Goal: Task Accomplishment & Management: Complete application form

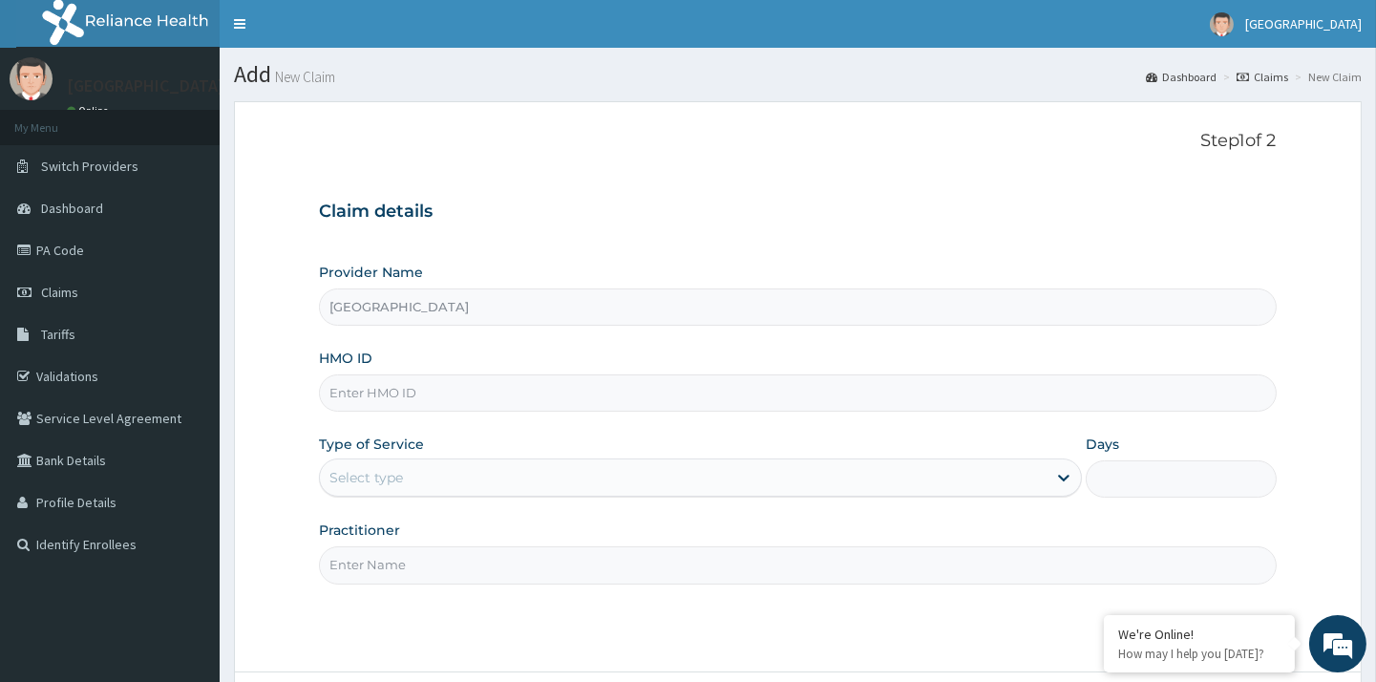
click at [433, 390] on input "HMO ID" at bounding box center [797, 392] width 957 height 37
type input "EFT/10161/A"
click at [492, 478] on div "Select type" at bounding box center [683, 477] width 727 height 31
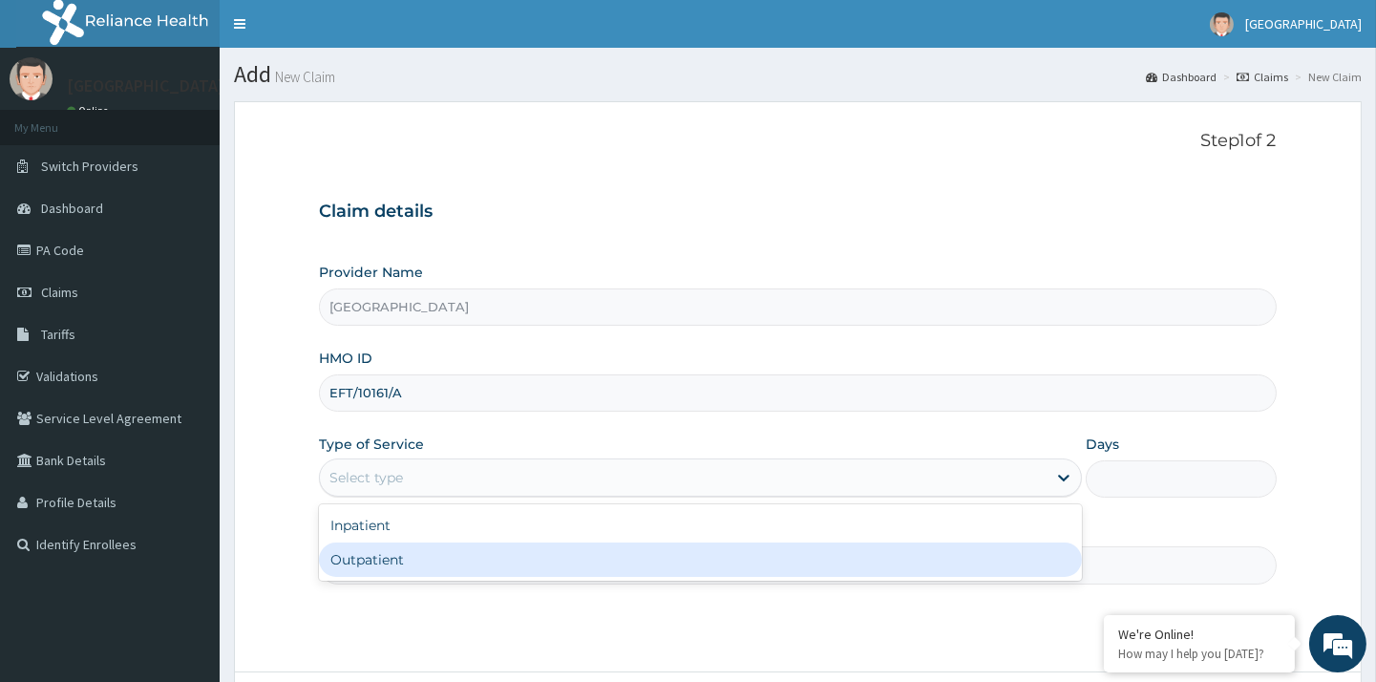
click at [413, 559] on div "Outpatient" at bounding box center [700, 559] width 763 height 34
type input "1"
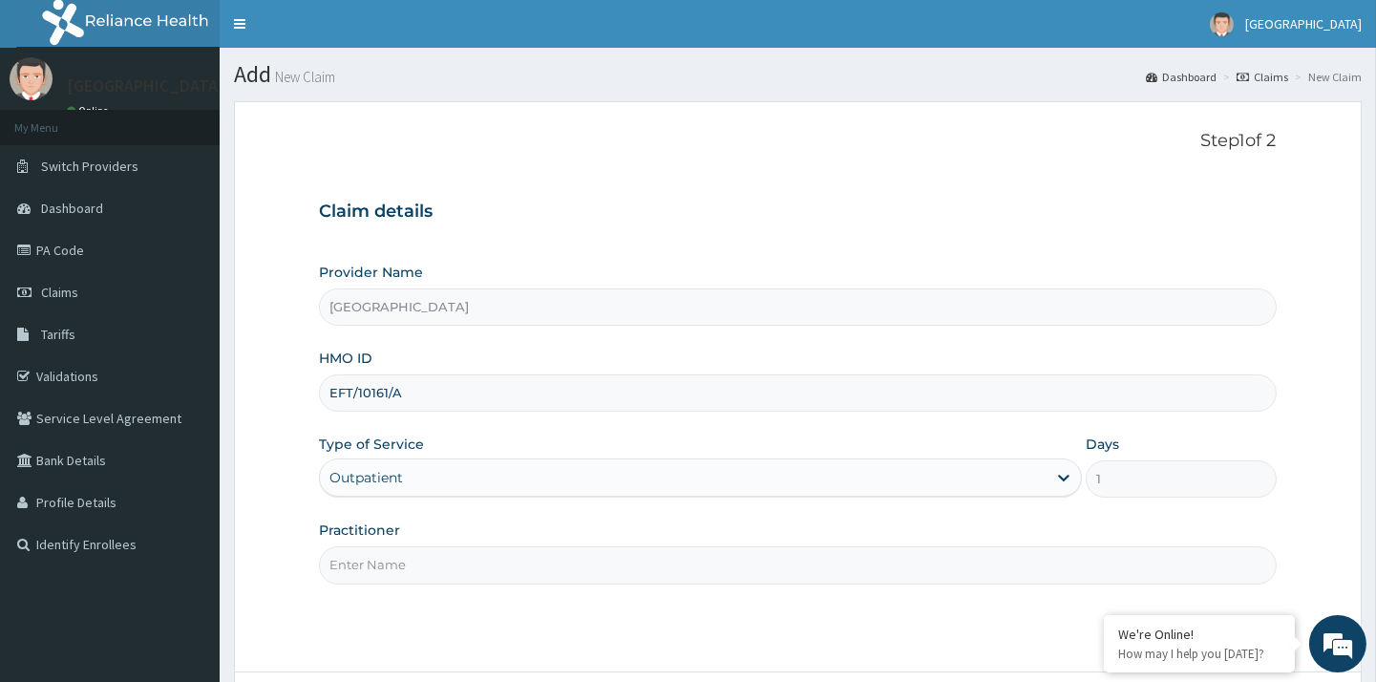
click at [422, 567] on input "Practitioner" at bounding box center [797, 564] width 957 height 37
type input "DR UMAR"
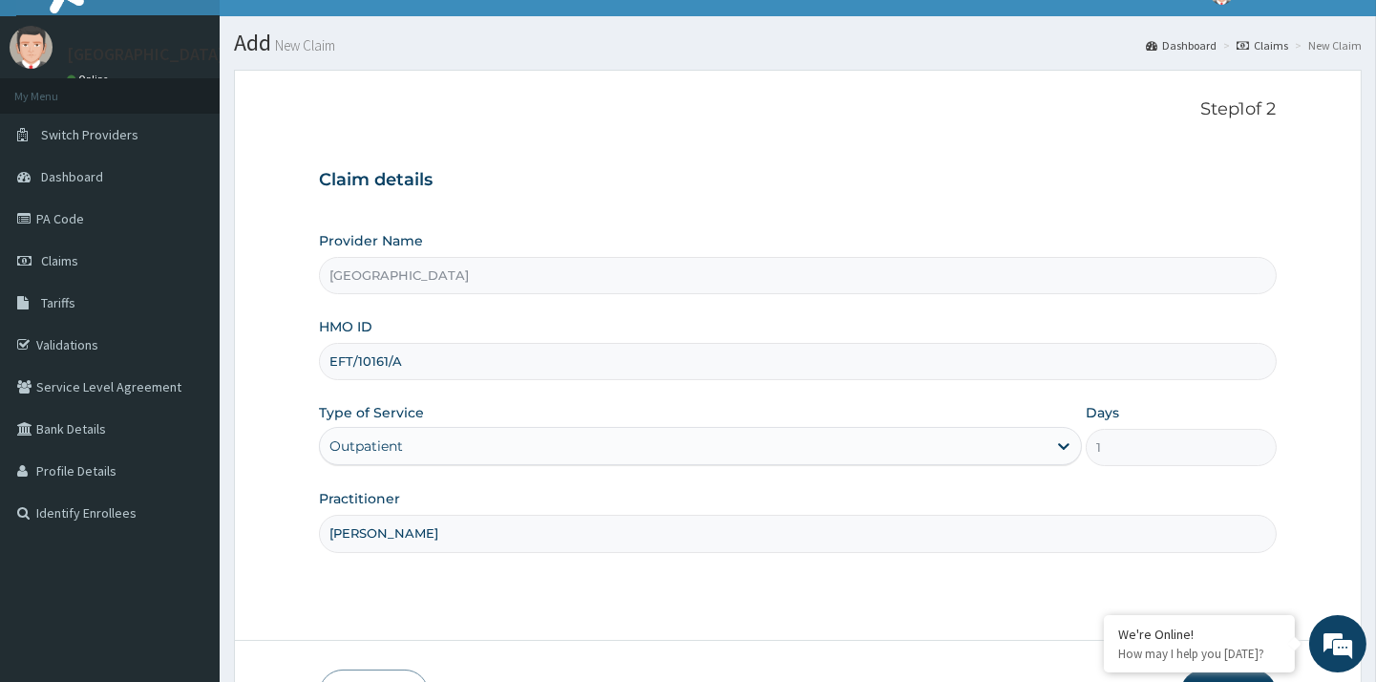
scroll to position [157, 0]
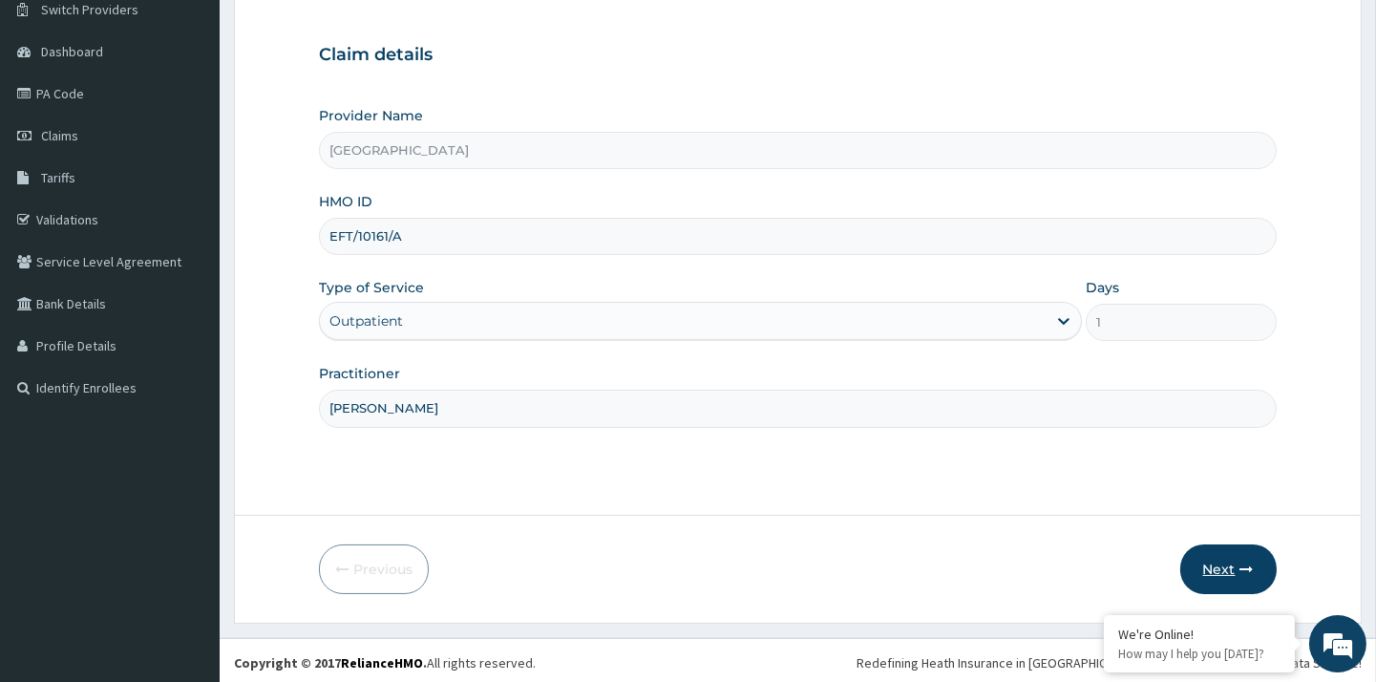
click at [1206, 570] on button "Next" at bounding box center [1228, 569] width 96 height 50
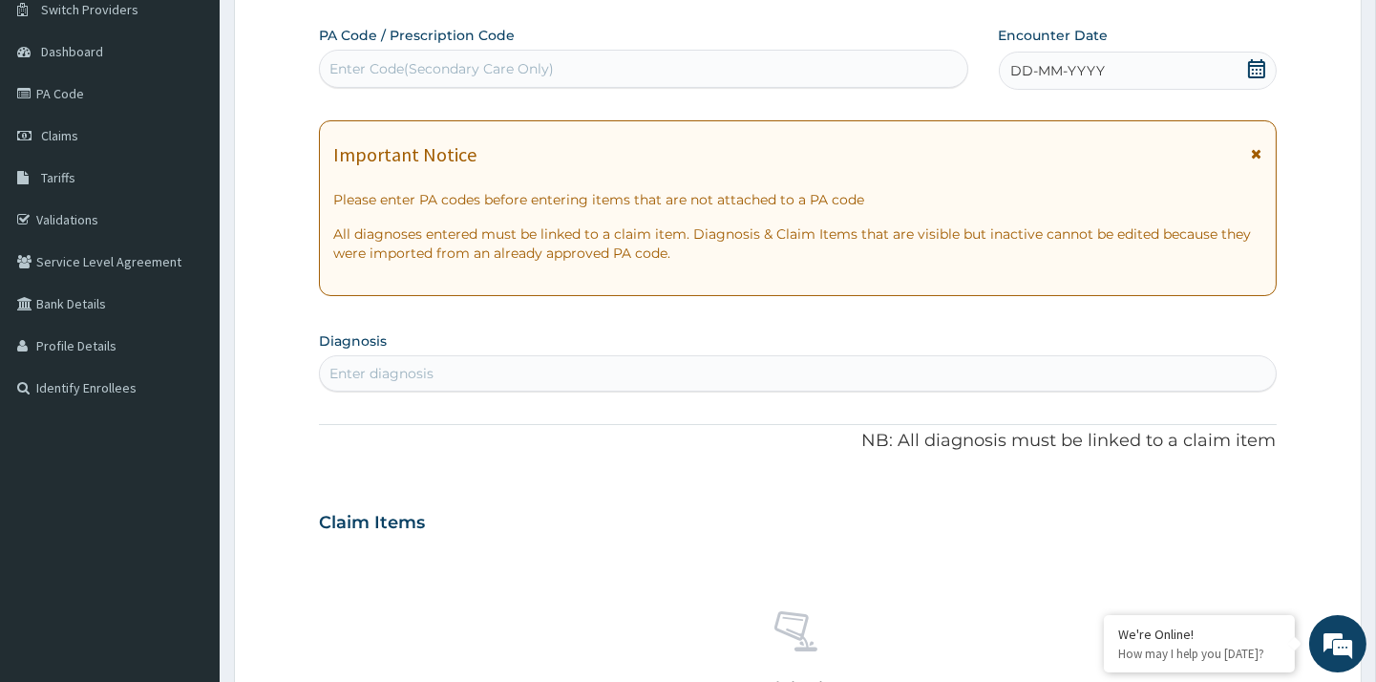
scroll to position [0, 0]
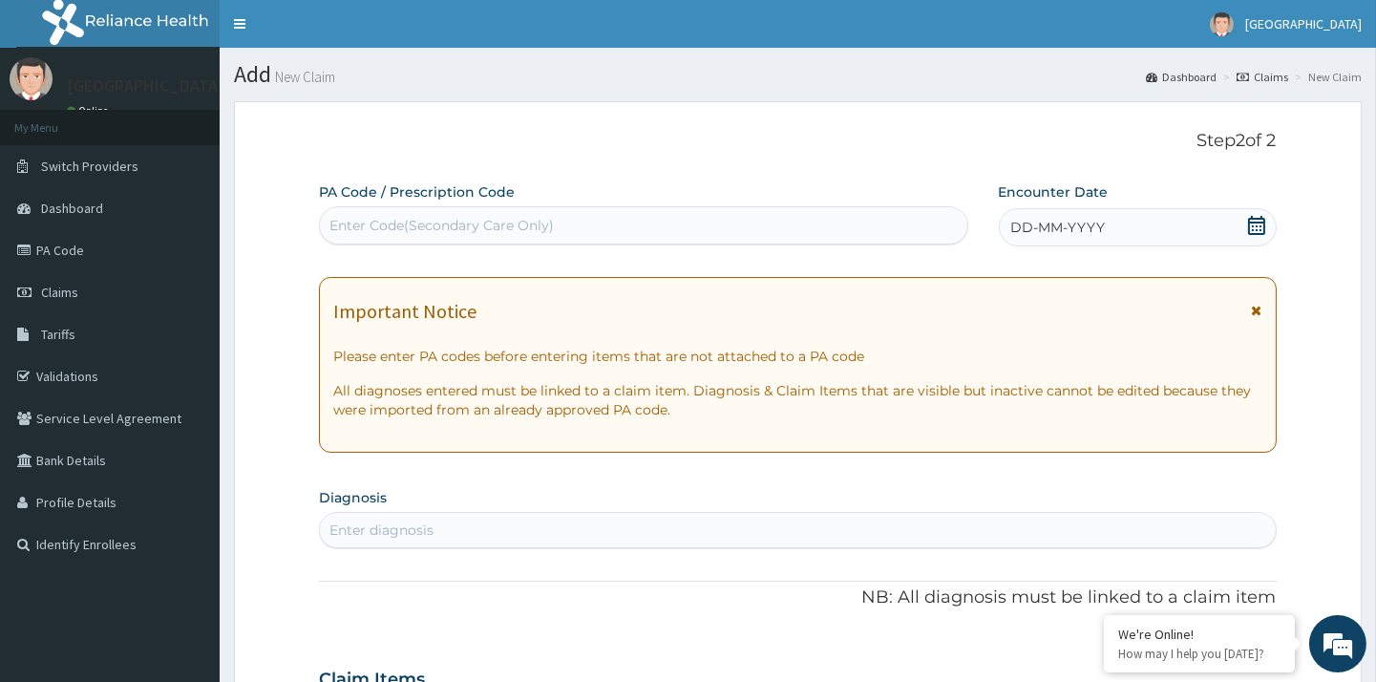
click at [1257, 221] on icon at bounding box center [1256, 225] width 19 height 19
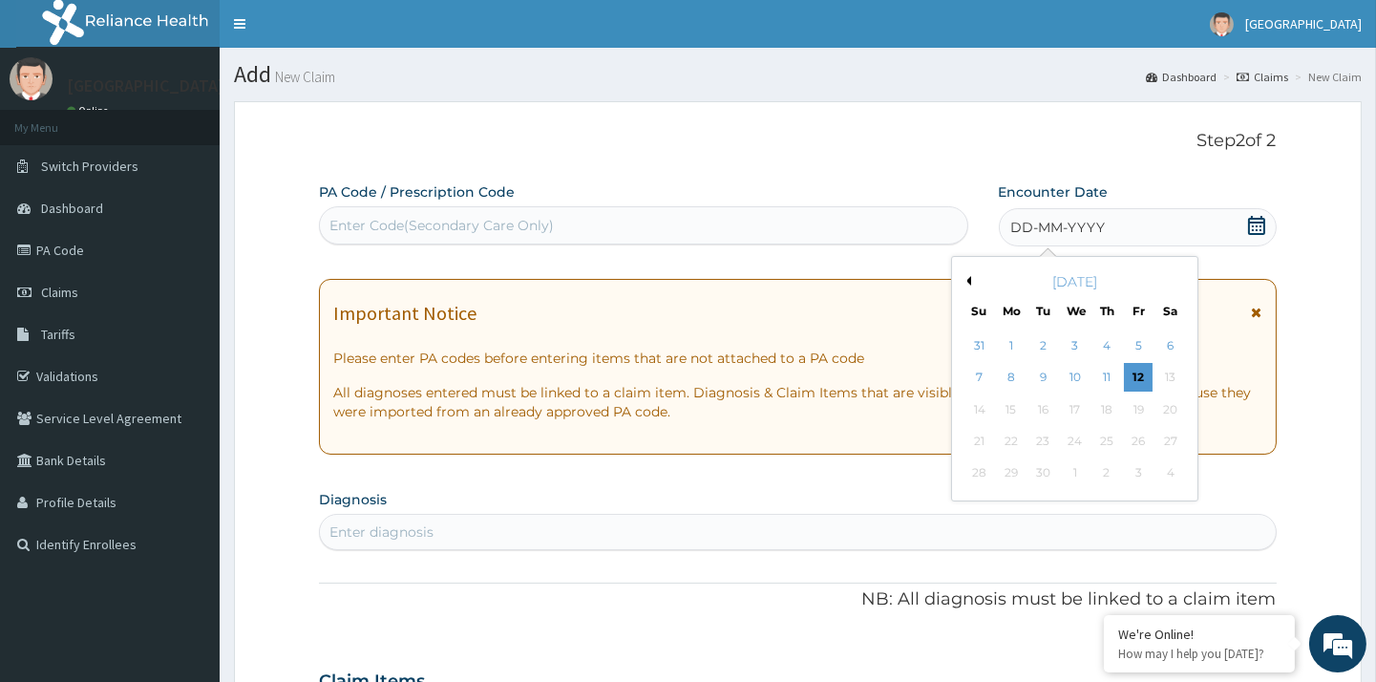
click at [1147, 362] on div "7 8 9 10 11 12 13" at bounding box center [1075, 378] width 223 height 32
click at [1127, 375] on div "12" at bounding box center [1138, 378] width 29 height 29
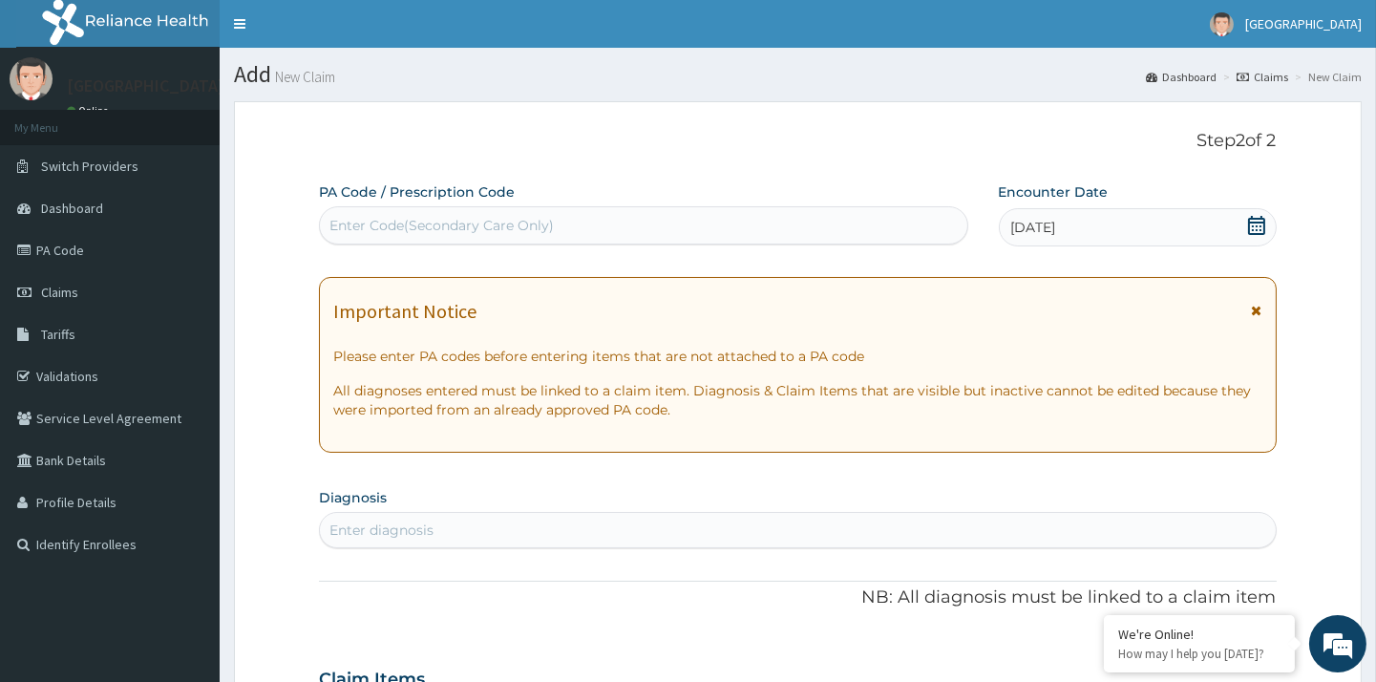
click at [844, 527] on div "Enter diagnosis" at bounding box center [797, 530] width 955 height 31
type input "MALARIA"
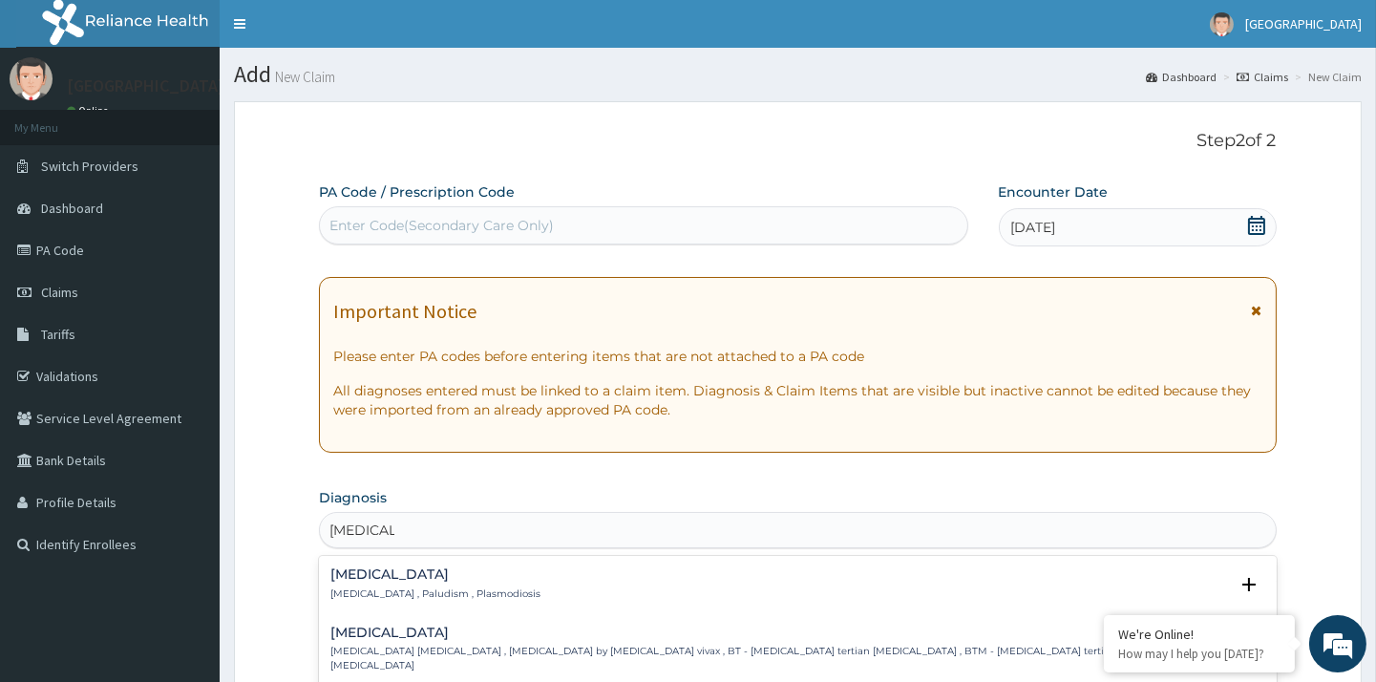
click at [404, 578] on h4 "Malaria" at bounding box center [435, 574] width 210 height 14
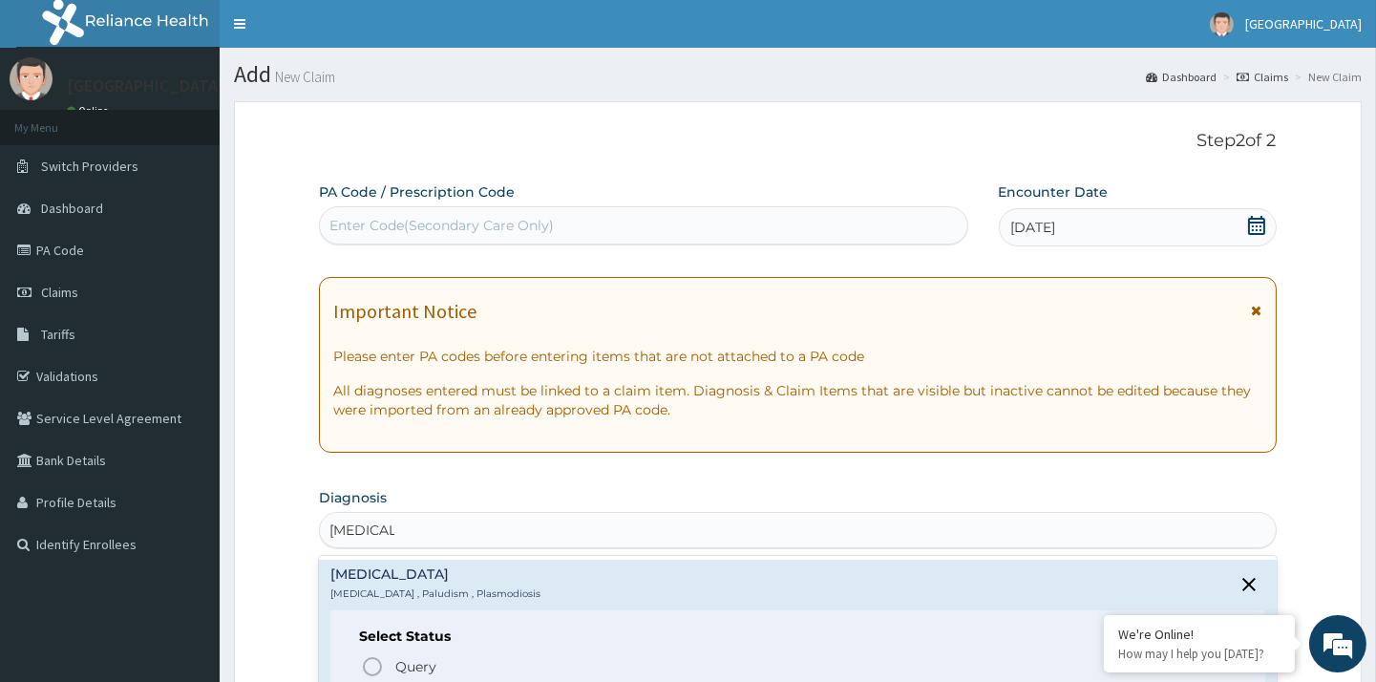
scroll to position [250, 0]
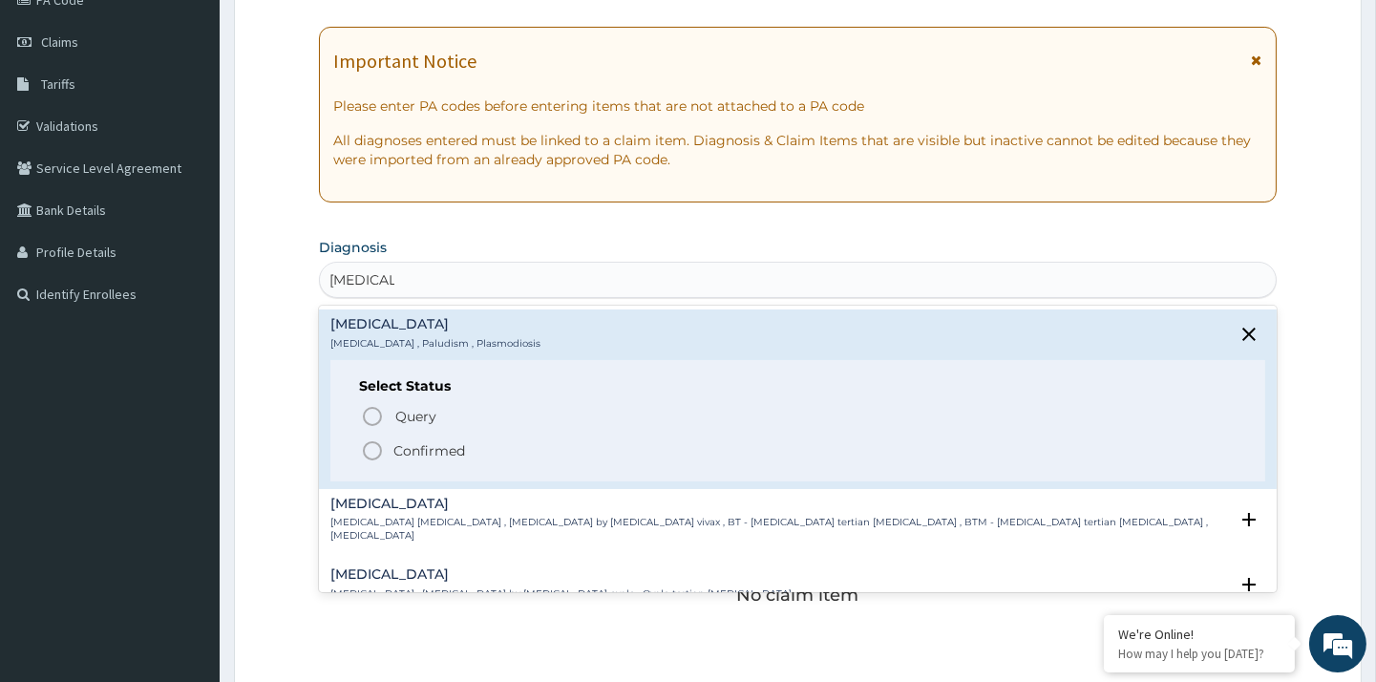
click at [365, 451] on circle "status option filled" at bounding box center [372, 450] width 17 height 17
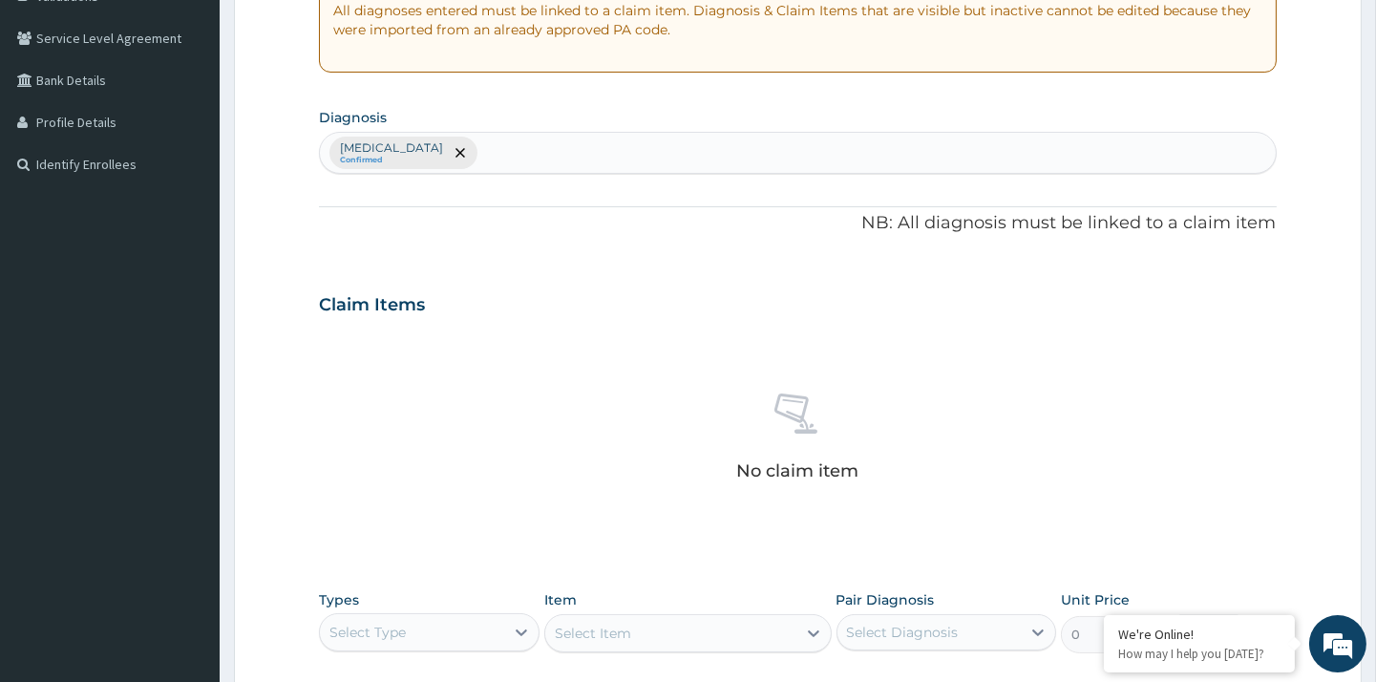
scroll to position [615, 0]
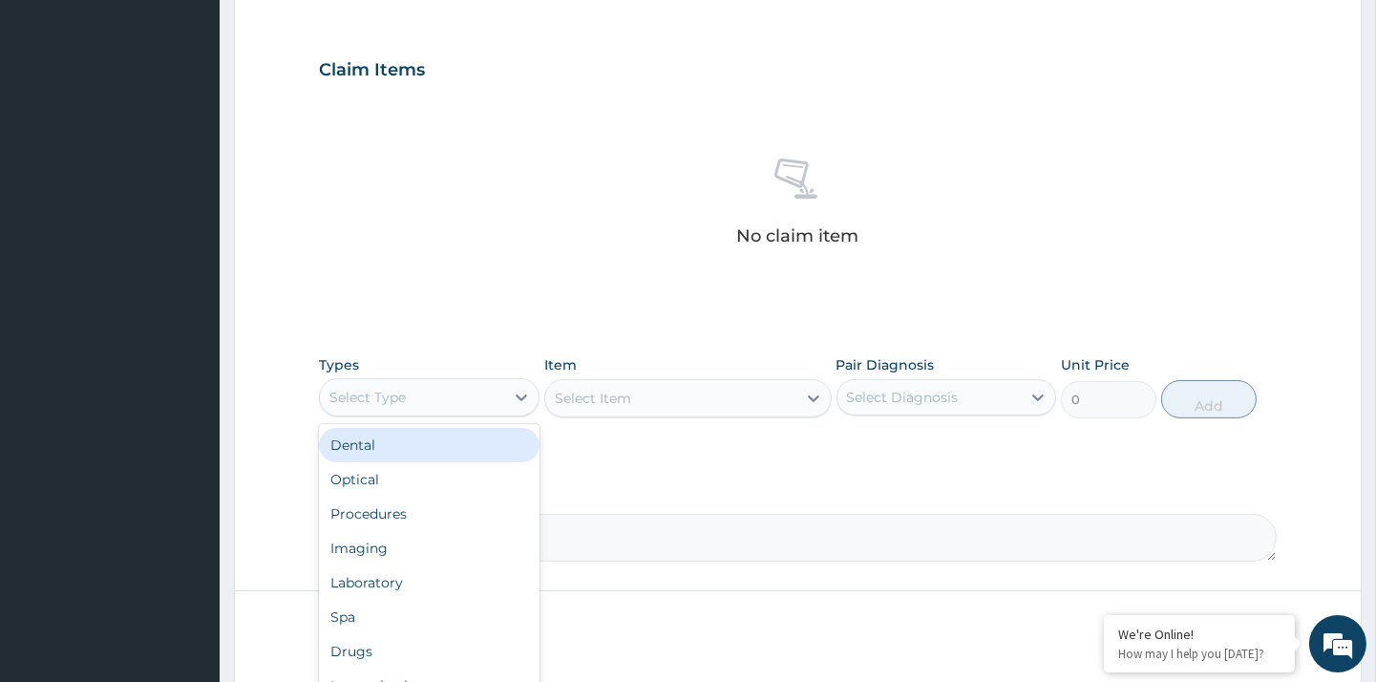
click at [422, 403] on div "Select Type" at bounding box center [411, 397] width 183 height 31
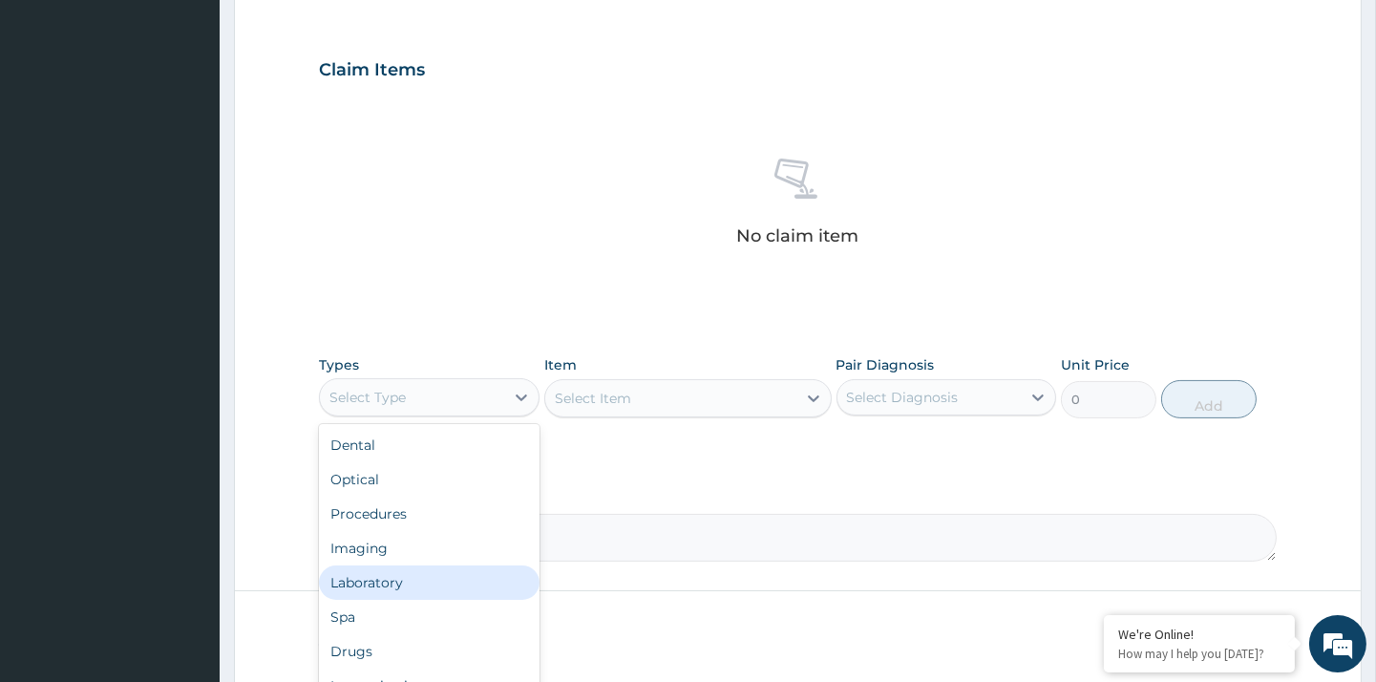
click at [426, 595] on div "Laboratory" at bounding box center [429, 582] width 220 height 34
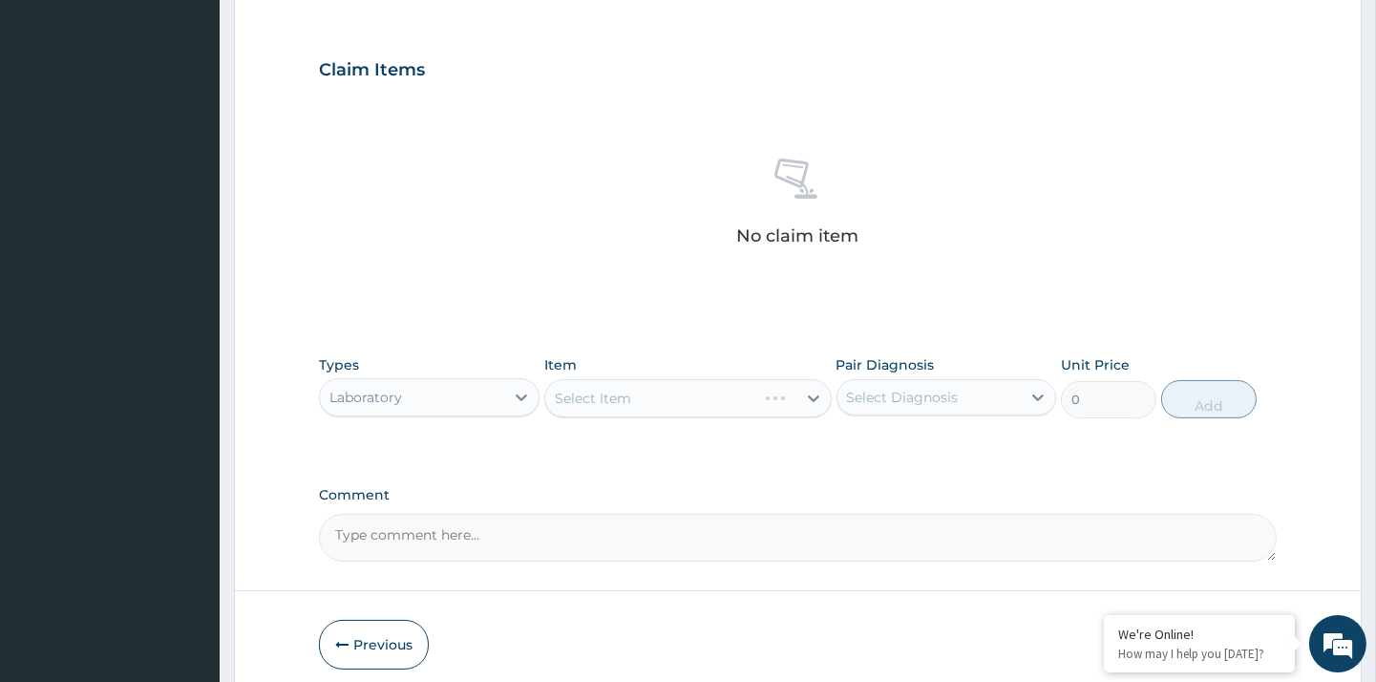
click at [711, 398] on div "Select Item" at bounding box center [687, 398] width 287 height 38
click at [676, 401] on div "Select Item" at bounding box center [687, 398] width 287 height 38
click at [676, 401] on div "Select Item" at bounding box center [670, 398] width 251 height 31
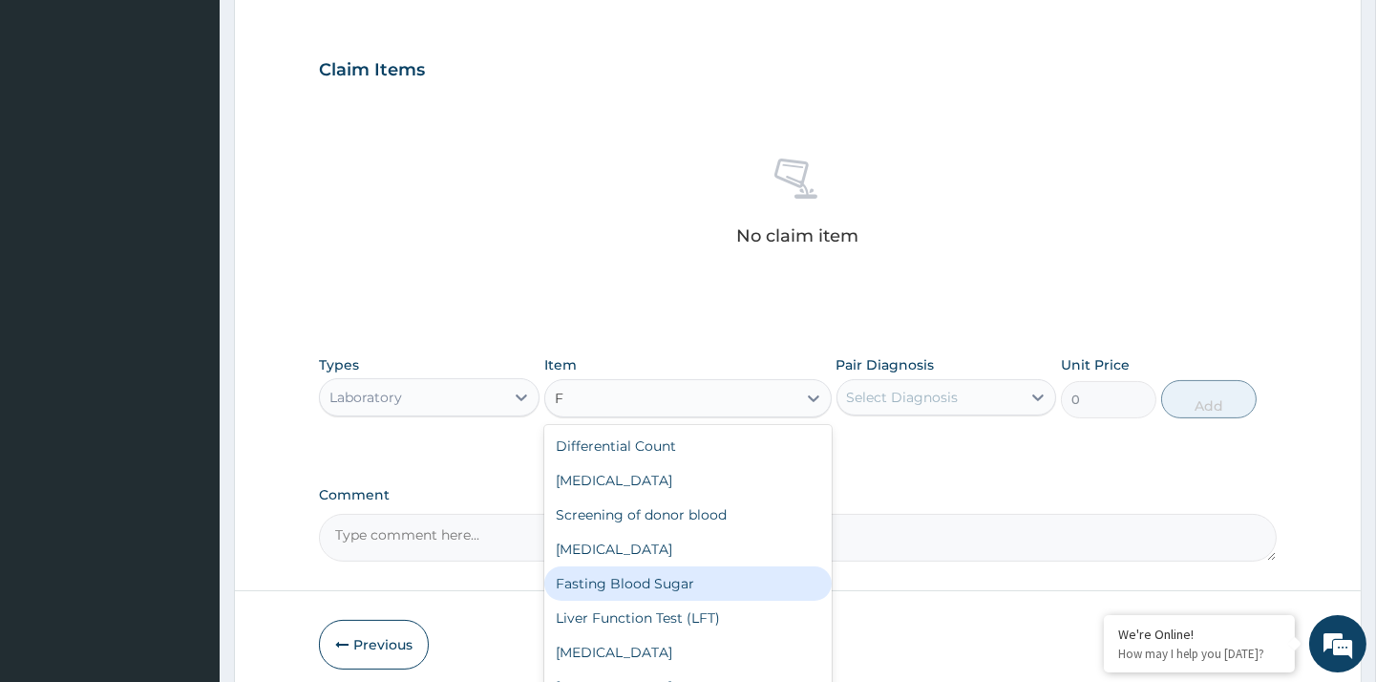
type input "Fa"
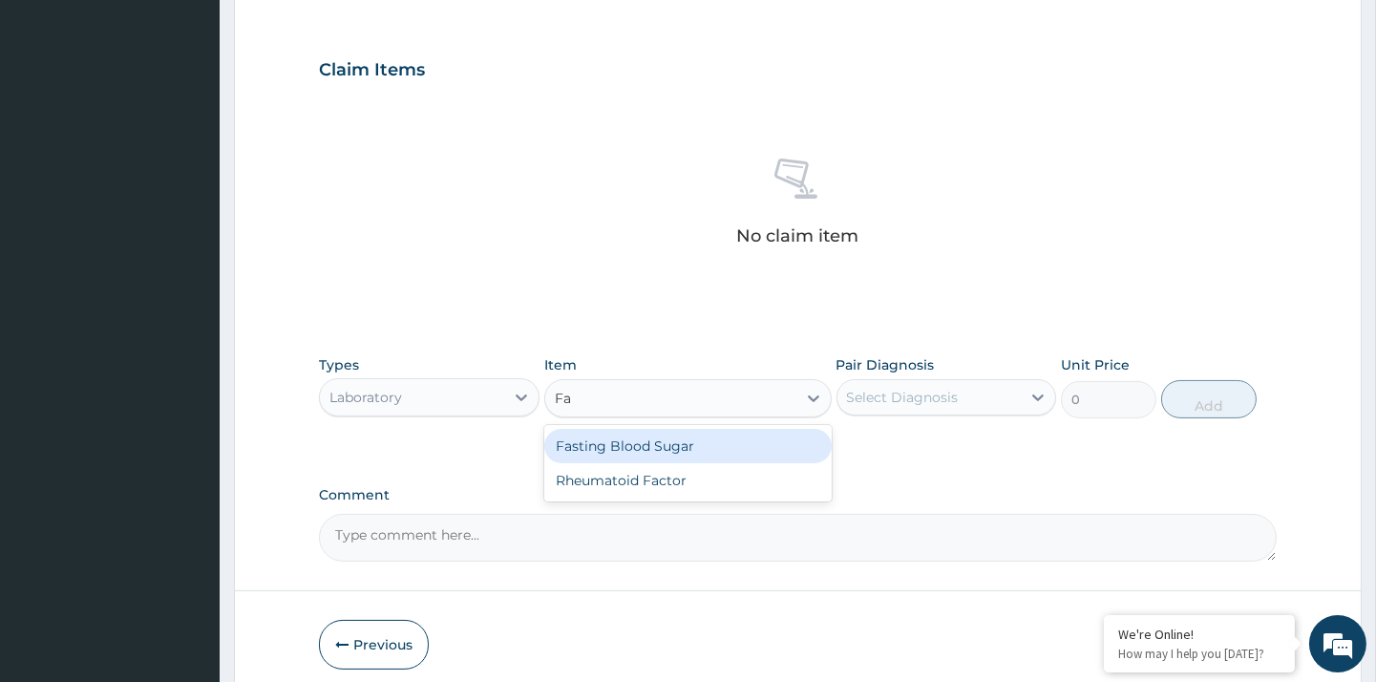
click at [662, 450] on div "Fasting Blood Sugar" at bounding box center [687, 446] width 287 height 34
type input "1500"
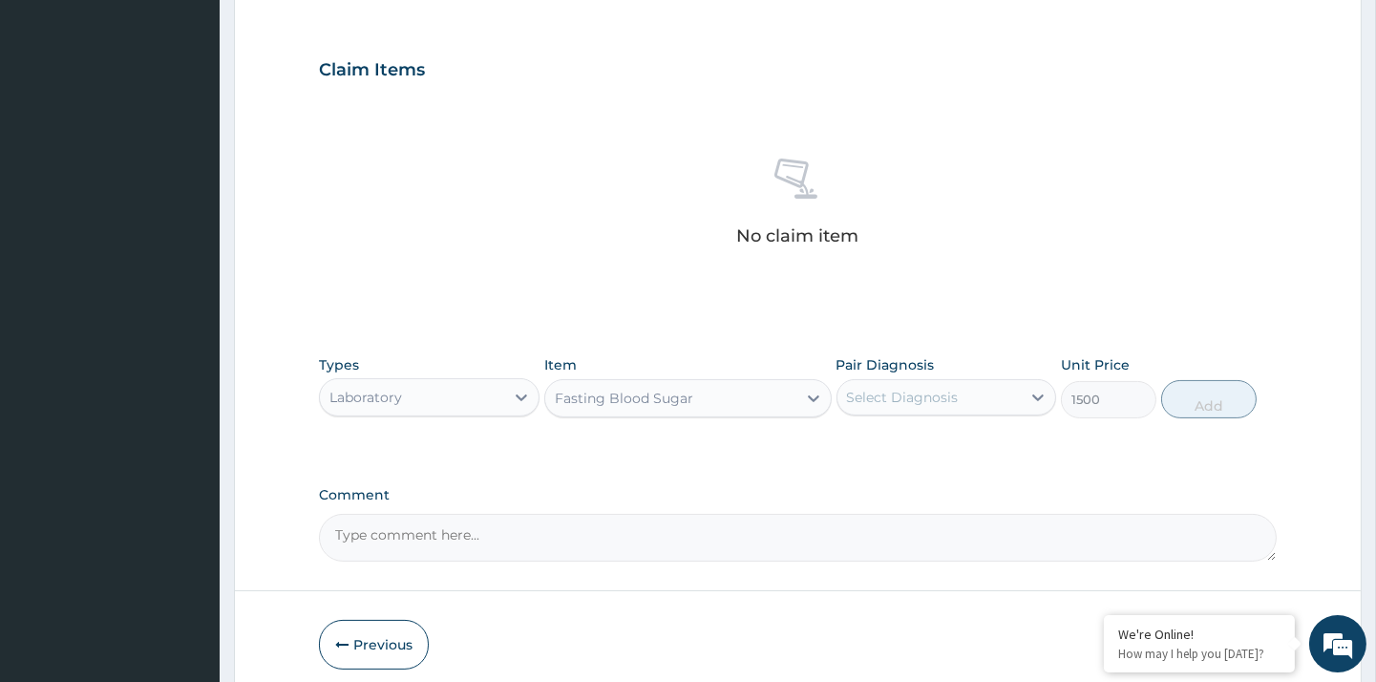
click at [766, 397] on div "Fasting Blood Sugar" at bounding box center [670, 398] width 251 height 31
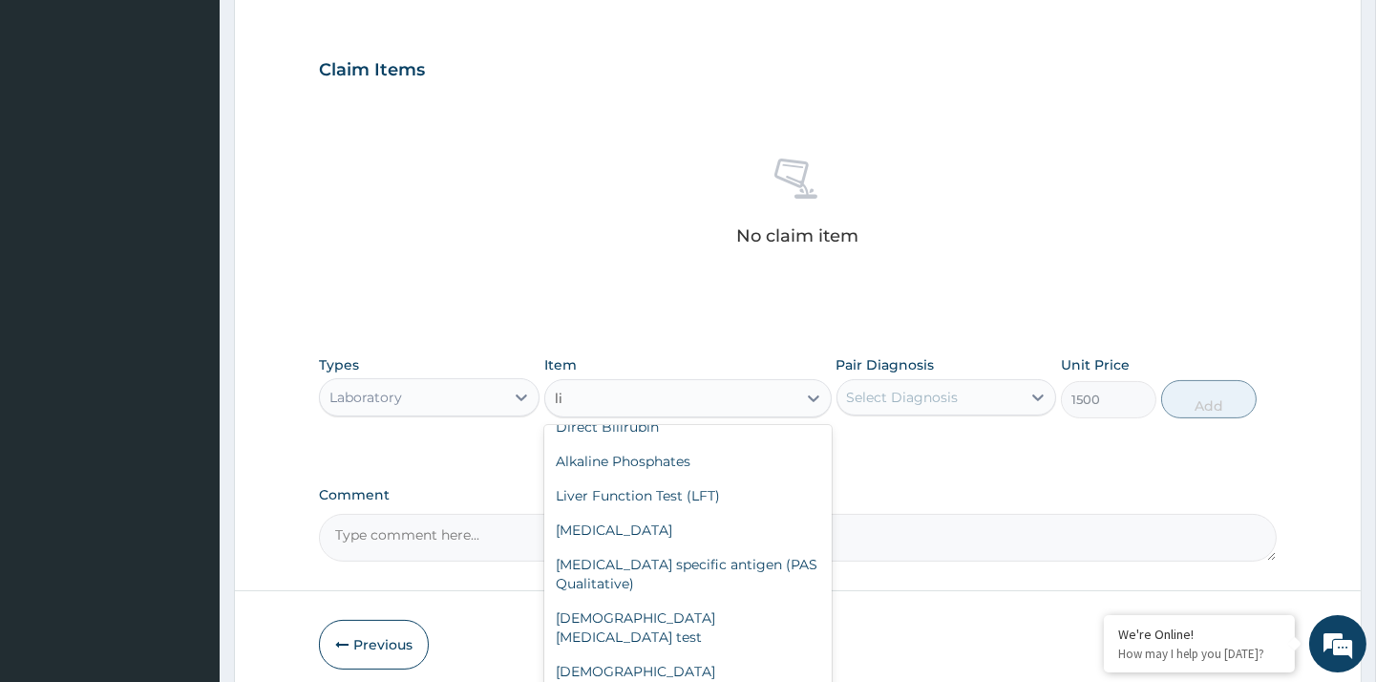
scroll to position [14, 0]
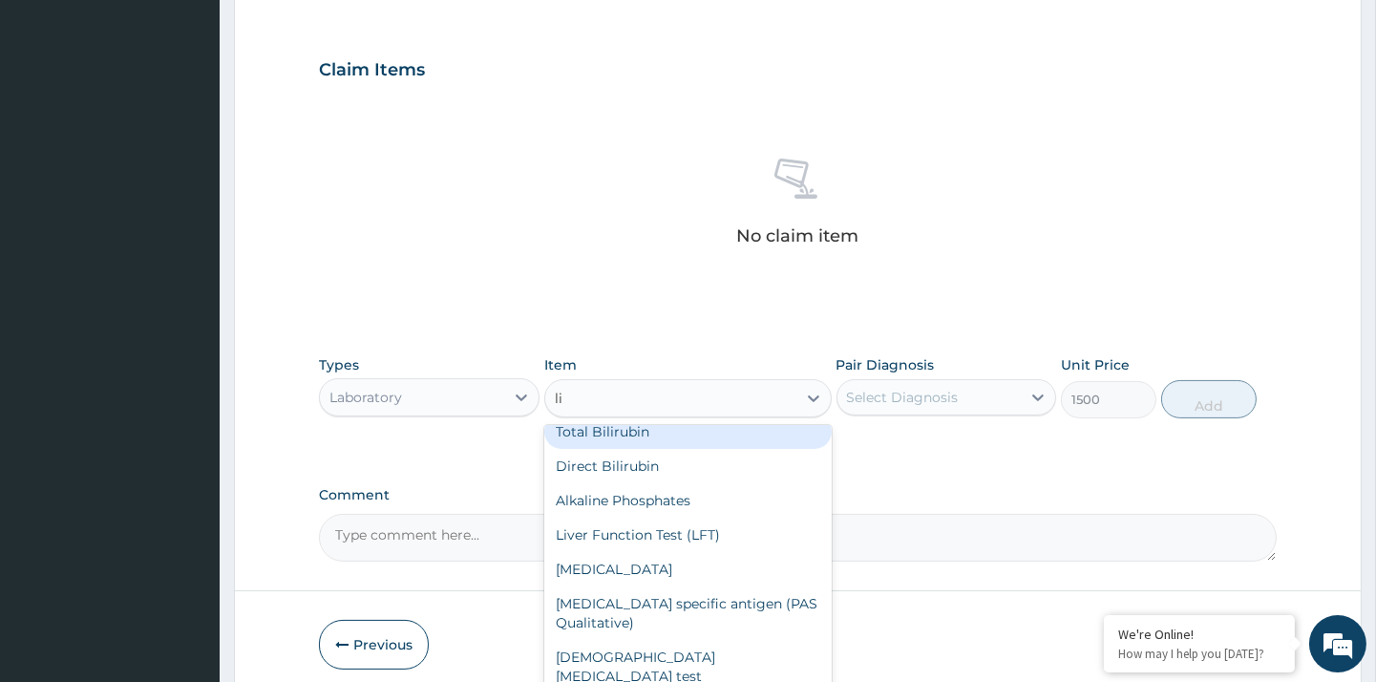
type input "lip"
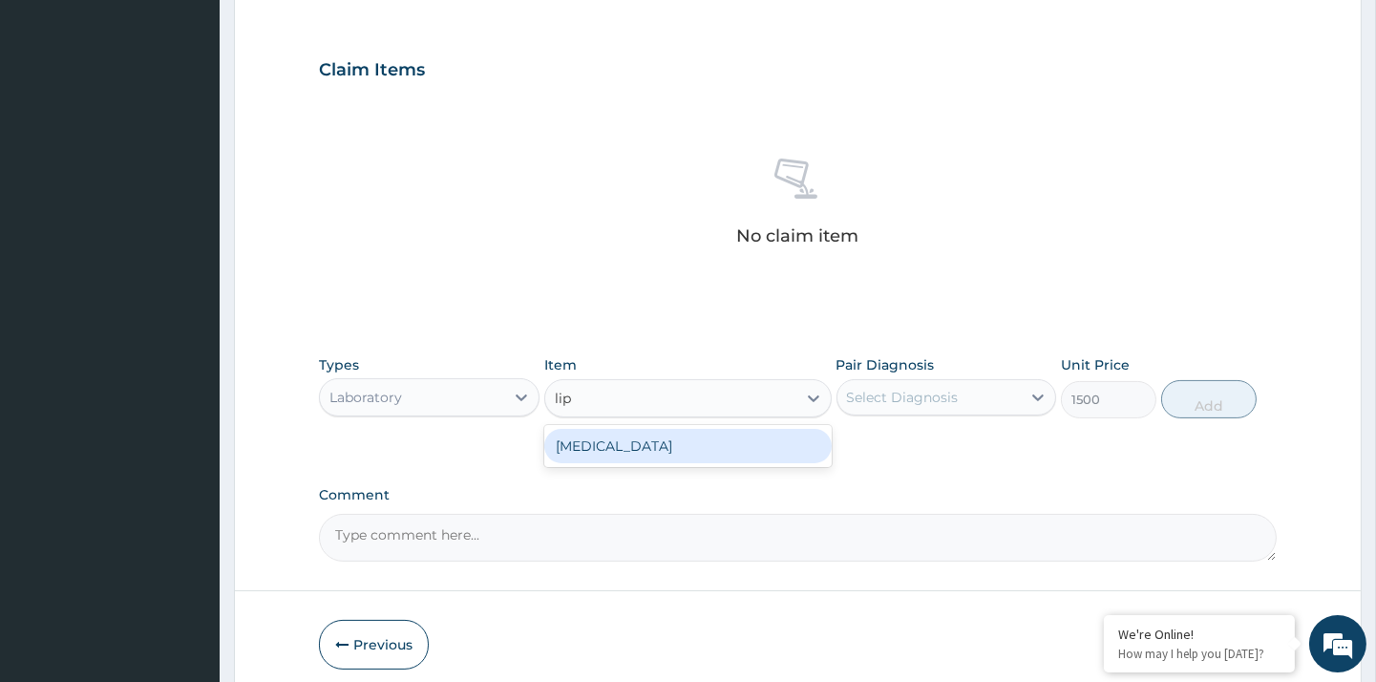
click at [767, 452] on div "Lipid Profile" at bounding box center [687, 446] width 287 height 34
type input "8000"
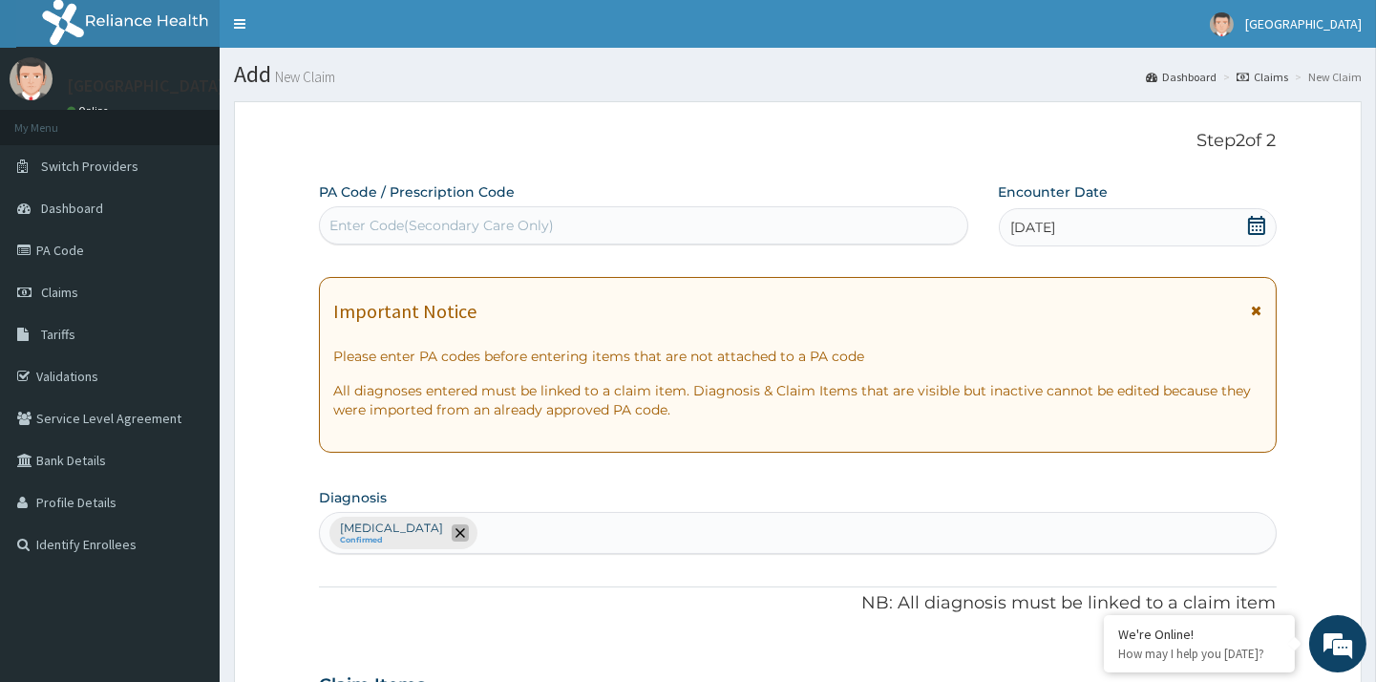
click at [456, 532] on icon "remove selection option" at bounding box center [461, 533] width 10 height 10
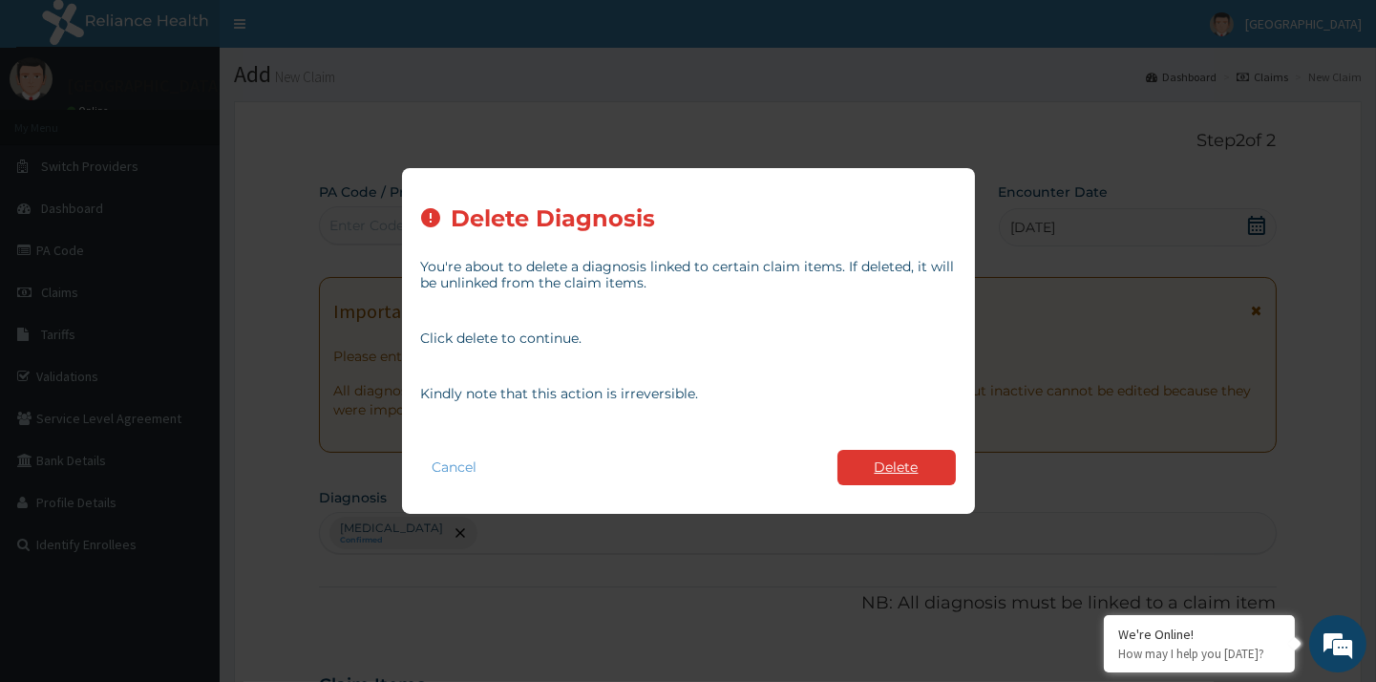
click at [899, 471] on button "Delete" at bounding box center [897, 467] width 118 height 35
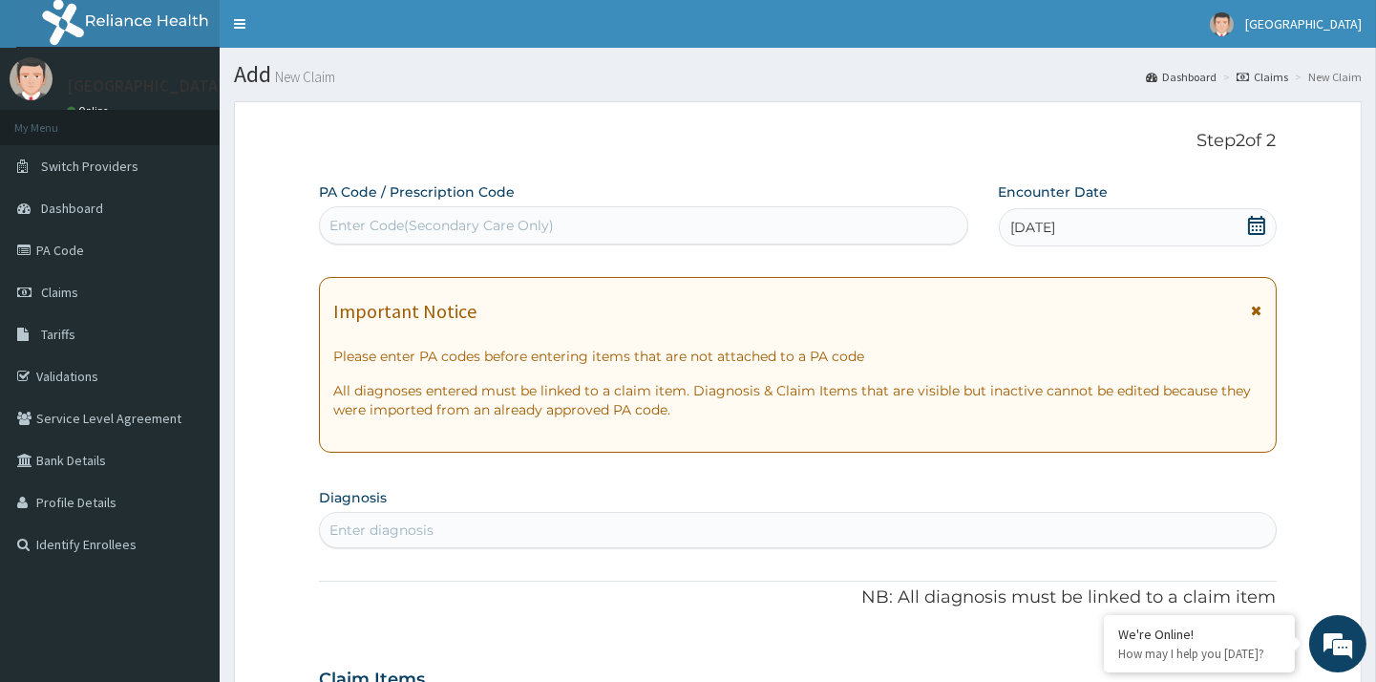
click at [461, 522] on div "Enter diagnosis" at bounding box center [797, 530] width 955 height 31
type input "diabe"
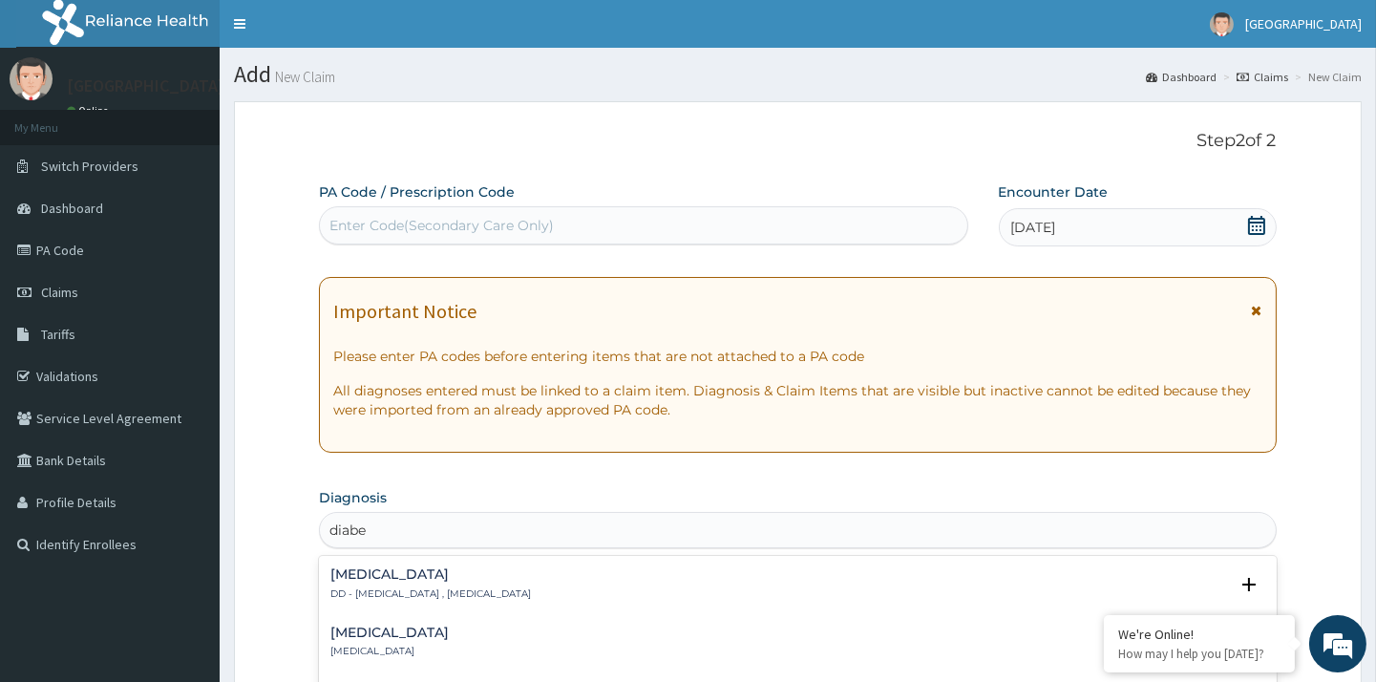
scroll to position [157, 0]
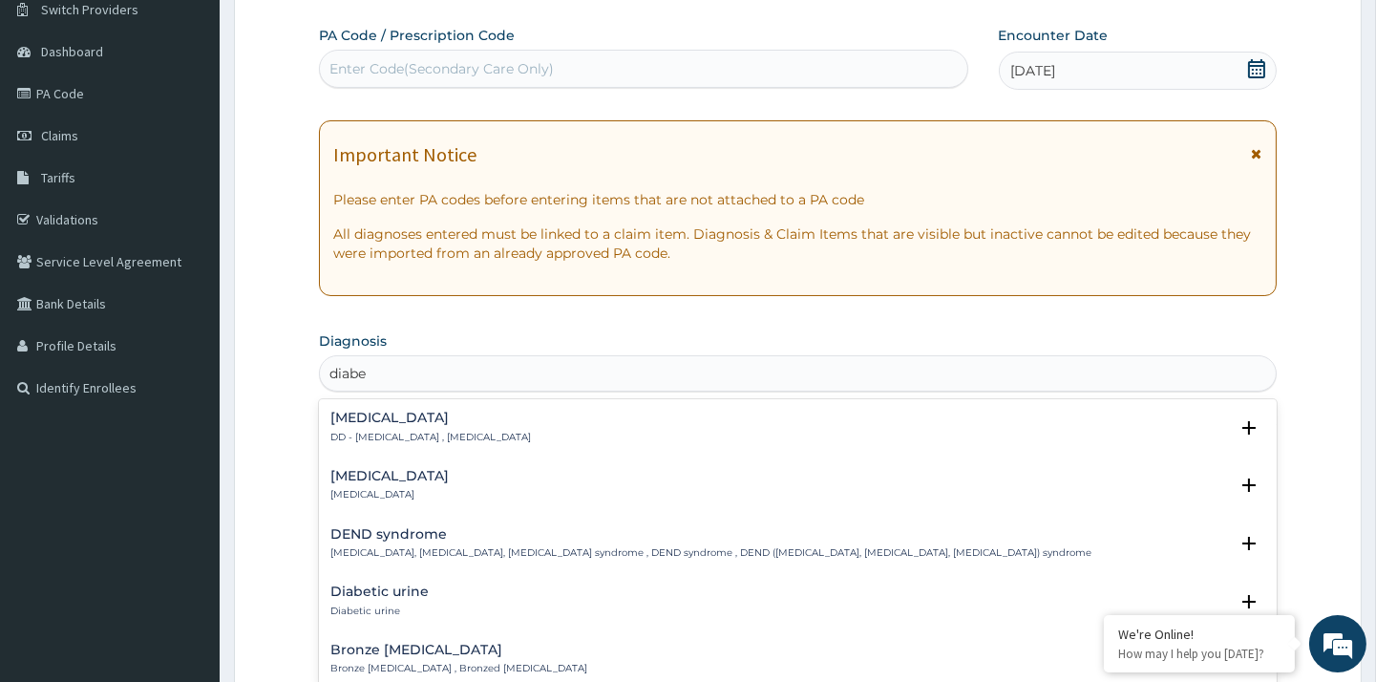
click at [396, 418] on h4 "Diabetic diet" at bounding box center [430, 418] width 201 height 14
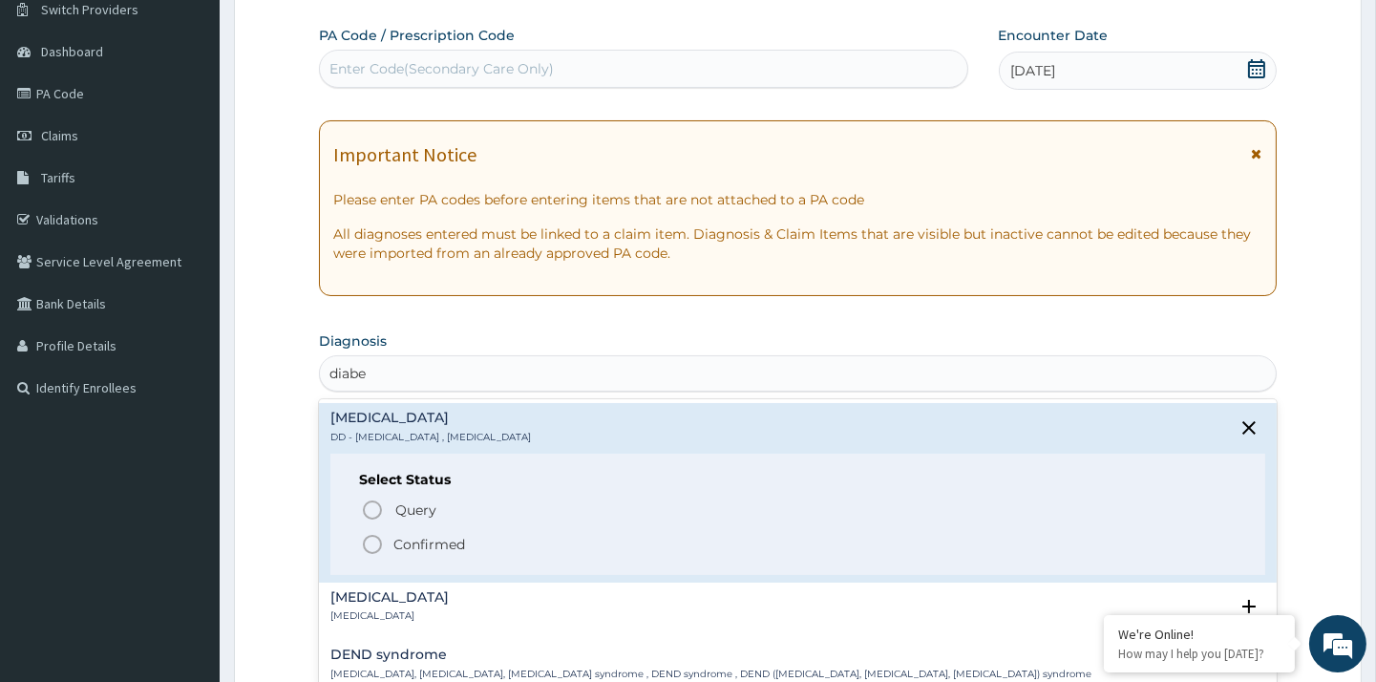
click at [373, 544] on icon "status option filled" at bounding box center [372, 544] width 23 height 23
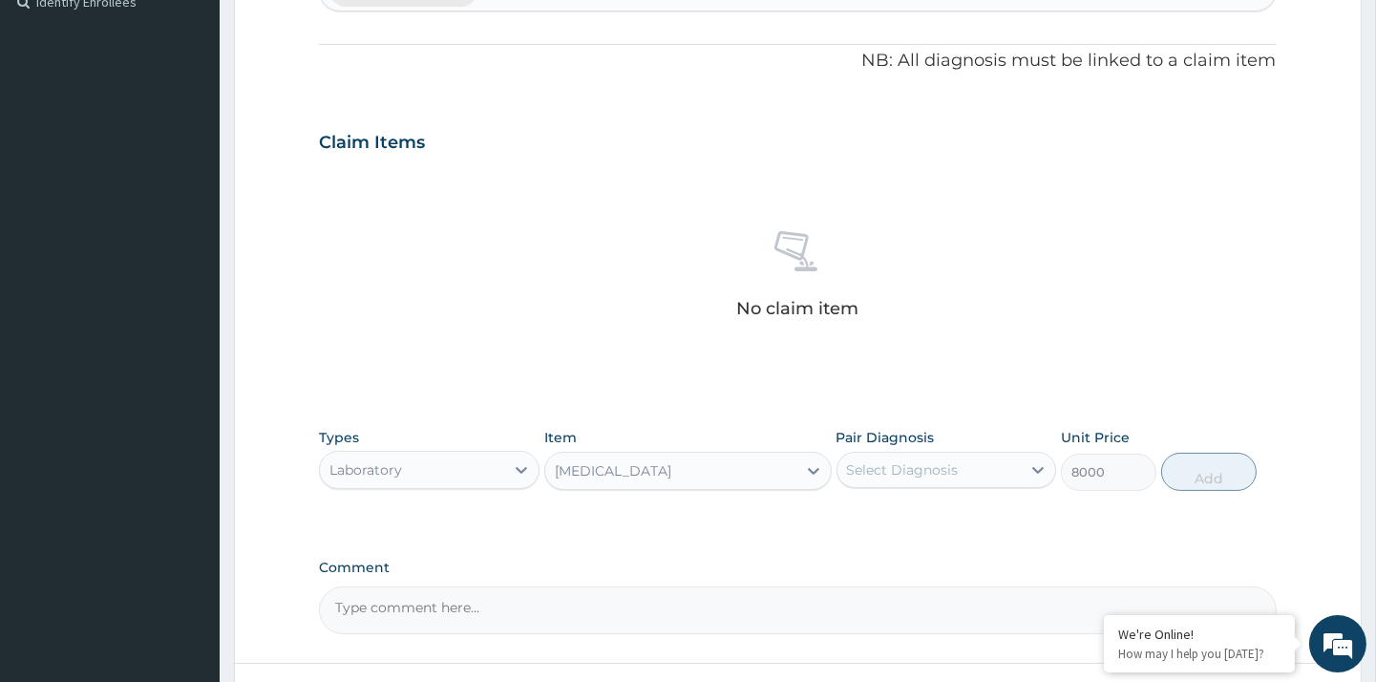
scroll to position [694, 0]
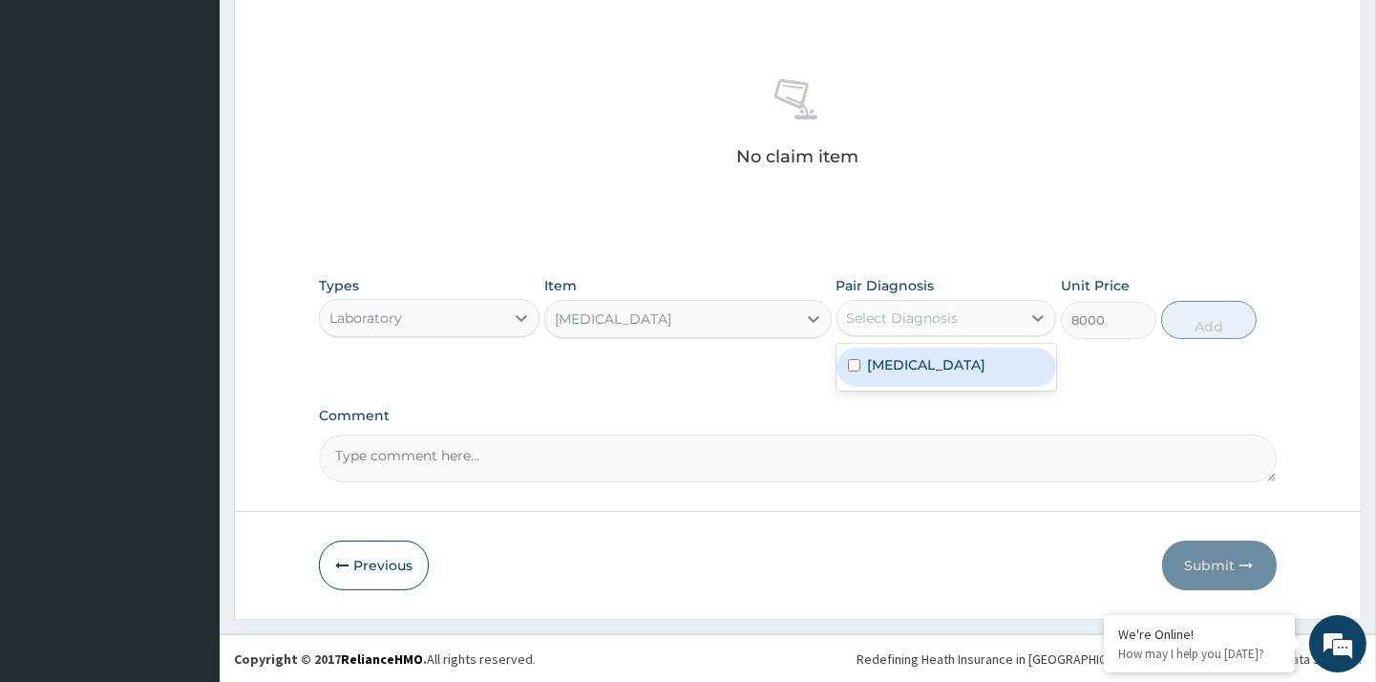
click at [958, 320] on div "Select Diagnosis" at bounding box center [929, 318] width 183 height 31
click at [953, 375] on div "Diabetic diet" at bounding box center [947, 367] width 220 height 39
checkbox input "true"
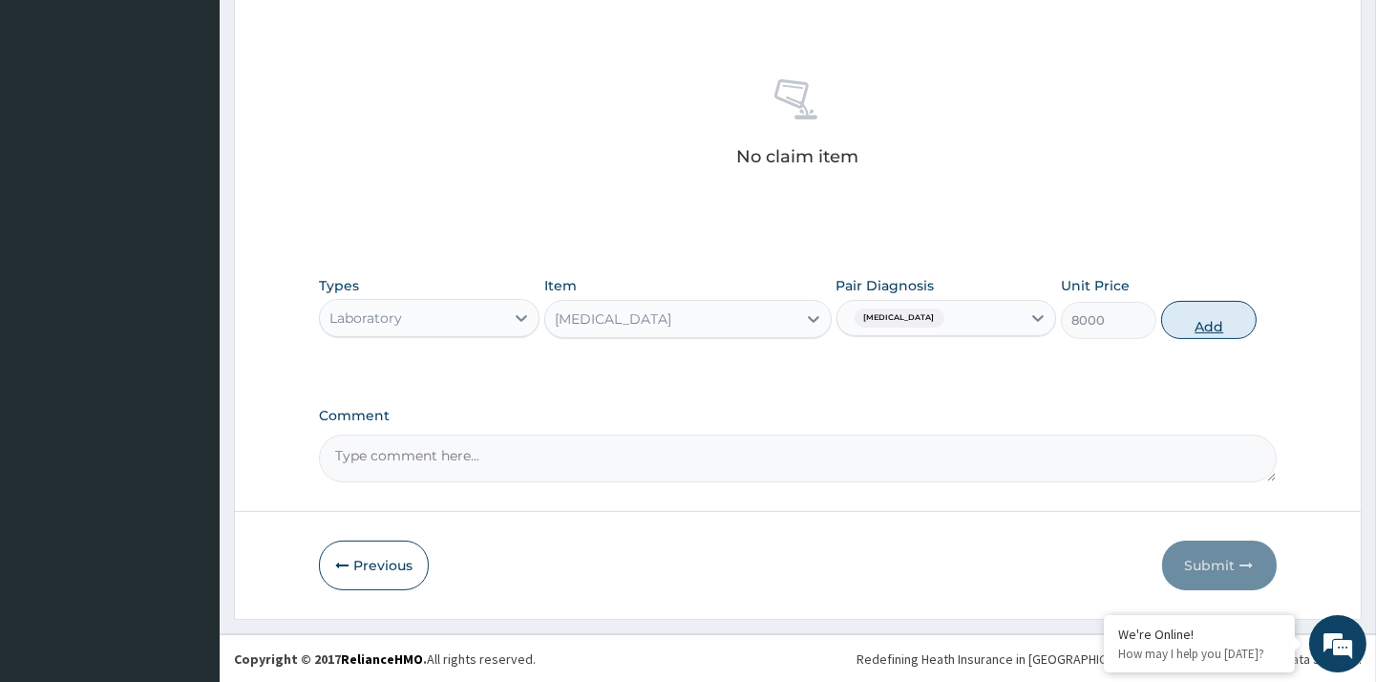
click at [1217, 322] on button "Add" at bounding box center [1208, 320] width 95 height 38
type input "0"
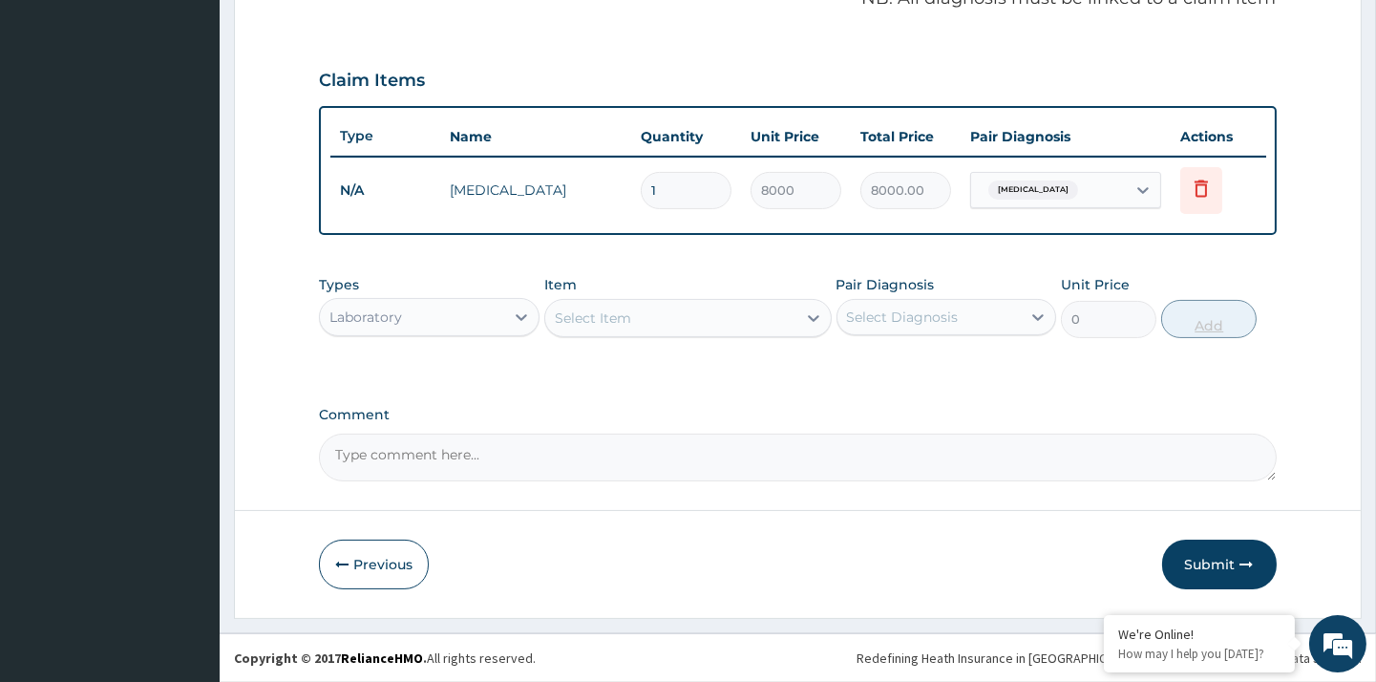
scroll to position [603, 0]
click at [409, 329] on div "Laboratory" at bounding box center [411, 319] width 183 height 31
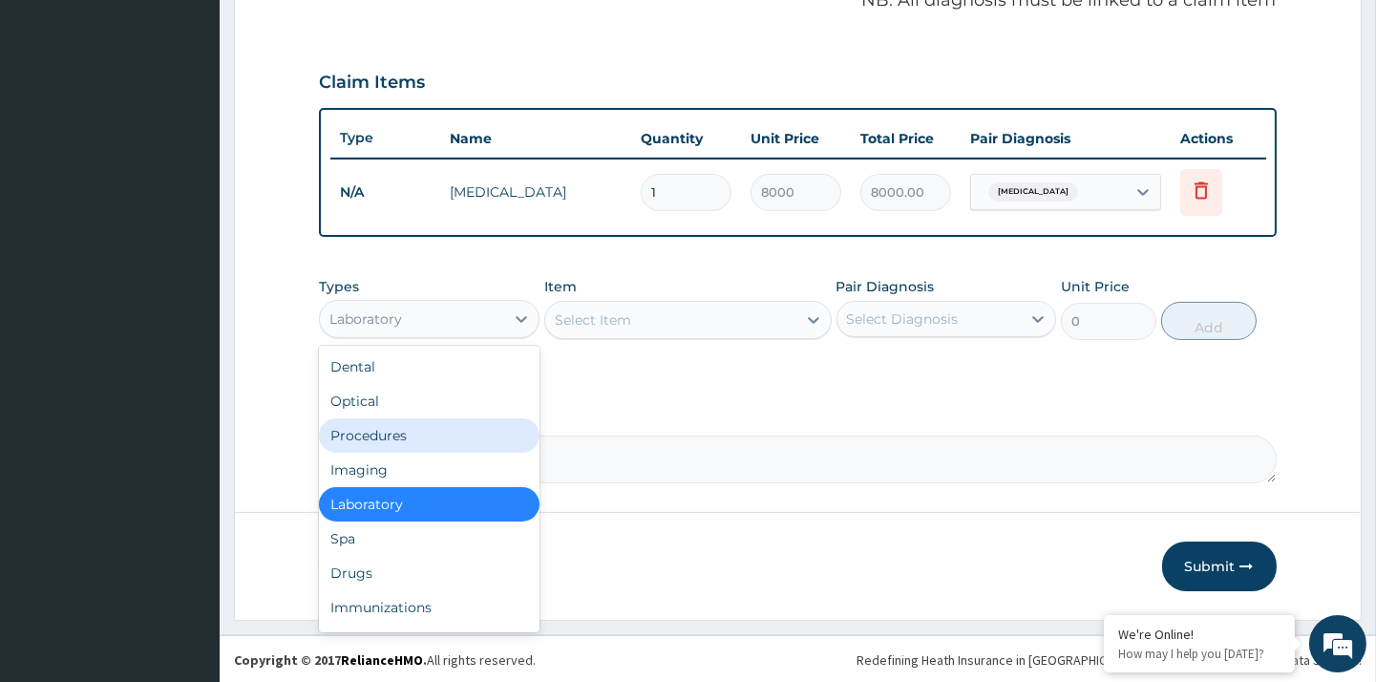
click at [418, 428] on div "Procedures" at bounding box center [429, 435] width 220 height 34
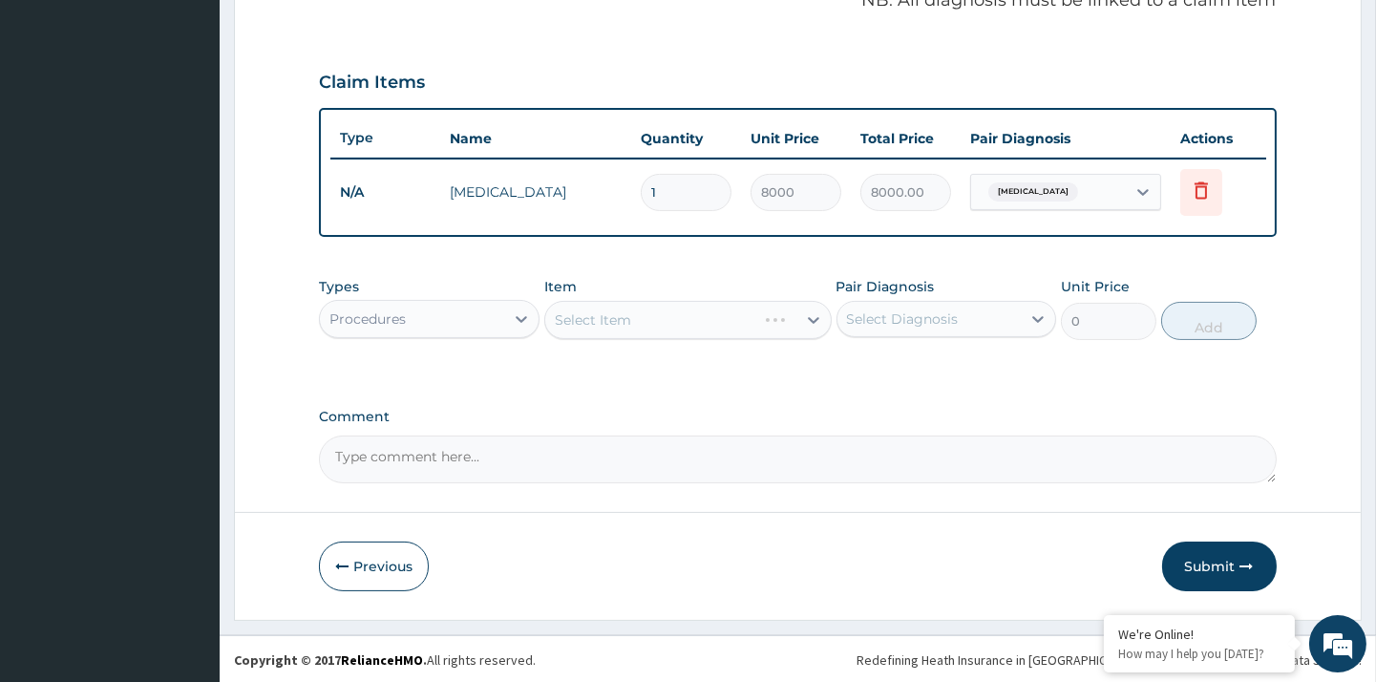
click at [690, 319] on div "Select Item" at bounding box center [687, 320] width 287 height 38
click at [690, 319] on div "Select Item" at bounding box center [670, 320] width 251 height 31
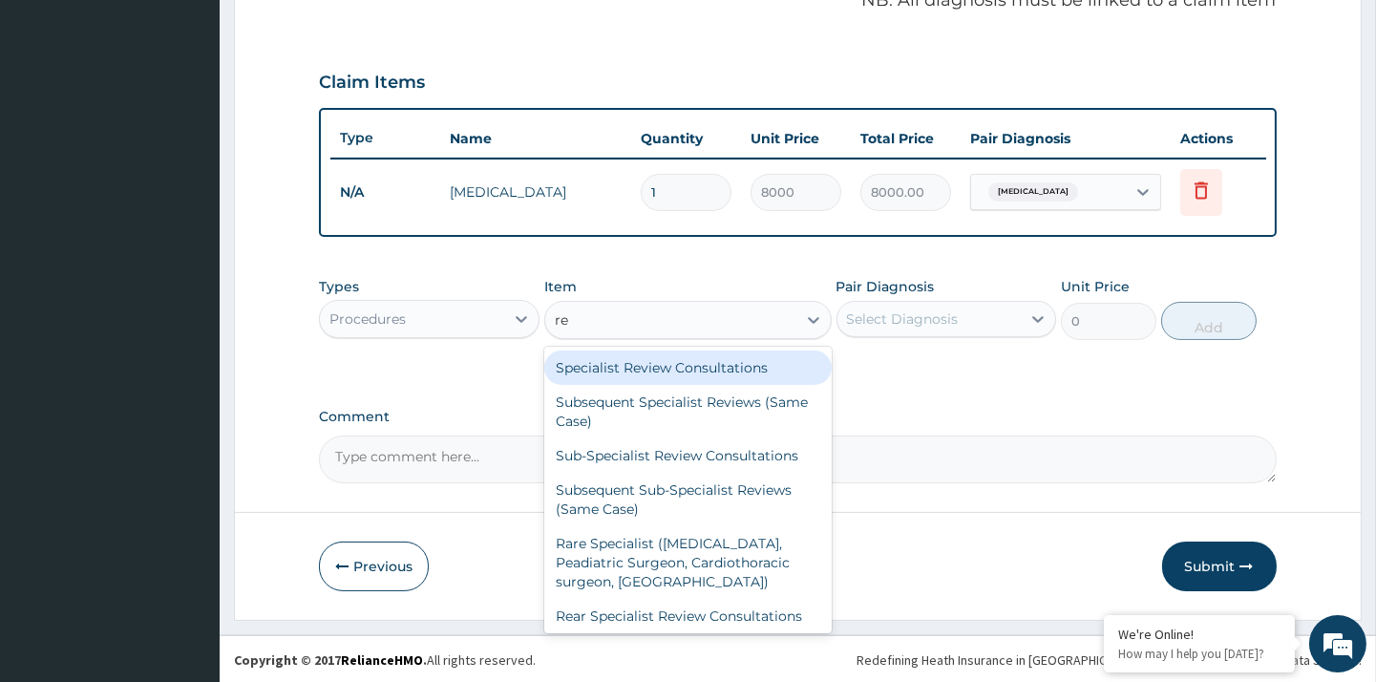
type input "reg"
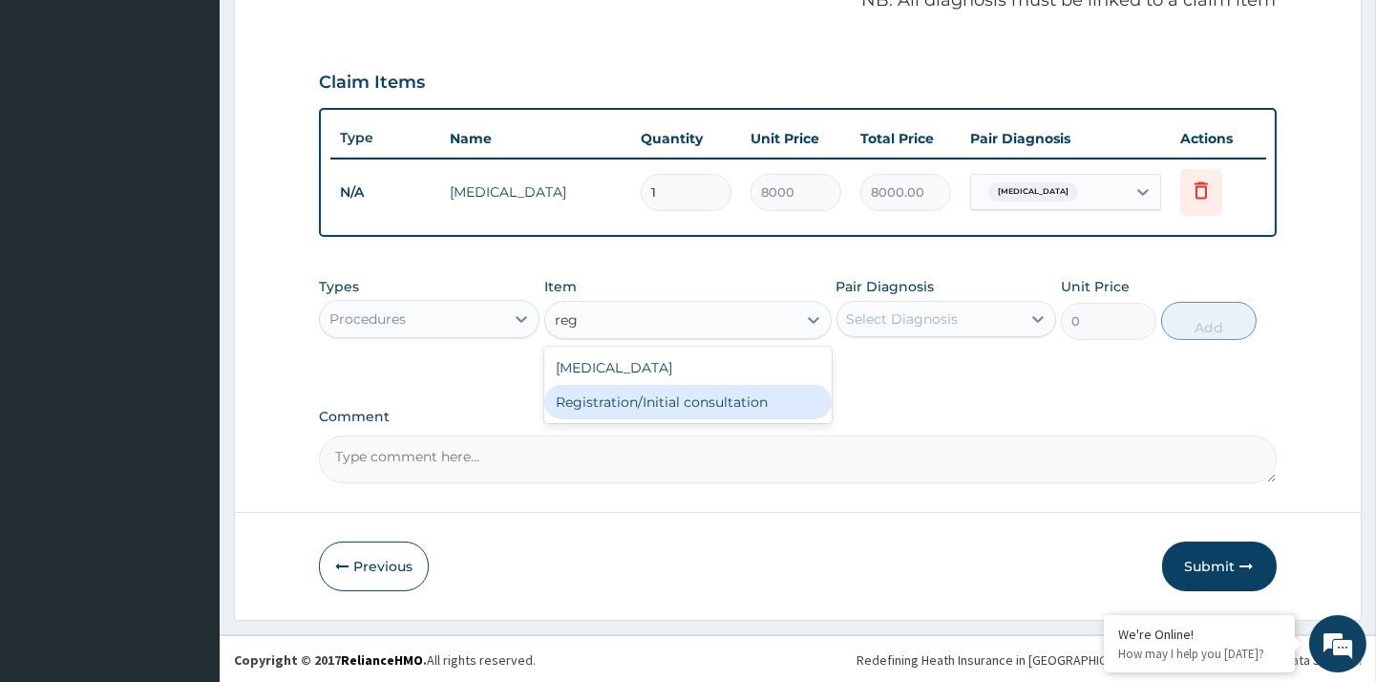
click at [694, 405] on div "Registration/Initial consultation" at bounding box center [687, 402] width 287 height 34
type input "5000"
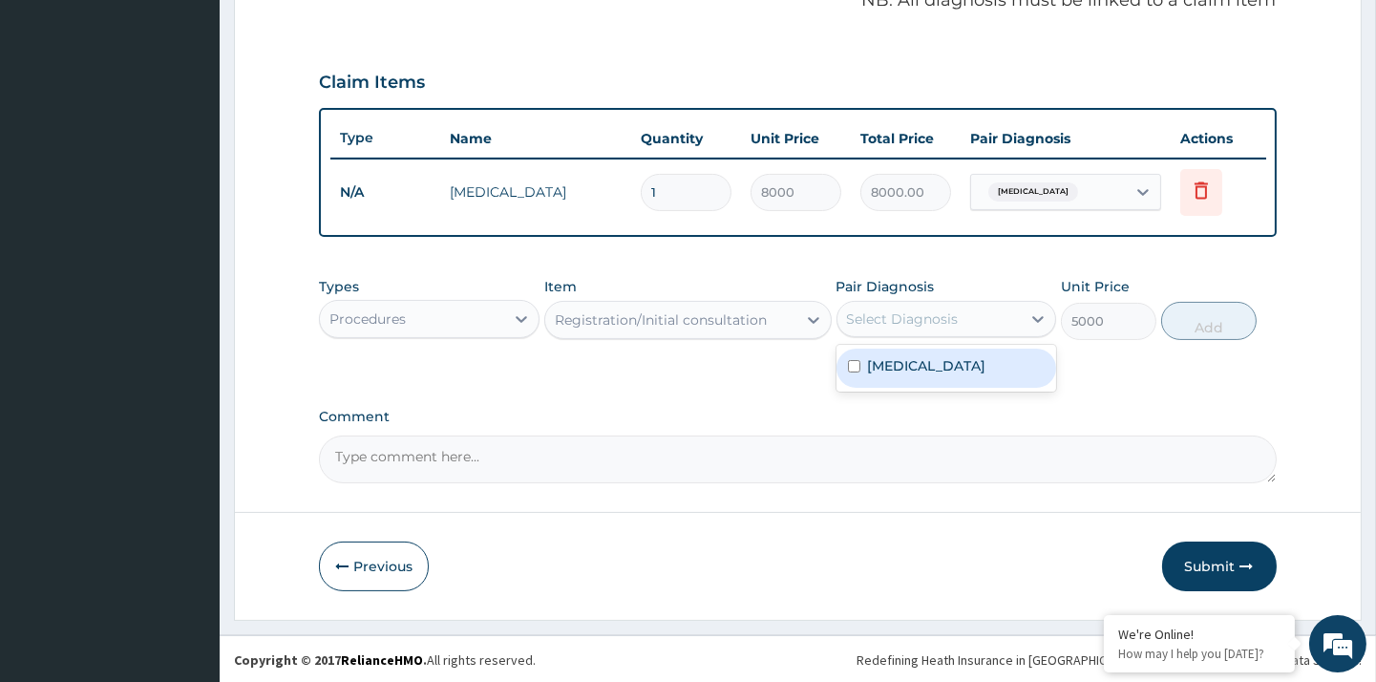
click at [885, 312] on div "Select Diagnosis" at bounding box center [903, 318] width 112 height 19
click at [937, 361] on label "Diabetic diet" at bounding box center [927, 365] width 118 height 19
checkbox input "true"
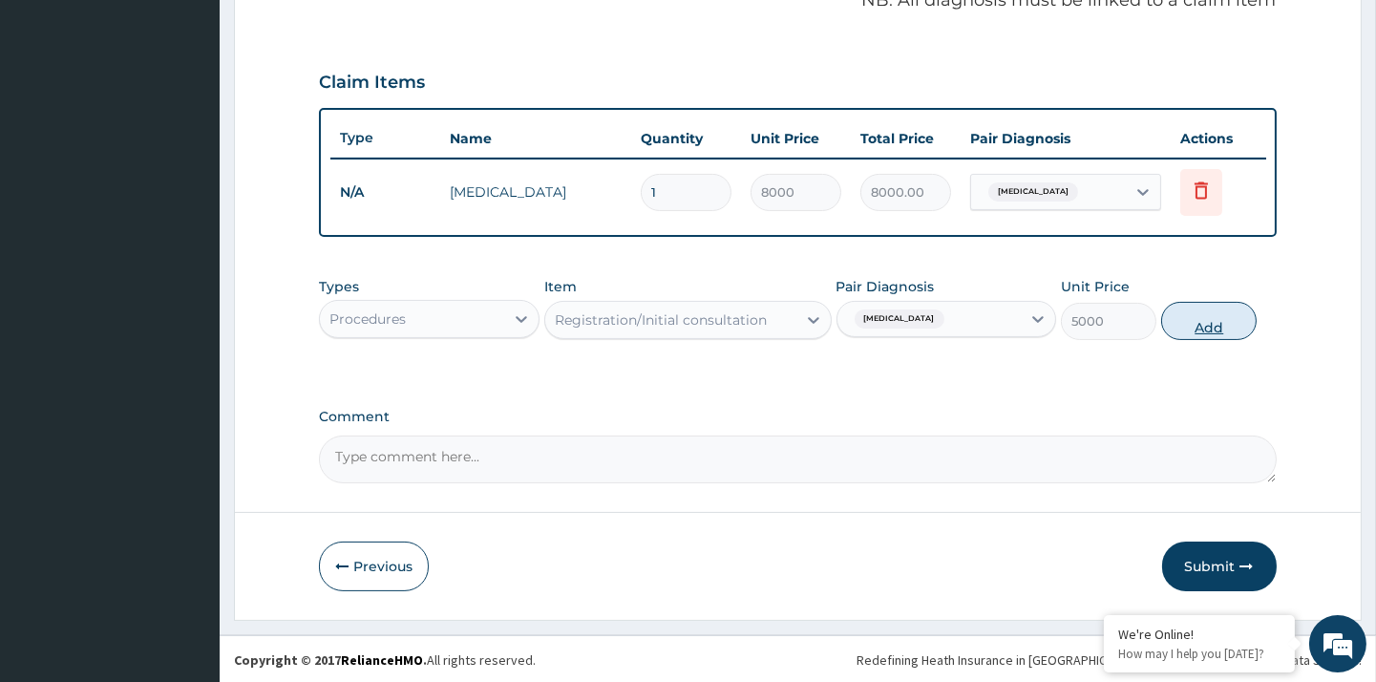
click at [1199, 325] on button "Add" at bounding box center [1208, 321] width 95 height 38
type input "0"
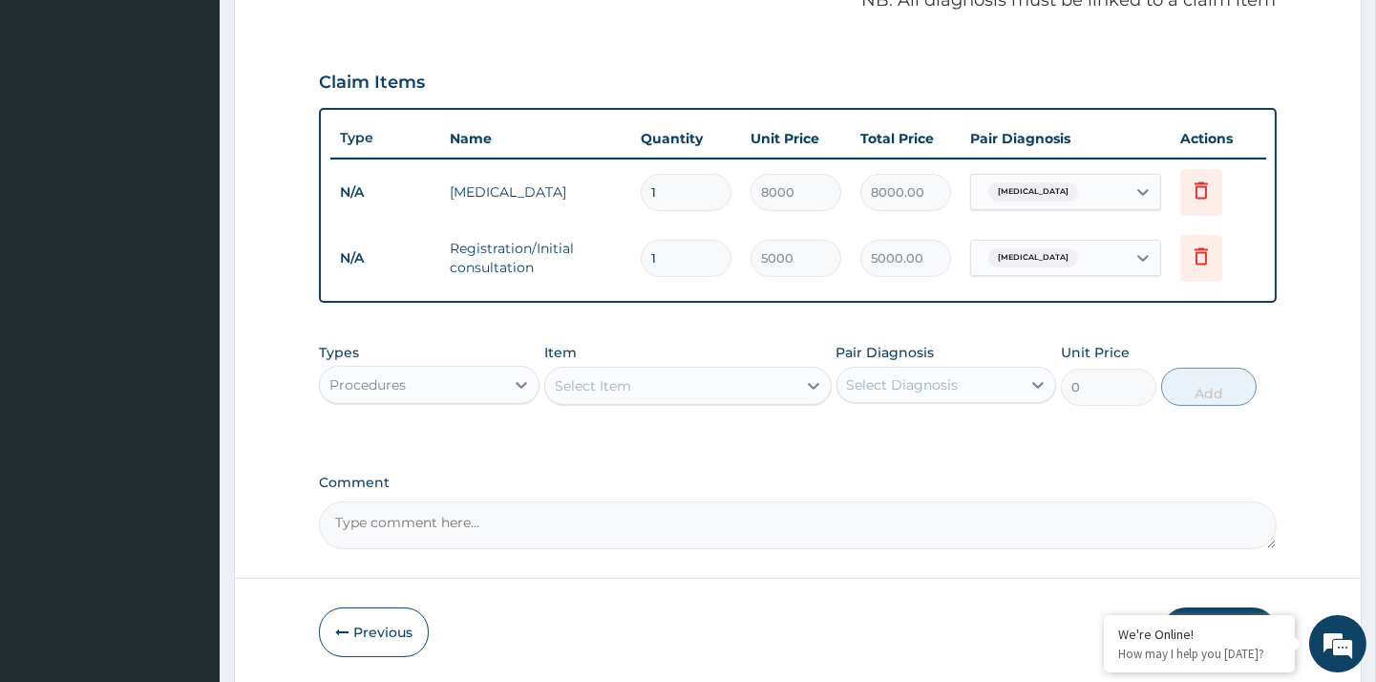
scroll to position [668, 0]
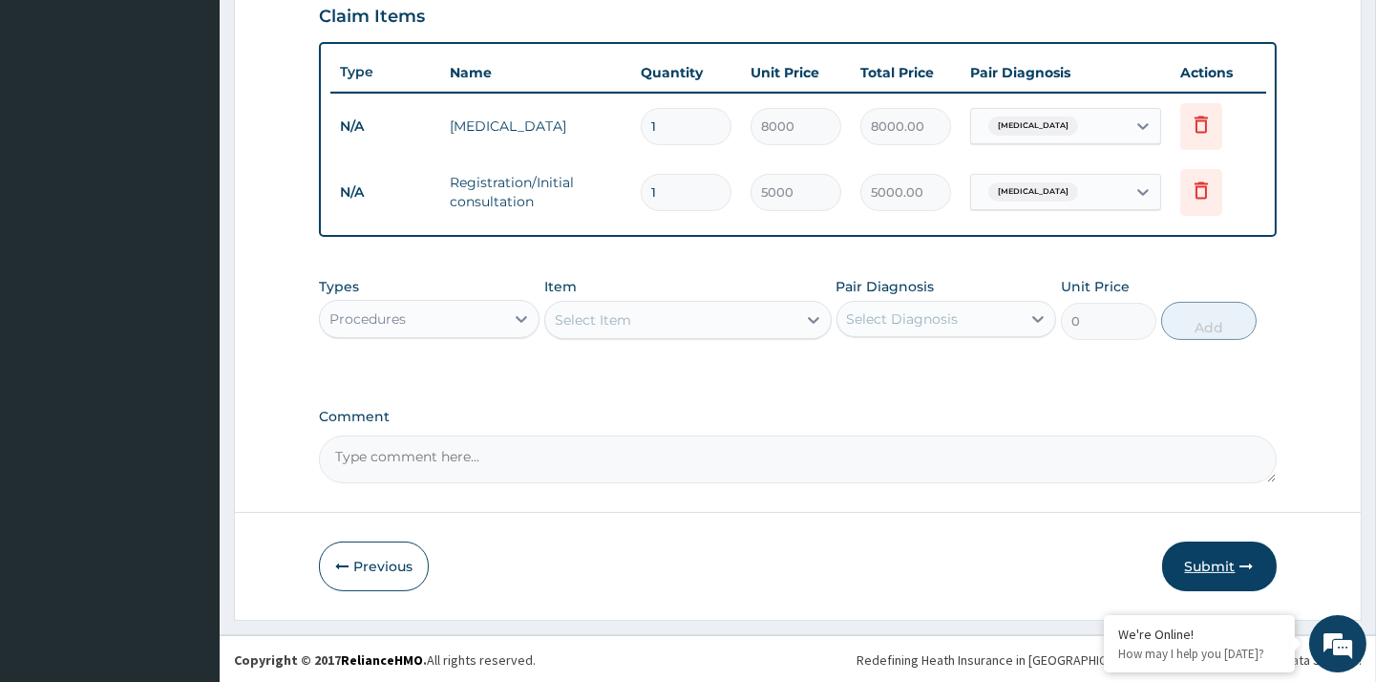
click at [1211, 575] on button "Submit" at bounding box center [1219, 566] width 115 height 50
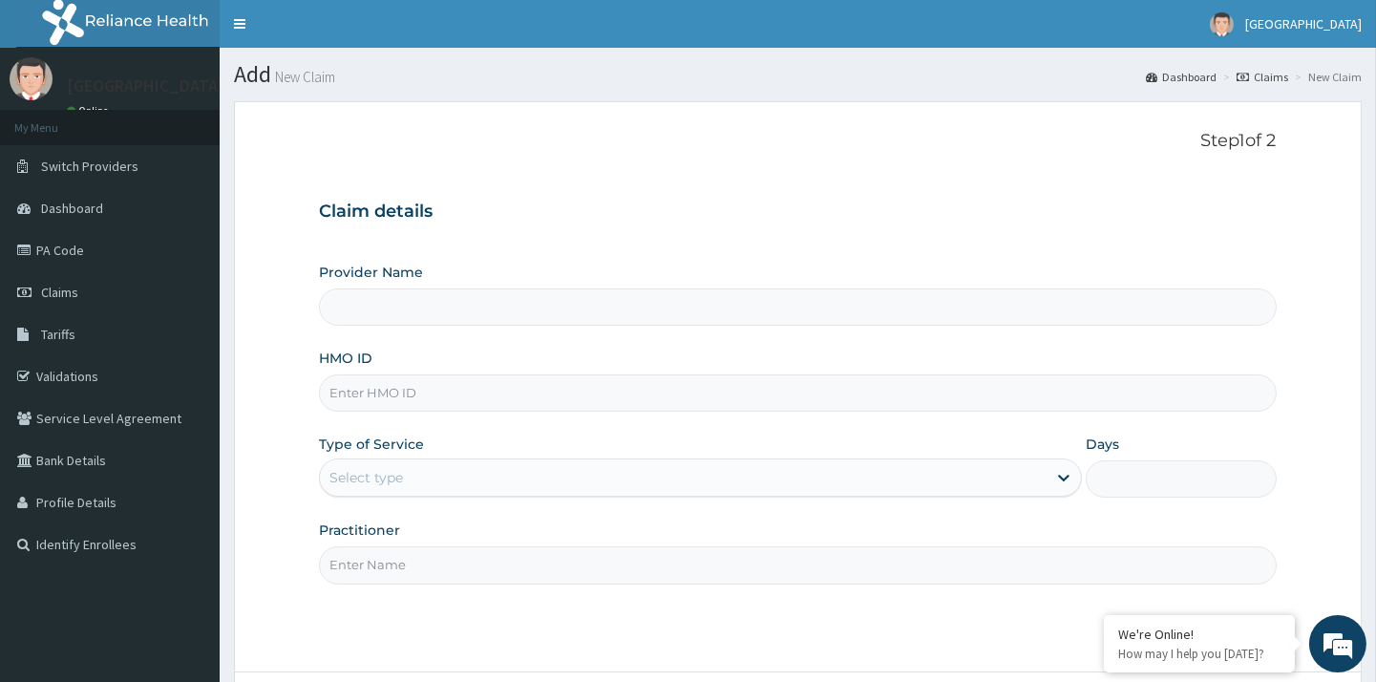
type input "[GEOGRAPHIC_DATA]"
click at [471, 386] on input "HMO ID" at bounding box center [797, 392] width 957 height 37
type input "SDI/10067/A"
click at [484, 483] on div "Select type" at bounding box center [683, 477] width 727 height 31
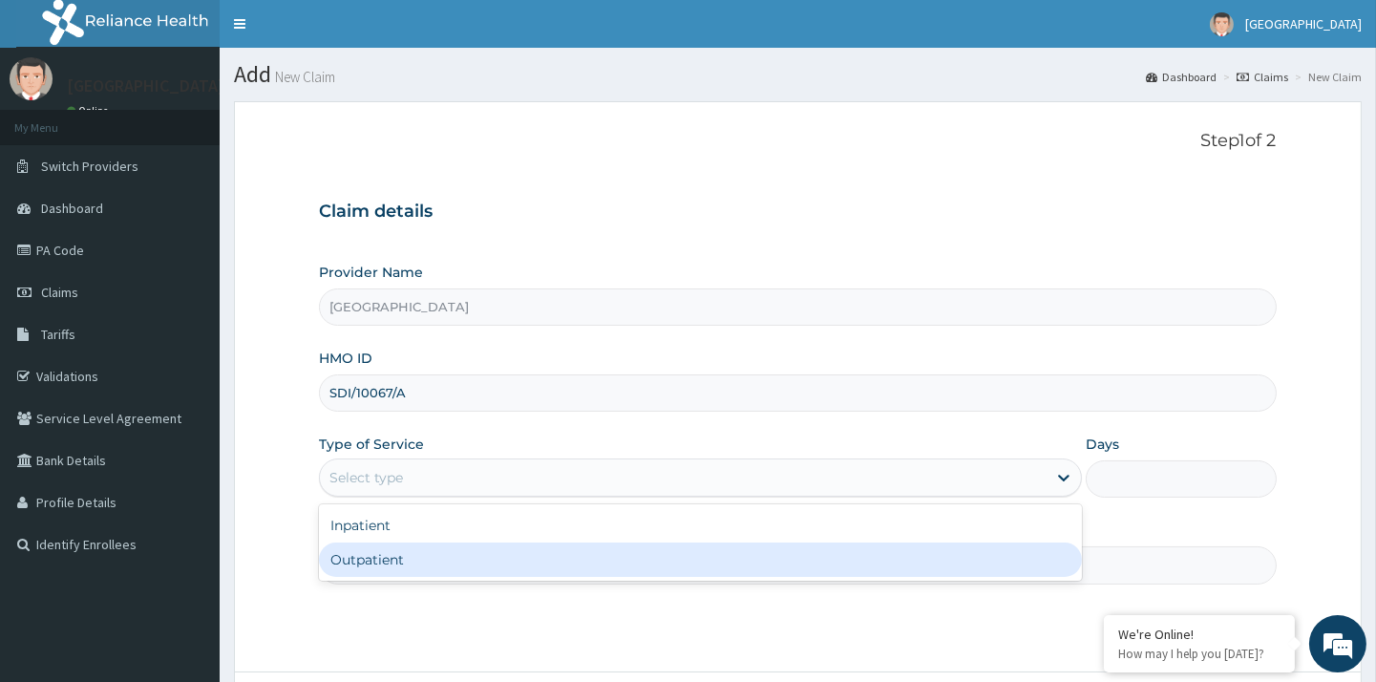
click at [431, 557] on div "Outpatient" at bounding box center [700, 559] width 763 height 34
type input "1"
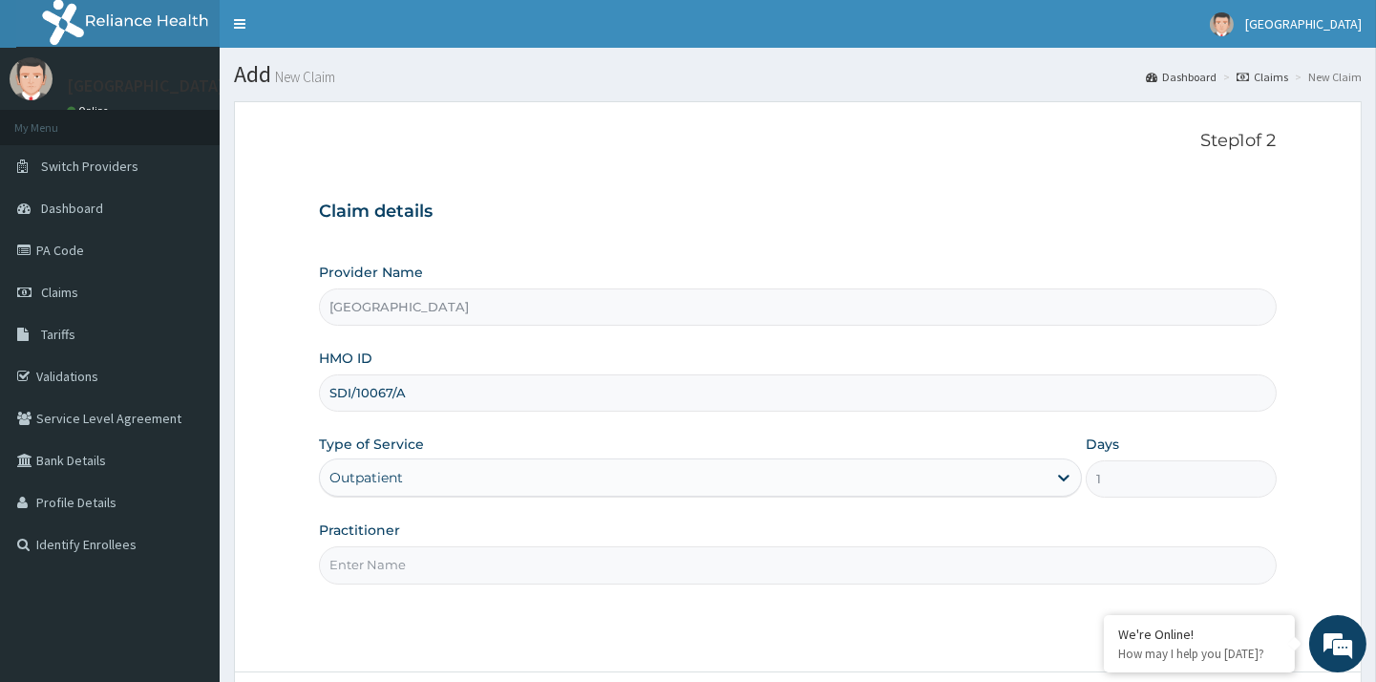
scroll to position [160, 0]
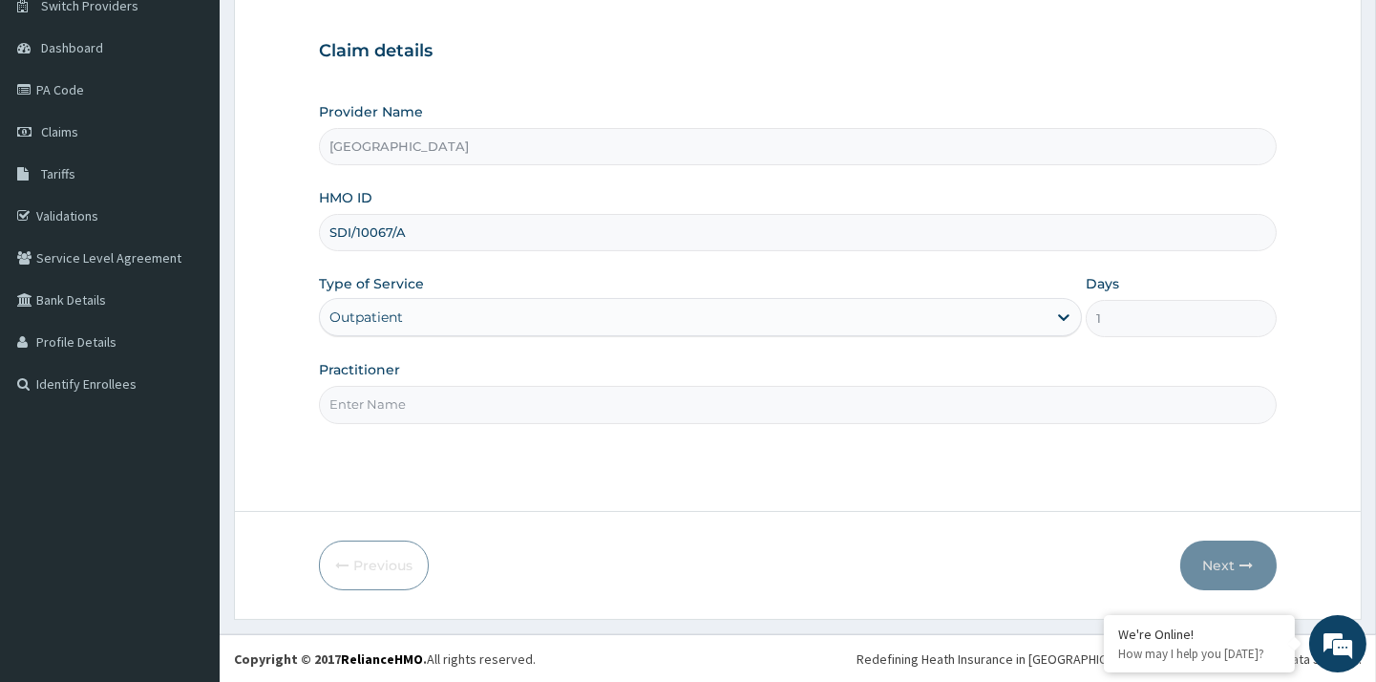
click at [785, 372] on div "Practitioner" at bounding box center [797, 391] width 957 height 63
click at [379, 397] on input "Practitioner" at bounding box center [797, 404] width 957 height 37
type input "[PERSON_NAME]"
click at [1232, 559] on button "Next" at bounding box center [1228, 566] width 96 height 50
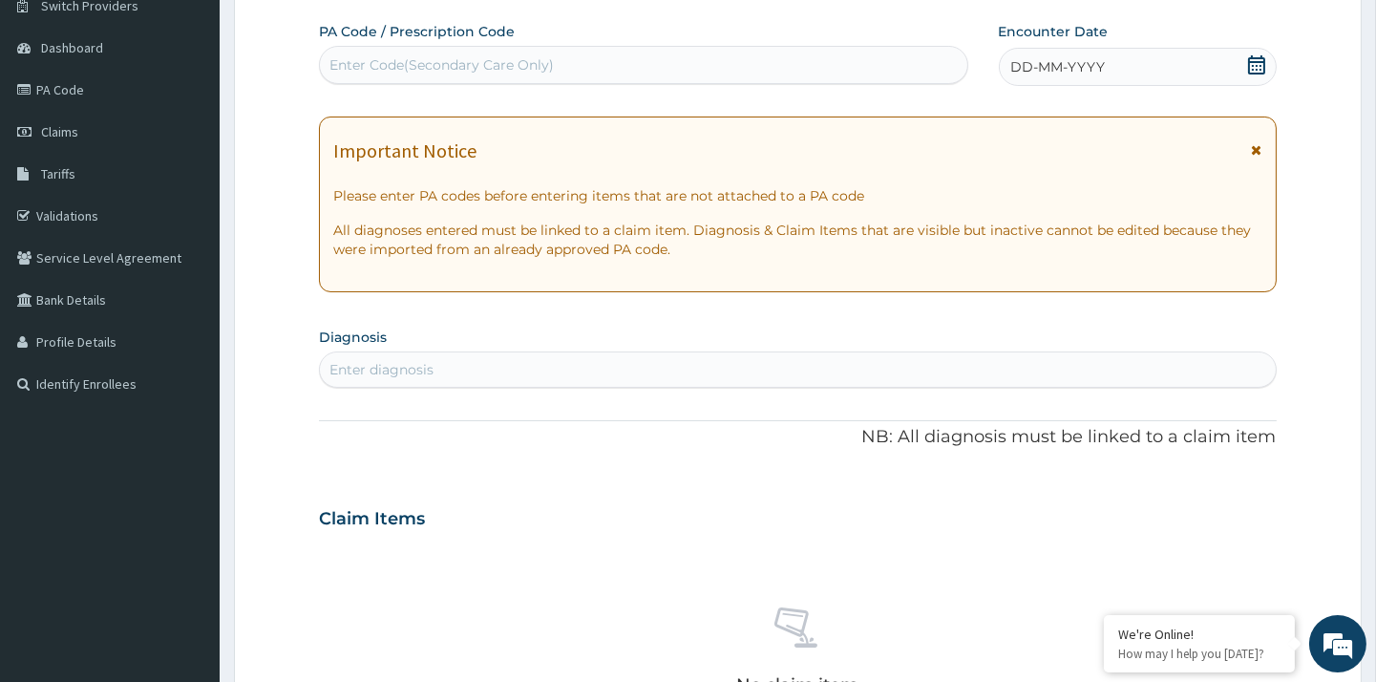
click at [1259, 67] on icon at bounding box center [1256, 64] width 19 height 19
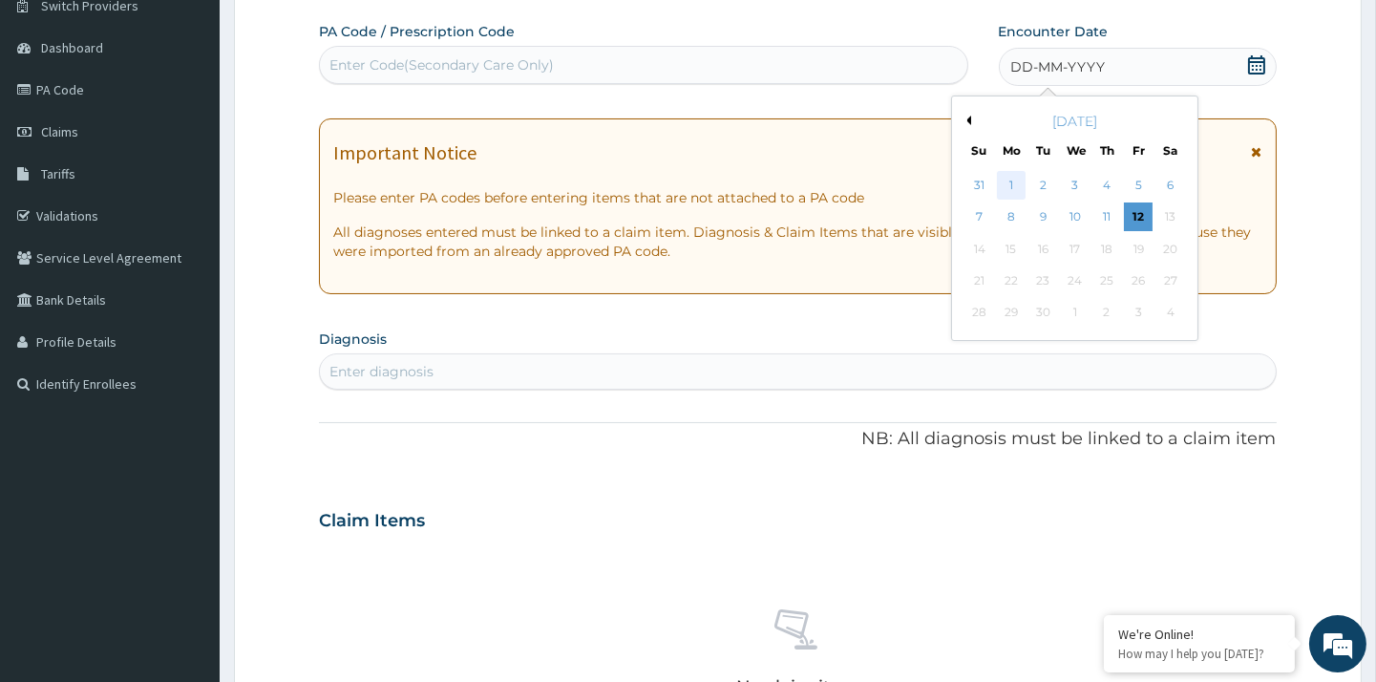
click at [1019, 185] on div "1" at bounding box center [1010, 185] width 29 height 29
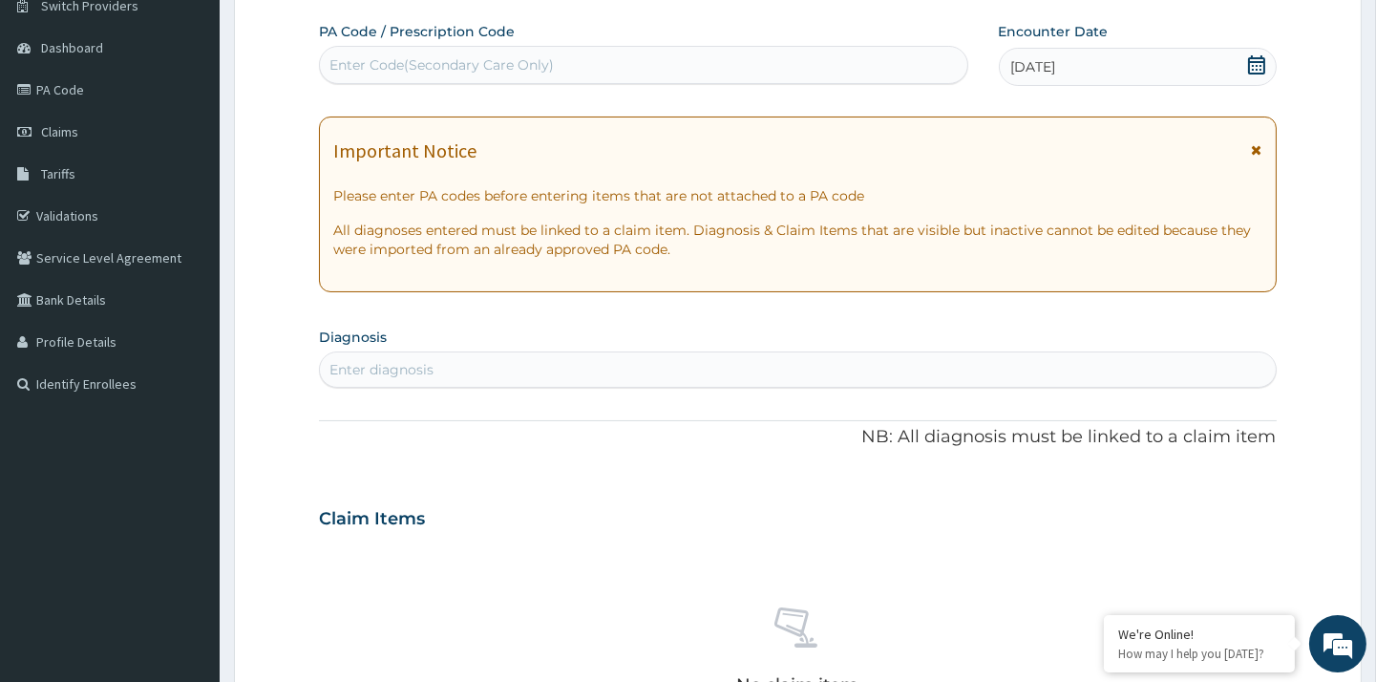
click at [542, 373] on div "Enter diagnosis" at bounding box center [797, 369] width 955 height 31
type input "upper respira"
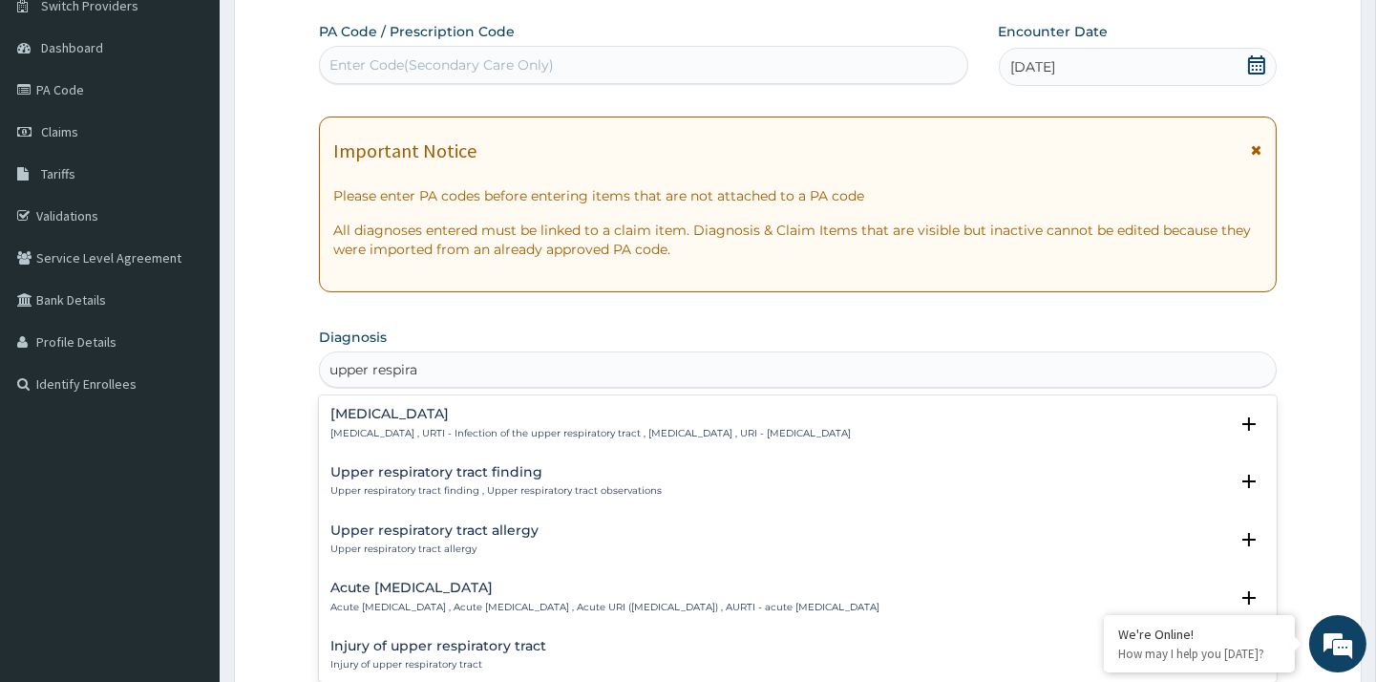
click at [540, 432] on p "Upper respiratory infection , URTI - Infection of the upper respiratory tract ,…" at bounding box center [590, 433] width 520 height 13
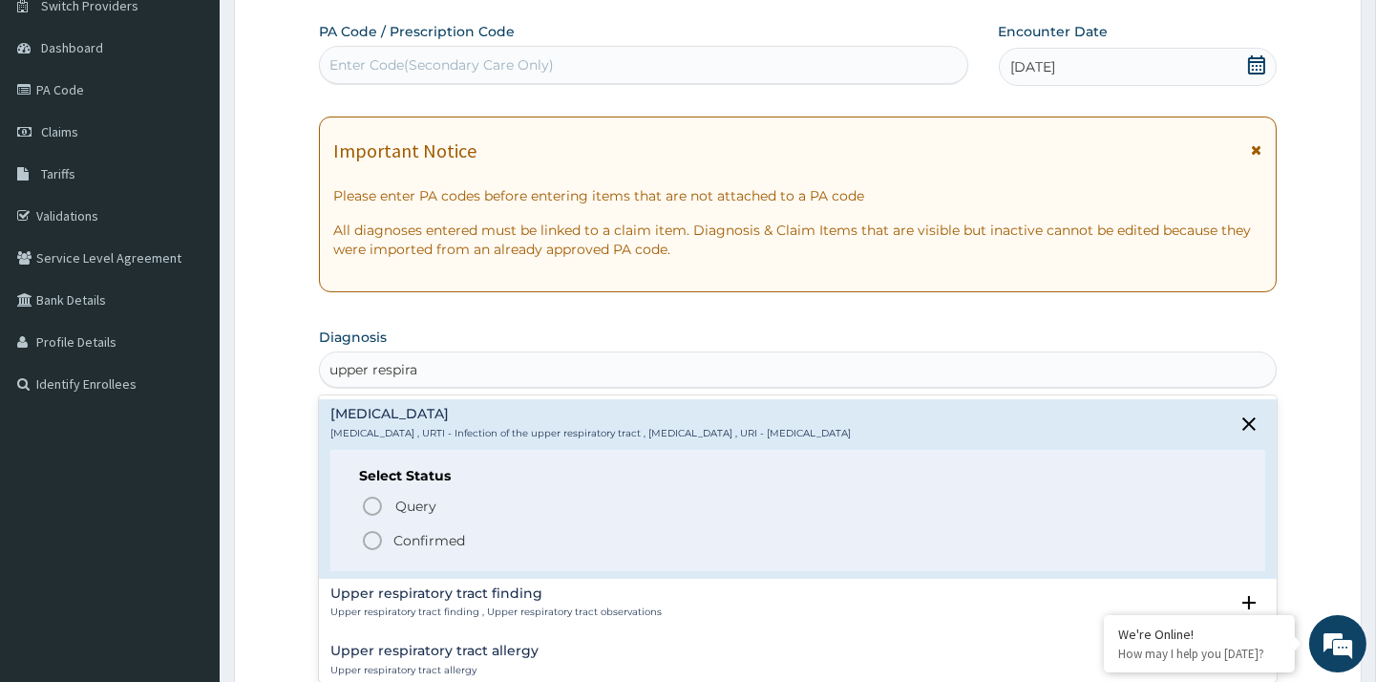
click at [378, 533] on circle "status option filled" at bounding box center [372, 540] width 17 height 17
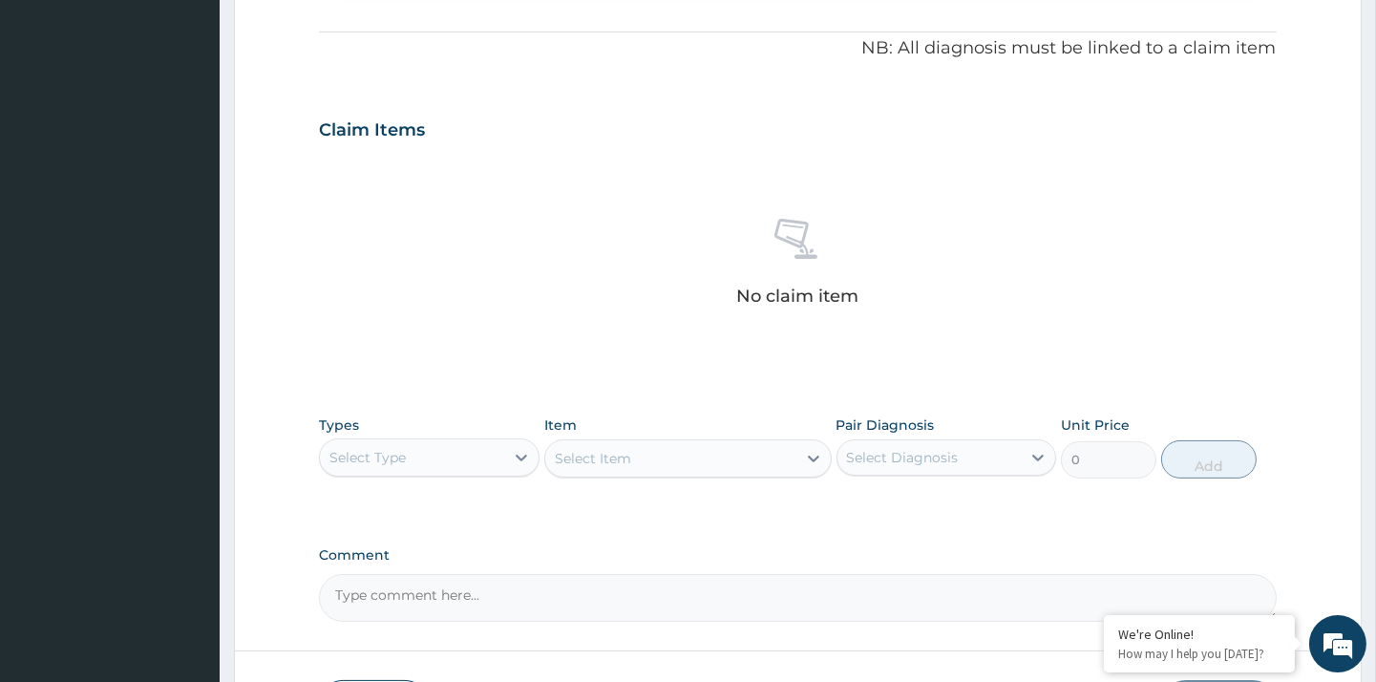
scroll to position [557, 0]
click at [504, 459] on div at bounding box center [521, 455] width 34 height 34
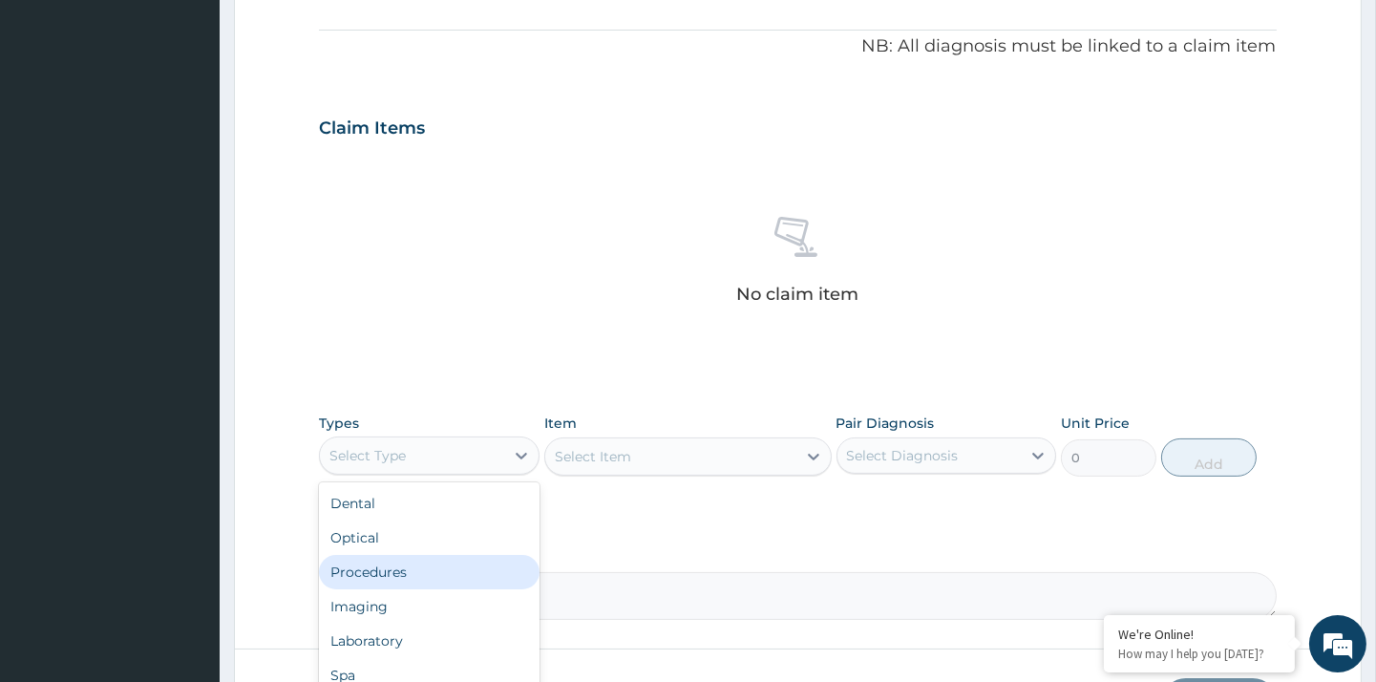
click at [428, 577] on div "Procedures" at bounding box center [429, 572] width 220 height 34
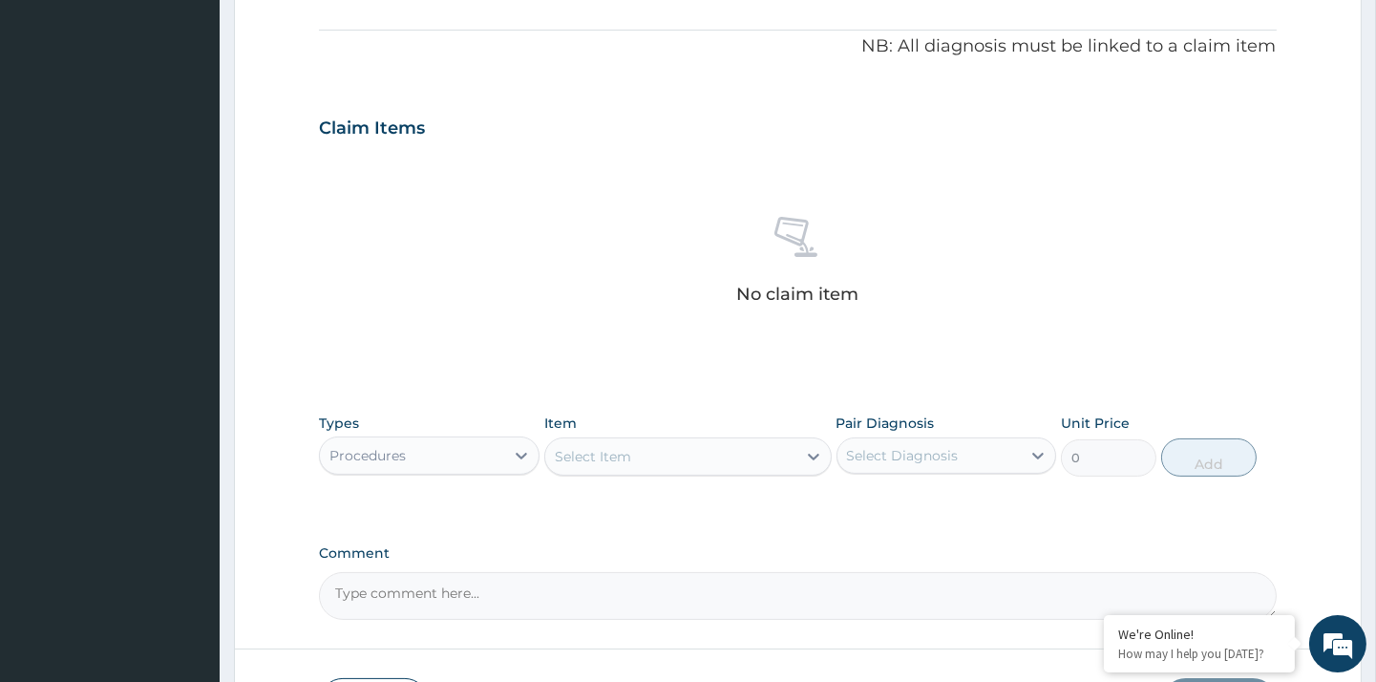
click at [649, 462] on div "Select Item" at bounding box center [670, 456] width 251 height 31
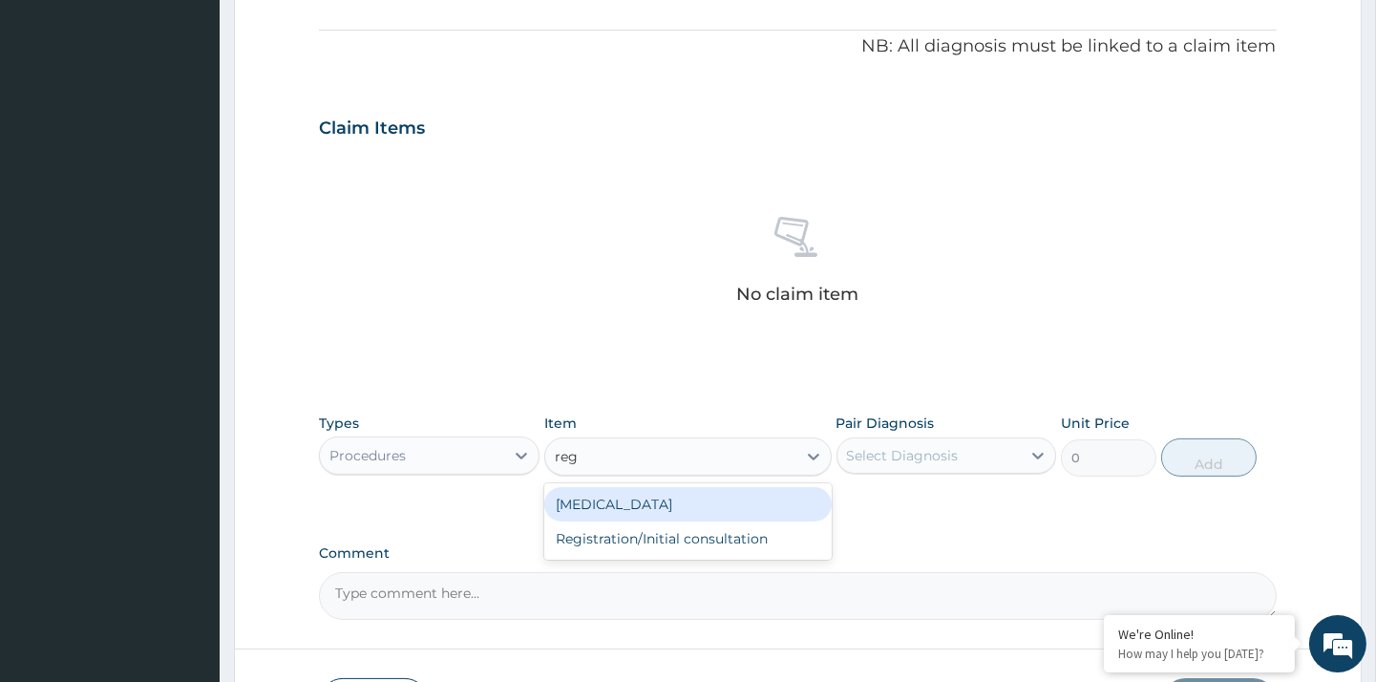
type input "regi"
type input "5000"
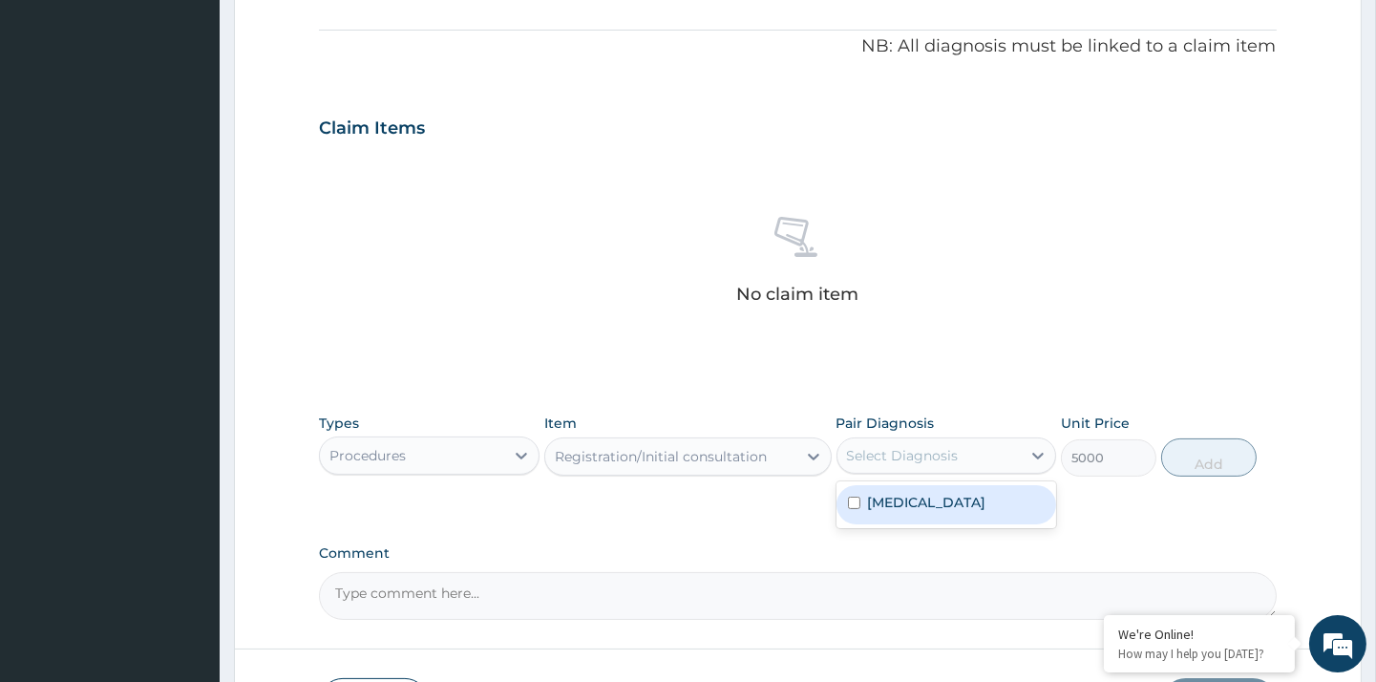
click at [903, 456] on div "Select Diagnosis" at bounding box center [903, 455] width 112 height 19
click at [911, 495] on label "Upper respiratory infection" at bounding box center [927, 502] width 118 height 19
checkbox input "true"
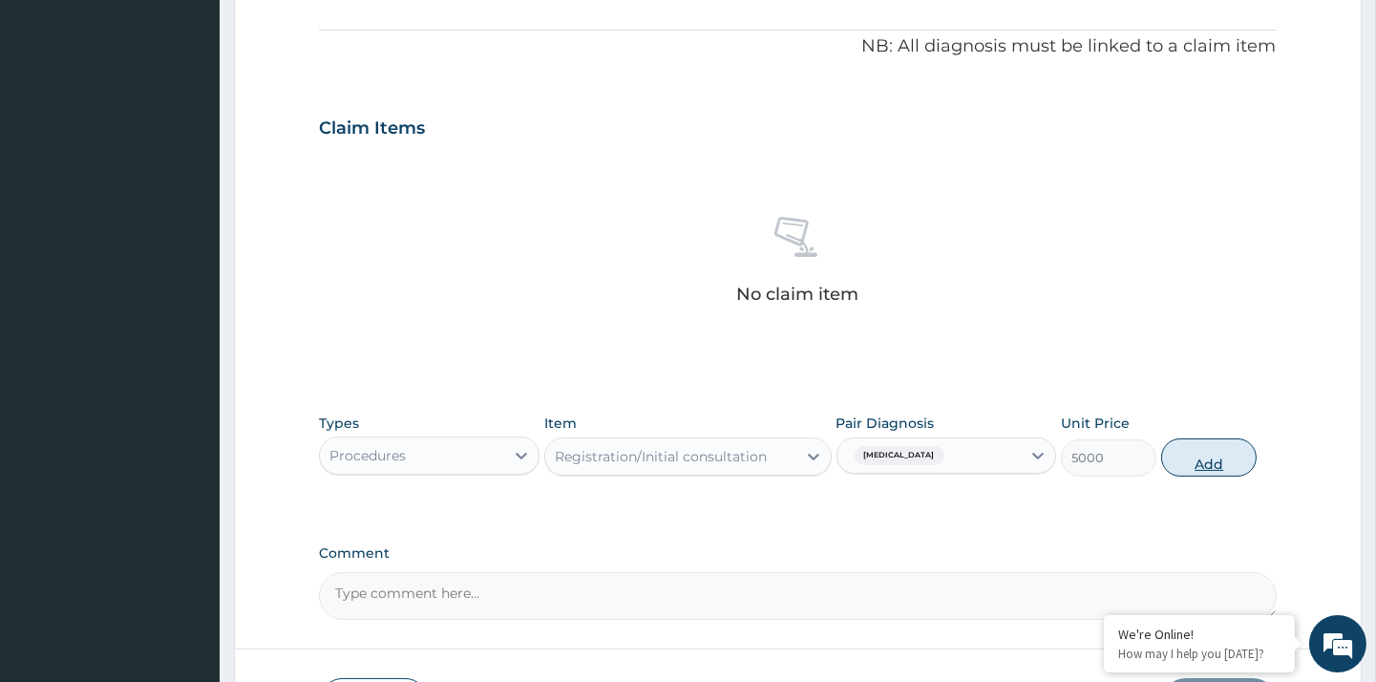
click at [1215, 458] on button "Add" at bounding box center [1208, 457] width 95 height 38
type input "0"
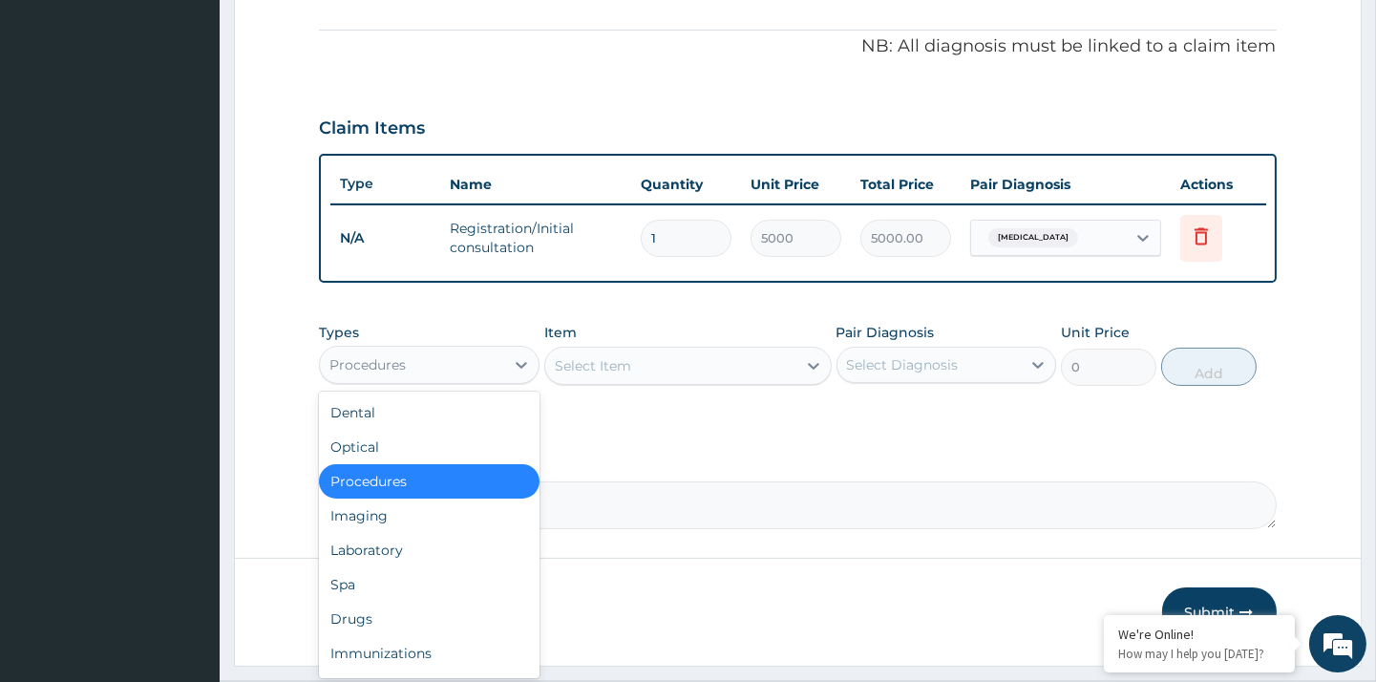
click at [427, 367] on div "Procedures" at bounding box center [411, 365] width 183 height 31
click at [388, 621] on div "Drugs" at bounding box center [429, 619] width 220 height 34
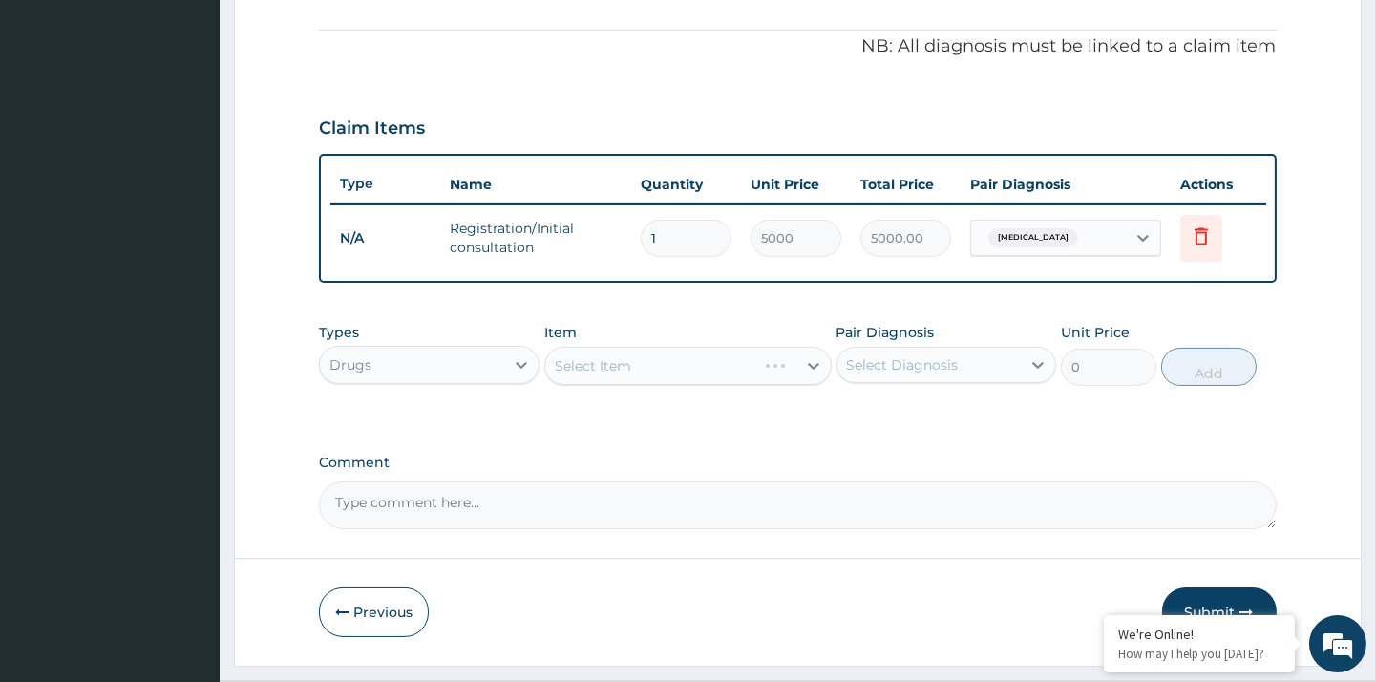
click at [663, 367] on div "Select Item" at bounding box center [687, 366] width 287 height 38
click at [746, 366] on div "Select Item" at bounding box center [670, 365] width 251 height 31
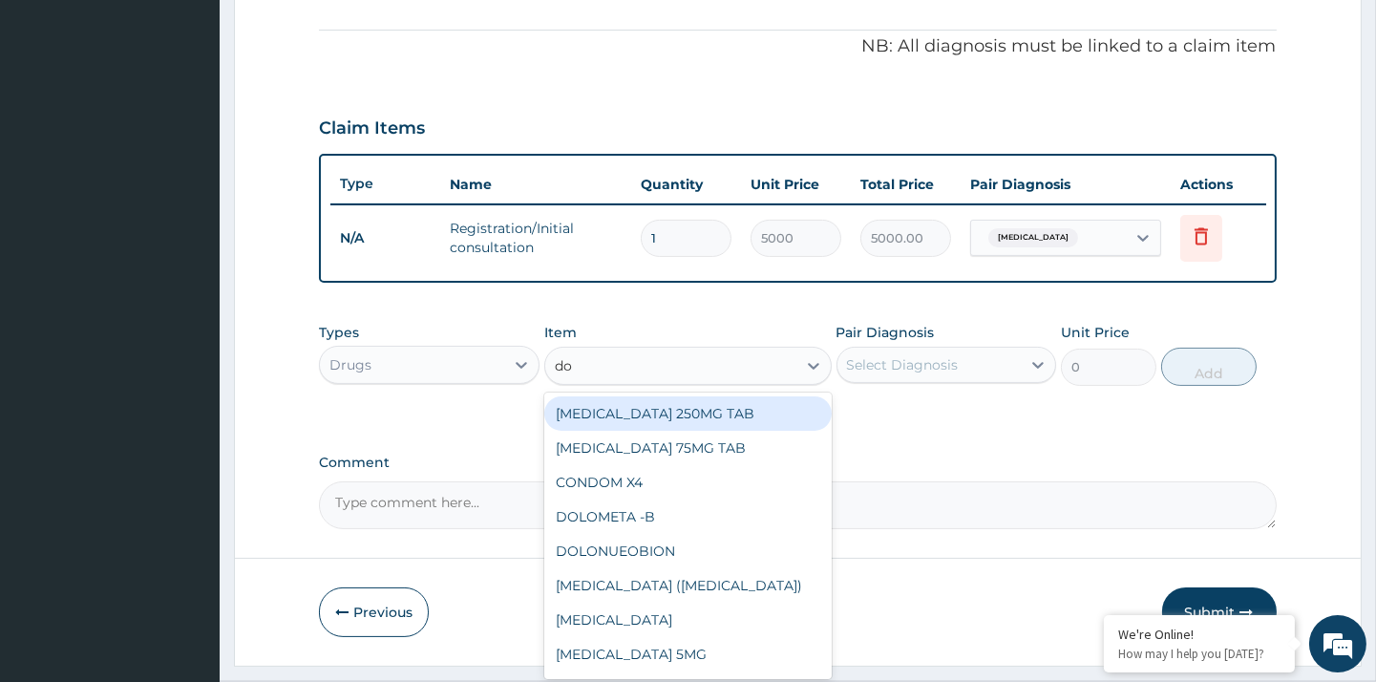
type input "dox"
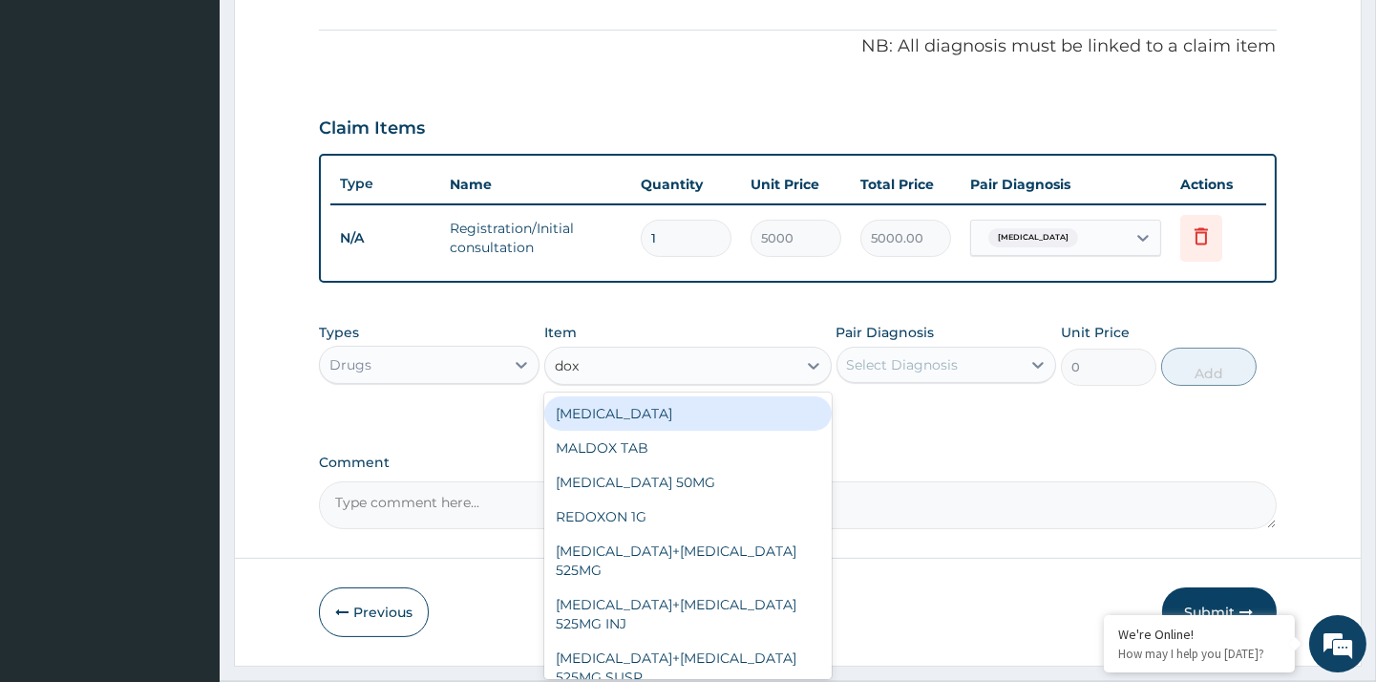
type input "100"
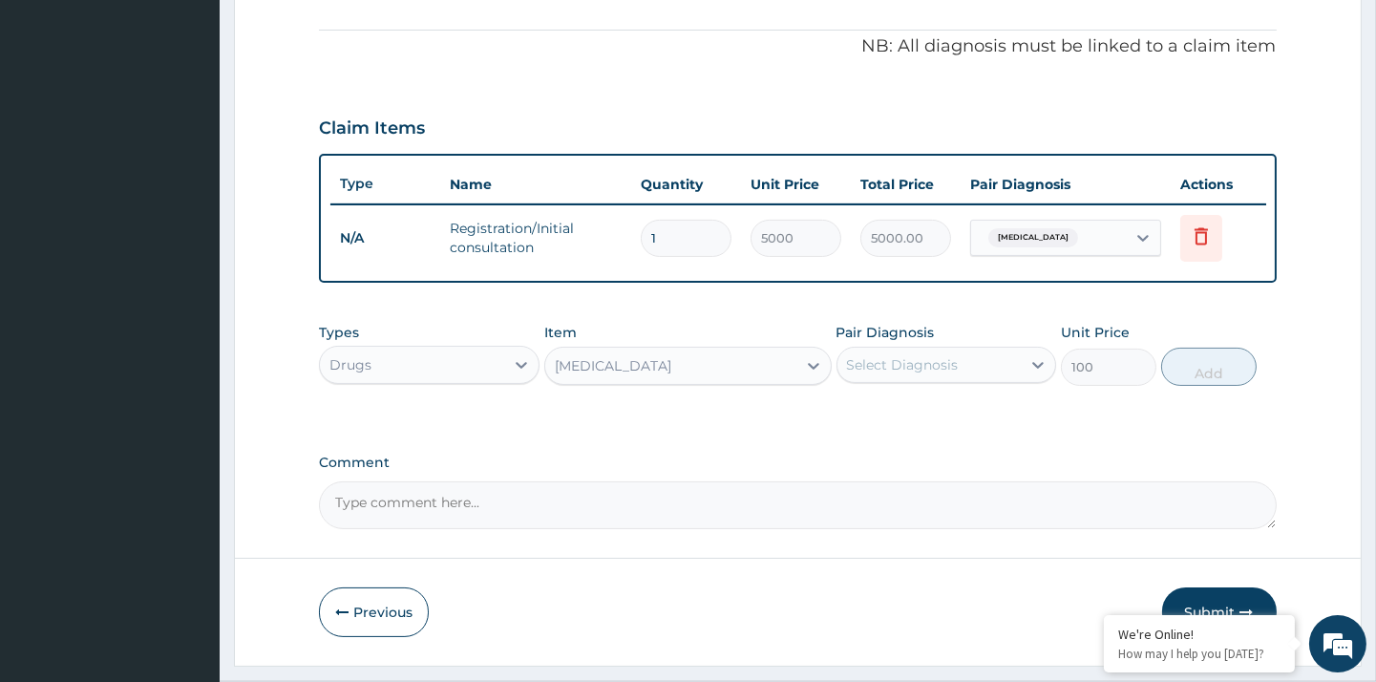
click at [864, 365] on div "Select Diagnosis" at bounding box center [903, 364] width 112 height 19
click at [880, 417] on label "Upper respiratory infection" at bounding box center [927, 411] width 118 height 19
checkbox input "true"
click at [1203, 366] on button "Add" at bounding box center [1208, 367] width 95 height 38
type input "0"
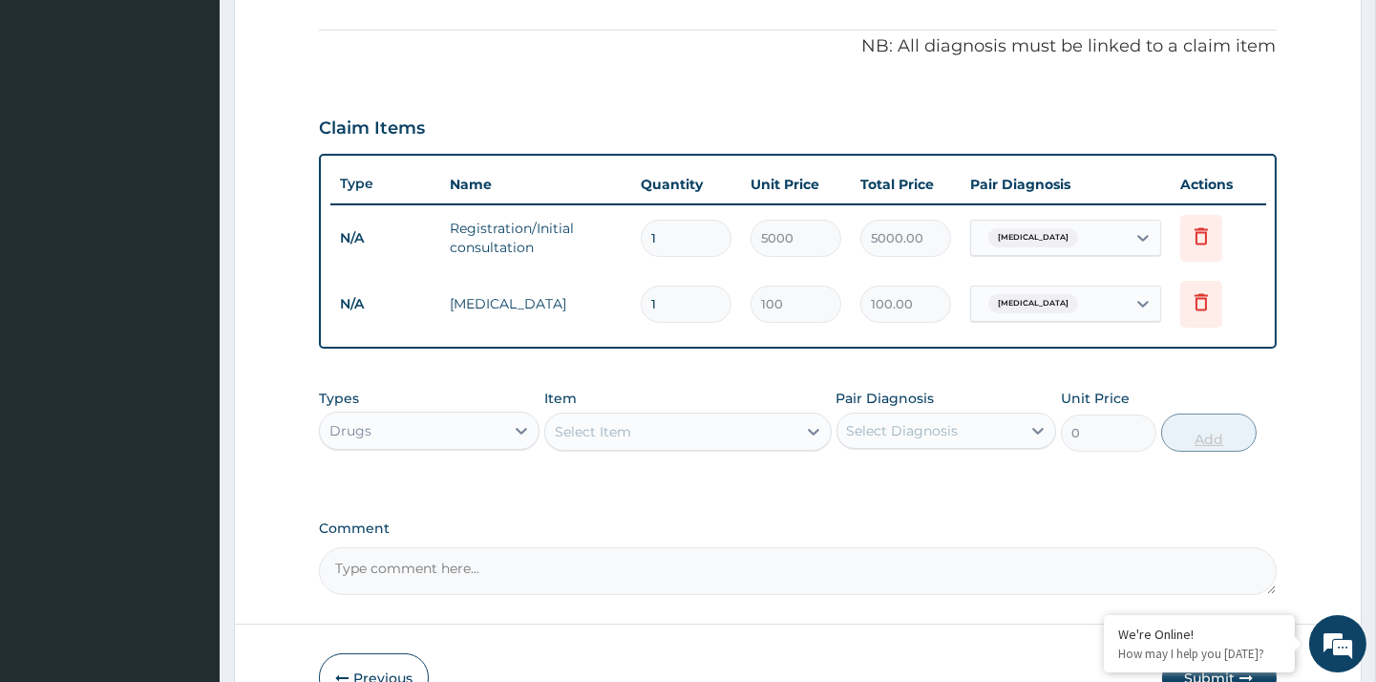
type input "10"
type input "1000.00"
type input "10"
click at [616, 416] on div "Select Item" at bounding box center [670, 431] width 251 height 31
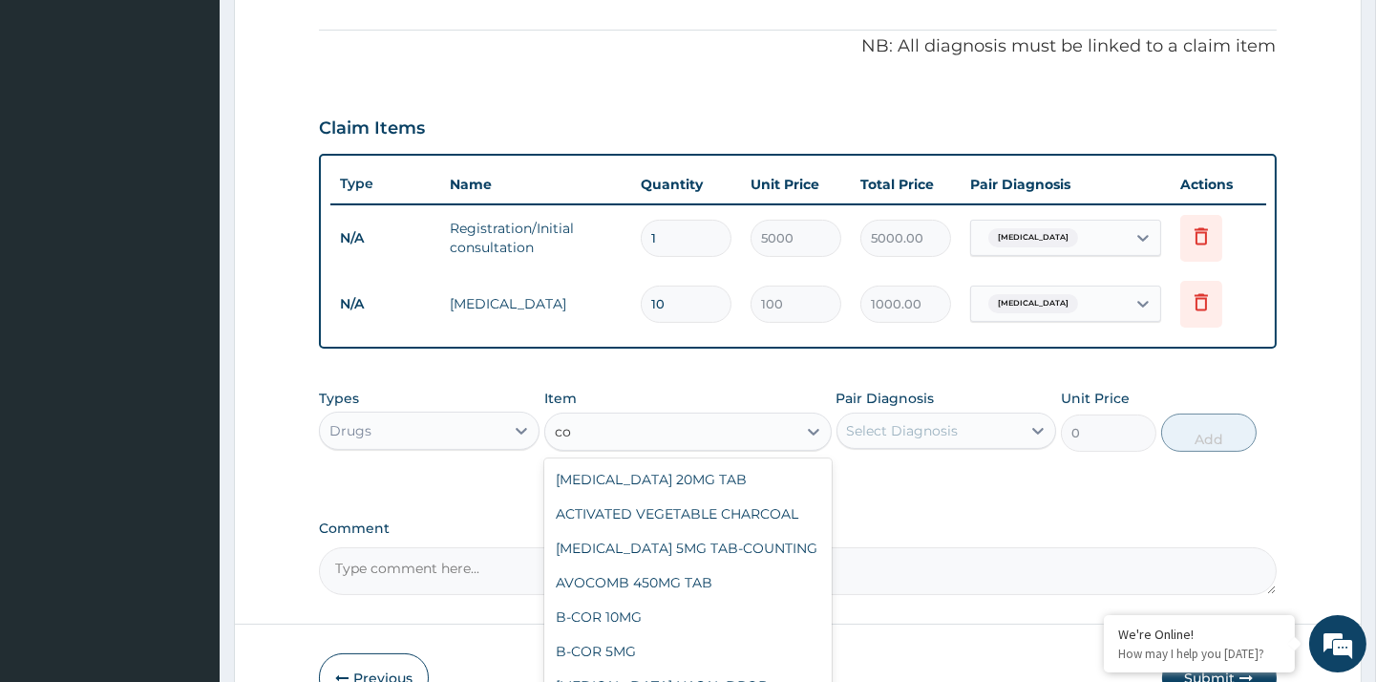
type input "c"
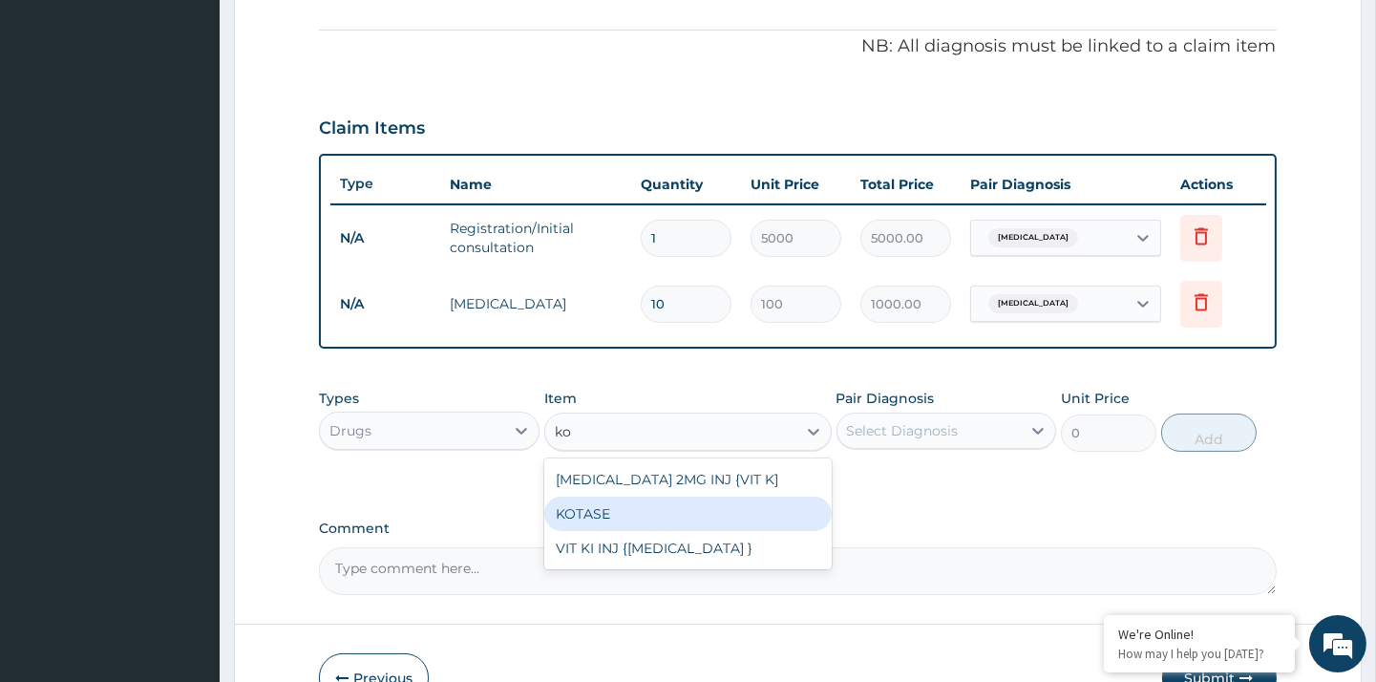
type input "k"
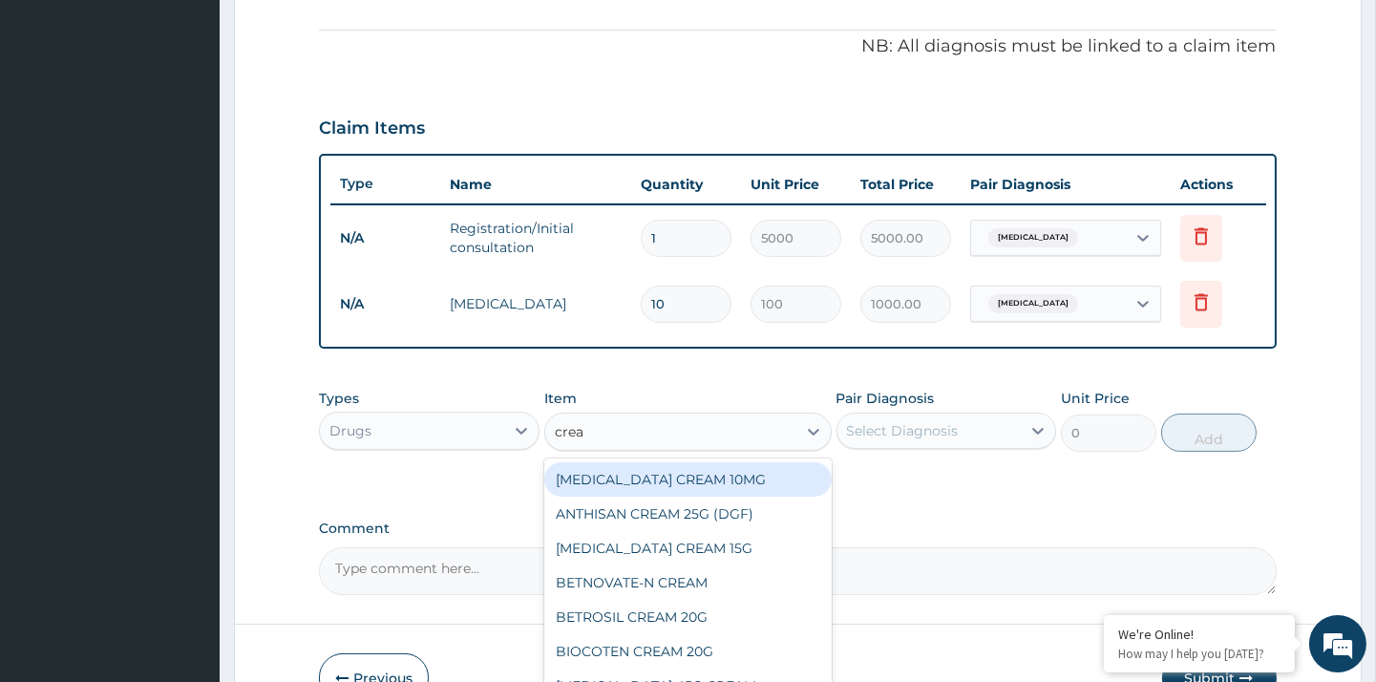
type input "cream"
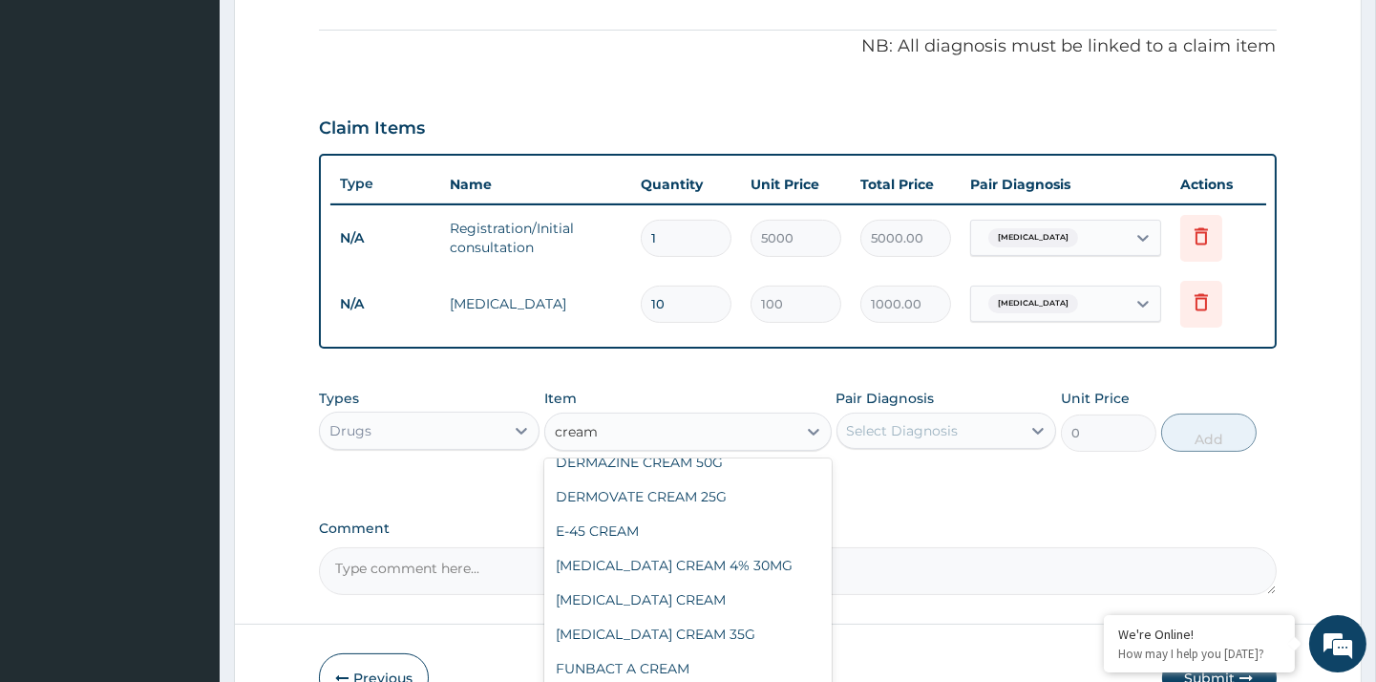
scroll to position [437, 0]
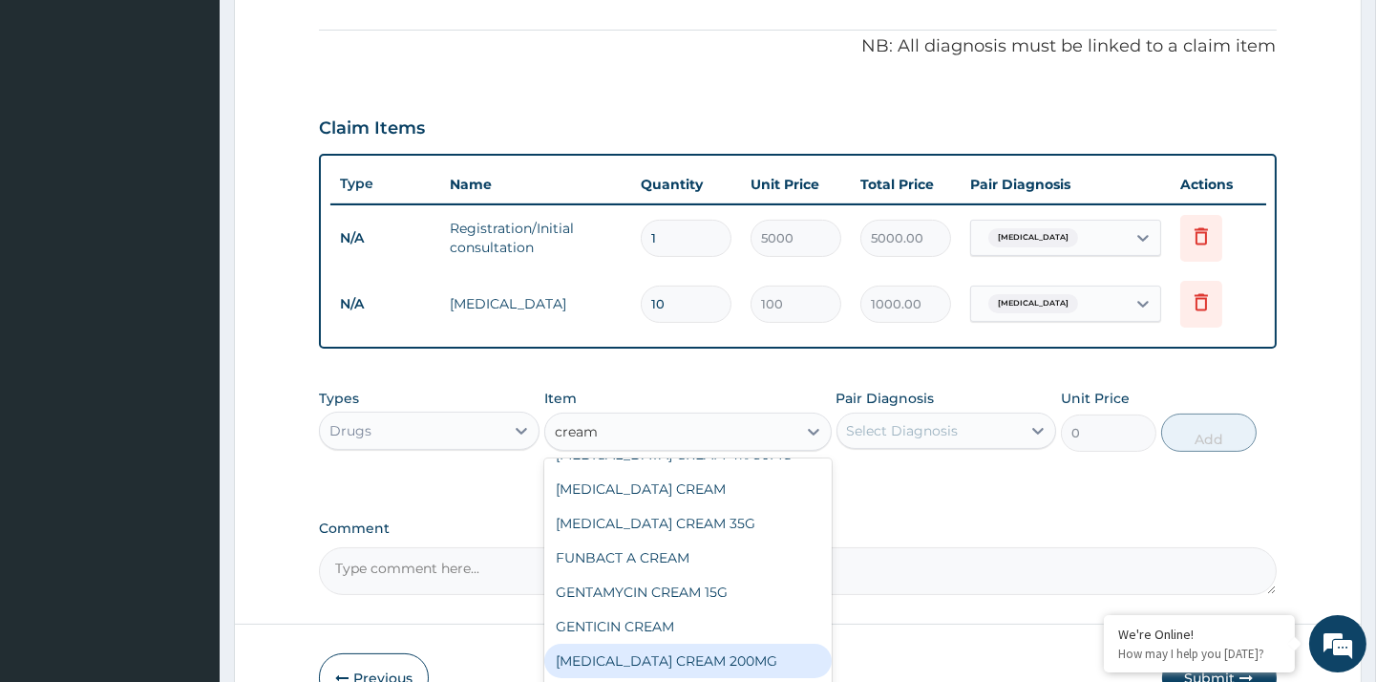
click at [767, 656] on div "KETOCONAZOLE CREAM 200MG" at bounding box center [687, 661] width 287 height 34
type input "2000"
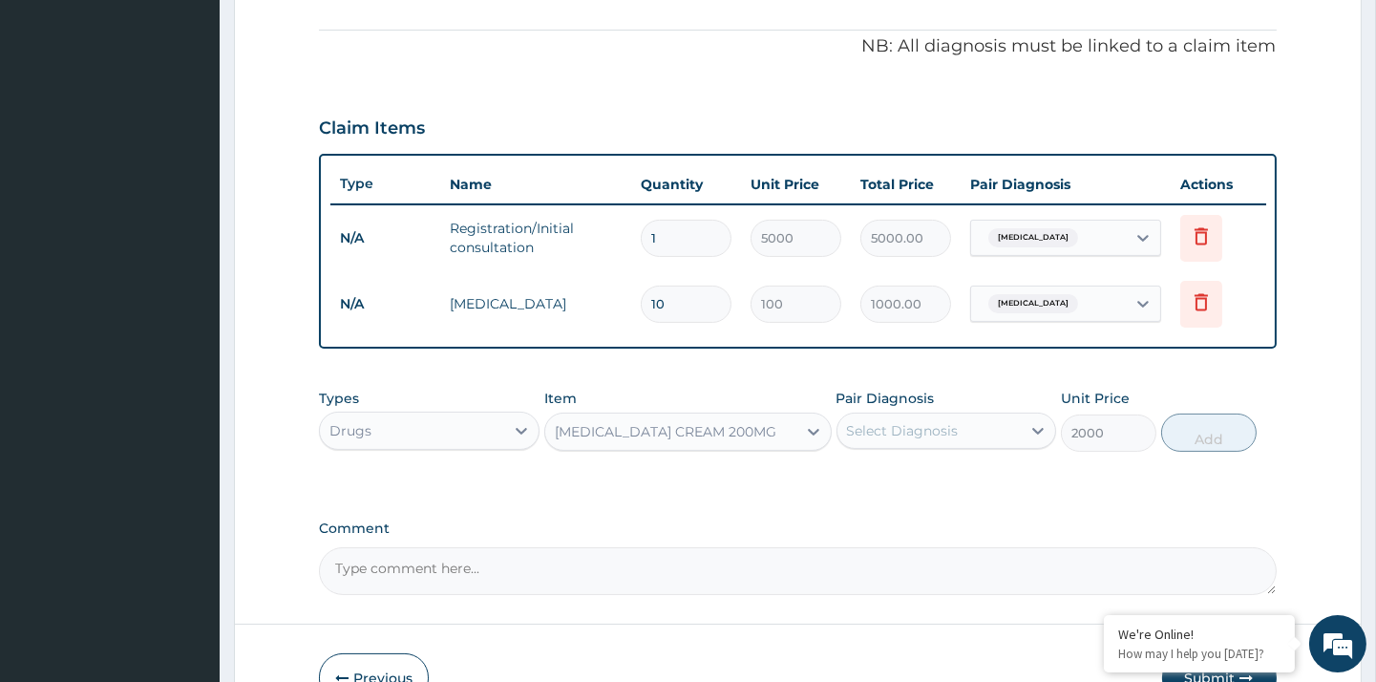
click at [894, 421] on div "Select Diagnosis" at bounding box center [903, 430] width 112 height 19
click at [927, 484] on label "Upper respiratory infection" at bounding box center [927, 477] width 118 height 19
checkbox input "true"
click at [1197, 430] on button "Add" at bounding box center [1208, 433] width 95 height 38
type input "0"
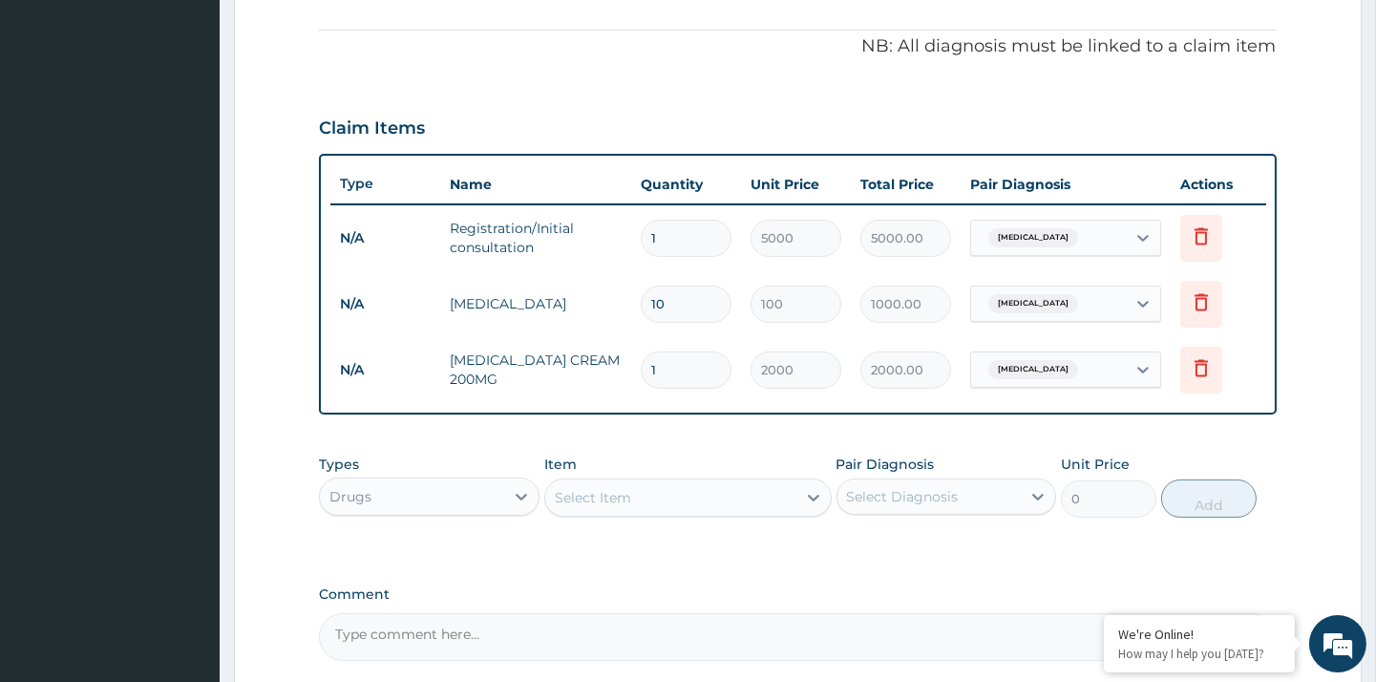
click at [608, 497] on div "Select Item" at bounding box center [593, 497] width 76 height 19
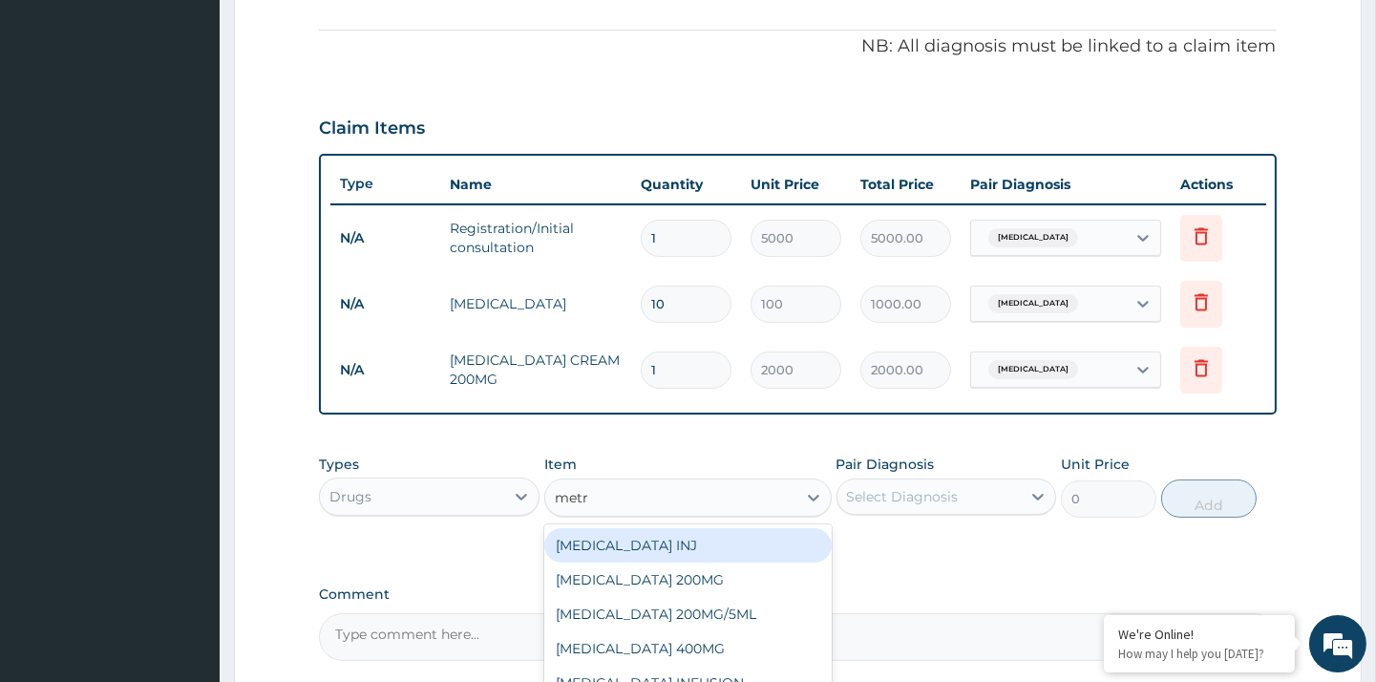
type input "metro"
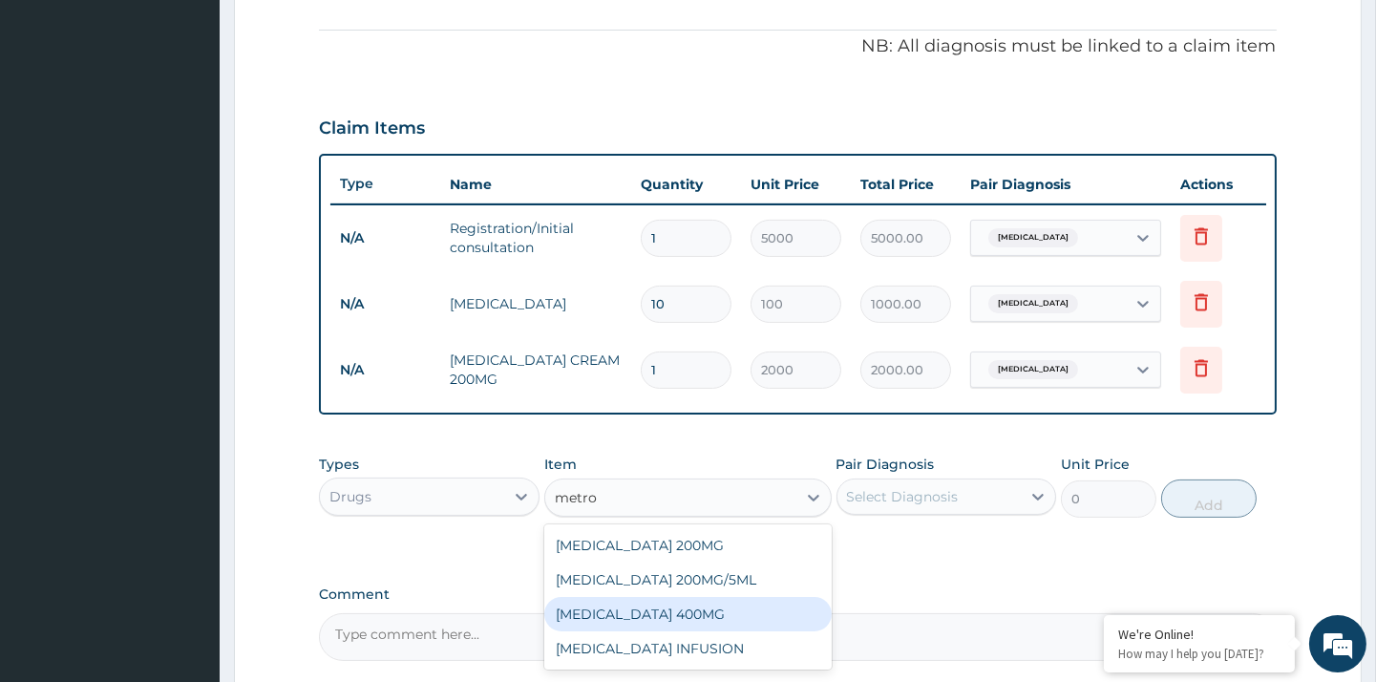
click at [713, 614] on div "METRONIDAZOLE 400MG" at bounding box center [687, 614] width 287 height 34
type input "60"
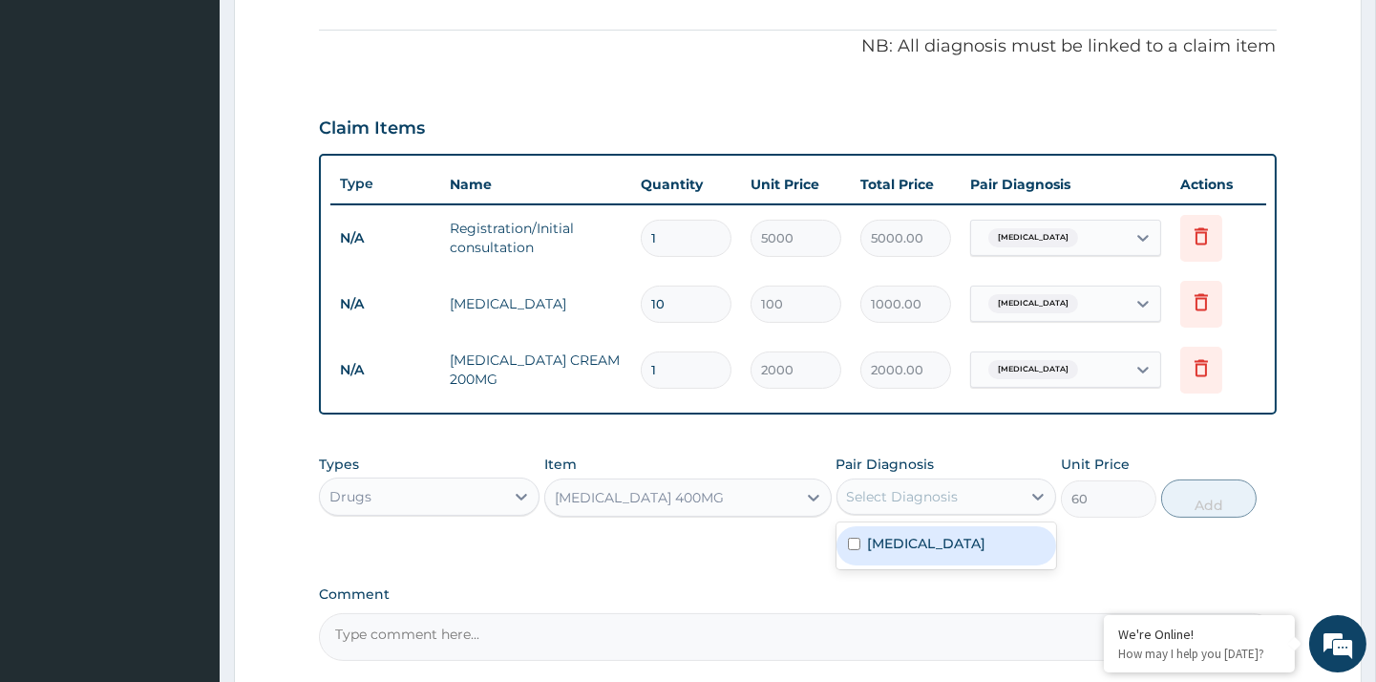
click at [949, 506] on div "Select Diagnosis" at bounding box center [929, 496] width 183 height 31
click at [927, 541] on label "Upper respiratory infection" at bounding box center [927, 543] width 118 height 19
checkbox input "true"
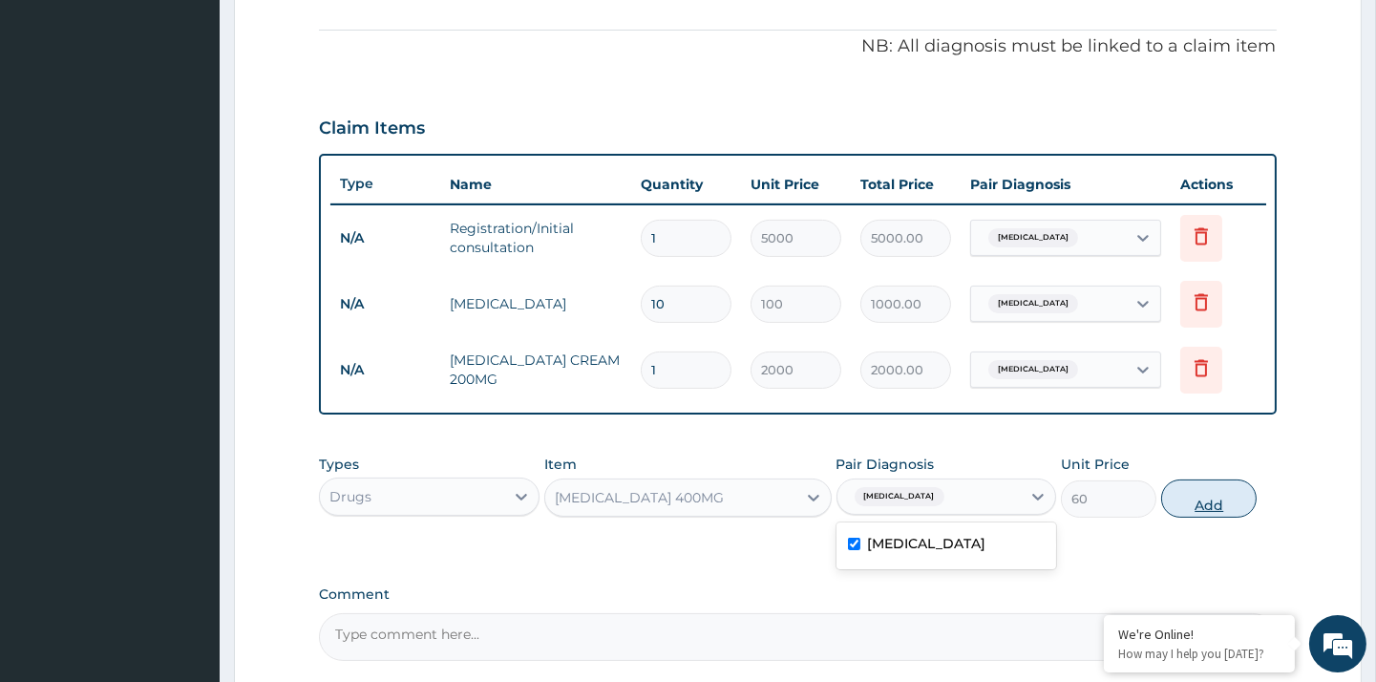
click at [1208, 499] on button "Add" at bounding box center [1208, 498] width 95 height 38
type input "0"
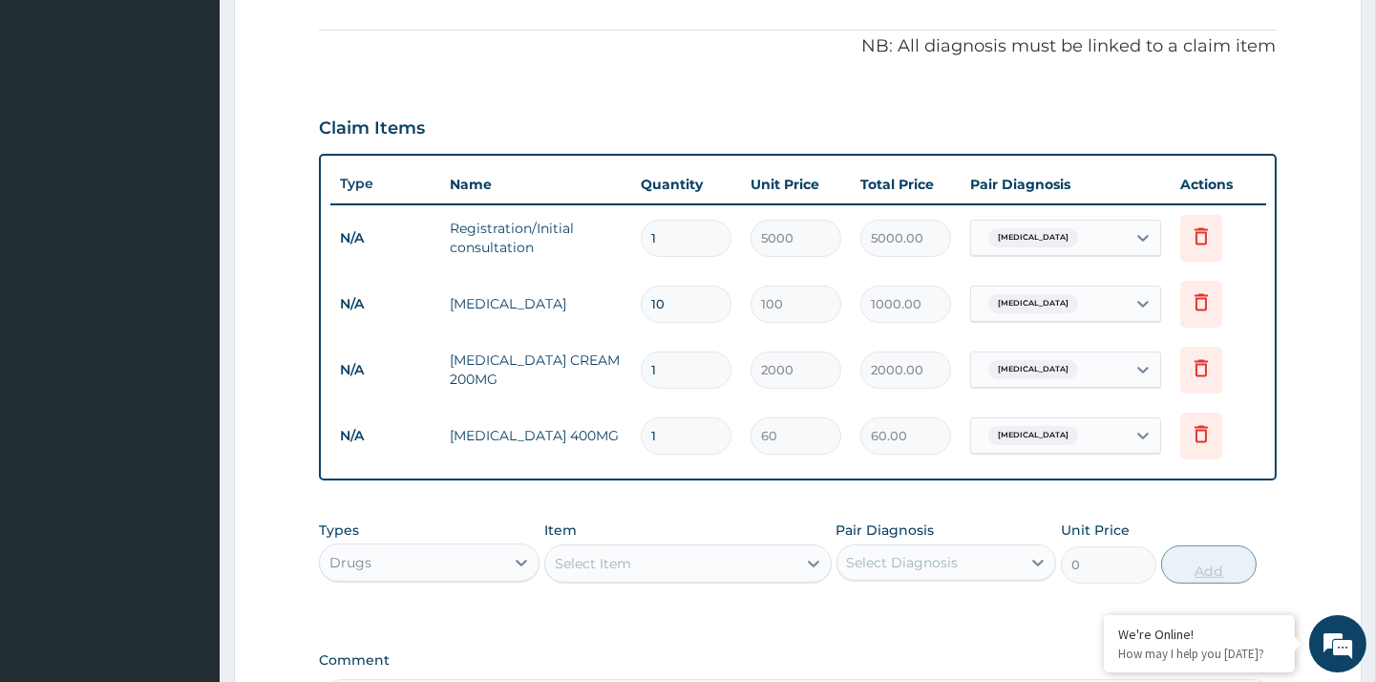
type input "18"
type input "1080.00"
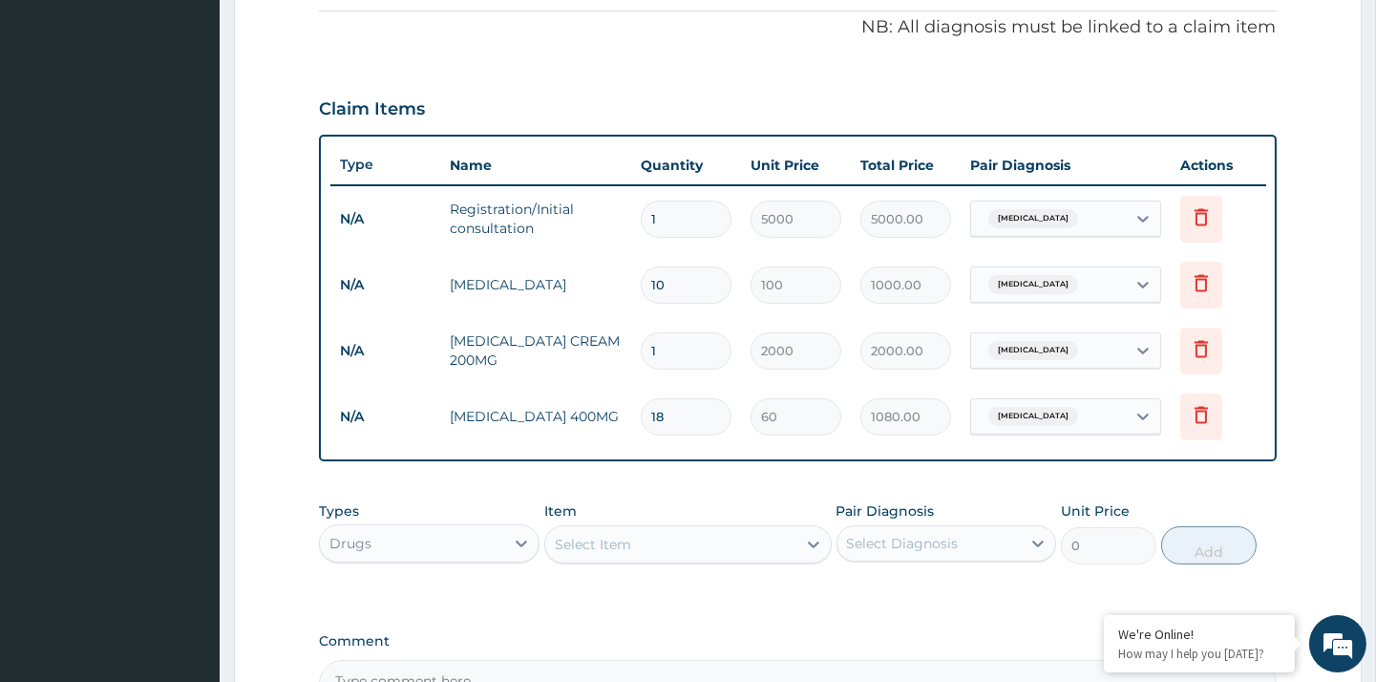
scroll to position [802, 0]
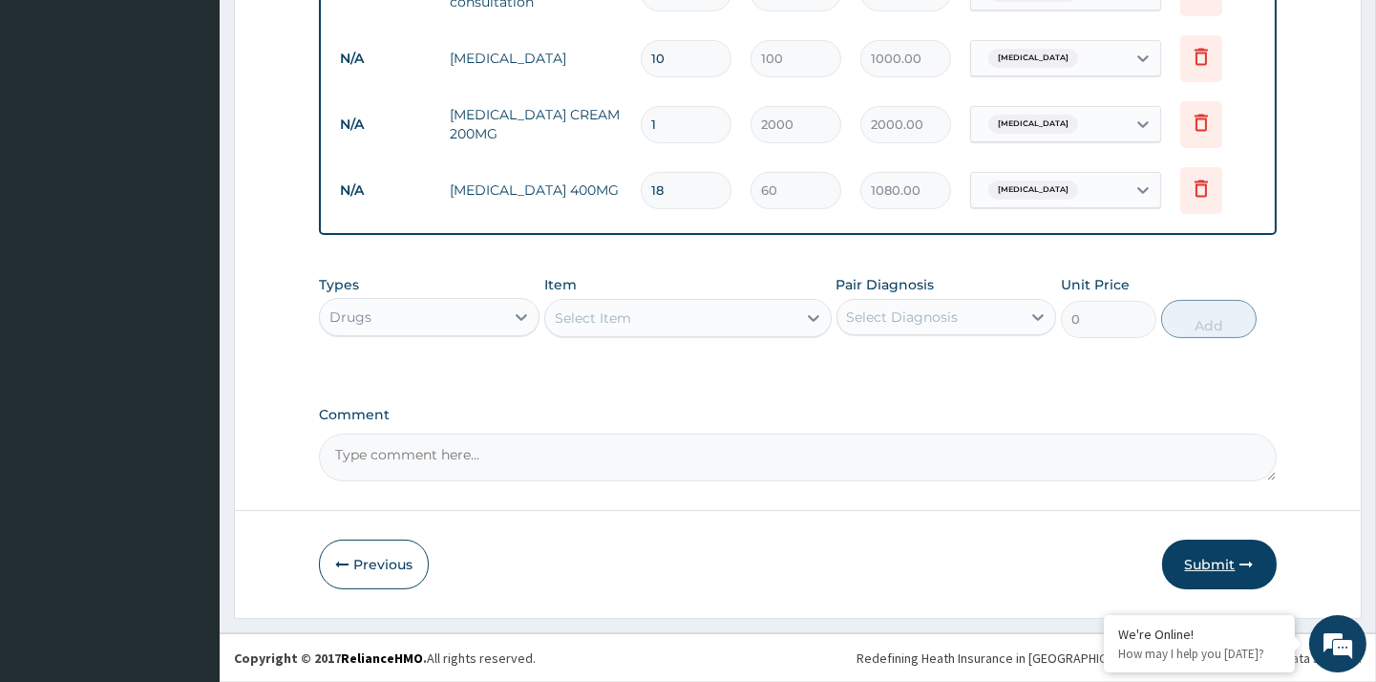
type input "18"
click at [1213, 568] on button "Submit" at bounding box center [1219, 565] width 115 height 50
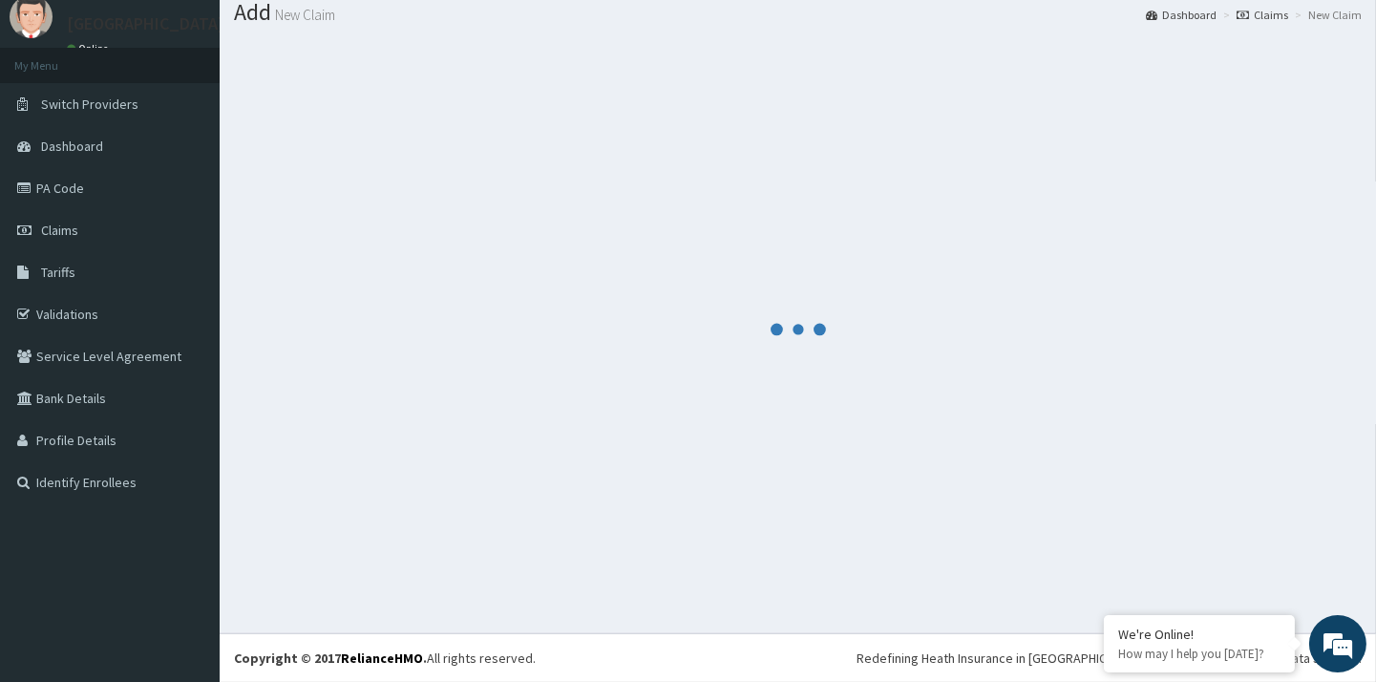
scroll to position [0, 0]
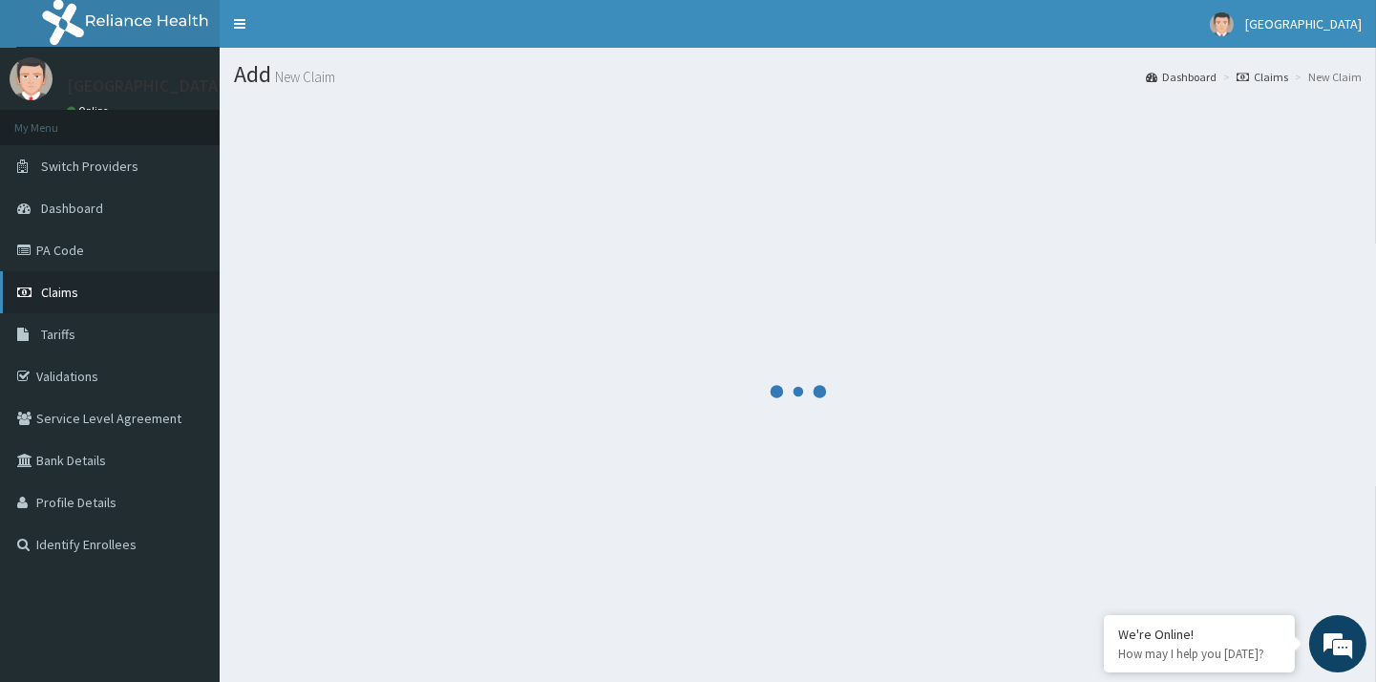
click at [59, 307] on link "Claims" at bounding box center [110, 292] width 220 height 42
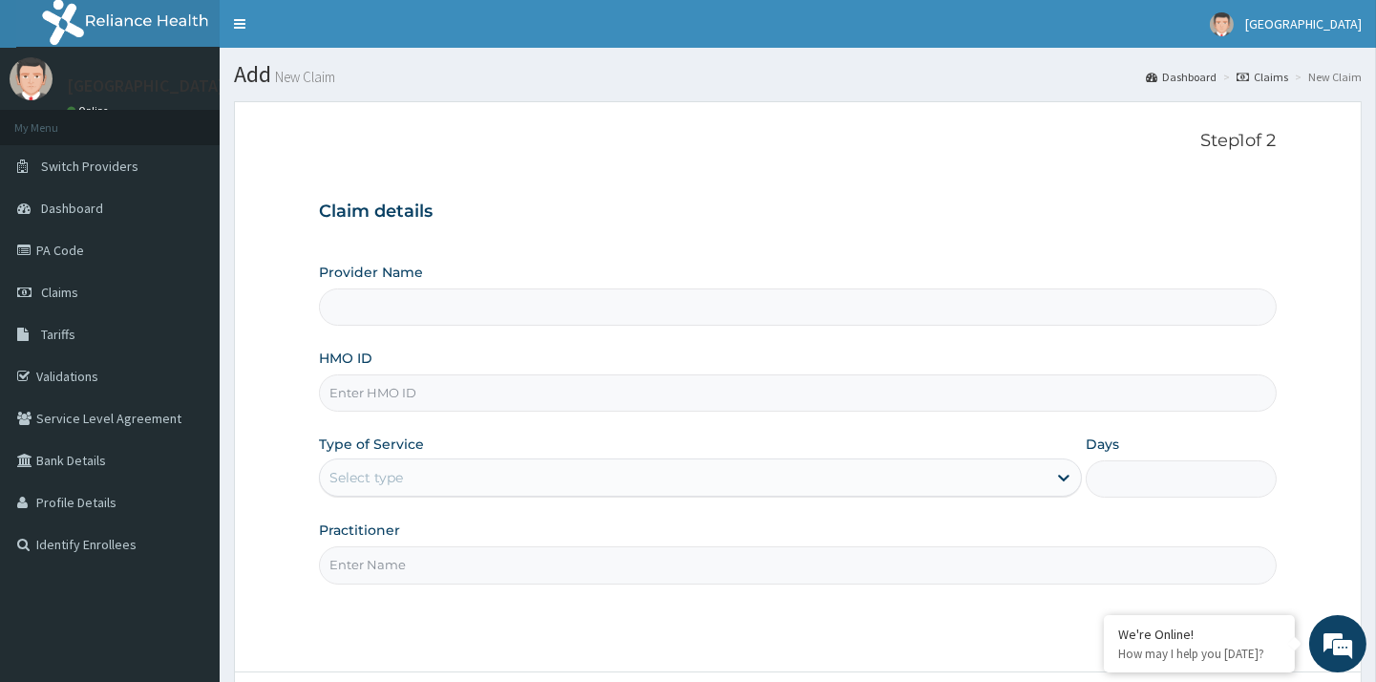
click at [433, 401] on input "HMO ID" at bounding box center [797, 392] width 957 height 37
type input "SDI"
type input "DAULA HOSPITAL"
type input "SDI/10109/G"
click at [407, 474] on div "Select type" at bounding box center [683, 477] width 727 height 31
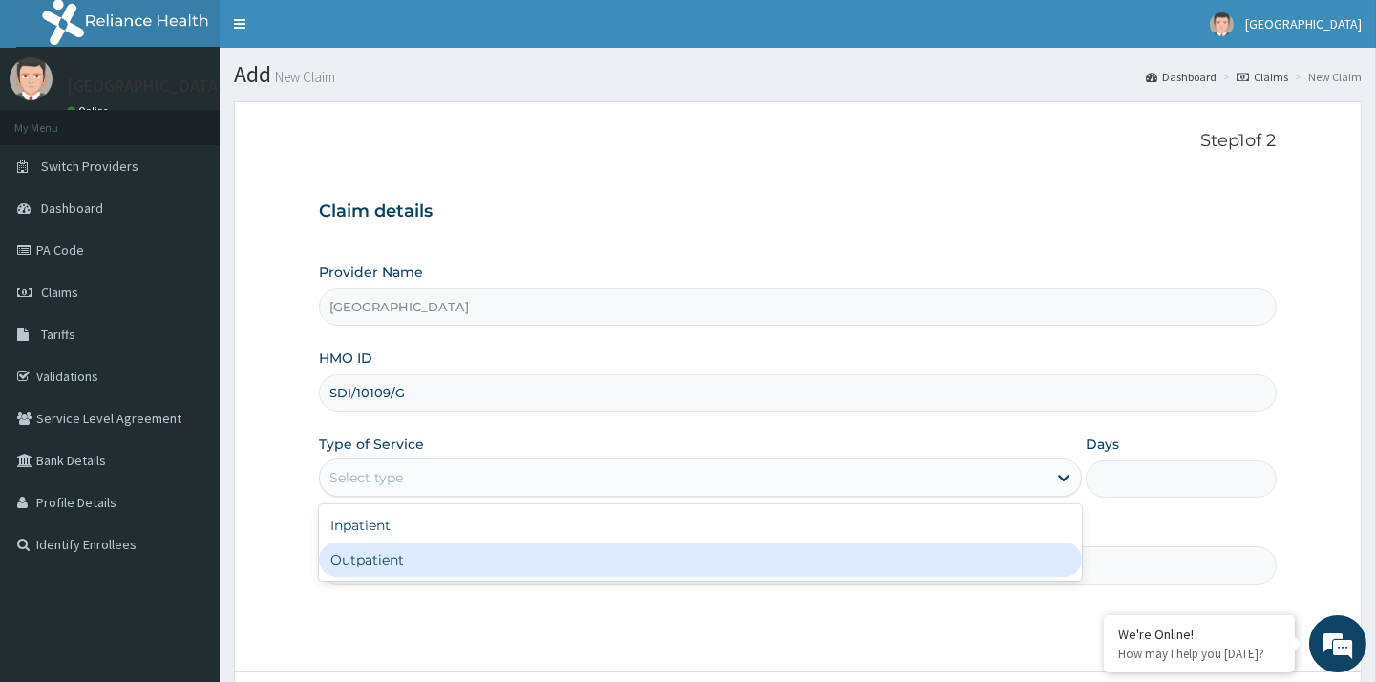
click at [386, 554] on div "Outpatient" at bounding box center [700, 559] width 763 height 34
type input "1"
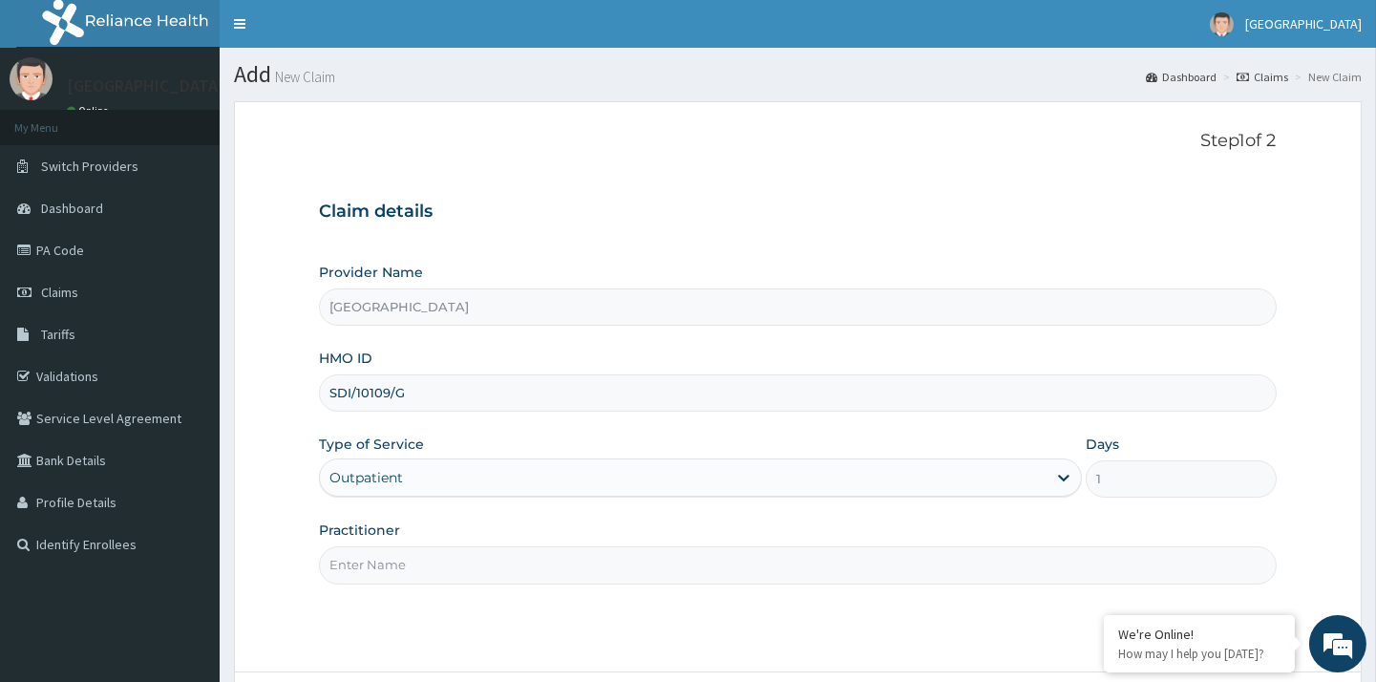
scroll to position [153, 0]
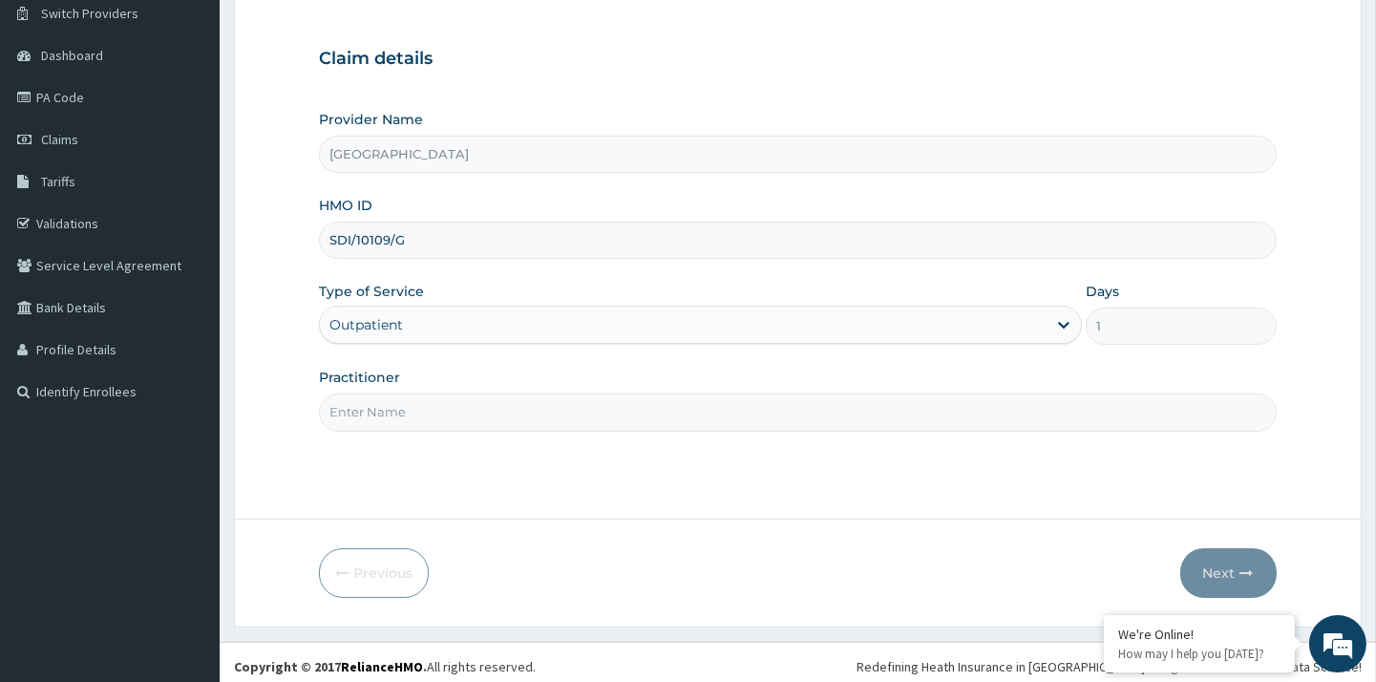
click at [614, 409] on input "Practitioner" at bounding box center [797, 411] width 957 height 37
type input "[PERSON_NAME]"
click at [1227, 580] on button "Next" at bounding box center [1228, 573] width 96 height 50
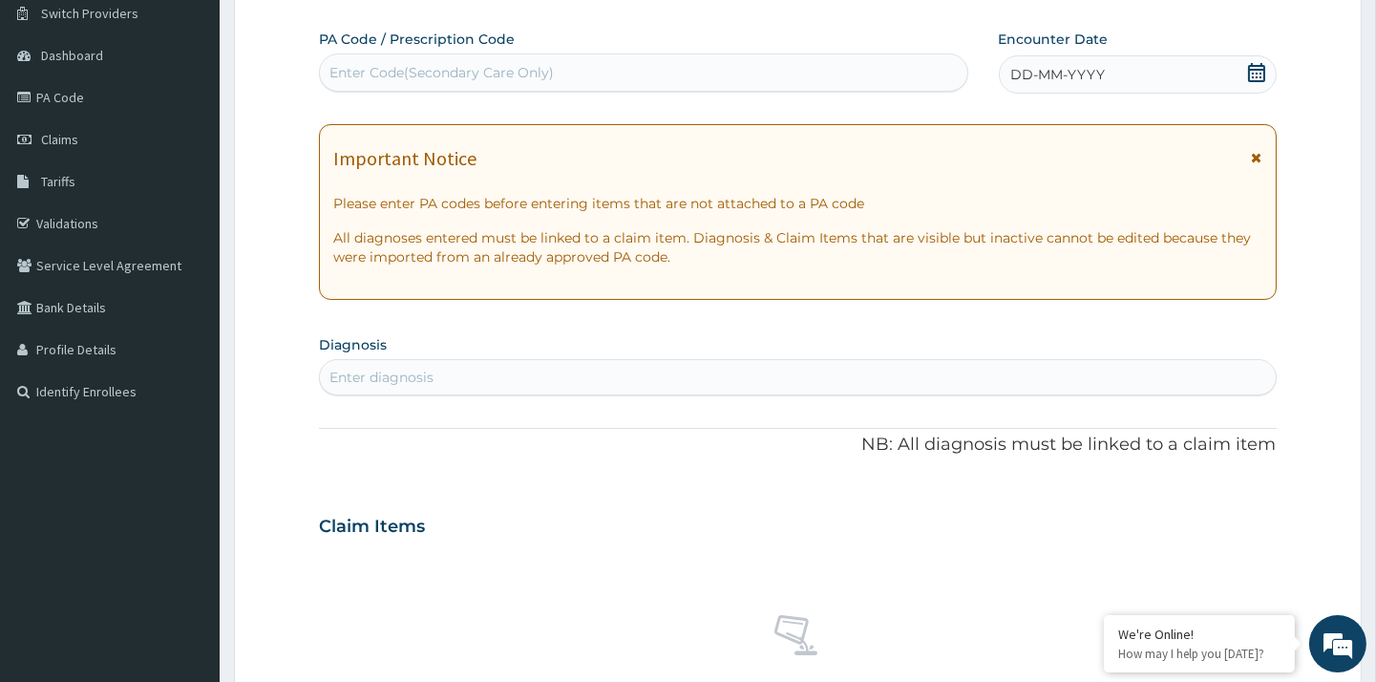
click at [1254, 74] on icon at bounding box center [1256, 72] width 19 height 19
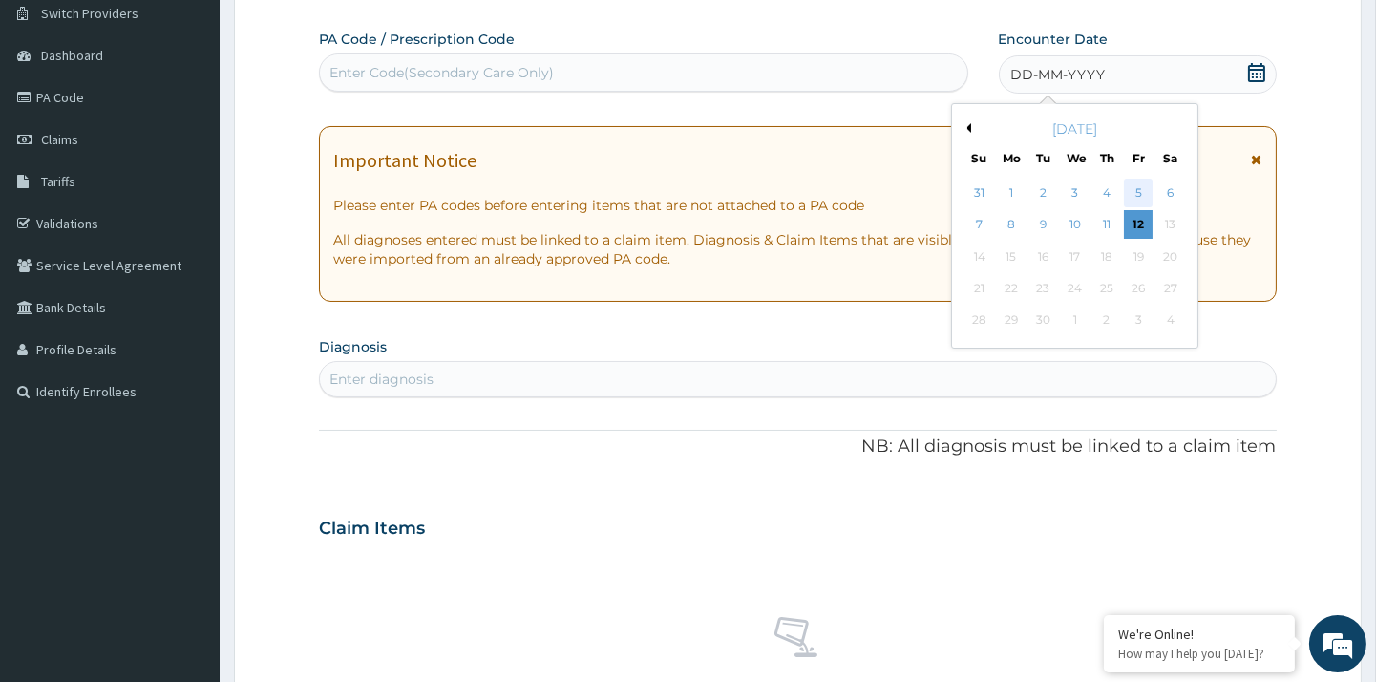
click at [1139, 191] on div "5" at bounding box center [1138, 193] width 29 height 29
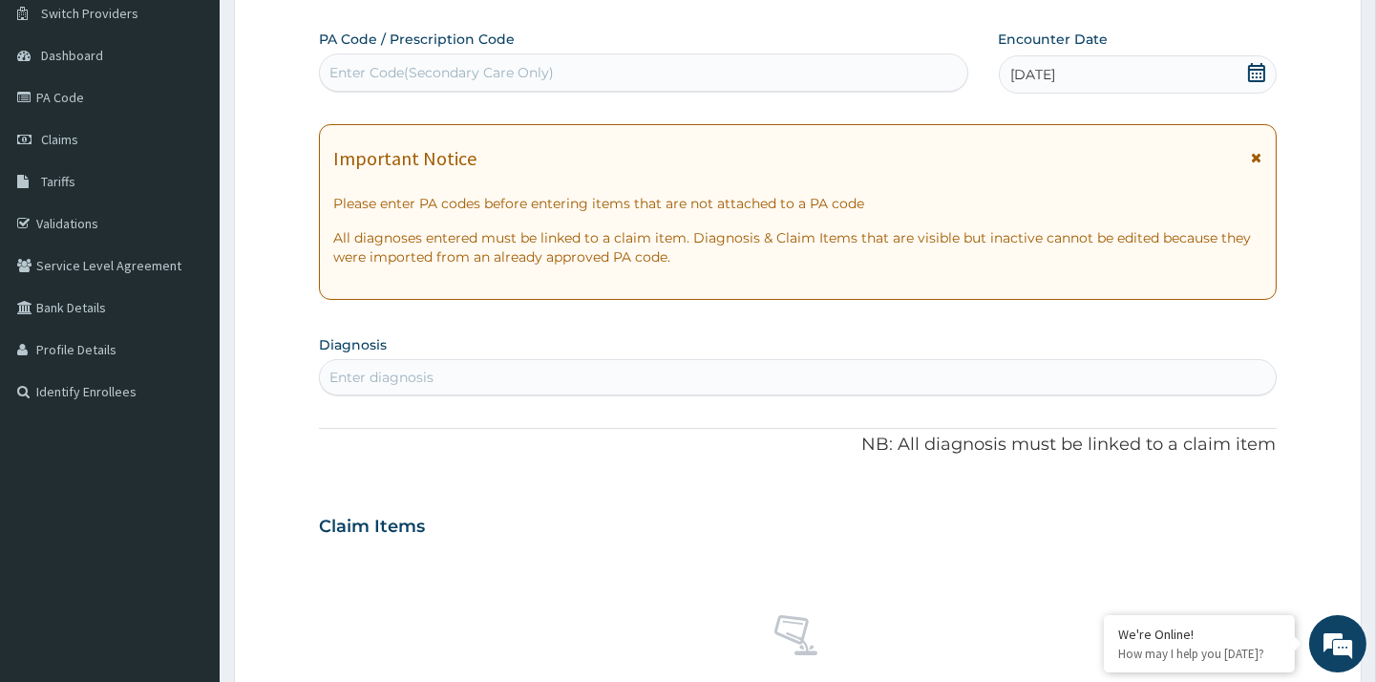
click at [859, 384] on div "Enter diagnosis" at bounding box center [797, 377] width 955 height 31
type input "[MEDICAL_DATA]"
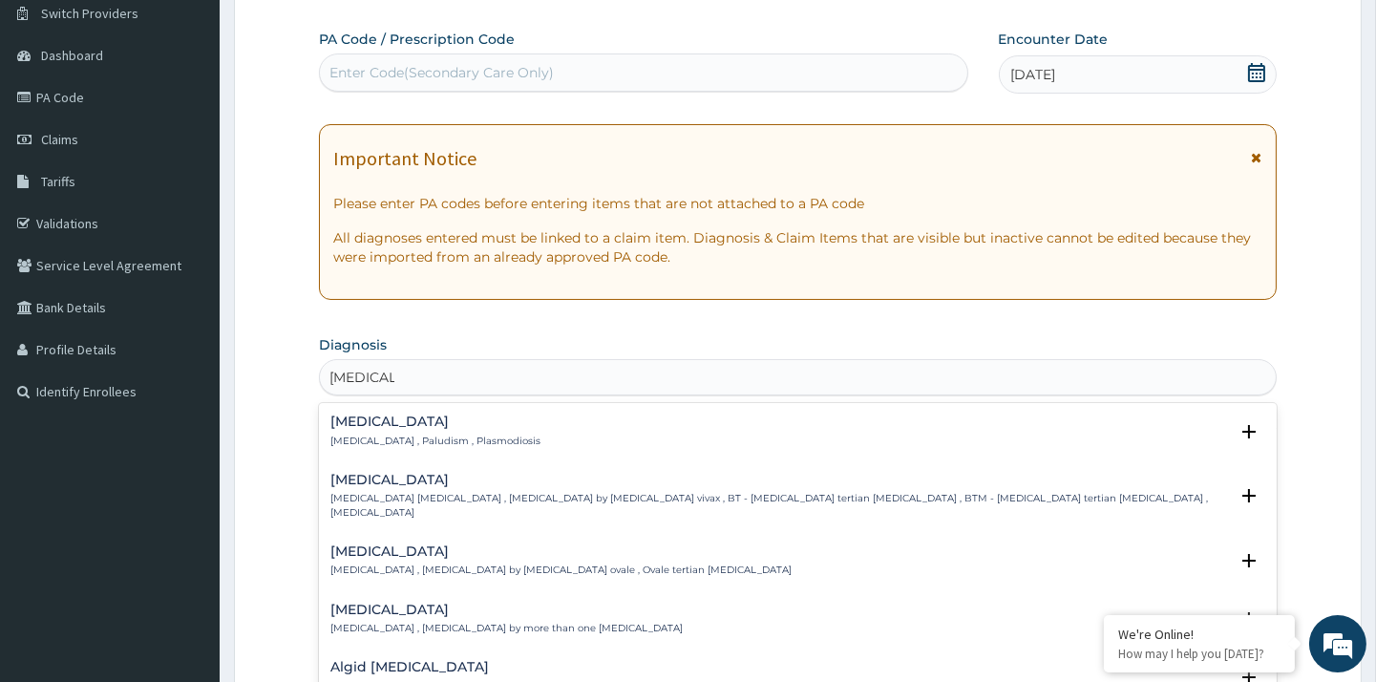
click at [341, 418] on h4 "Malaria" at bounding box center [435, 421] width 210 height 14
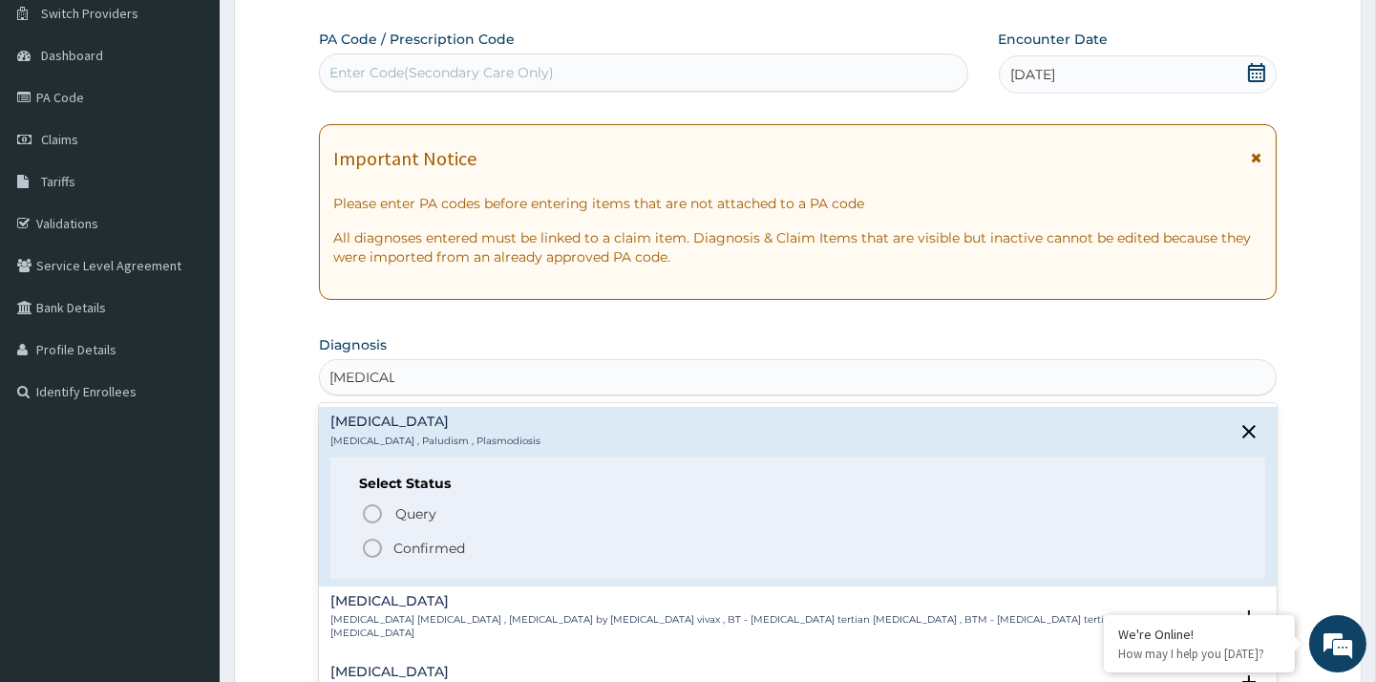
click at [370, 546] on icon "status option filled" at bounding box center [372, 548] width 23 height 23
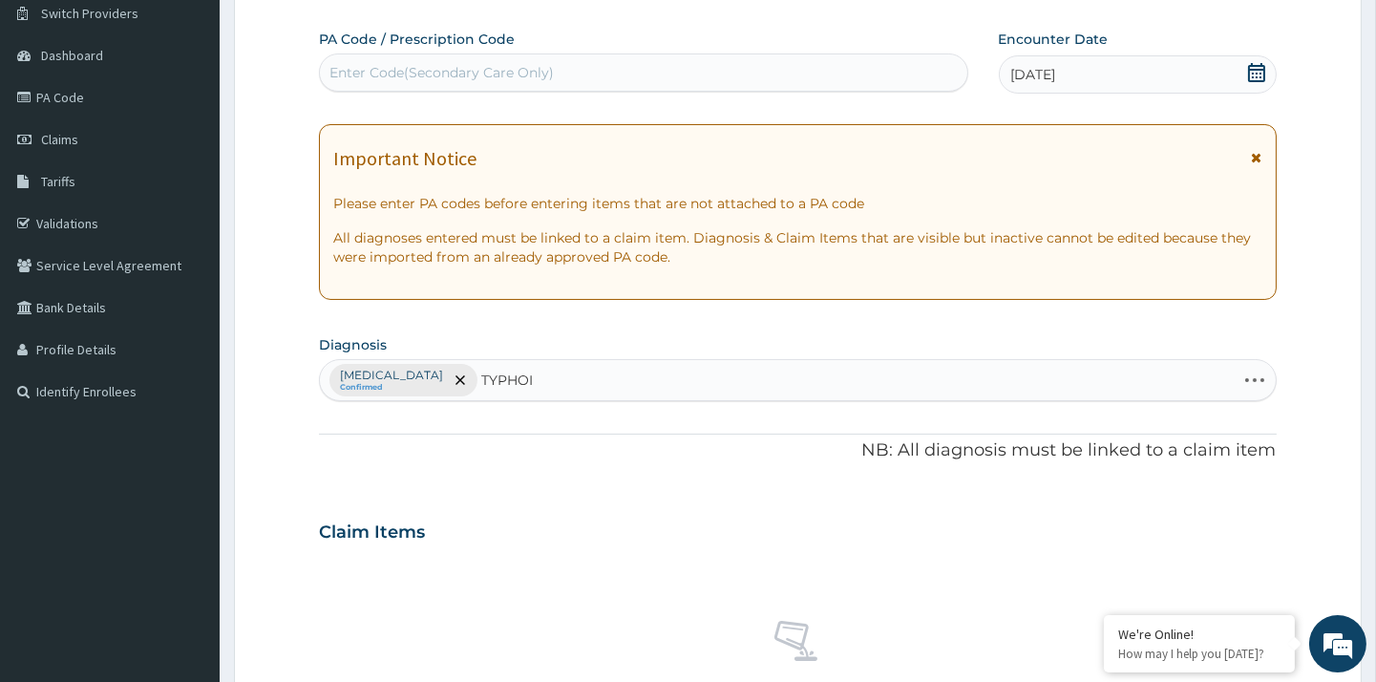
type input "TYPHOID"
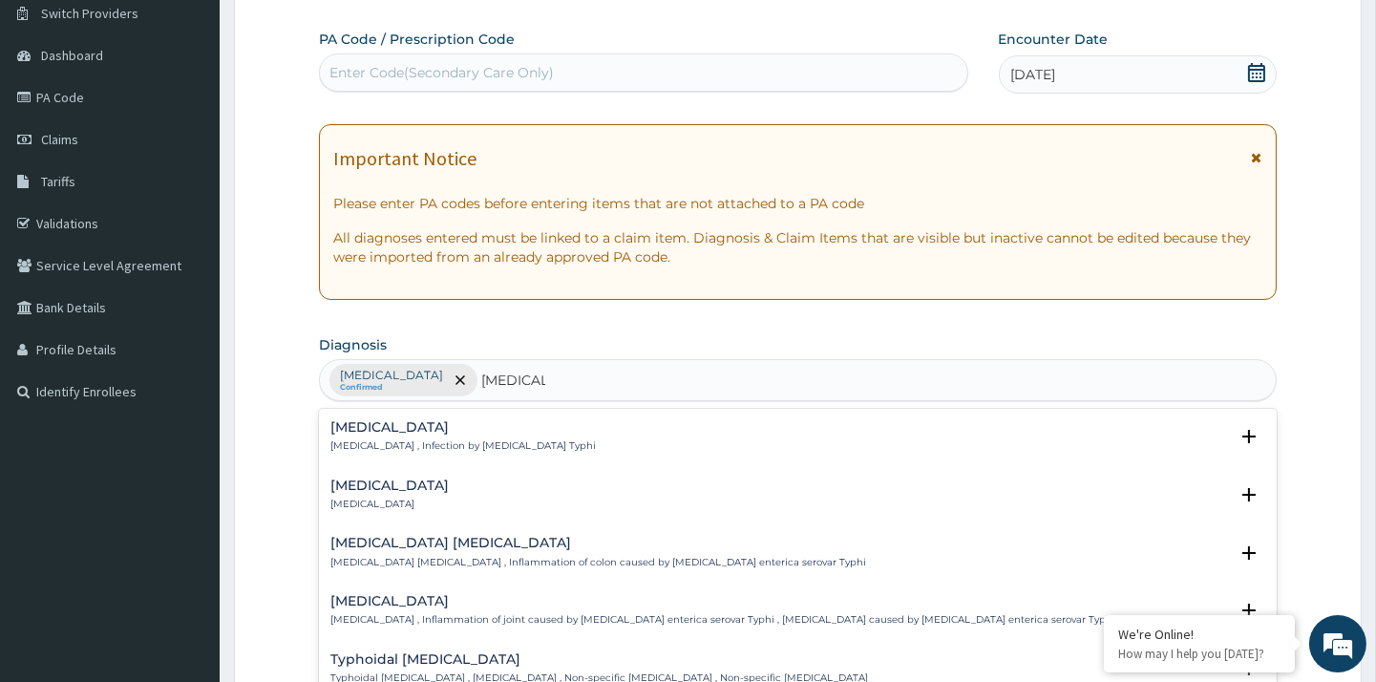
click at [498, 432] on h4 "Typhoid fever" at bounding box center [462, 427] width 265 height 14
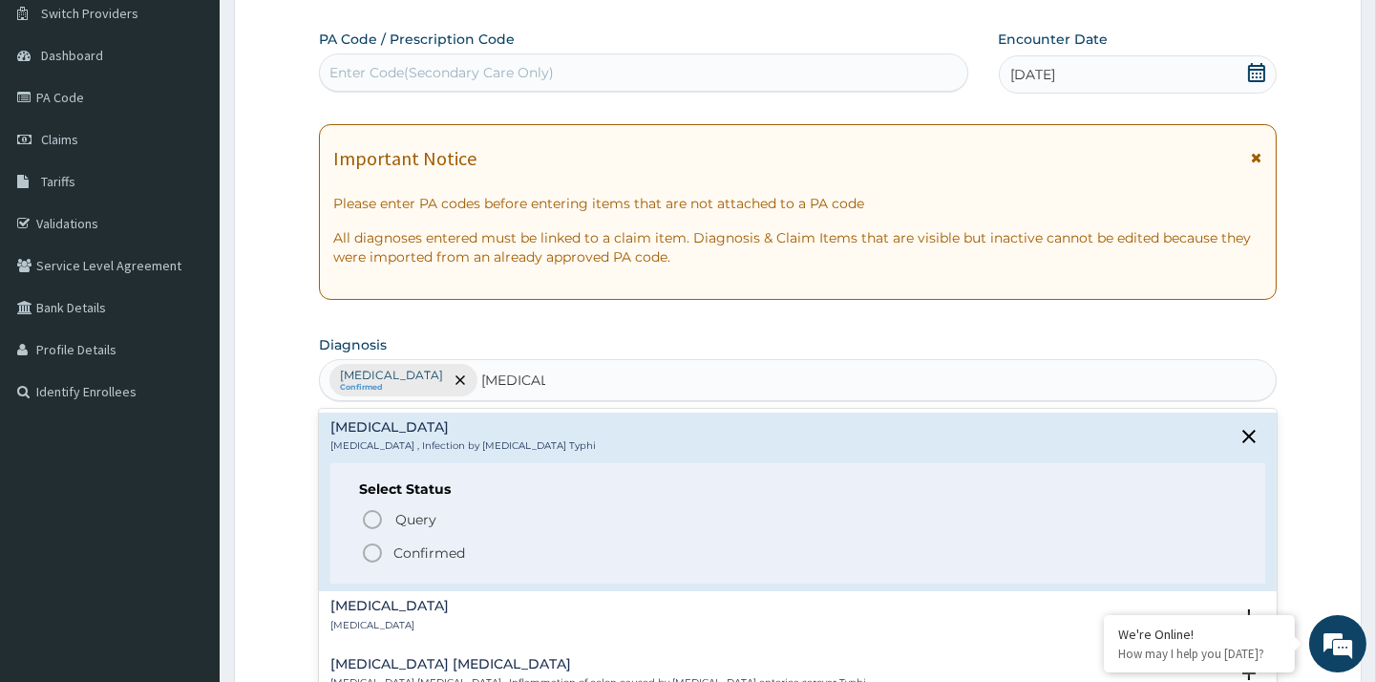
click at [377, 548] on icon "status option filled" at bounding box center [372, 552] width 23 height 23
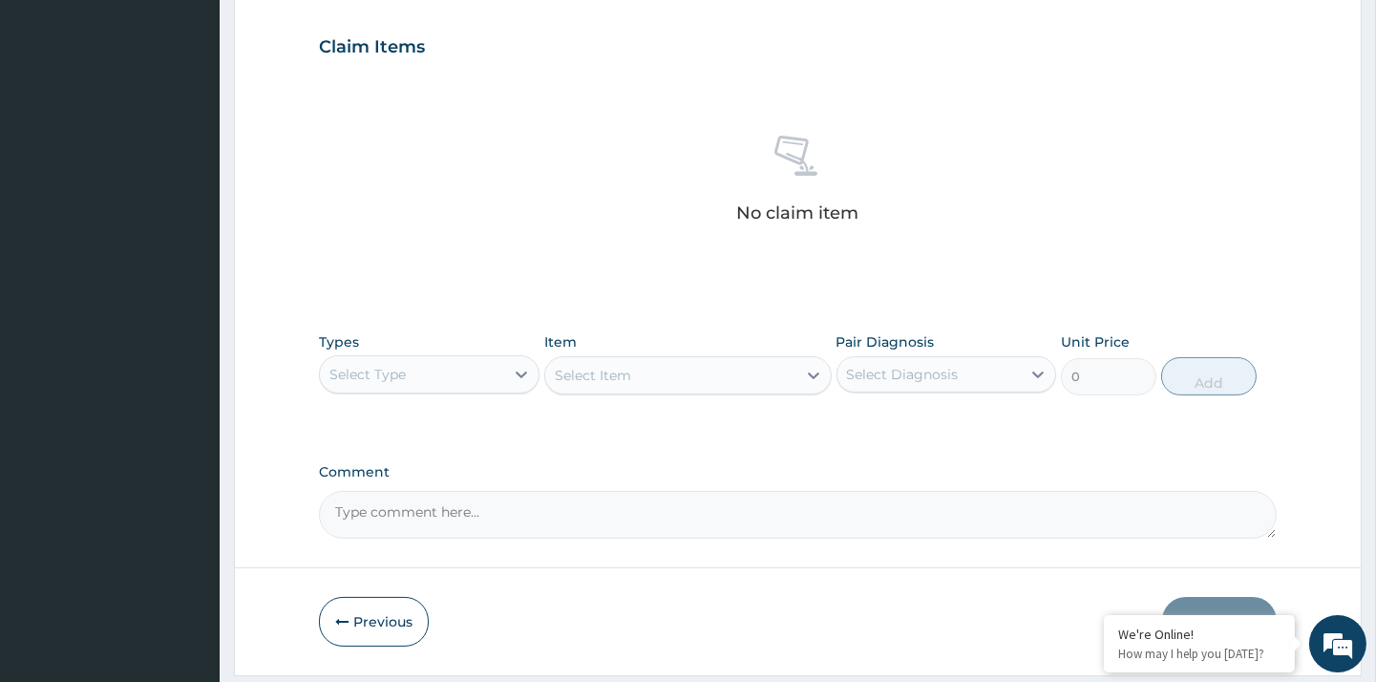
scroll to position [643, 0]
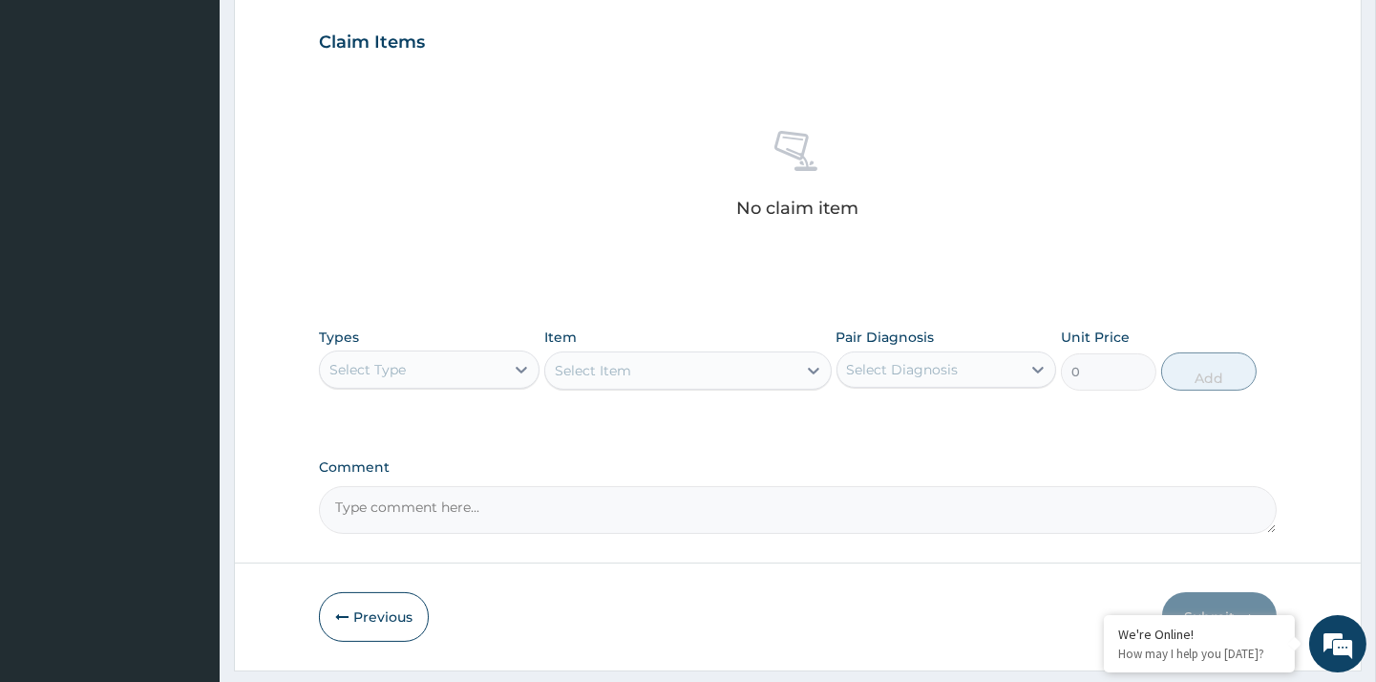
click at [473, 376] on div "Select Type" at bounding box center [411, 369] width 183 height 31
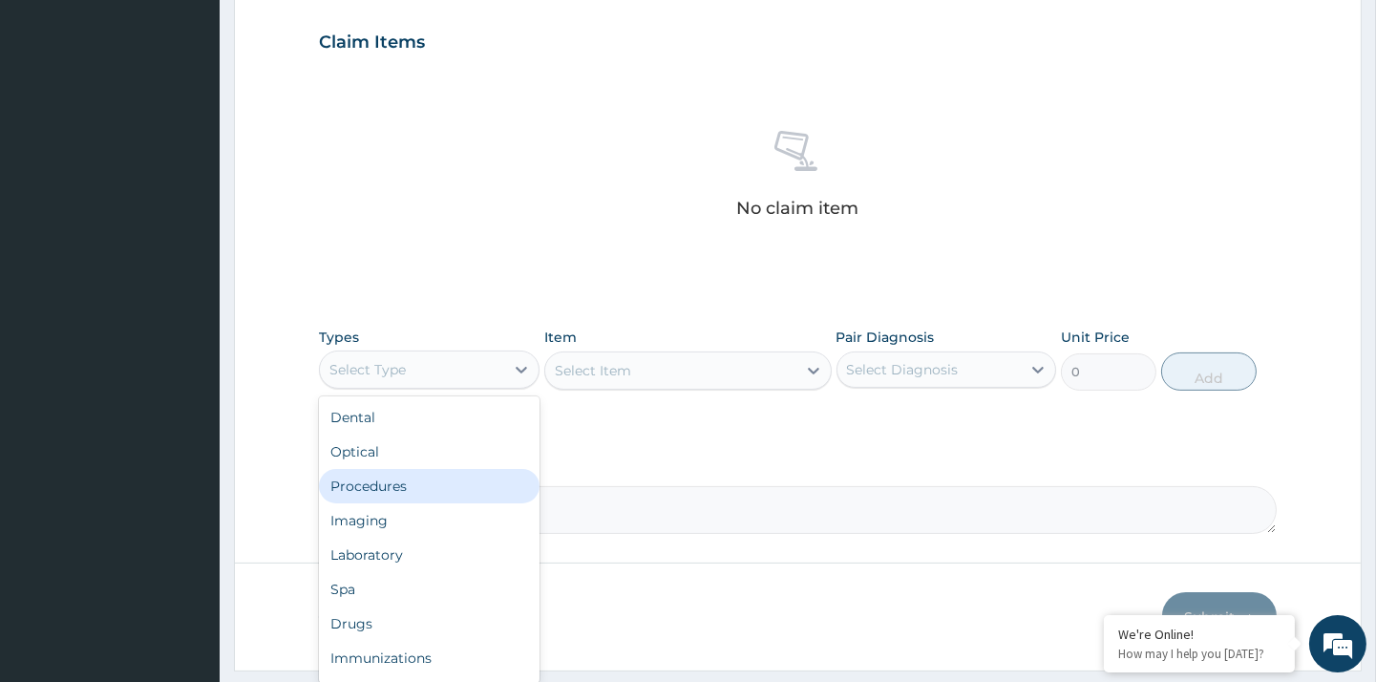
click at [379, 500] on div "Procedures" at bounding box center [429, 486] width 220 height 34
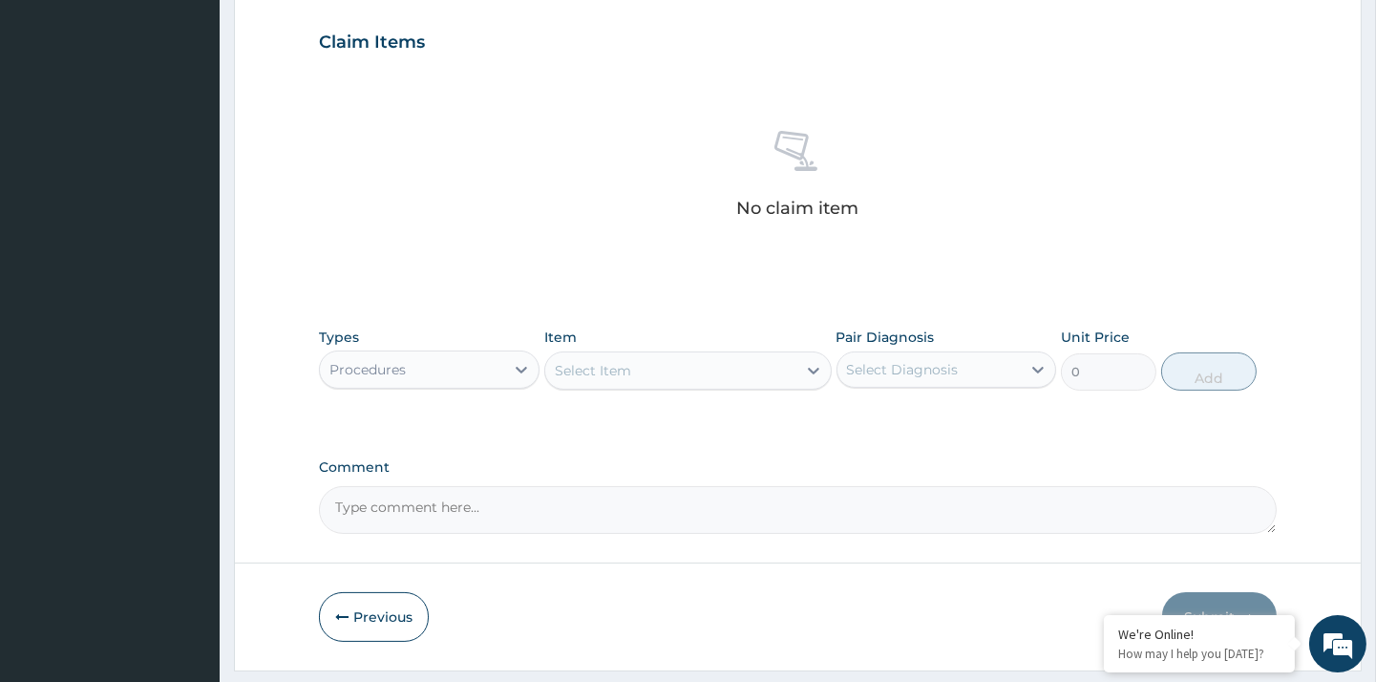
click at [684, 359] on div "Select Item" at bounding box center [670, 370] width 251 height 31
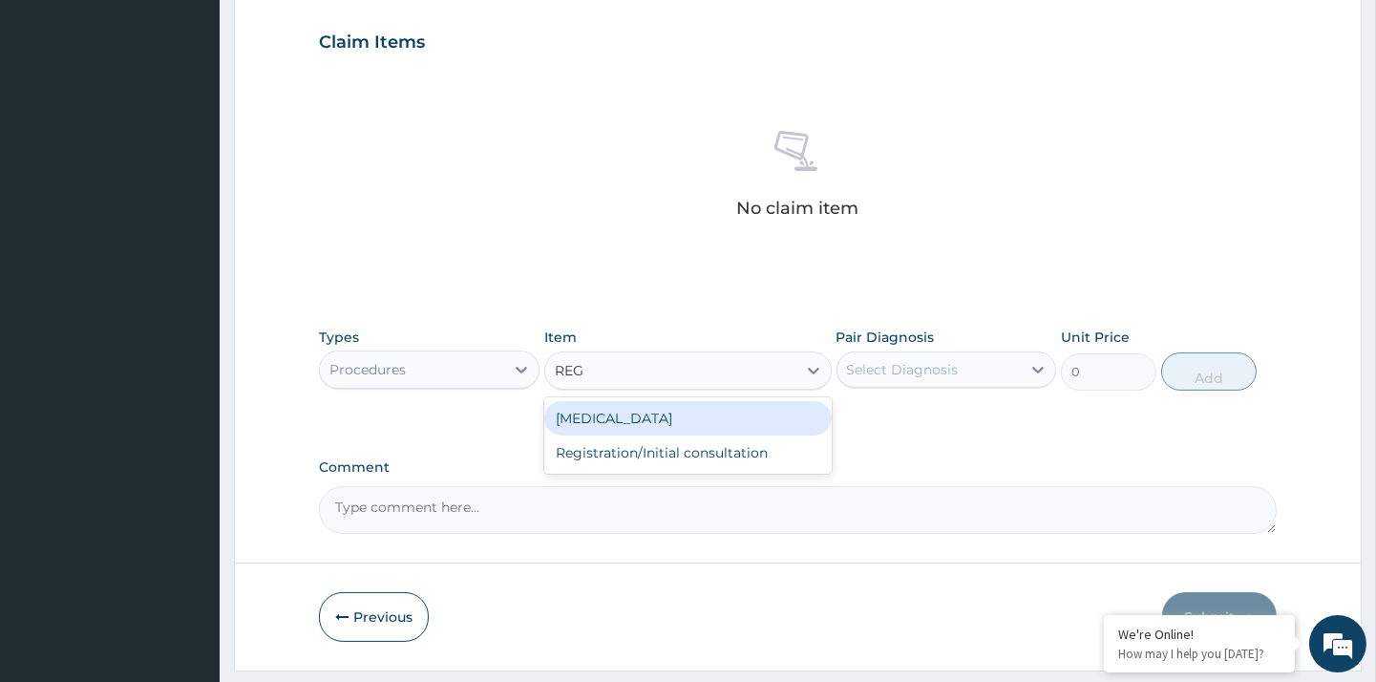
type input "REGI"
type input "5000"
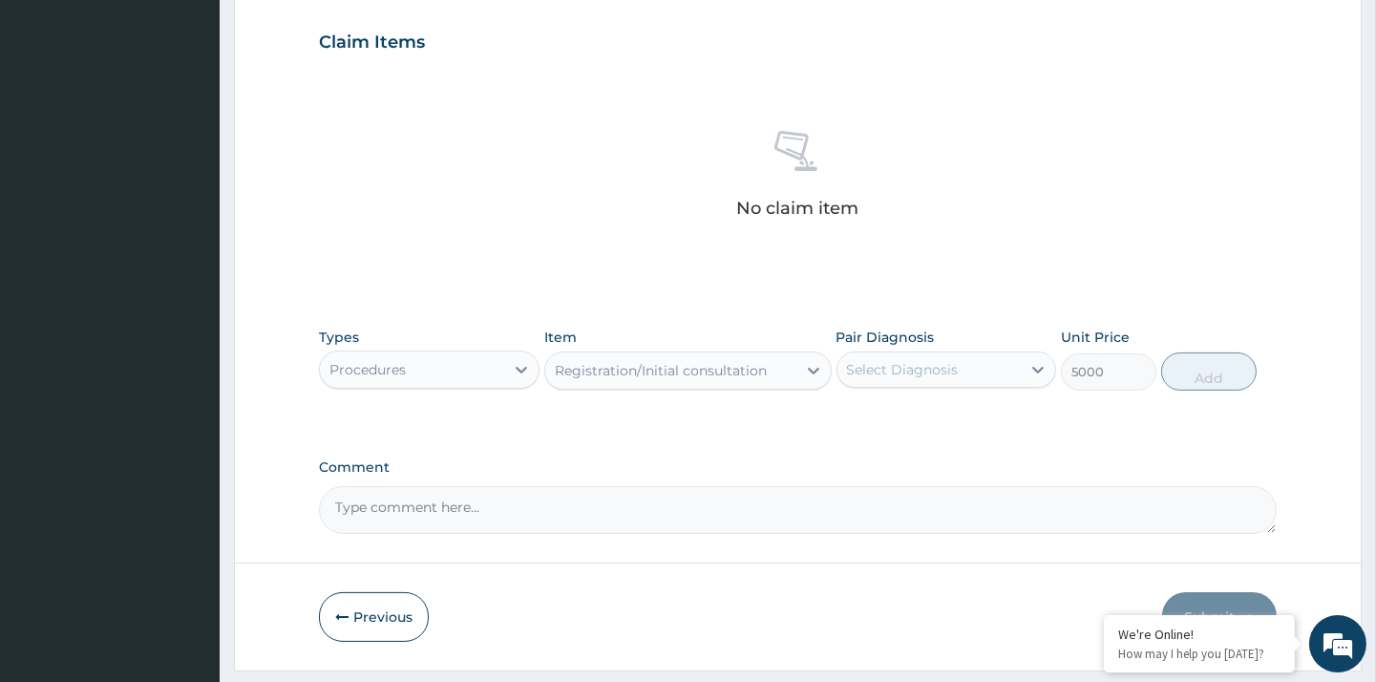
click at [952, 360] on div "Select Diagnosis" at bounding box center [903, 369] width 112 height 19
click at [909, 413] on label "Malaria" at bounding box center [927, 416] width 118 height 19
checkbox input "true"
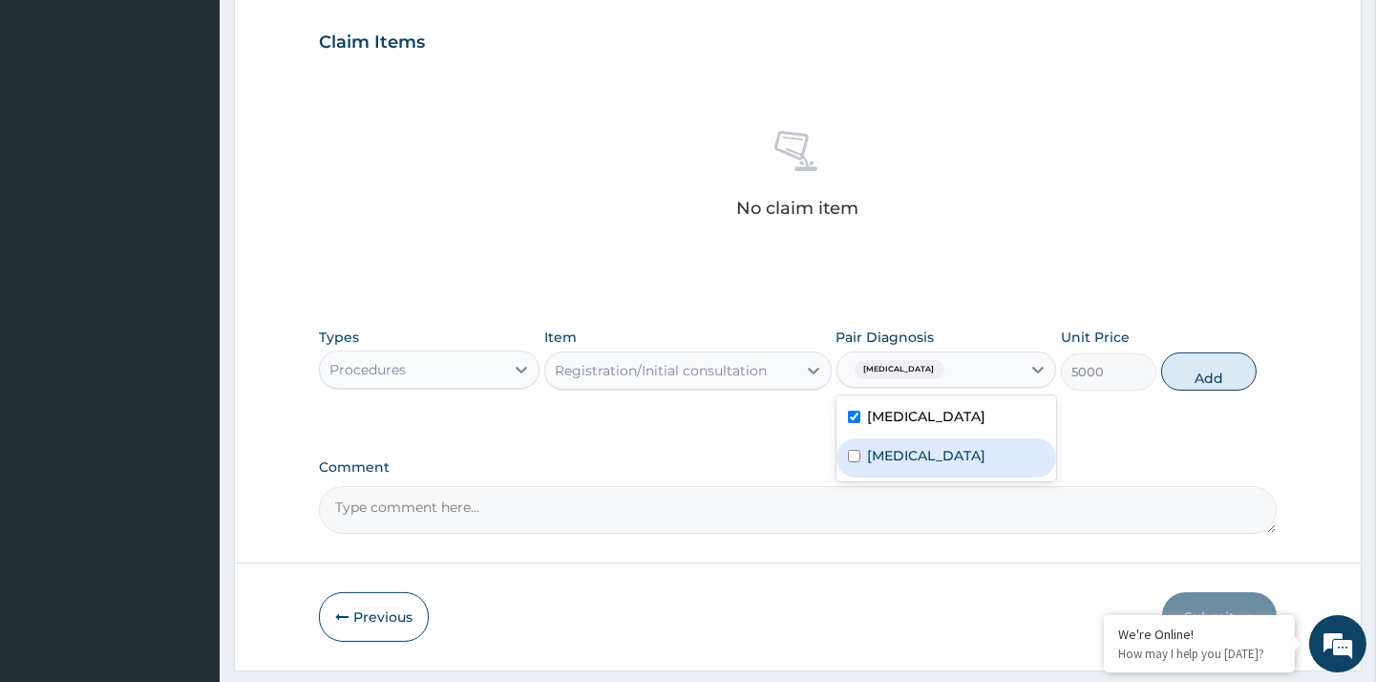
click at [898, 441] on div "Typhoid fever" at bounding box center [947, 457] width 220 height 39
checkbox input "true"
click at [1216, 384] on button "Add" at bounding box center [1208, 371] width 95 height 38
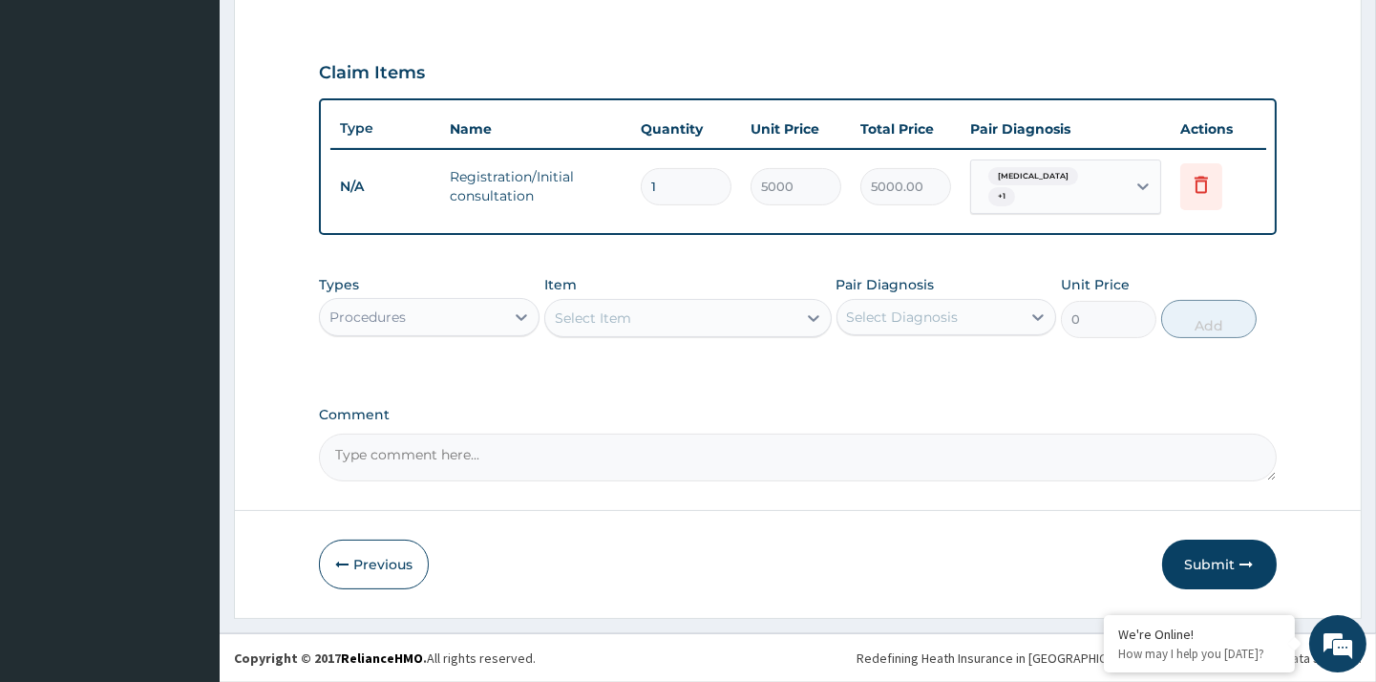
scroll to position [603, 0]
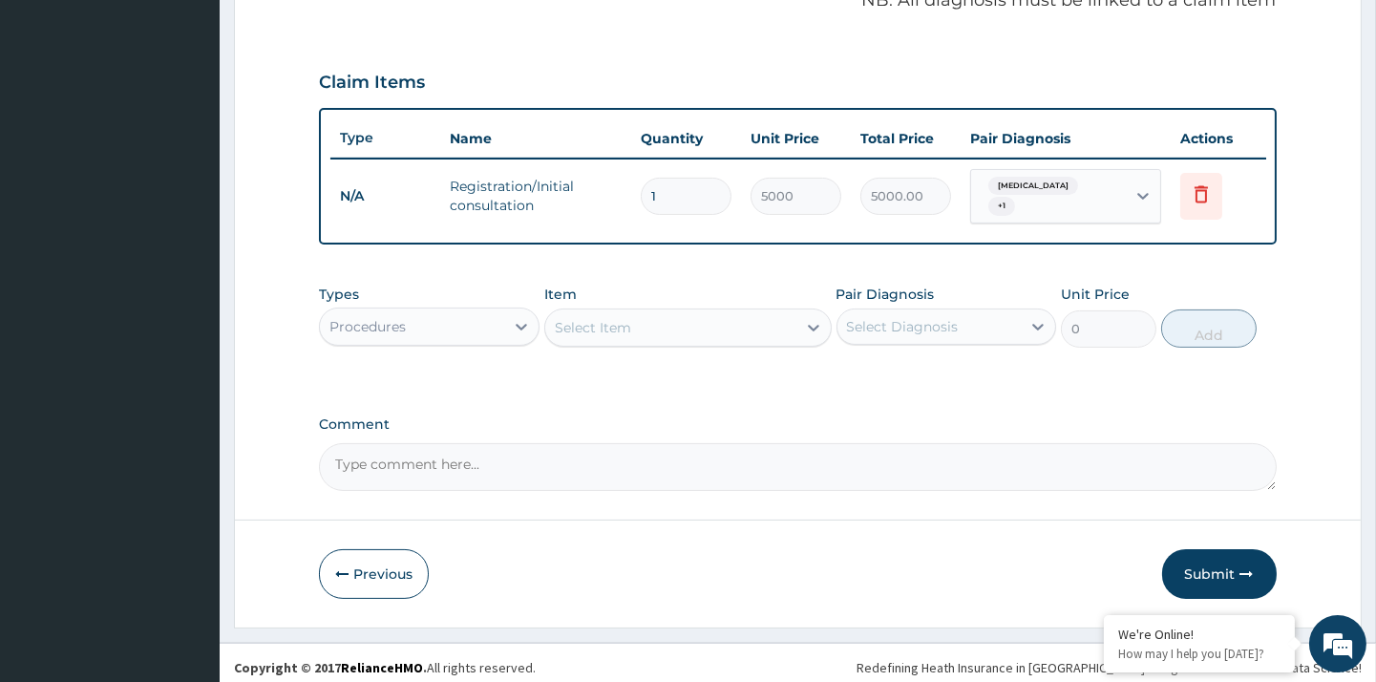
click at [399, 317] on div "Procedures" at bounding box center [367, 326] width 76 height 19
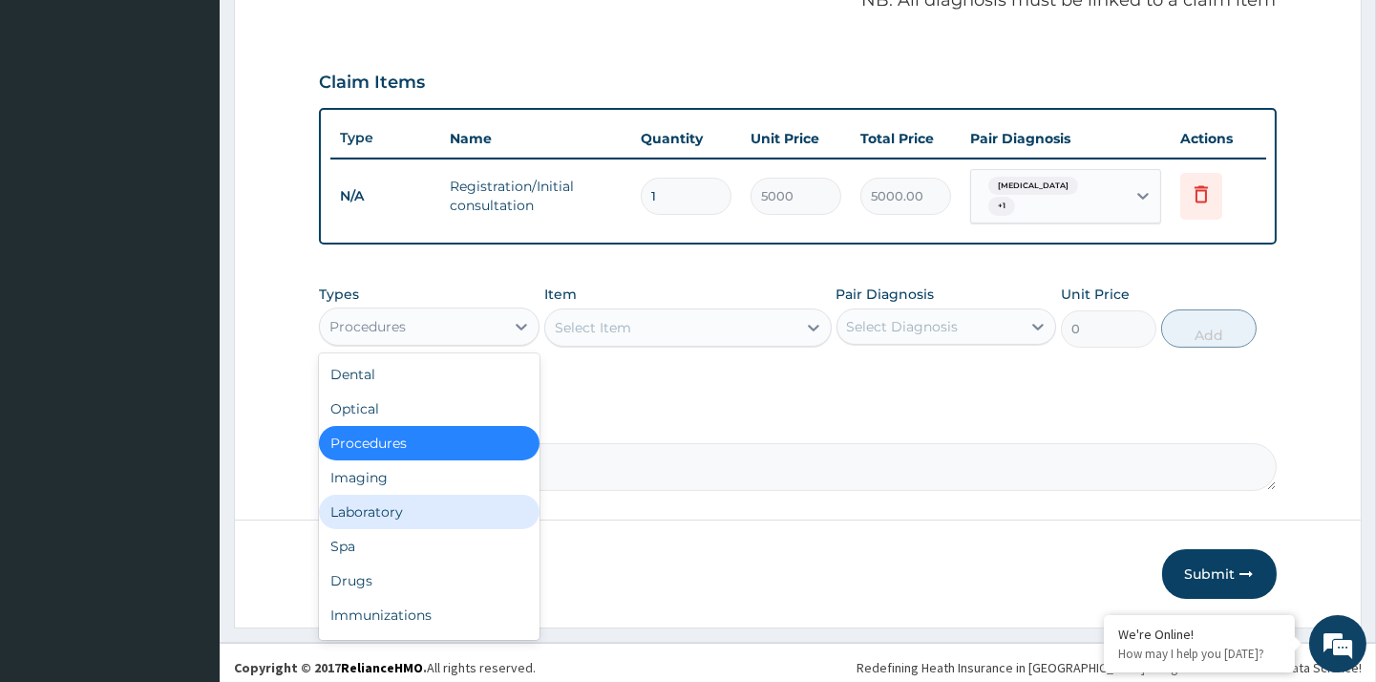
click at [401, 499] on div "Laboratory" at bounding box center [429, 512] width 220 height 34
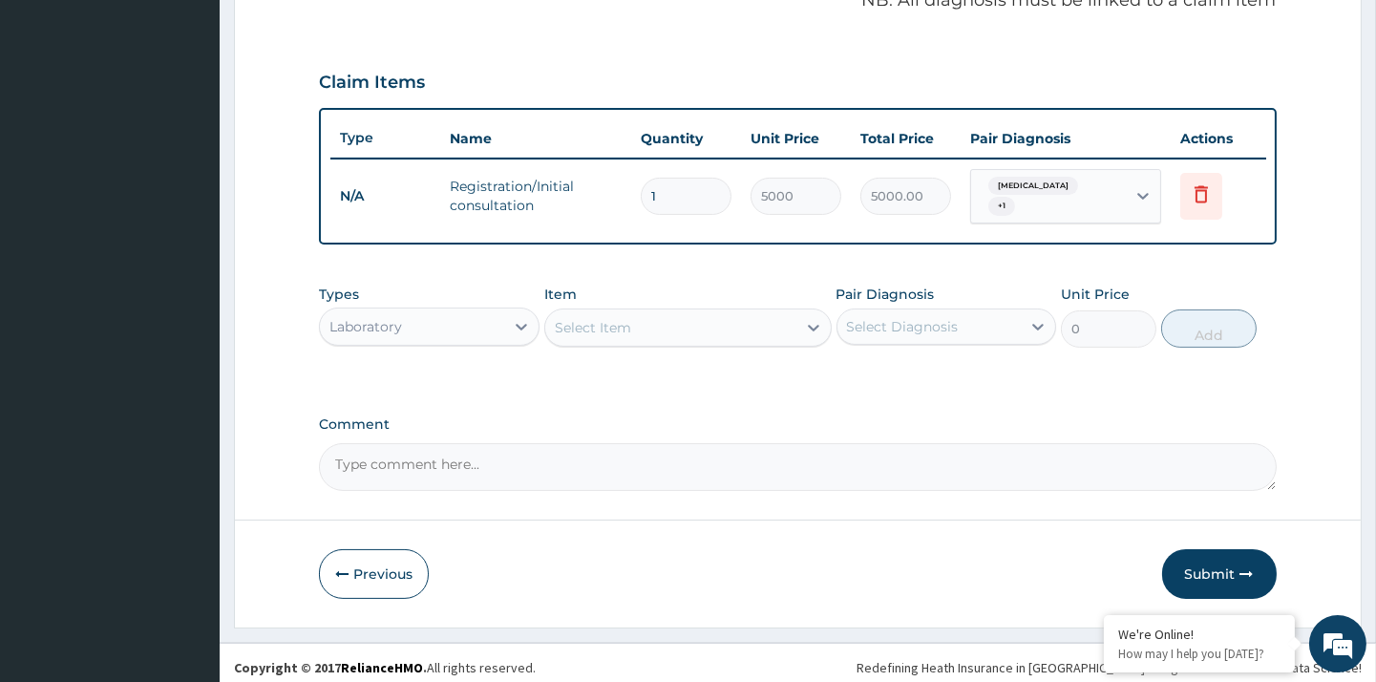
click at [780, 318] on div "Select Item" at bounding box center [670, 327] width 251 height 31
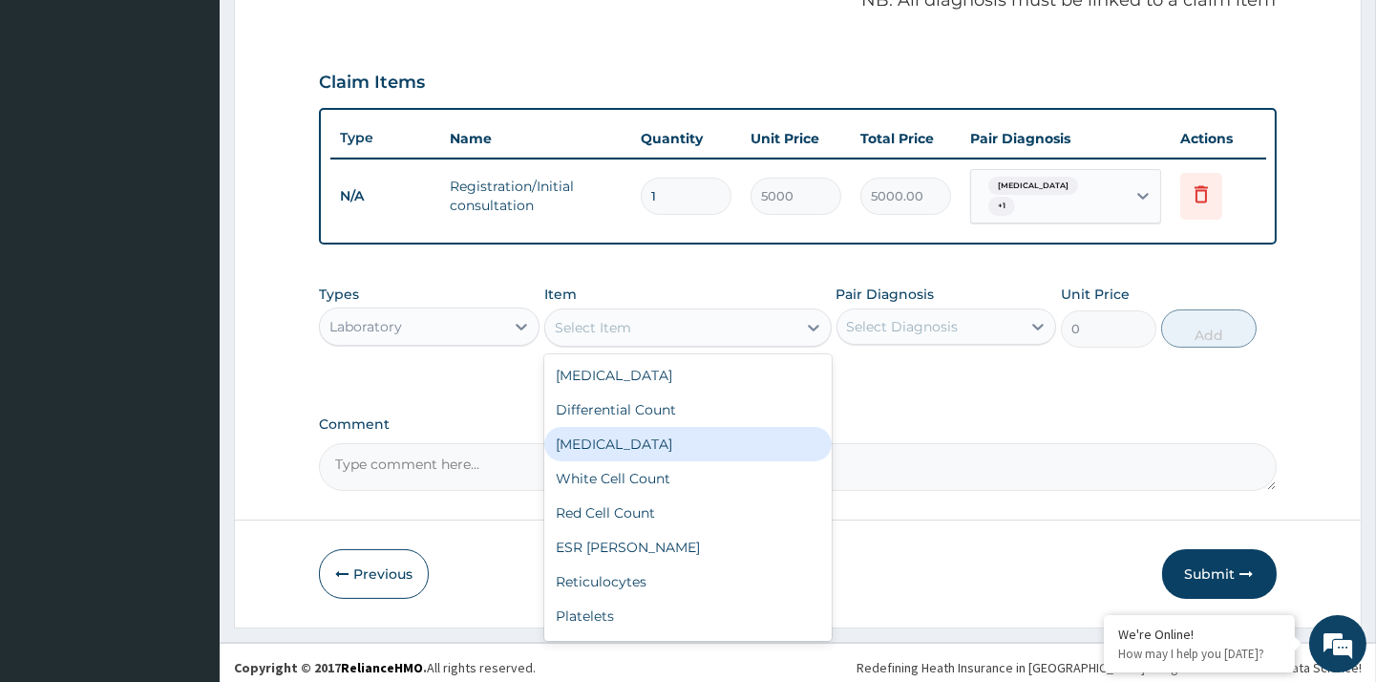
click at [691, 427] on div "Full Blood Count" at bounding box center [687, 444] width 287 height 34
type input "2500"
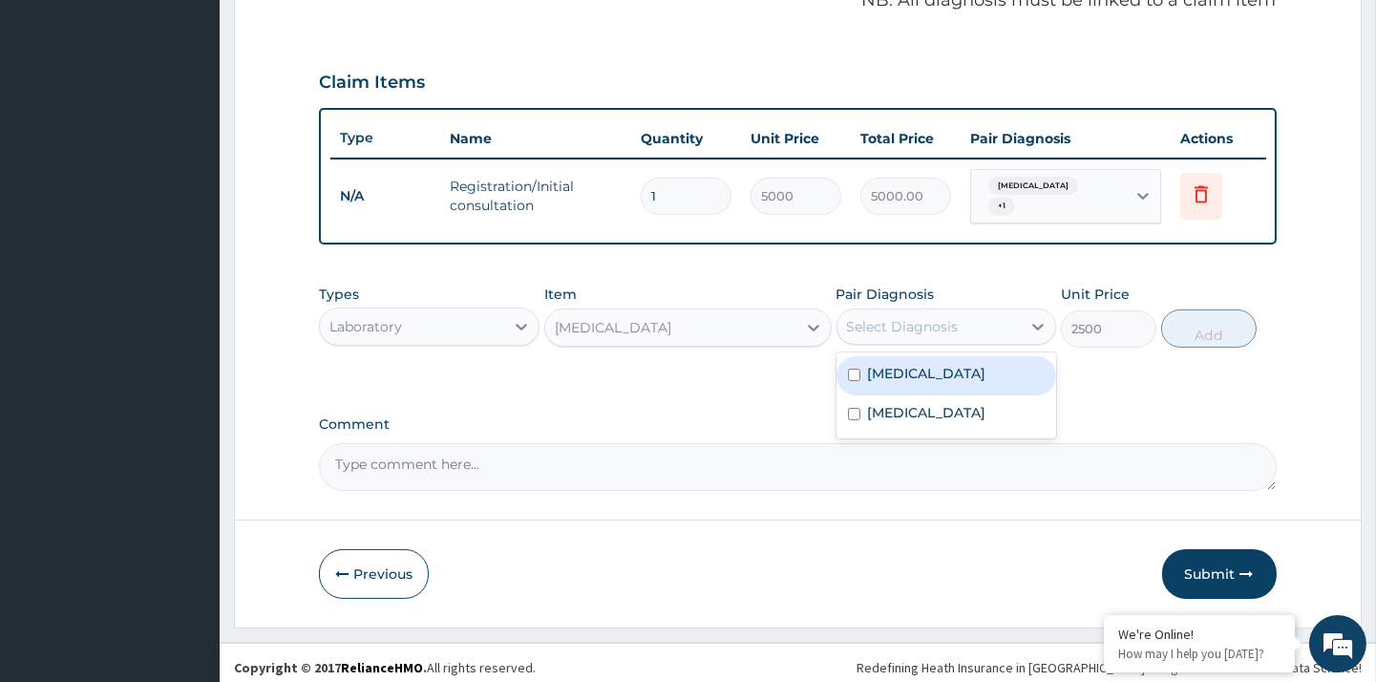
click at [965, 311] on div "Select Diagnosis" at bounding box center [929, 326] width 183 height 31
click at [930, 365] on div "[MEDICAL_DATA]" at bounding box center [947, 375] width 220 height 39
checkbox input "true"
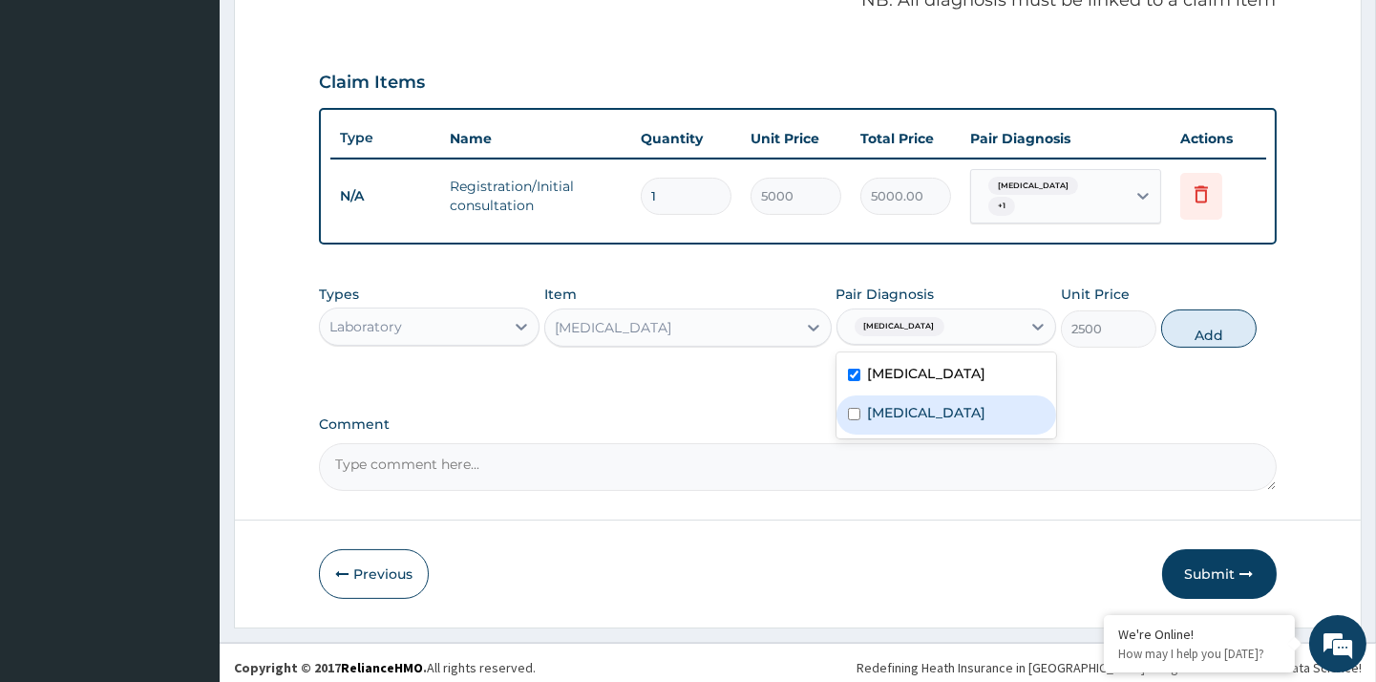
click at [936, 403] on label "[MEDICAL_DATA]" at bounding box center [927, 412] width 118 height 19
checkbox input "true"
click at [1223, 325] on button "Add" at bounding box center [1208, 328] width 95 height 38
type input "0"
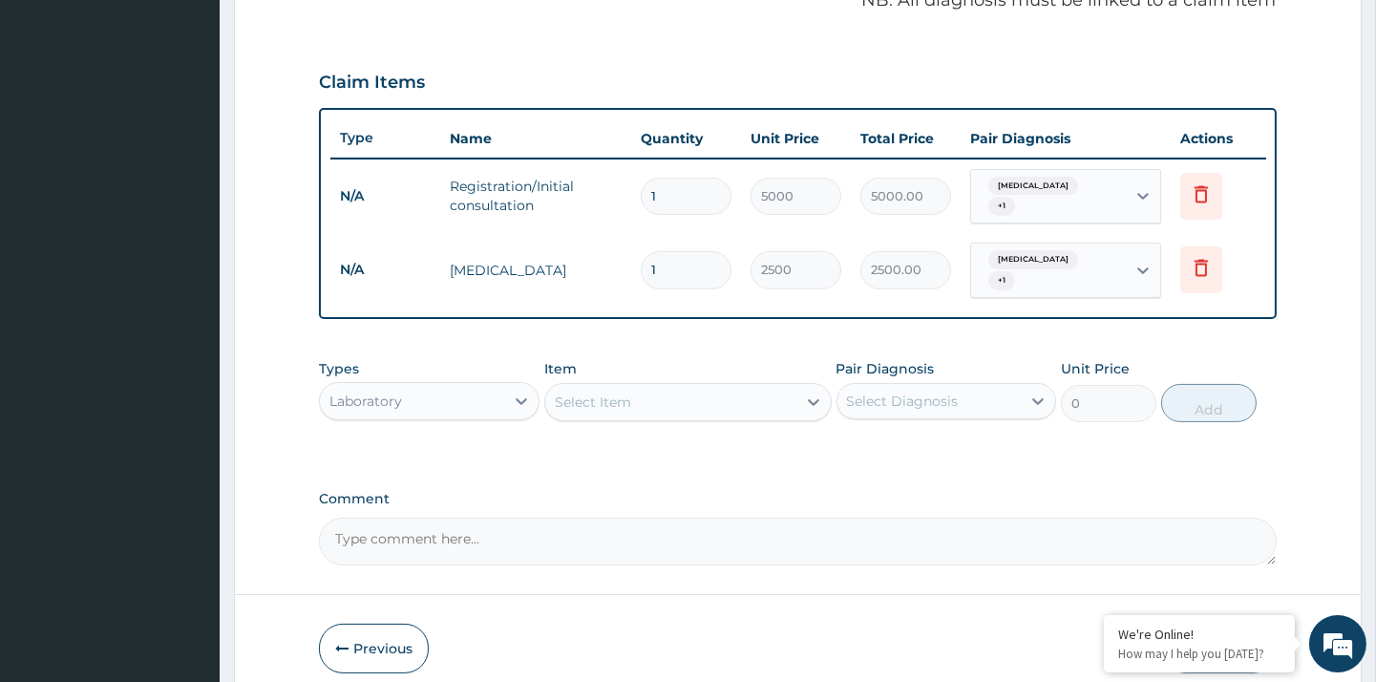
click at [747, 387] on div "Select Item" at bounding box center [670, 402] width 251 height 31
type input "P"
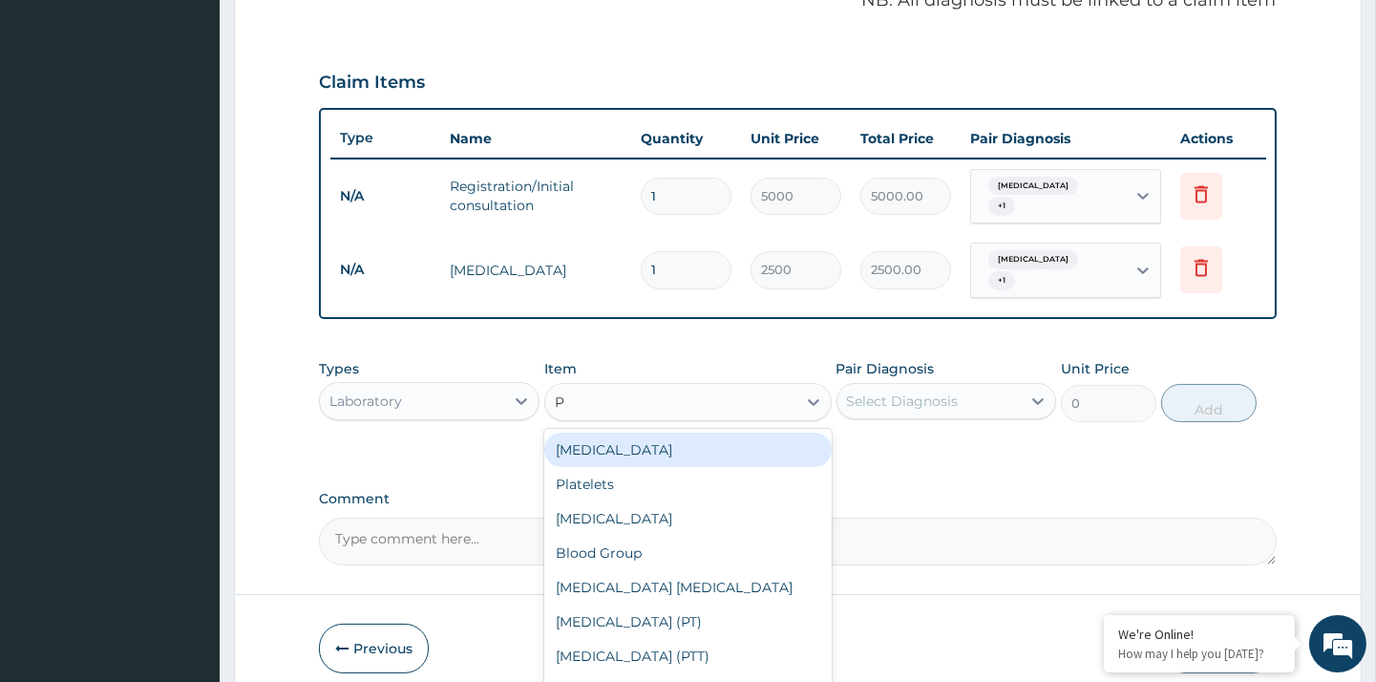
type input "1000"
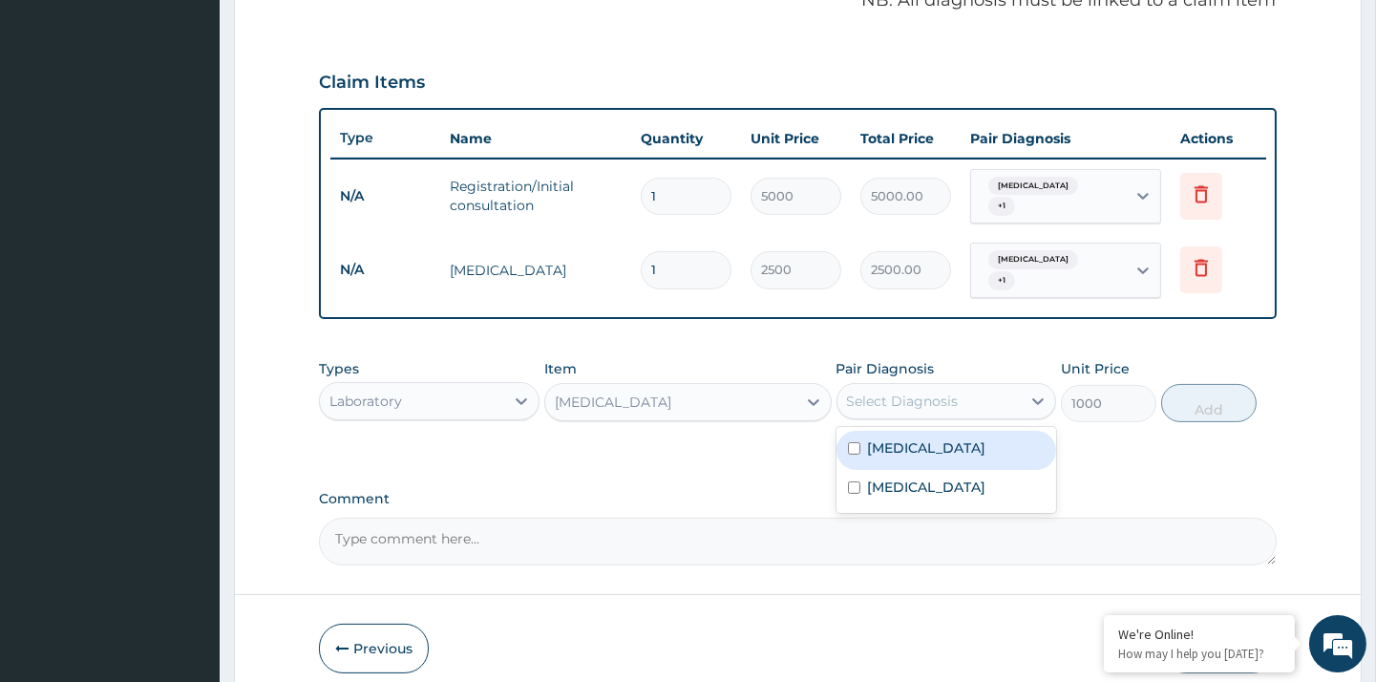
click at [1003, 386] on div "Select Diagnosis" at bounding box center [929, 401] width 183 height 31
click at [965, 431] on div "Malaria" at bounding box center [947, 450] width 220 height 39
checkbox input "true"
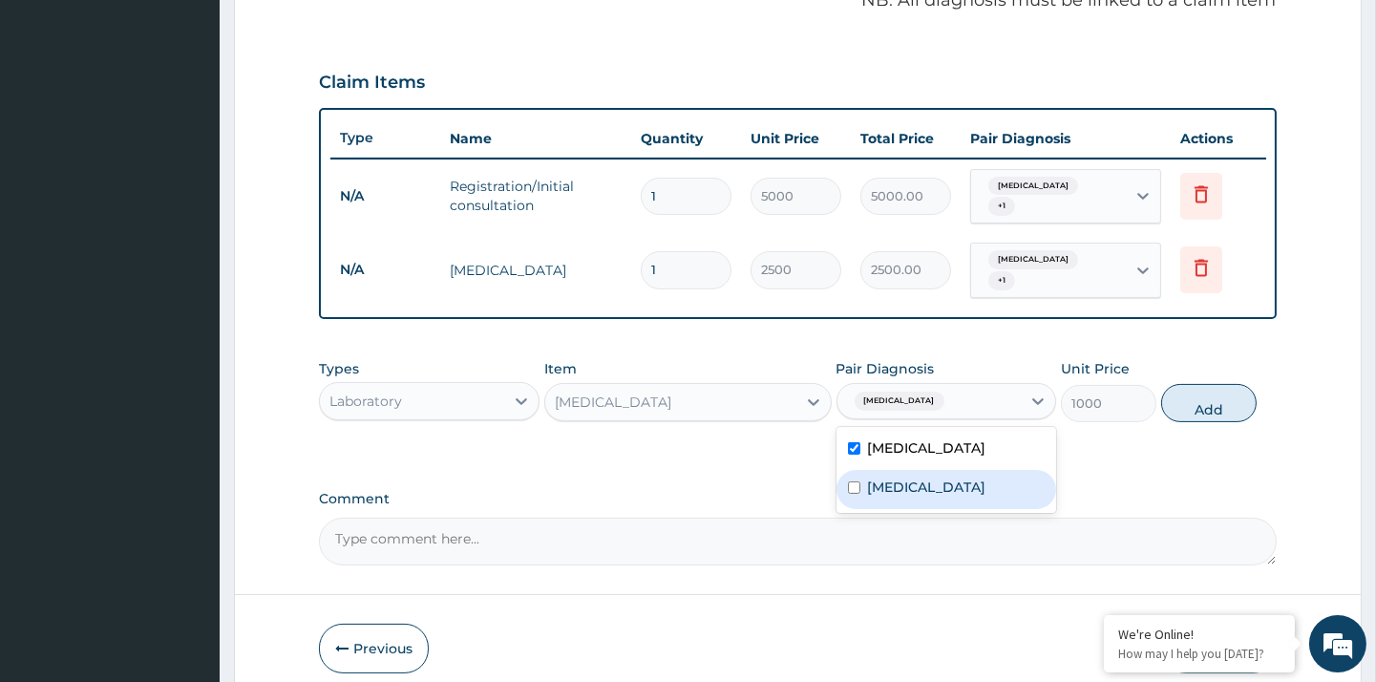
click at [951, 470] on div "Typhoid fever" at bounding box center [947, 489] width 220 height 39
checkbox input "true"
click at [1208, 392] on button "Add" at bounding box center [1208, 403] width 95 height 38
type input "0"
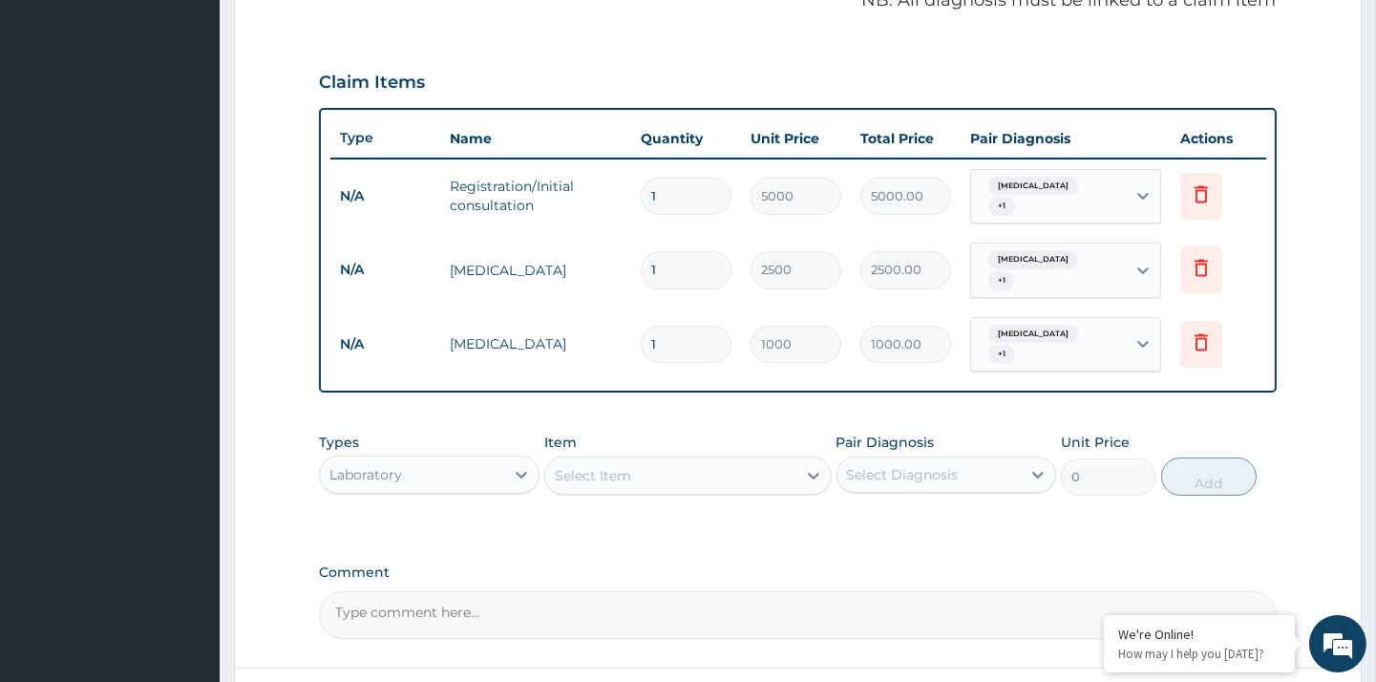
click at [644, 460] on div "Select Item" at bounding box center [670, 475] width 251 height 31
type input "W"
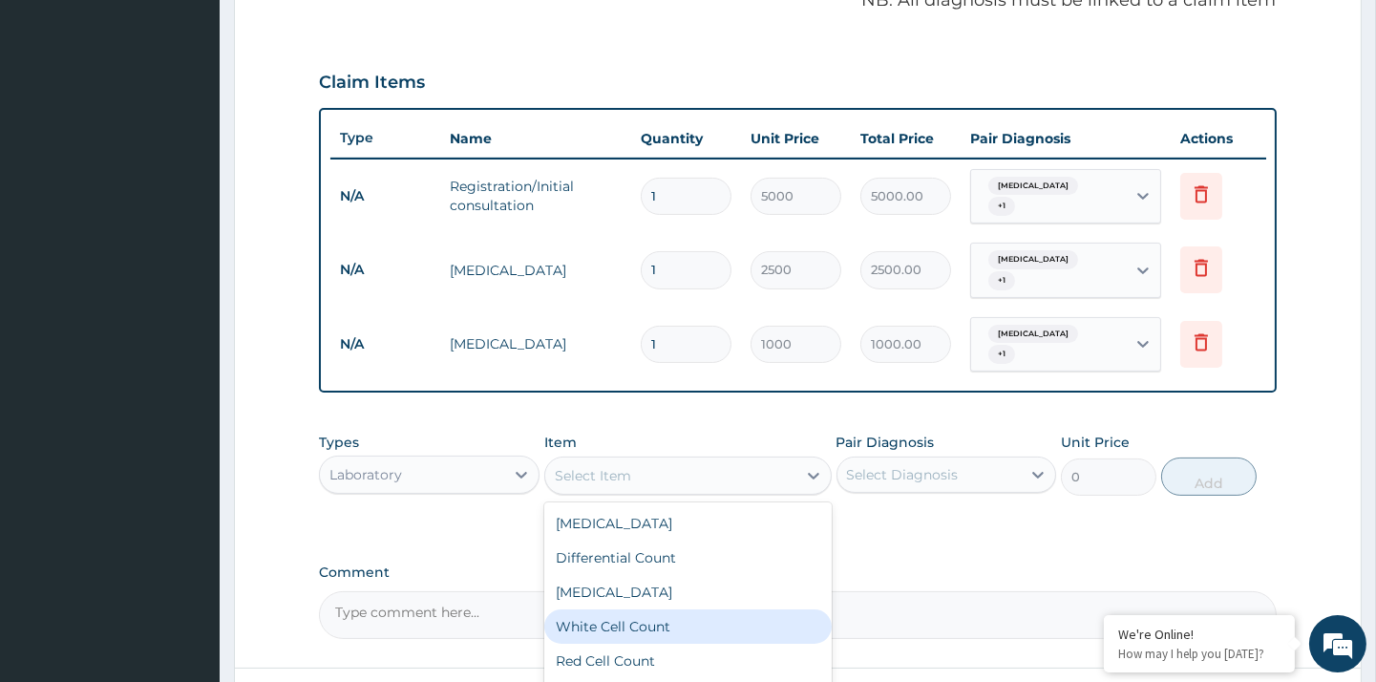
click at [396, 465] on div "Laboratory" at bounding box center [365, 474] width 73 height 19
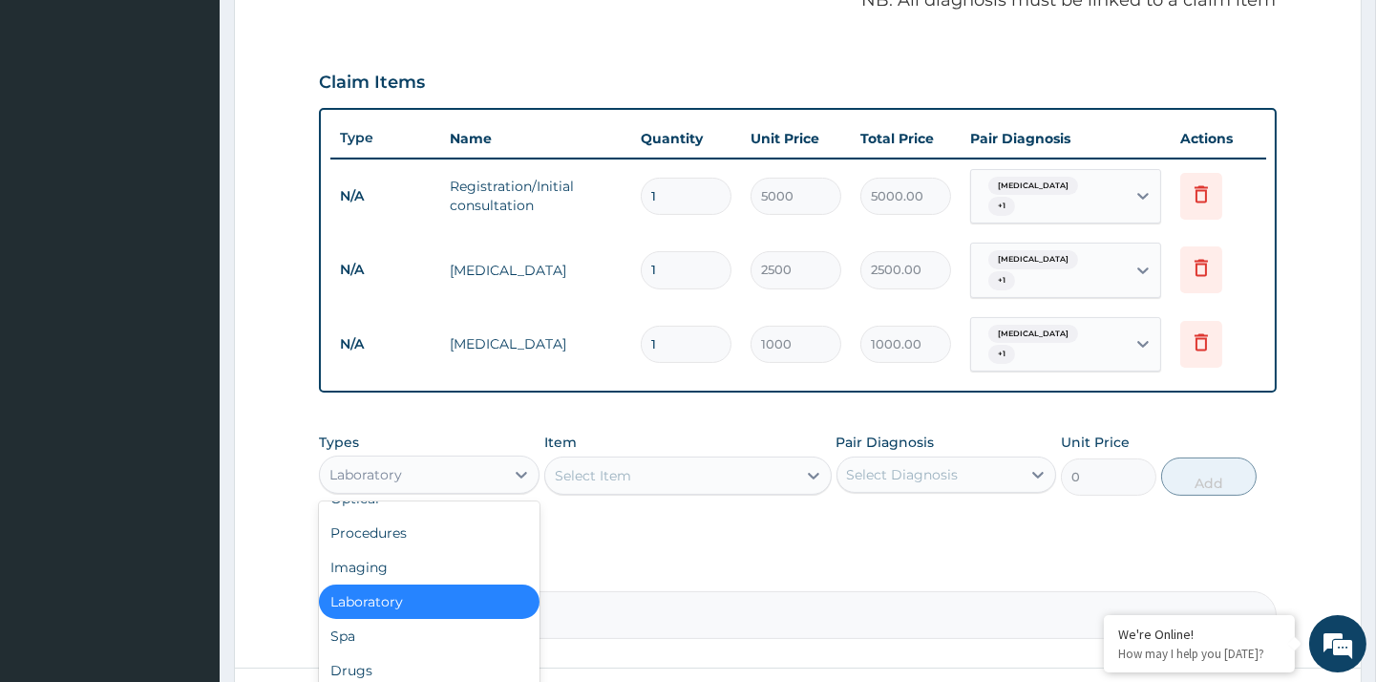
scroll to position [64, 0]
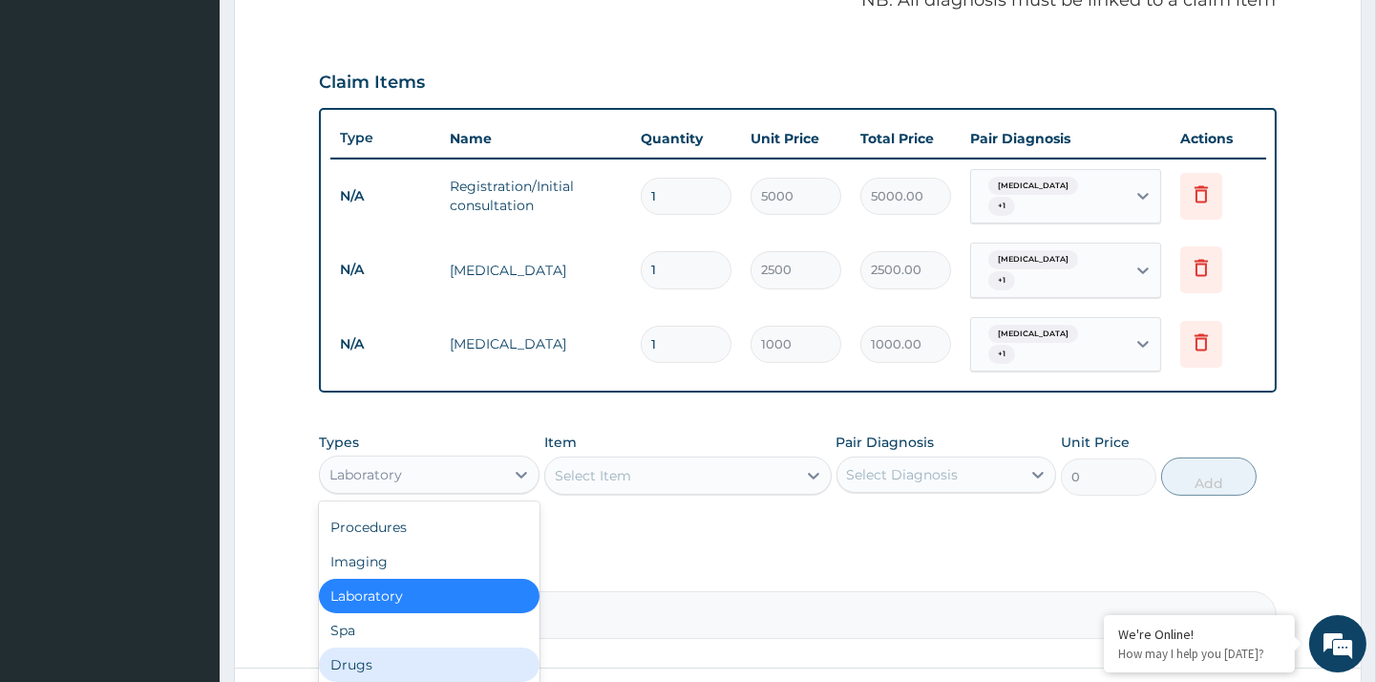
click at [403, 647] on div "Drugs" at bounding box center [429, 664] width 220 height 34
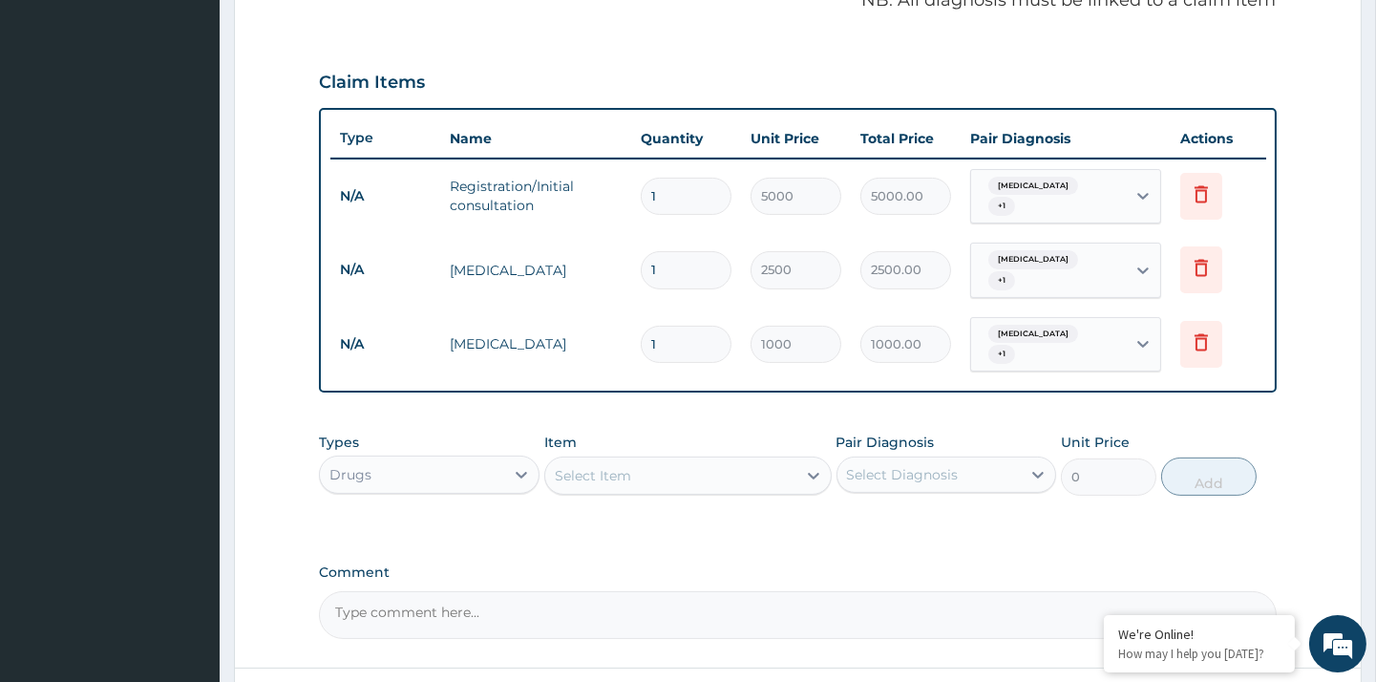
click at [724, 462] on div "Select Item" at bounding box center [670, 475] width 251 height 31
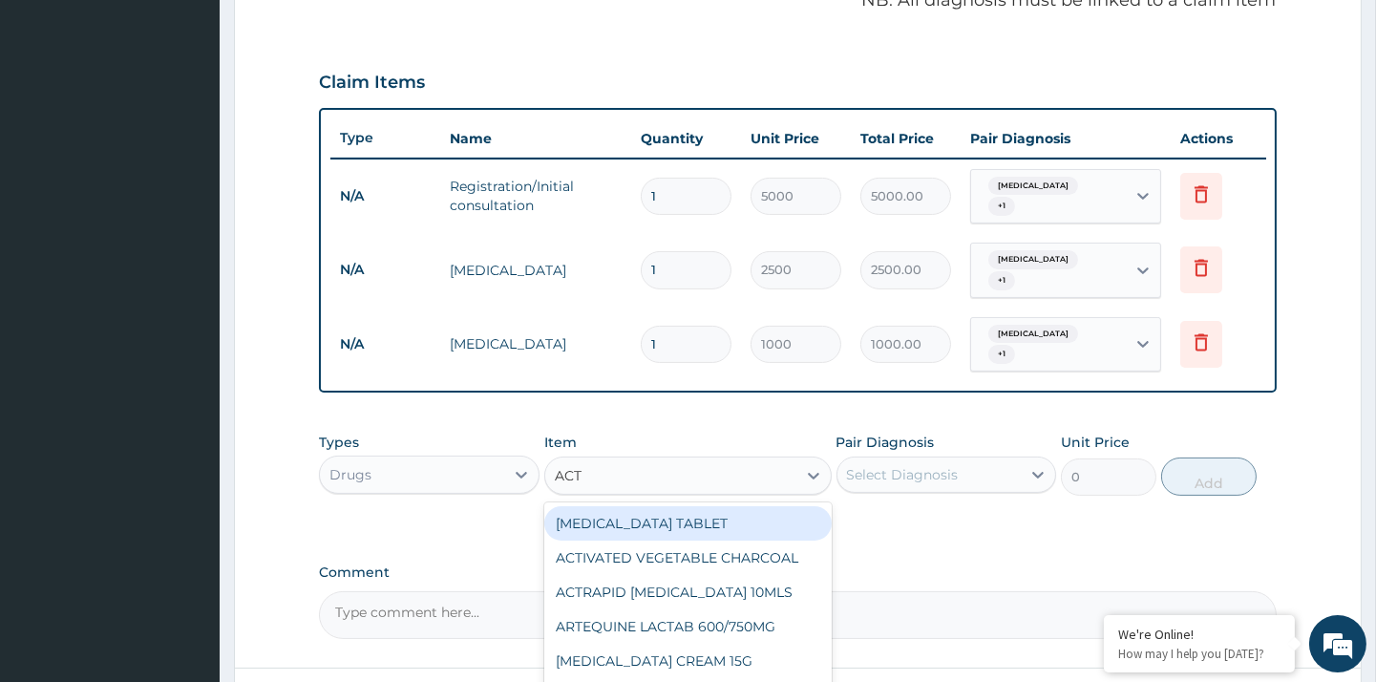
type input "ACTI"
type input "600"
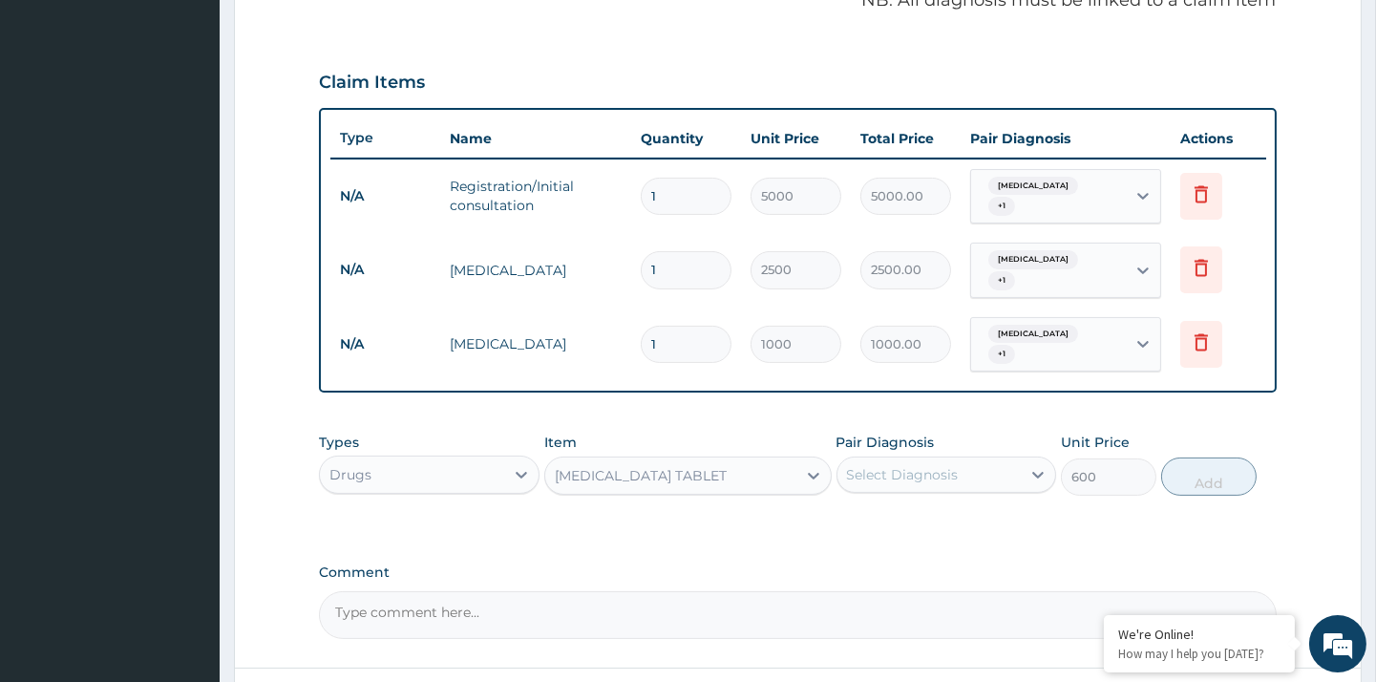
click at [922, 465] on div "Select Diagnosis" at bounding box center [947, 474] width 220 height 36
click at [913, 510] on div "Malaria" at bounding box center [947, 523] width 220 height 39
checkbox input "true"
click at [1198, 459] on button "Add" at bounding box center [1208, 476] width 95 height 38
type input "0"
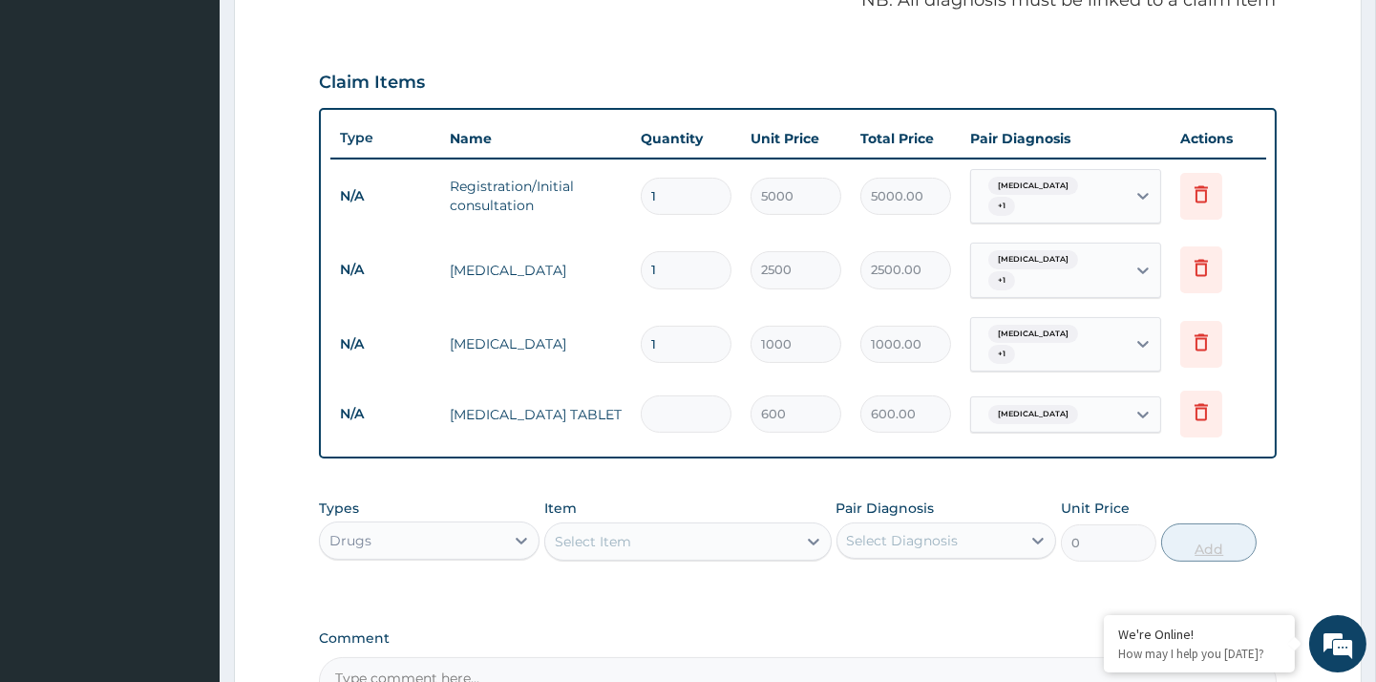
type input "0.00"
type input "6"
type input "3600.00"
type input "6"
click at [711, 526] on div "Select Item" at bounding box center [670, 541] width 251 height 31
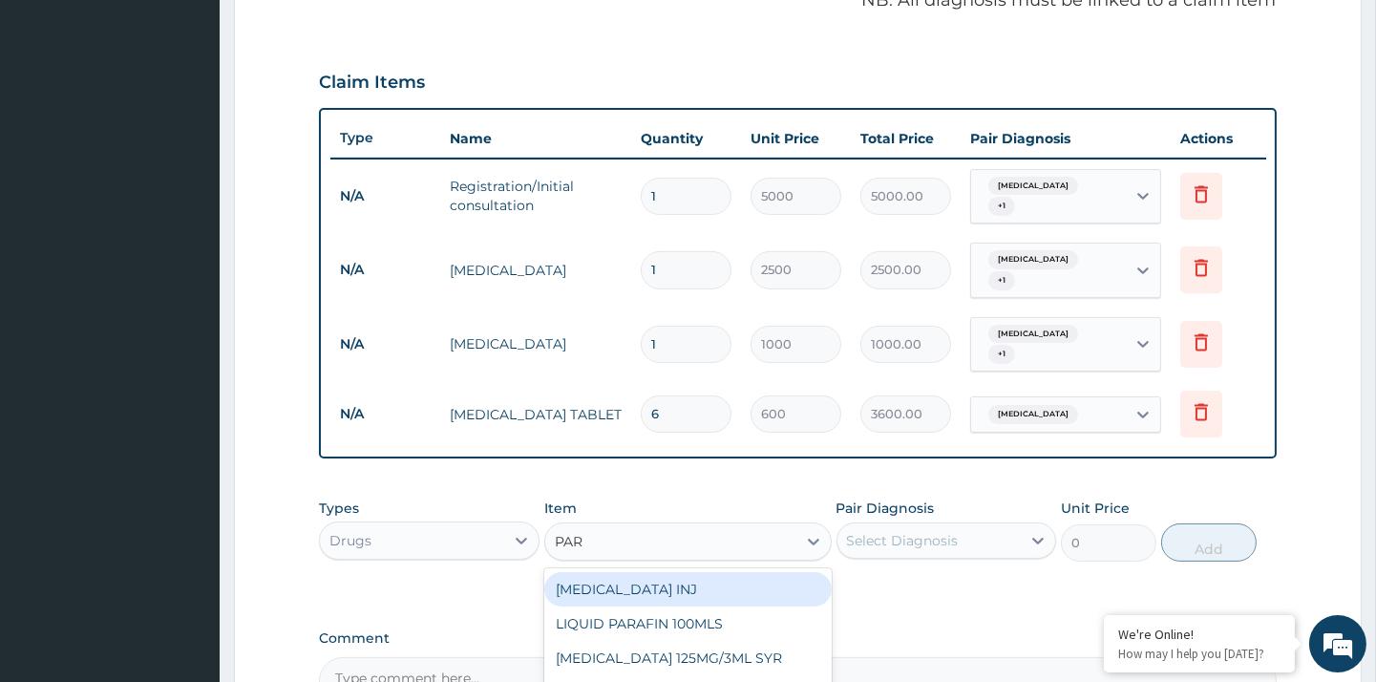
type input "PARA"
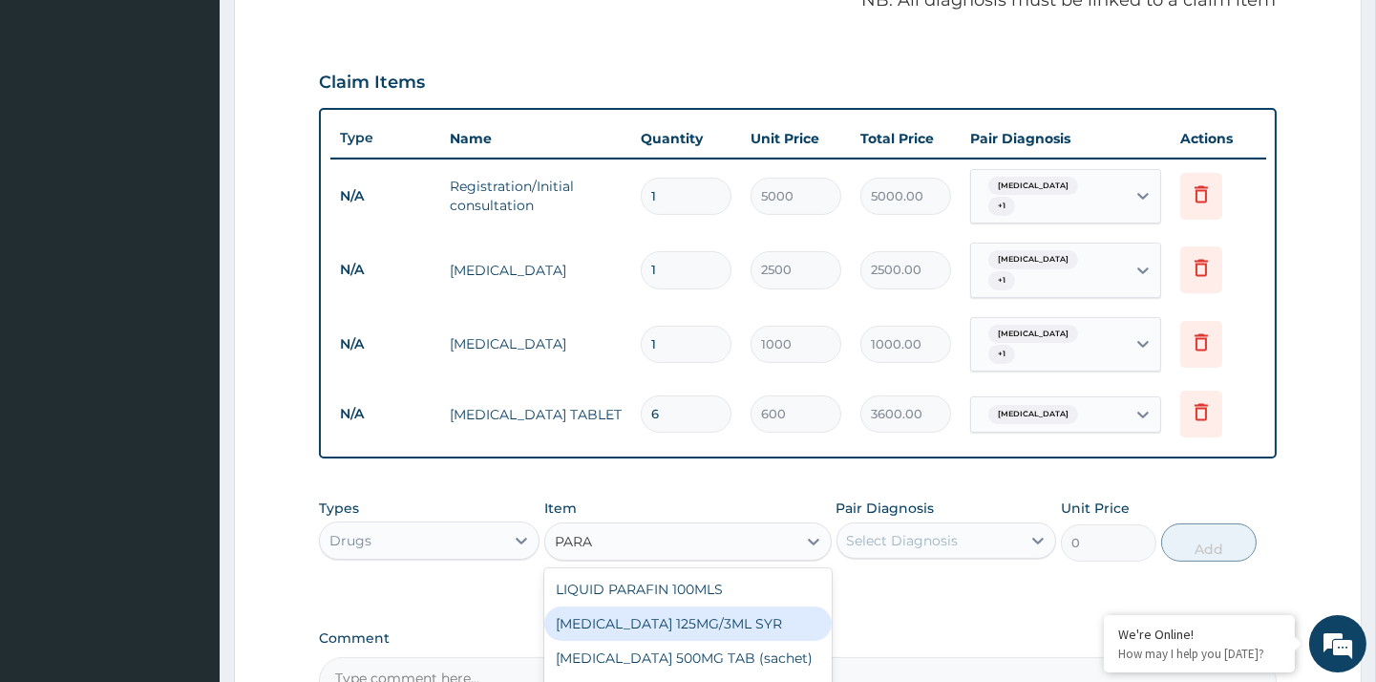
click at [751, 606] on div "PARACETAMOL 125MG/3ML SYR" at bounding box center [687, 623] width 287 height 34
type input "800"
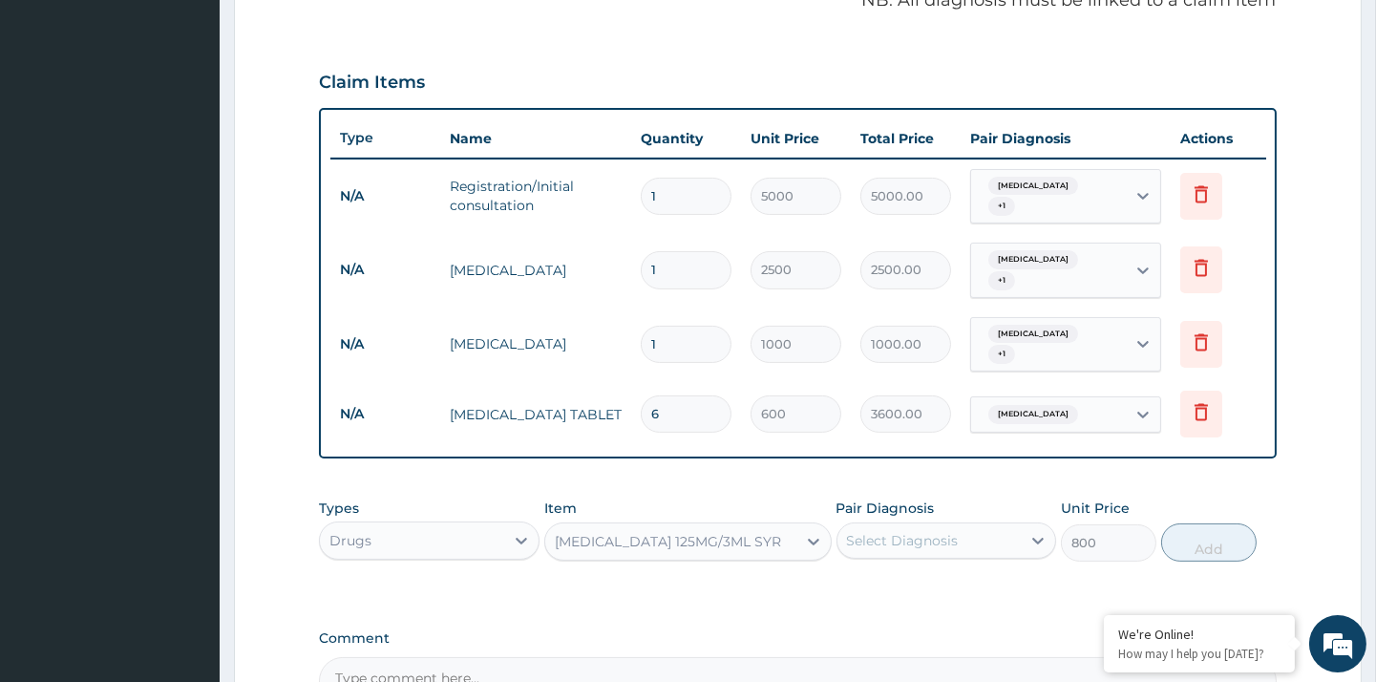
click at [908, 531] on div "Select Diagnosis" at bounding box center [903, 540] width 112 height 19
click at [923, 570] on div "Malaria" at bounding box center [947, 589] width 220 height 39
checkbox input "true"
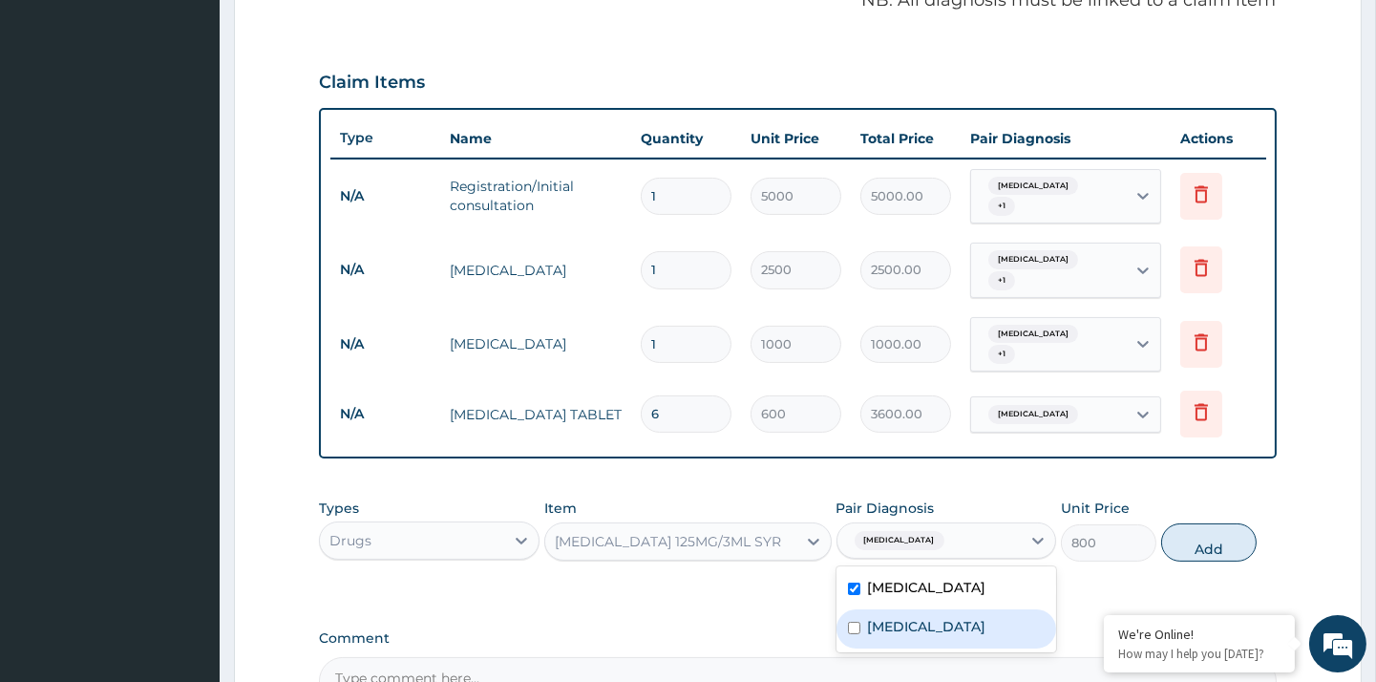
click at [923, 617] on label "Typhoid fever" at bounding box center [927, 626] width 118 height 19
checkbox input "true"
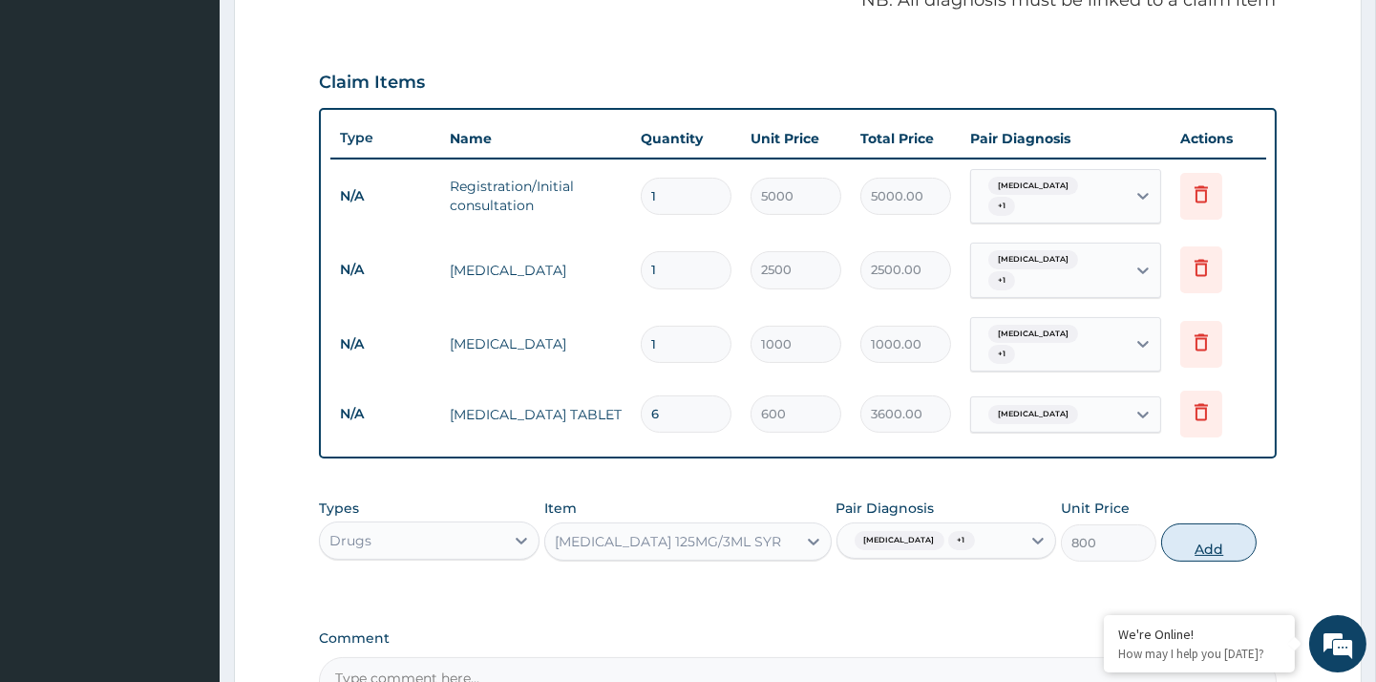
click at [1220, 523] on button "Add" at bounding box center [1208, 542] width 95 height 38
type input "0"
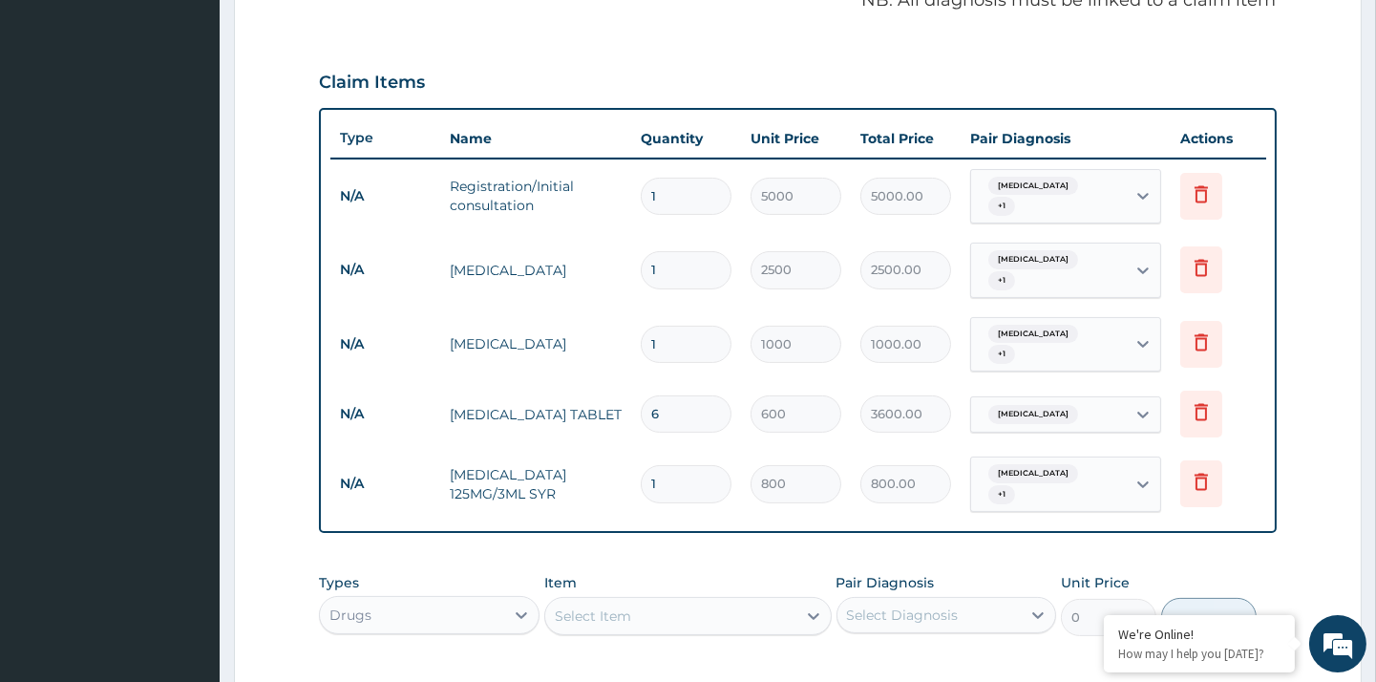
scroll to position [867, 0]
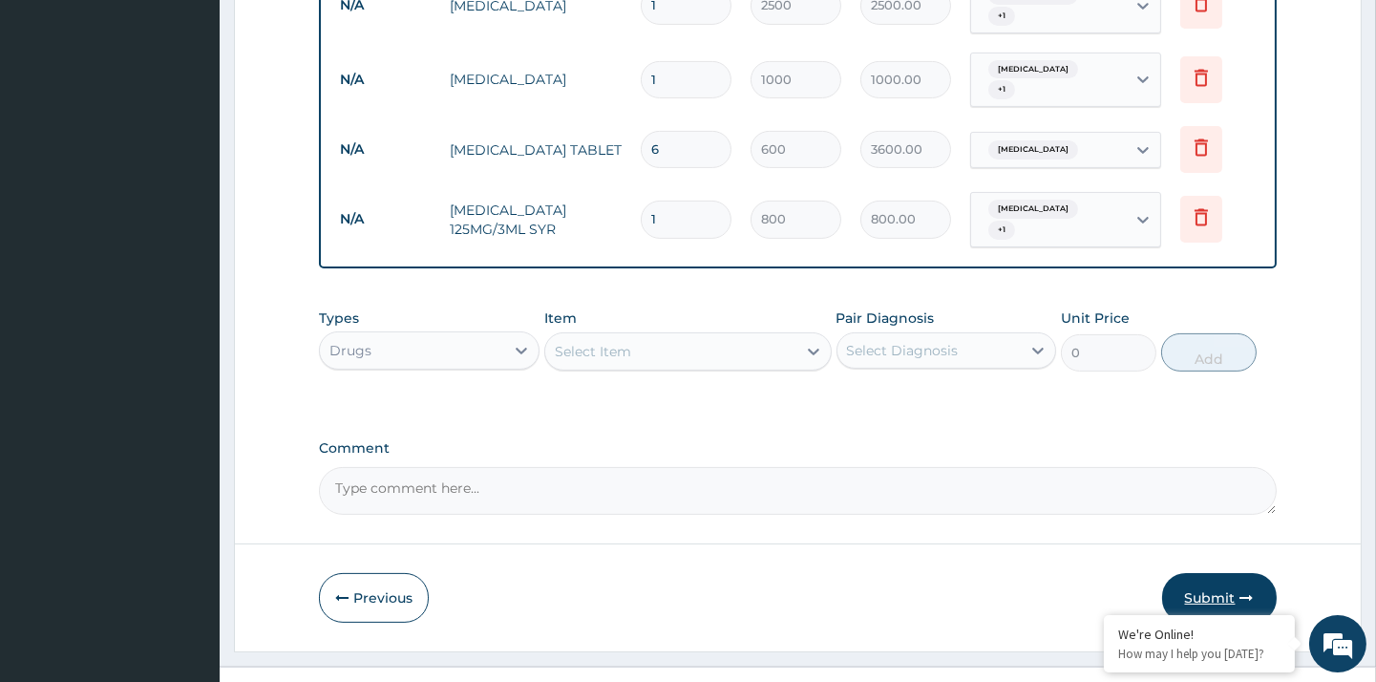
click at [1191, 573] on button "Submit" at bounding box center [1219, 598] width 115 height 50
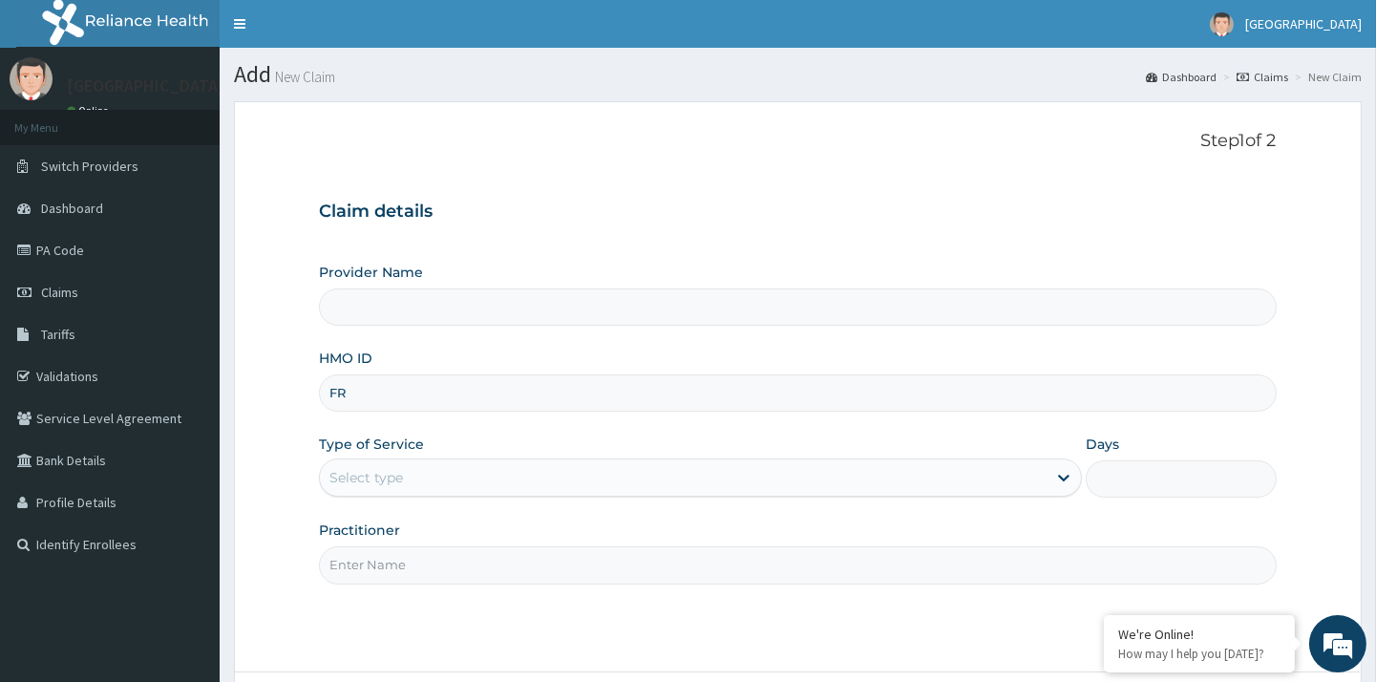
type input "FRC"
type input "[GEOGRAPHIC_DATA]"
type input "FRC/10064/B"
click at [454, 474] on div "Select type" at bounding box center [683, 477] width 727 height 31
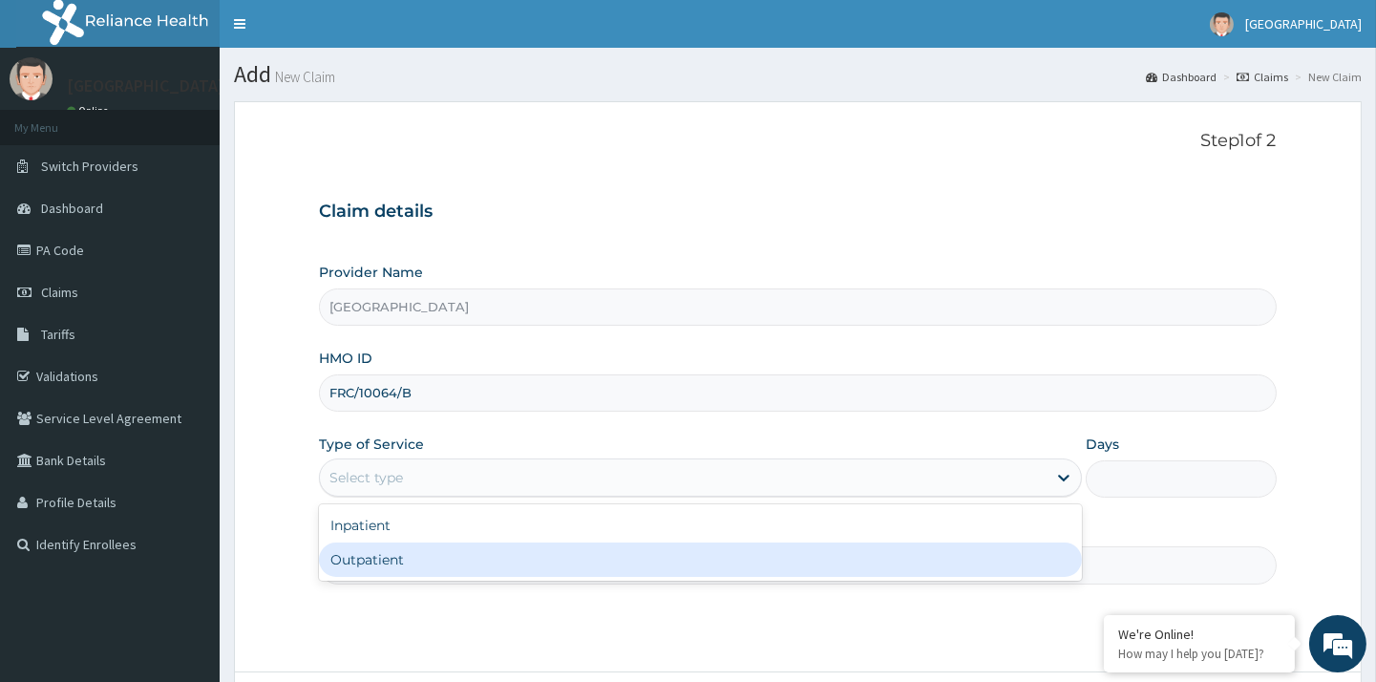
click at [357, 568] on div "Outpatient" at bounding box center [700, 559] width 763 height 34
type input "1"
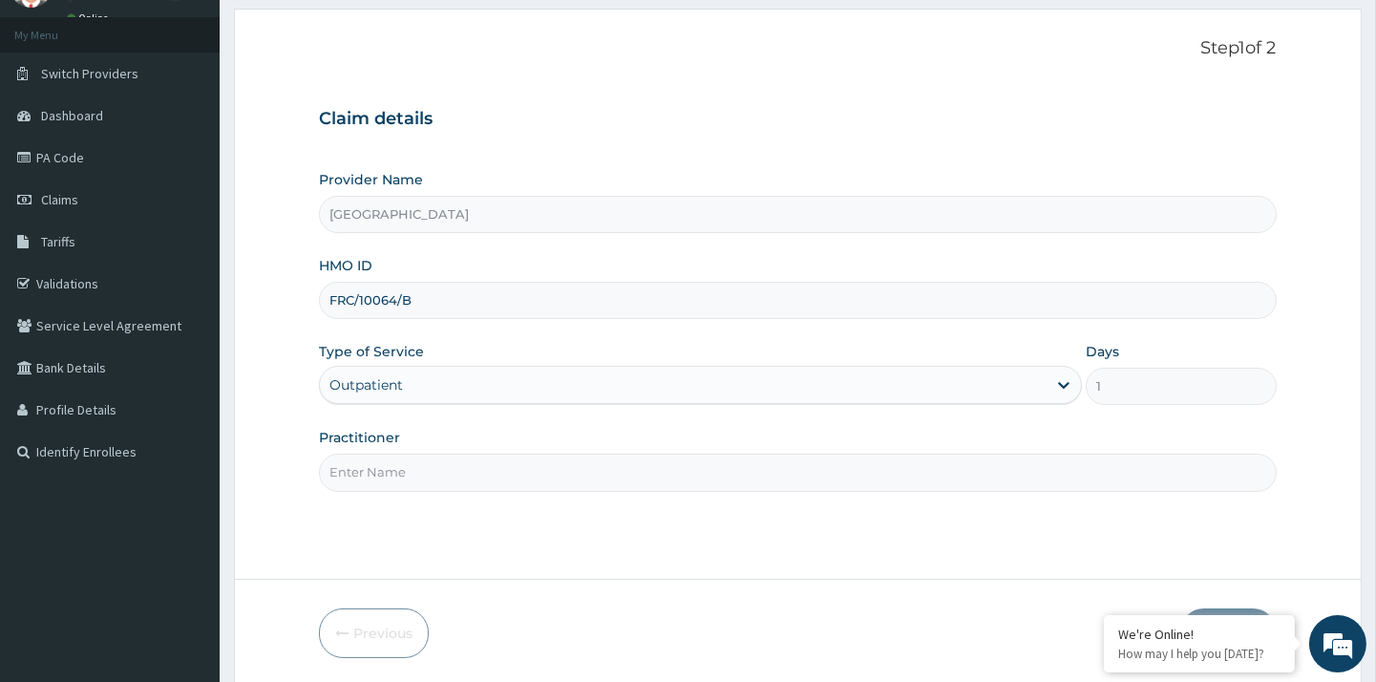
click at [606, 478] on input "Practitioner" at bounding box center [797, 472] width 957 height 37
type input "[PERSON_NAME]"
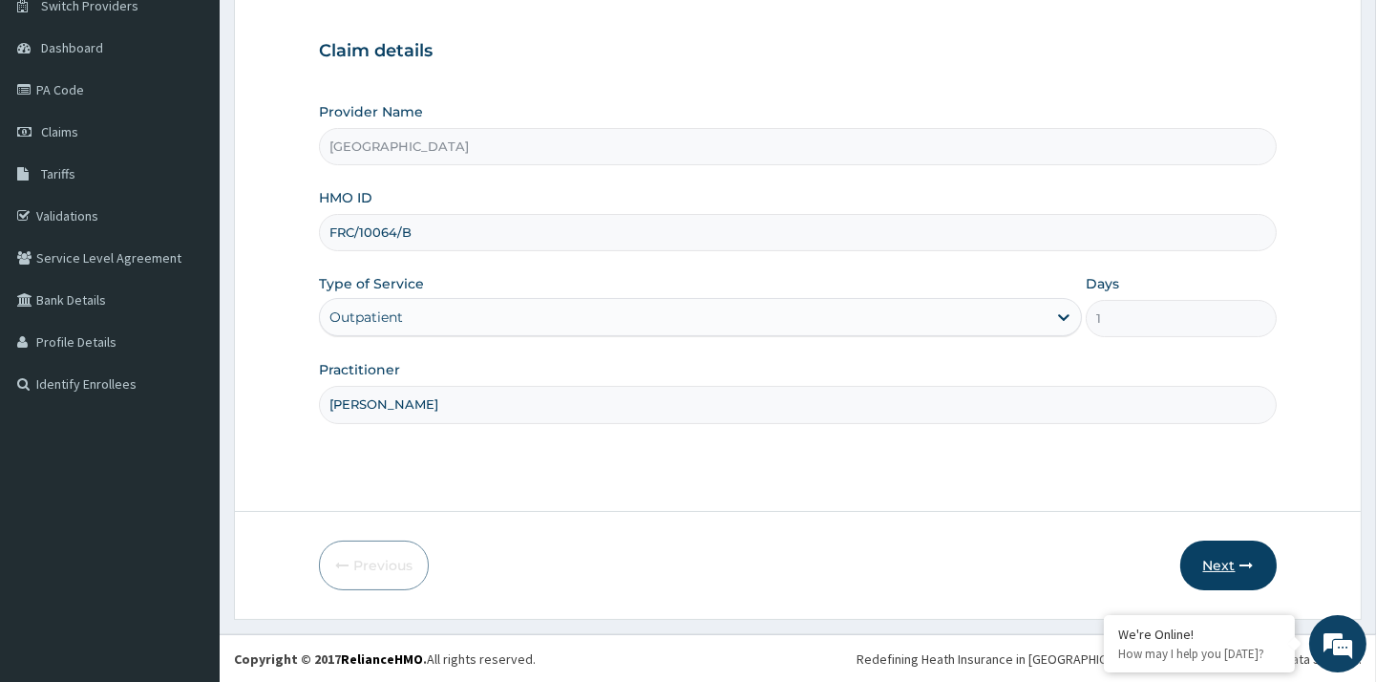
click at [1214, 559] on button "Next" at bounding box center [1228, 566] width 96 height 50
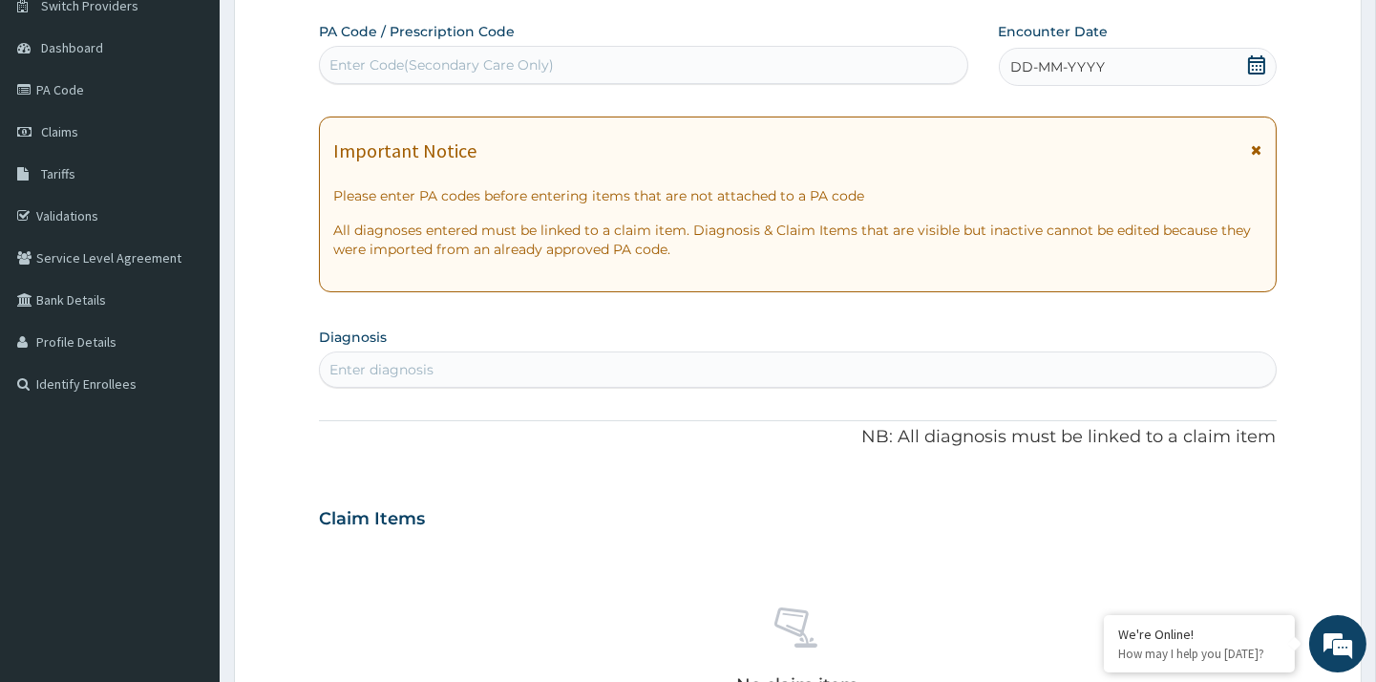
click at [1256, 55] on icon at bounding box center [1256, 64] width 17 height 19
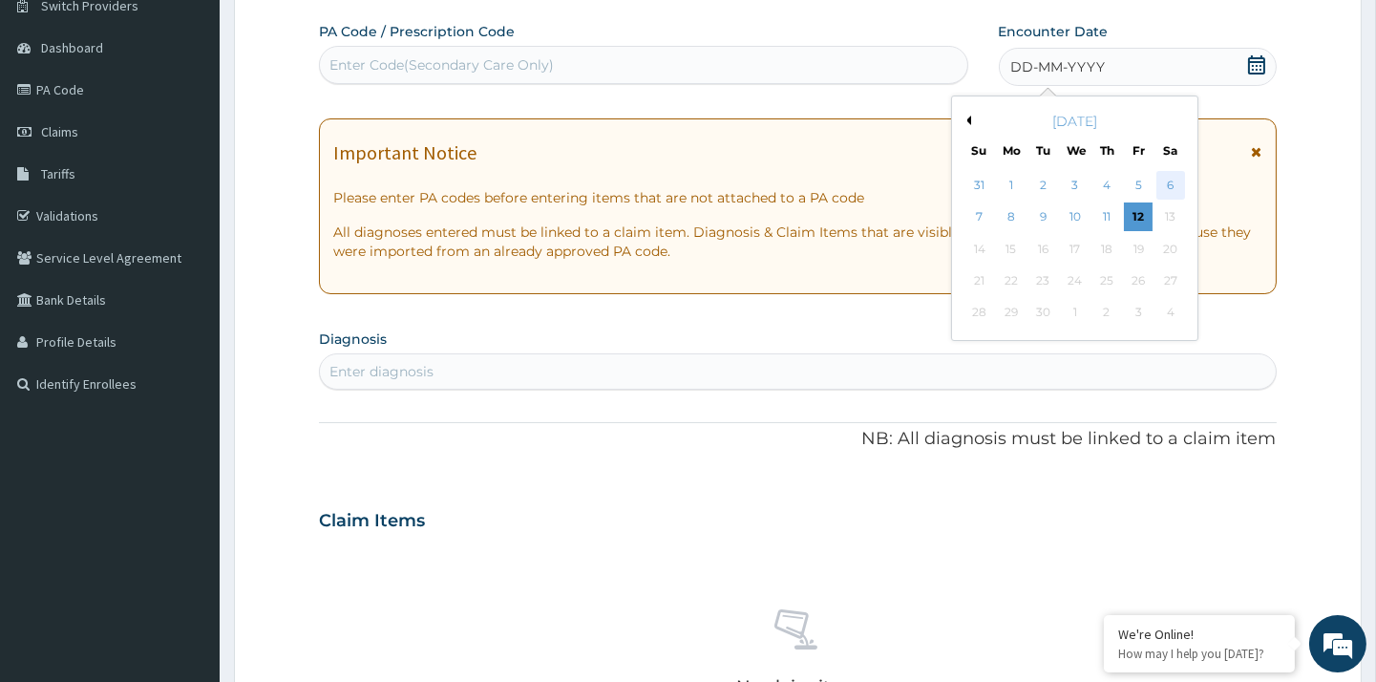
click at [1168, 182] on div "6" at bounding box center [1170, 185] width 29 height 29
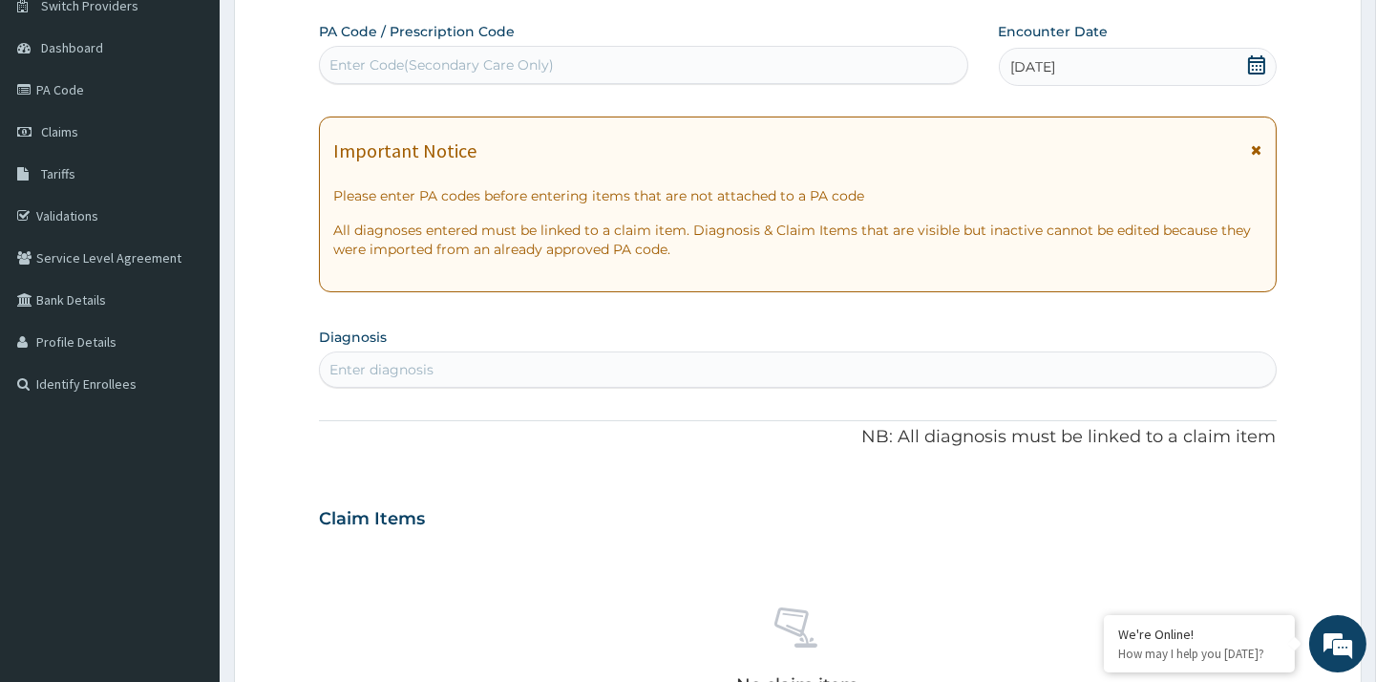
click at [387, 371] on div "Enter diagnosis" at bounding box center [381, 369] width 104 height 19
type input "[MEDICAL_DATA]"
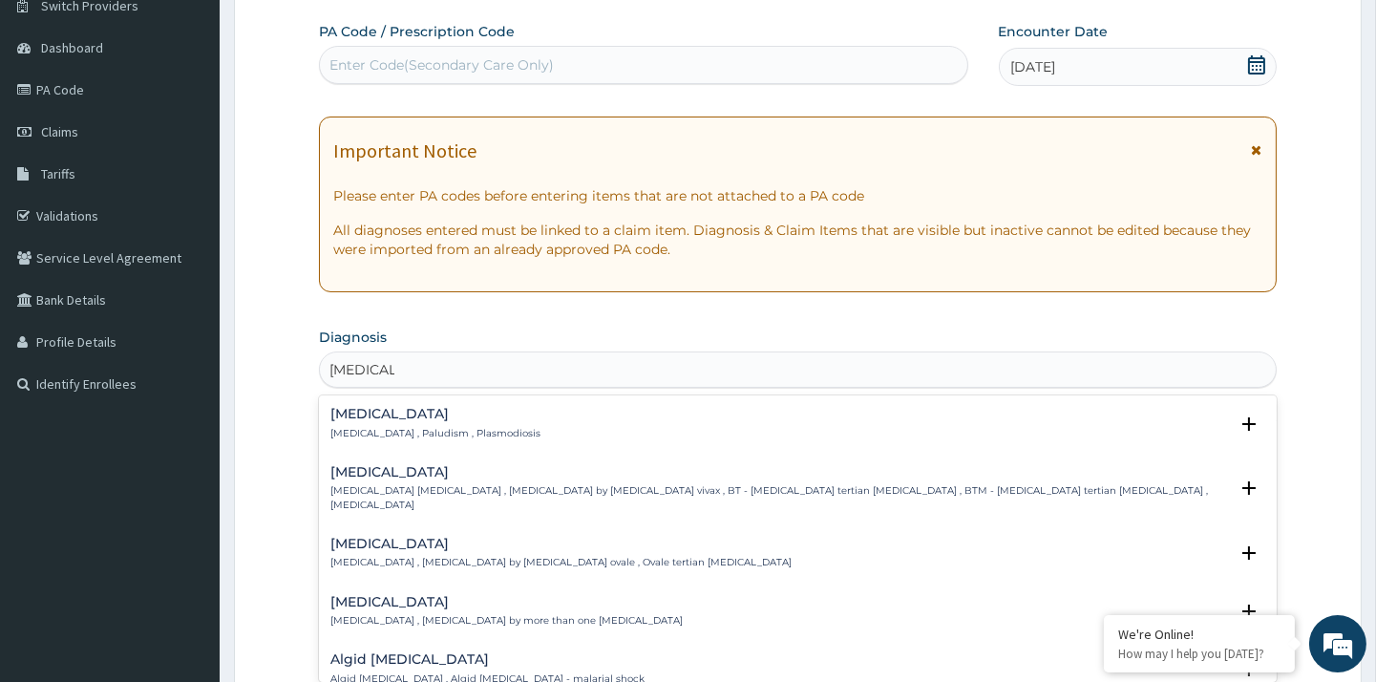
click at [393, 414] on h4 "[MEDICAL_DATA]" at bounding box center [435, 414] width 210 height 14
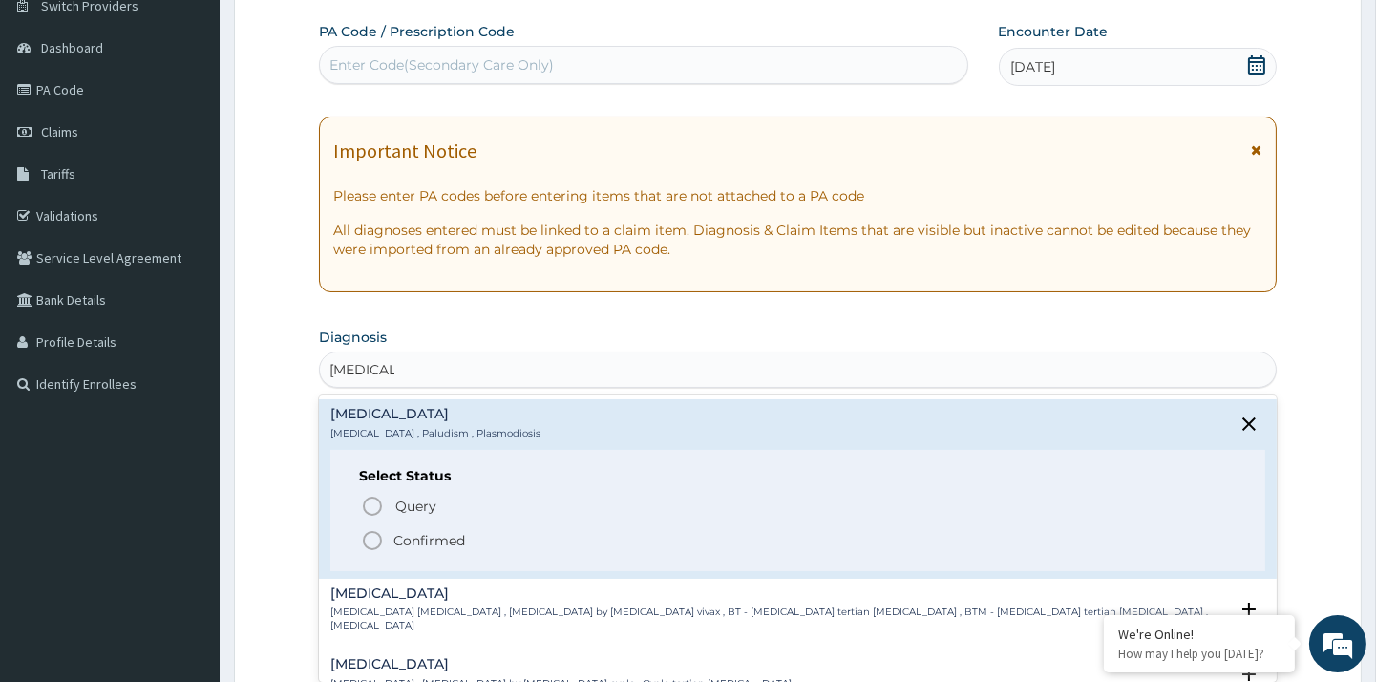
click at [371, 538] on icon "status option filled" at bounding box center [372, 540] width 23 height 23
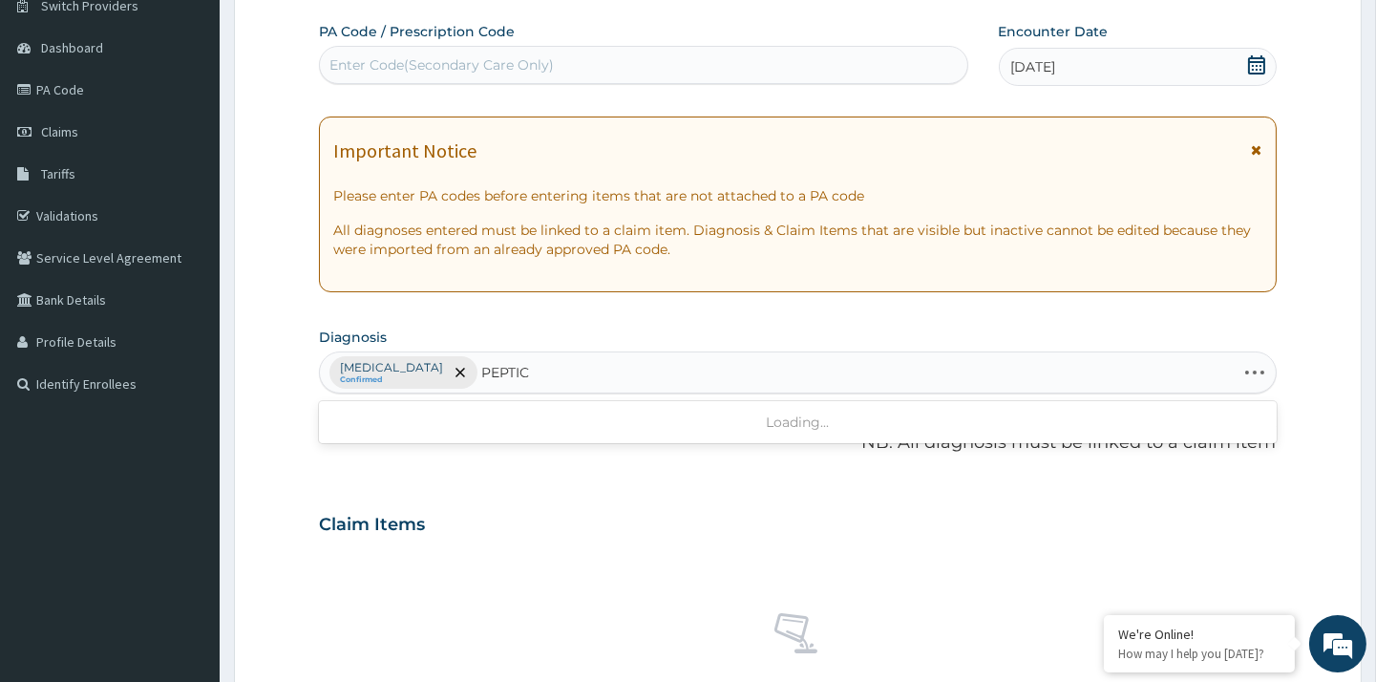
type input "PEPTIC"
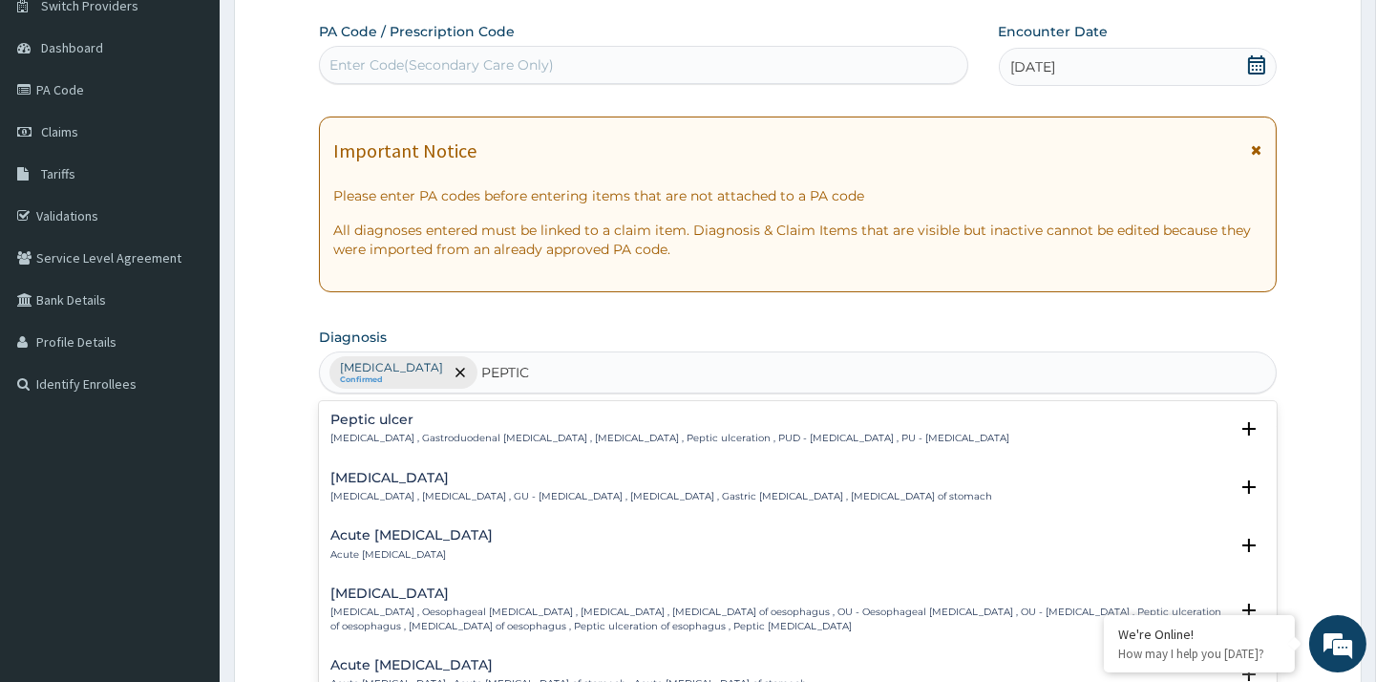
click at [513, 426] on h4 "Peptic ulcer" at bounding box center [669, 420] width 679 height 14
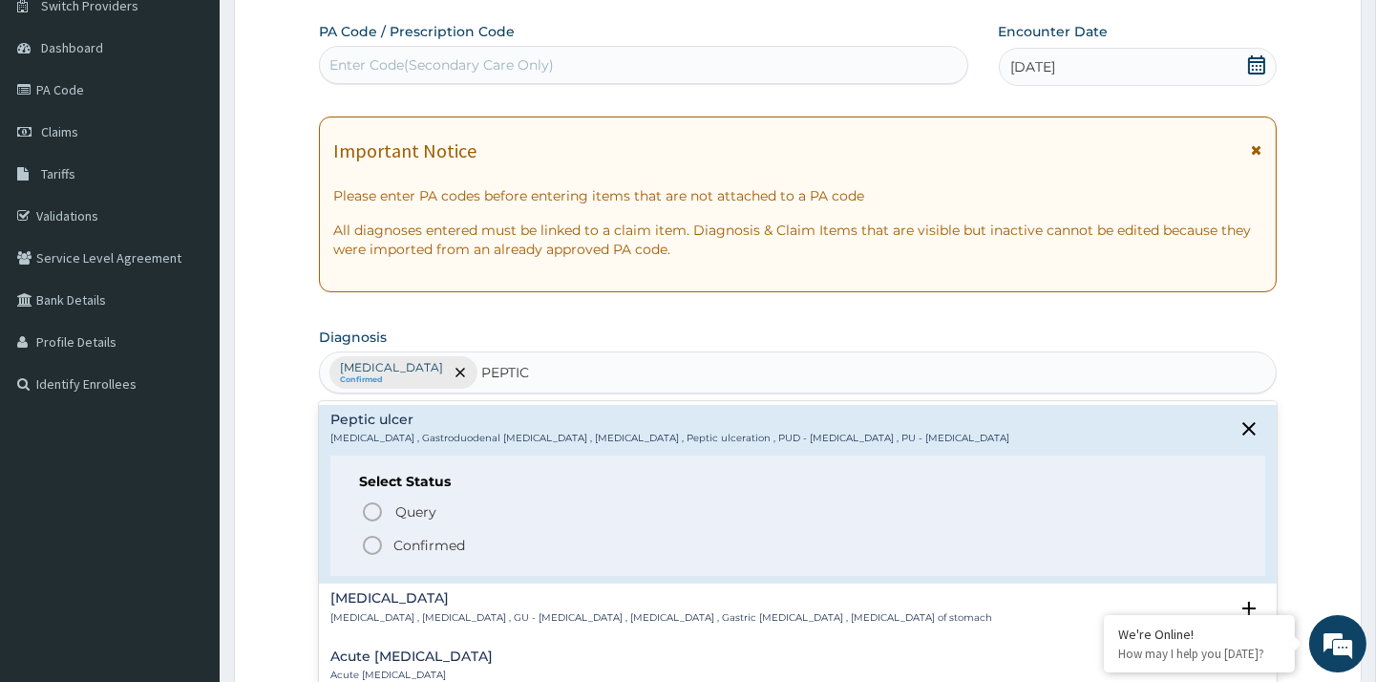
click at [373, 544] on icon "status option filled" at bounding box center [372, 545] width 23 height 23
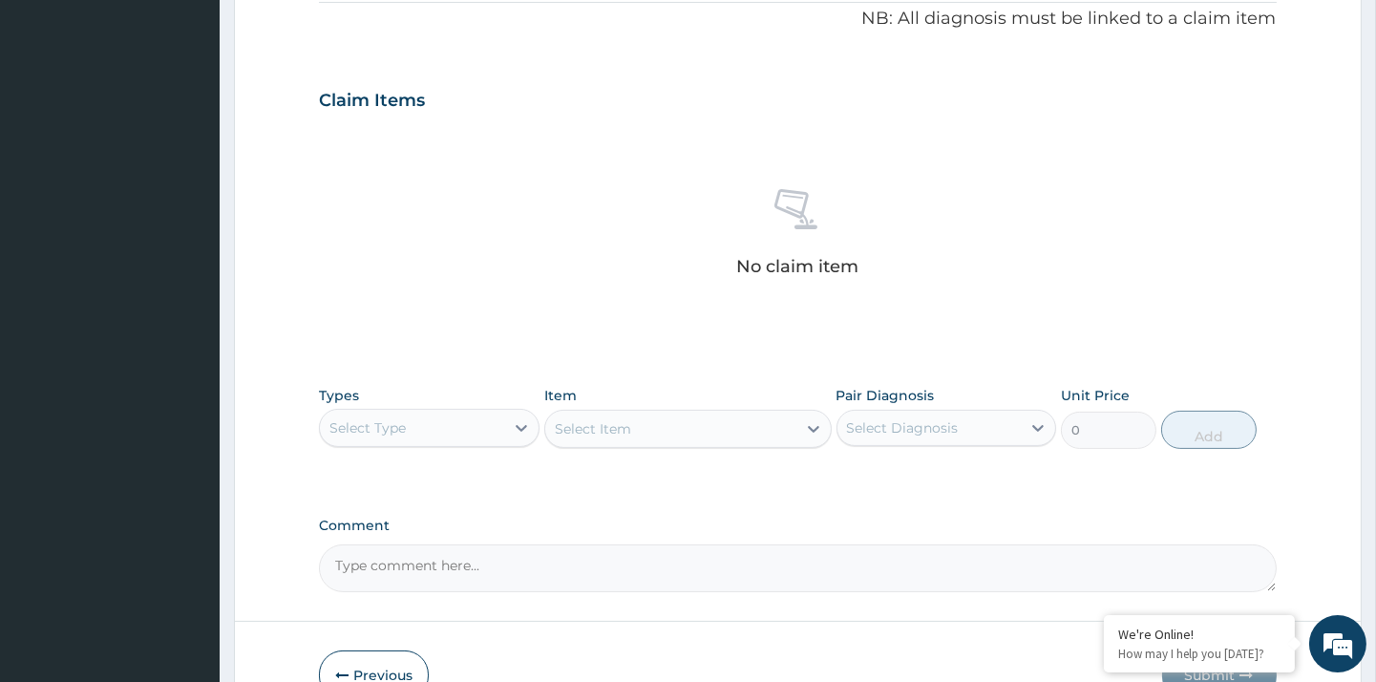
scroll to position [588, 0]
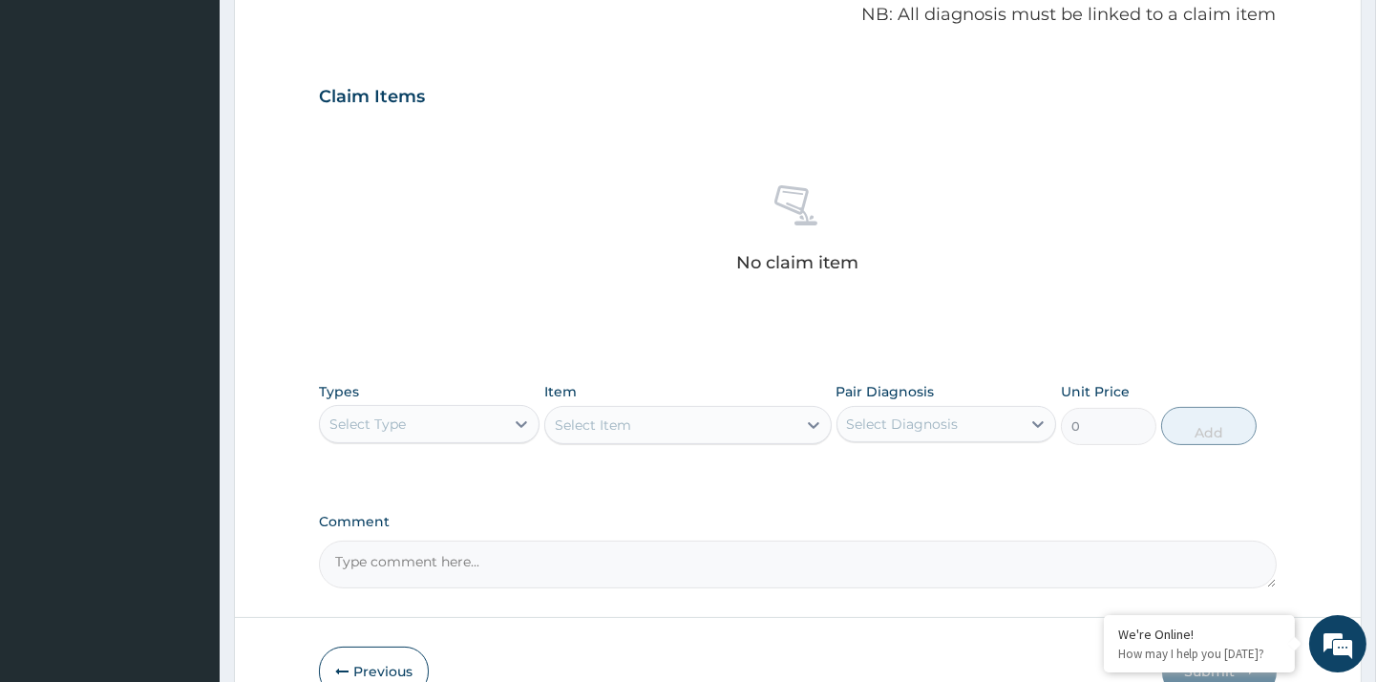
click at [414, 435] on div "Select Type" at bounding box center [411, 424] width 183 height 31
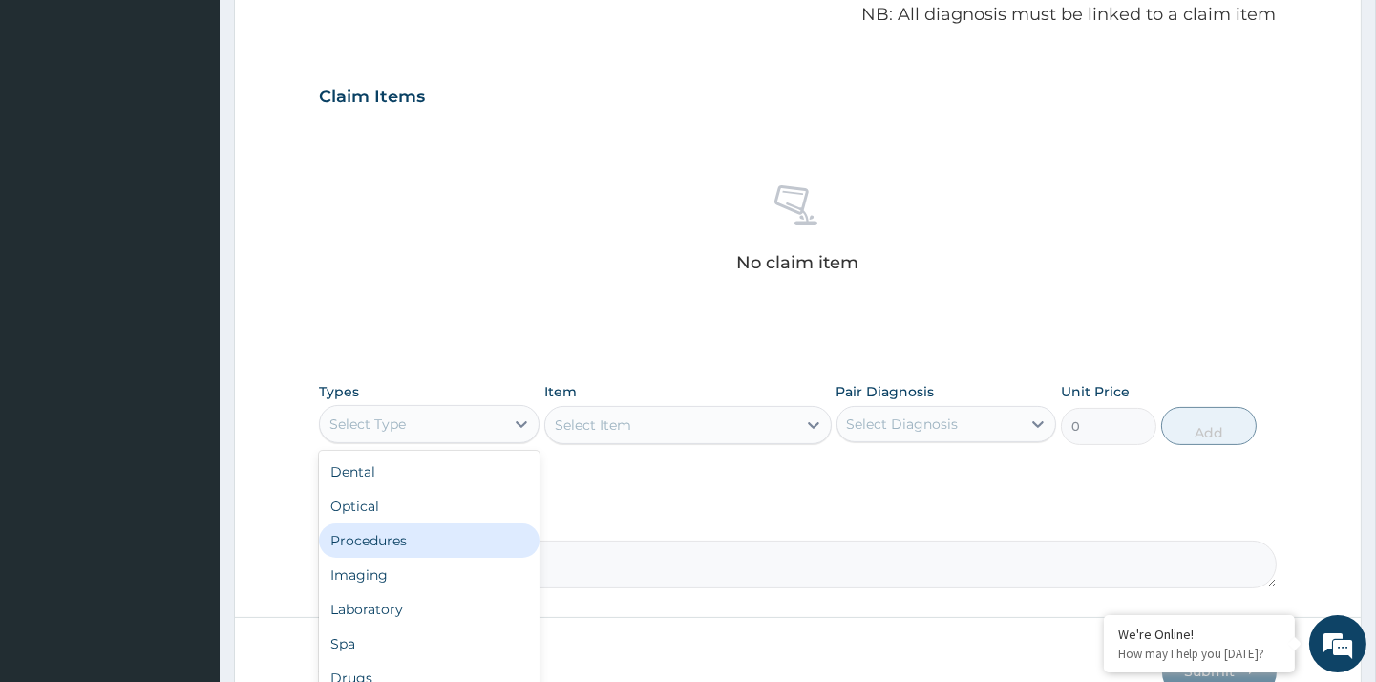
click at [402, 529] on div "Procedures" at bounding box center [429, 540] width 220 height 34
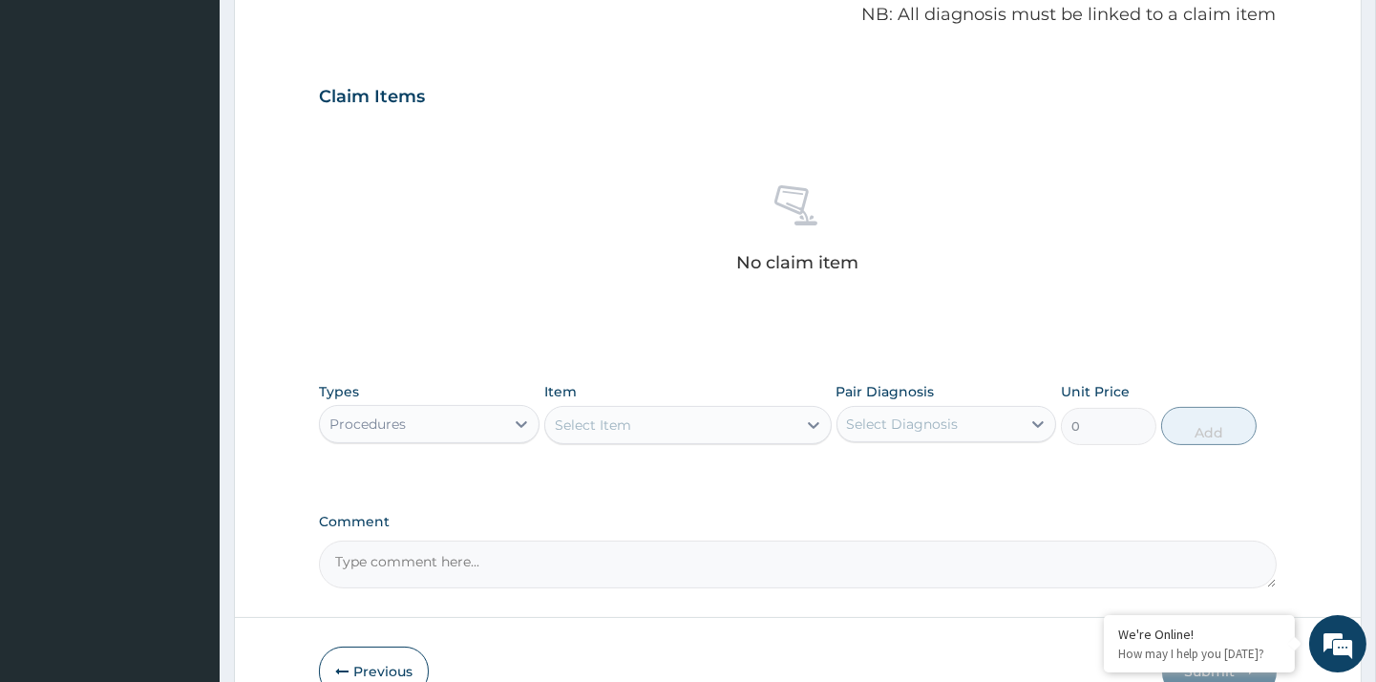
click at [689, 417] on div "Select Item" at bounding box center [670, 425] width 251 height 31
type input "REGIS"
type input "5000"
click at [903, 411] on div "Select Diagnosis" at bounding box center [929, 424] width 183 height 31
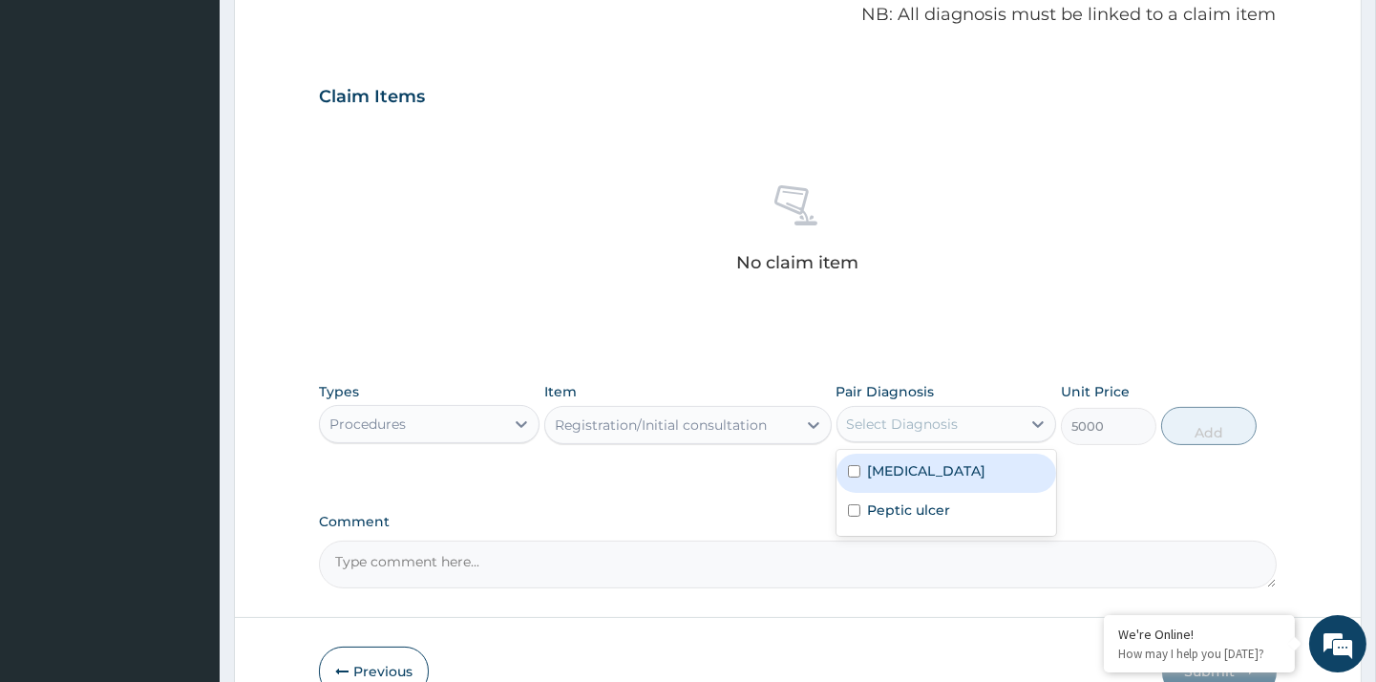
click at [901, 466] on label "[MEDICAL_DATA]" at bounding box center [927, 470] width 118 height 19
checkbox input "true"
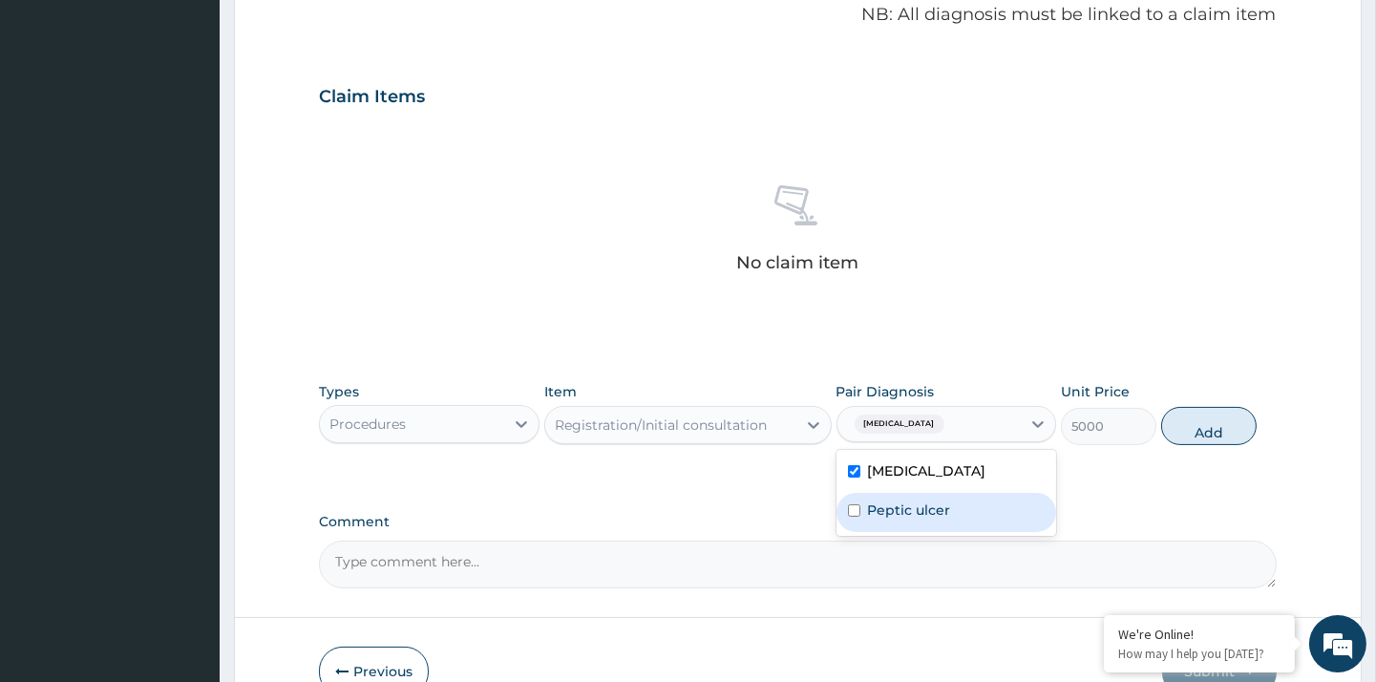
click at [922, 507] on label "Peptic ulcer" at bounding box center [909, 509] width 83 height 19
checkbox input "true"
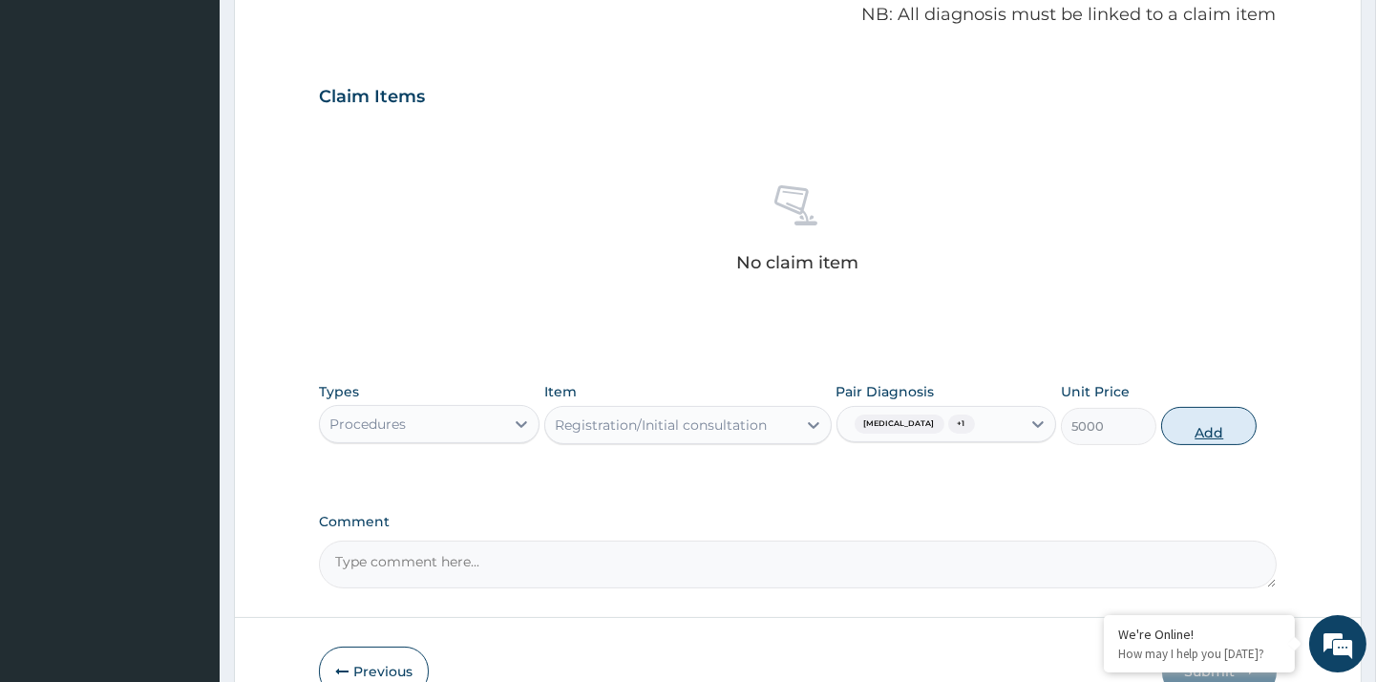
click at [1189, 440] on button "Add" at bounding box center [1208, 426] width 95 height 38
type input "0"
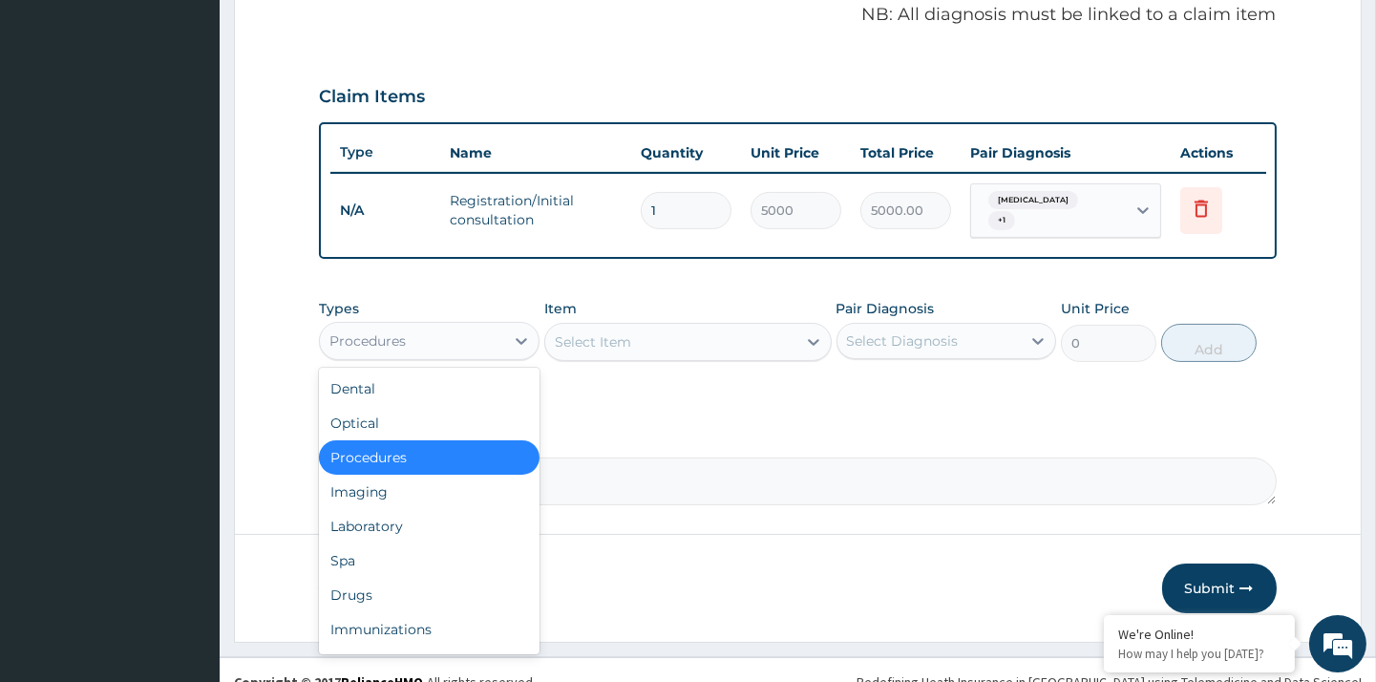
click at [390, 331] on div "Procedures" at bounding box center [367, 340] width 76 height 19
click at [378, 580] on div "Drugs" at bounding box center [429, 595] width 220 height 34
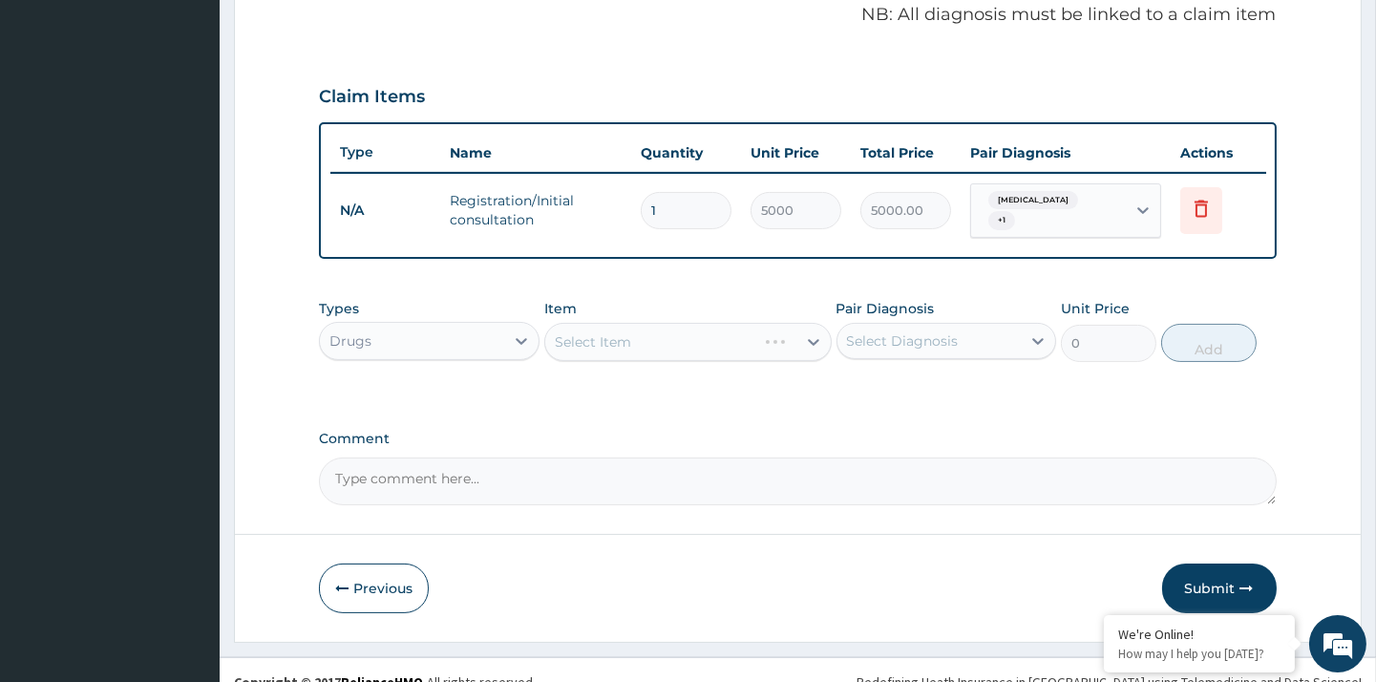
click at [666, 330] on div "Select Item" at bounding box center [687, 342] width 287 height 38
click at [745, 336] on div "Select Item" at bounding box center [670, 342] width 251 height 31
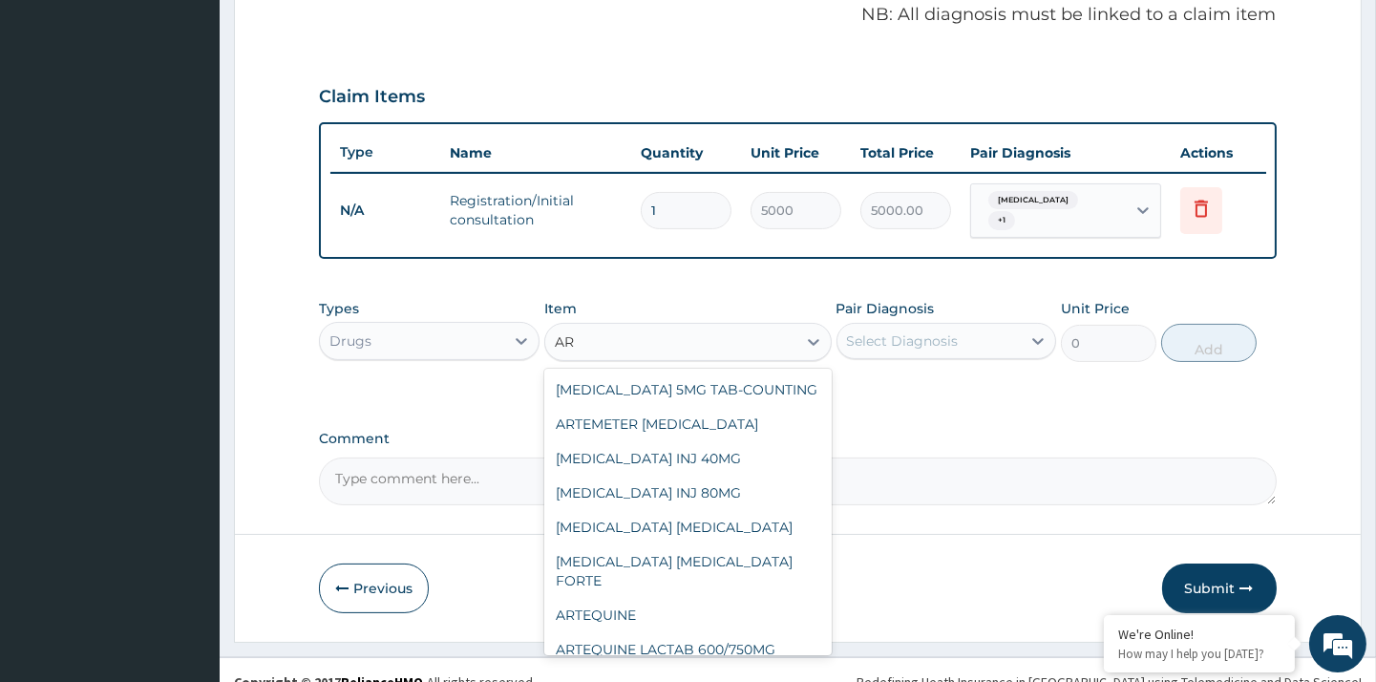
type input "A"
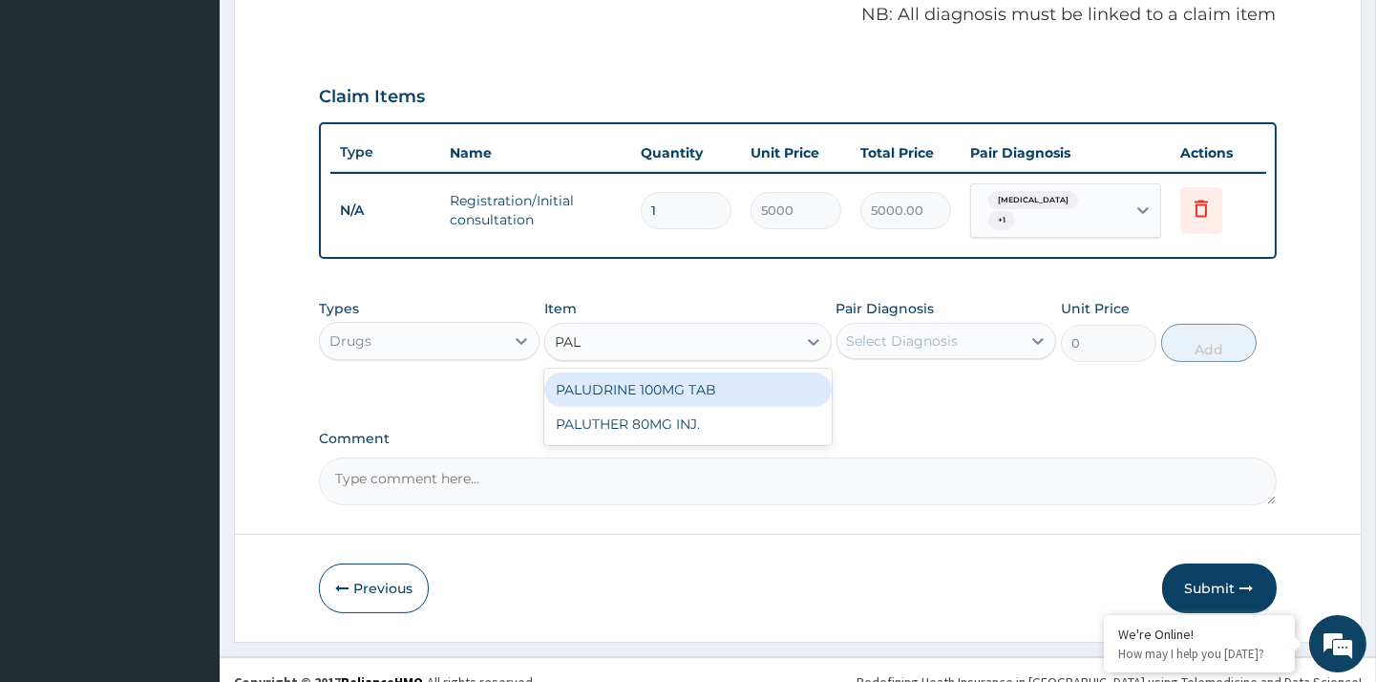
type input "PALU"
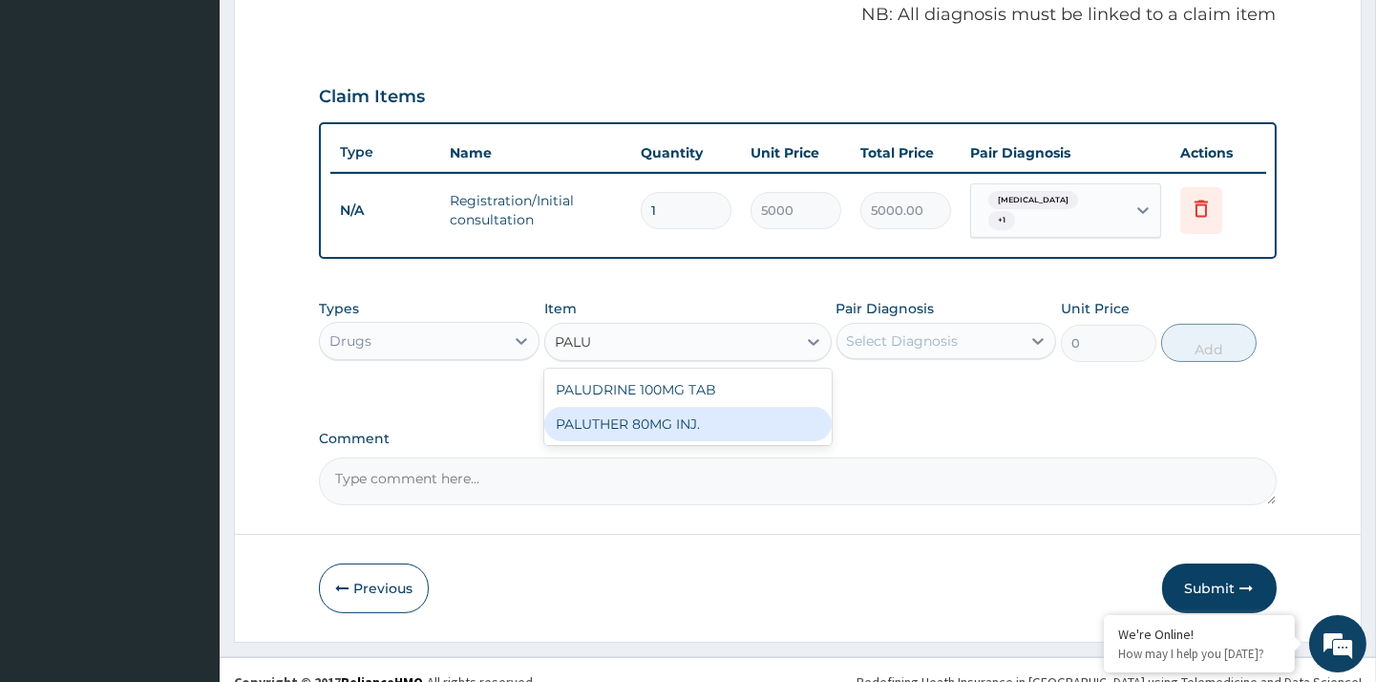
click at [723, 417] on div "PALUTHER 80MG INJ." at bounding box center [687, 424] width 287 height 34
type input "2500"
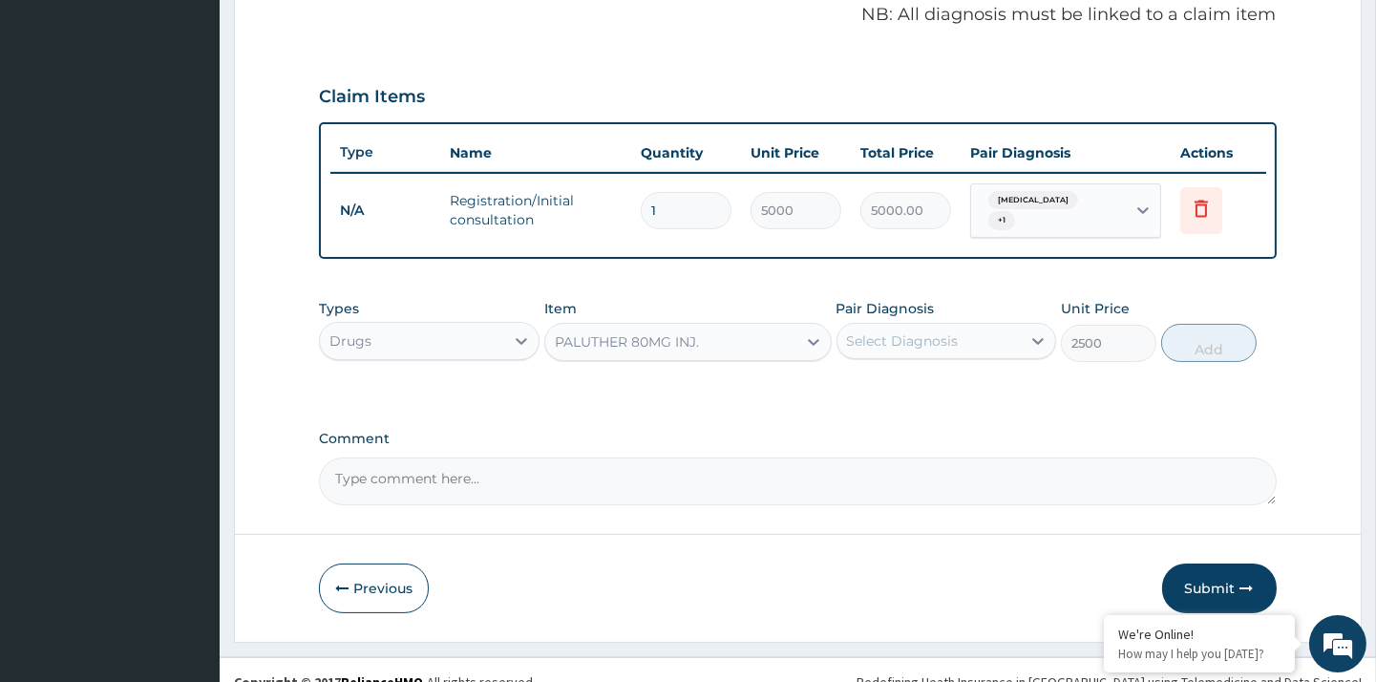
click at [921, 331] on div "Select Diagnosis" at bounding box center [903, 340] width 112 height 19
click at [898, 385] on label "Malaria" at bounding box center [927, 387] width 118 height 19
checkbox input "true"
click at [1201, 340] on button "Add" at bounding box center [1208, 343] width 95 height 38
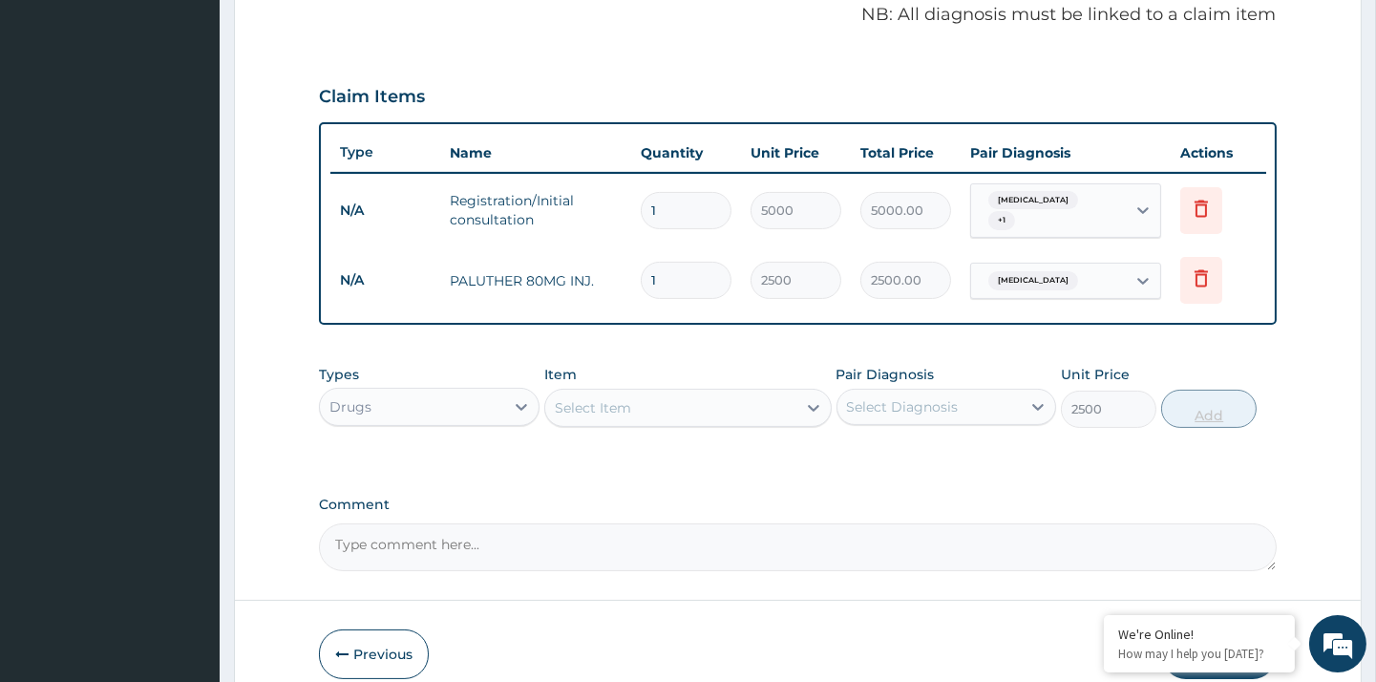
type input "0"
click at [635, 402] on div "Select Item" at bounding box center [670, 407] width 251 height 31
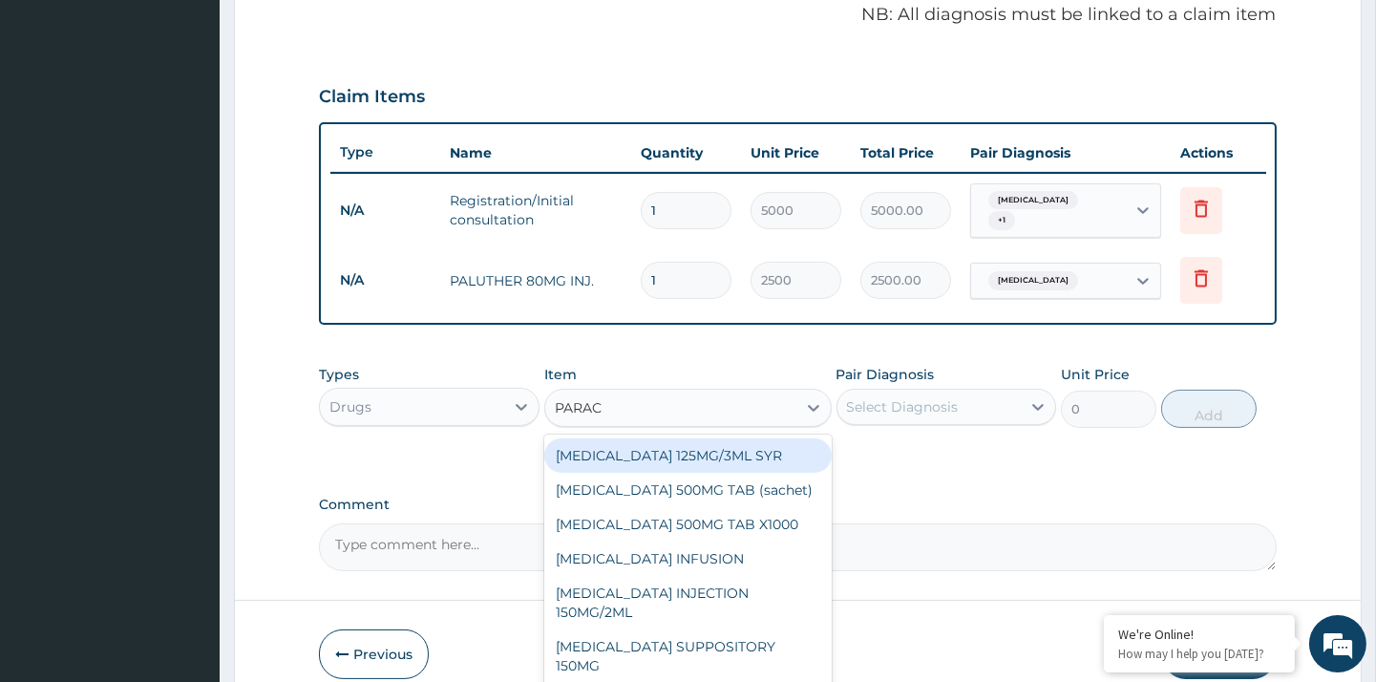
type input "PARACE"
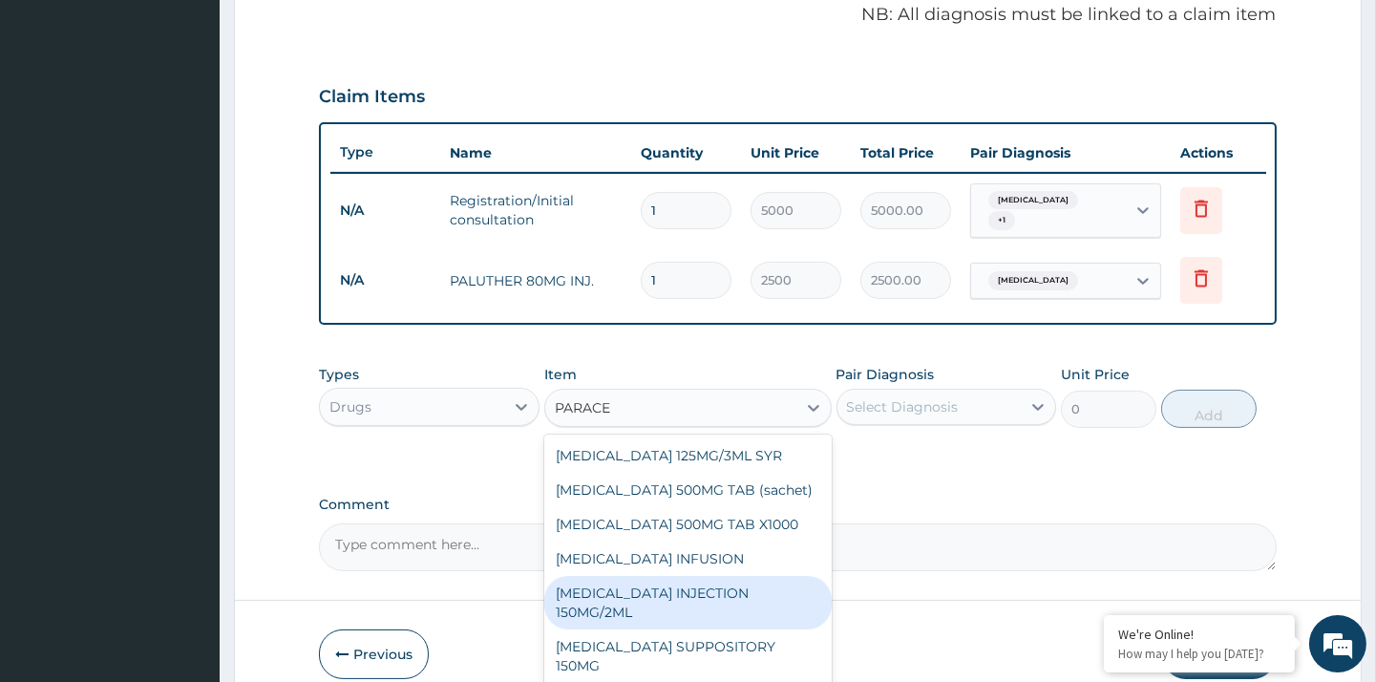
click at [739, 581] on div "PARACETAMOL INJECTION 150MG/2ML" at bounding box center [687, 602] width 287 height 53
type input "500"
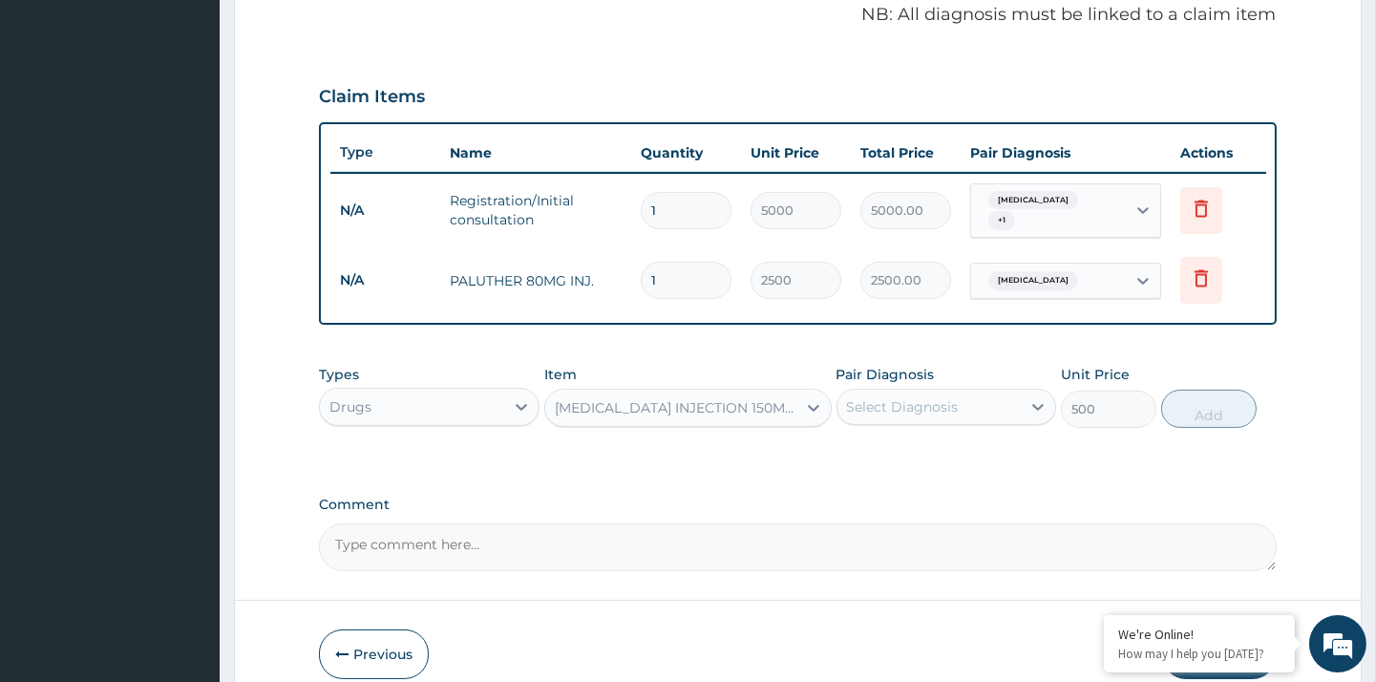
click at [929, 404] on div "Select Diagnosis" at bounding box center [903, 406] width 112 height 19
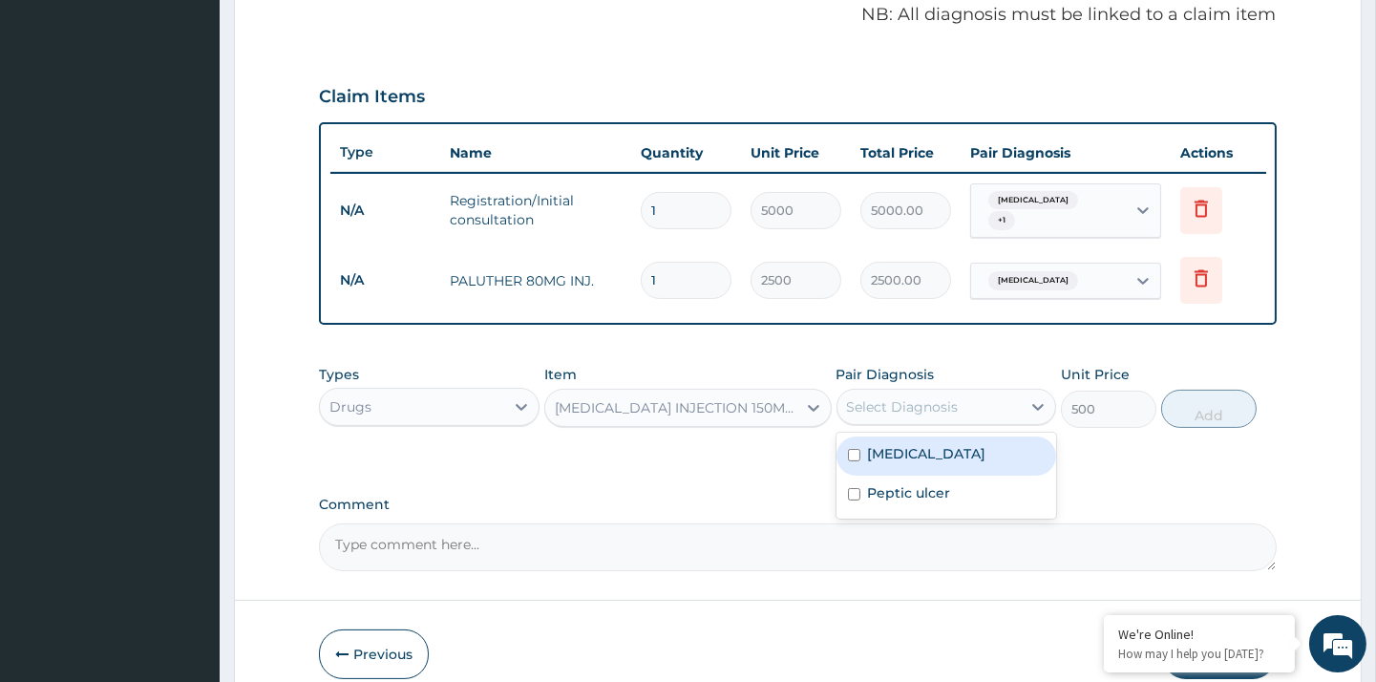
click at [927, 451] on div "Malaria" at bounding box center [947, 455] width 220 height 39
checkbox input "true"
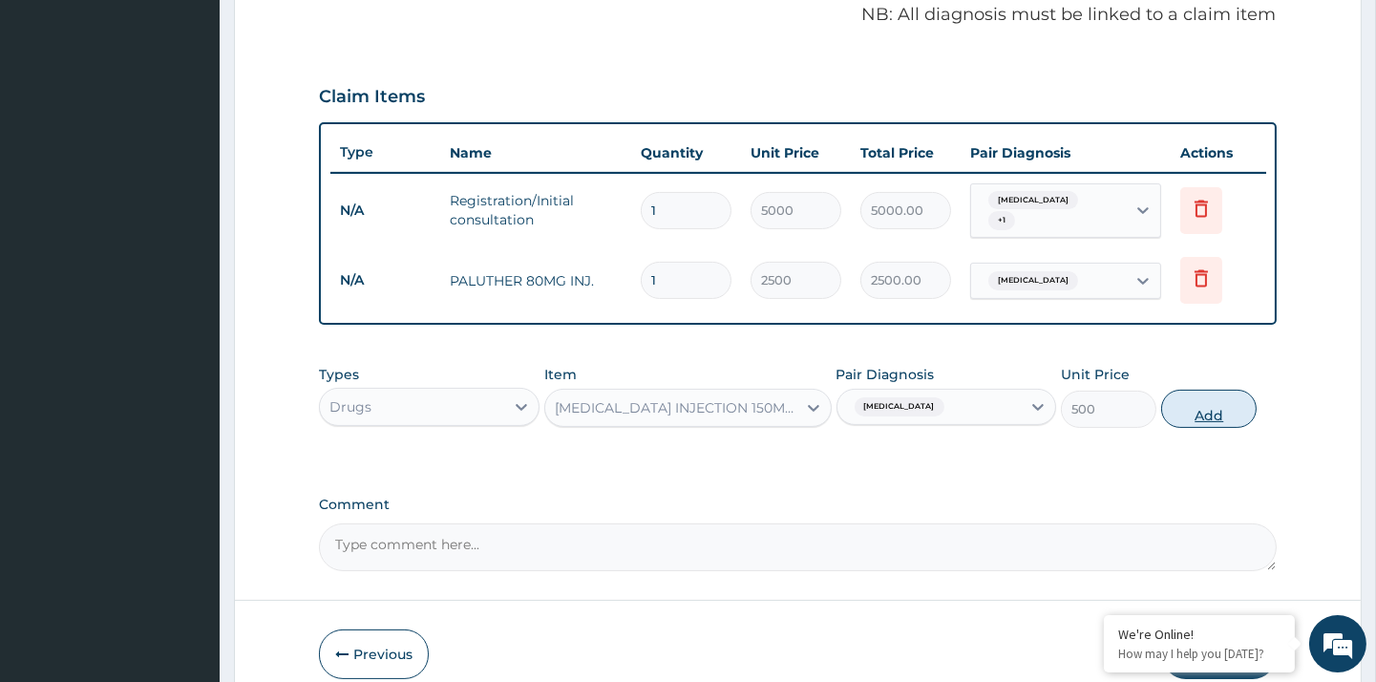
click at [1197, 392] on button "Add" at bounding box center [1208, 409] width 95 height 38
type input "0"
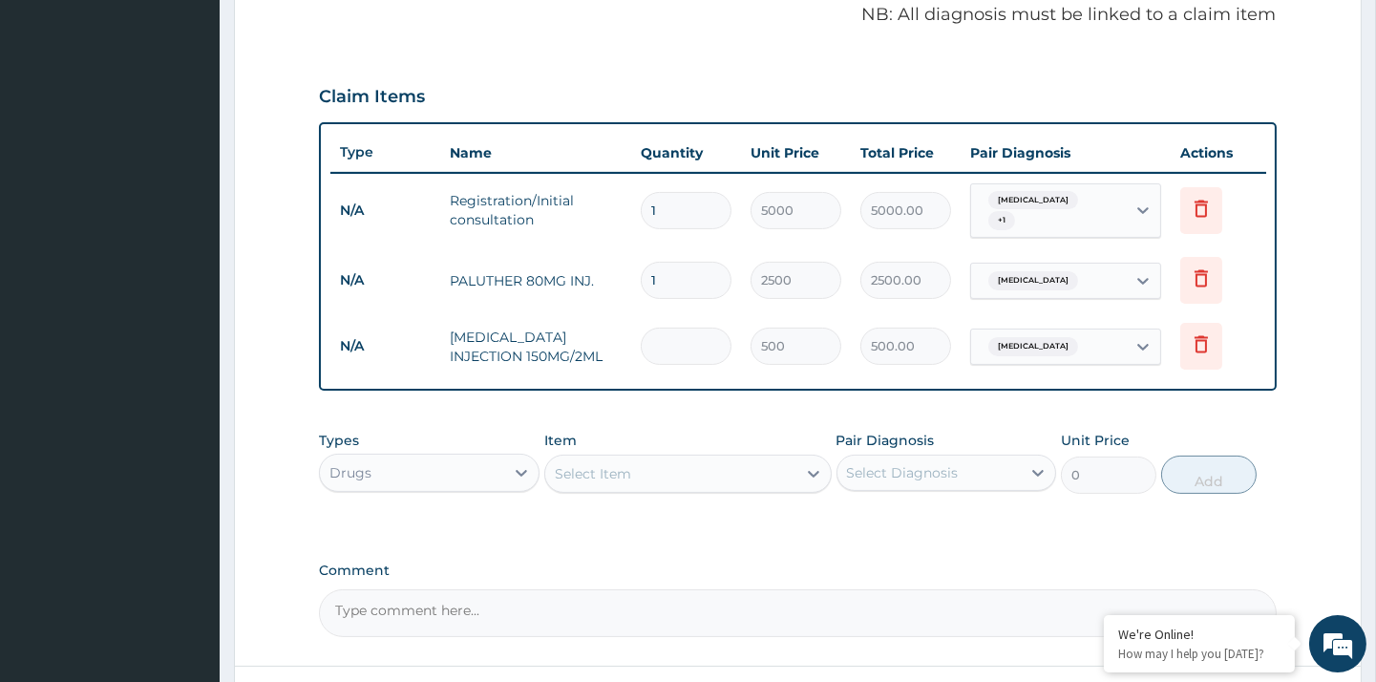
type input "0.00"
type input "2"
type input "1000.00"
type input "2"
drag, startPoint x: 657, startPoint y: 259, endPoint x: 625, endPoint y: 265, distance: 33.0
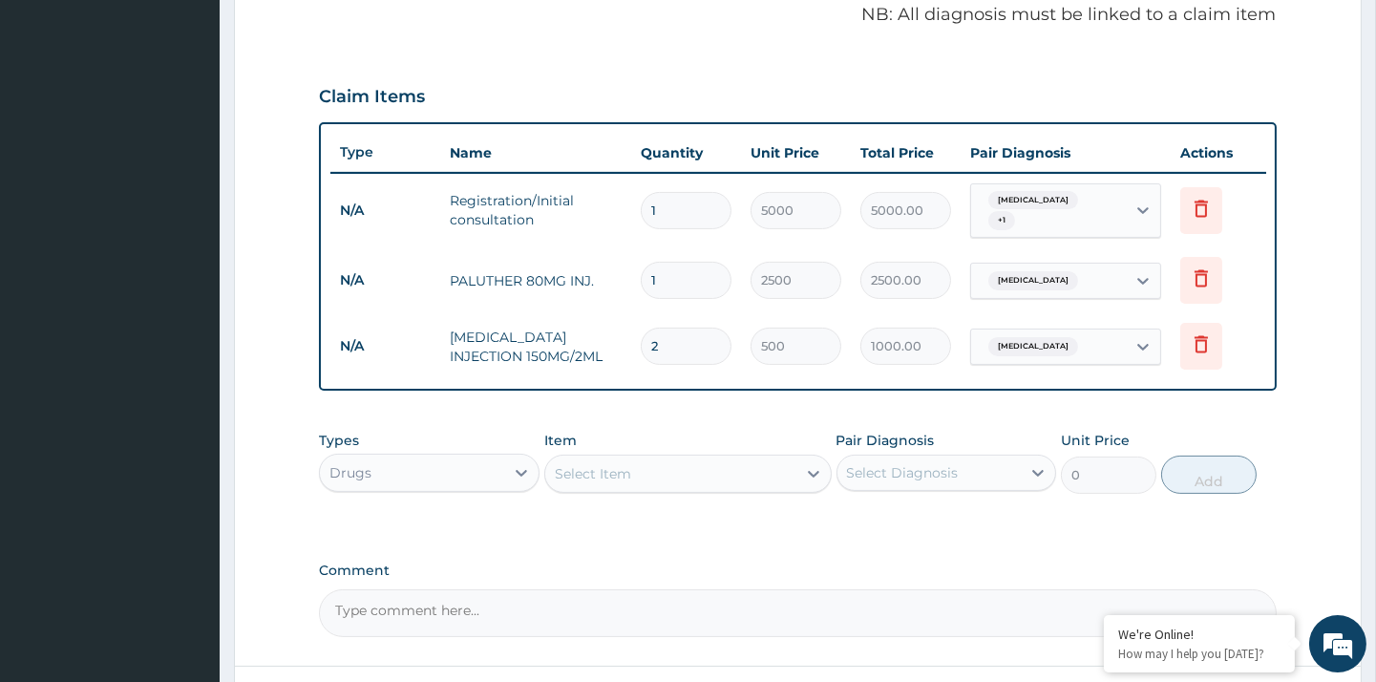
click at [625, 265] on tr "N/A PALUTHER 80MG INJ. 1 2500 2500.00 Malaria Delete" at bounding box center [798, 280] width 936 height 66
type input "3"
type input "7500.00"
type input "3"
click at [722, 455] on div "Select Item" at bounding box center [687, 474] width 287 height 38
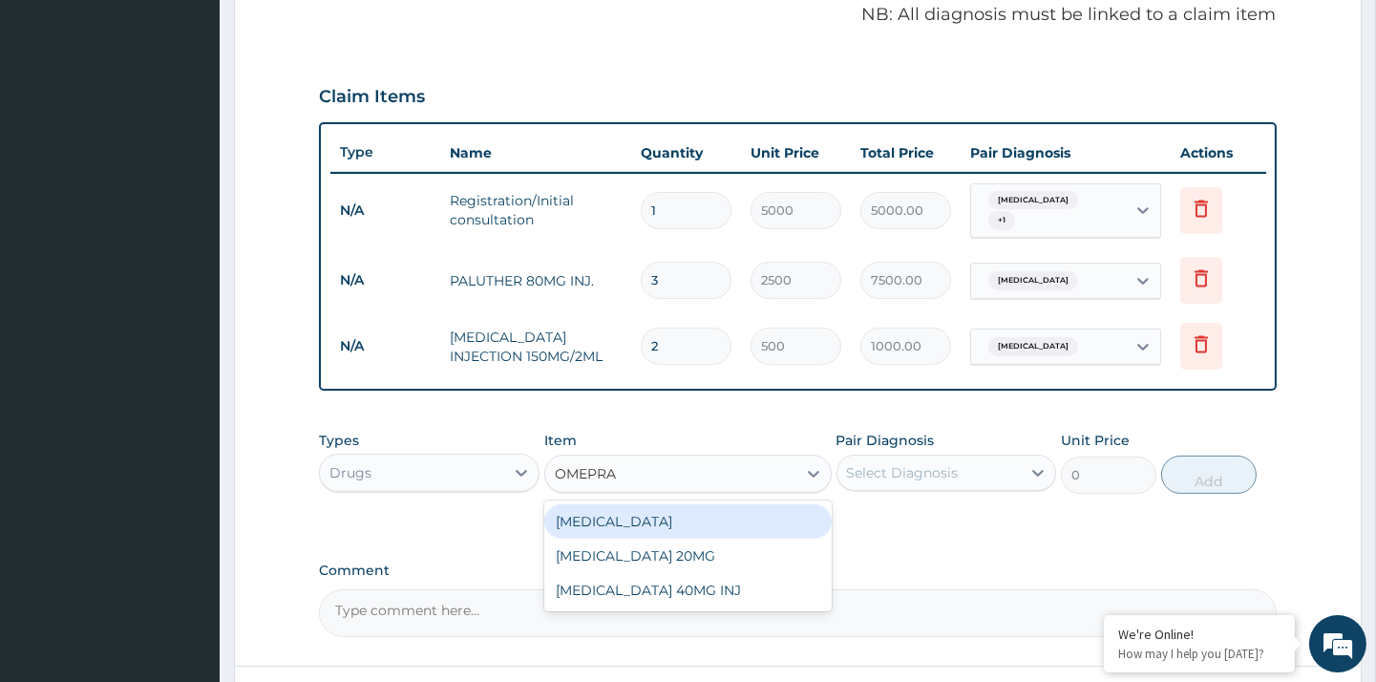
type input "OMEPRAZ"
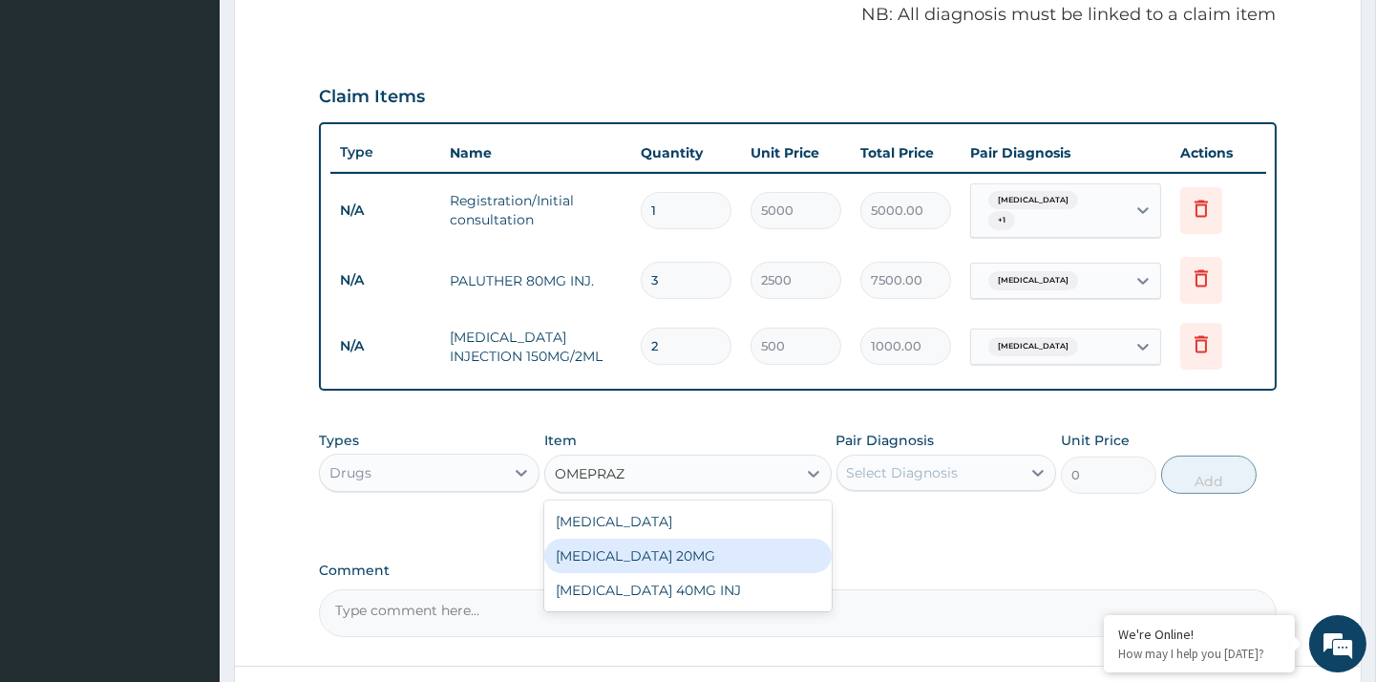
click at [697, 539] on div "OMEPRAZOLE 20MG" at bounding box center [687, 556] width 287 height 34
type input "100"
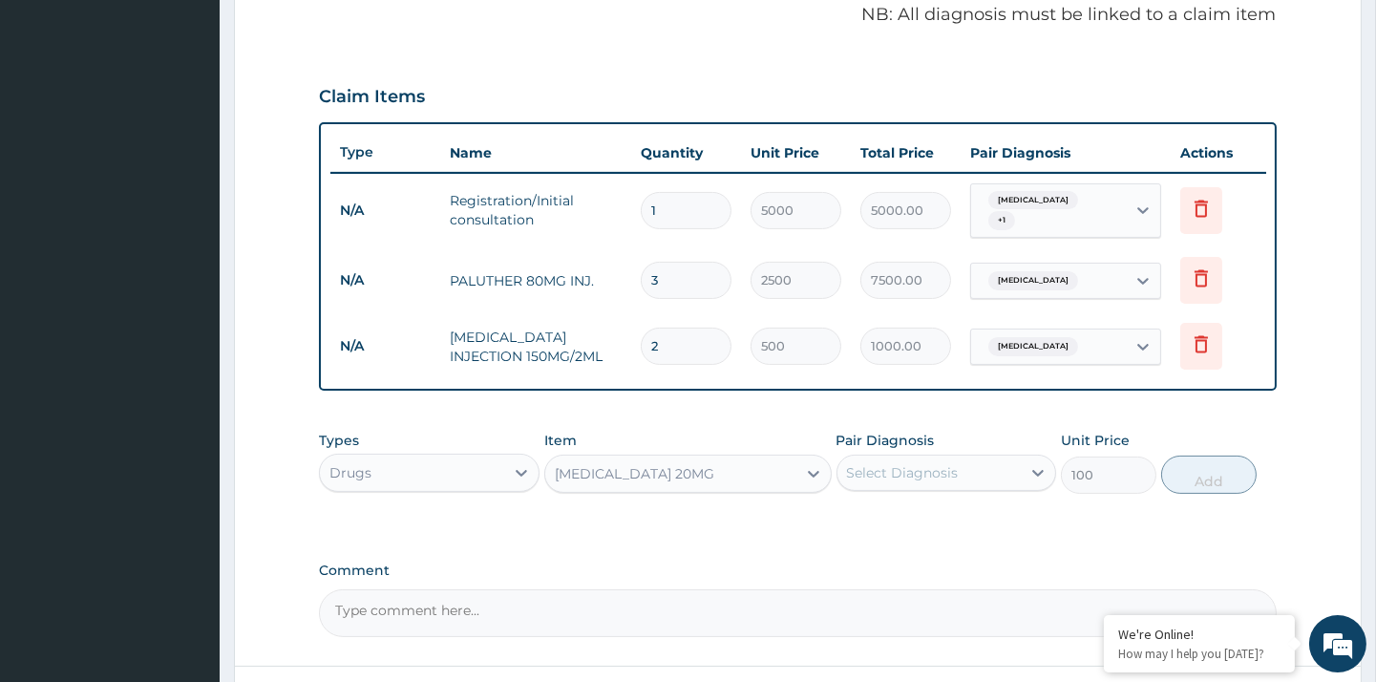
click at [915, 465] on div "Select Diagnosis" at bounding box center [903, 472] width 112 height 19
click at [904, 521] on div "Malaria" at bounding box center [947, 521] width 220 height 39
checkbox input "true"
click at [1204, 472] on button "Add" at bounding box center [1208, 475] width 95 height 38
type input "0"
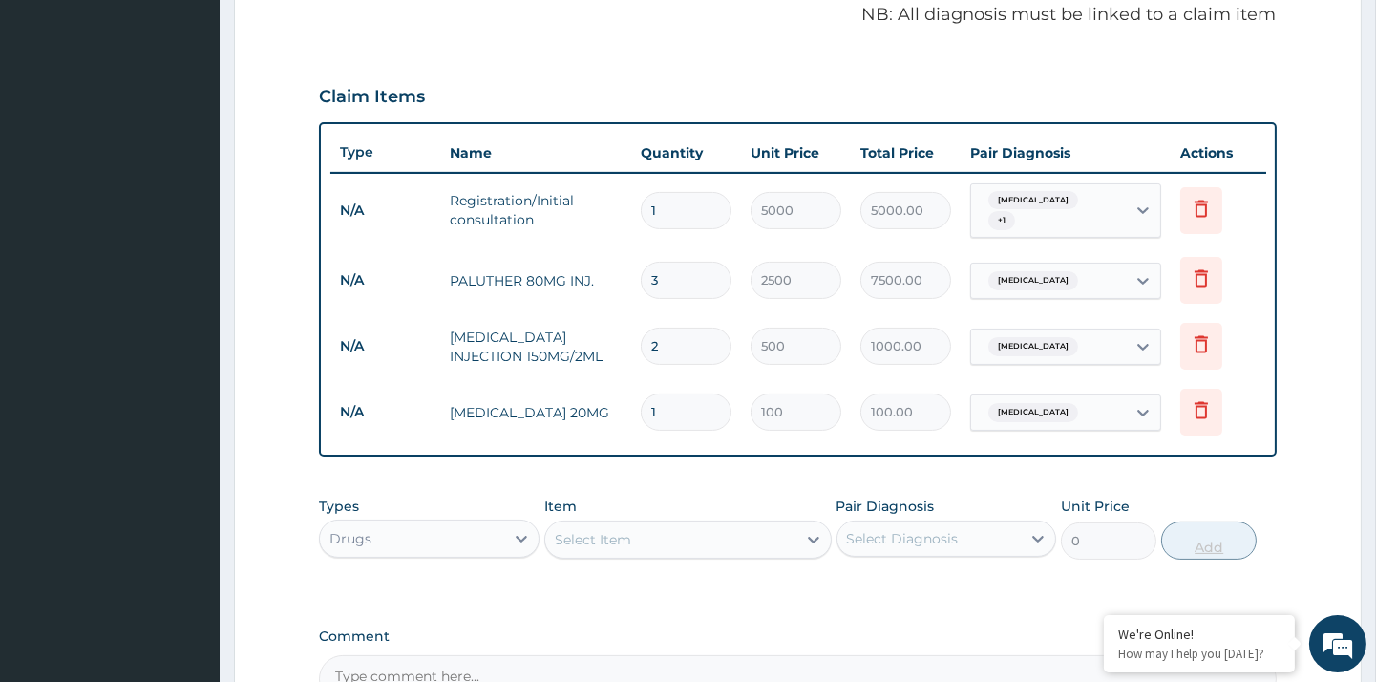
type input "10"
type input "1000.00"
type input "10"
click at [721, 533] on div "Select Item" at bounding box center [670, 539] width 251 height 31
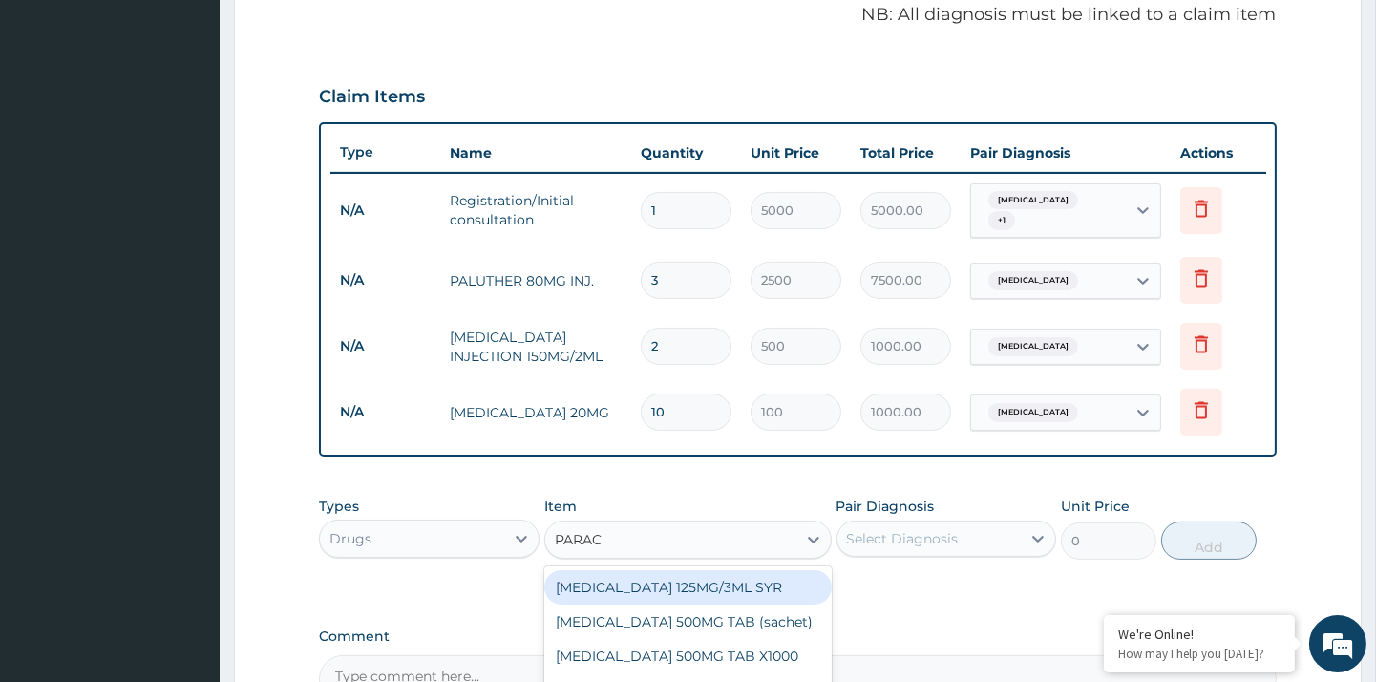
type input "PARACE"
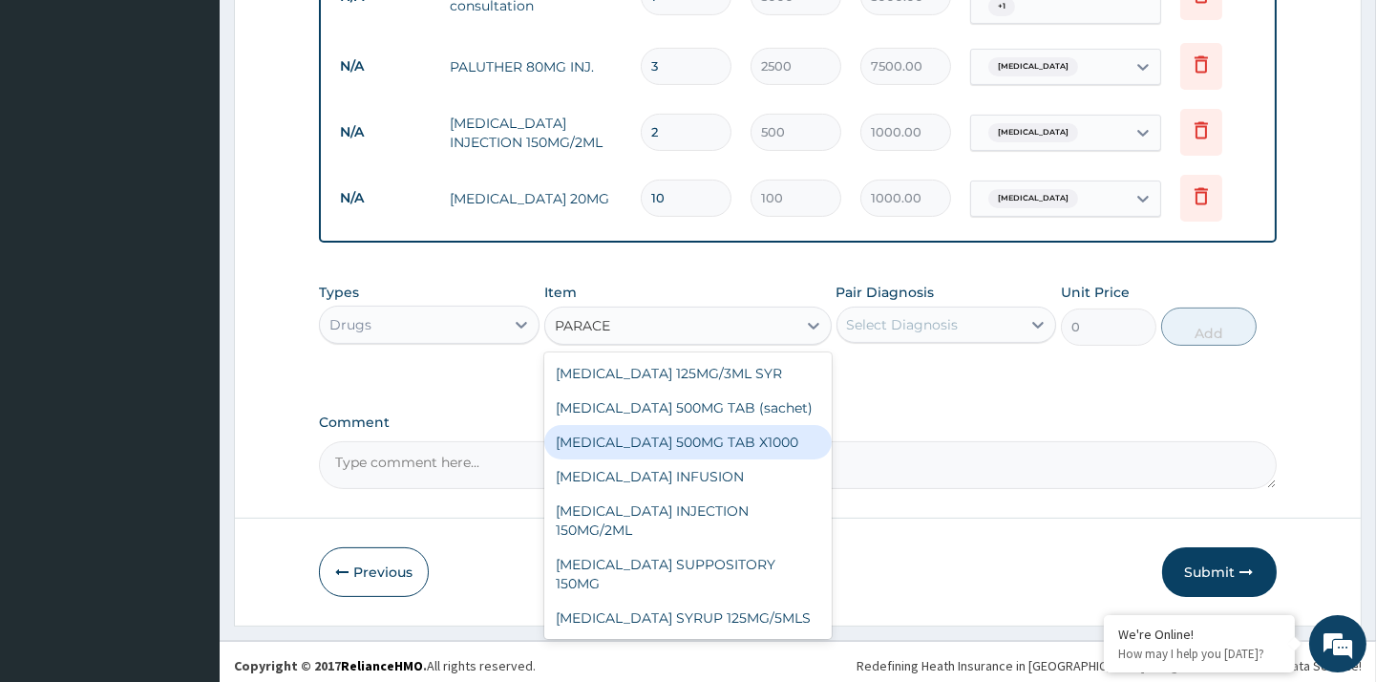
click at [726, 435] on div "PARACETAMOL 500MG TAB X1000" at bounding box center [687, 442] width 287 height 34
type input "20"
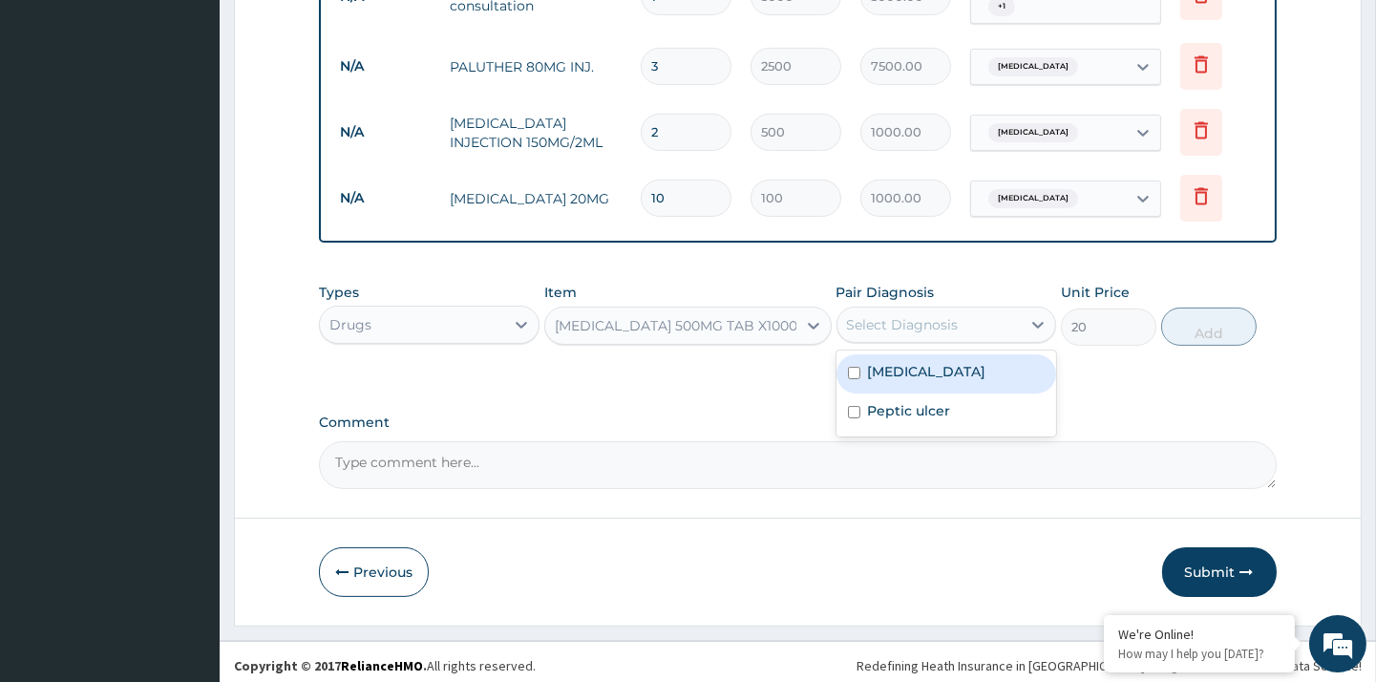
click at [913, 326] on div "Select Diagnosis" at bounding box center [903, 324] width 112 height 19
click at [911, 370] on label "Malaria" at bounding box center [927, 371] width 118 height 19
checkbox input "true"
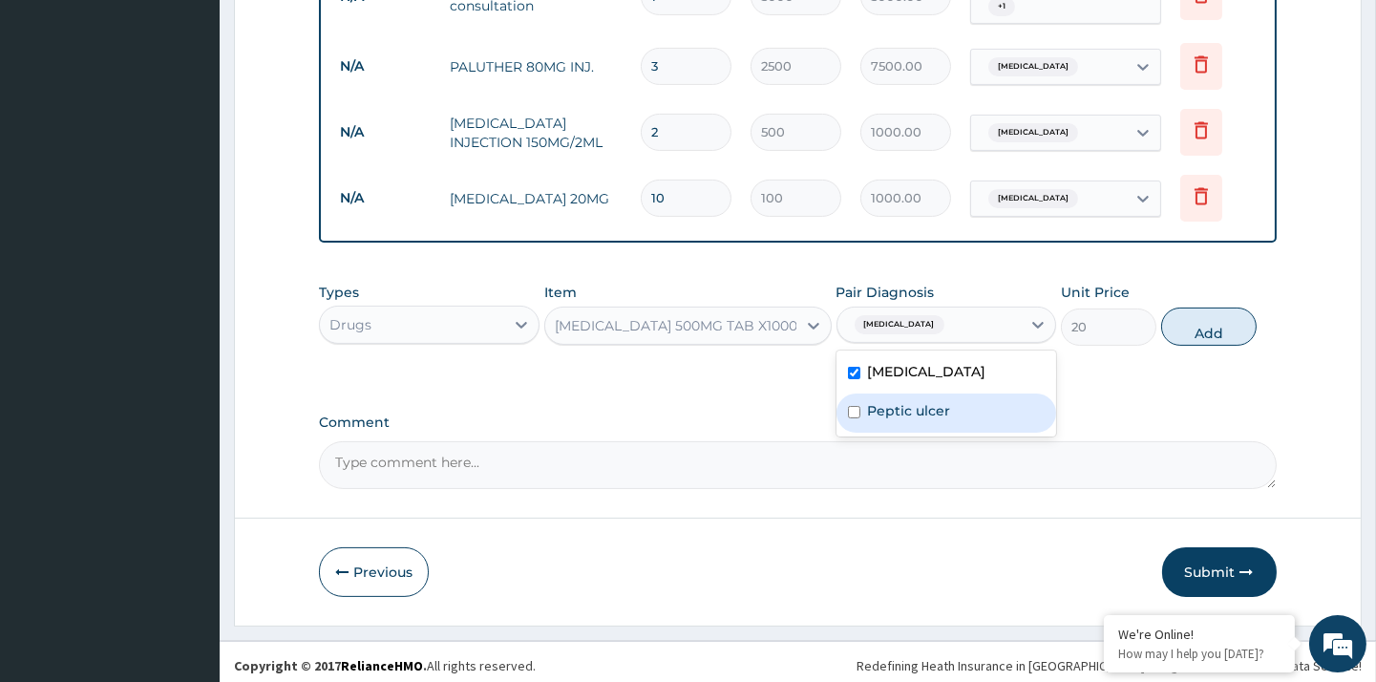
click at [914, 401] on label "Peptic ulcer" at bounding box center [909, 410] width 83 height 19
checkbox input "true"
click at [895, 365] on label "Malaria" at bounding box center [927, 371] width 118 height 19
checkbox input "false"
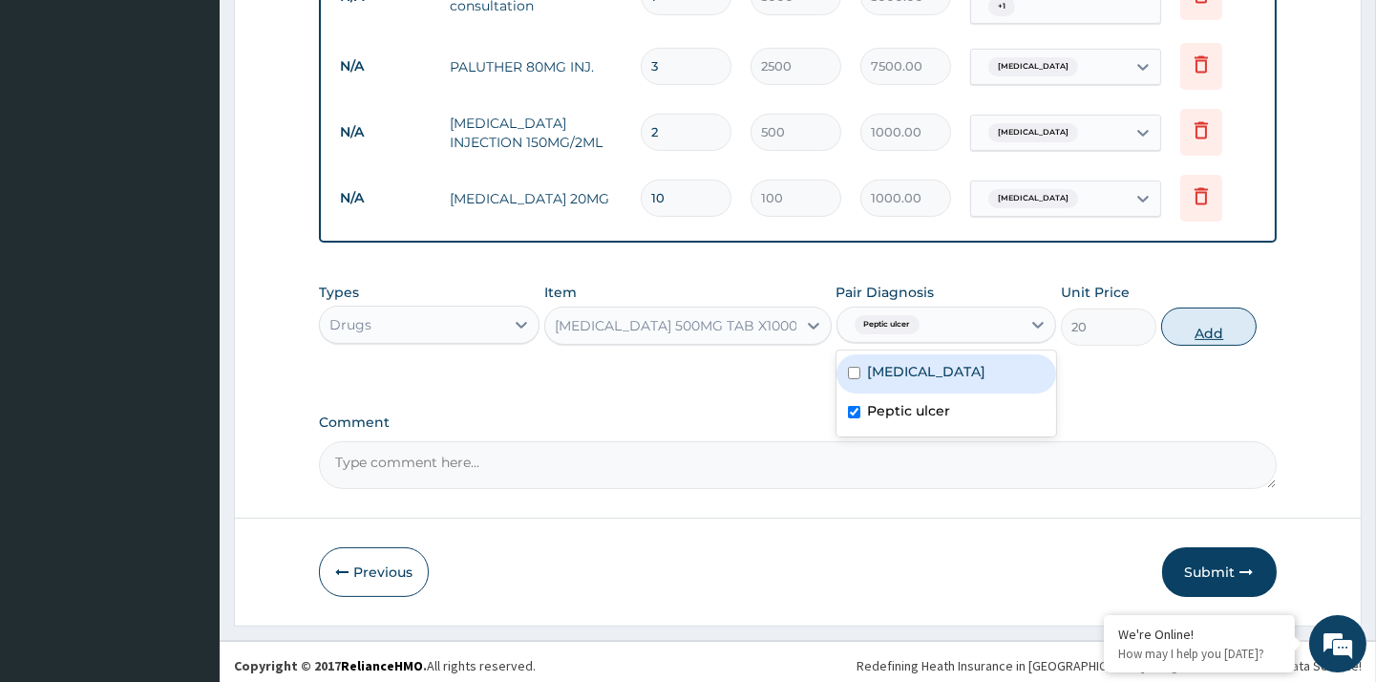
click at [1207, 311] on button "Add" at bounding box center [1208, 327] width 95 height 38
type input "0"
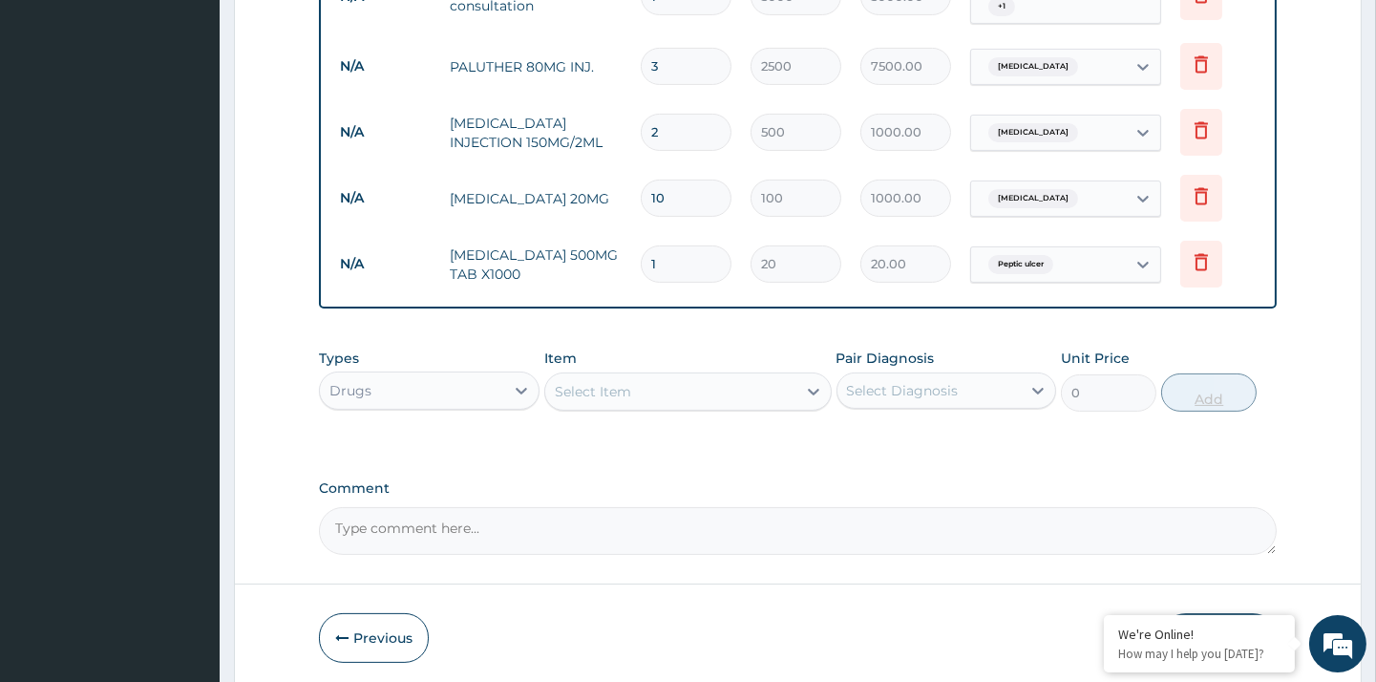
type input "18"
type input "360.00"
type input "18"
click at [628, 388] on div "Select Item" at bounding box center [593, 391] width 76 height 19
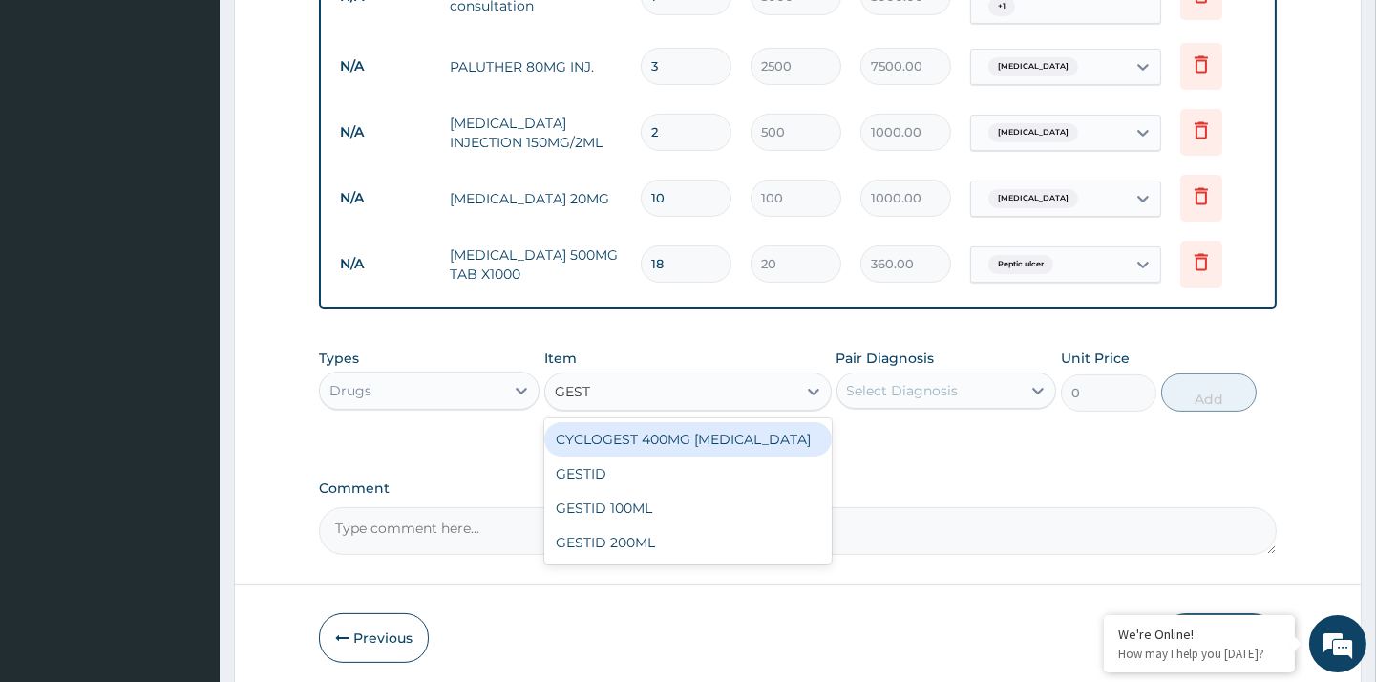
type input "GESTI"
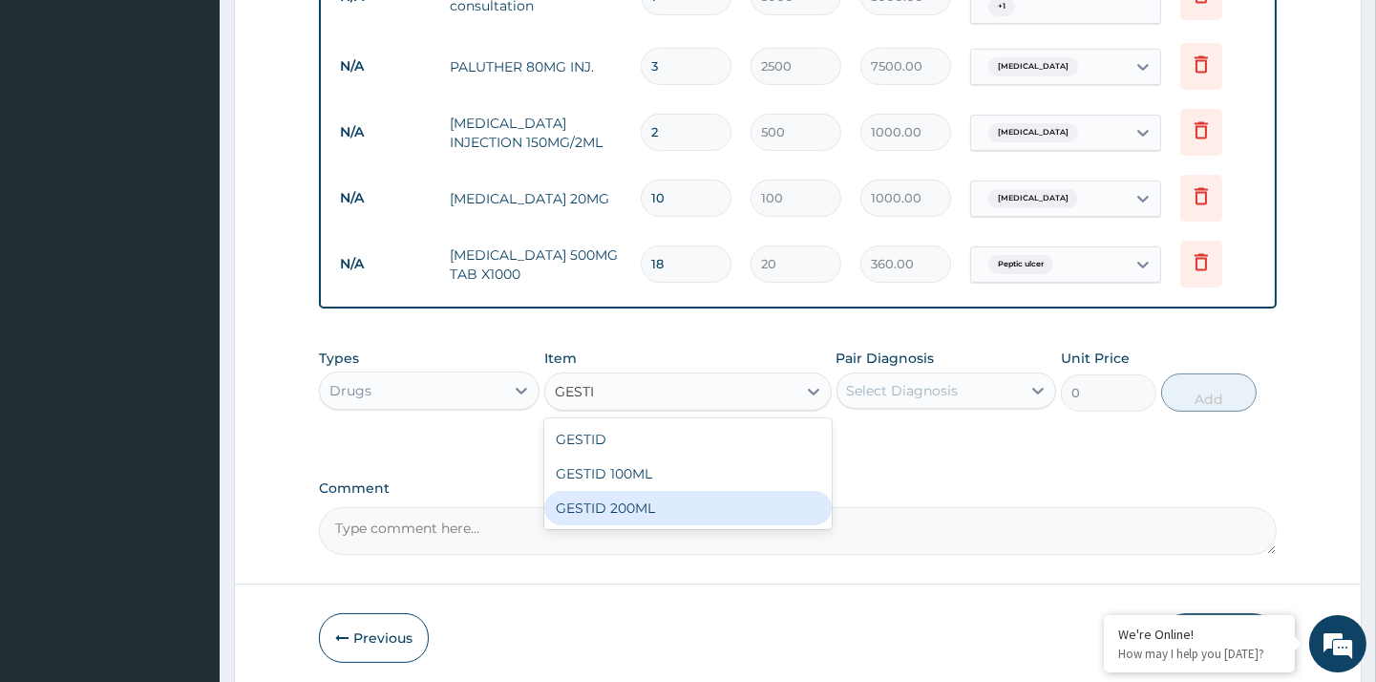
click at [647, 500] on div "GESTID 200ML" at bounding box center [687, 508] width 287 height 34
type input "3000"
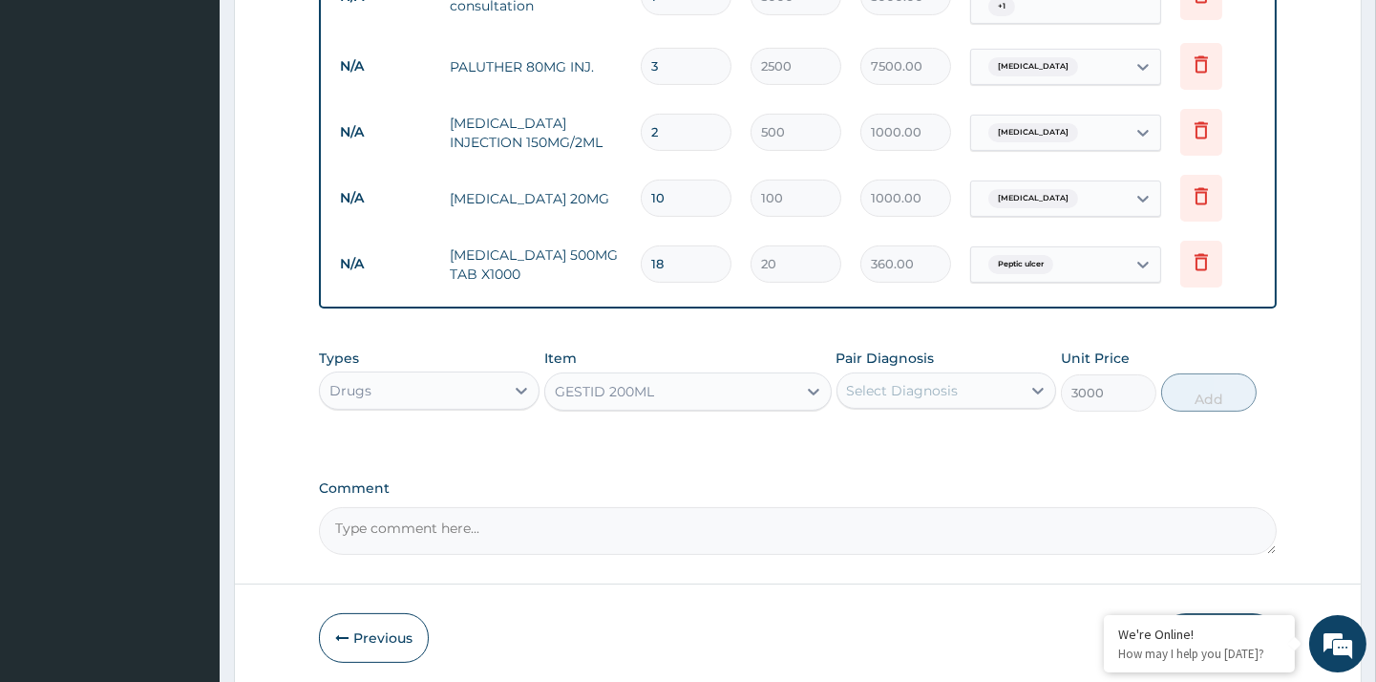
click at [947, 386] on div "Select Diagnosis" at bounding box center [903, 390] width 112 height 19
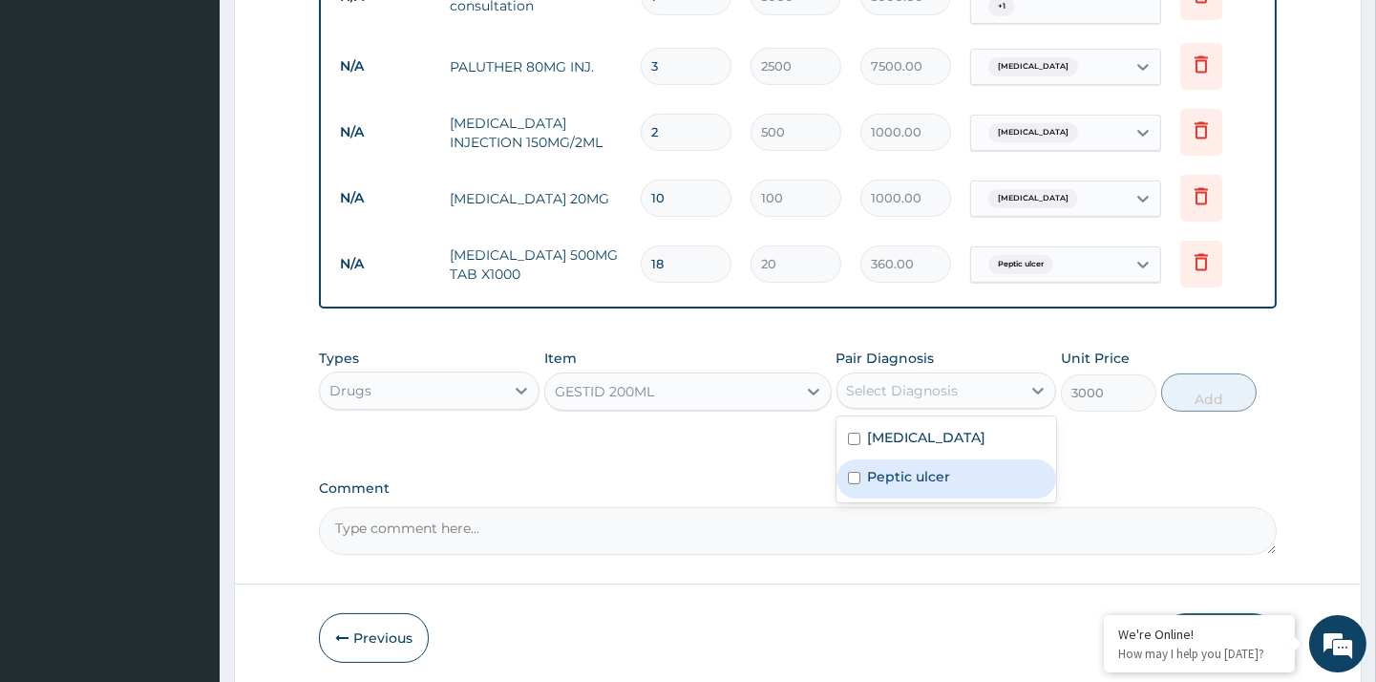
click at [865, 473] on div "Peptic ulcer" at bounding box center [947, 478] width 220 height 39
checkbox input "true"
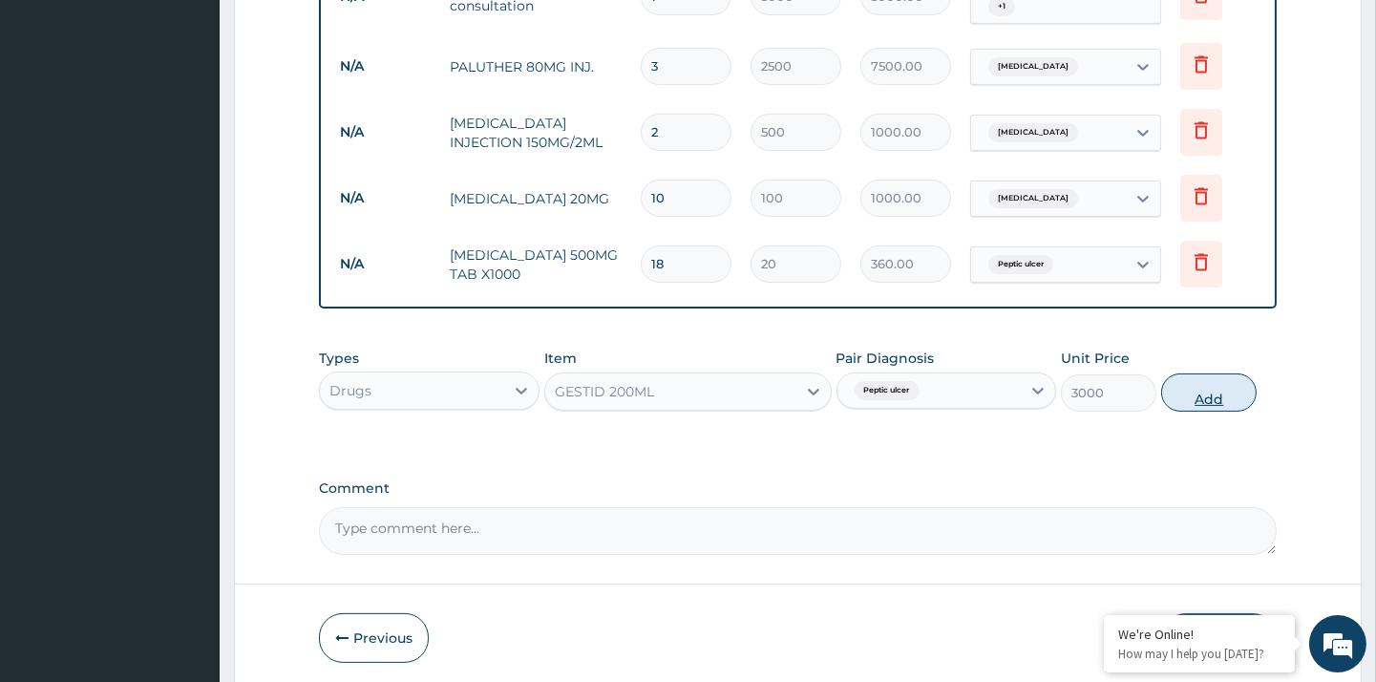
click at [1194, 385] on button "Add" at bounding box center [1208, 392] width 95 height 38
type input "0"
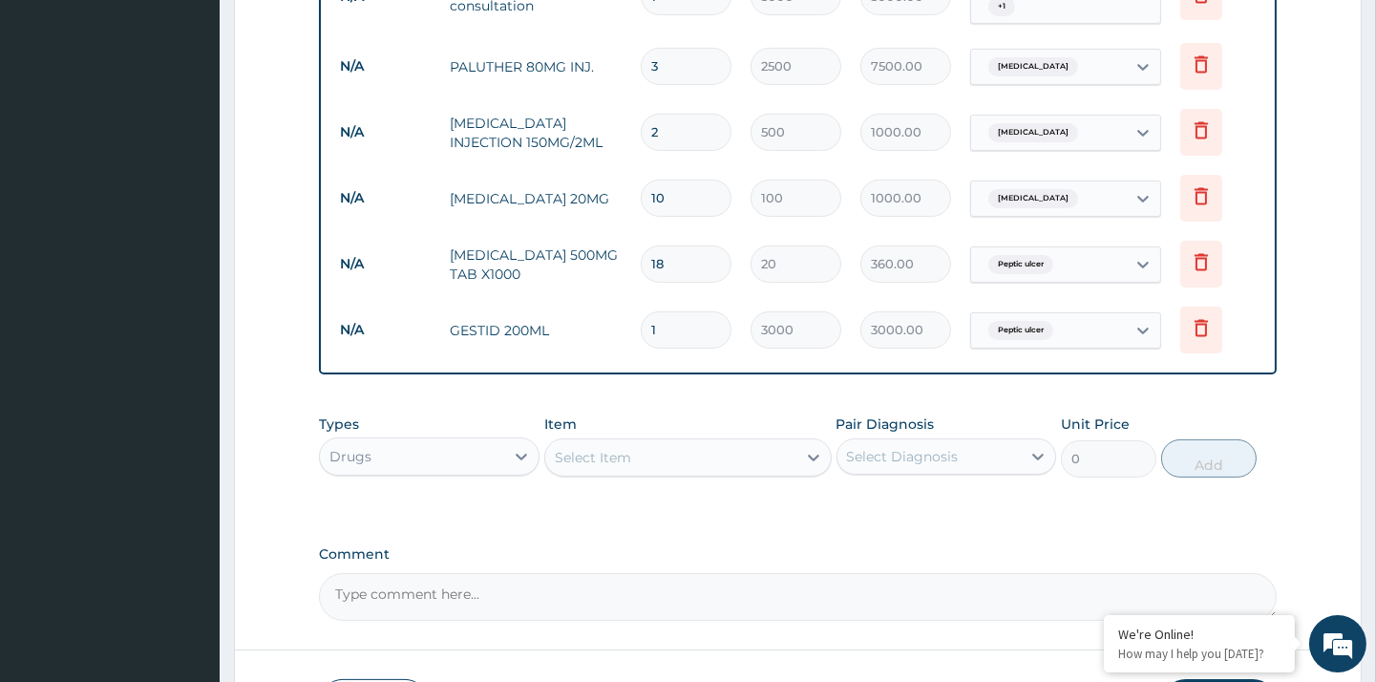
scroll to position [934, 0]
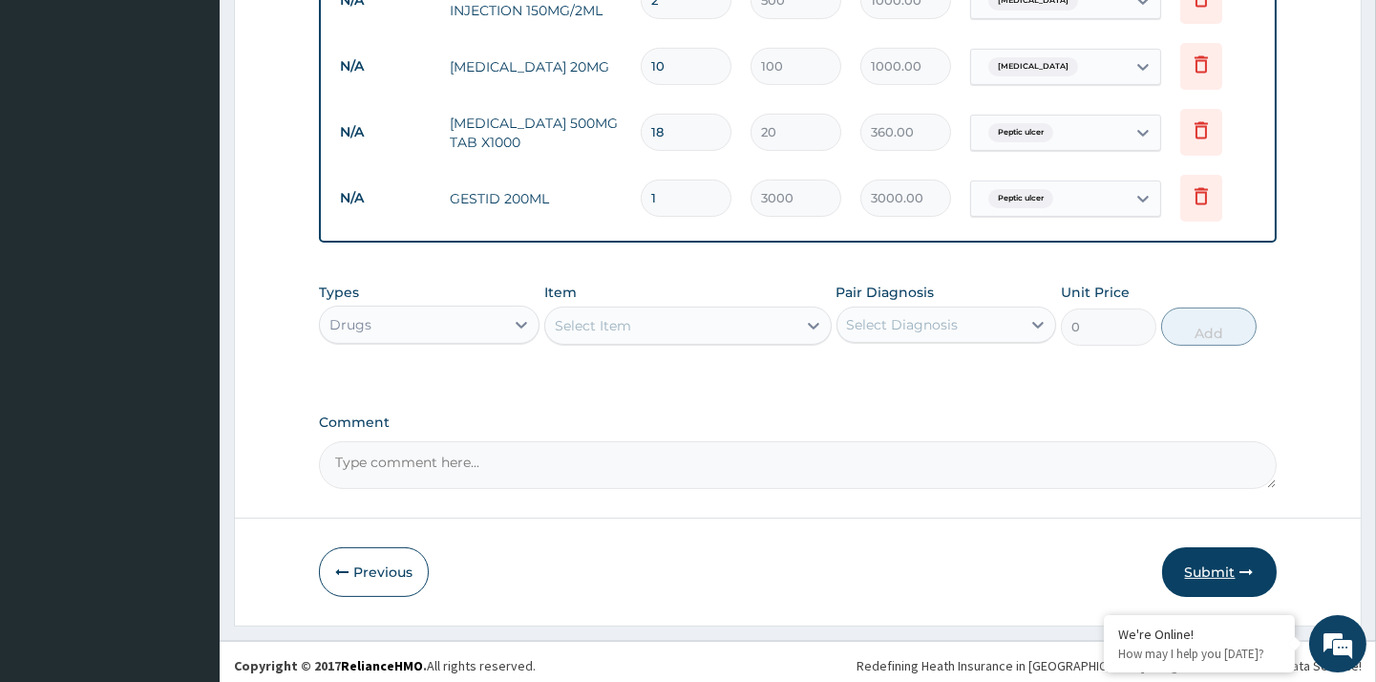
click at [1217, 565] on button "Submit" at bounding box center [1219, 572] width 115 height 50
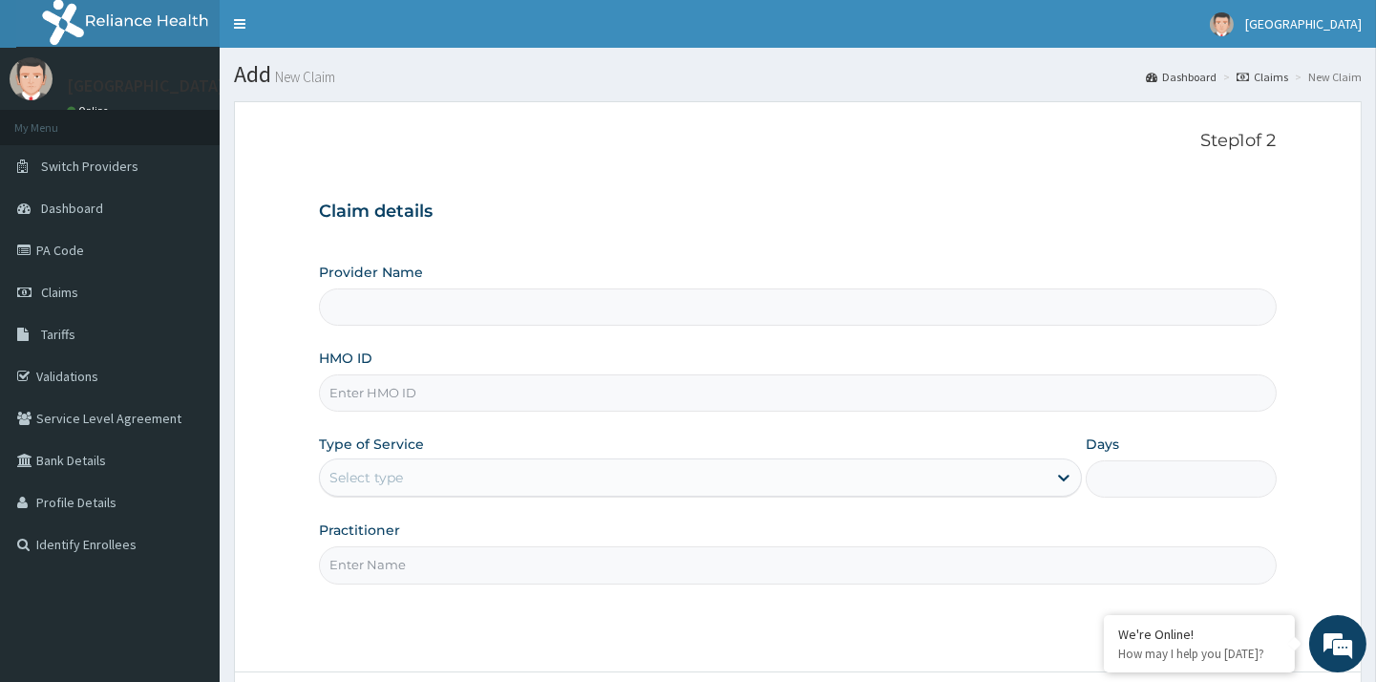
type input "DAULA HOSPITAL"
type input "SDI/10176/B"
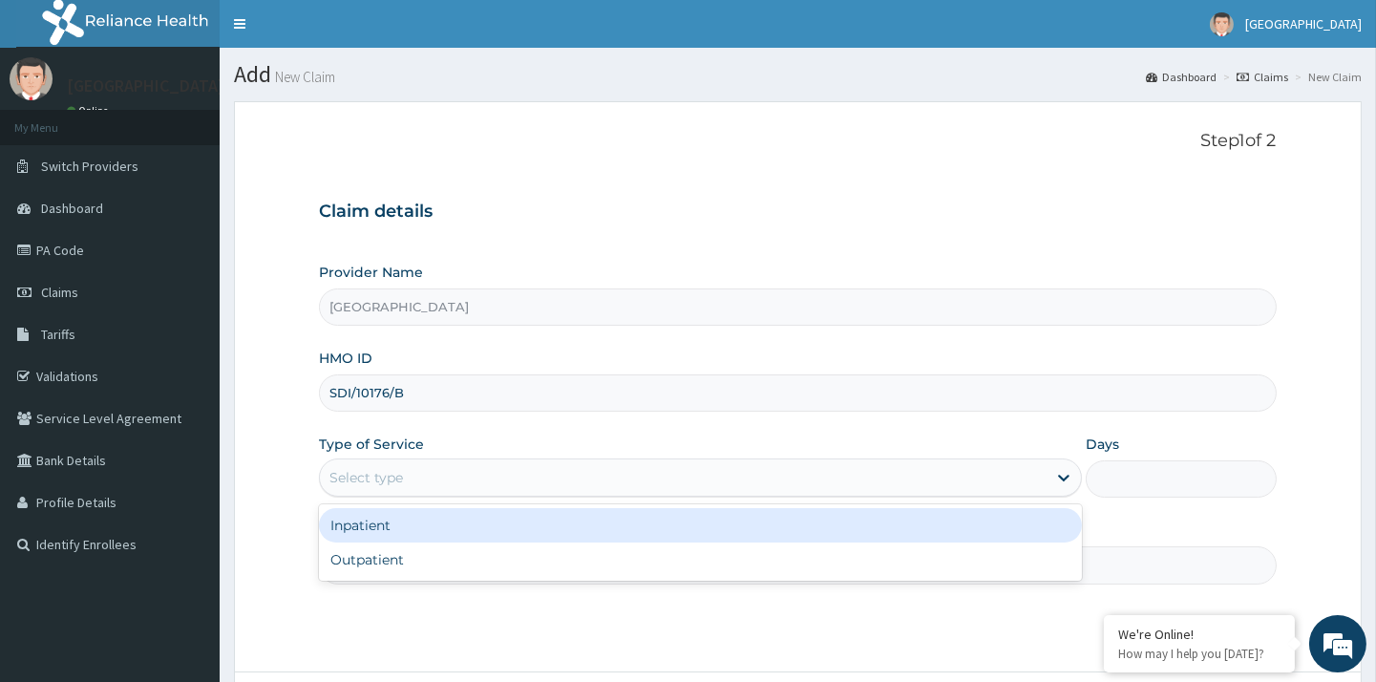
click at [447, 484] on div "Select type" at bounding box center [683, 477] width 727 height 31
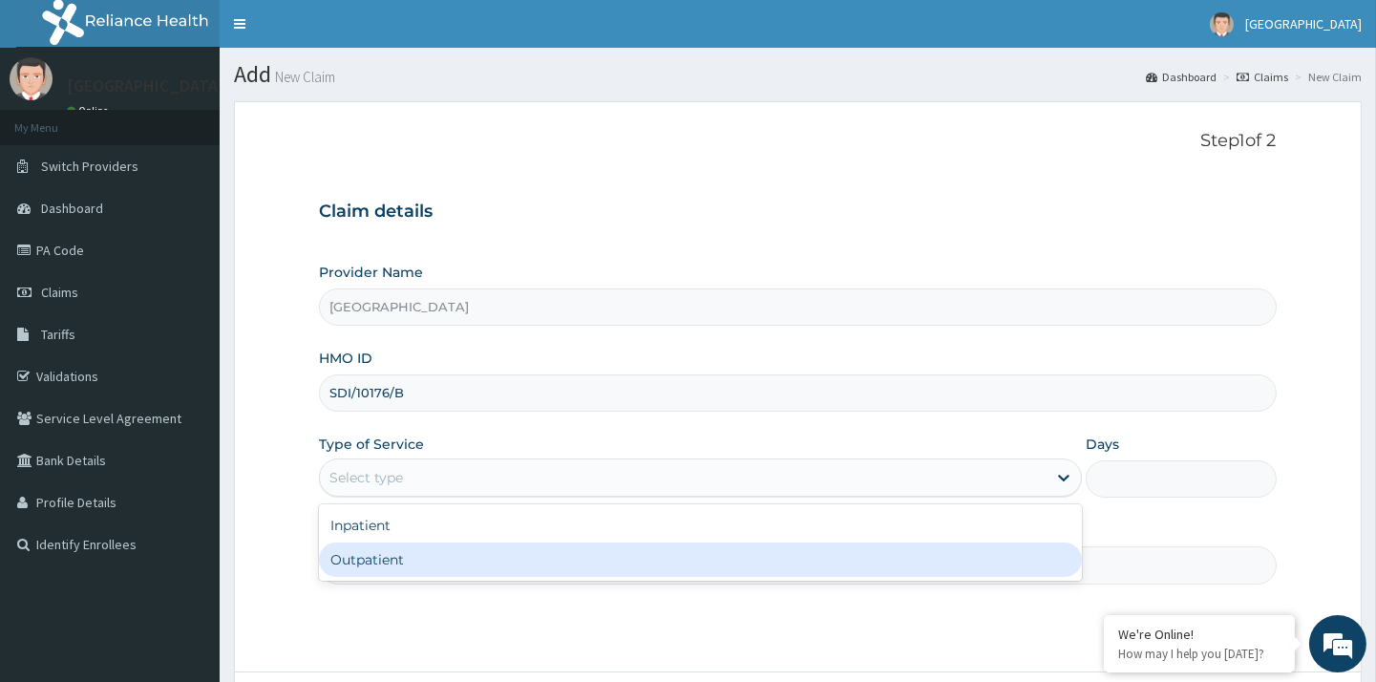
click at [407, 558] on div "Outpatient" at bounding box center [700, 559] width 763 height 34
type input "1"
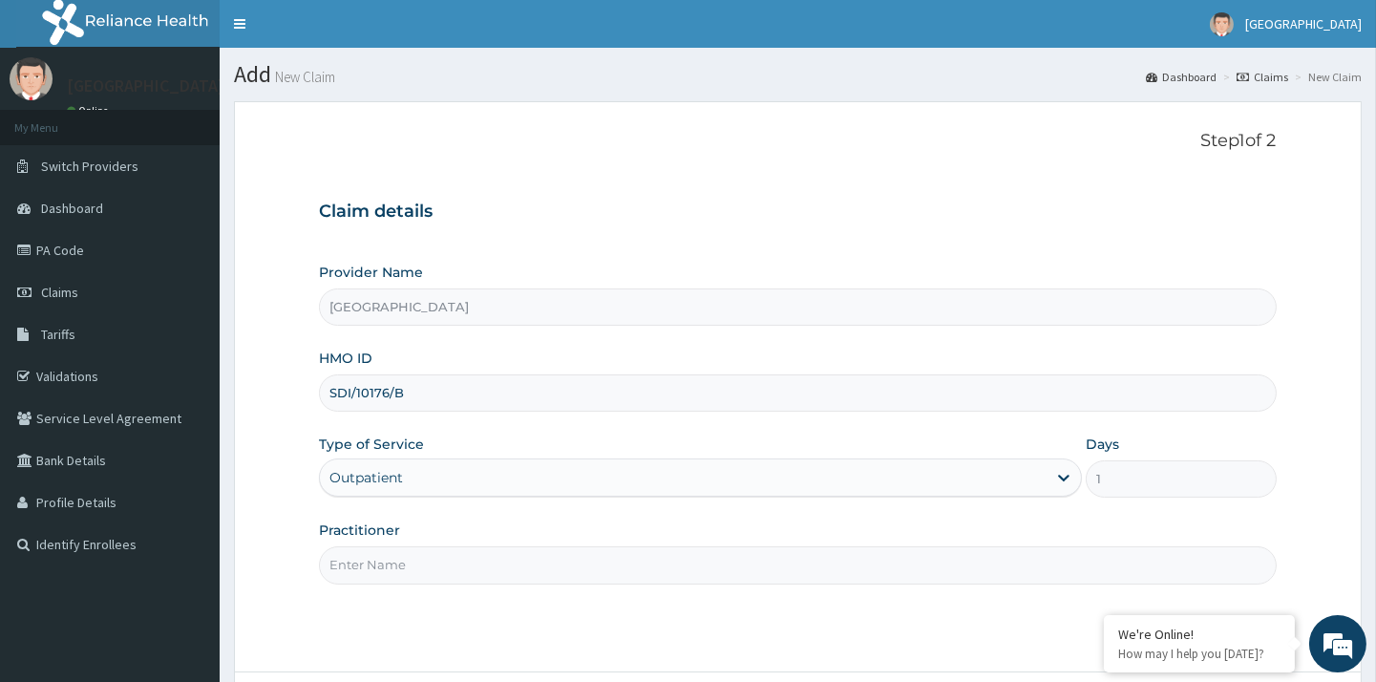
click at [420, 565] on input "Practitioner" at bounding box center [797, 564] width 957 height 37
type input "DR UMAR"
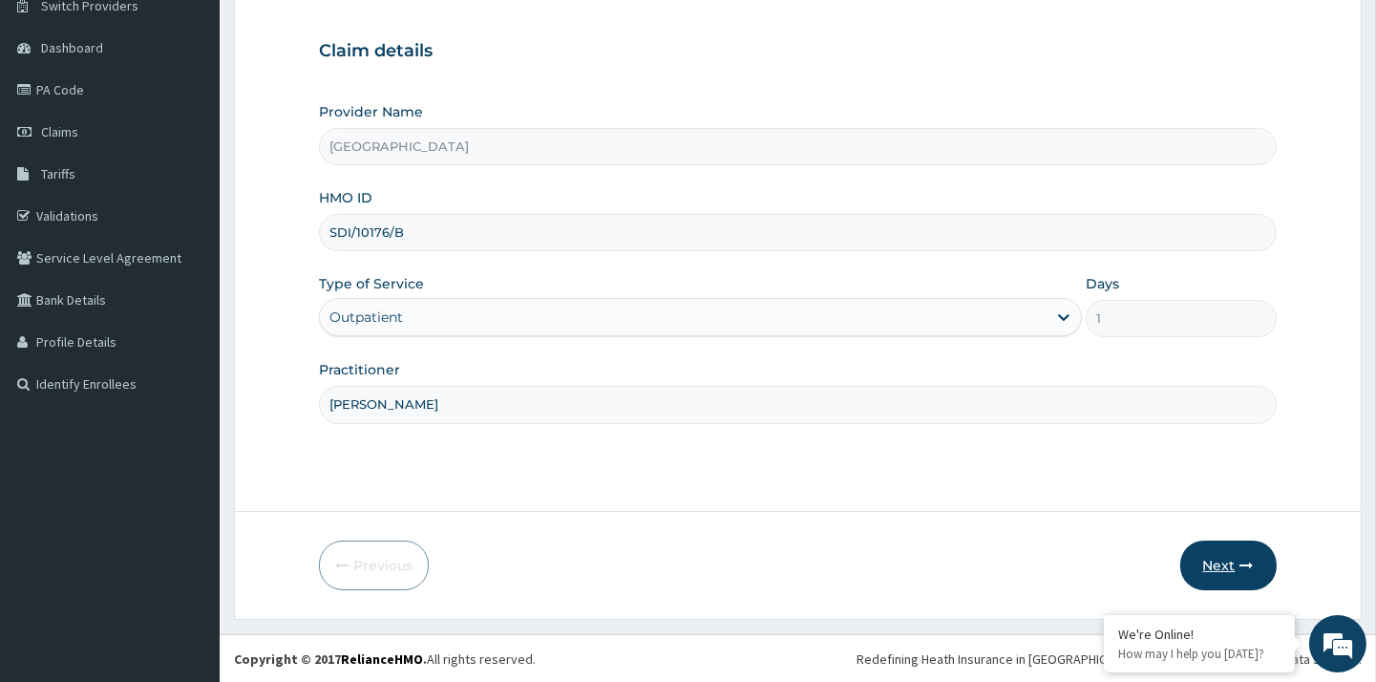
click at [1209, 545] on button "Next" at bounding box center [1228, 566] width 96 height 50
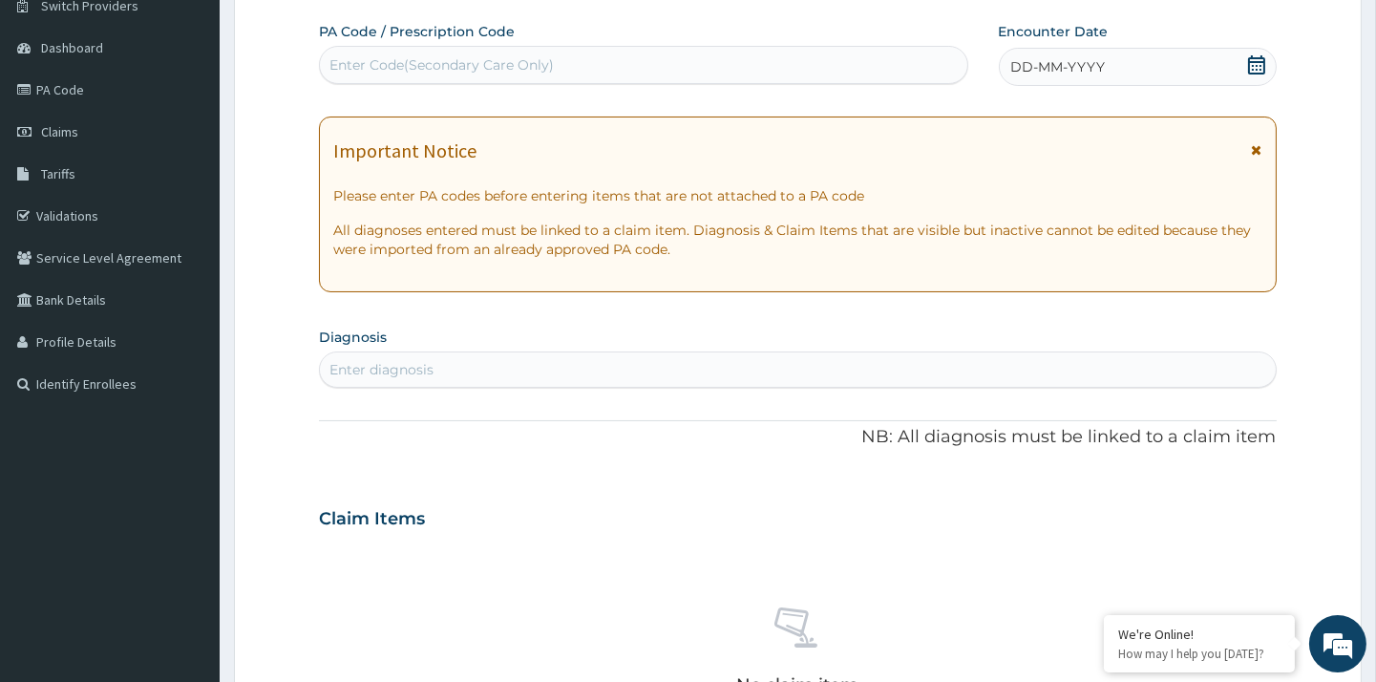
click at [1252, 65] on icon at bounding box center [1256, 64] width 19 height 19
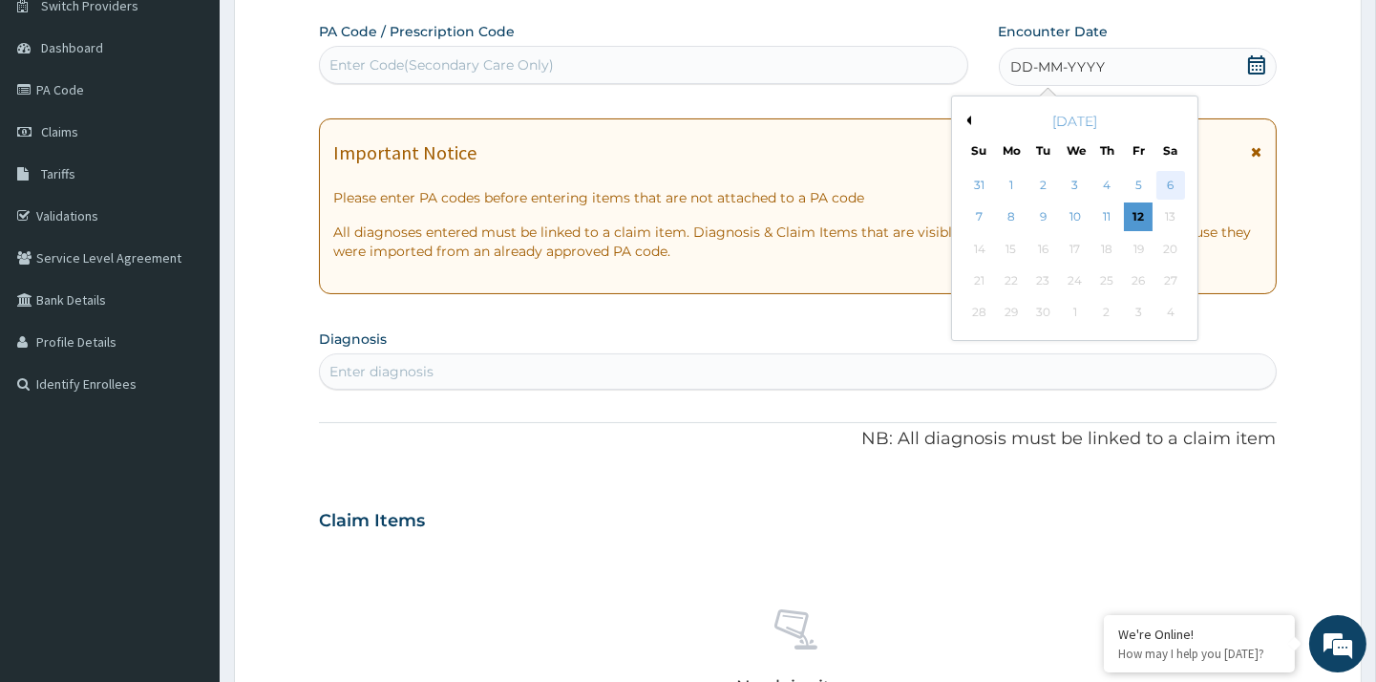
click at [1159, 189] on div "6" at bounding box center [1170, 185] width 29 height 29
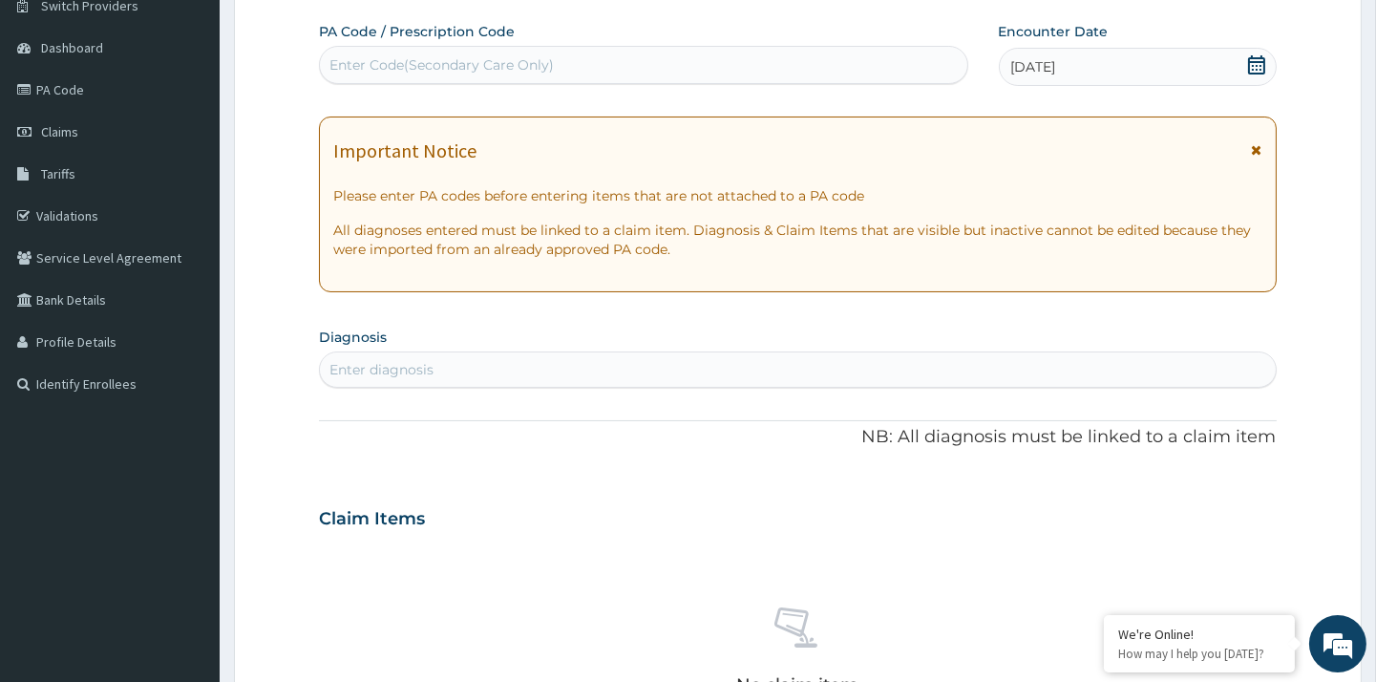
click at [464, 368] on div "Enter diagnosis" at bounding box center [797, 369] width 955 height 31
type input "PEPTIC"
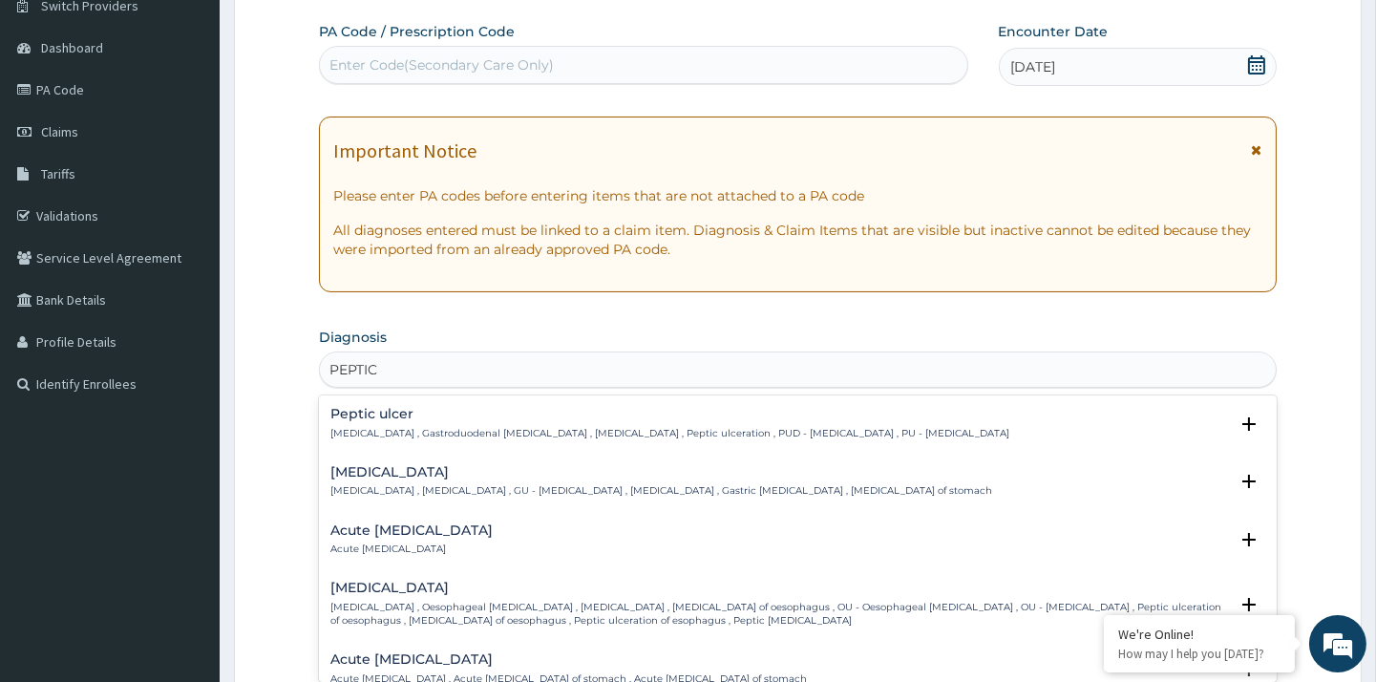
click at [465, 414] on h4 "Peptic ulcer" at bounding box center [669, 414] width 679 height 14
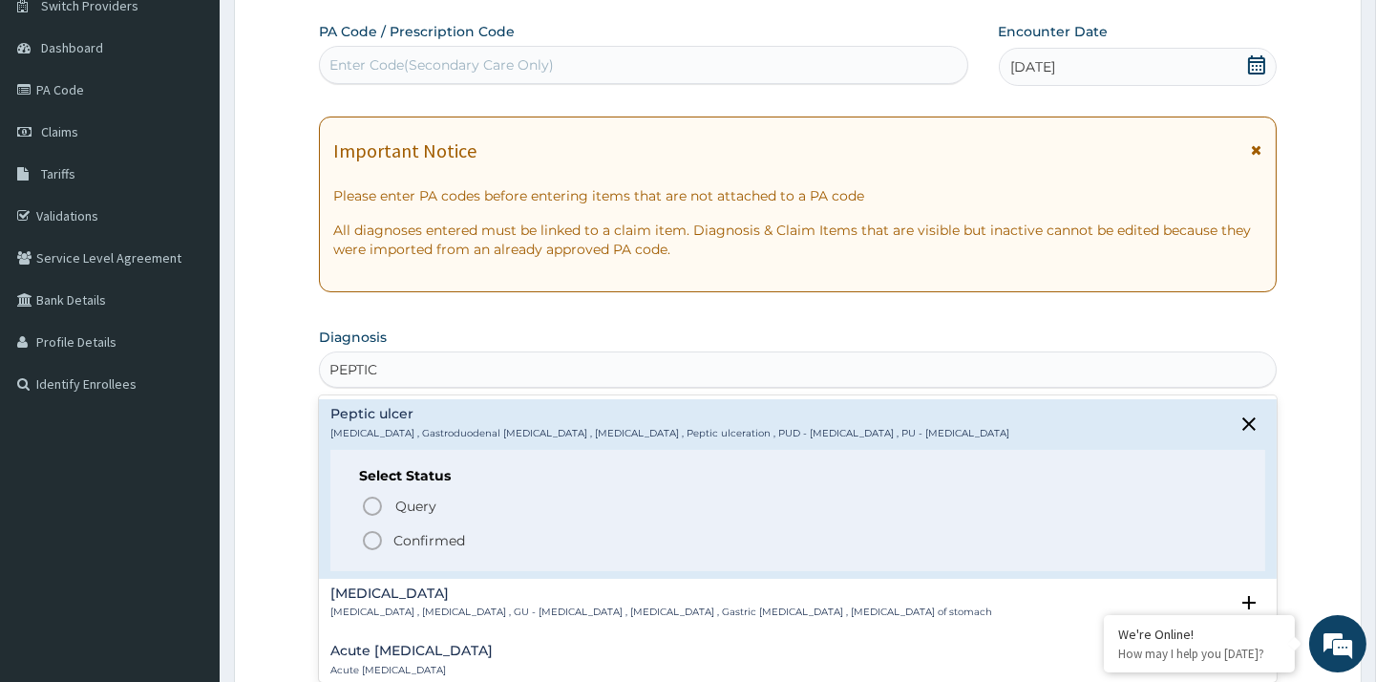
click at [371, 540] on icon "status option filled" at bounding box center [372, 540] width 23 height 23
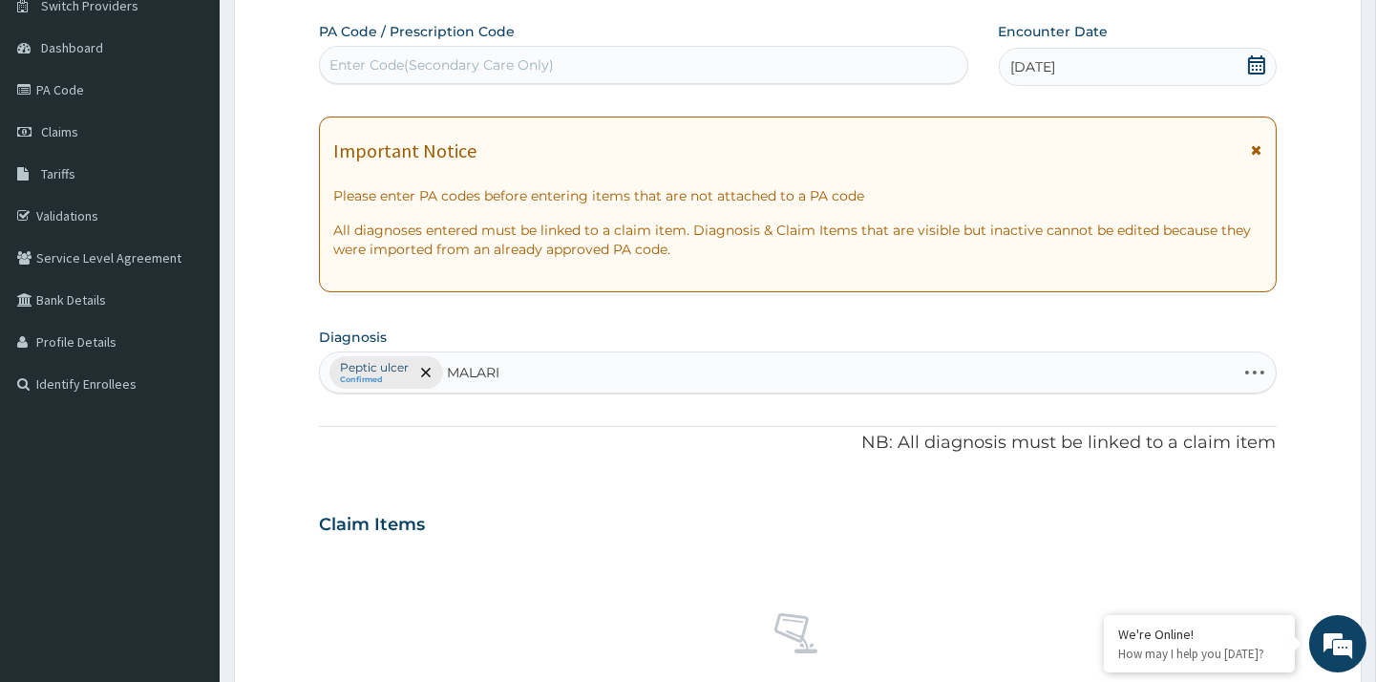
type input "MALARIA"
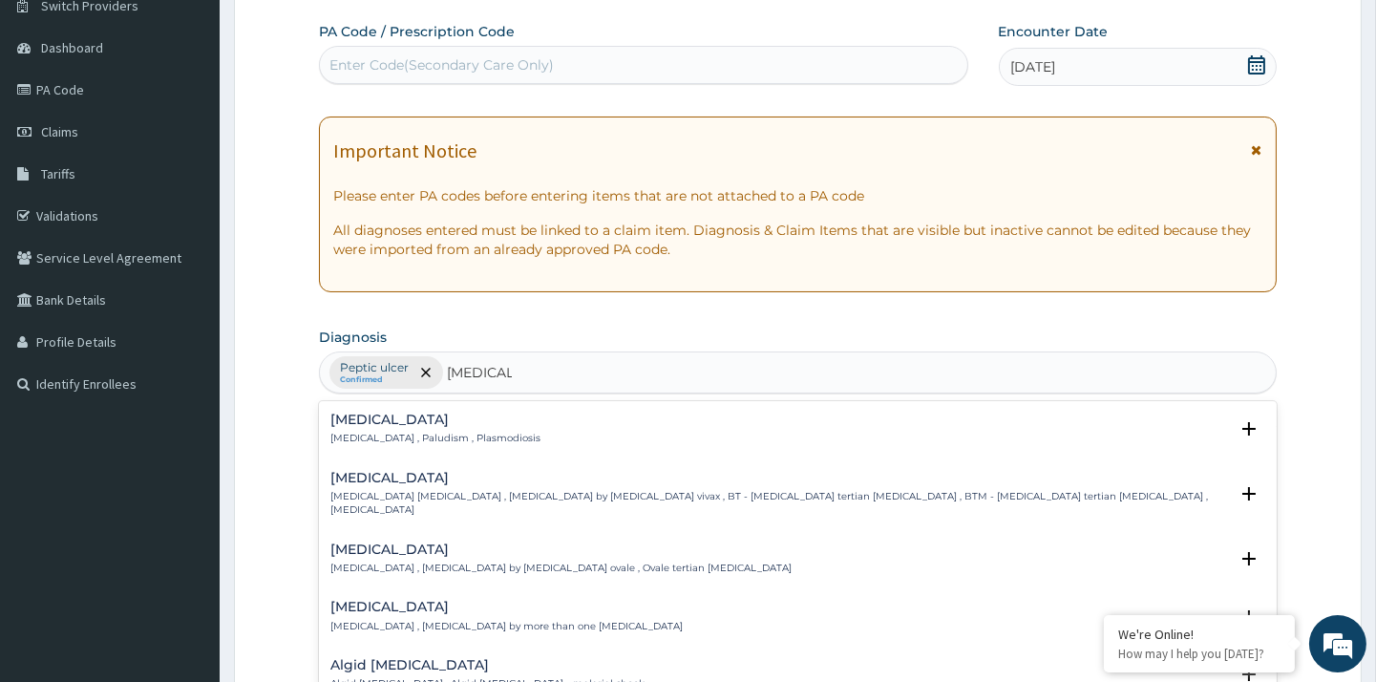
click at [392, 435] on p "Malaria , Paludism , Plasmodiosis" at bounding box center [435, 438] width 210 height 13
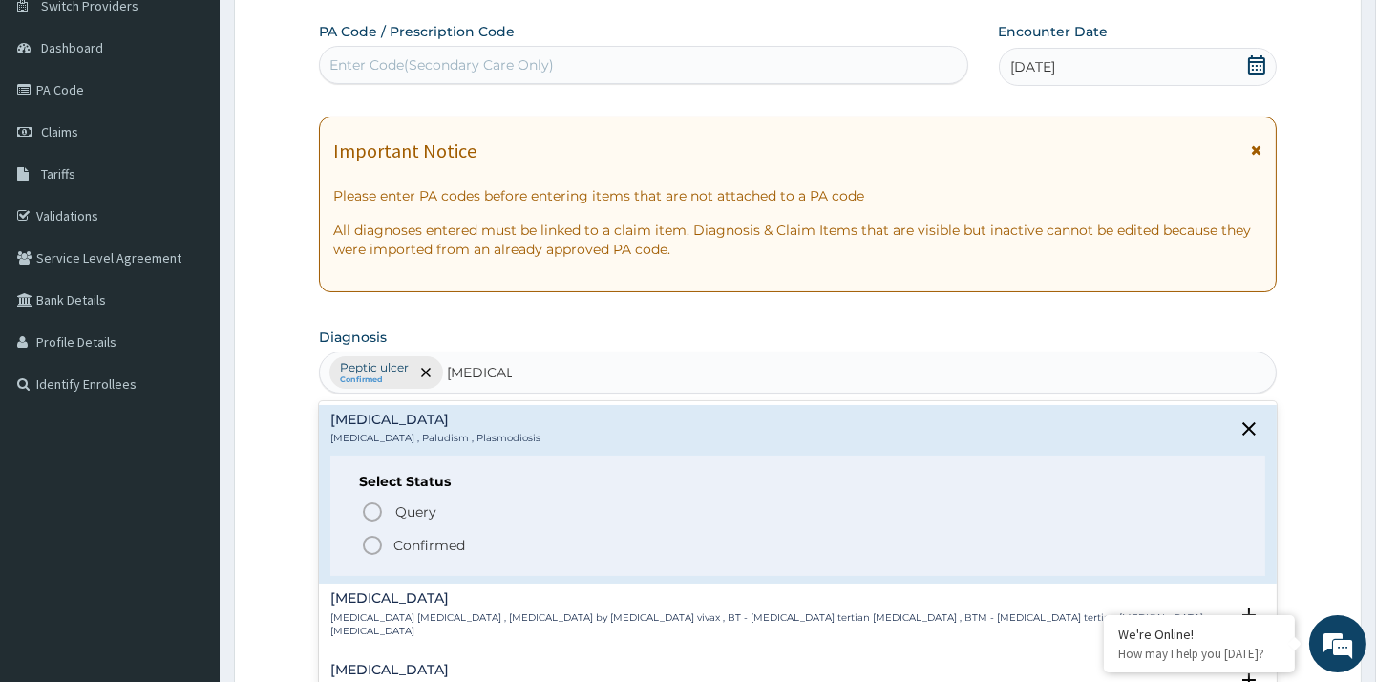
click at [377, 546] on icon "status option filled" at bounding box center [372, 545] width 23 height 23
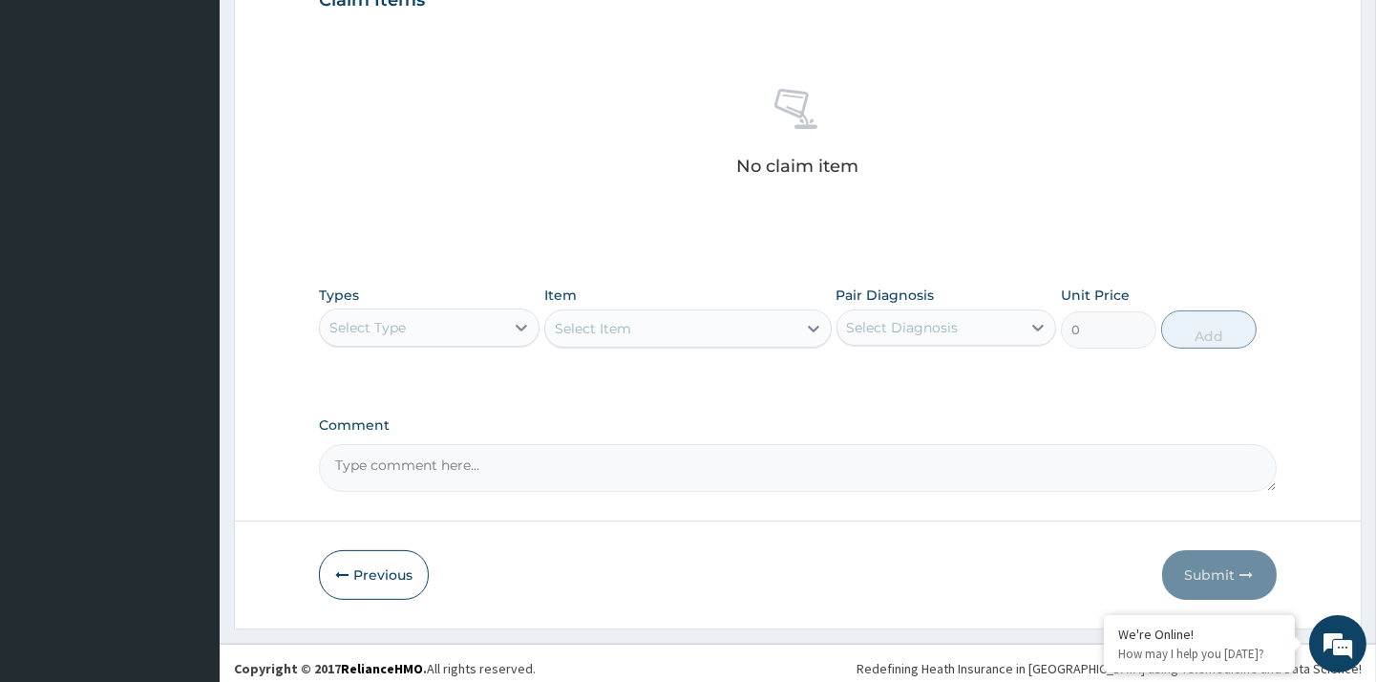
scroll to position [694, 0]
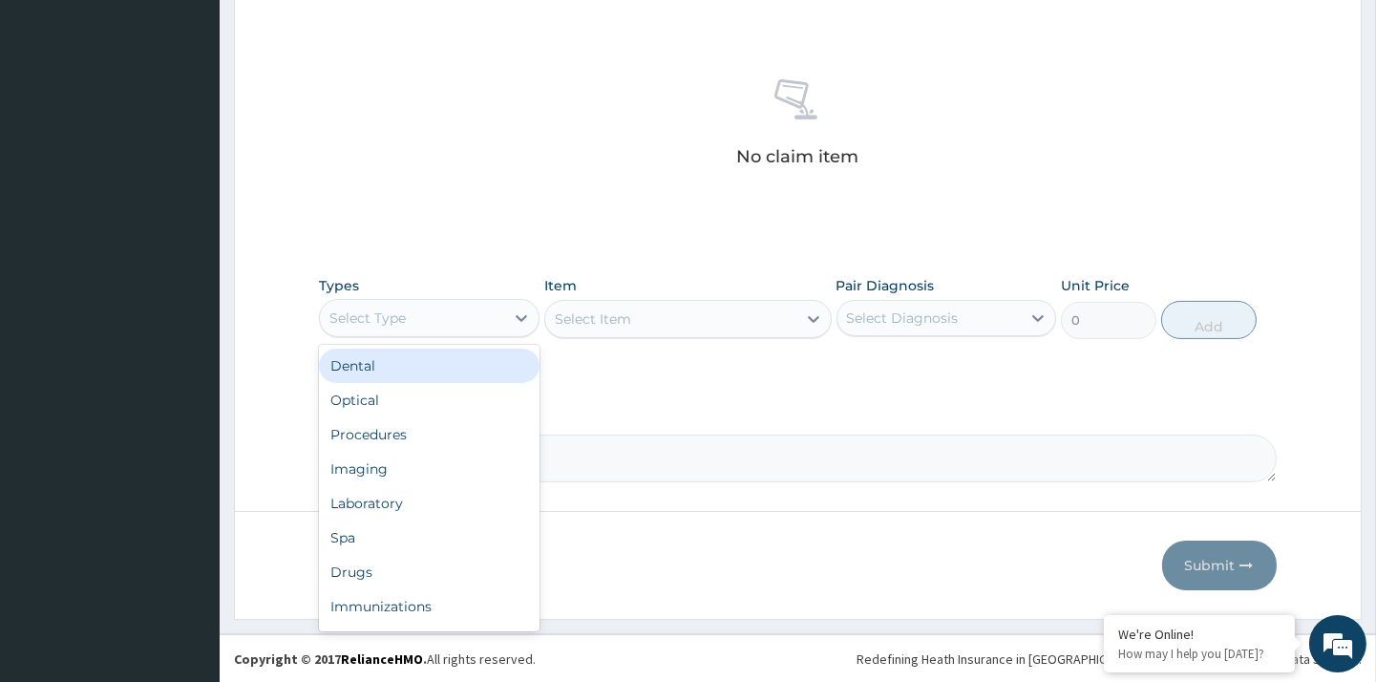
click at [464, 317] on div "Select Type" at bounding box center [411, 318] width 183 height 31
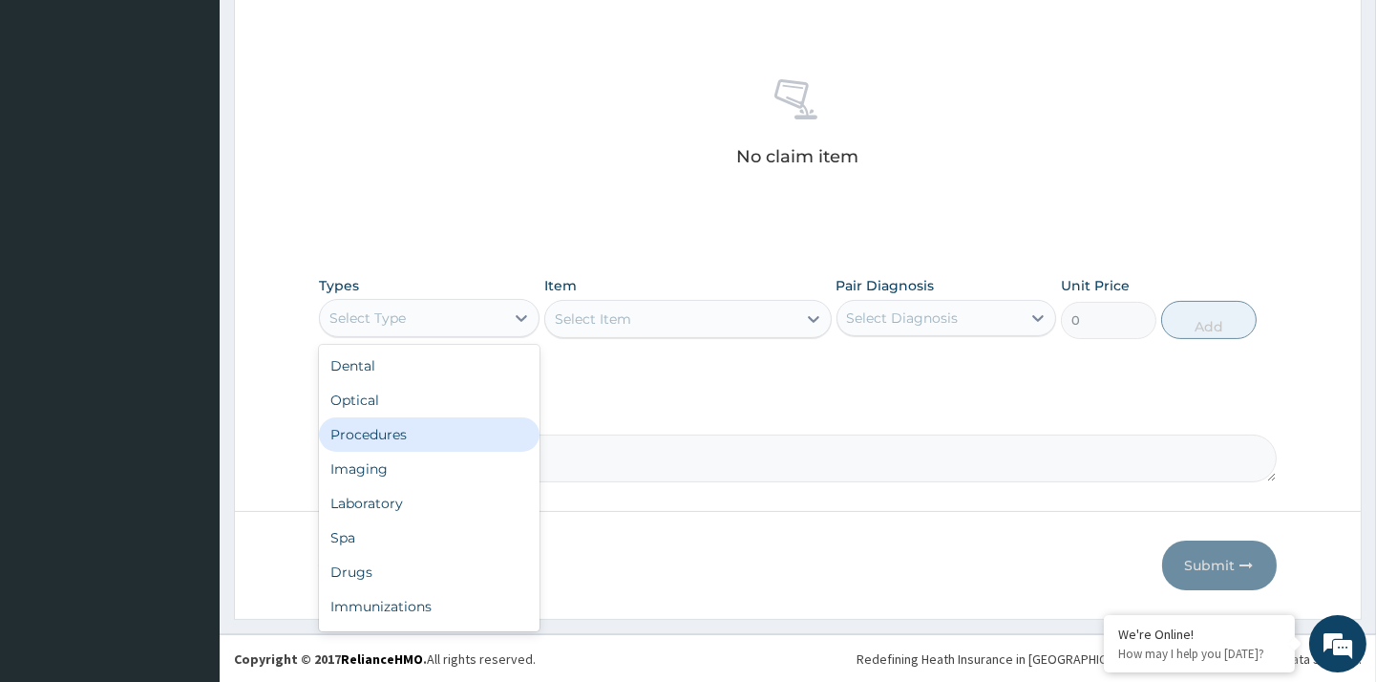
click at [402, 428] on div "Procedures" at bounding box center [429, 434] width 220 height 34
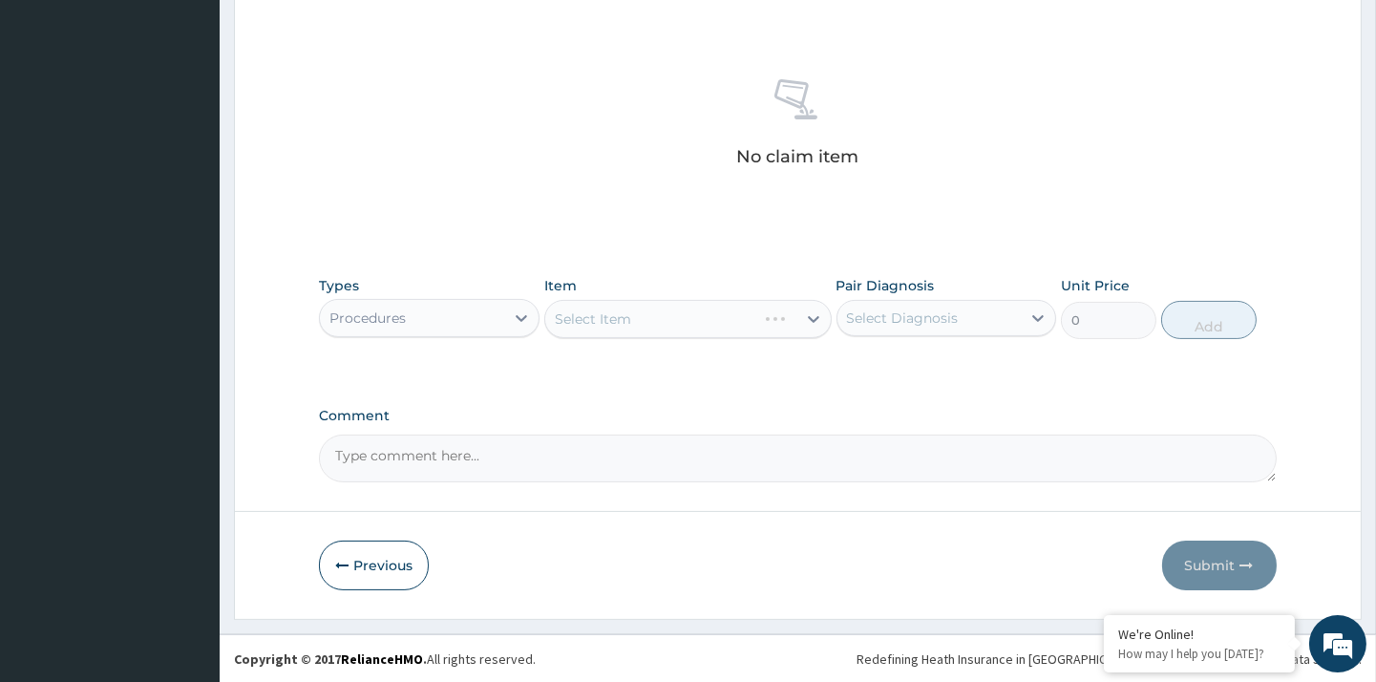
click at [659, 317] on div "Select Item" at bounding box center [687, 319] width 287 height 38
click at [659, 318] on div "Select Item" at bounding box center [670, 319] width 251 height 31
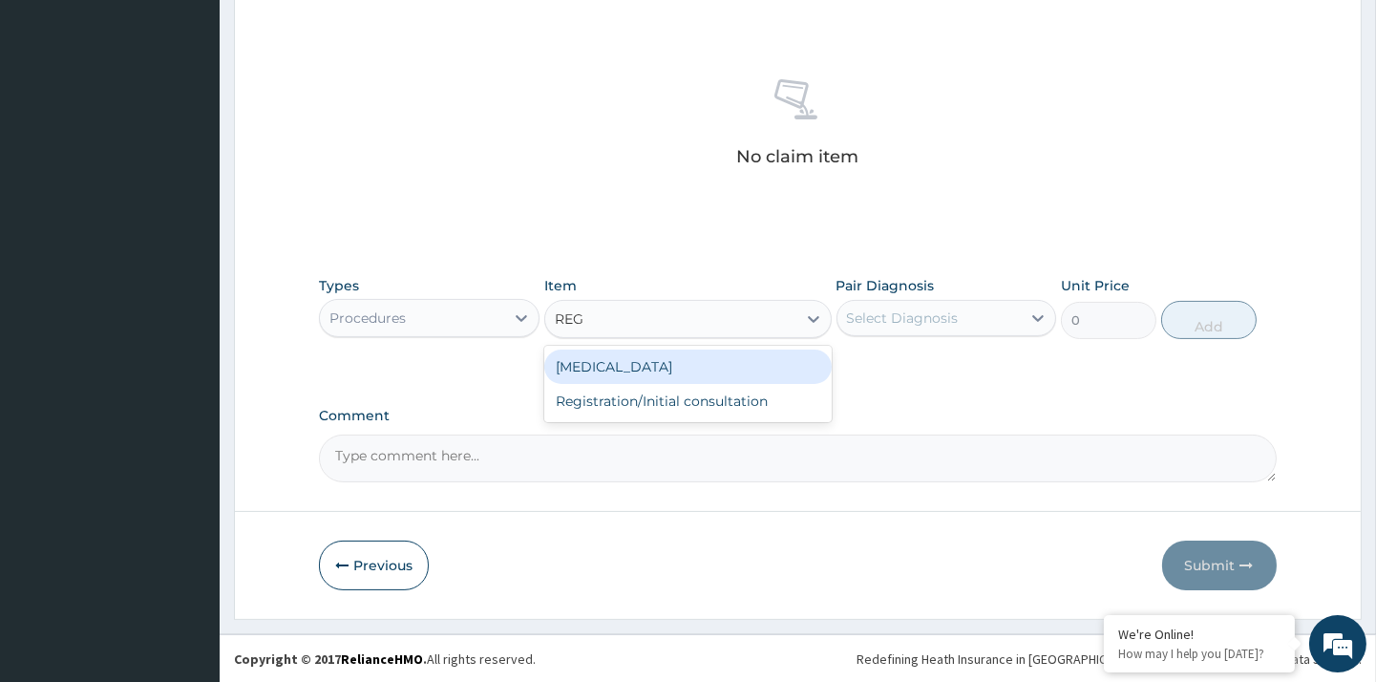
type input "REGI"
type input "5000"
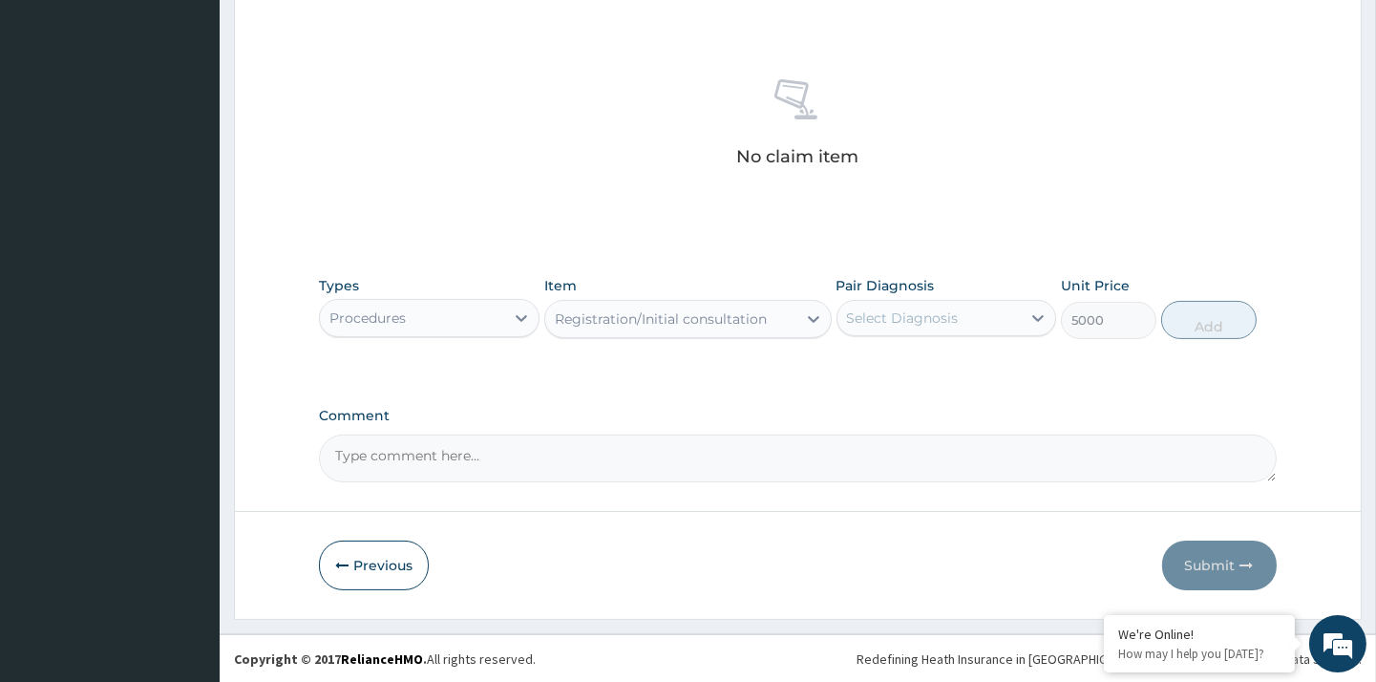
click at [980, 329] on div "Select Diagnosis" at bounding box center [929, 318] width 183 height 31
click at [951, 353] on div "Peptic ulcer" at bounding box center [947, 367] width 220 height 39
checkbox input "true"
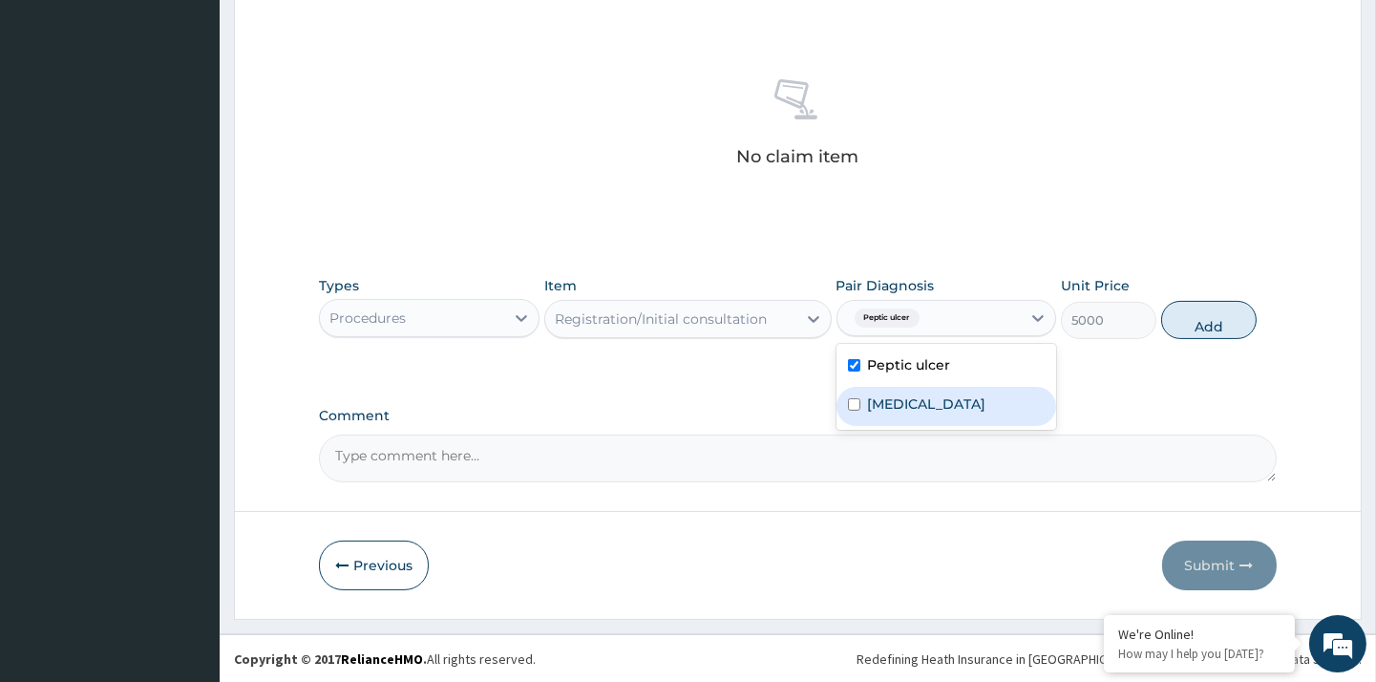
click at [892, 388] on div "Malaria" at bounding box center [947, 406] width 220 height 39
checkbox input "true"
click at [1216, 318] on button "Add" at bounding box center [1208, 320] width 95 height 38
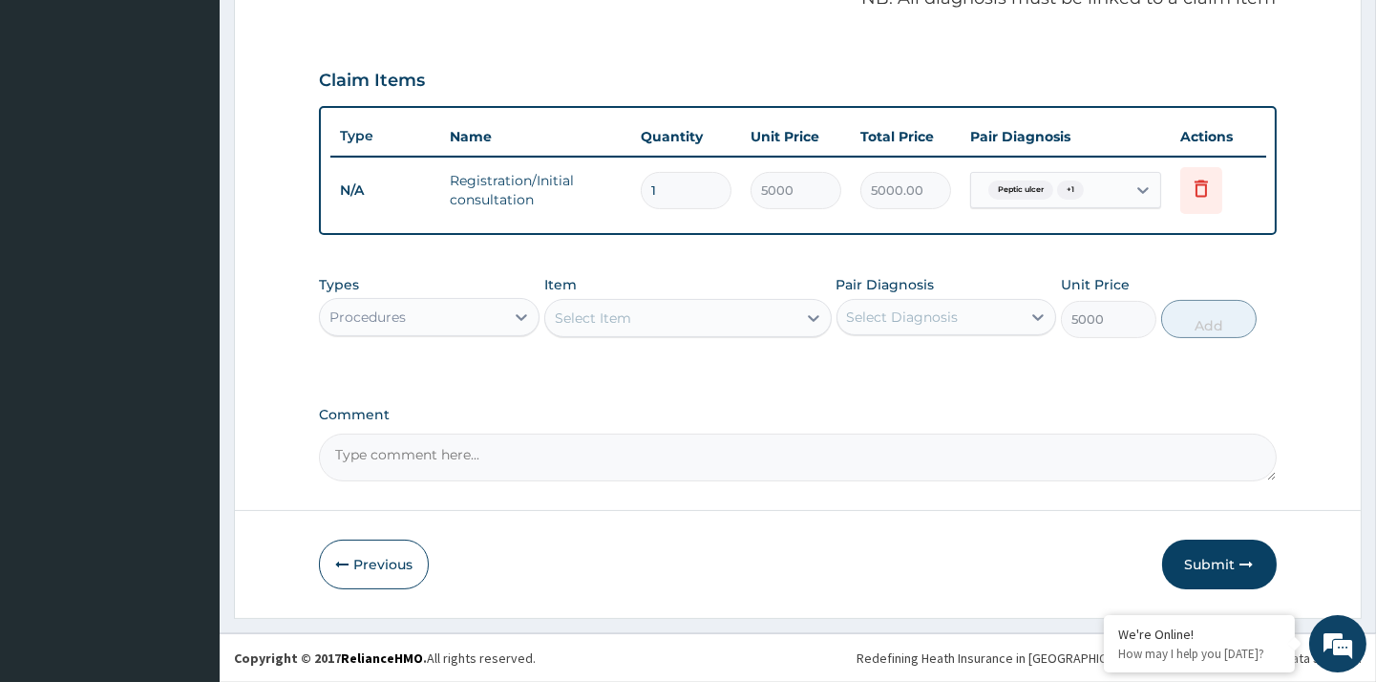
type input "0"
click at [439, 337] on div "Types Procedures" at bounding box center [429, 308] width 220 height 63
click at [422, 325] on div "Procedures" at bounding box center [411, 319] width 183 height 31
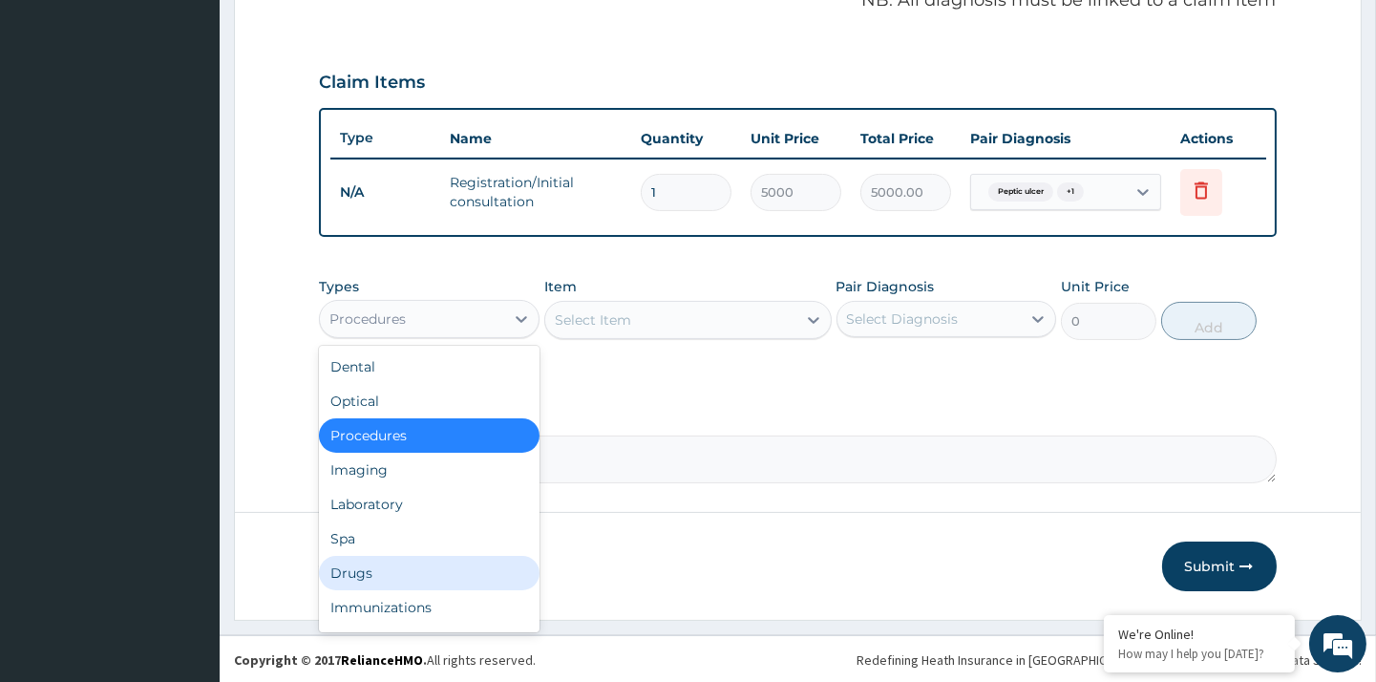
click at [379, 573] on div "Drugs" at bounding box center [429, 573] width 220 height 34
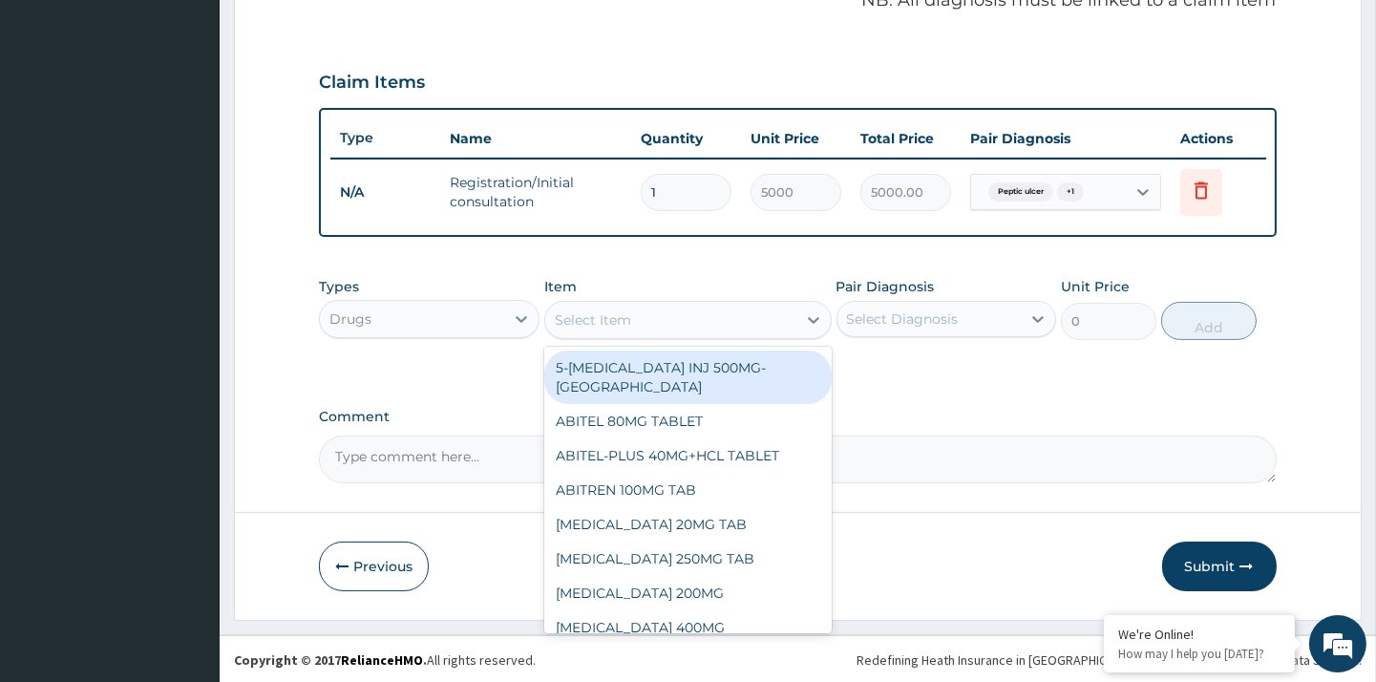
click at [657, 311] on div "Select Item" at bounding box center [670, 320] width 251 height 31
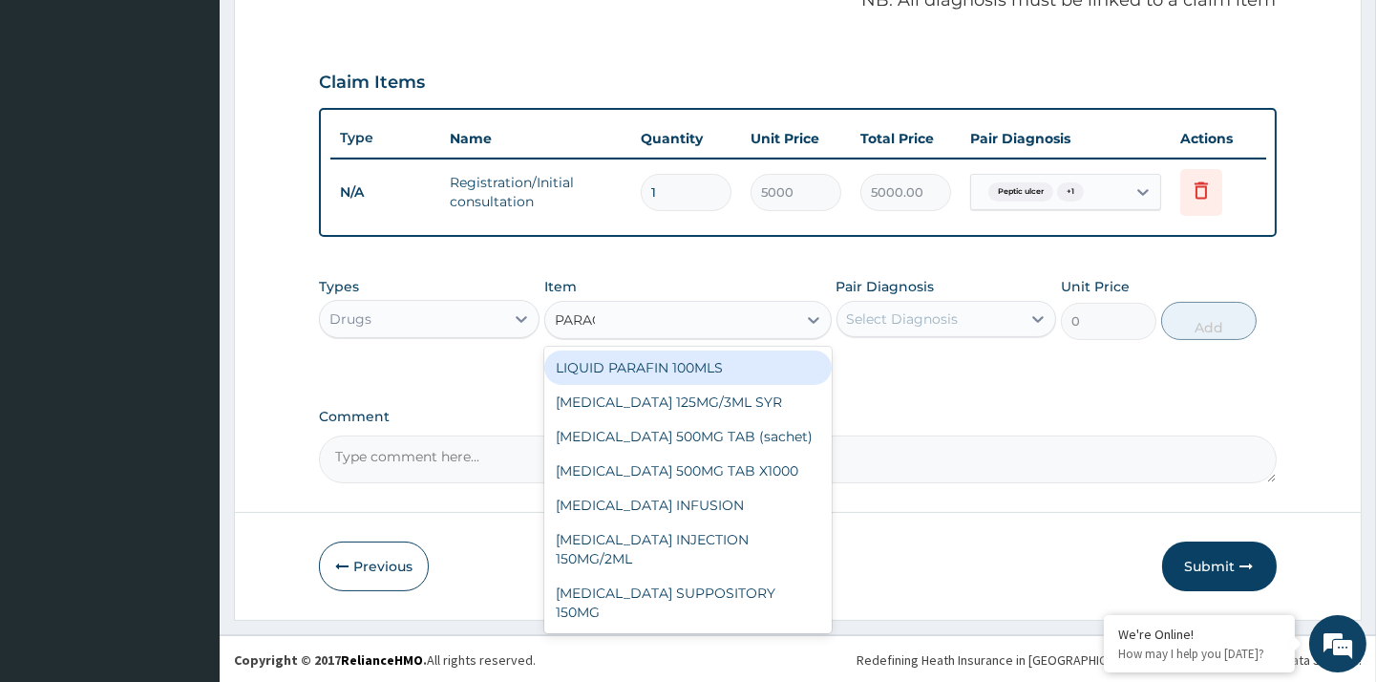
type input "PARACE"
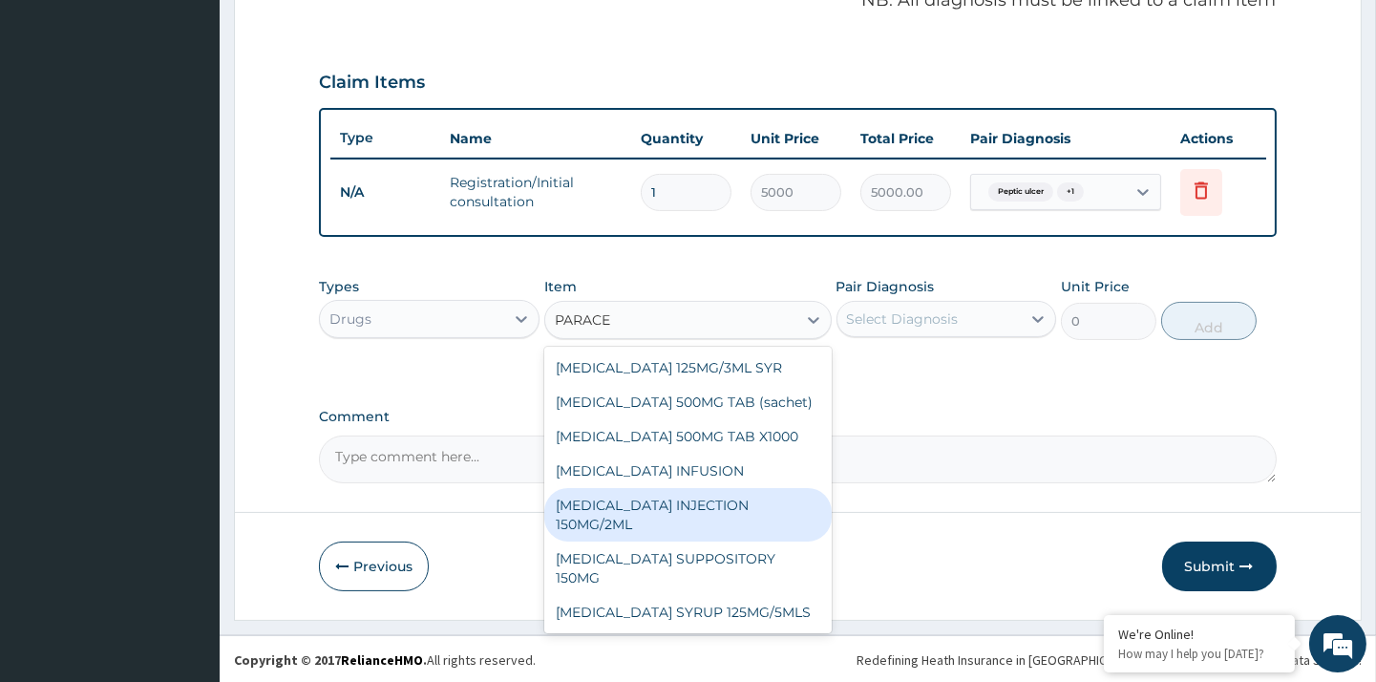
click at [787, 491] on div "PARACETAMOL INJECTION 150MG/2ML" at bounding box center [687, 514] width 287 height 53
type input "500"
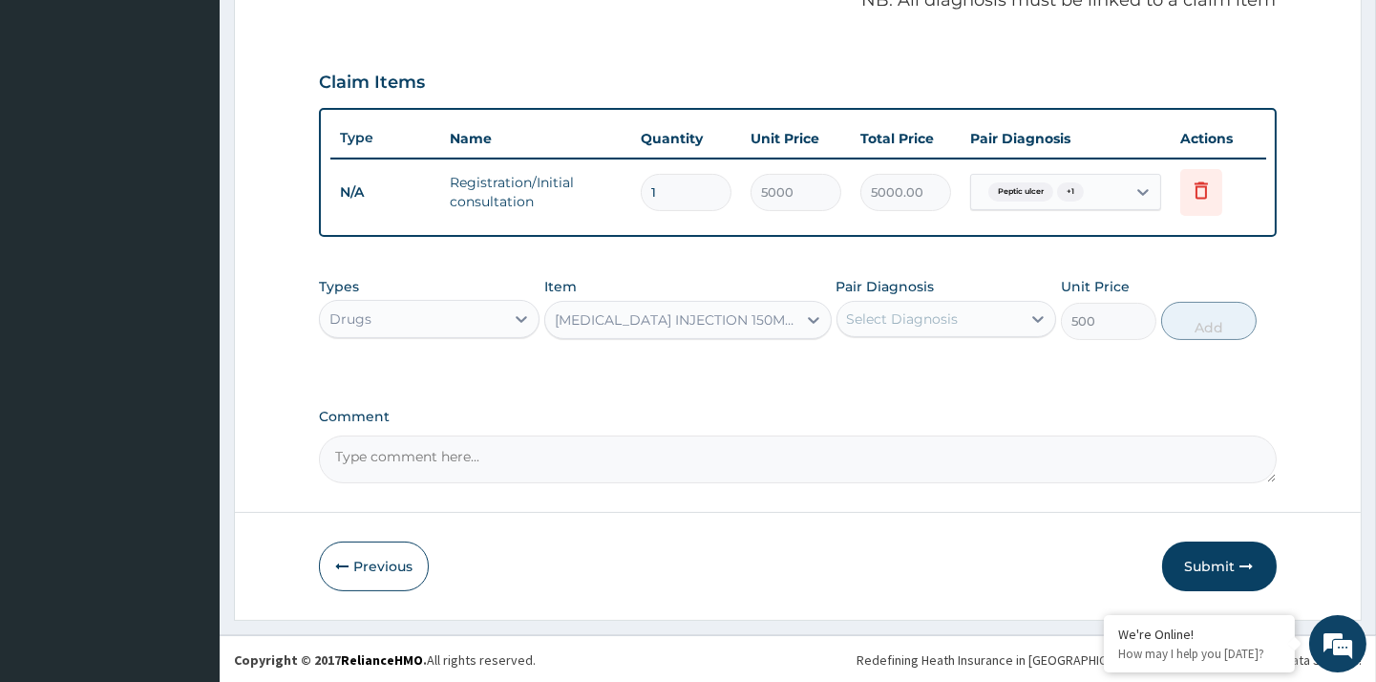
click at [928, 327] on div "Select Diagnosis" at bounding box center [929, 319] width 183 height 31
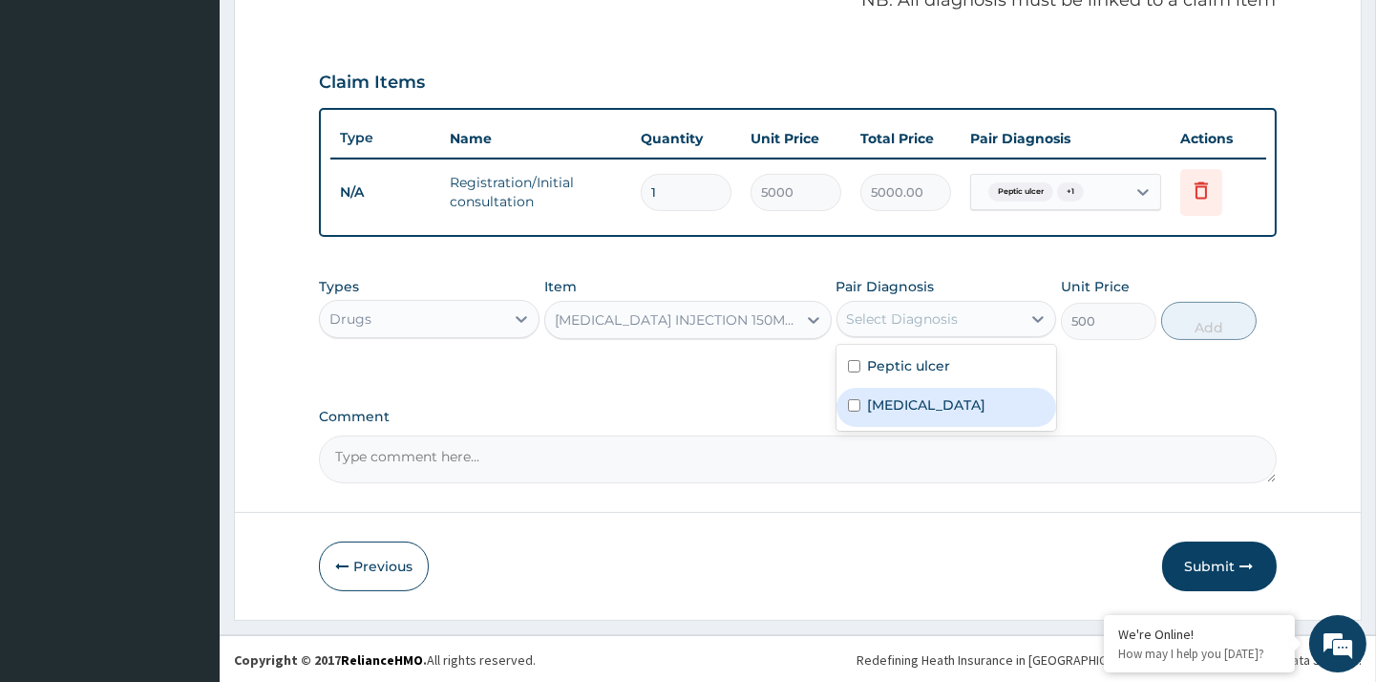
click at [911, 414] on div "Malaria" at bounding box center [947, 407] width 220 height 39
checkbox input "true"
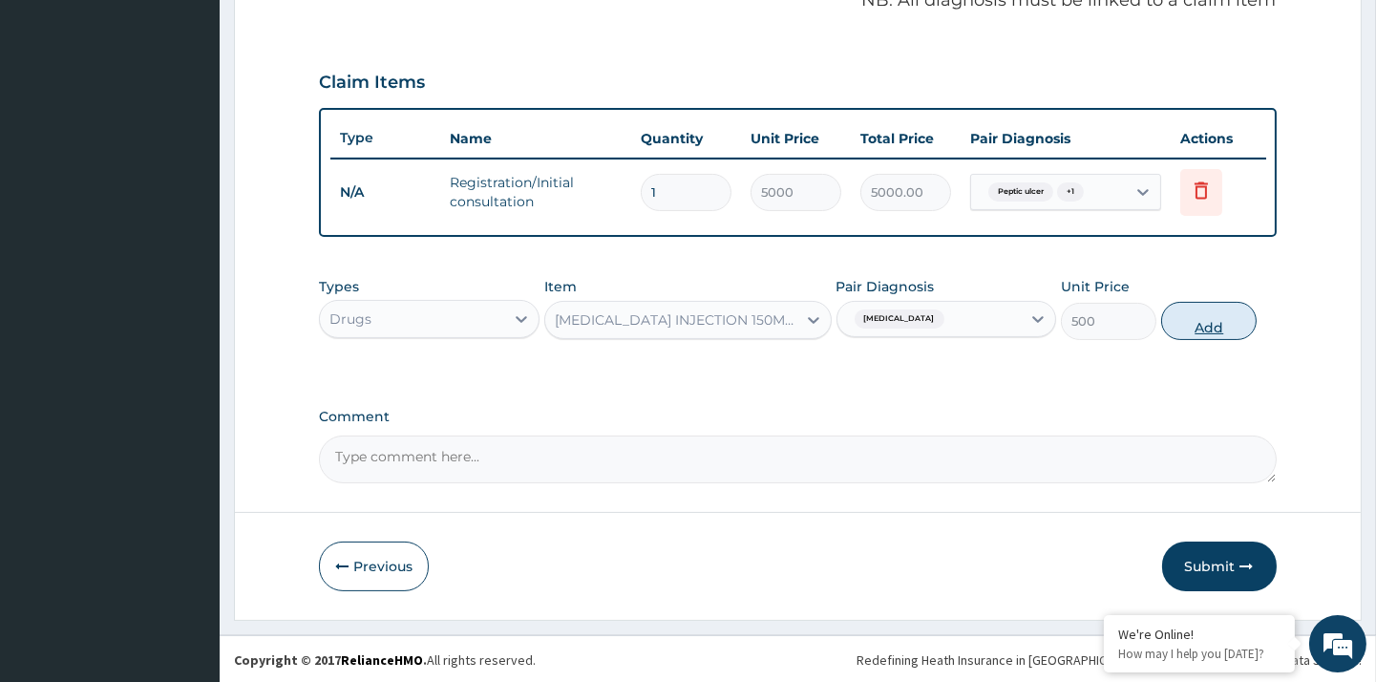
click at [1198, 318] on button "Add" at bounding box center [1208, 321] width 95 height 38
type input "0"
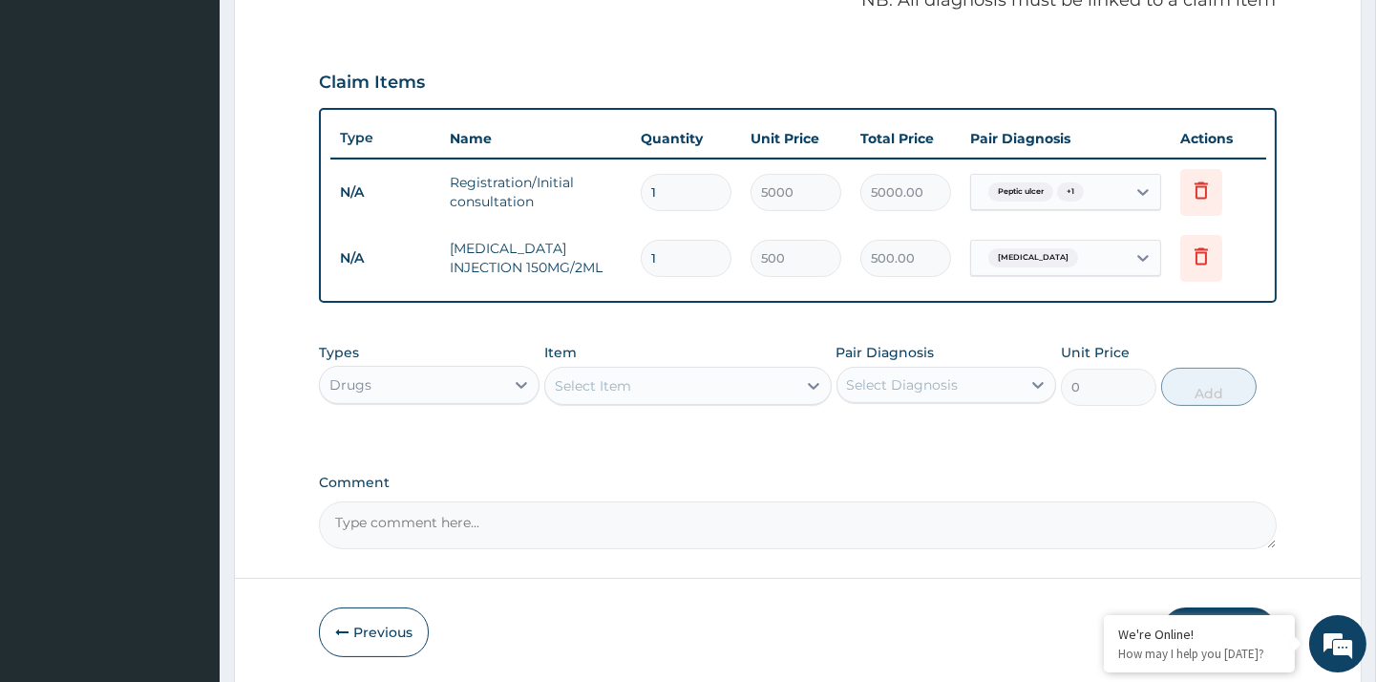
click at [594, 271] on td "PARACETAMOL INJECTION 150MG/2ML" at bounding box center [535, 257] width 191 height 57
click at [693, 246] on input "1" at bounding box center [686, 258] width 91 height 37
type input "0.00"
type input "2"
type input "1000.00"
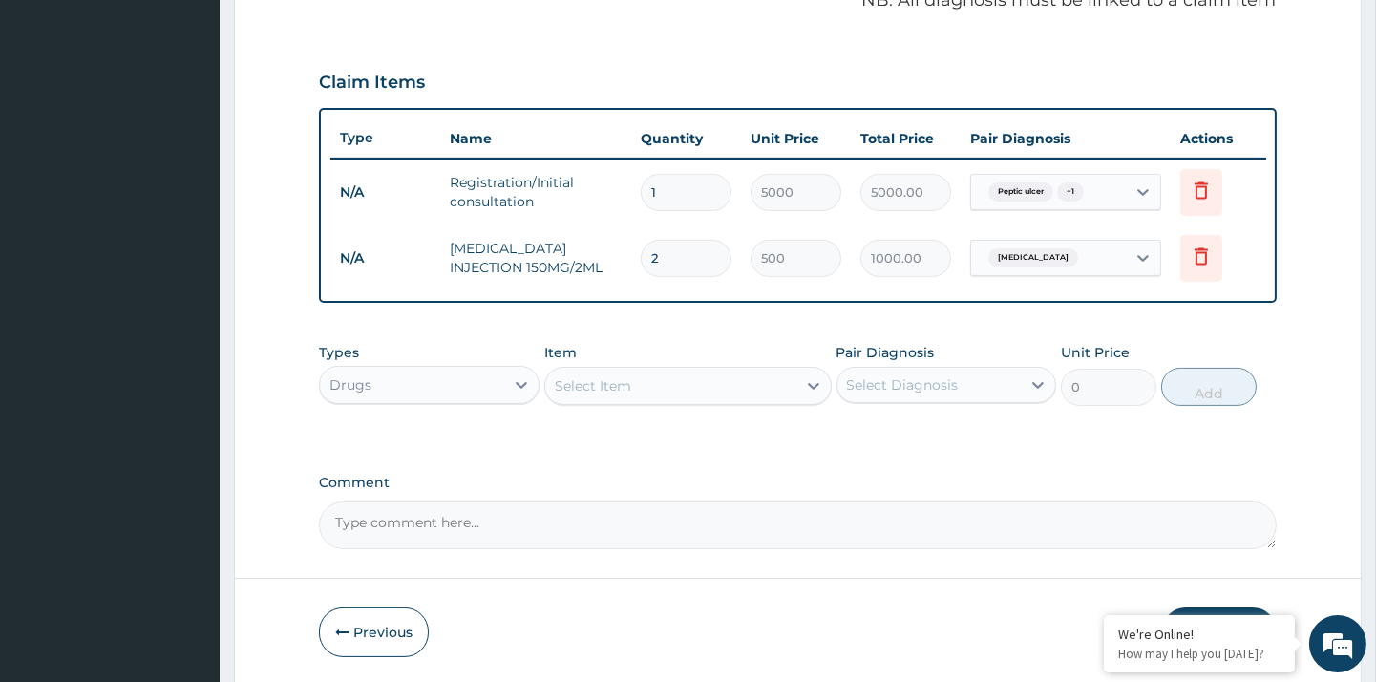
type input "2"
click at [636, 383] on div "Select Item" at bounding box center [670, 386] width 251 height 31
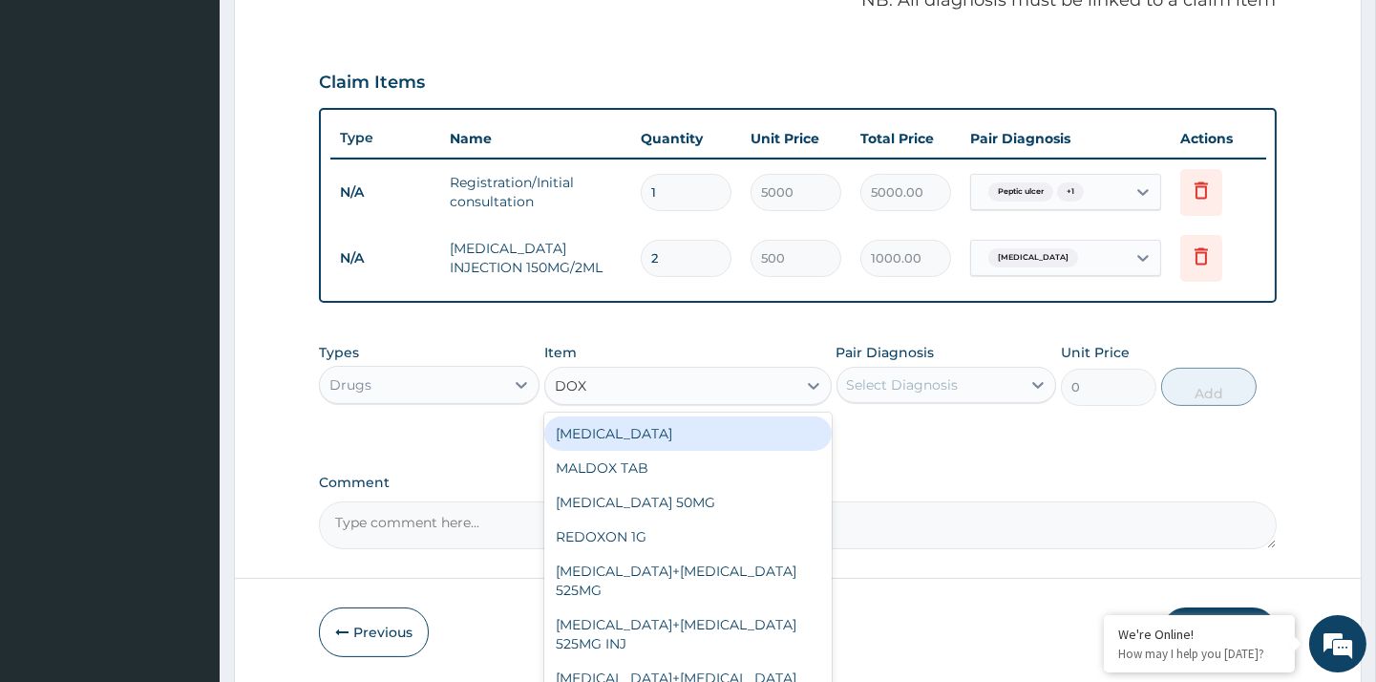
type input "DOXY"
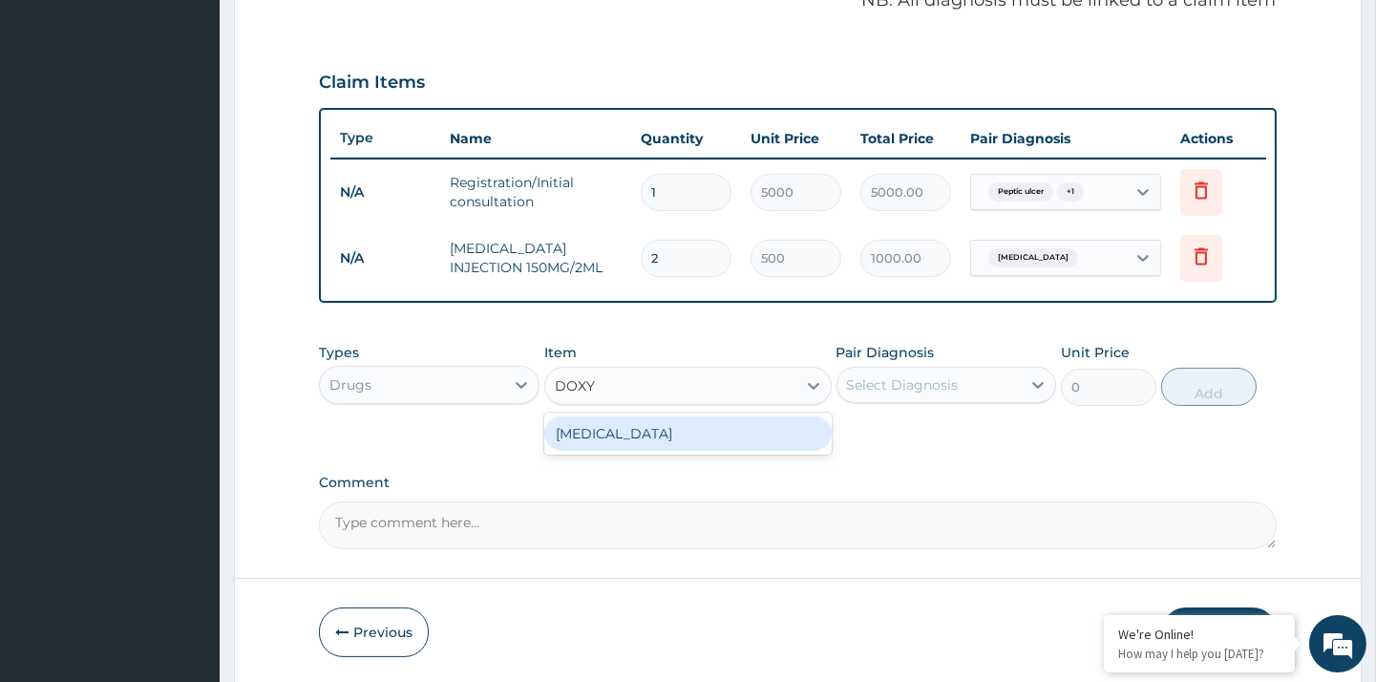
type input "100"
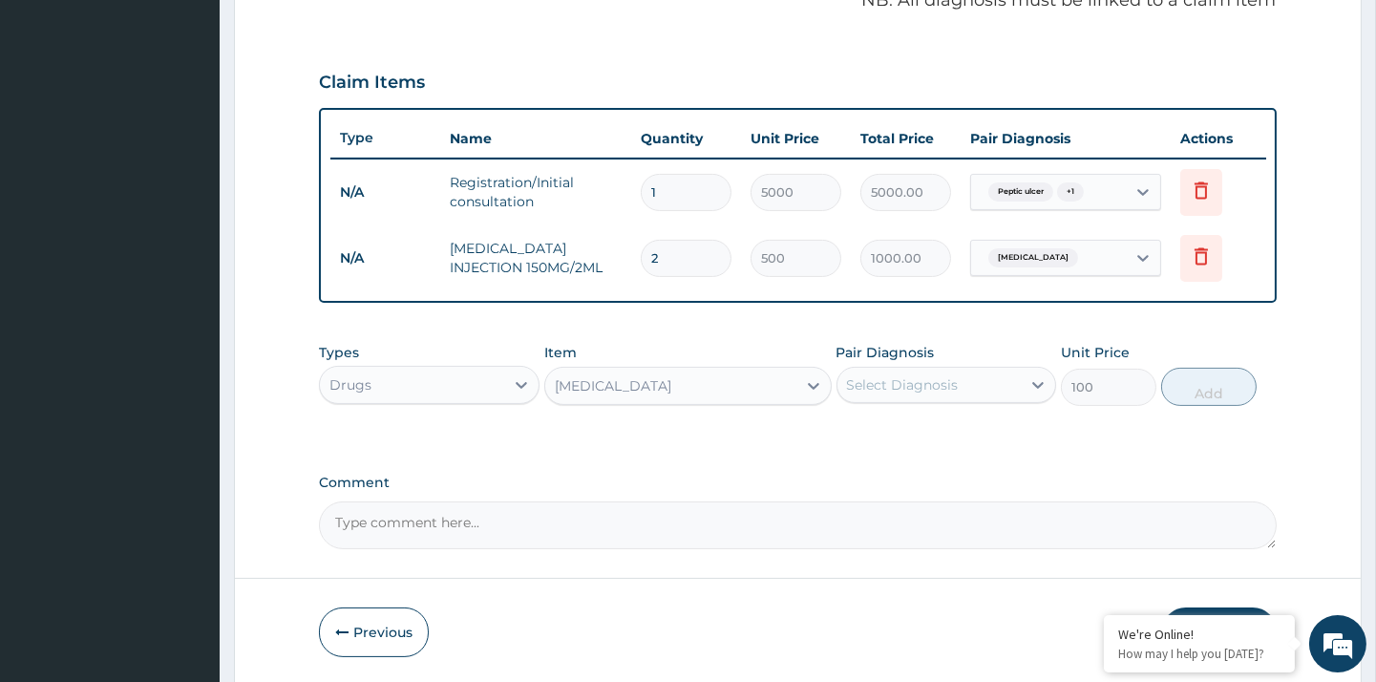
click at [944, 397] on div "Select Diagnosis" at bounding box center [929, 385] width 183 height 31
click at [933, 418] on div "Peptic ulcer" at bounding box center [947, 433] width 220 height 39
checkbox input "true"
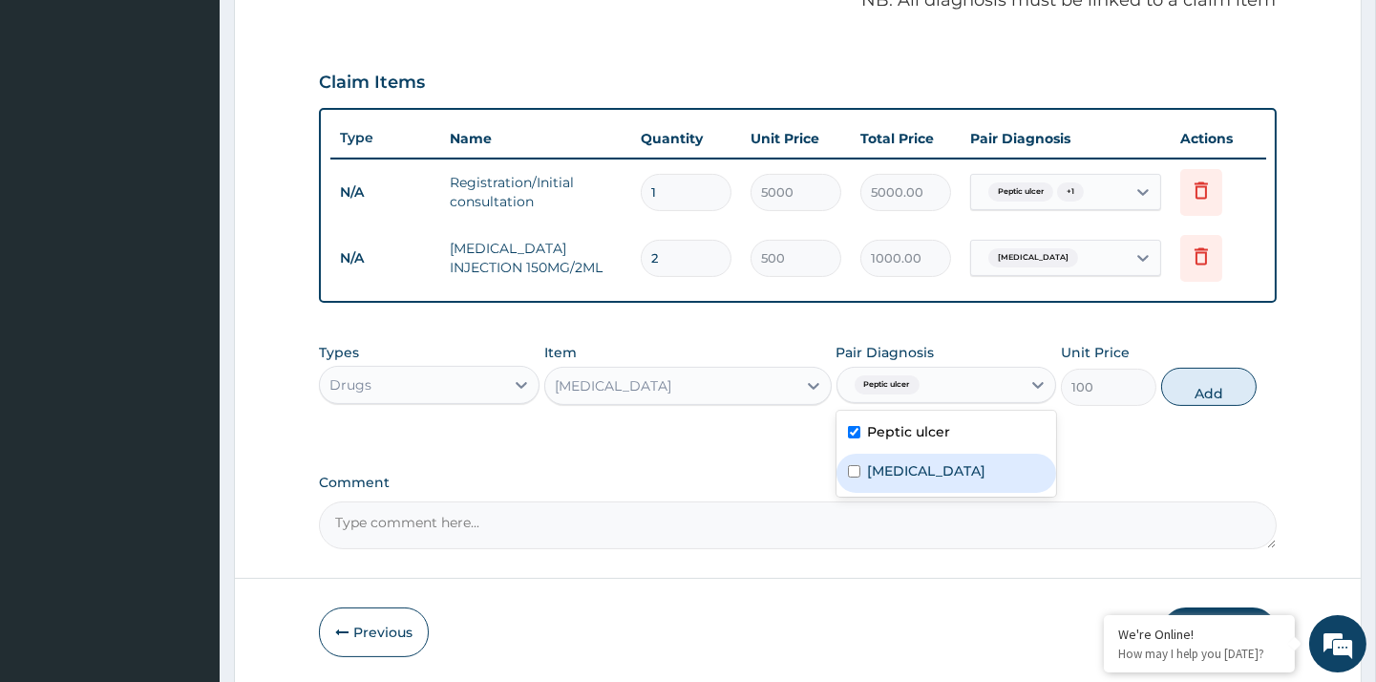
click at [908, 473] on label "Malaria" at bounding box center [927, 470] width 118 height 19
checkbox input "true"
click at [1208, 388] on button "Add" at bounding box center [1208, 387] width 95 height 38
type input "0"
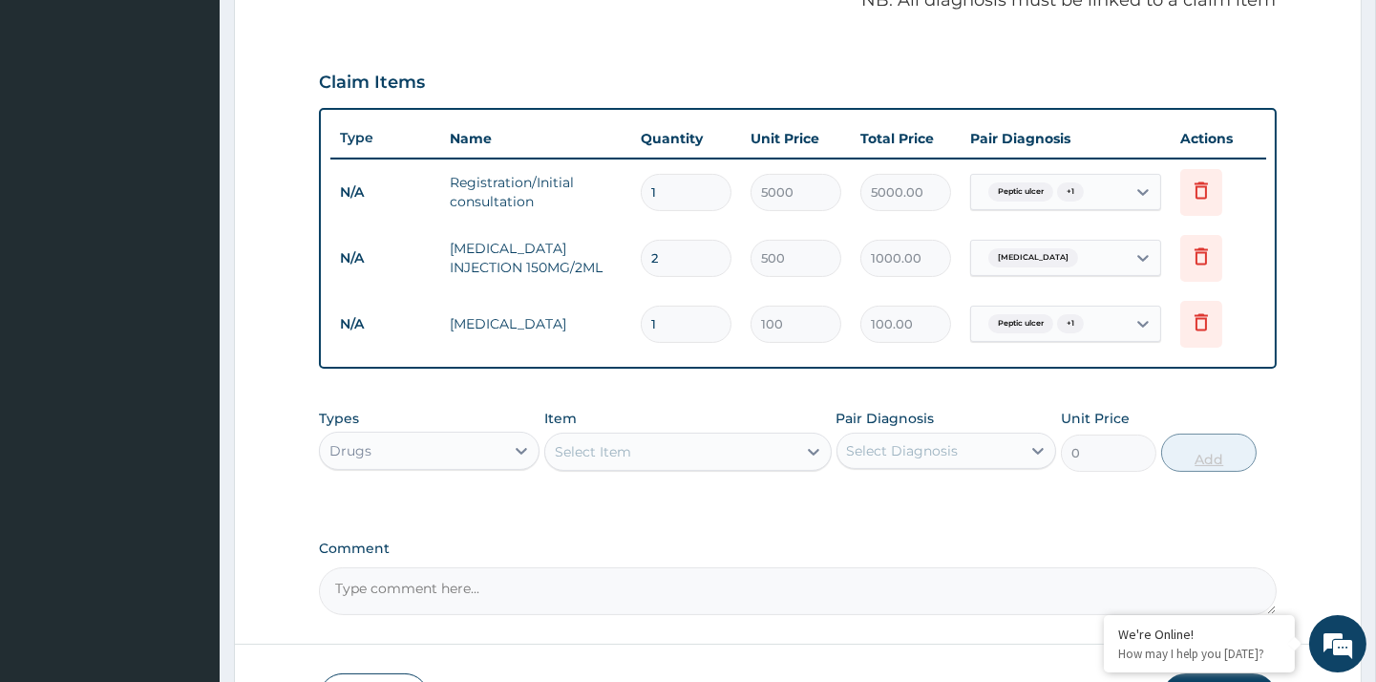
type input "10"
type input "1000.00"
type input "10"
click at [778, 447] on div "Select Item" at bounding box center [670, 451] width 251 height 31
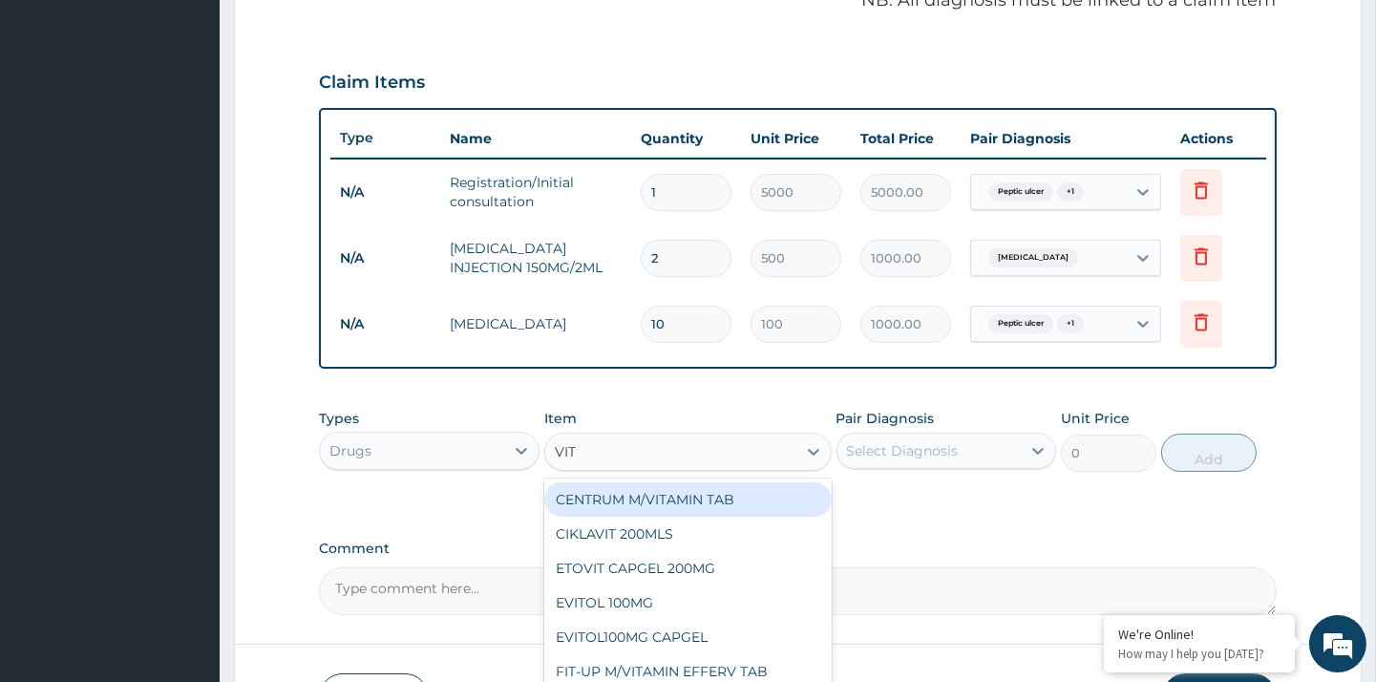
type input "VITA"
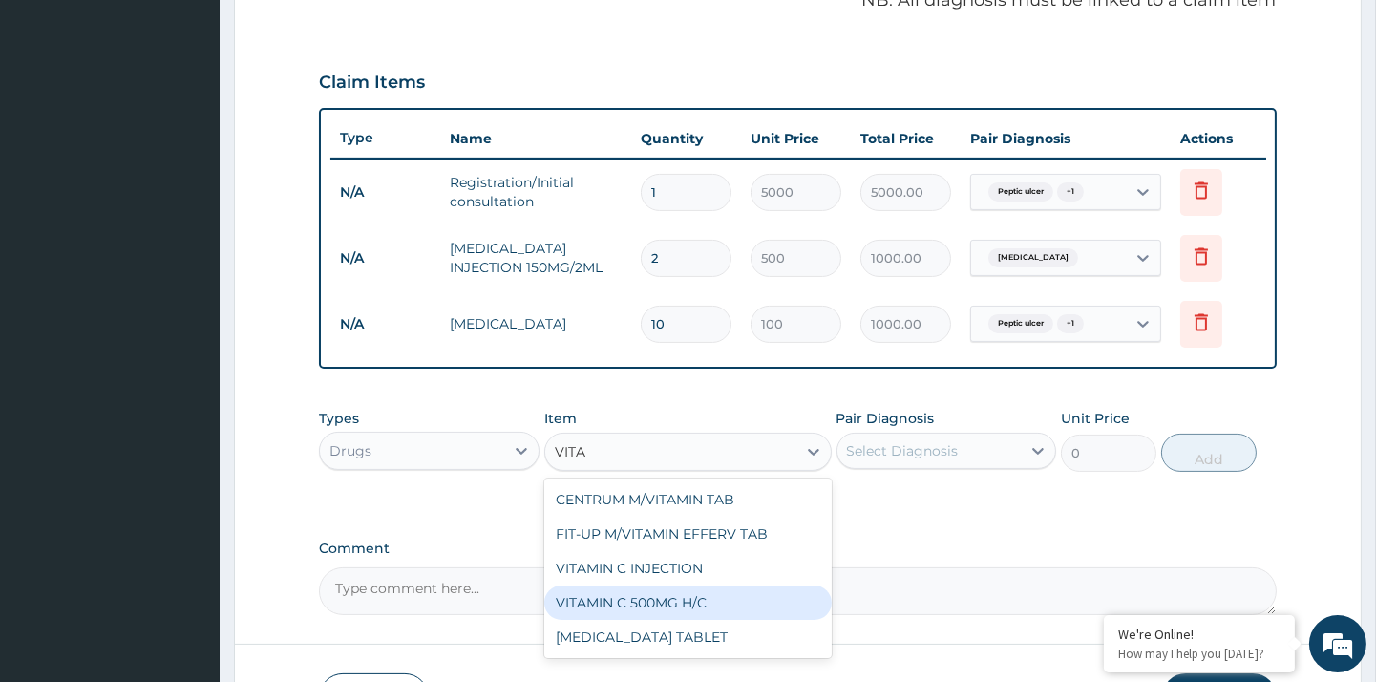
click at [712, 611] on div "VITAMIN C 500MG H/C" at bounding box center [687, 602] width 287 height 34
type input "100"
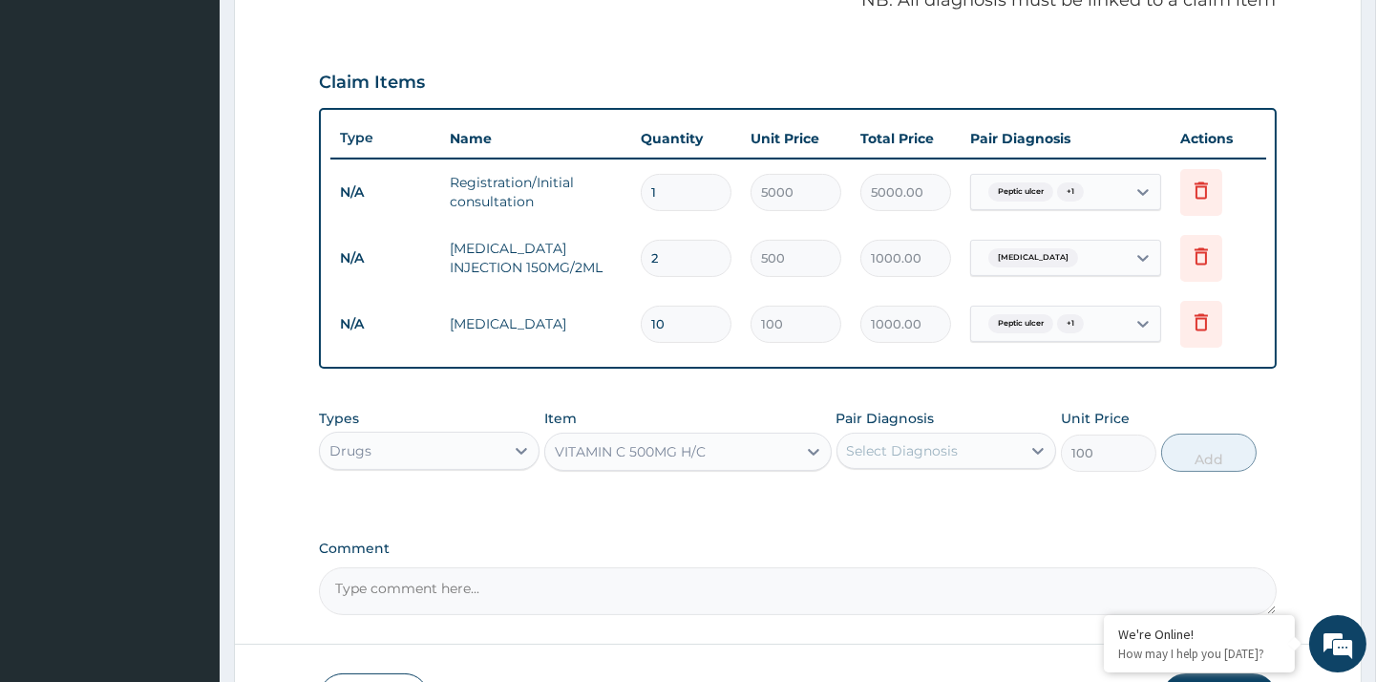
click at [959, 452] on div "Select Diagnosis" at bounding box center [929, 450] width 183 height 31
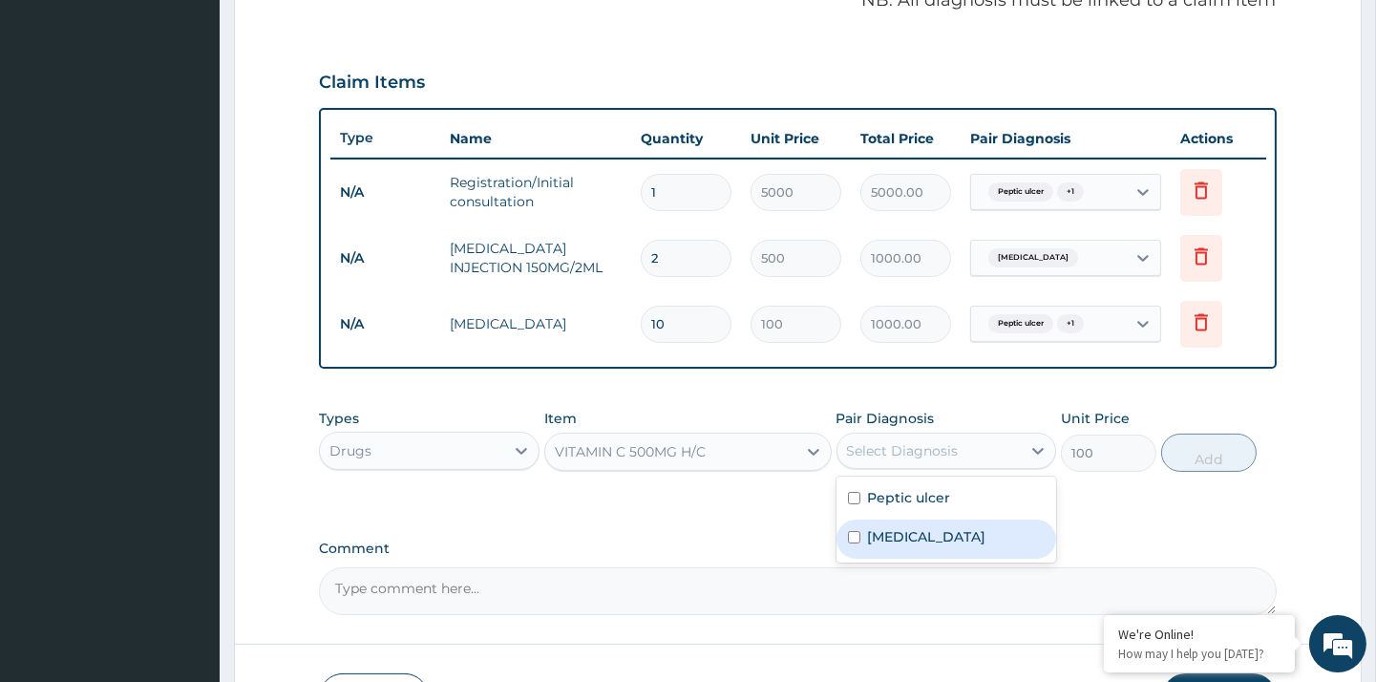
click at [921, 528] on div "Malaria" at bounding box center [947, 539] width 220 height 39
checkbox input "true"
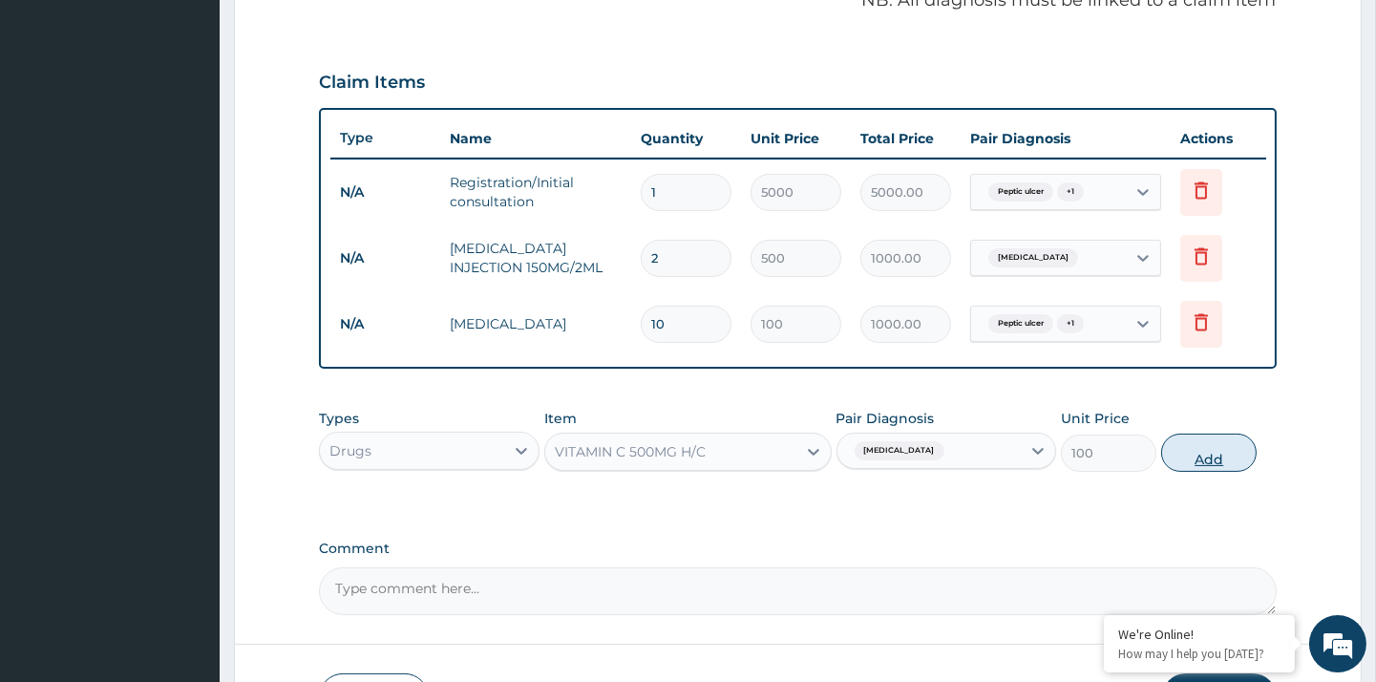
click at [1201, 454] on button "Add" at bounding box center [1208, 453] width 95 height 38
type input "0"
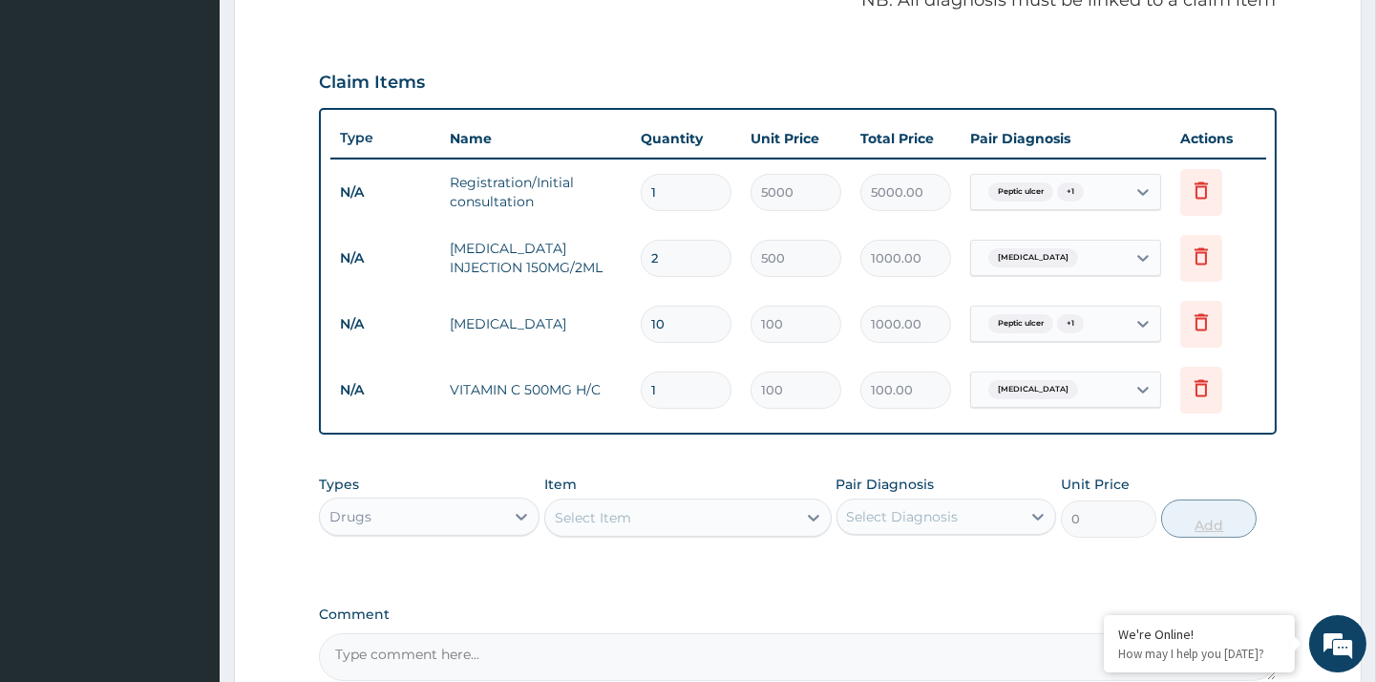
type input "0.00"
type input "3"
type input "300.00"
type input "3"
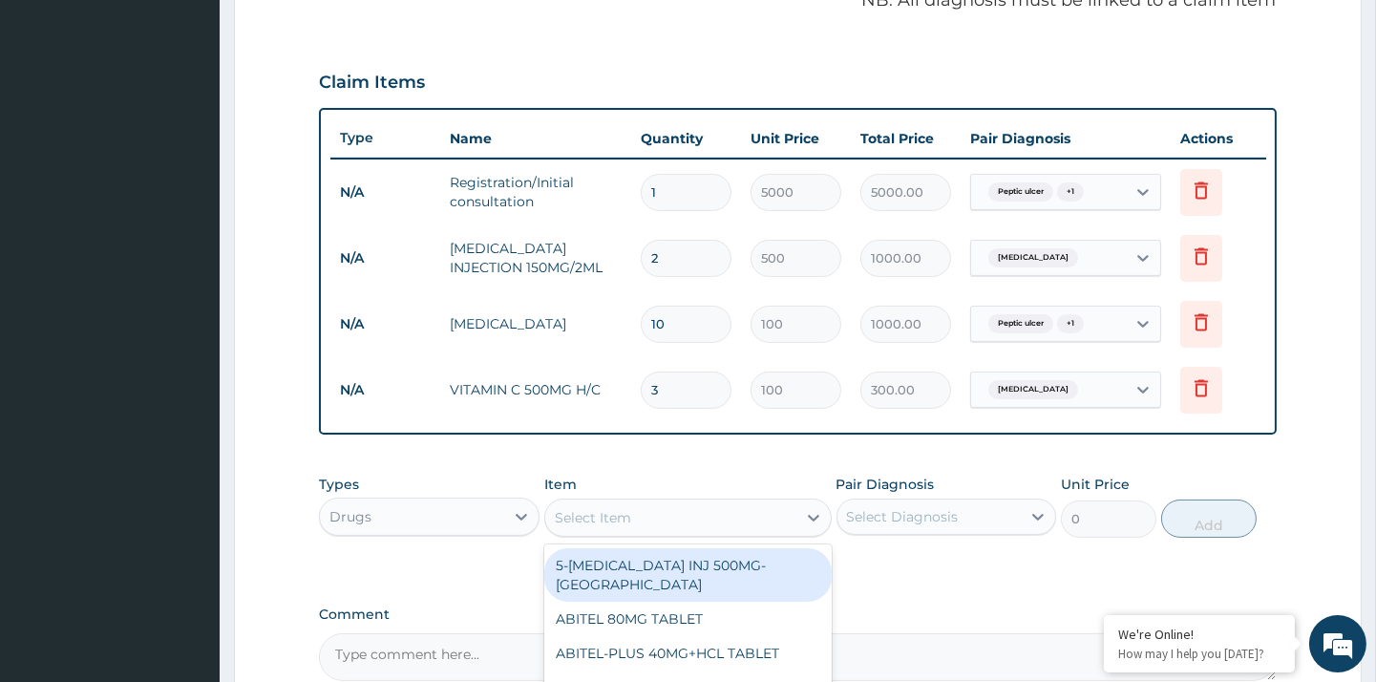
click at [647, 519] on div "Select Item" at bounding box center [670, 517] width 251 height 31
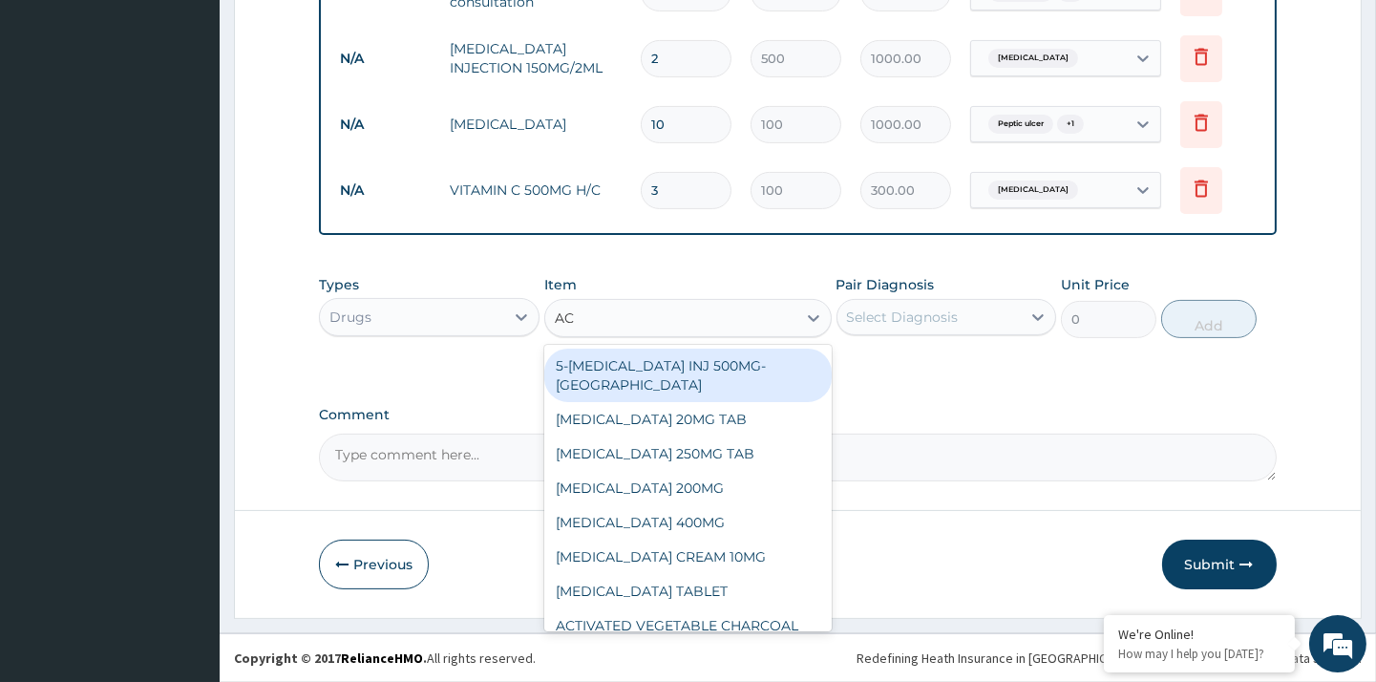
type input "ACT"
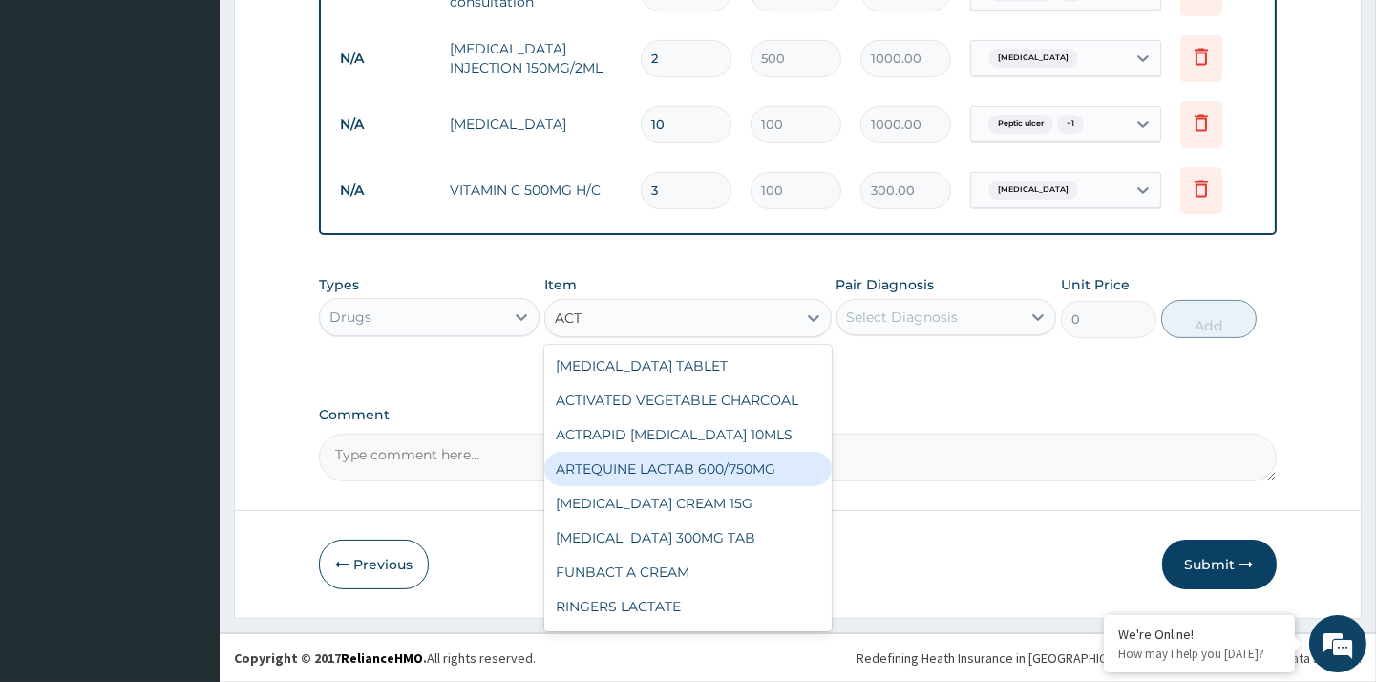
click at [759, 481] on div "ARTEQUINE LACTAB 600/750MG" at bounding box center [687, 469] width 287 height 34
type input "2500"
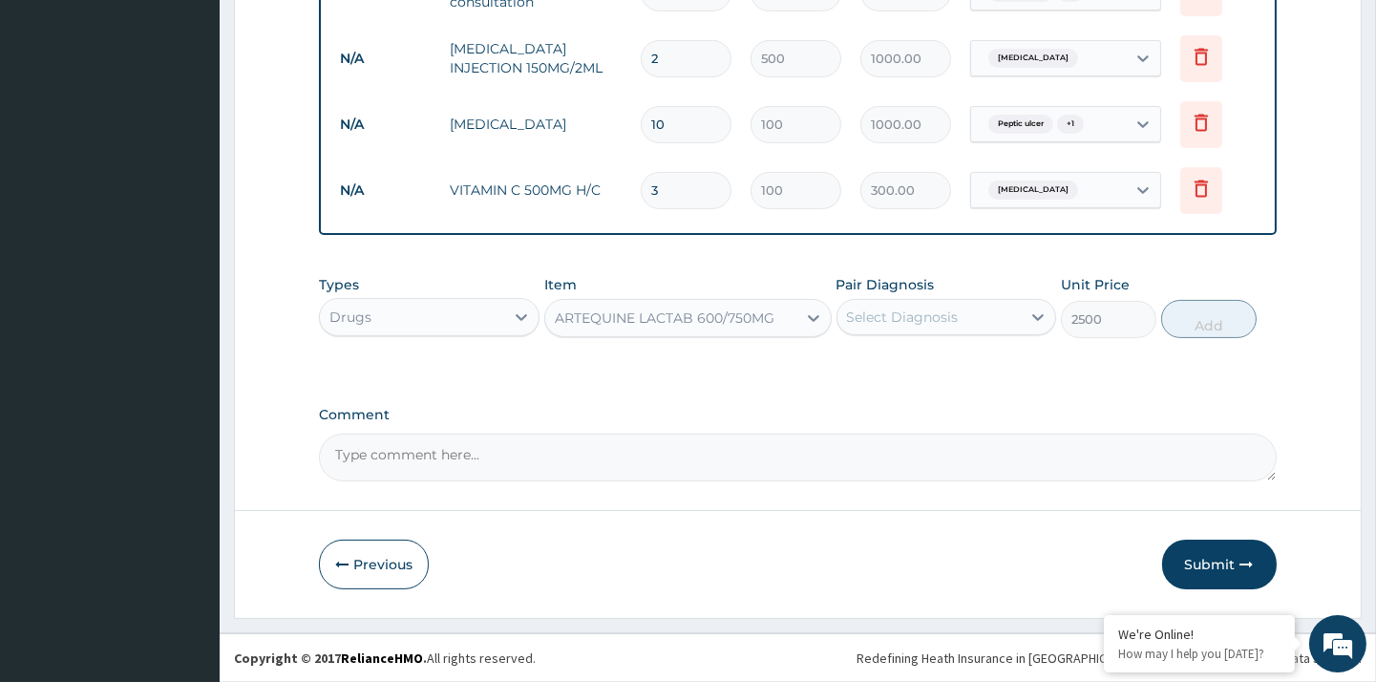
click at [933, 315] on div "Select Diagnosis" at bounding box center [903, 317] width 112 height 19
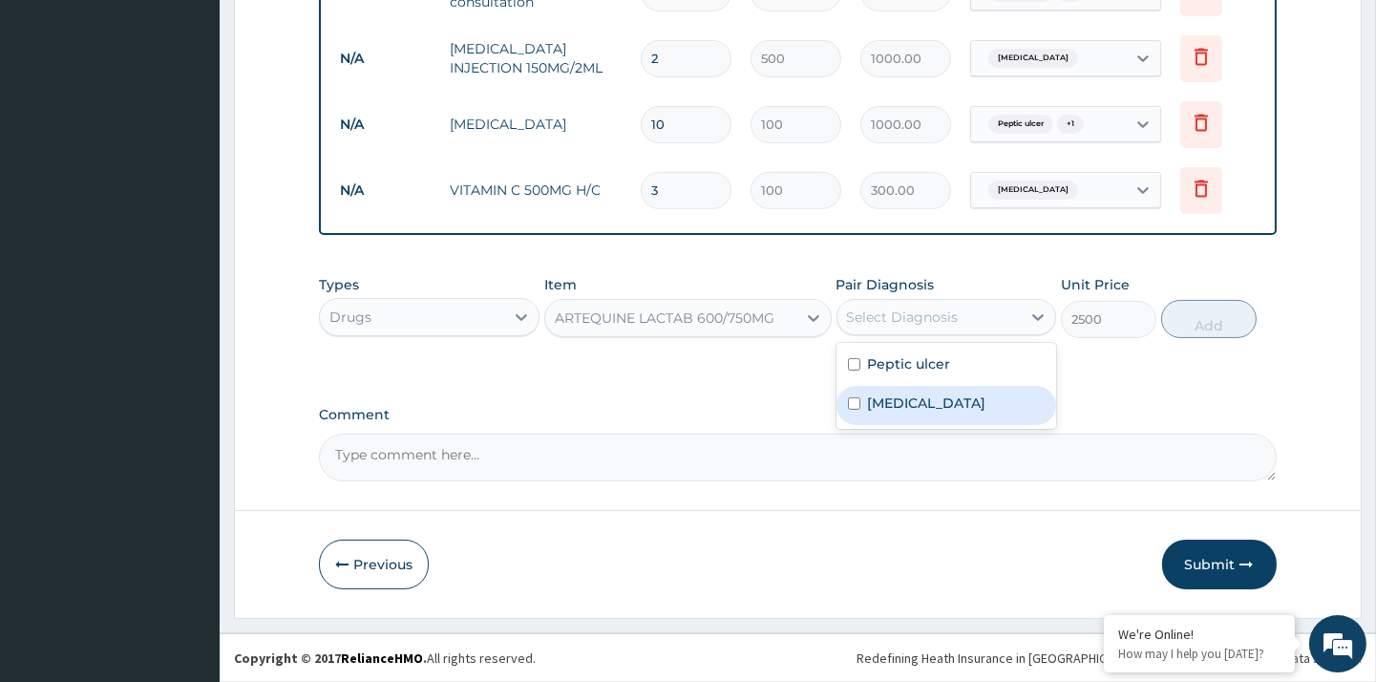
click at [898, 399] on label "Malaria" at bounding box center [927, 402] width 118 height 19
checkbox input "true"
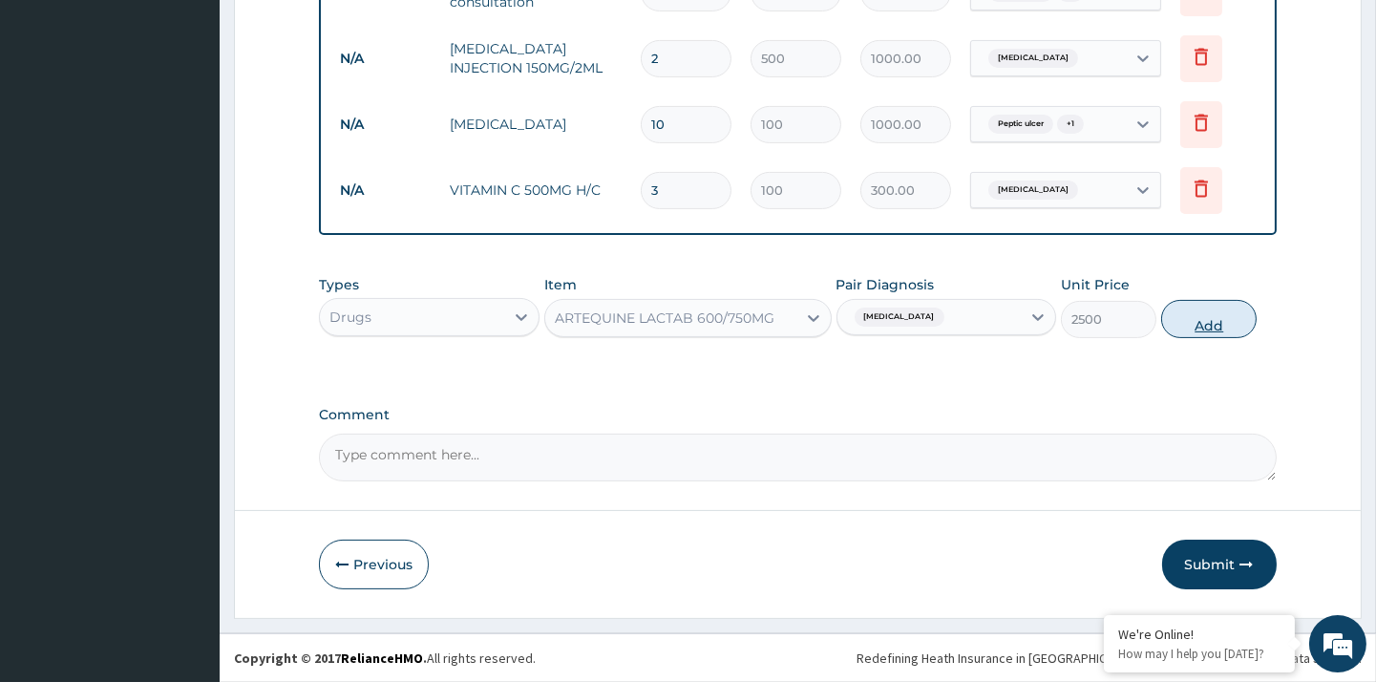
click at [1199, 322] on button "Add" at bounding box center [1208, 319] width 95 height 38
type input "0"
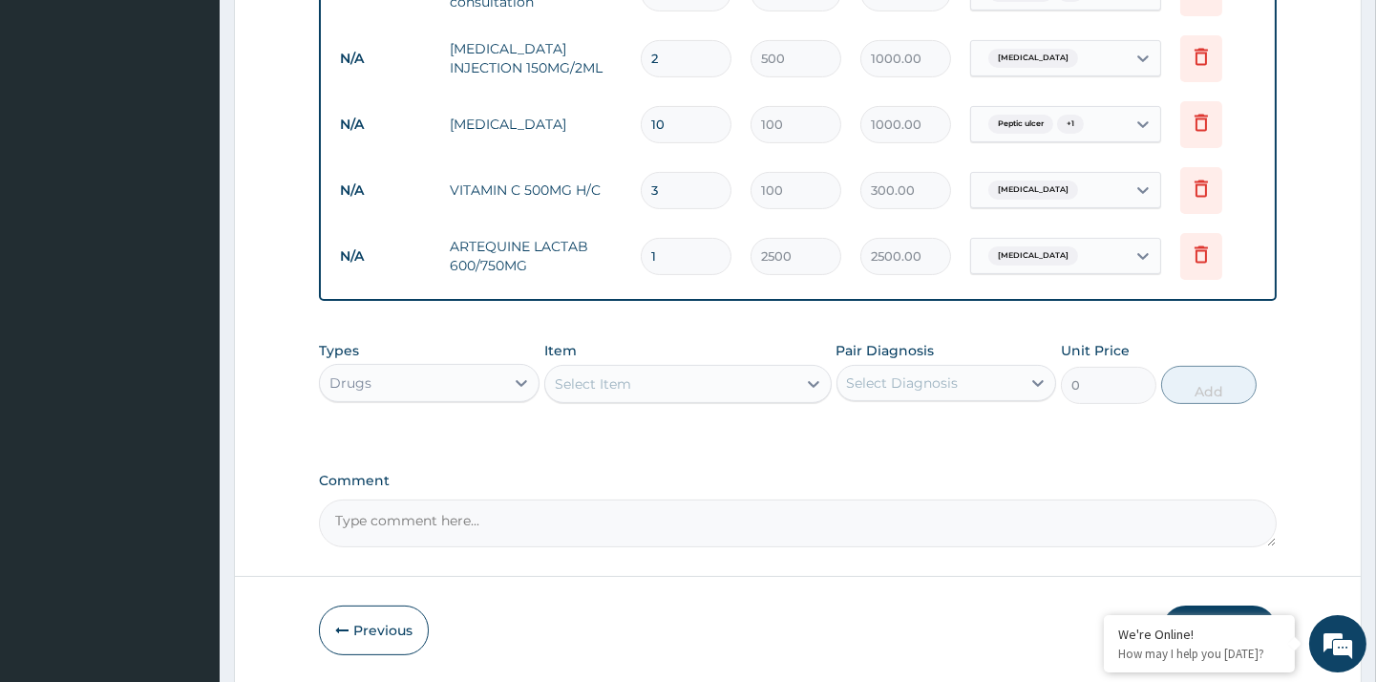
click at [617, 383] on div "Select Item" at bounding box center [593, 383] width 76 height 19
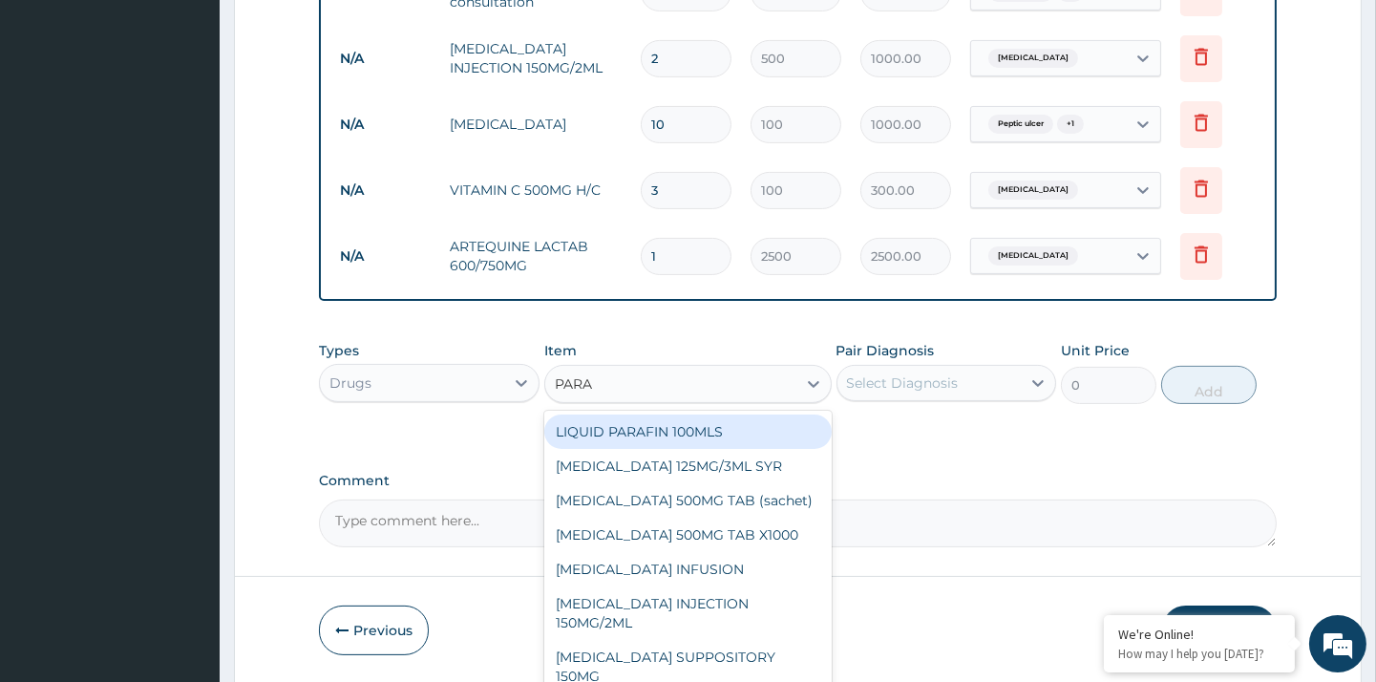
type input "PARAC"
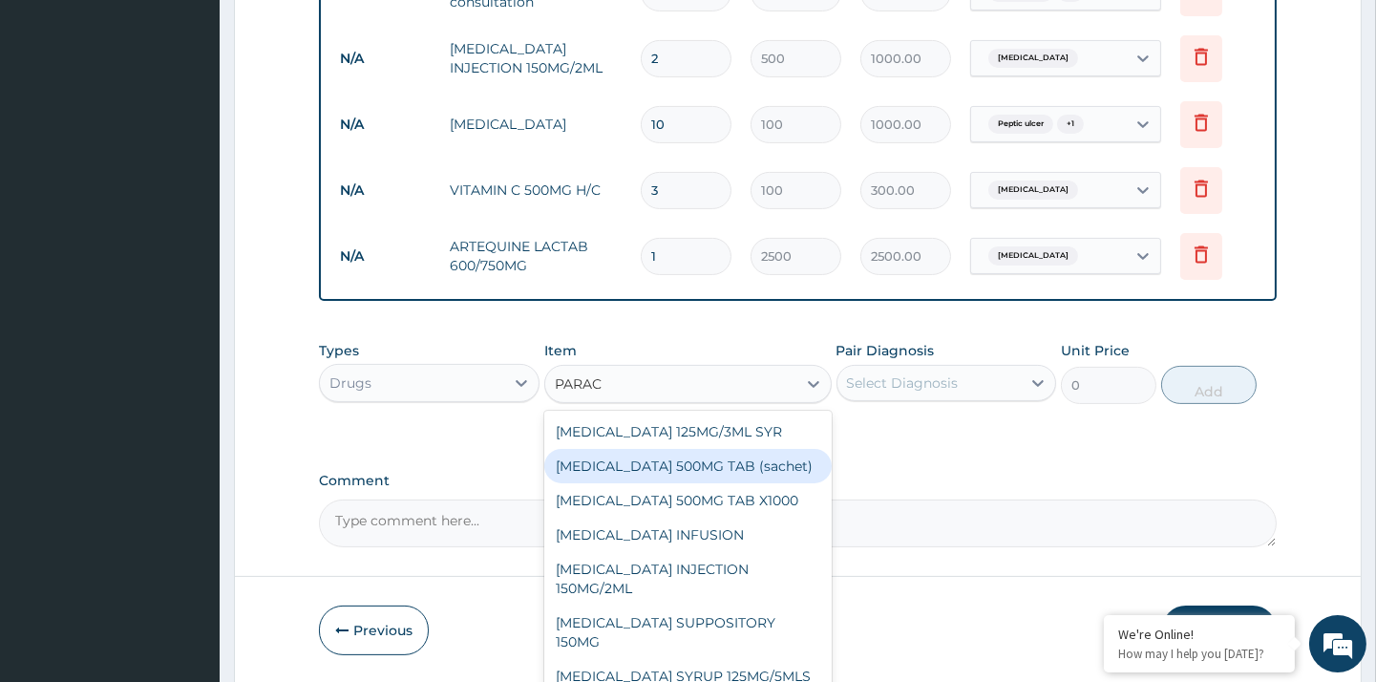
click at [781, 478] on div "PARACETAMOL 500MG TAB (sachet)" at bounding box center [687, 466] width 287 height 34
type input "250"
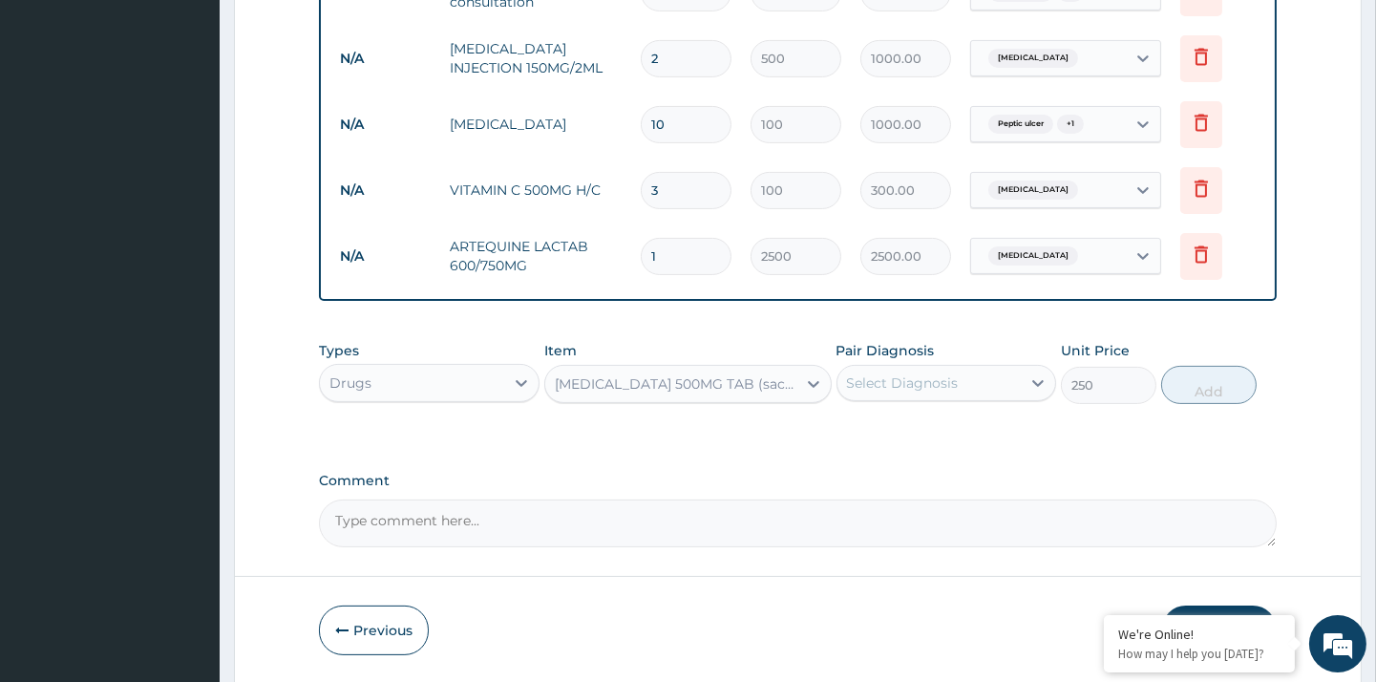
click at [949, 390] on div "Select Diagnosis" at bounding box center [903, 382] width 112 height 19
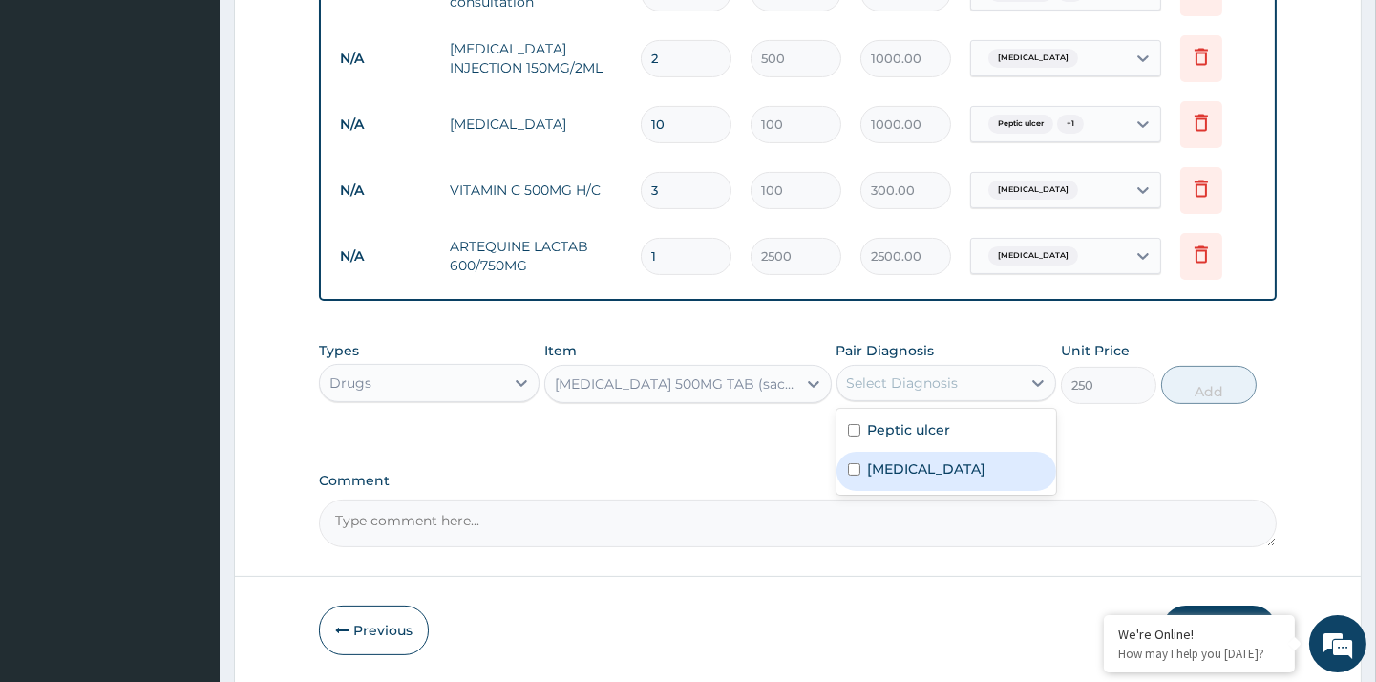
click at [905, 463] on label "Malaria" at bounding box center [927, 468] width 118 height 19
checkbox input "true"
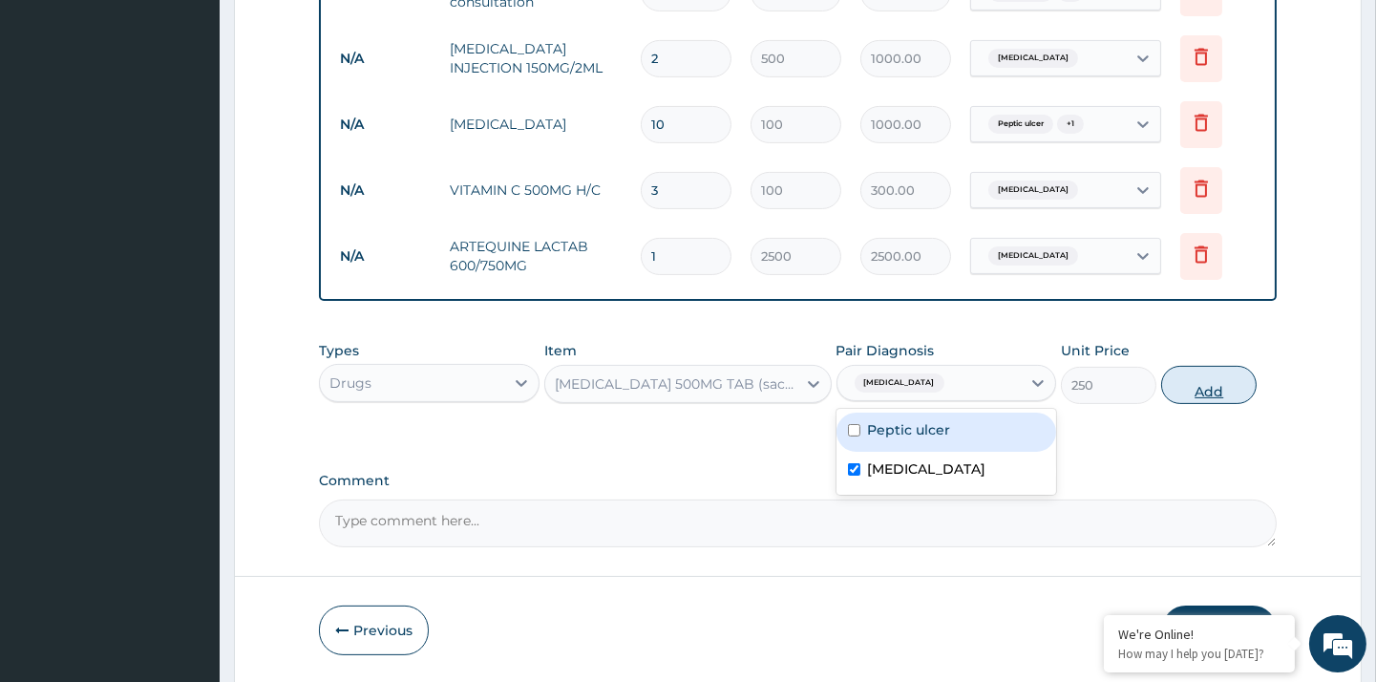
click at [1203, 387] on button "Add" at bounding box center [1208, 385] width 95 height 38
type input "0"
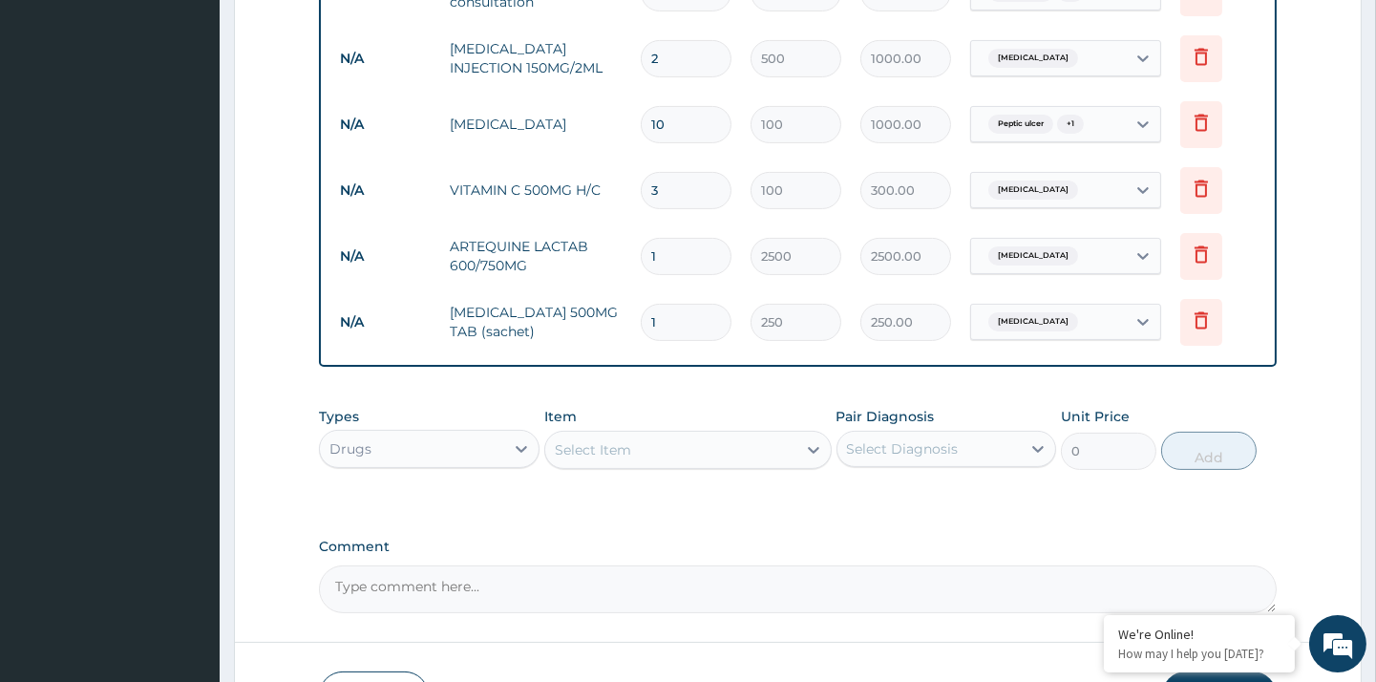
click at [584, 440] on div "Select Item" at bounding box center [593, 449] width 76 height 19
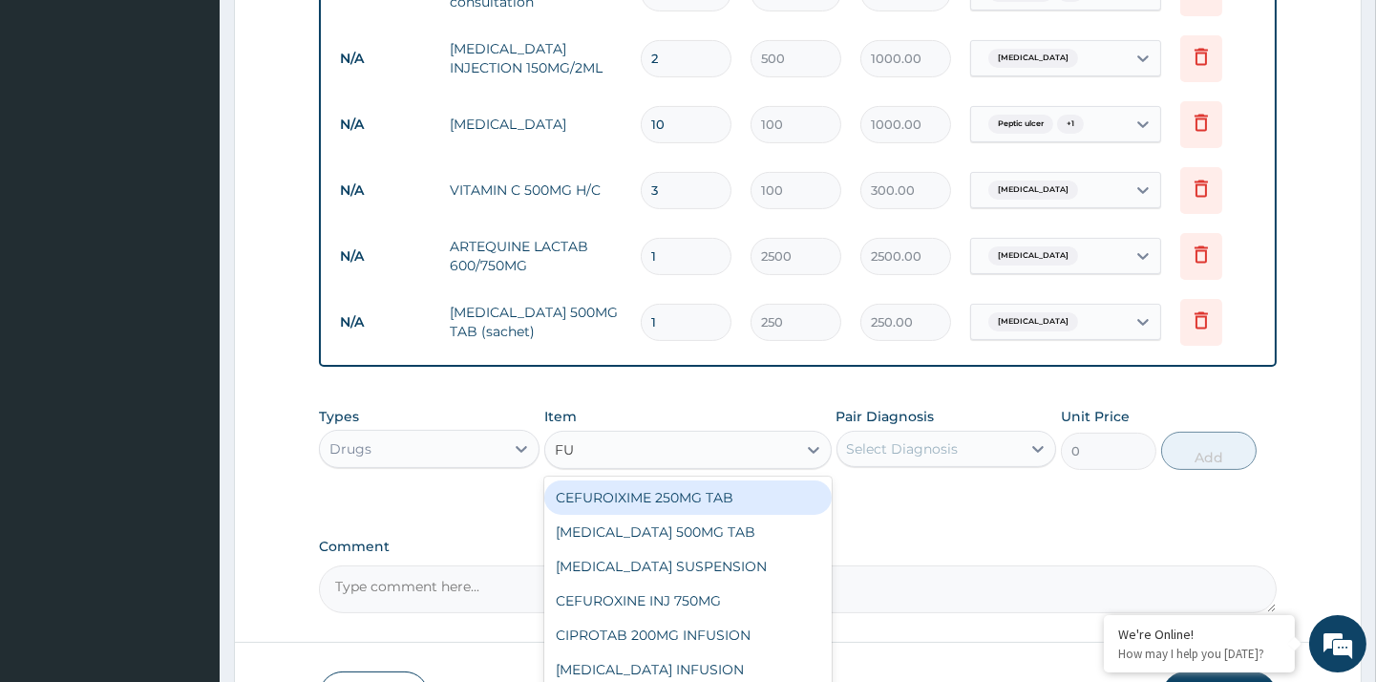
type input "FUN"
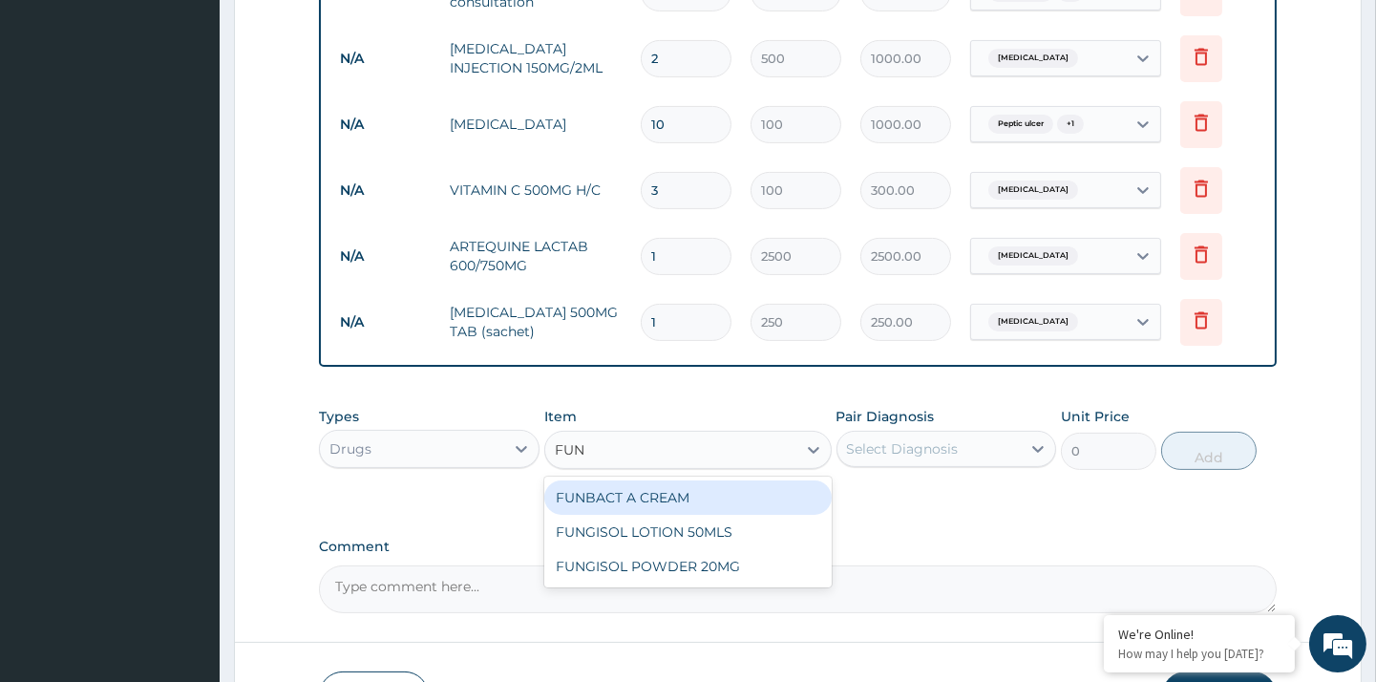
click at [730, 504] on div "FUNBACT A CREAM" at bounding box center [687, 497] width 287 height 34
type input "2500"
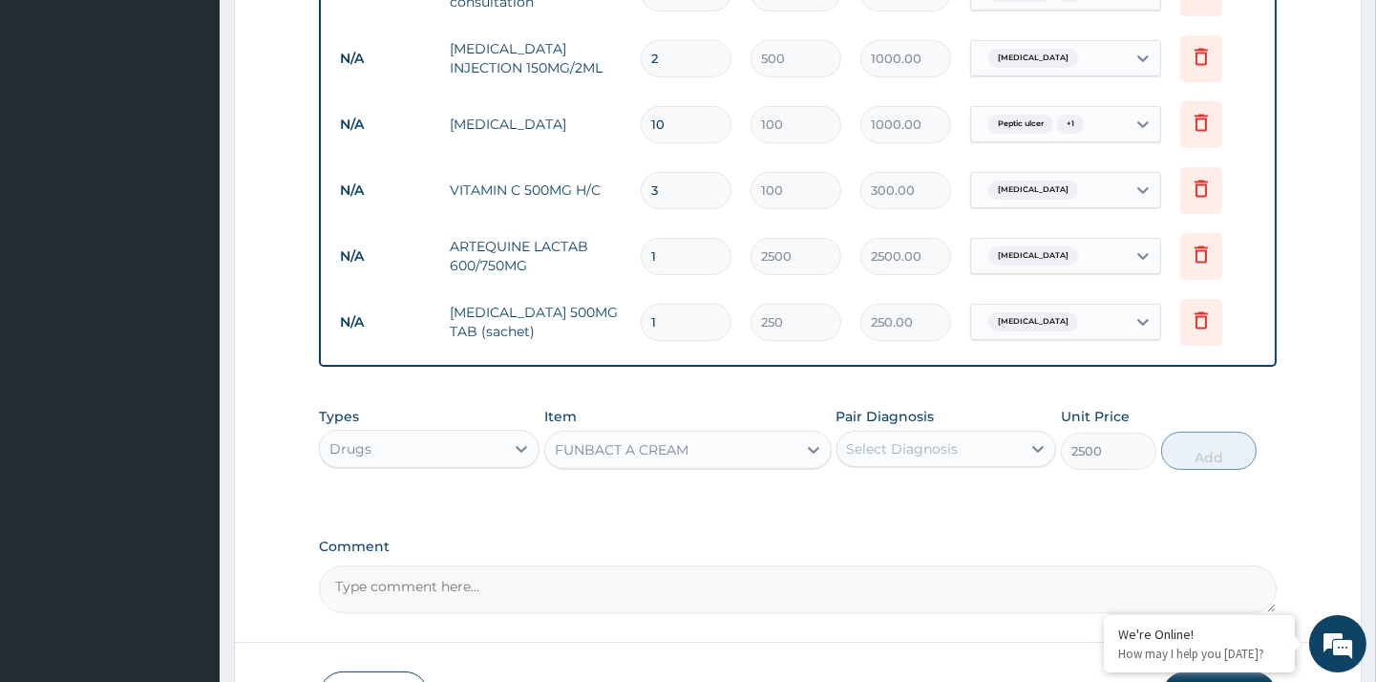
click at [924, 446] on div "Select Diagnosis" at bounding box center [903, 448] width 112 height 19
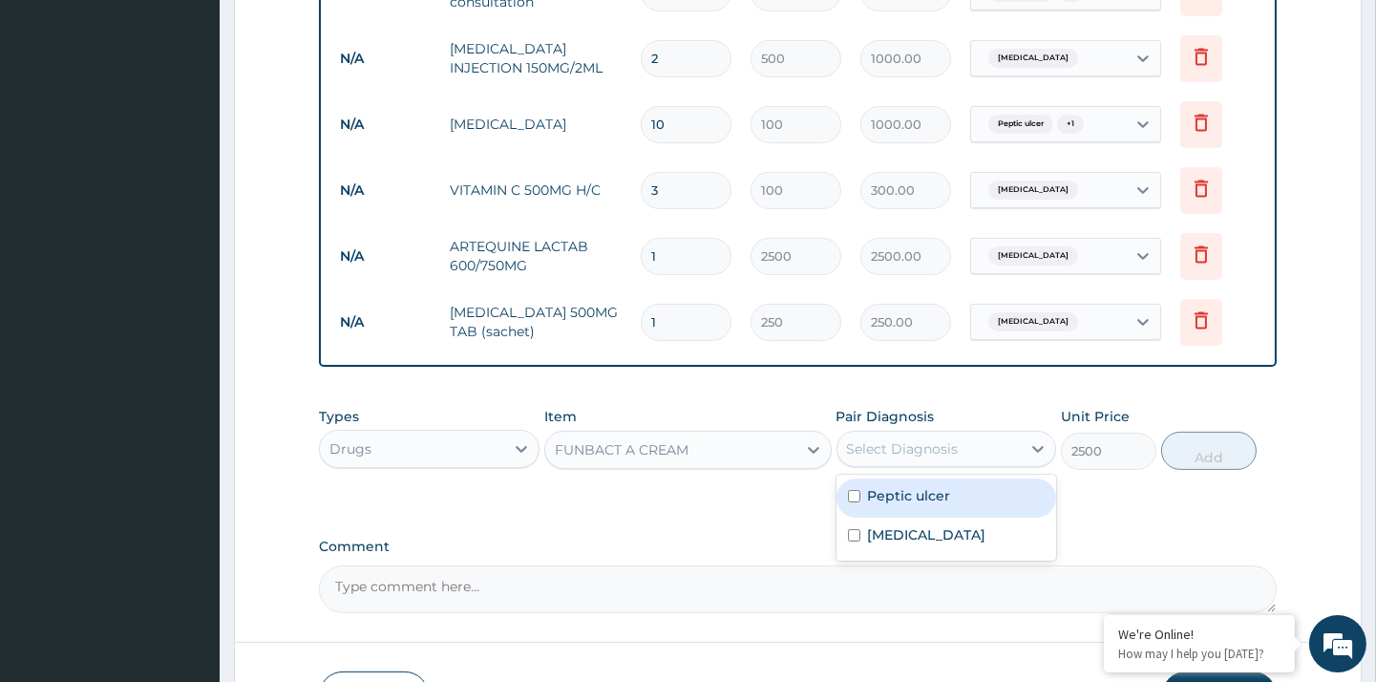
click at [907, 498] on label "Peptic ulcer" at bounding box center [909, 495] width 83 height 19
checkbox input "true"
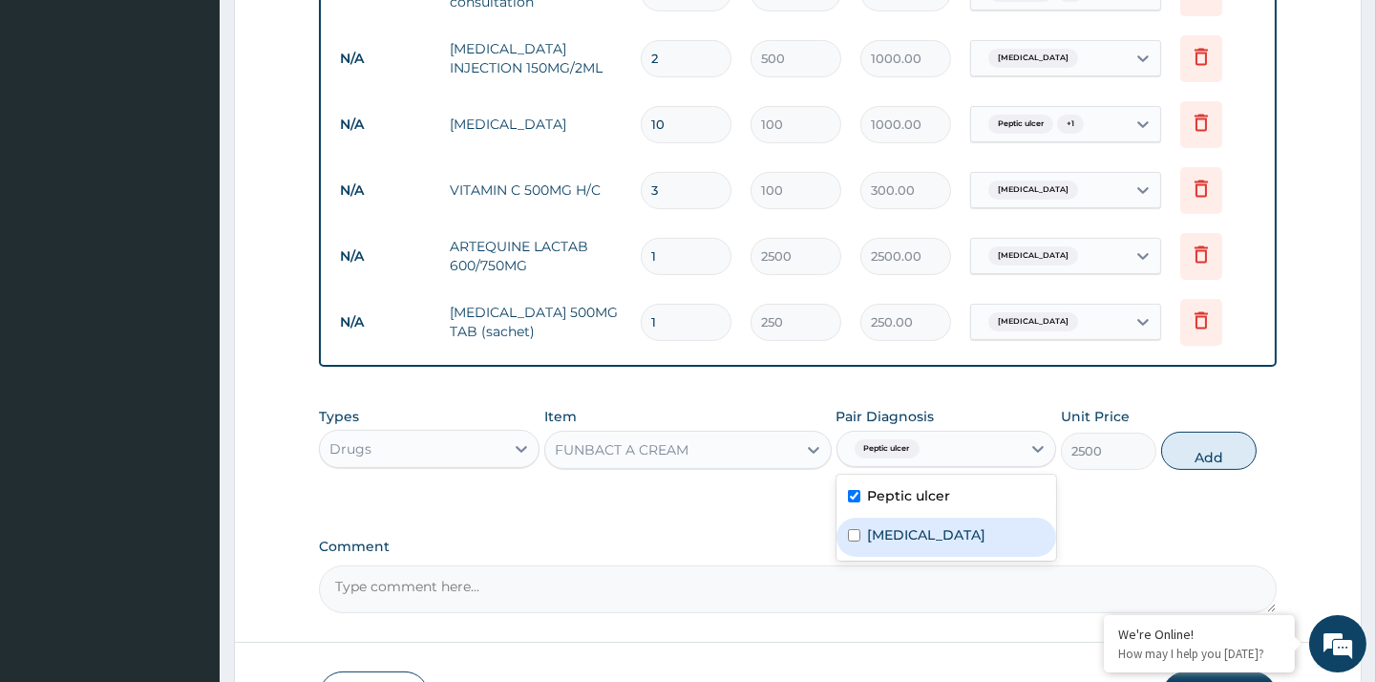
click at [891, 530] on label "Malaria" at bounding box center [927, 534] width 118 height 19
checkbox input "true"
click at [1184, 455] on button "Add" at bounding box center [1208, 451] width 95 height 38
type input "0"
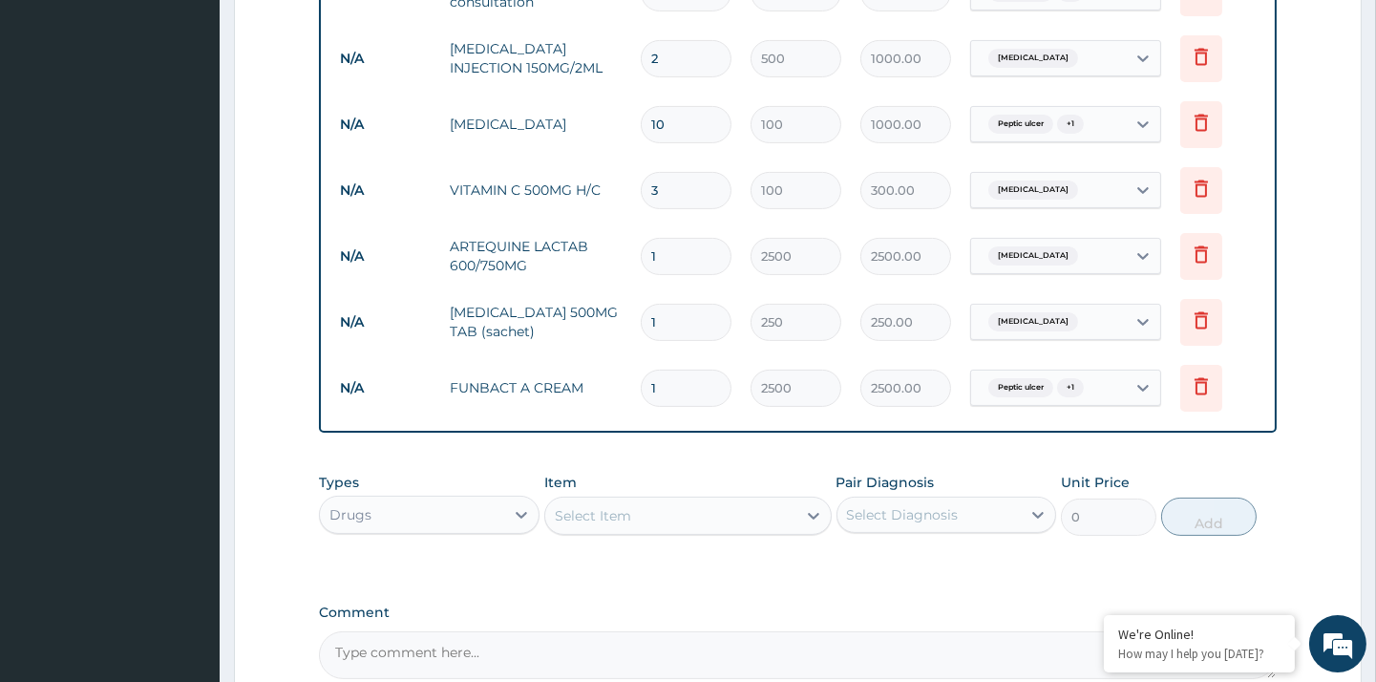
scroll to position [1000, 0]
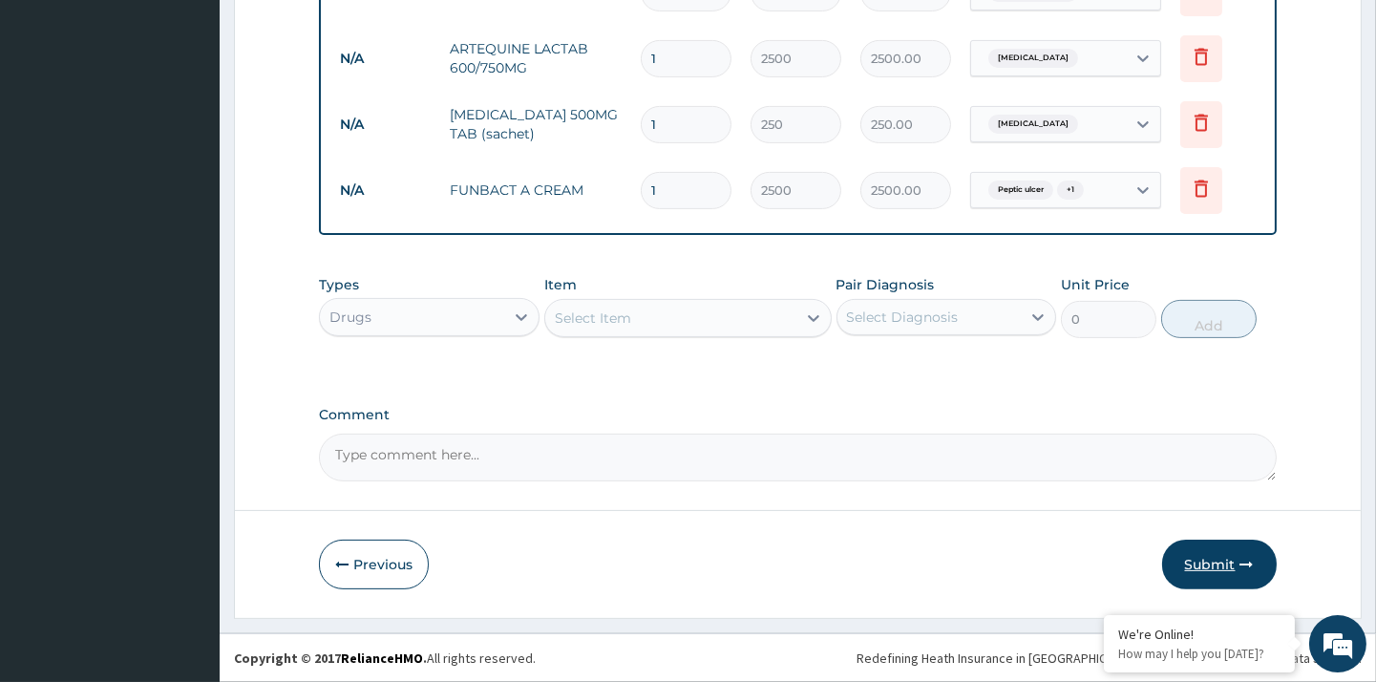
click at [1217, 565] on button "Submit" at bounding box center [1219, 565] width 115 height 50
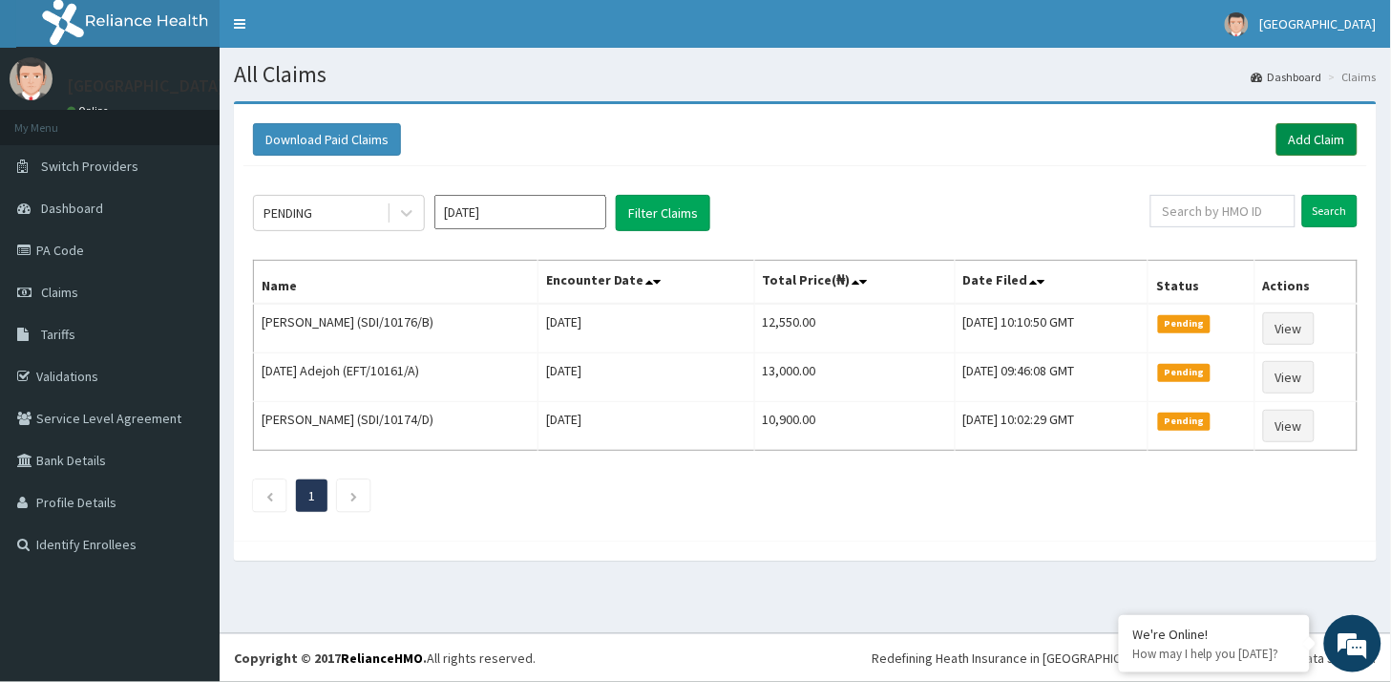
click at [1302, 135] on link "Add Claim" at bounding box center [1317, 139] width 81 height 32
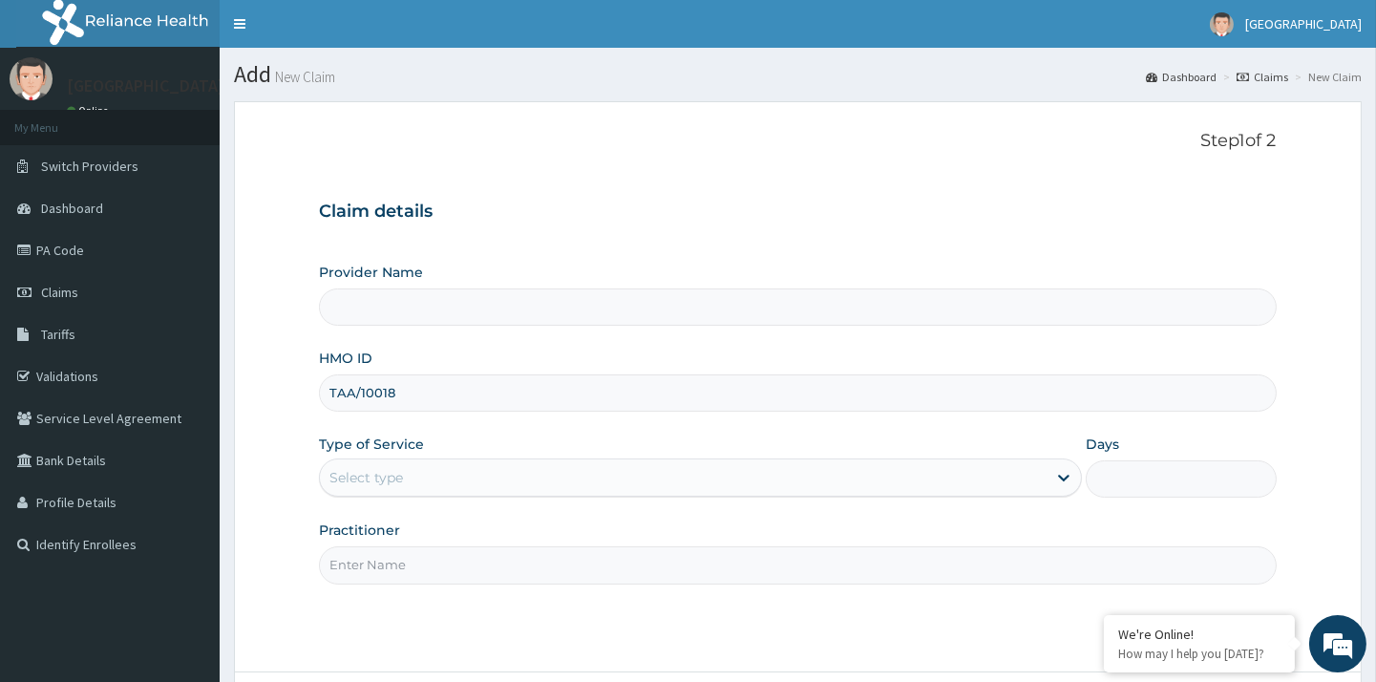
type input "TAA/10018/"
type input "DAULA HOSPITAL"
type input "TAA/10018/A"
click at [605, 476] on div "Select type" at bounding box center [683, 477] width 727 height 31
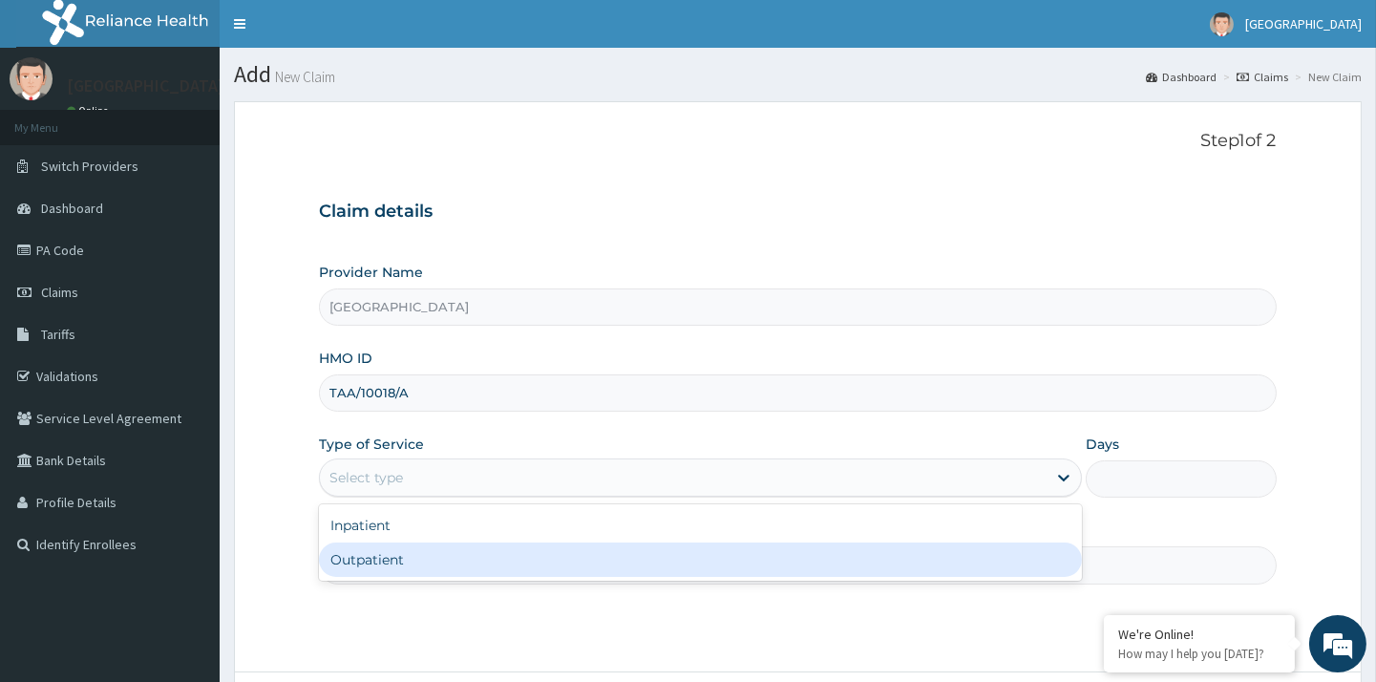
click at [367, 568] on div "Outpatient" at bounding box center [700, 559] width 763 height 34
type input "1"
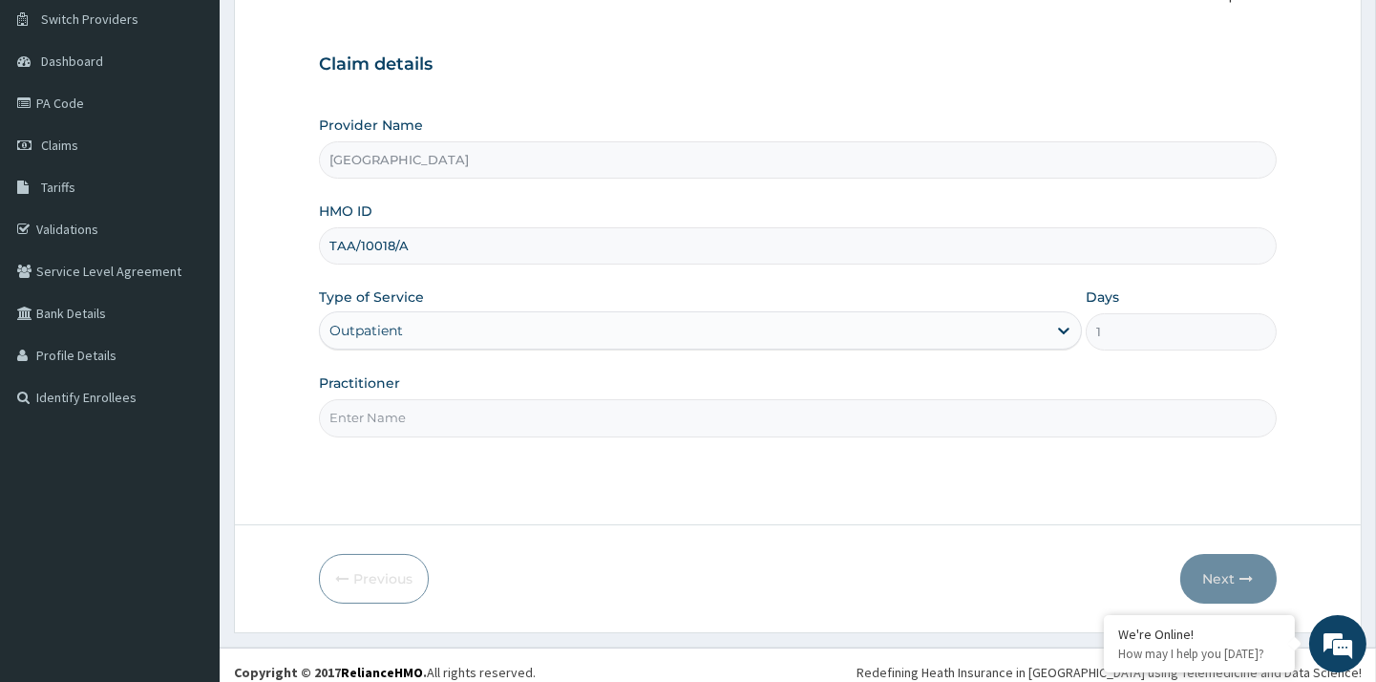
scroll to position [157, 0]
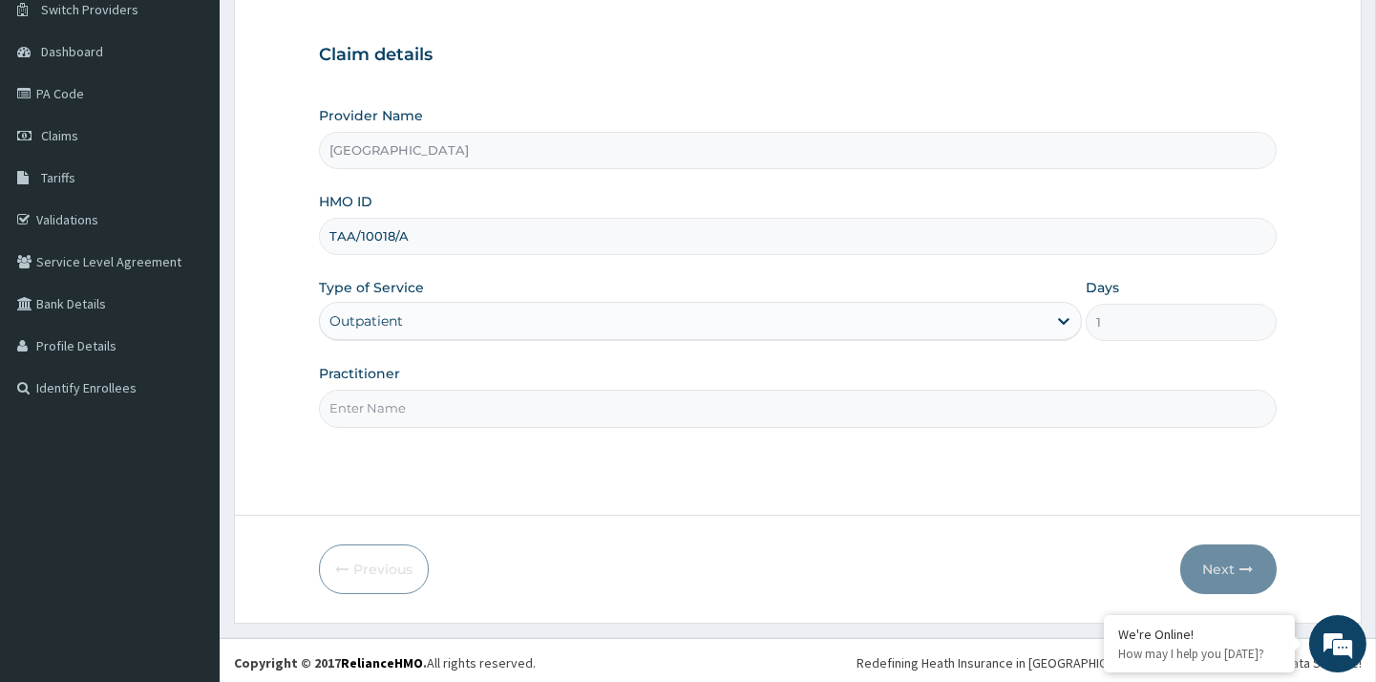
click at [440, 417] on input "Practitioner" at bounding box center [797, 408] width 957 height 37
type input "DR UMAR"
click at [1225, 563] on button "Next" at bounding box center [1228, 569] width 96 height 50
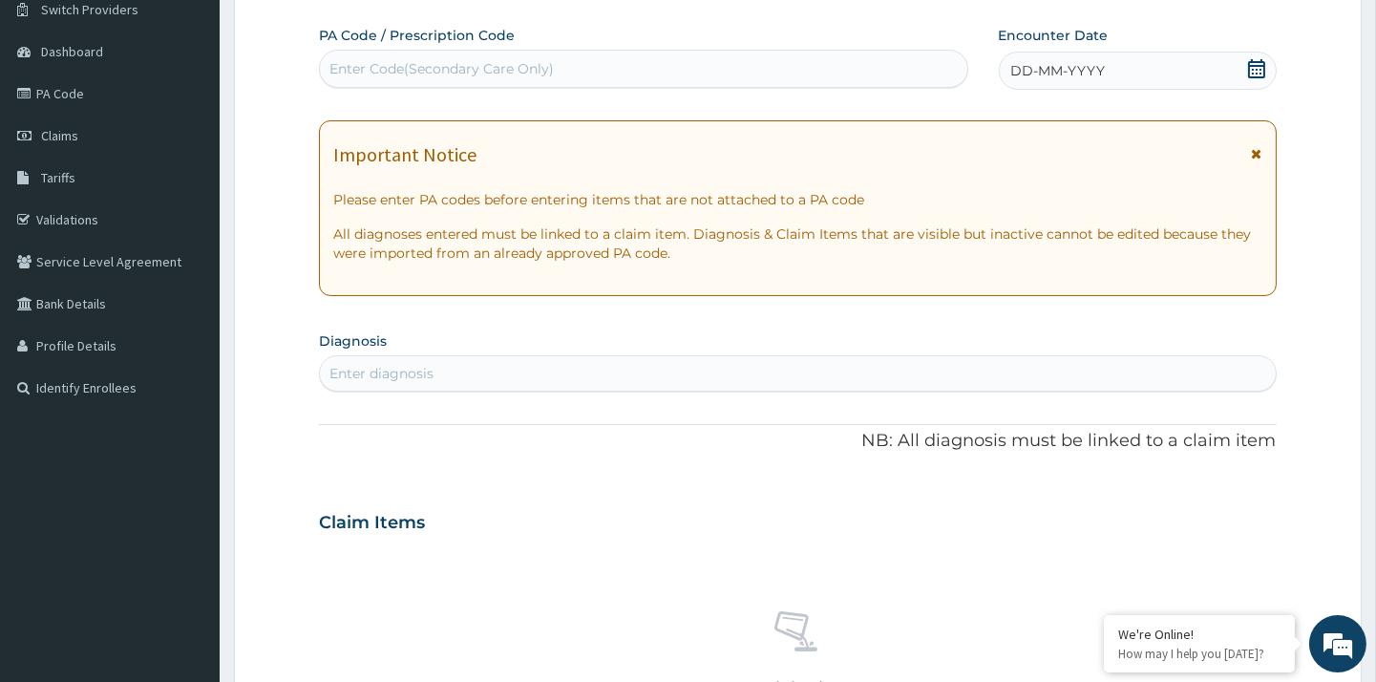
click at [1266, 70] on div "DD-MM-YYYY" at bounding box center [1138, 71] width 278 height 38
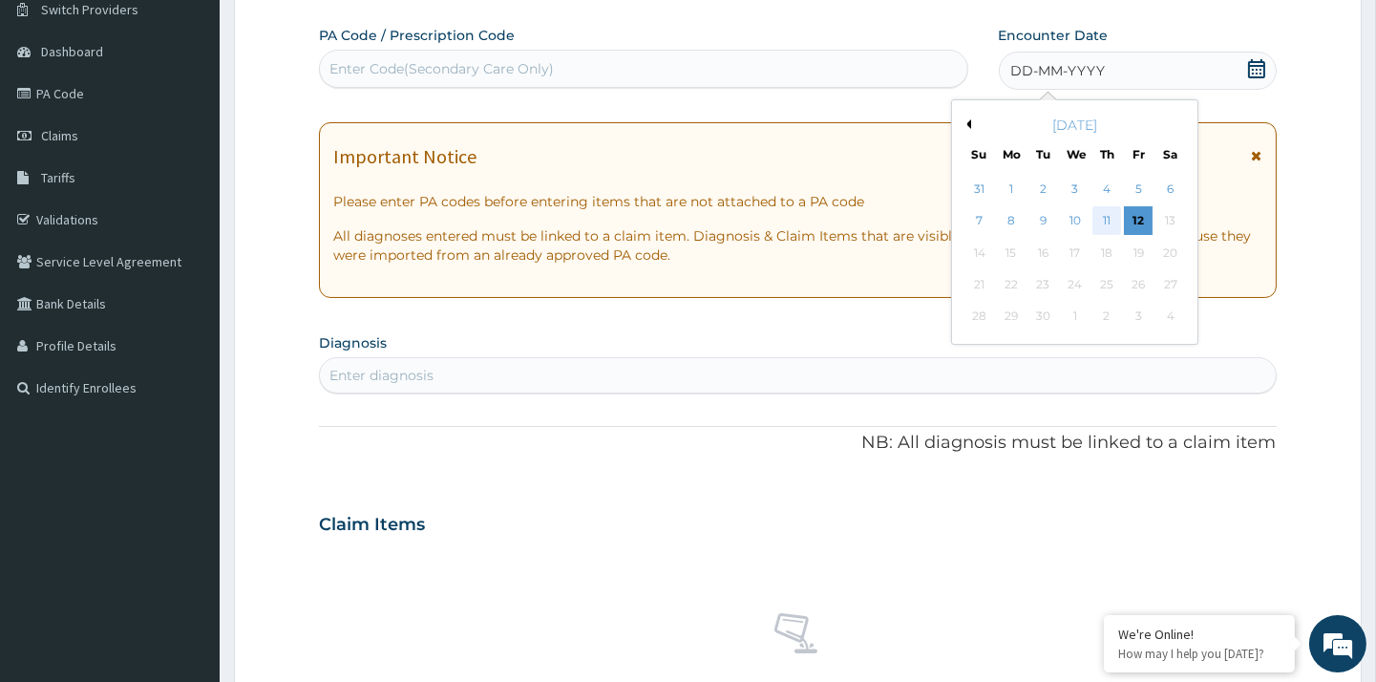
click at [1103, 226] on div "11" at bounding box center [1106, 221] width 29 height 29
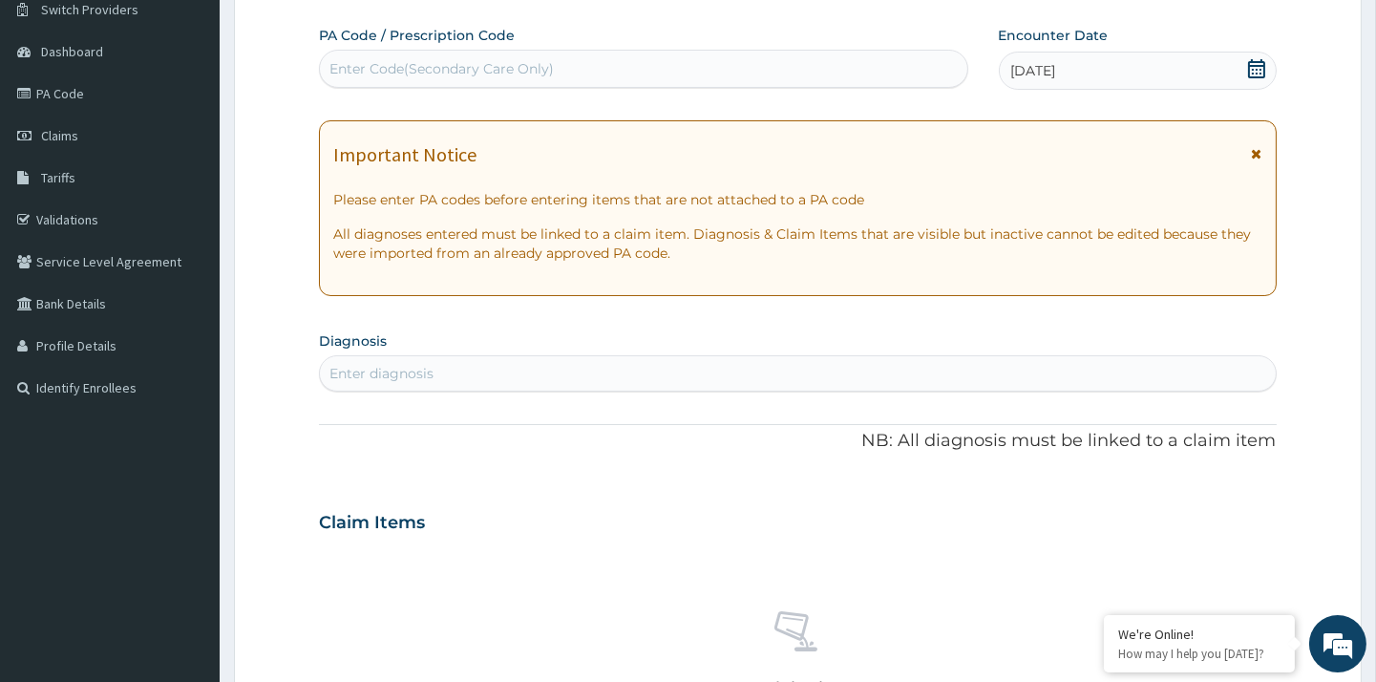
click at [587, 379] on div "Enter diagnosis" at bounding box center [797, 373] width 955 height 31
type input "MALARIA"
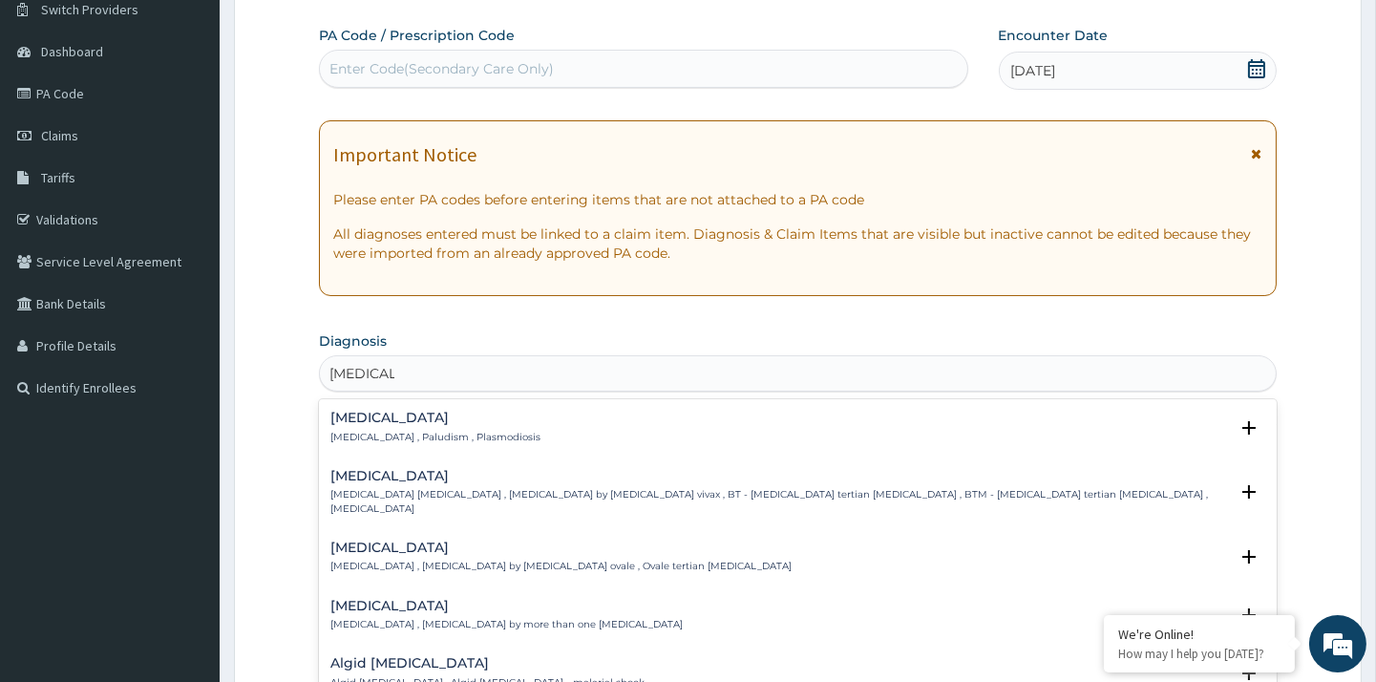
click at [463, 409] on div "Malaria Malaria , Paludism , Plasmodiosis Select Status Query Query covers susp…" at bounding box center [797, 432] width 957 height 58
click at [423, 436] on p "Malaria , Paludism , Plasmodiosis" at bounding box center [435, 437] width 210 height 13
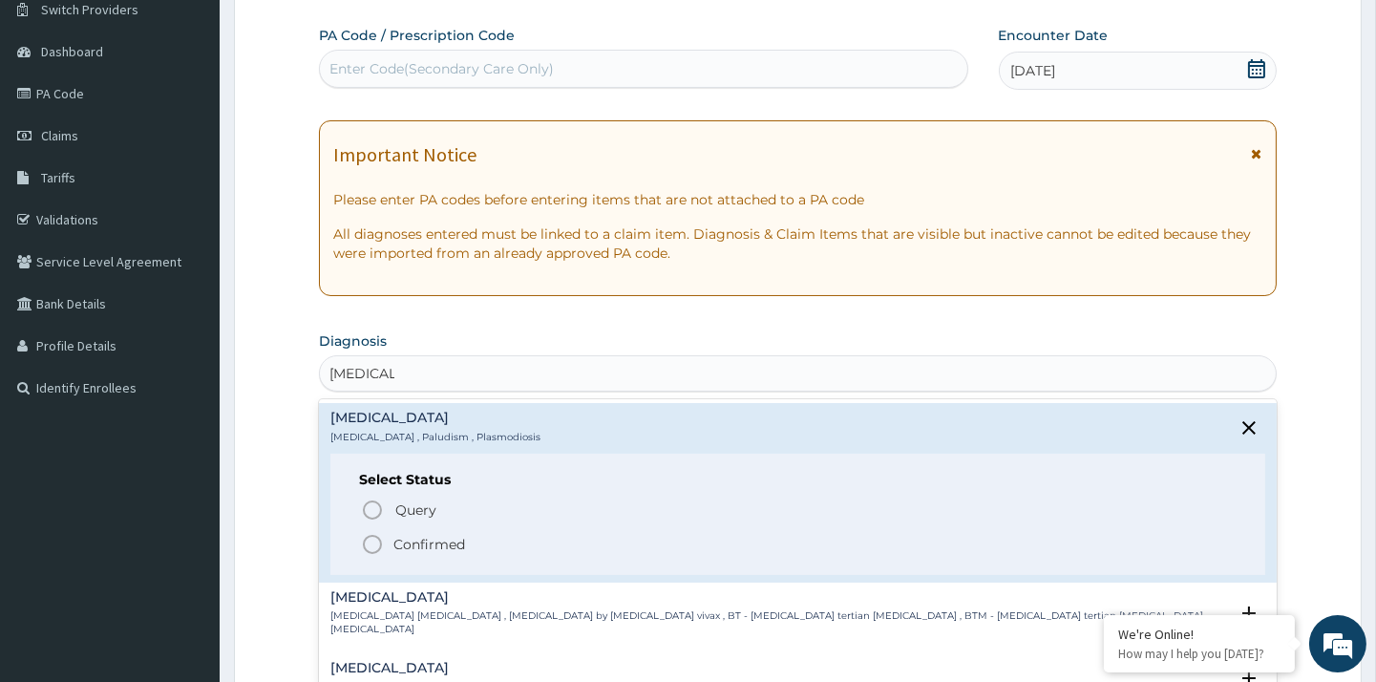
click at [372, 541] on icon "status option filled" at bounding box center [372, 544] width 23 height 23
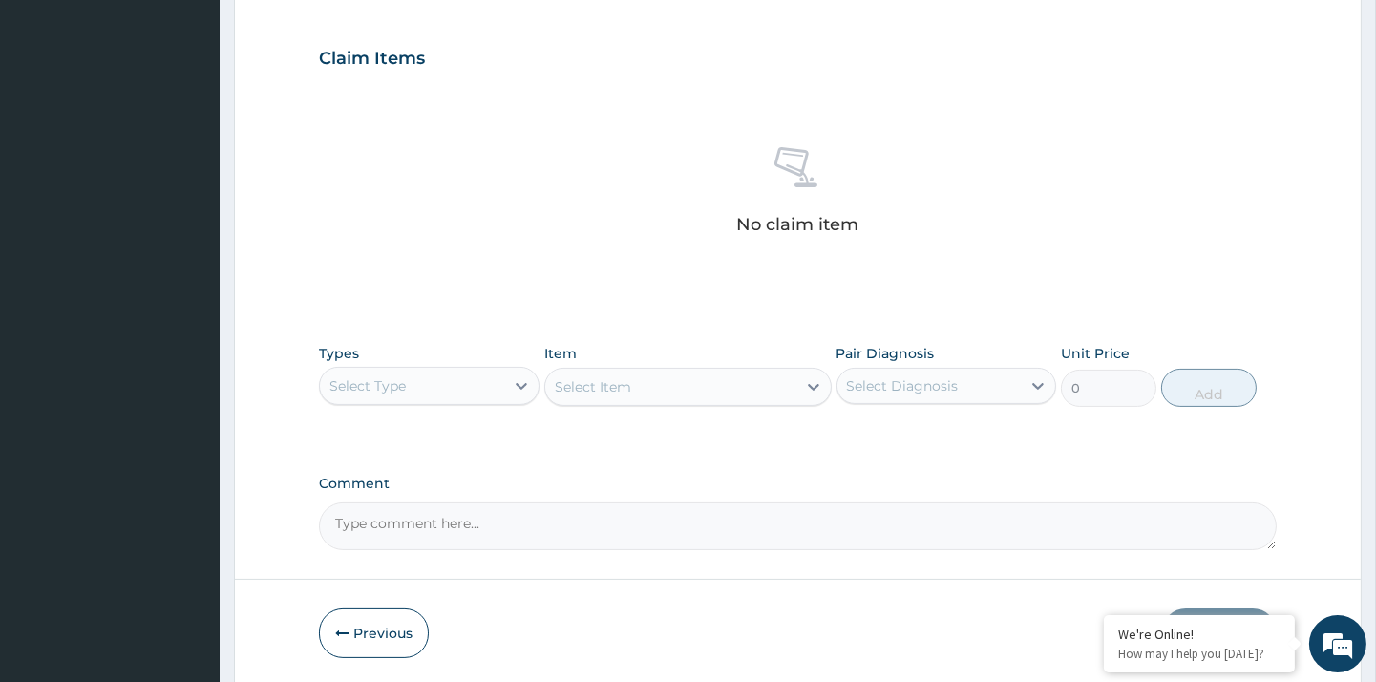
scroll to position [694, 0]
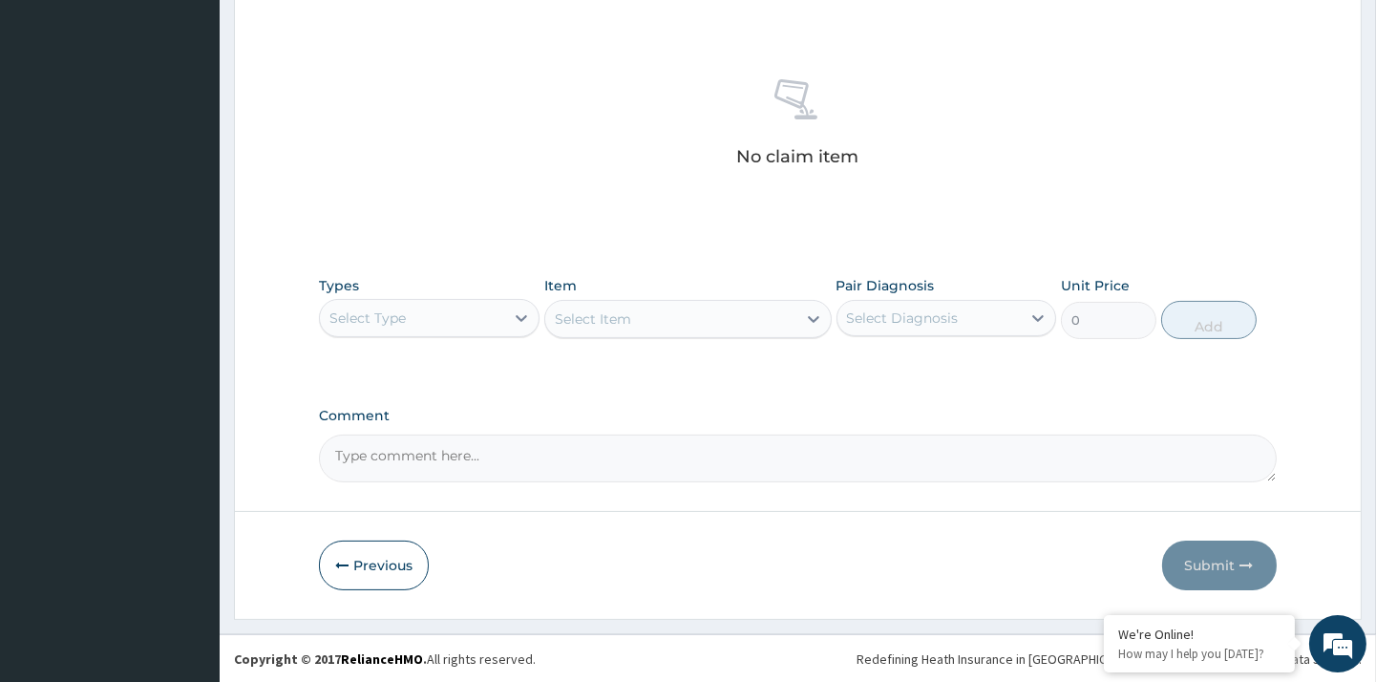
click at [491, 299] on div "Select Type" at bounding box center [429, 318] width 220 height 38
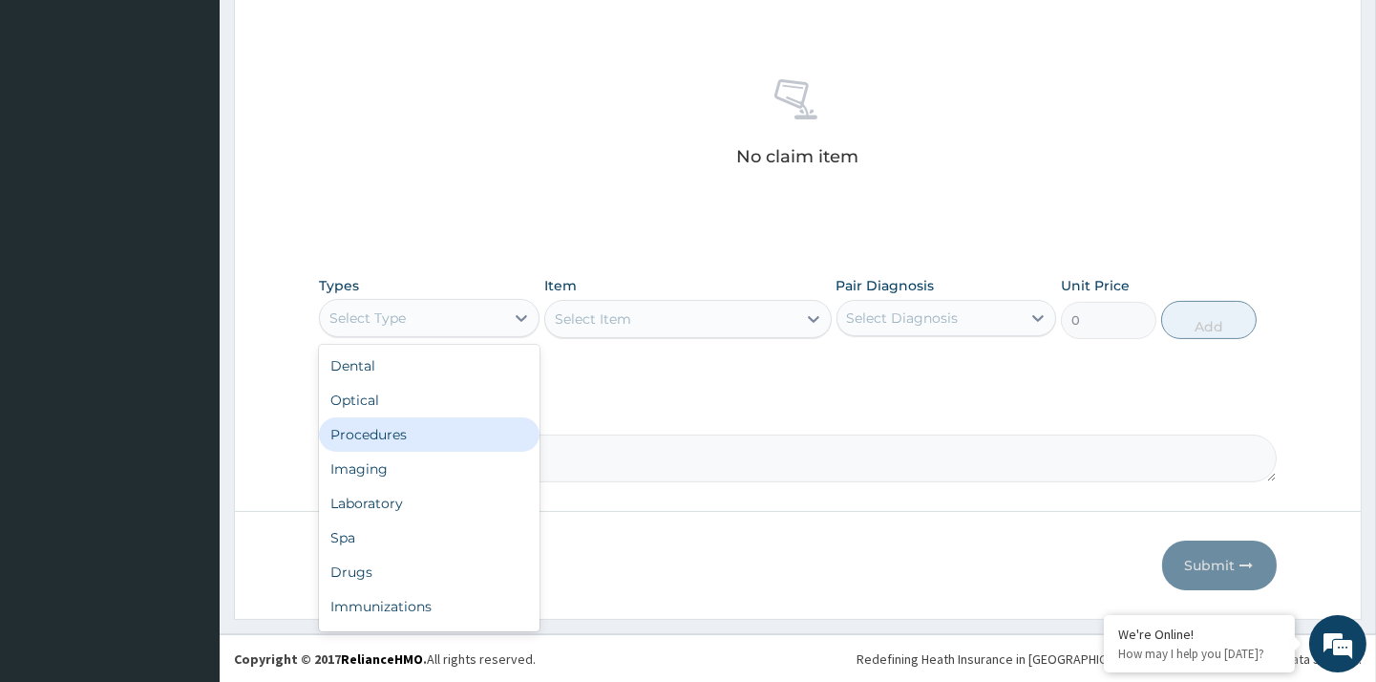
click at [430, 421] on div "Procedures" at bounding box center [429, 434] width 220 height 34
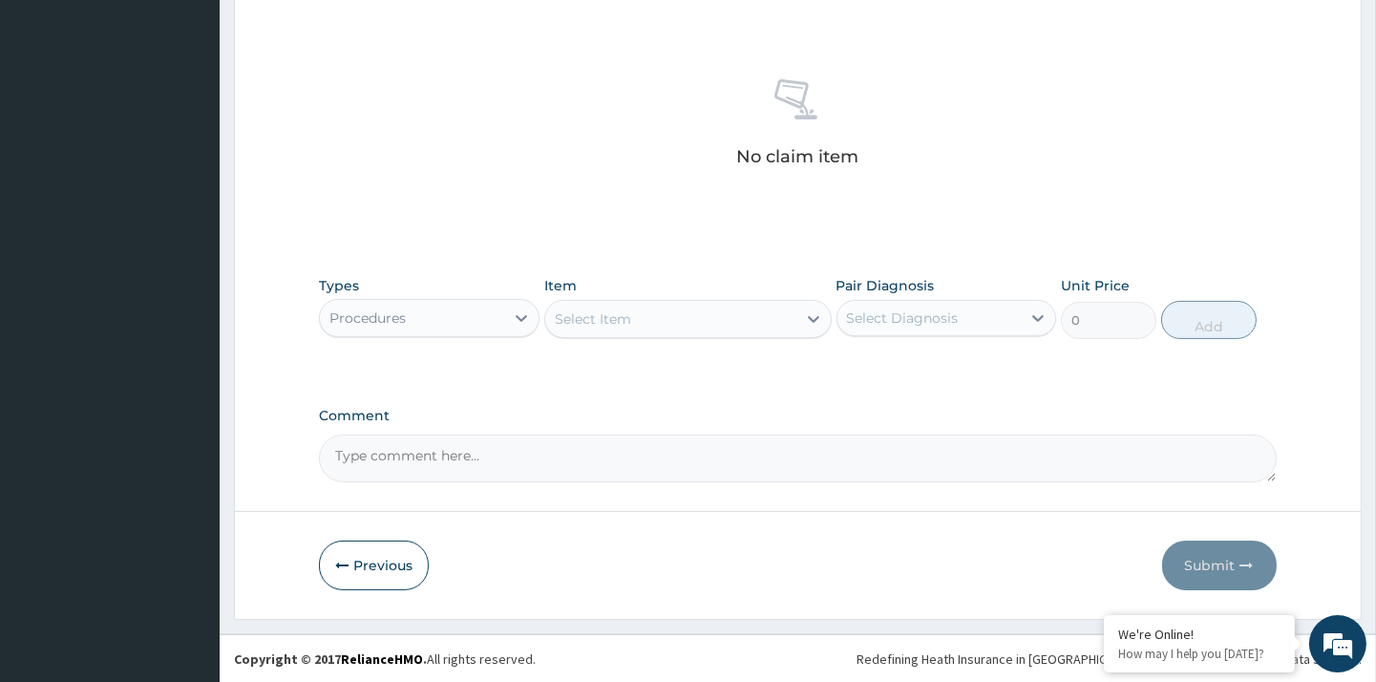
click at [701, 323] on div "Select Item" at bounding box center [670, 319] width 251 height 31
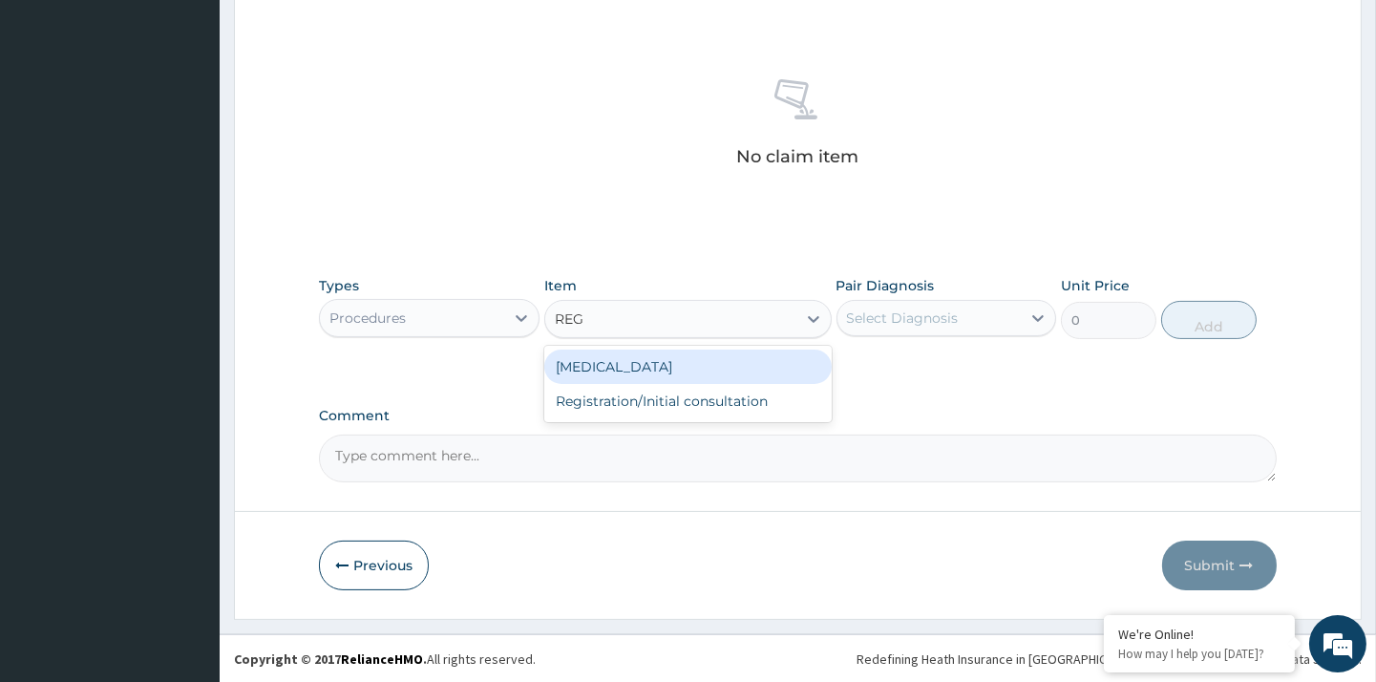
type input "REGI"
type input "5000"
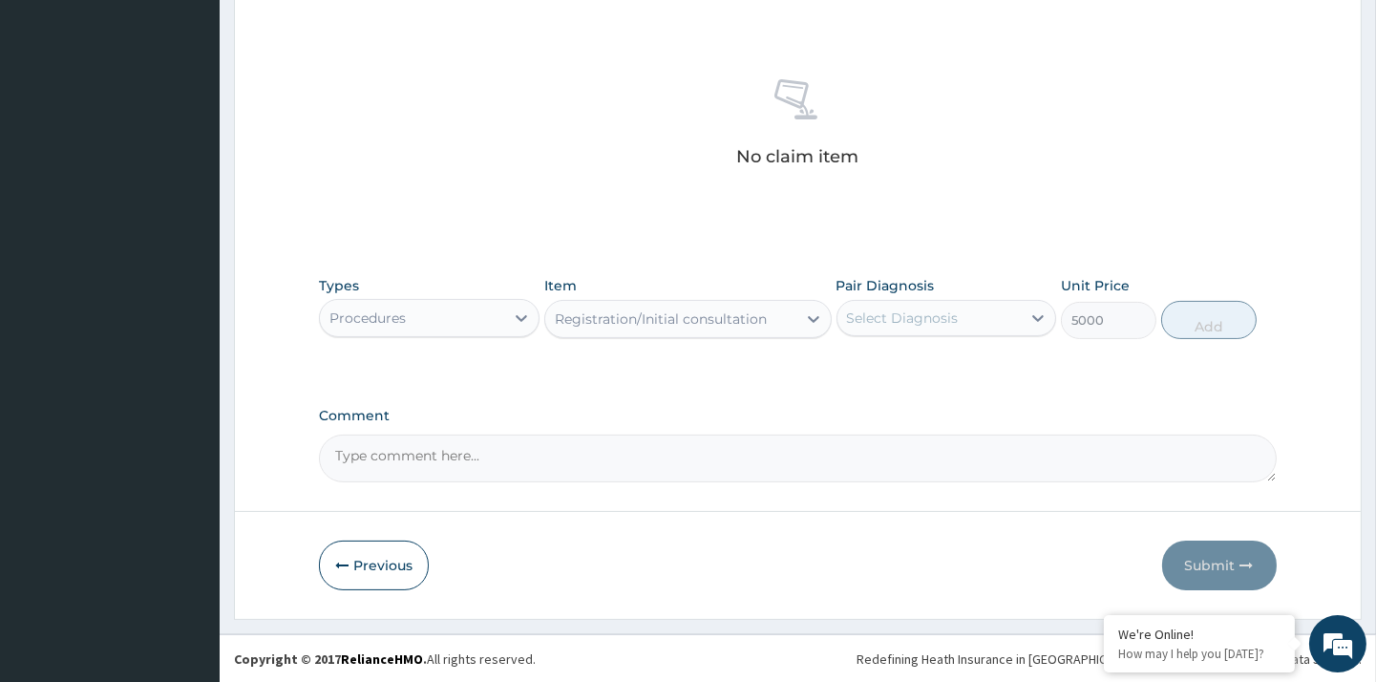
click at [1005, 318] on div "Select Diagnosis" at bounding box center [929, 318] width 183 height 31
click at [937, 373] on div "Malaria" at bounding box center [947, 367] width 220 height 39
checkbox input "true"
click at [1199, 320] on button "Add" at bounding box center [1208, 320] width 95 height 38
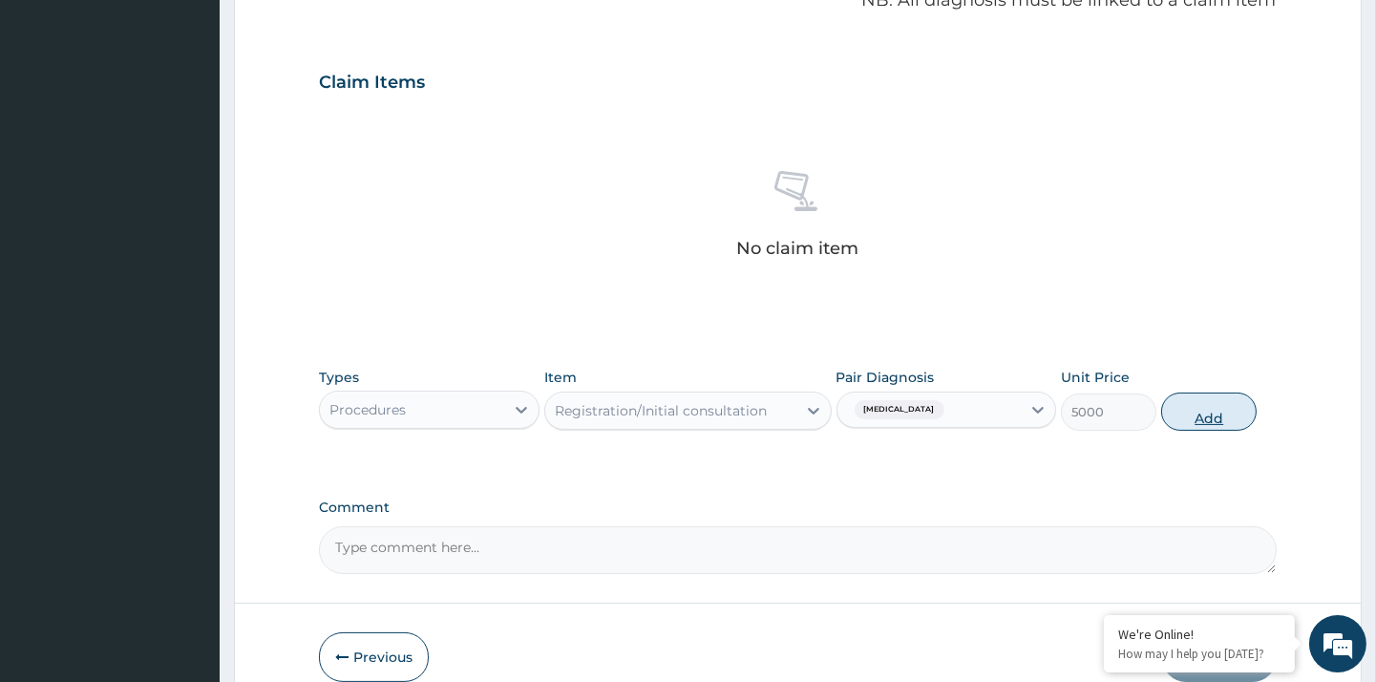
type input "0"
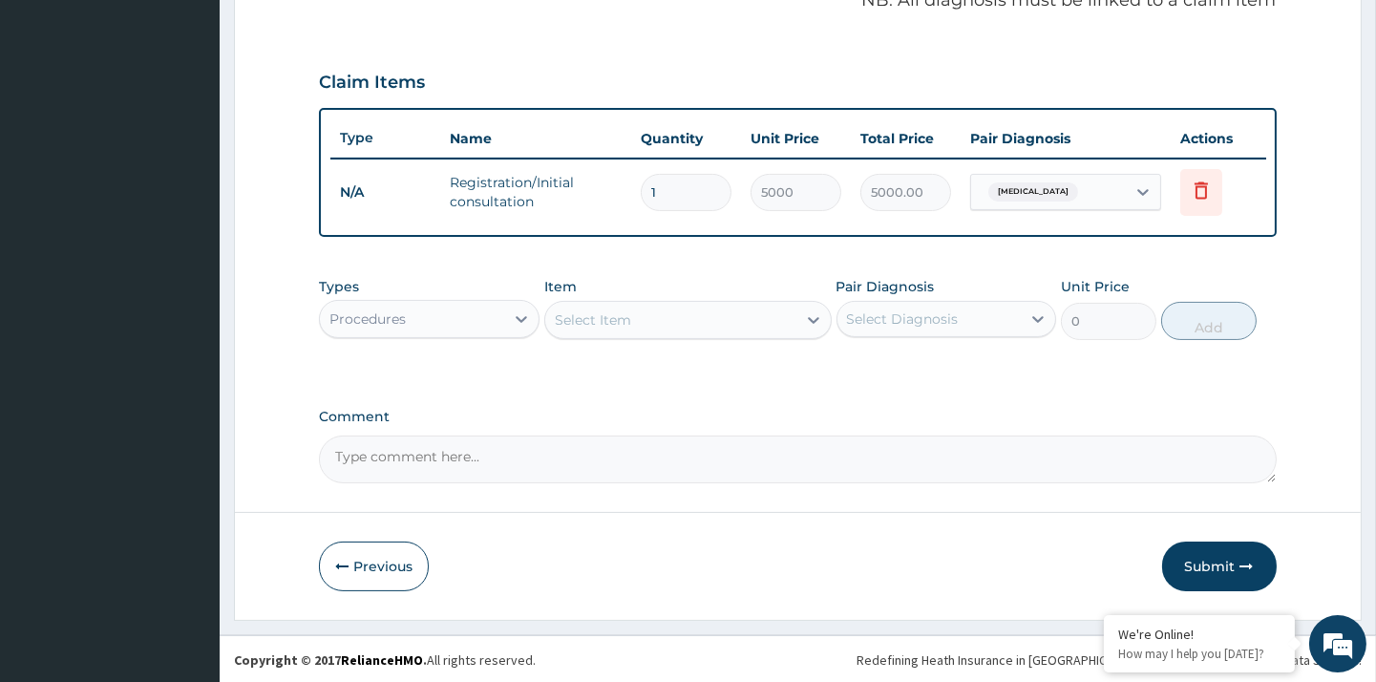
click at [392, 337] on div "Types Procedures" at bounding box center [429, 308] width 220 height 63
click at [346, 304] on div "Procedures" at bounding box center [411, 319] width 183 height 31
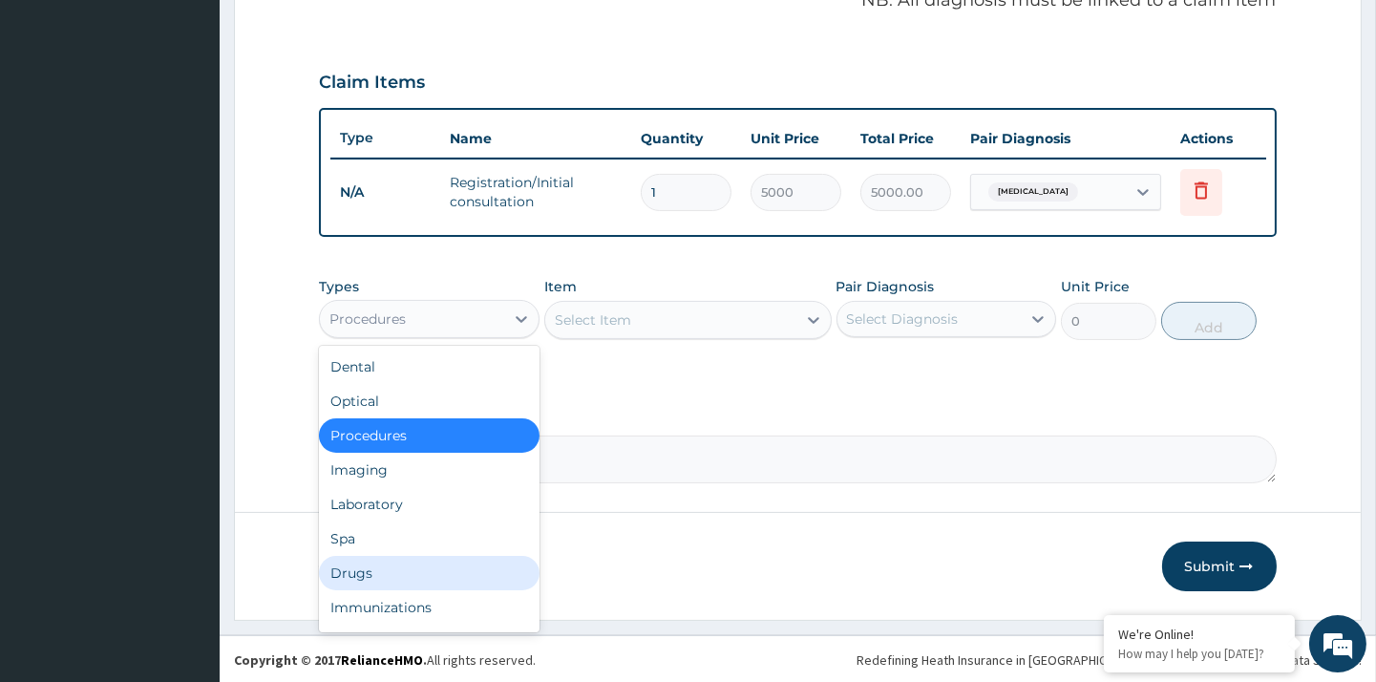
click at [368, 575] on div "Drugs" at bounding box center [429, 573] width 220 height 34
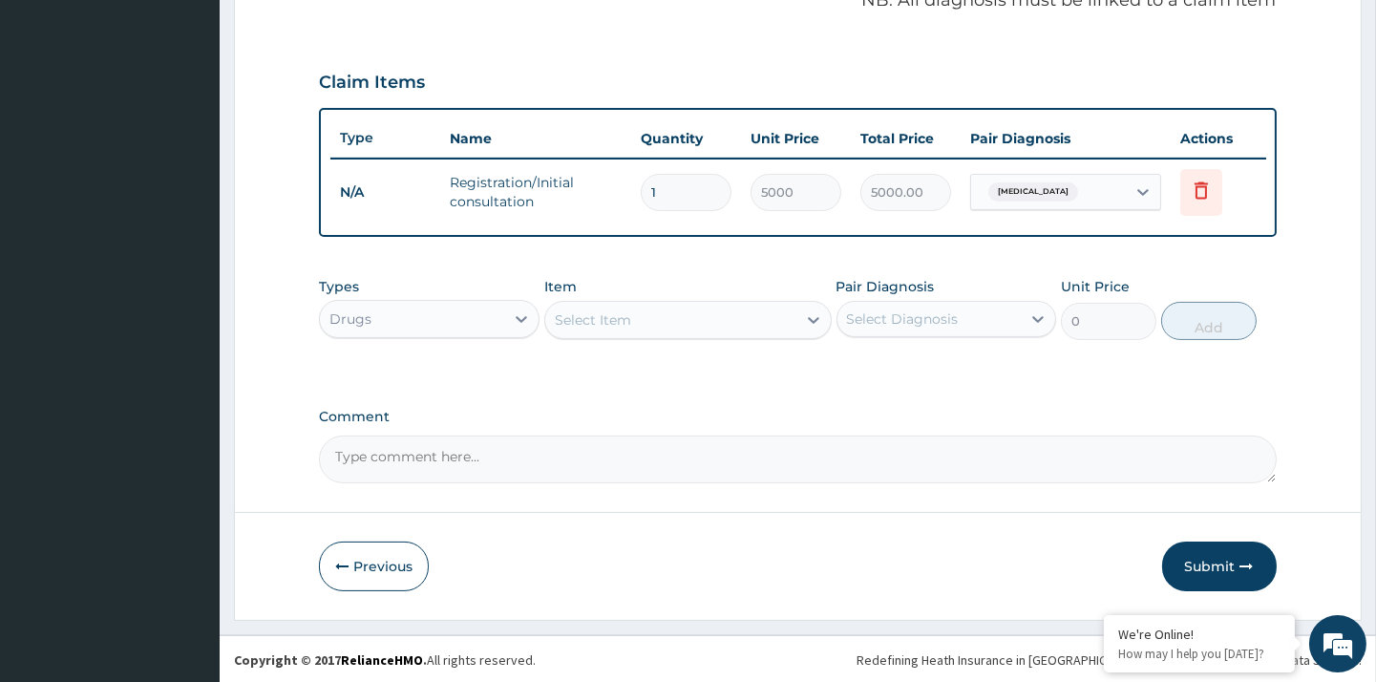
click at [695, 341] on div "Types option Drugs, selected. Select is focused ,type to refine list, press Dow…" at bounding box center [797, 308] width 957 height 82
click at [647, 308] on div "Select Item" at bounding box center [670, 320] width 251 height 31
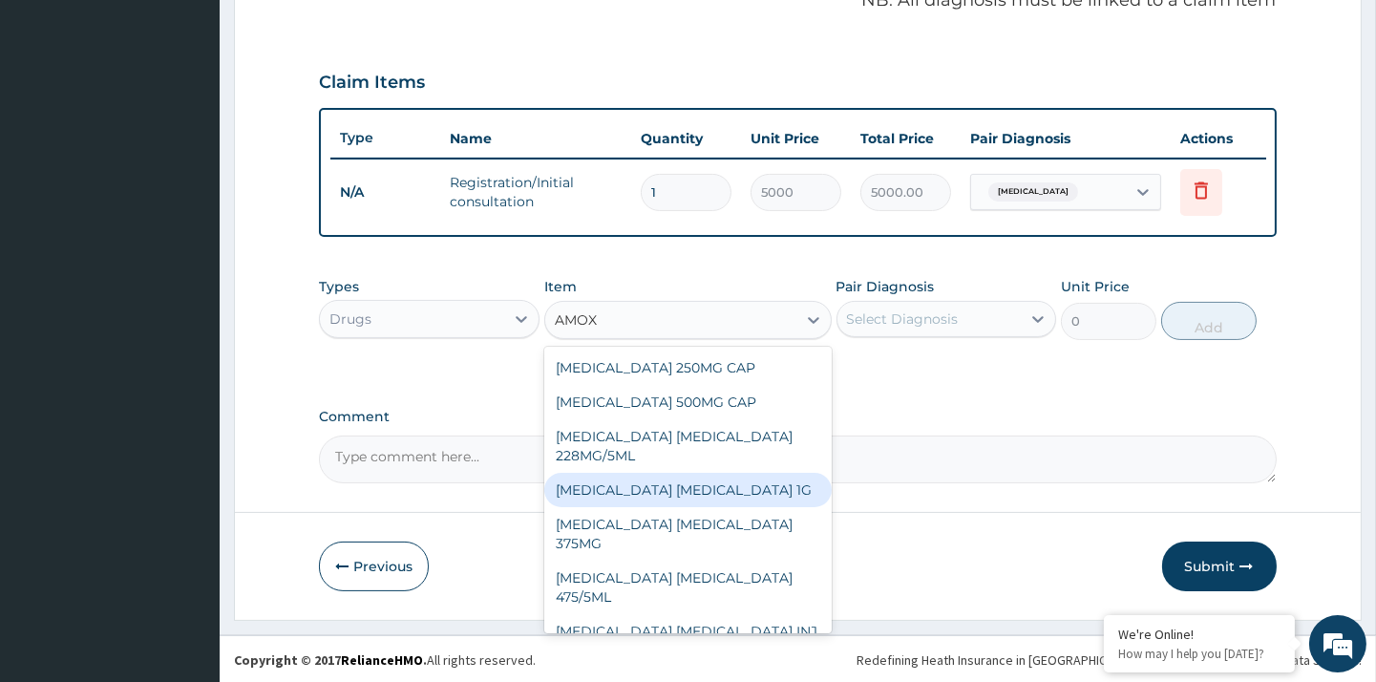
type input "AMOX"
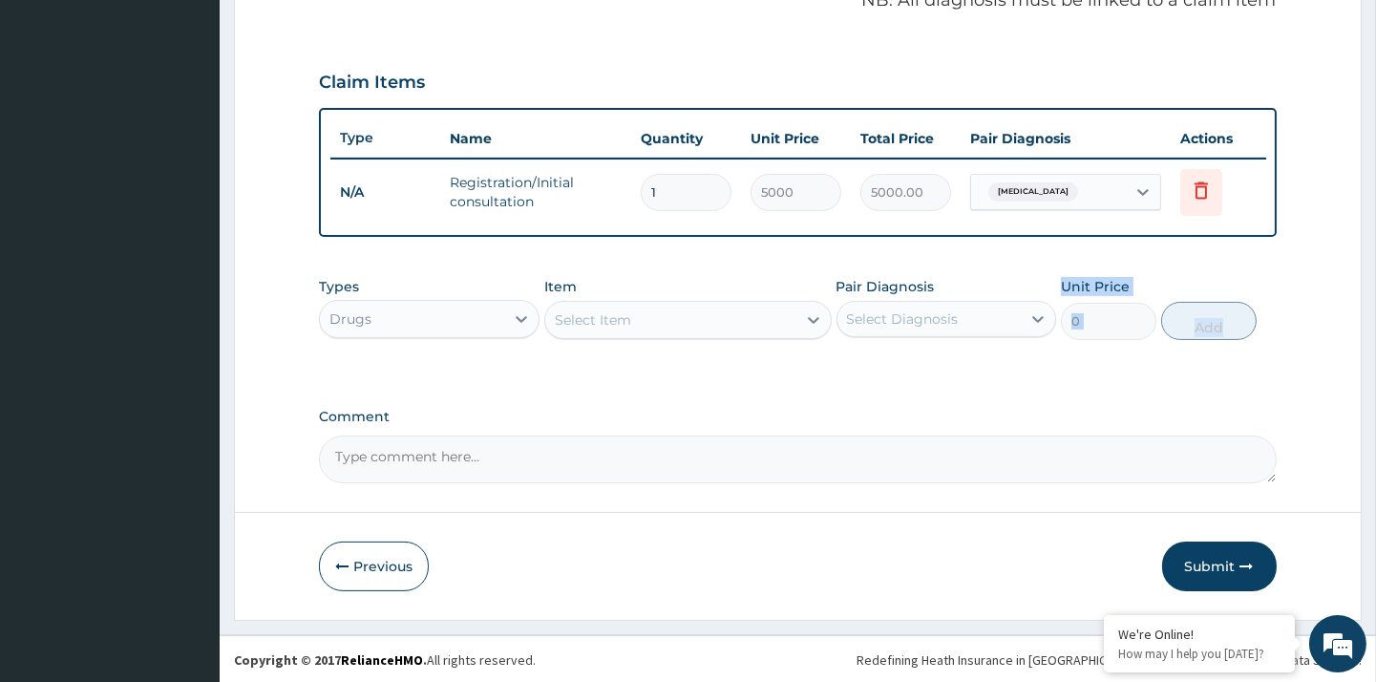
drag, startPoint x: 848, startPoint y: 389, endPoint x: 846, endPoint y: 431, distance: 42.1
click at [846, 431] on div "PA Code / Prescription Code Enter Code(Secondary Care Only) Encounter Date 11-0…" at bounding box center [797, 31] width 957 height 903
click at [745, 325] on div "Select Item" at bounding box center [670, 320] width 251 height 31
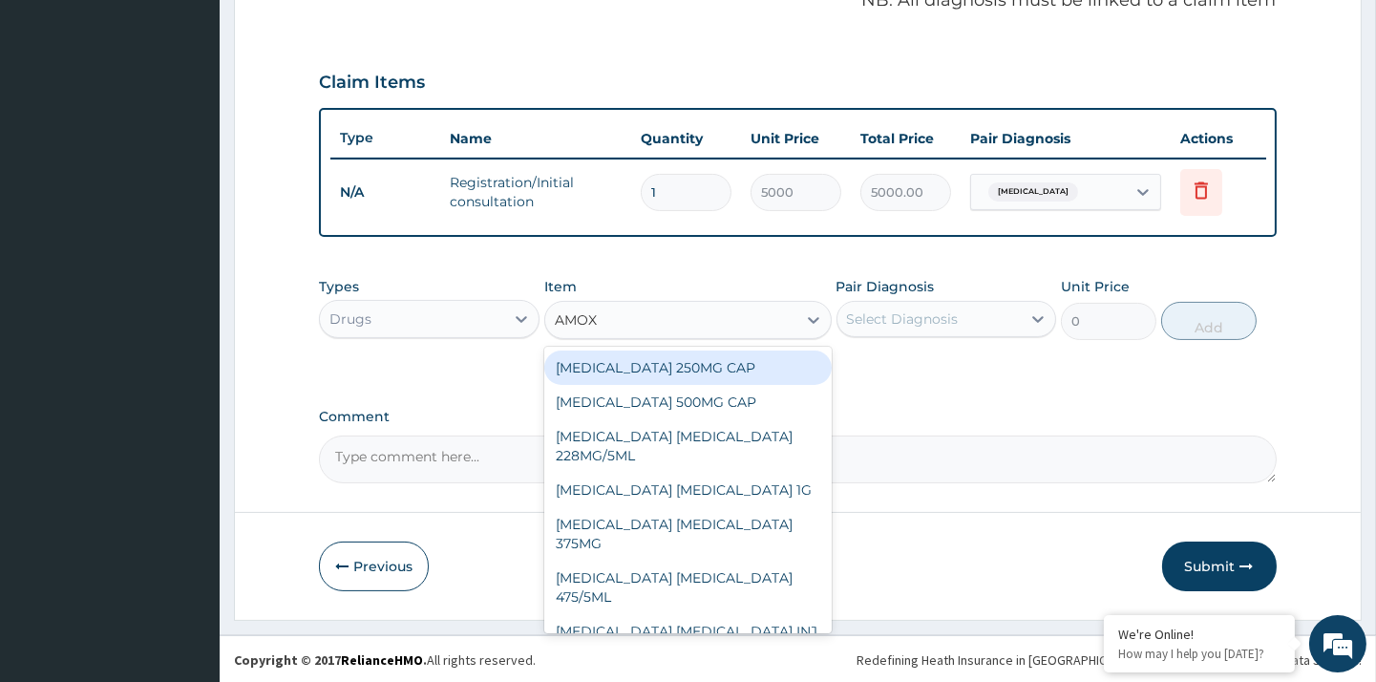
type input "AMOXI"
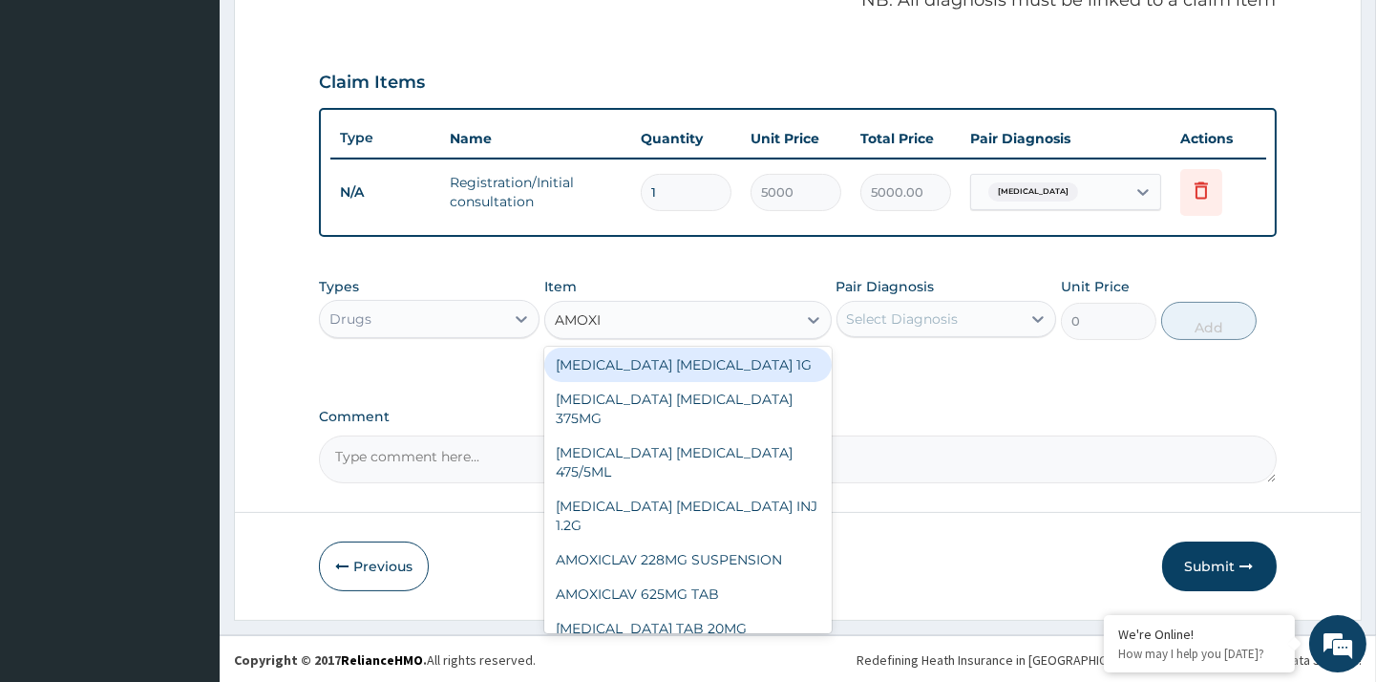
scroll to position [139, 0]
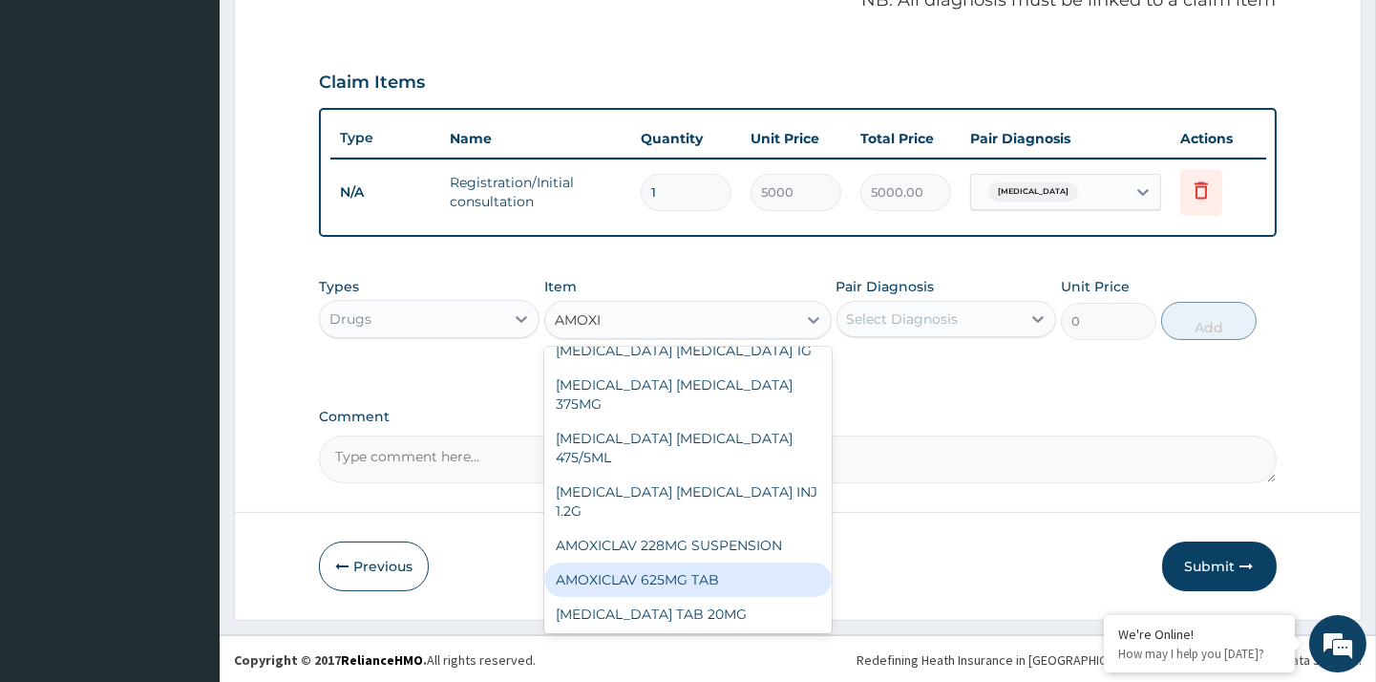
click at [759, 565] on div "AMOXICLAV 625MG TAB" at bounding box center [687, 579] width 287 height 34
type input "250"
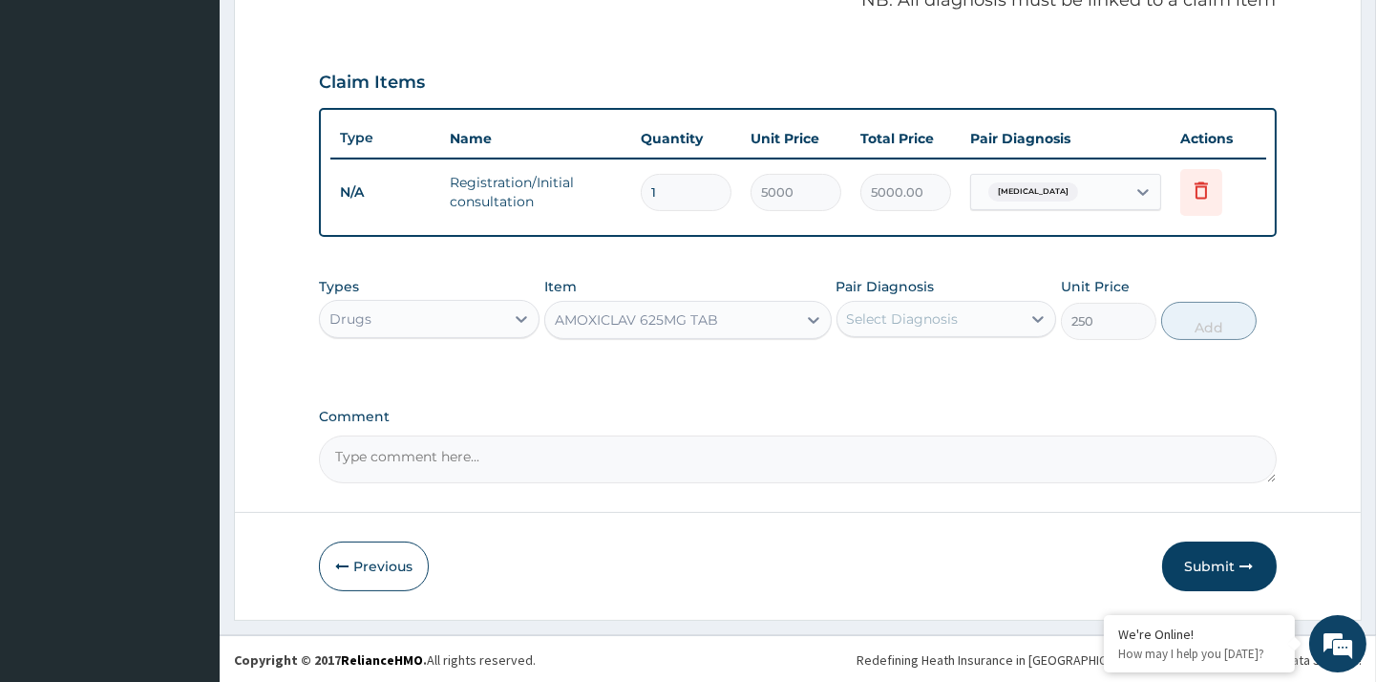
click at [879, 311] on div "Select Diagnosis" at bounding box center [903, 318] width 112 height 19
click at [905, 365] on label "Malaria" at bounding box center [927, 365] width 118 height 19
checkbox input "true"
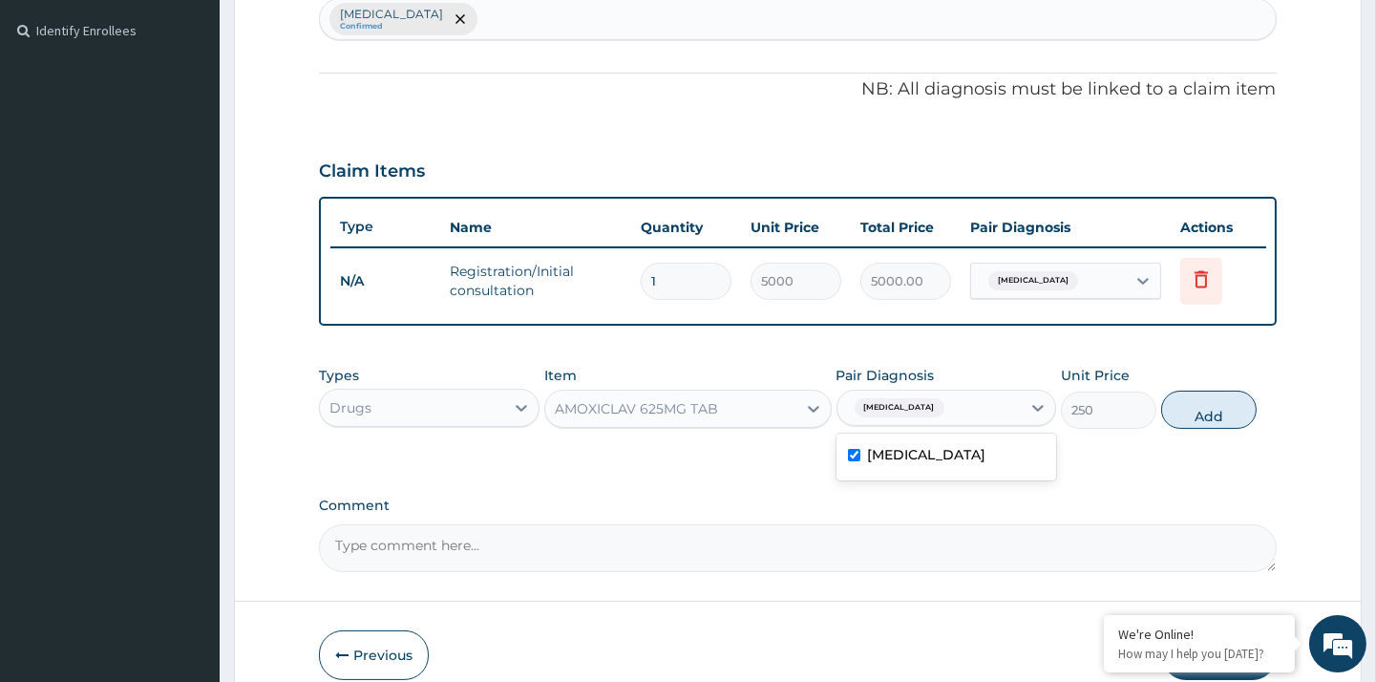
scroll to position [485, 0]
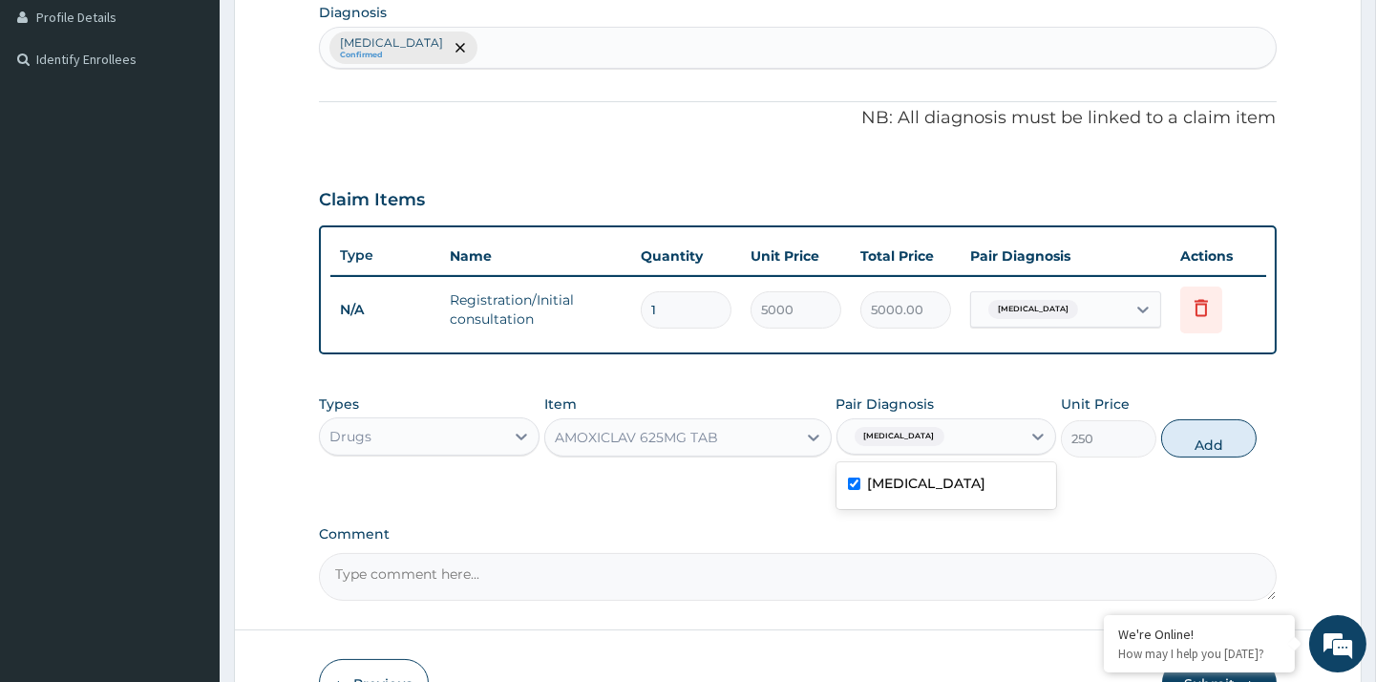
click at [497, 31] on div "Malaria Confirmed" at bounding box center [797, 48] width 955 height 40
type input "TYPHOID"
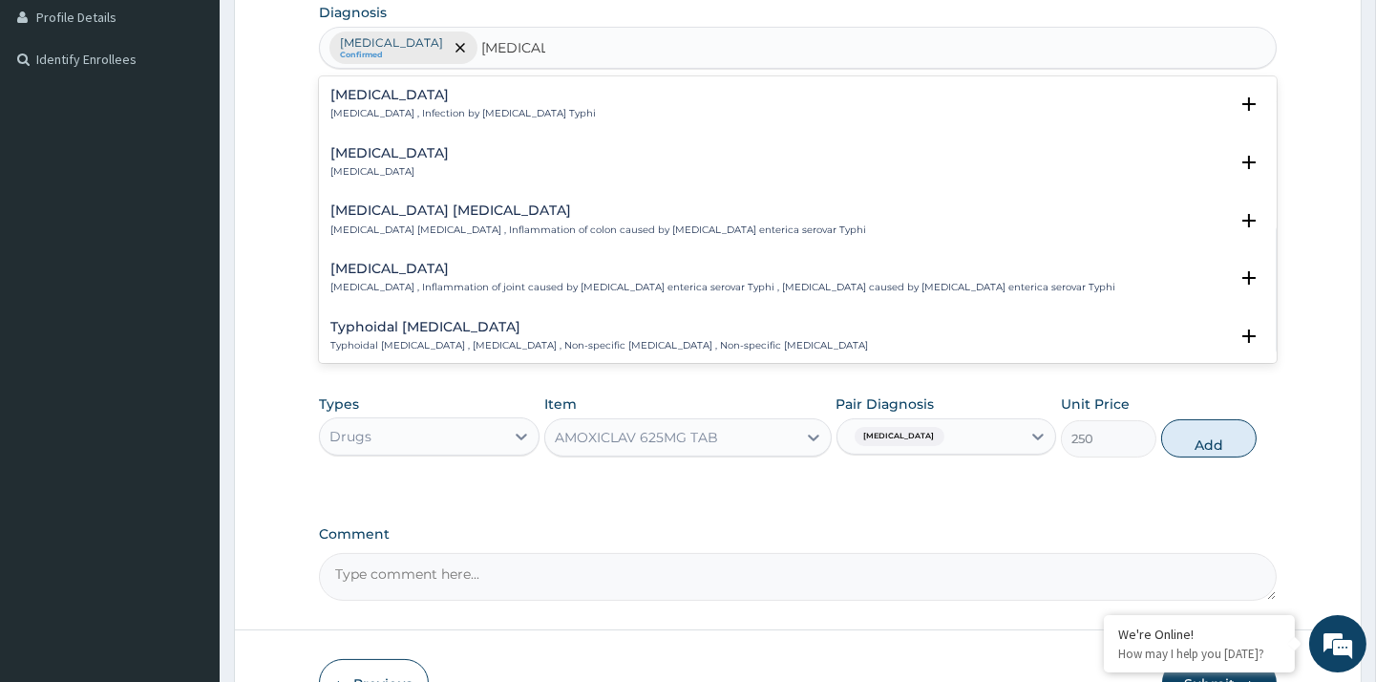
click at [431, 108] on p "Typhoid fever , Infection by Salmonella Typhi" at bounding box center [462, 113] width 265 height 13
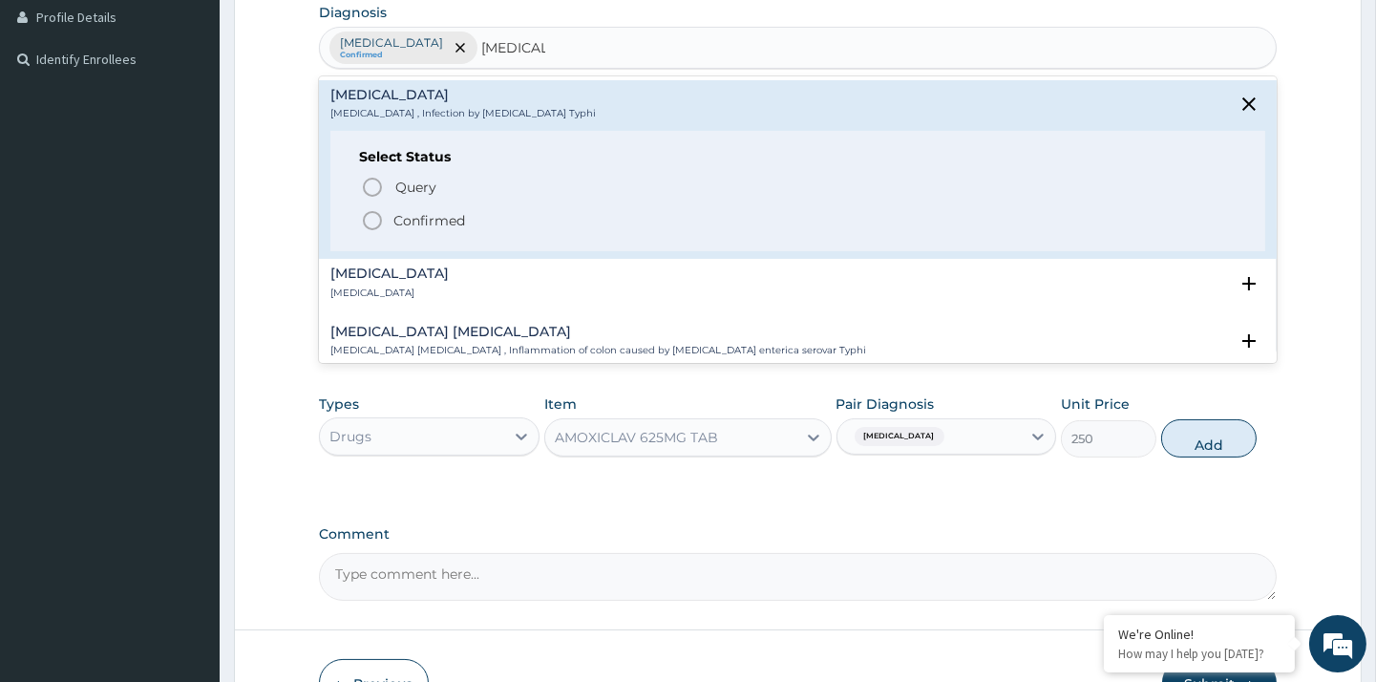
click at [371, 214] on icon "status option filled" at bounding box center [372, 220] width 23 height 23
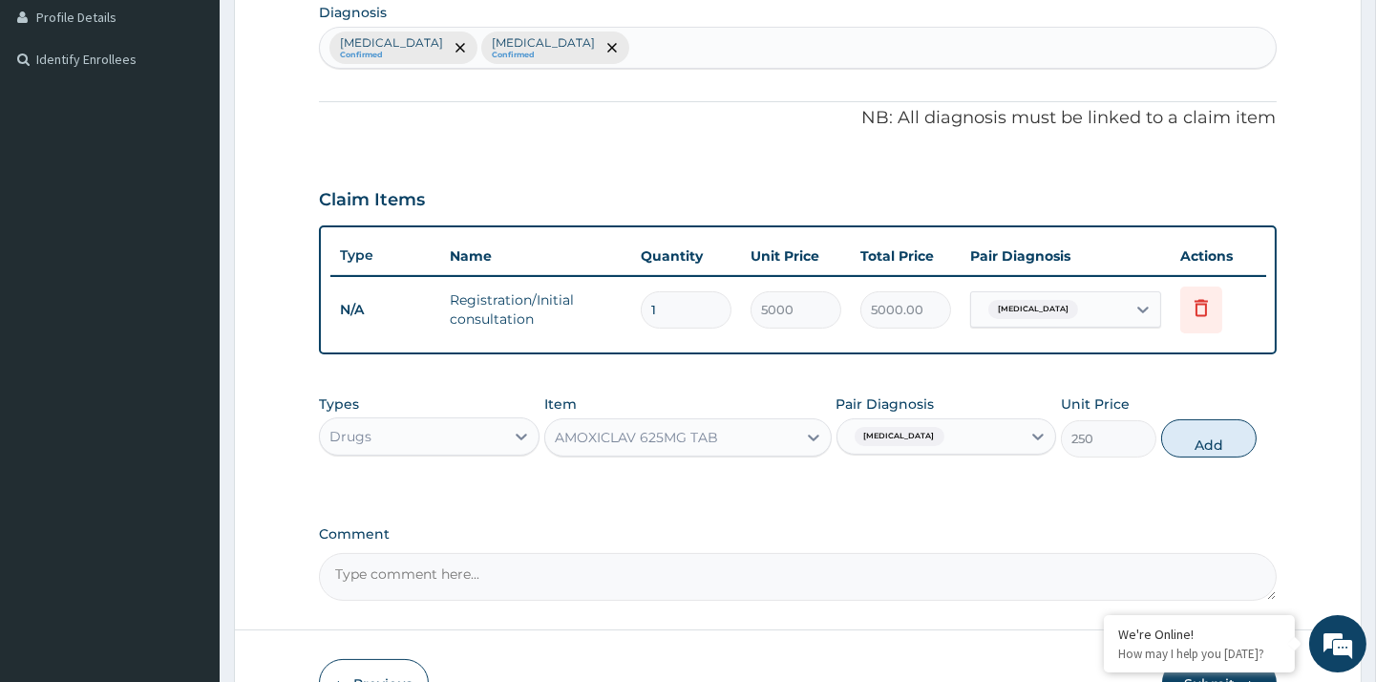
click at [957, 434] on div "Malaria" at bounding box center [929, 436] width 183 height 32
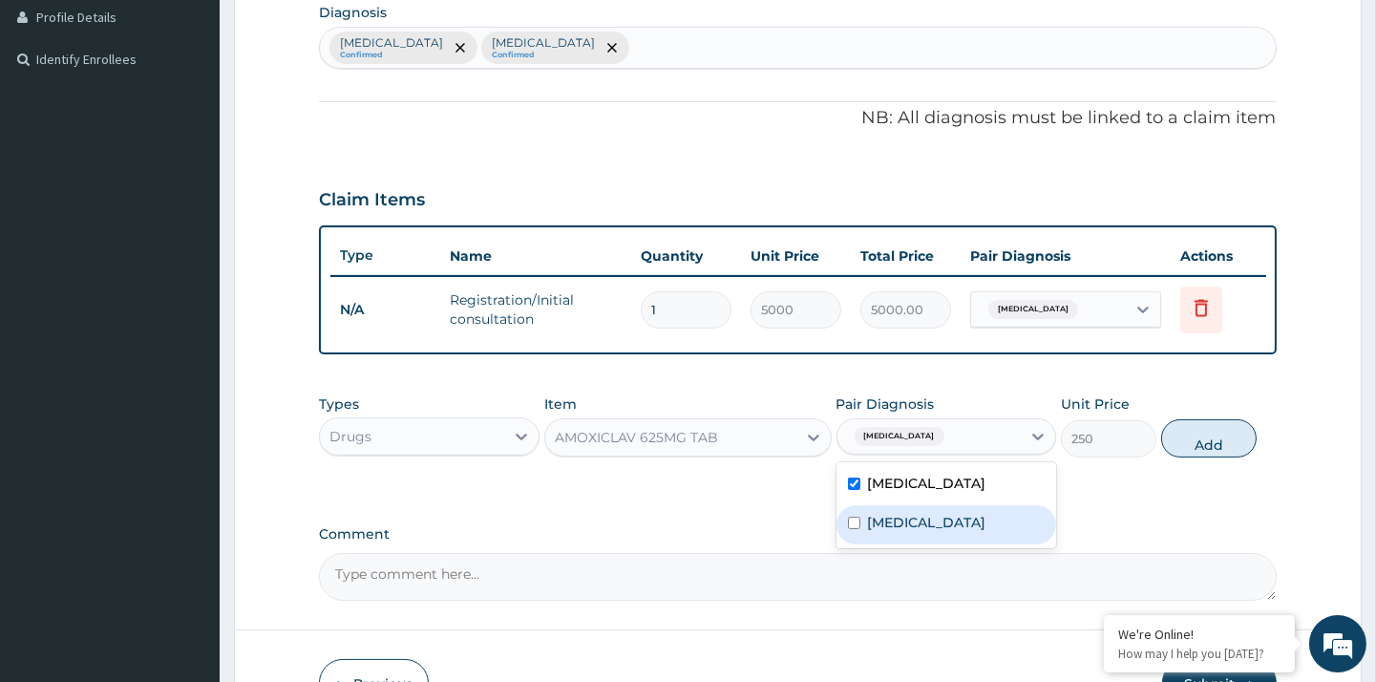
click at [924, 530] on div "Typhoid fever" at bounding box center [947, 524] width 220 height 39
checkbox input "true"
click at [879, 481] on label "Malaria" at bounding box center [927, 483] width 118 height 19
checkbox input "false"
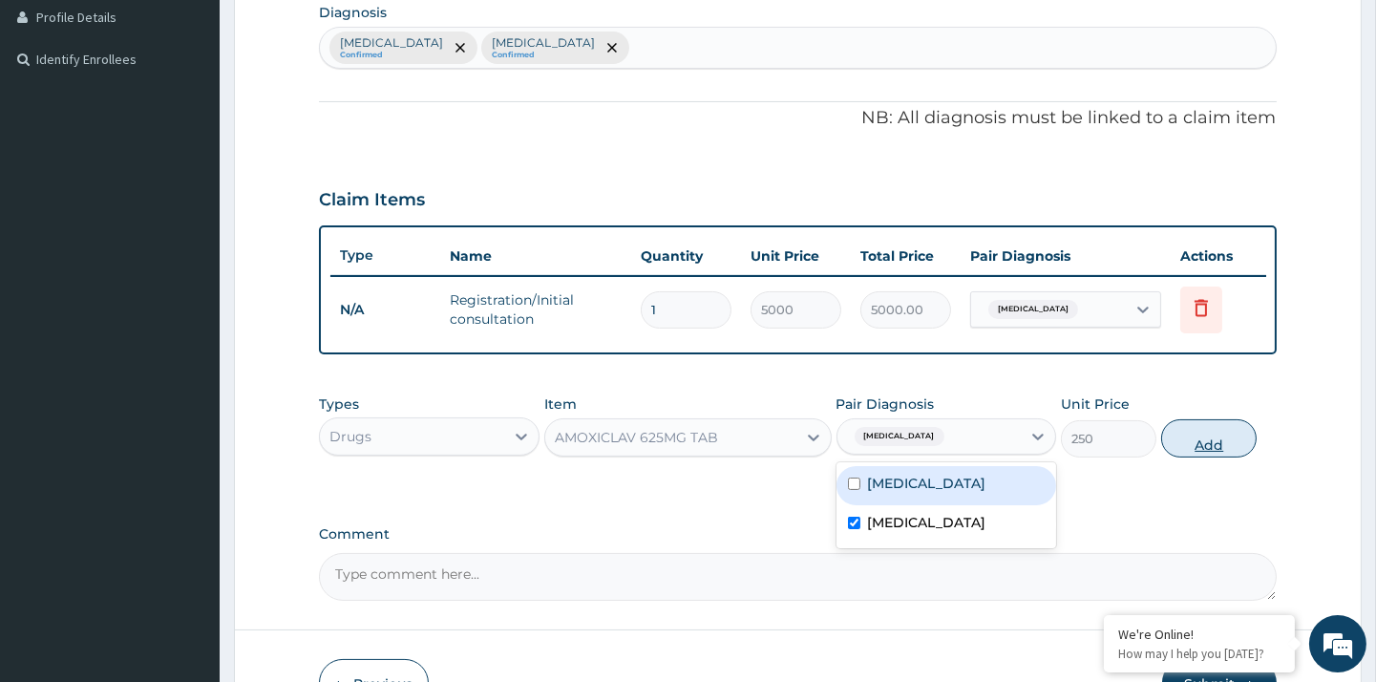
click at [1188, 446] on button "Add" at bounding box center [1208, 438] width 95 height 38
type input "0"
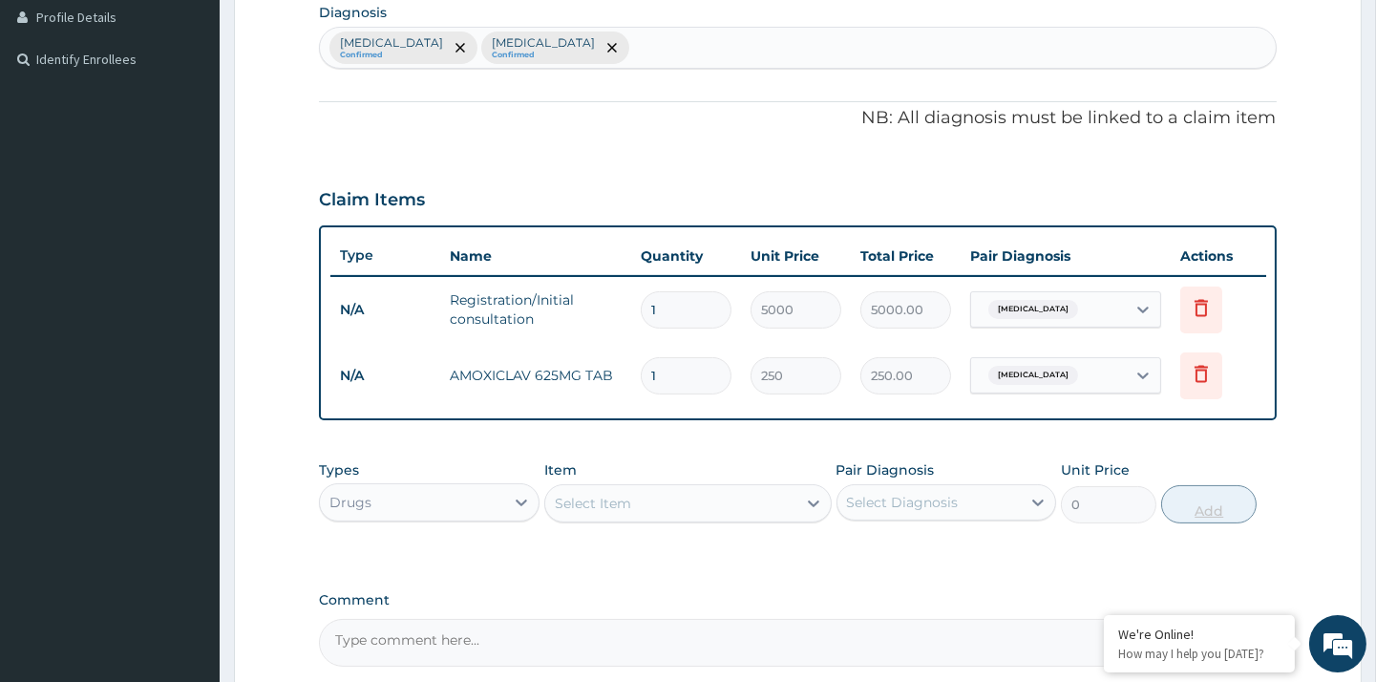
type input "10"
type input "2500.00"
type input "10"
click at [724, 494] on div "Select Item" at bounding box center [670, 503] width 251 height 31
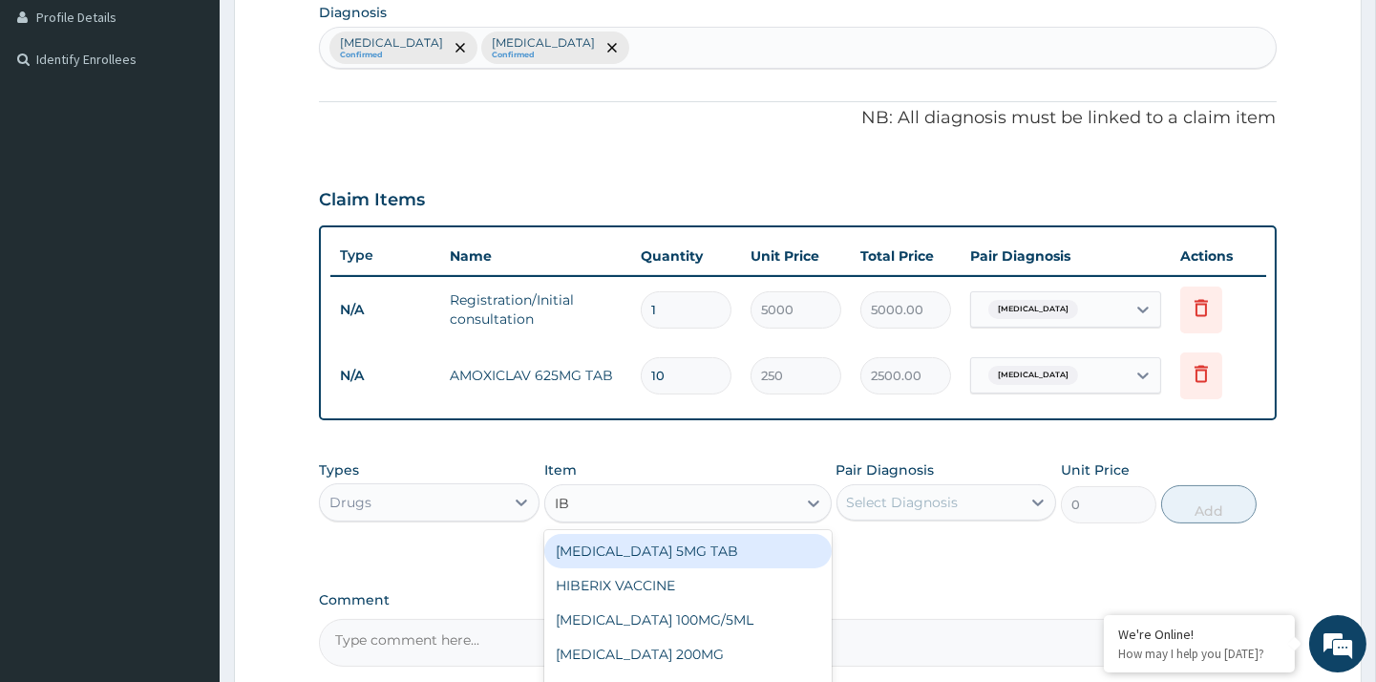
type input "IBU"
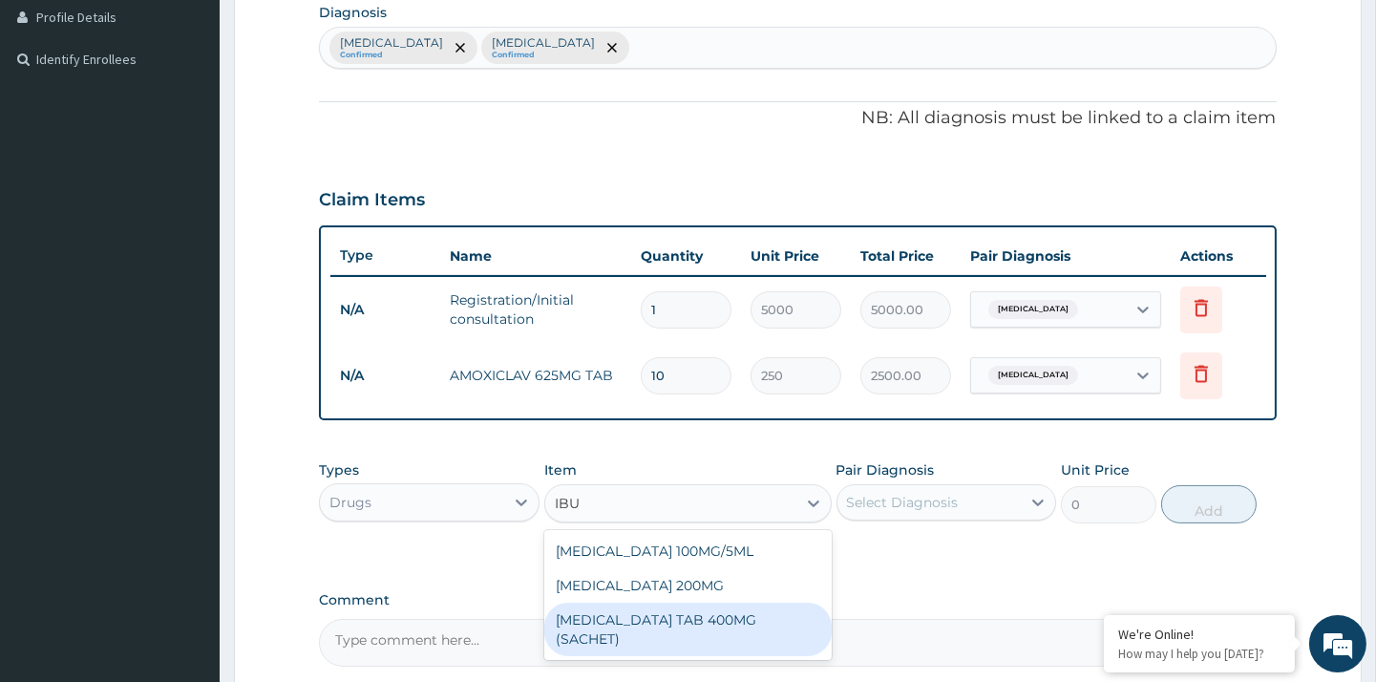
click at [670, 613] on div "IBUPROFEN TAB 400MG (SACHET)" at bounding box center [687, 629] width 287 height 53
type input "500"
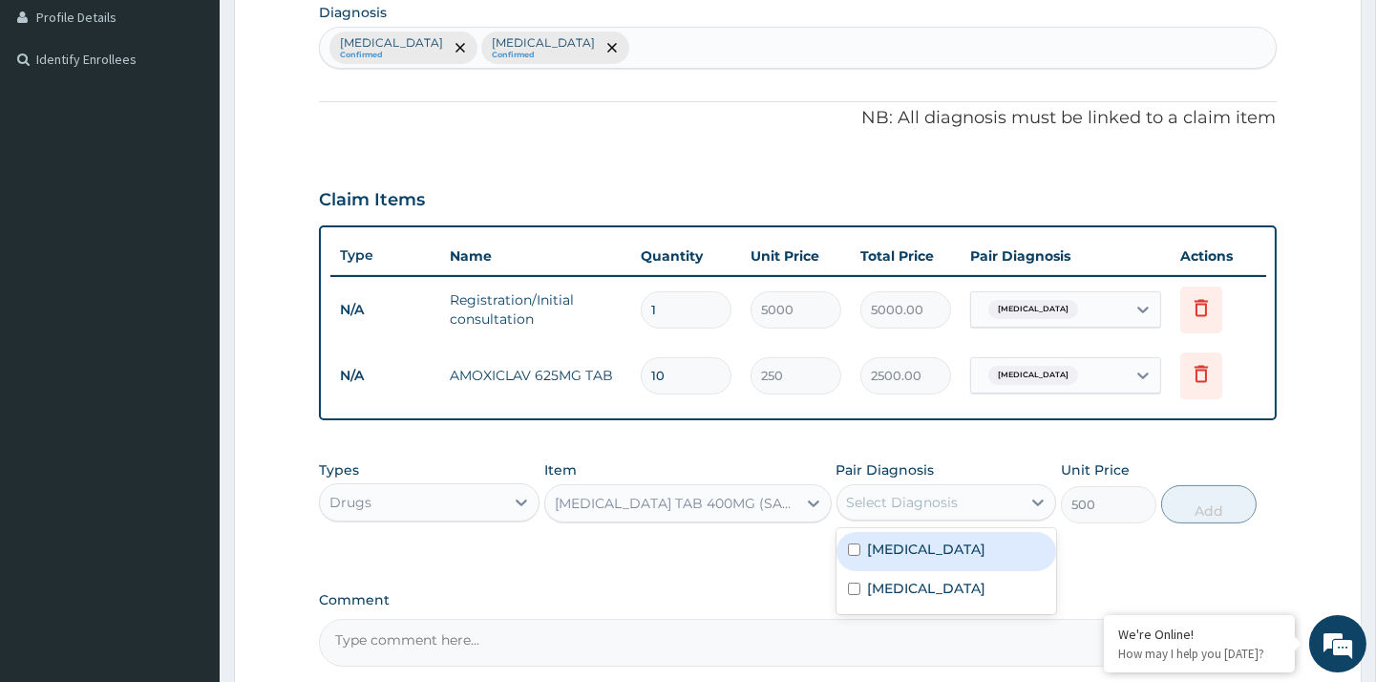
click at [959, 494] on div "Select Diagnosis" at bounding box center [929, 502] width 183 height 31
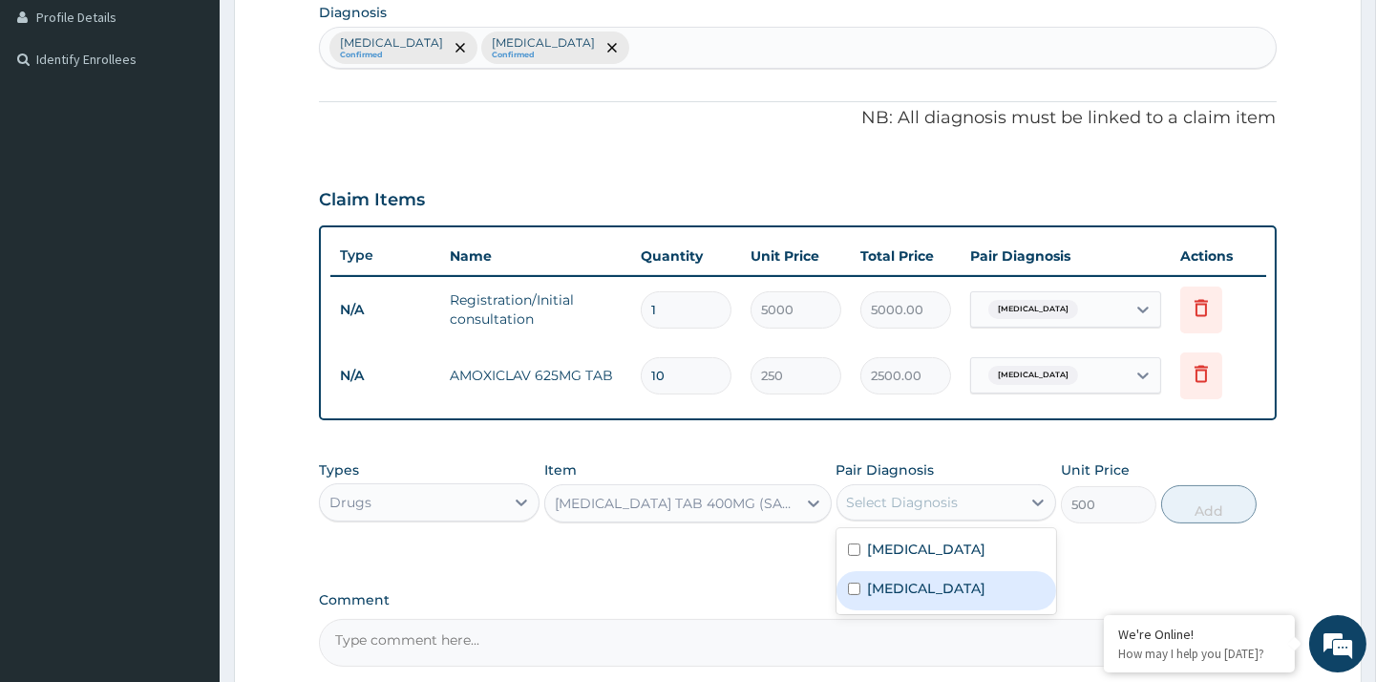
click at [920, 579] on label "Typhoid fever" at bounding box center [927, 588] width 118 height 19
checkbox input "true"
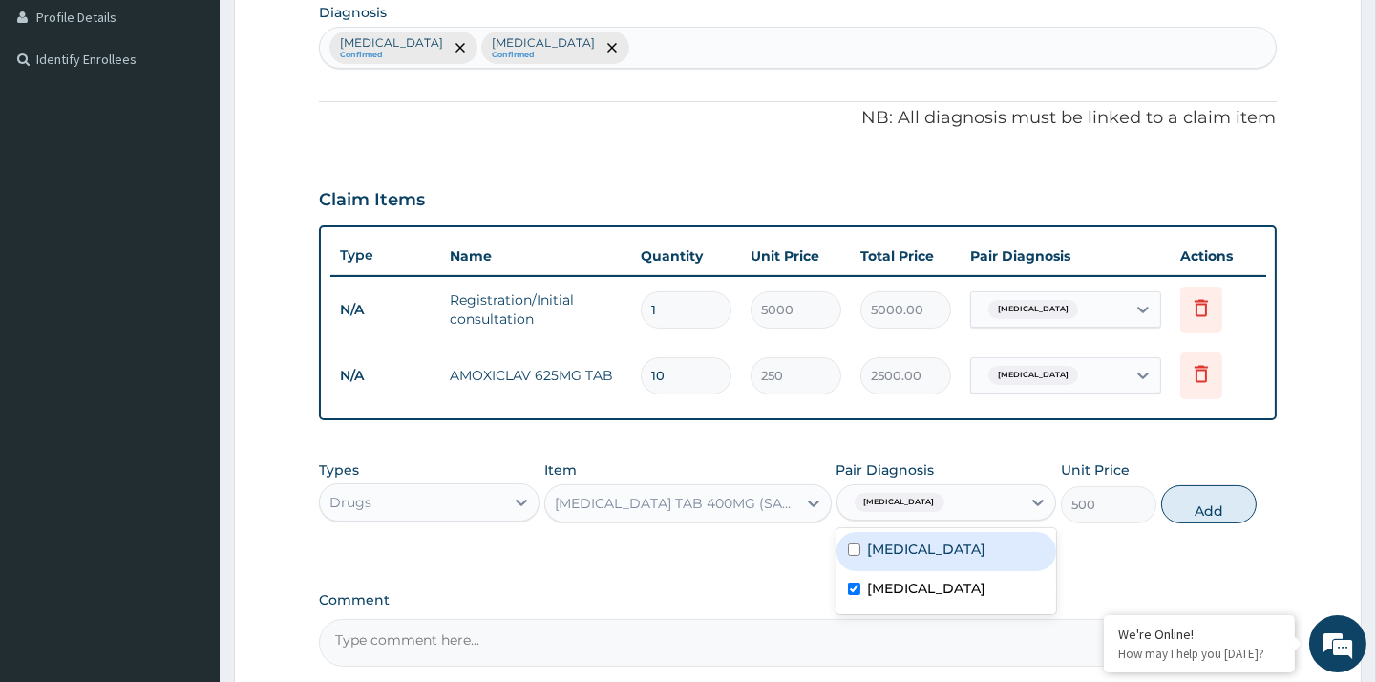
click at [900, 550] on label "Malaria" at bounding box center [927, 549] width 118 height 19
checkbox input "true"
click at [1190, 509] on button "Add" at bounding box center [1208, 504] width 95 height 38
type input "0"
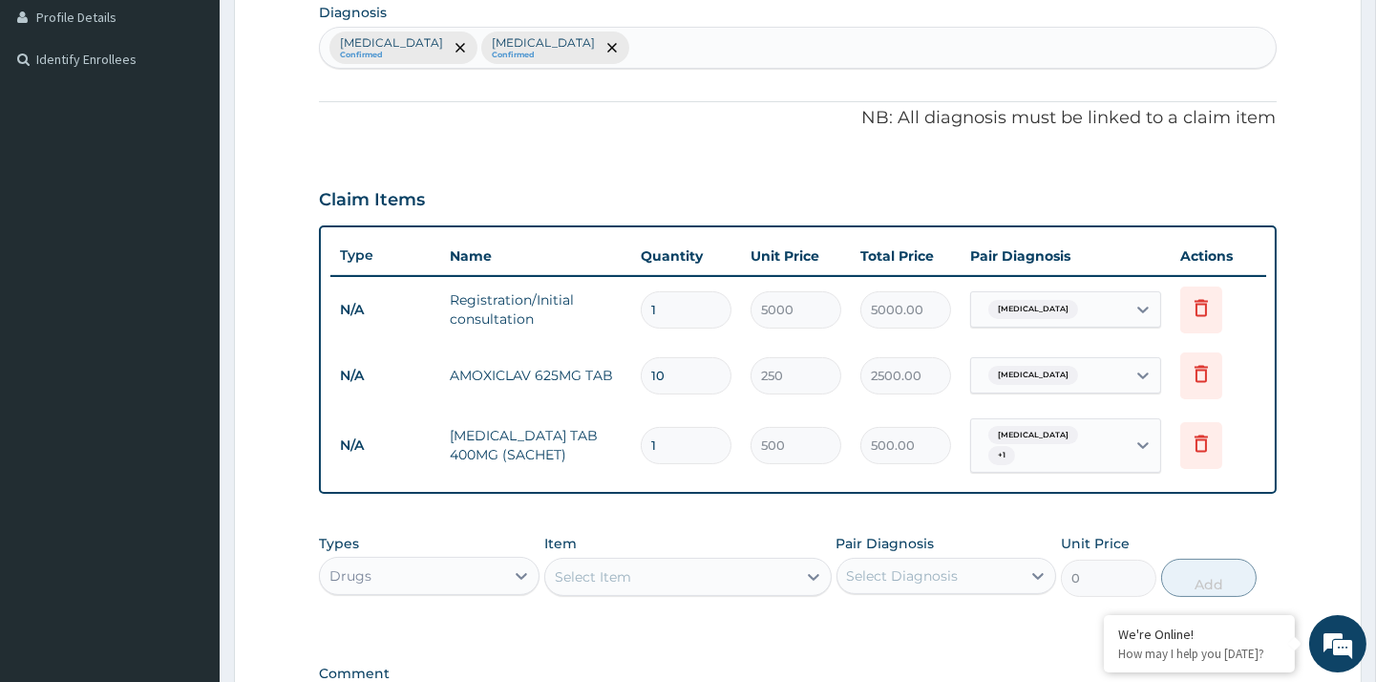
click at [604, 562] on div "Select Item" at bounding box center [670, 577] width 251 height 31
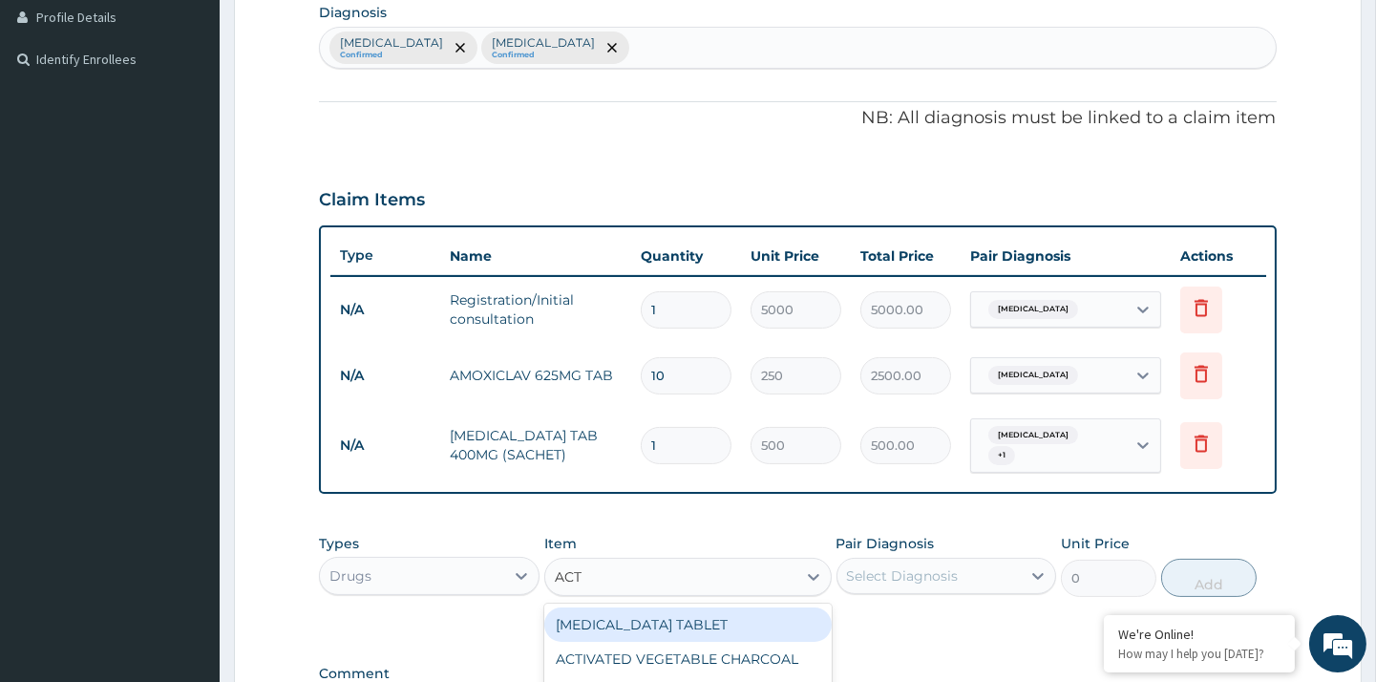
type input "ACTI"
click at [680, 619] on div "ACTIFED TABLET" at bounding box center [687, 624] width 287 height 34
type input "600"
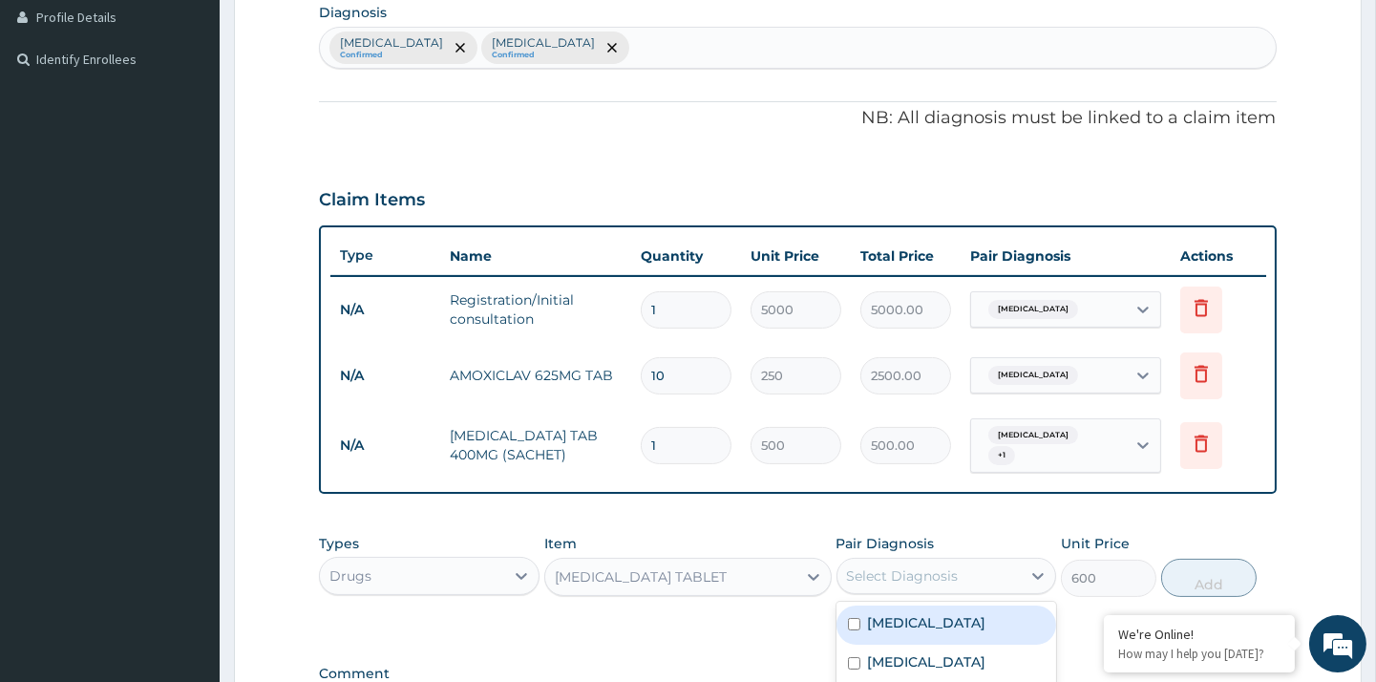
click at [908, 574] on div "Select Diagnosis" at bounding box center [903, 575] width 112 height 19
click at [908, 613] on label "Malaria" at bounding box center [927, 622] width 118 height 19
checkbox input "true"
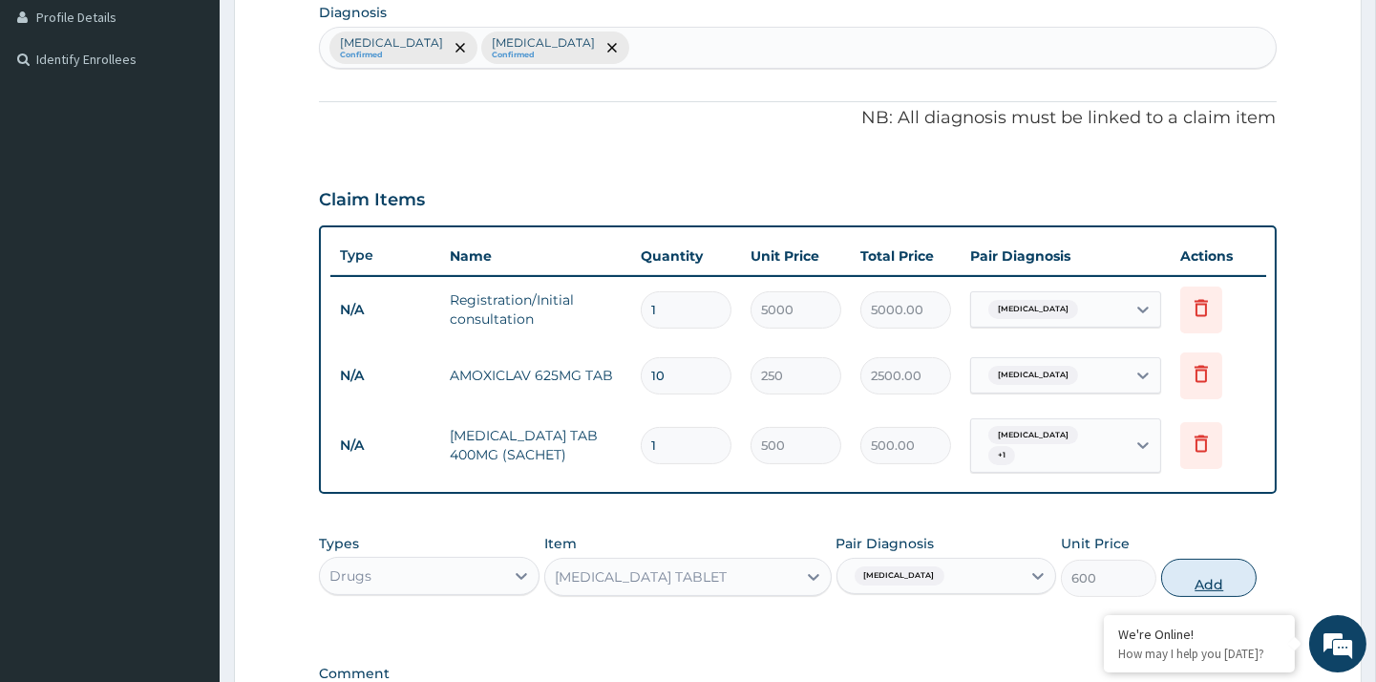
click at [1232, 560] on button "Add" at bounding box center [1208, 578] width 95 height 38
type input "0"
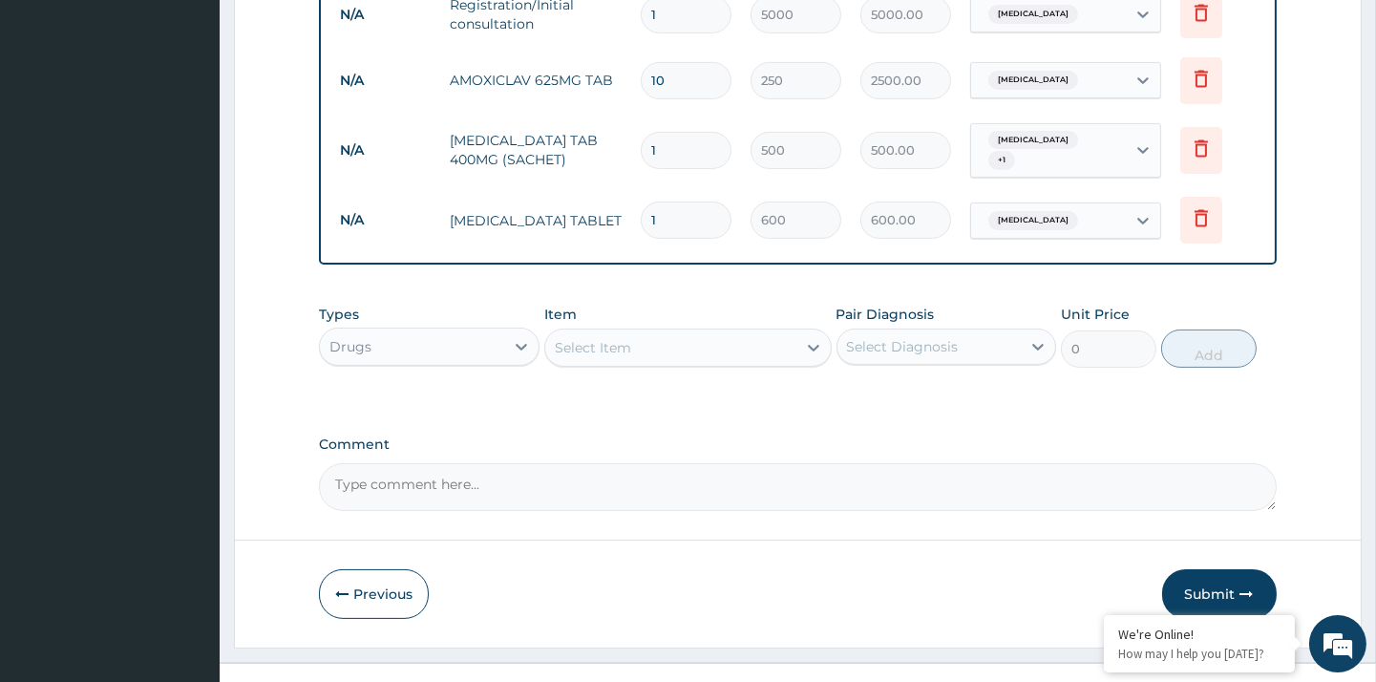
scroll to position [783, 0]
click at [701, 335] on div "Select Item" at bounding box center [670, 344] width 251 height 31
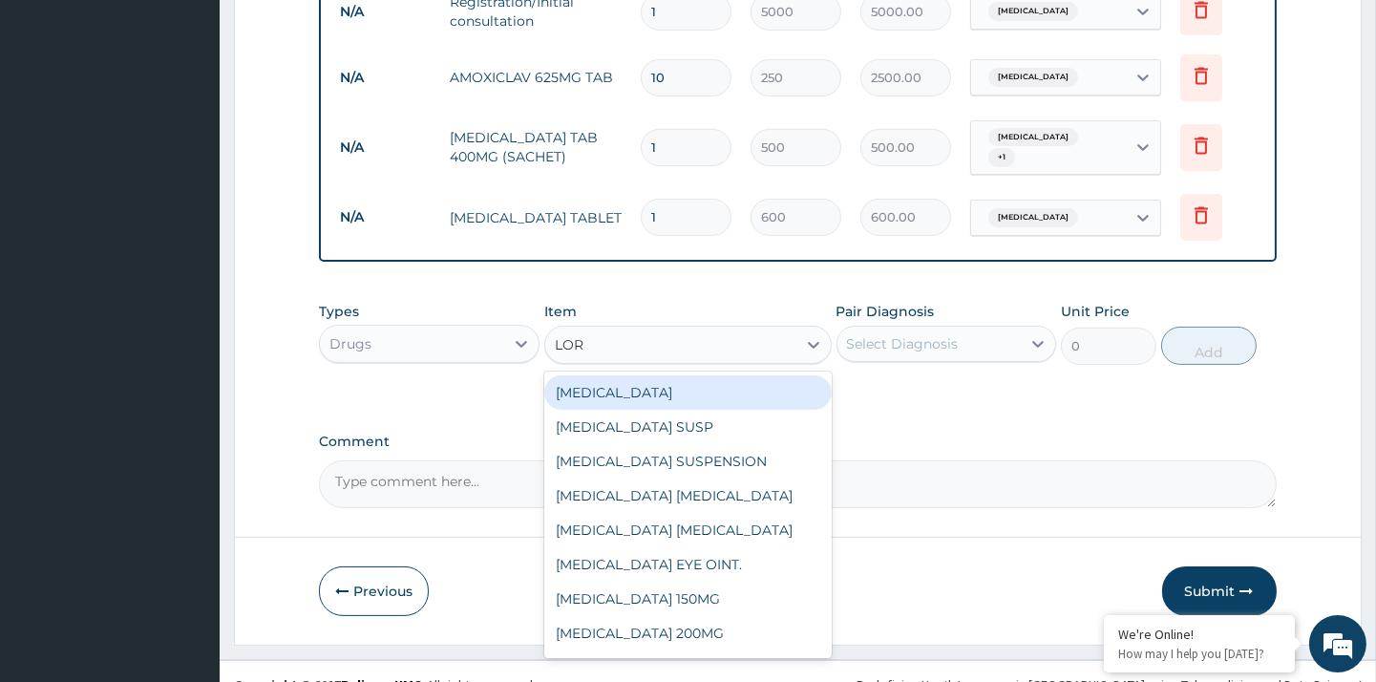
type input "LORA"
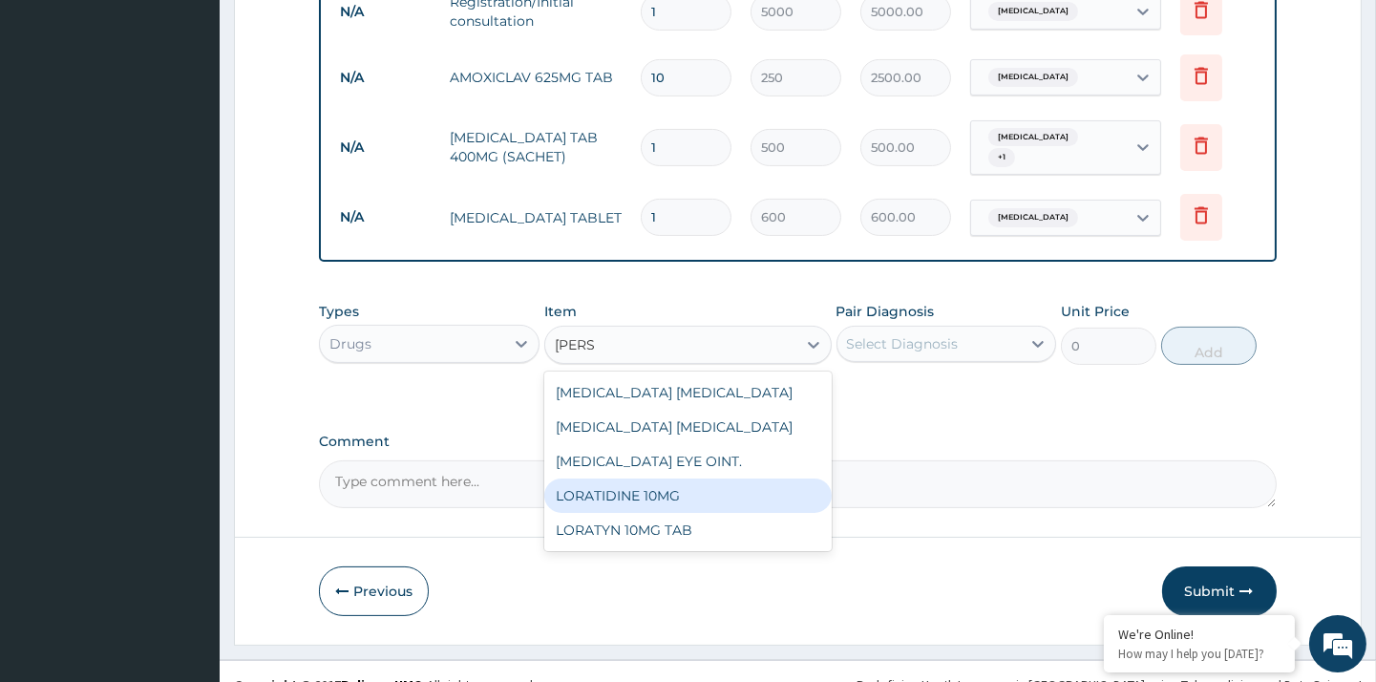
click at [666, 492] on div "LORATIDINE 10MG" at bounding box center [687, 495] width 287 height 34
type input "60"
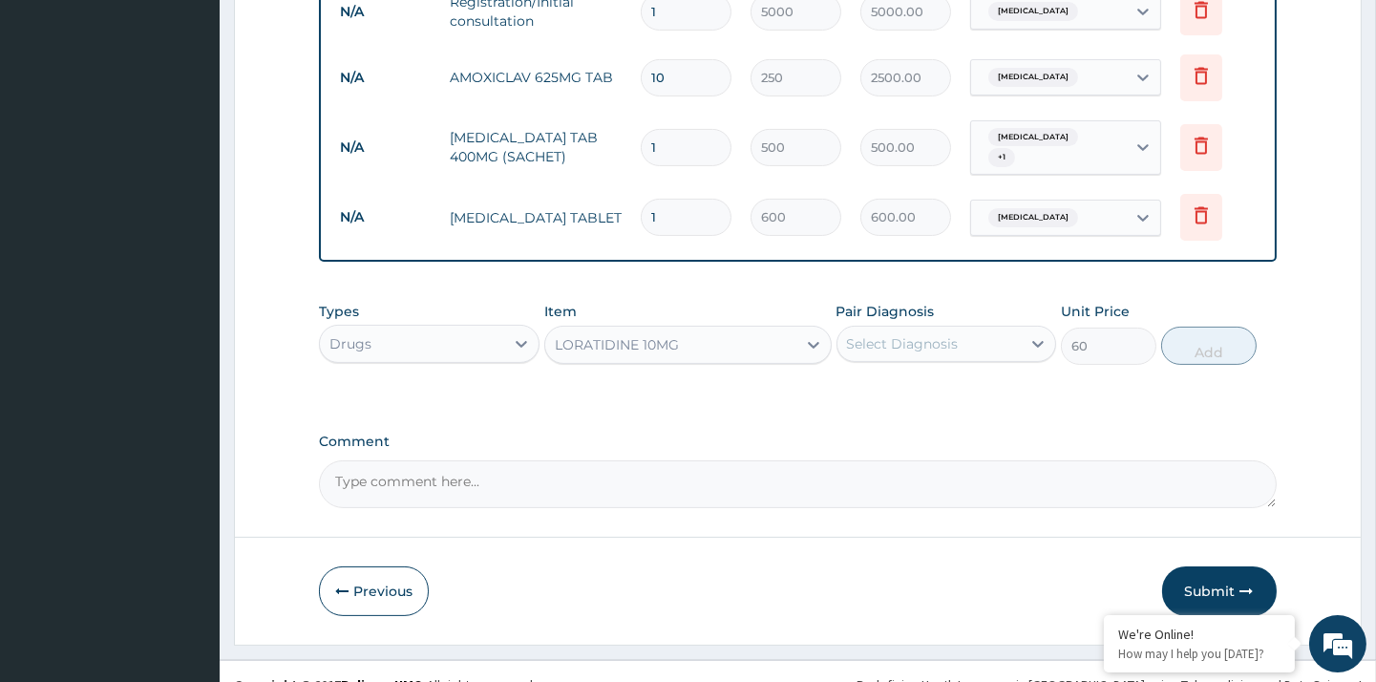
click at [921, 338] on div "Select Diagnosis" at bounding box center [903, 343] width 112 height 19
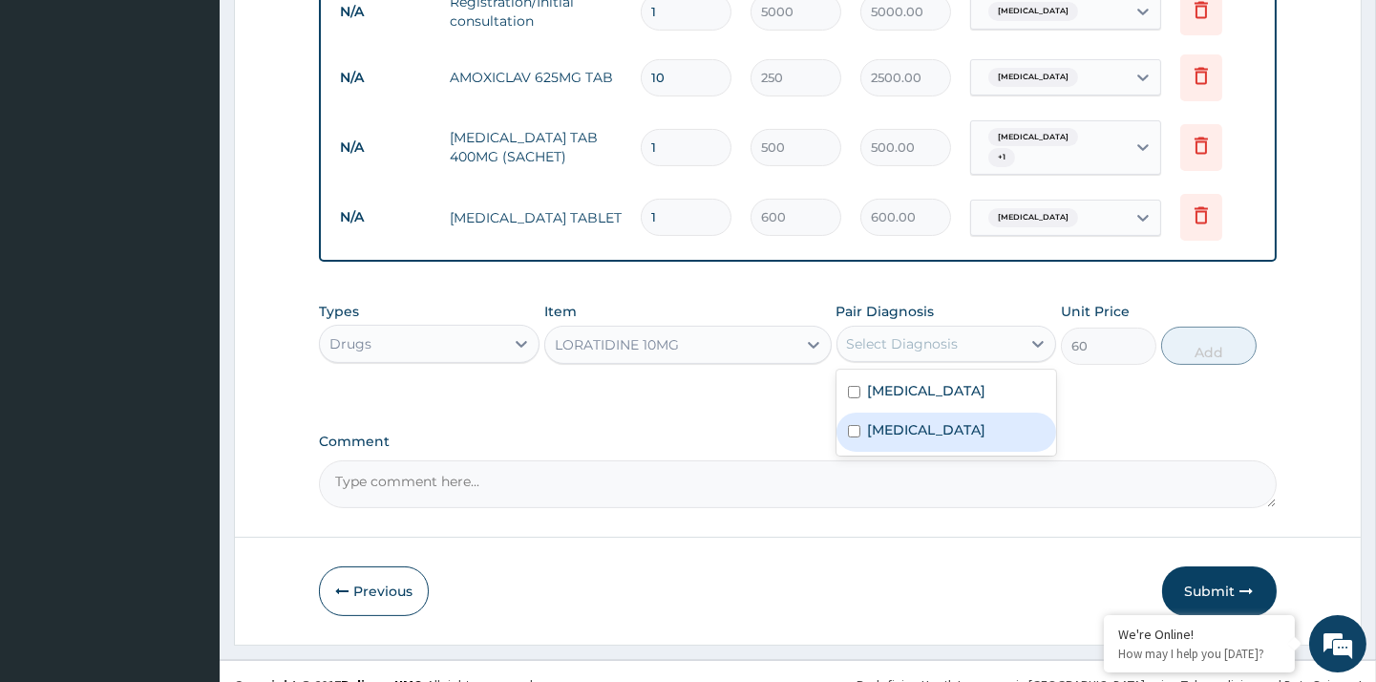
click at [942, 425] on label "Typhoid fever" at bounding box center [927, 429] width 118 height 19
checkbox input "true"
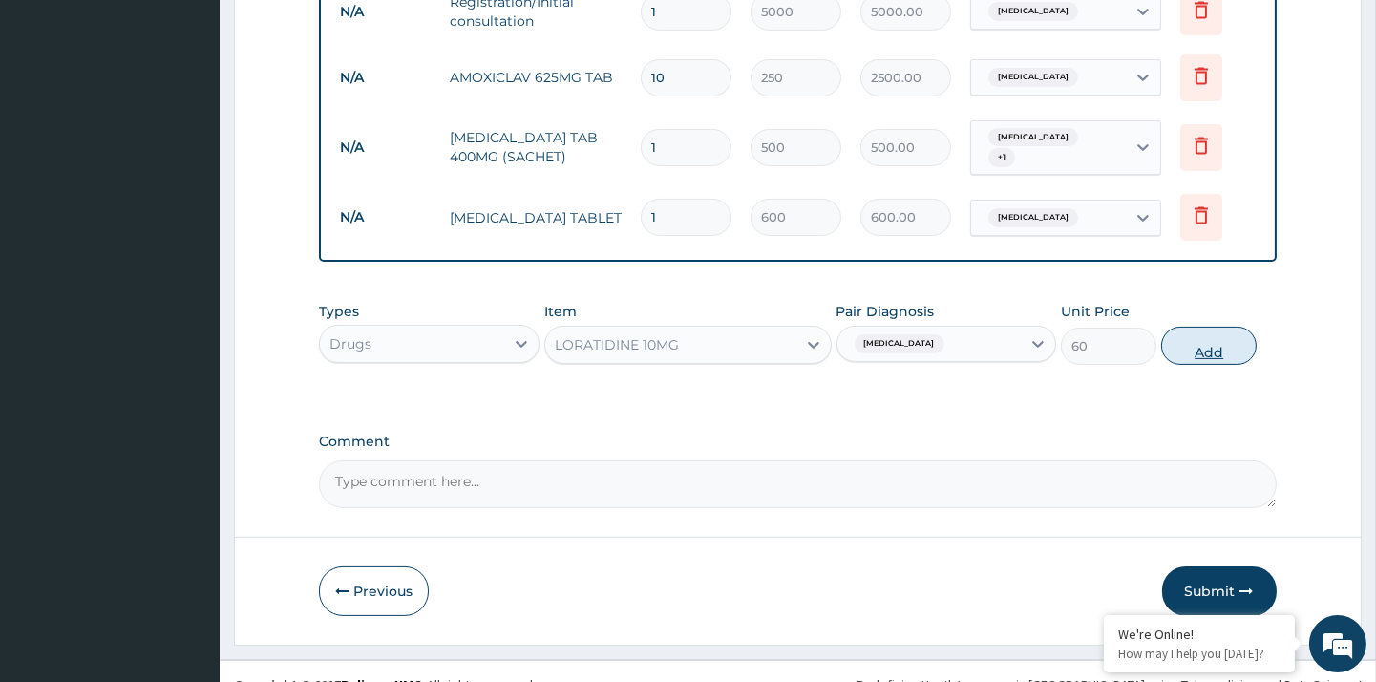
click at [1196, 347] on button "Add" at bounding box center [1208, 346] width 95 height 38
type input "0"
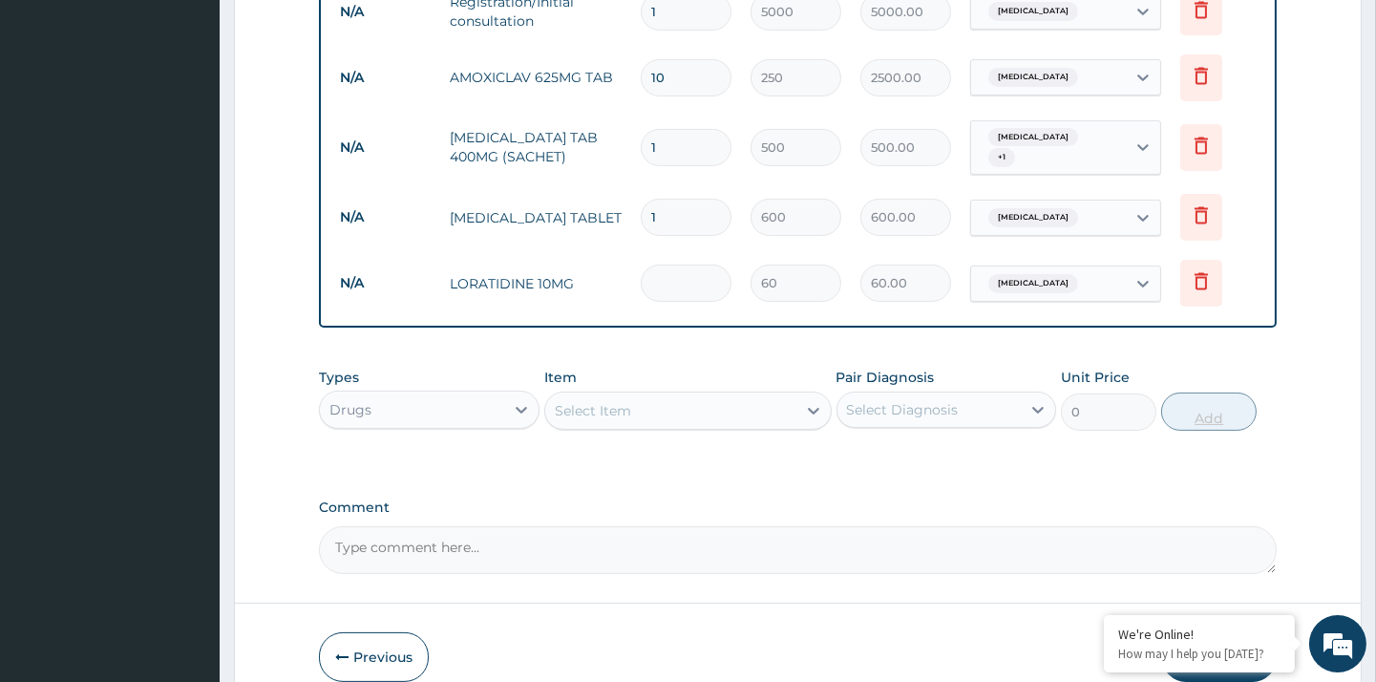
type input "0.00"
type input "7"
type input "420.00"
type input "7"
click at [680, 395] on div "Select Item" at bounding box center [670, 410] width 251 height 31
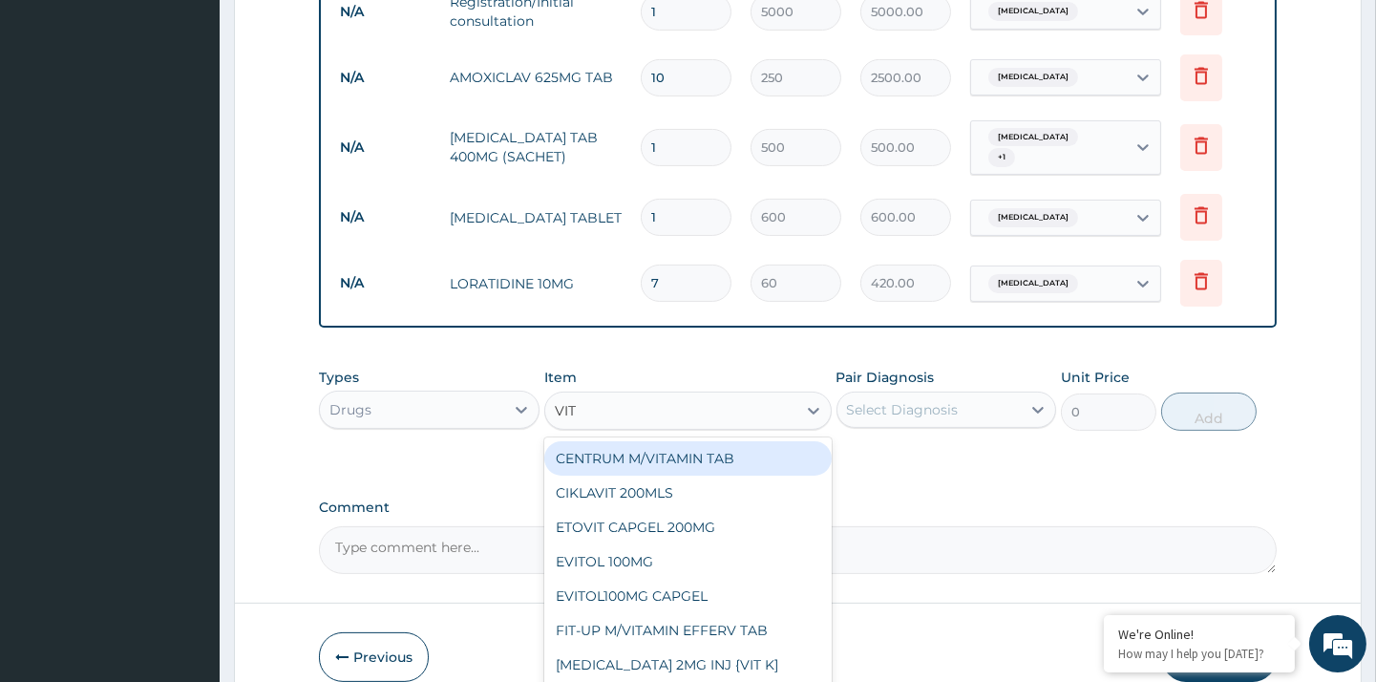
type input "VITA"
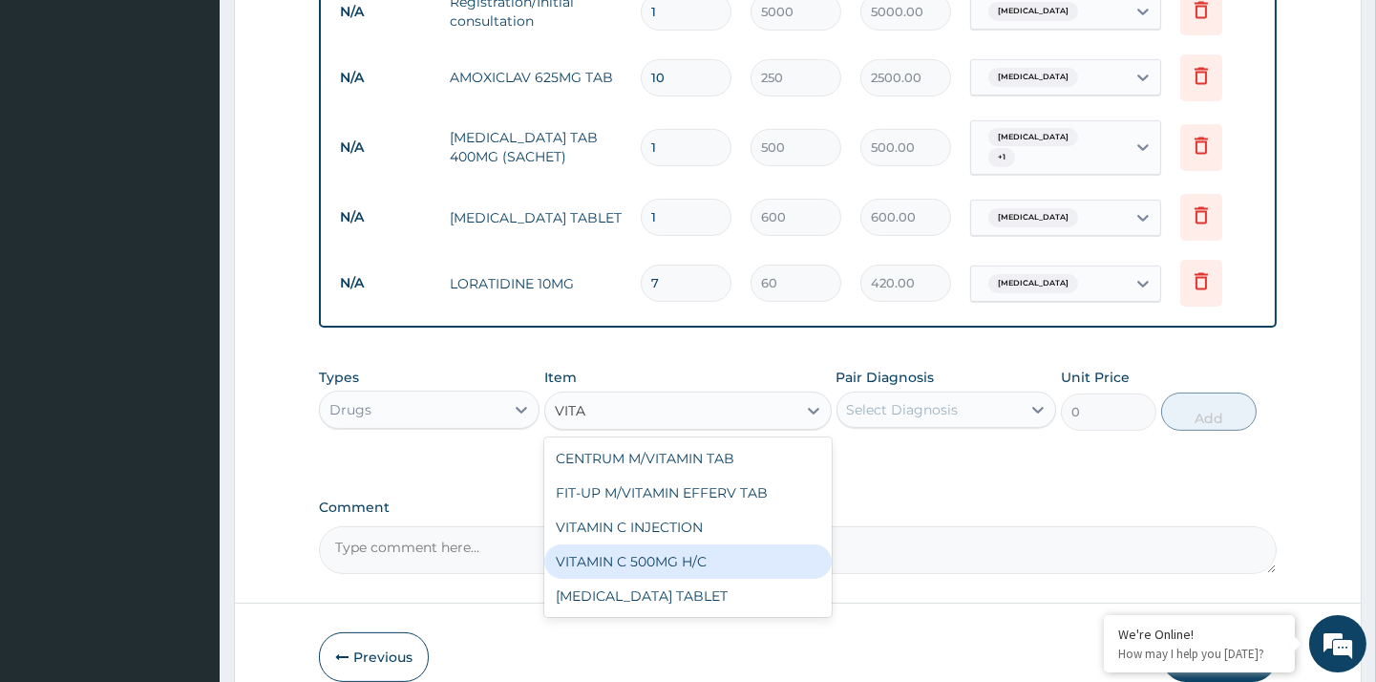
click at [689, 556] on div "VITAMIN C 500MG H/C" at bounding box center [687, 561] width 287 height 34
type input "100"
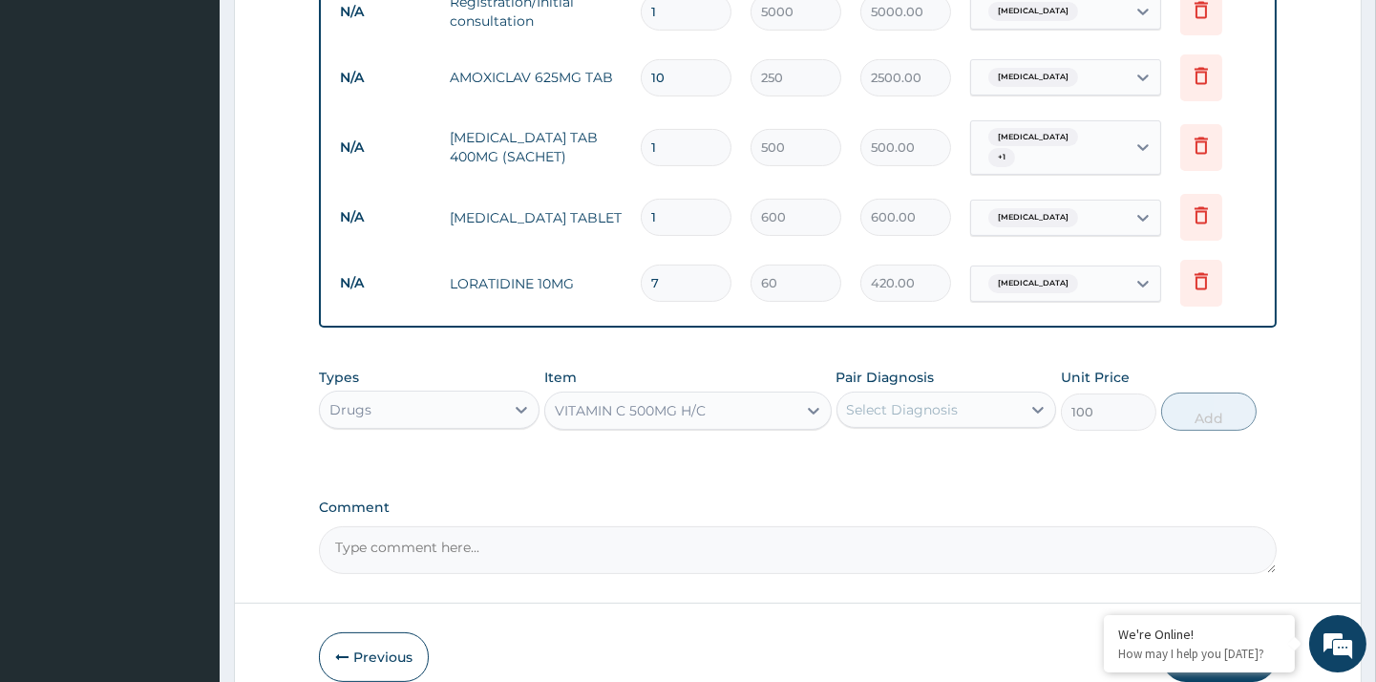
click at [901, 400] on div "Select Diagnosis" at bounding box center [903, 409] width 112 height 19
click at [911, 450] on label "Malaria" at bounding box center [927, 456] width 118 height 19
checkbox input "true"
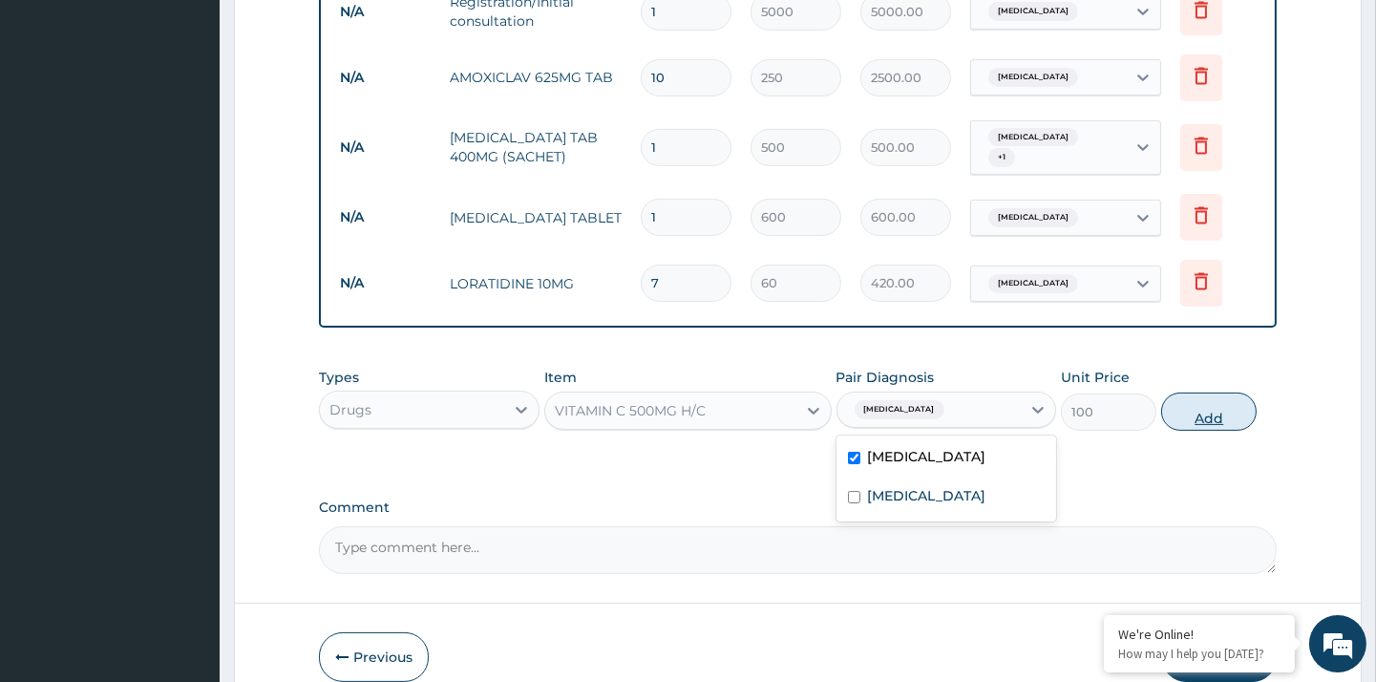
click at [1205, 411] on button "Add" at bounding box center [1208, 411] width 95 height 38
type input "0"
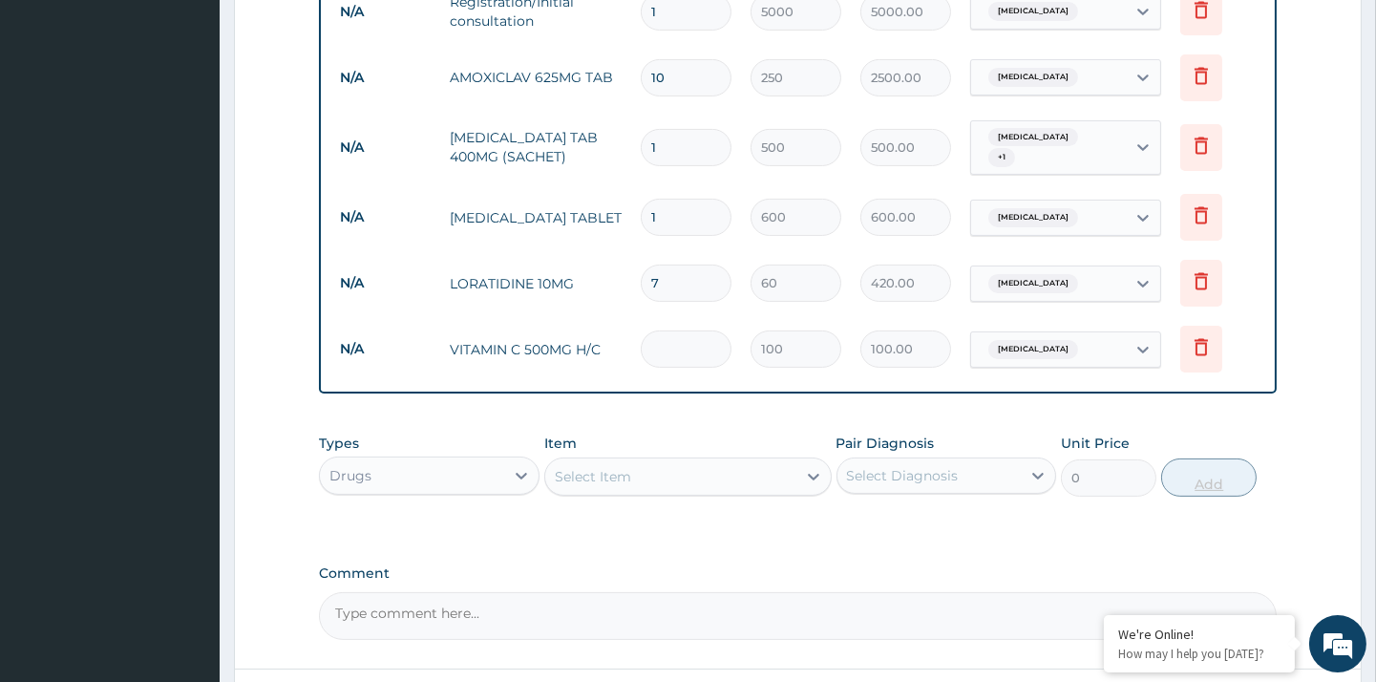
type input "0.00"
type input "3"
type input "300.00"
type input "3"
click at [961, 397] on div "PA Code / Prescription Code Enter Code(Secondary Care Only) Encounter Date 11-0…" at bounding box center [797, 19] width 957 height 1241
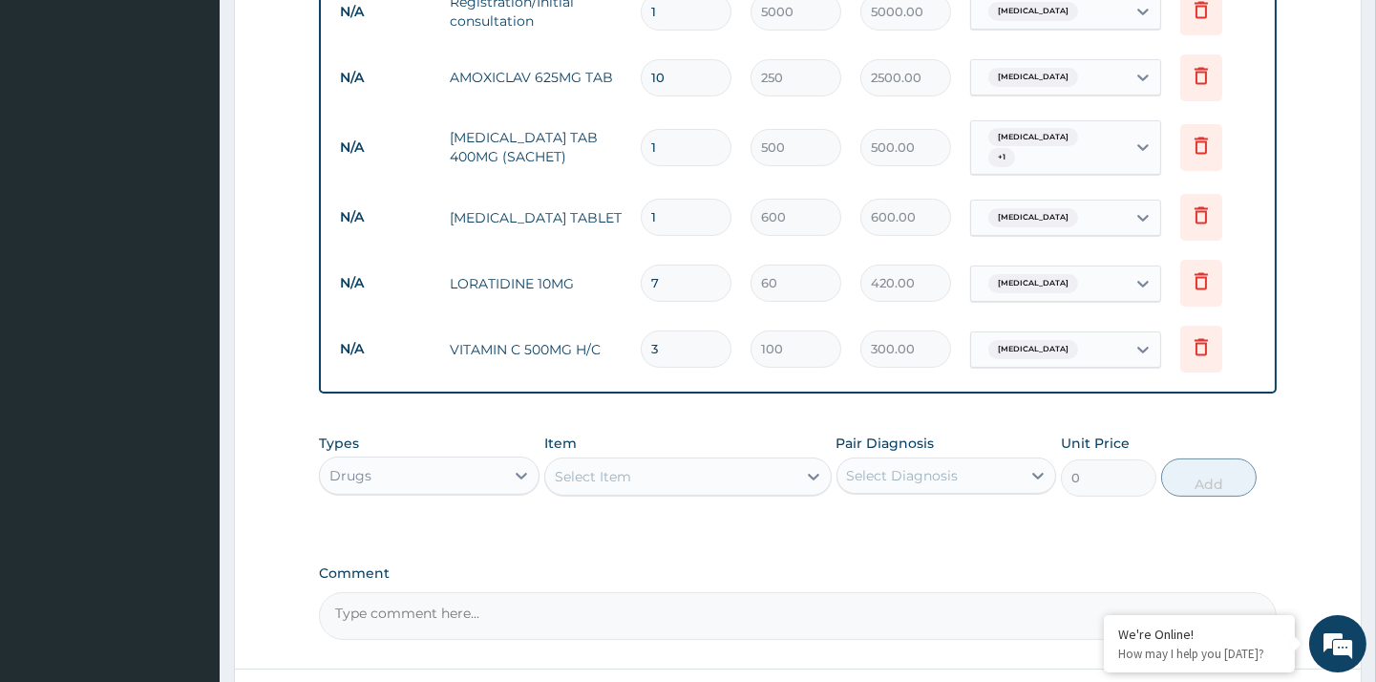
scroll to position [934, 0]
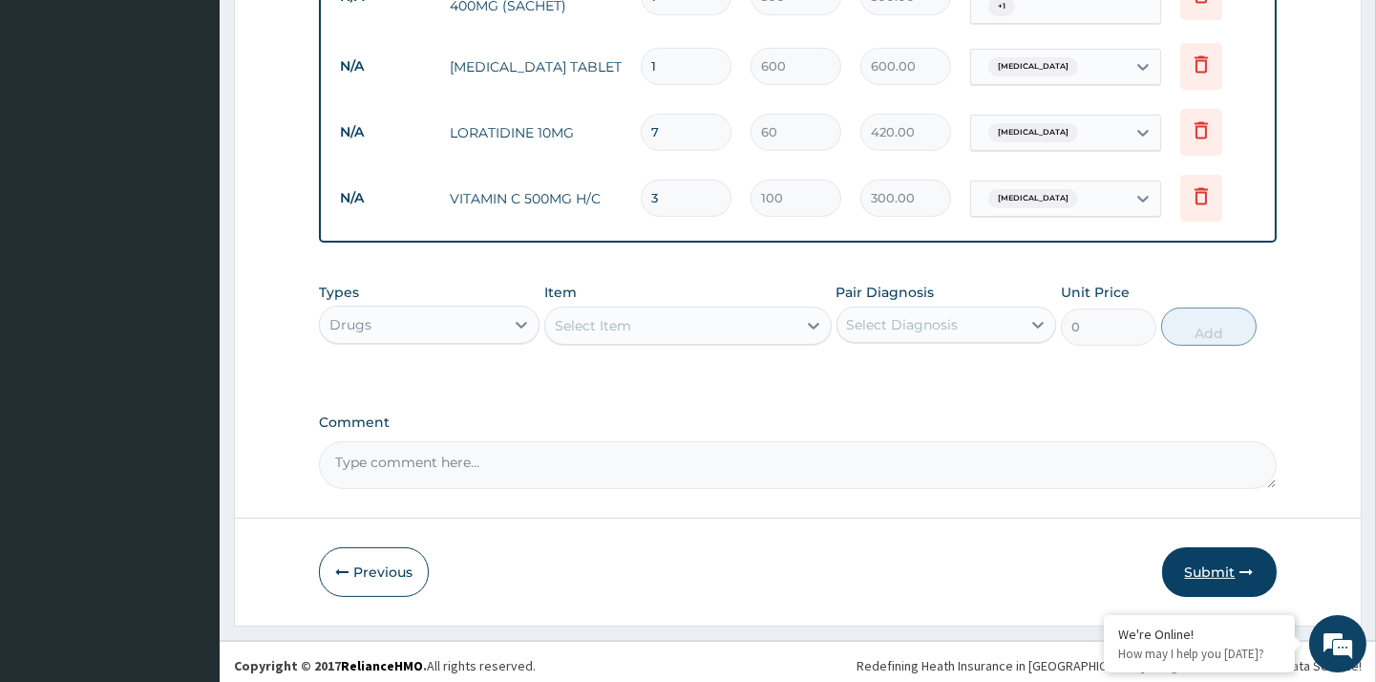
click at [1208, 563] on button "Submit" at bounding box center [1219, 572] width 115 height 50
